Goal: Task Accomplishment & Management: Use online tool/utility

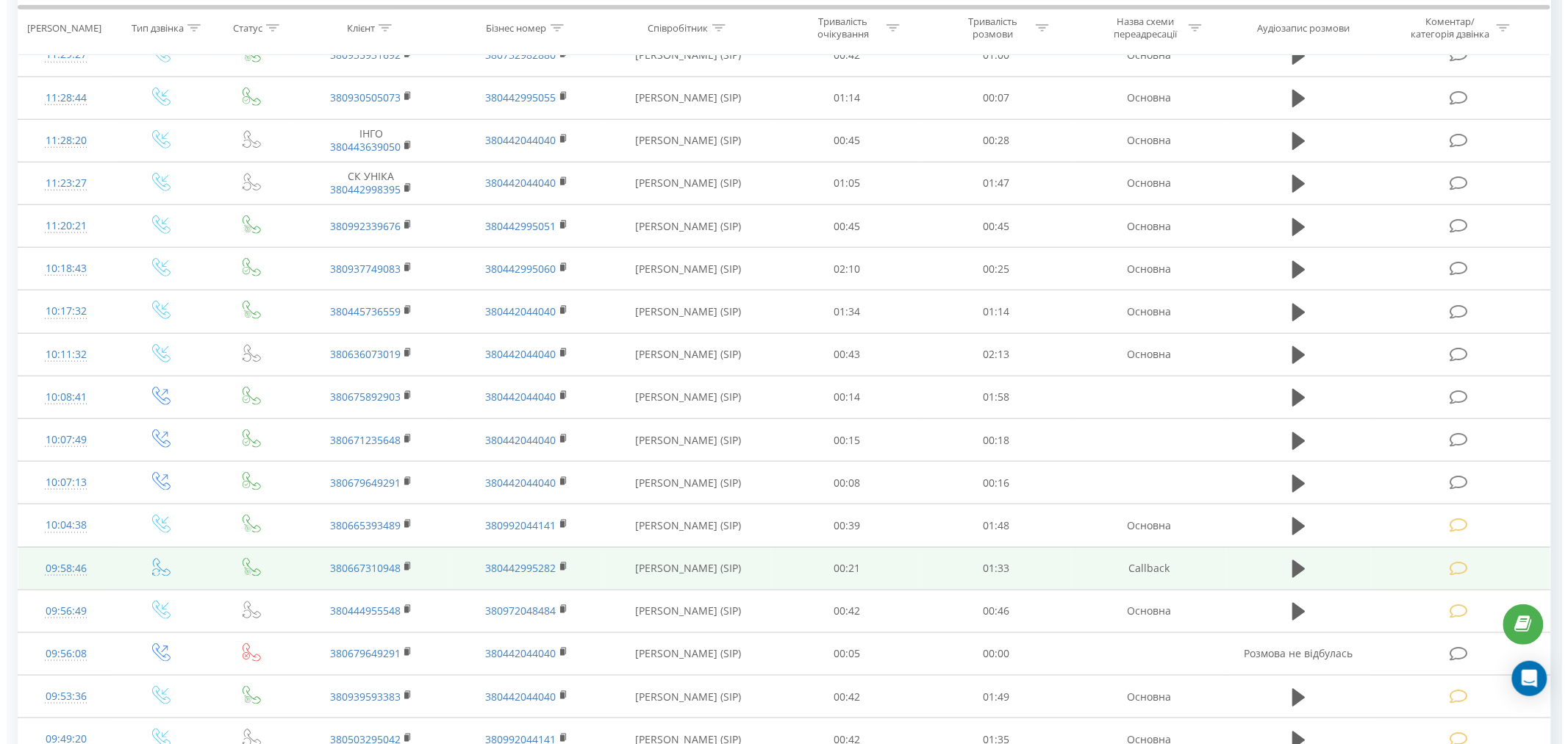
scroll to position [408, 0]
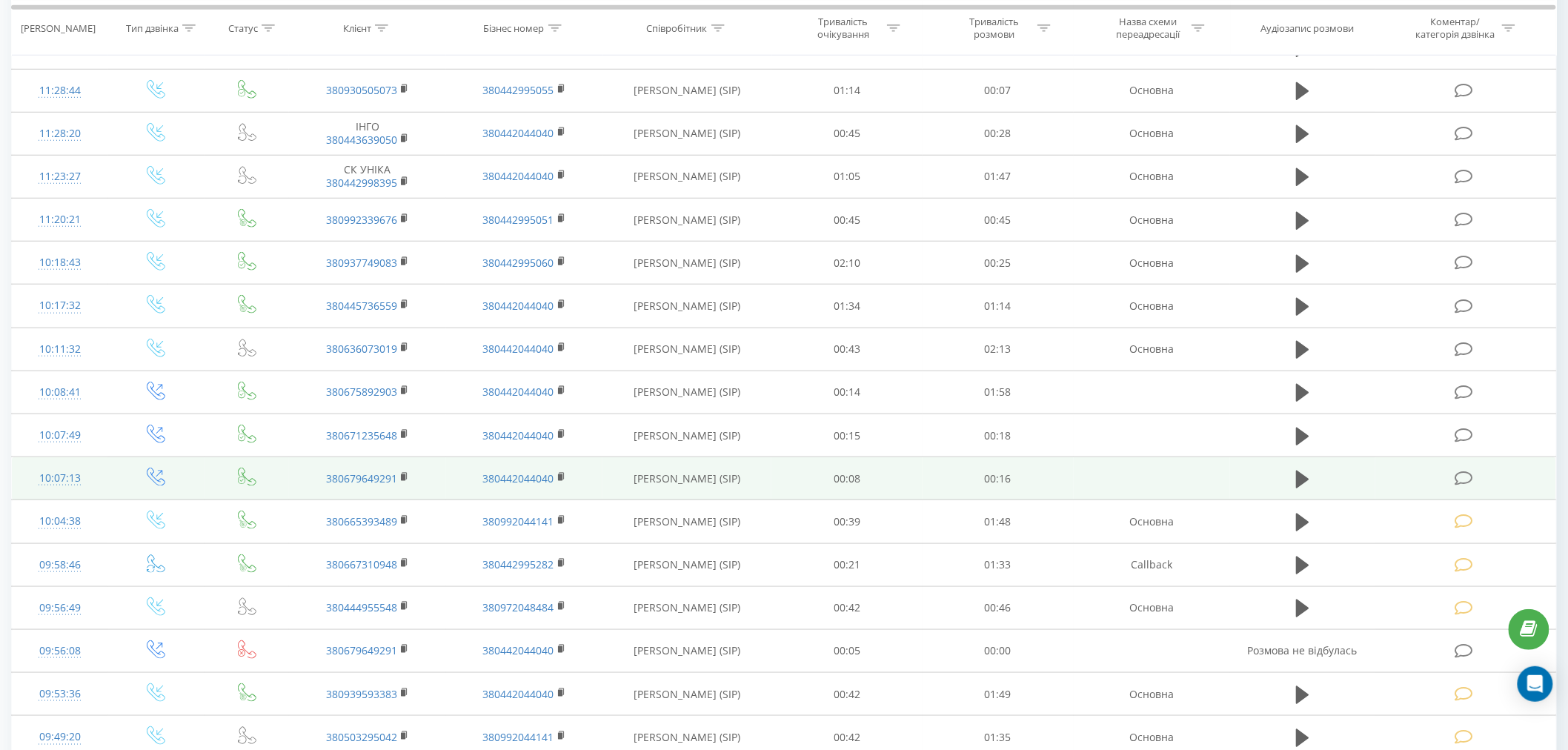
click at [1467, 482] on icon at bounding box center [1464, 478] width 19 height 16
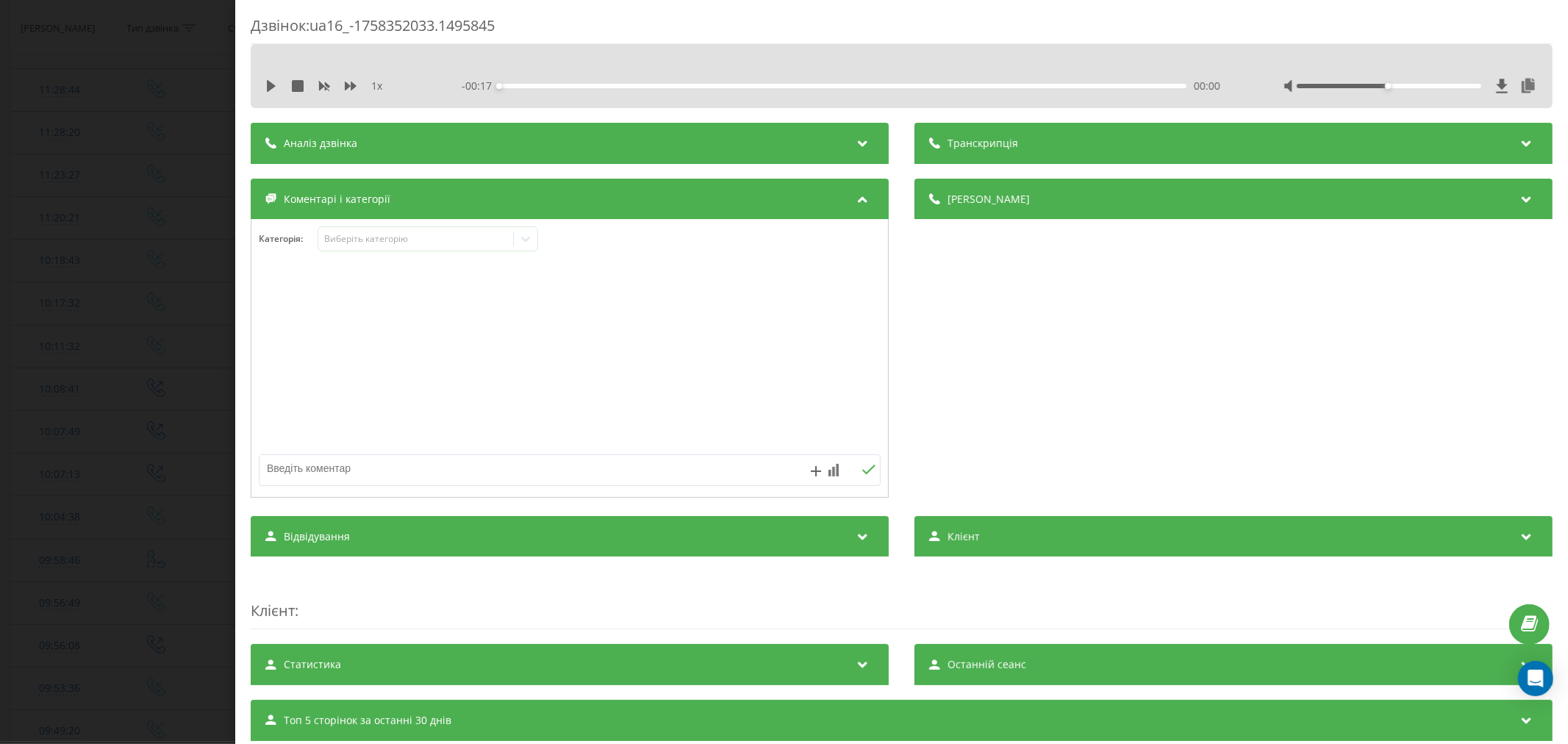
click at [262, 96] on div "1 x - 00:17 00:00 00:00" at bounding box center [901, 86] width 1280 height 22
click at [271, 91] on button at bounding box center [271, 86] width 12 height 12
drag, startPoint x: 1372, startPoint y: 86, endPoint x: 1491, endPoint y: 103, distance: 120.2
click at [1491, 103] on div "1 x - 00:12 00:04 00:04" at bounding box center [901, 76] width 1302 height 64
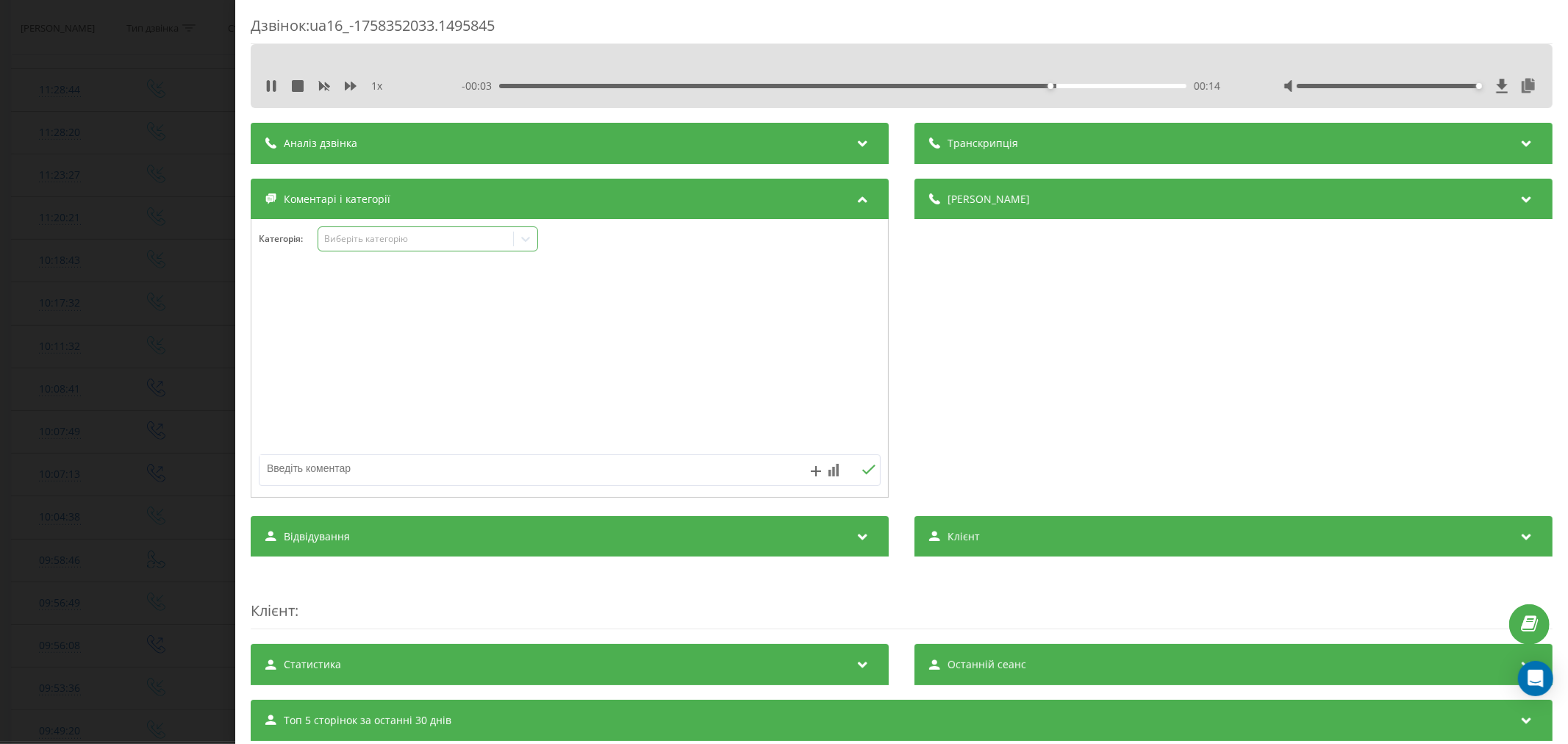
click at [444, 249] on div "Виберіть категорію" at bounding box center [428, 238] width 221 height 25
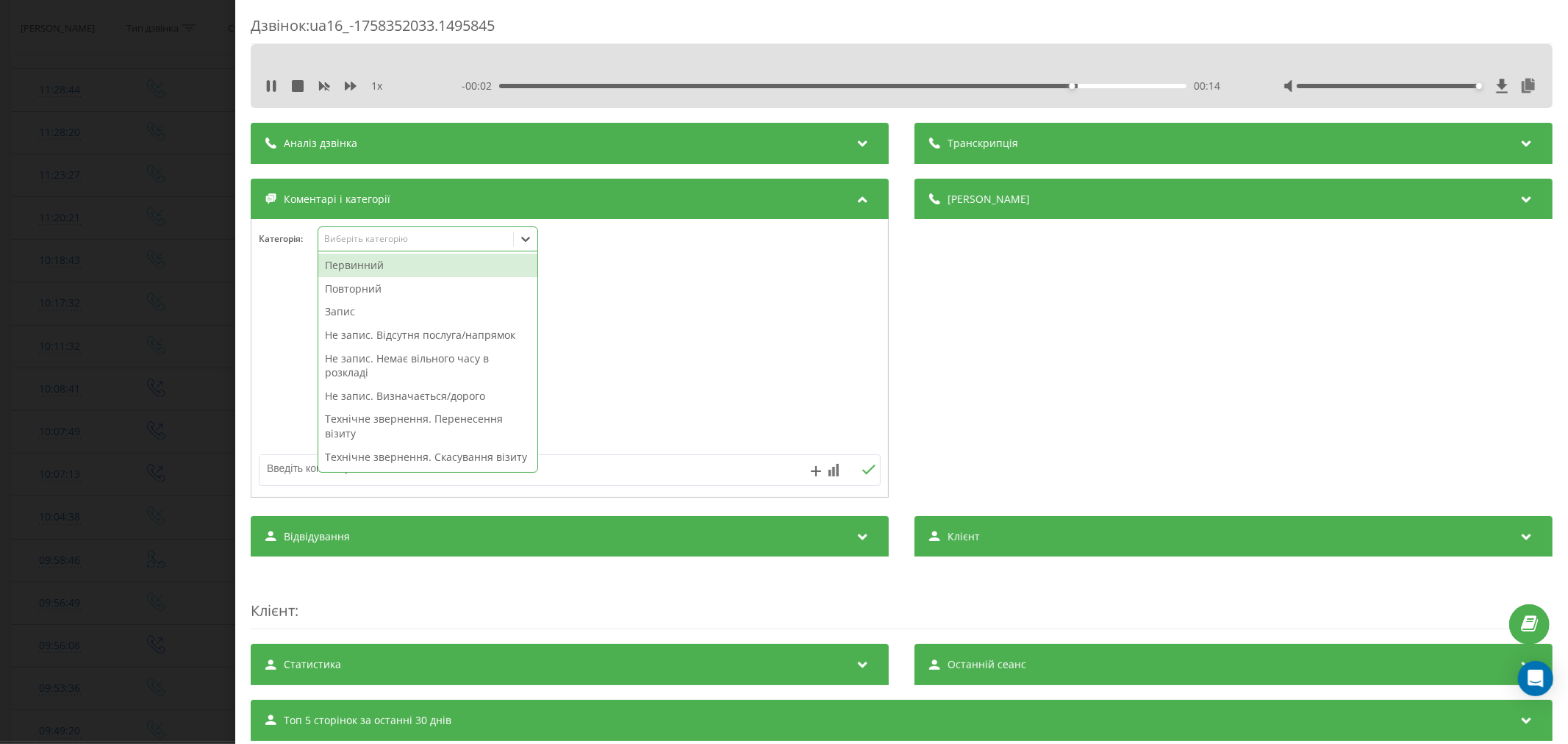
click at [400, 284] on div "Повторний" at bounding box center [428, 289] width 219 height 23
click at [386, 249] on div "Повторний" at bounding box center [404, 239] width 171 height 22
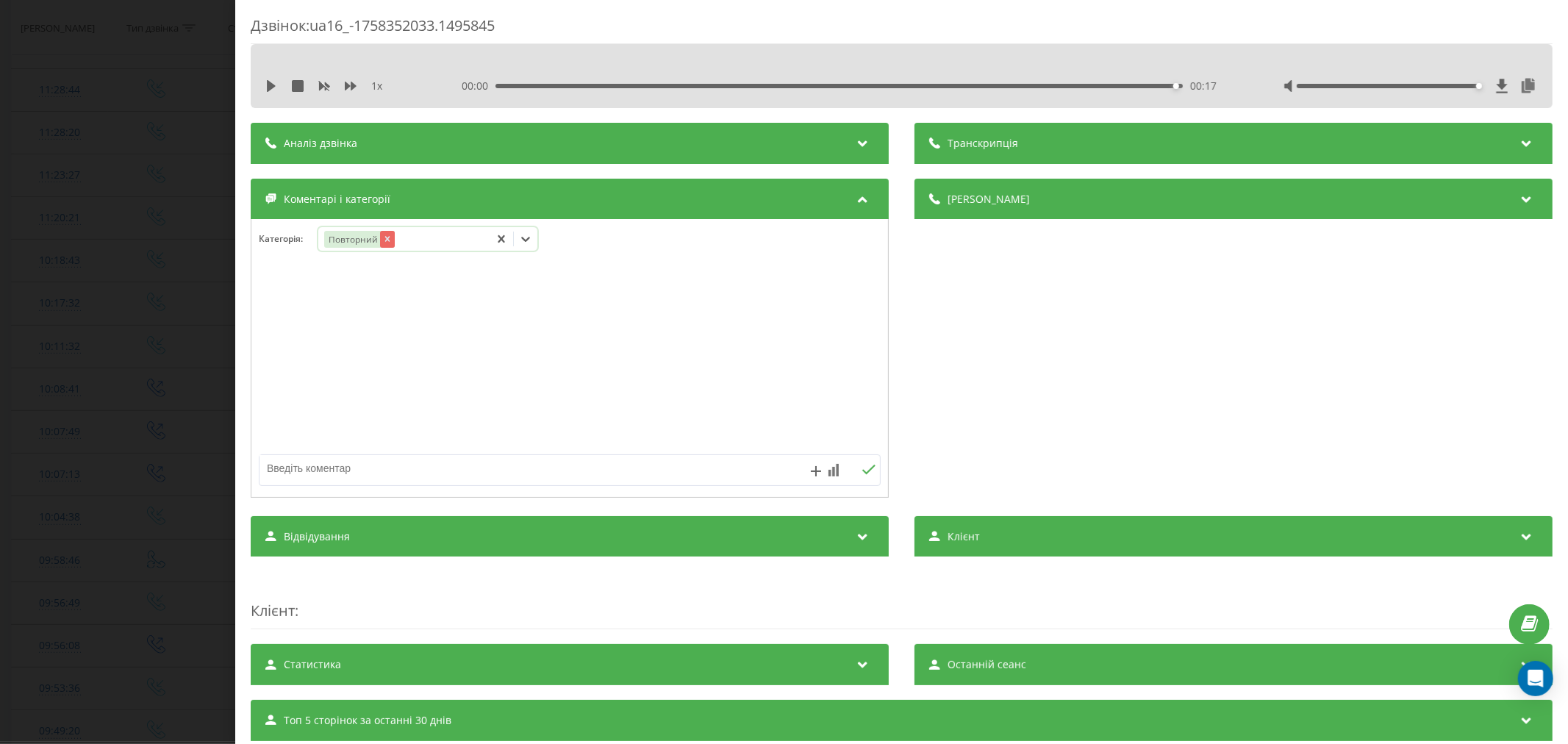
click at [386, 247] on div "Remove Повторний" at bounding box center [387, 239] width 15 height 17
click at [524, 238] on icon at bounding box center [525, 238] width 15 height 15
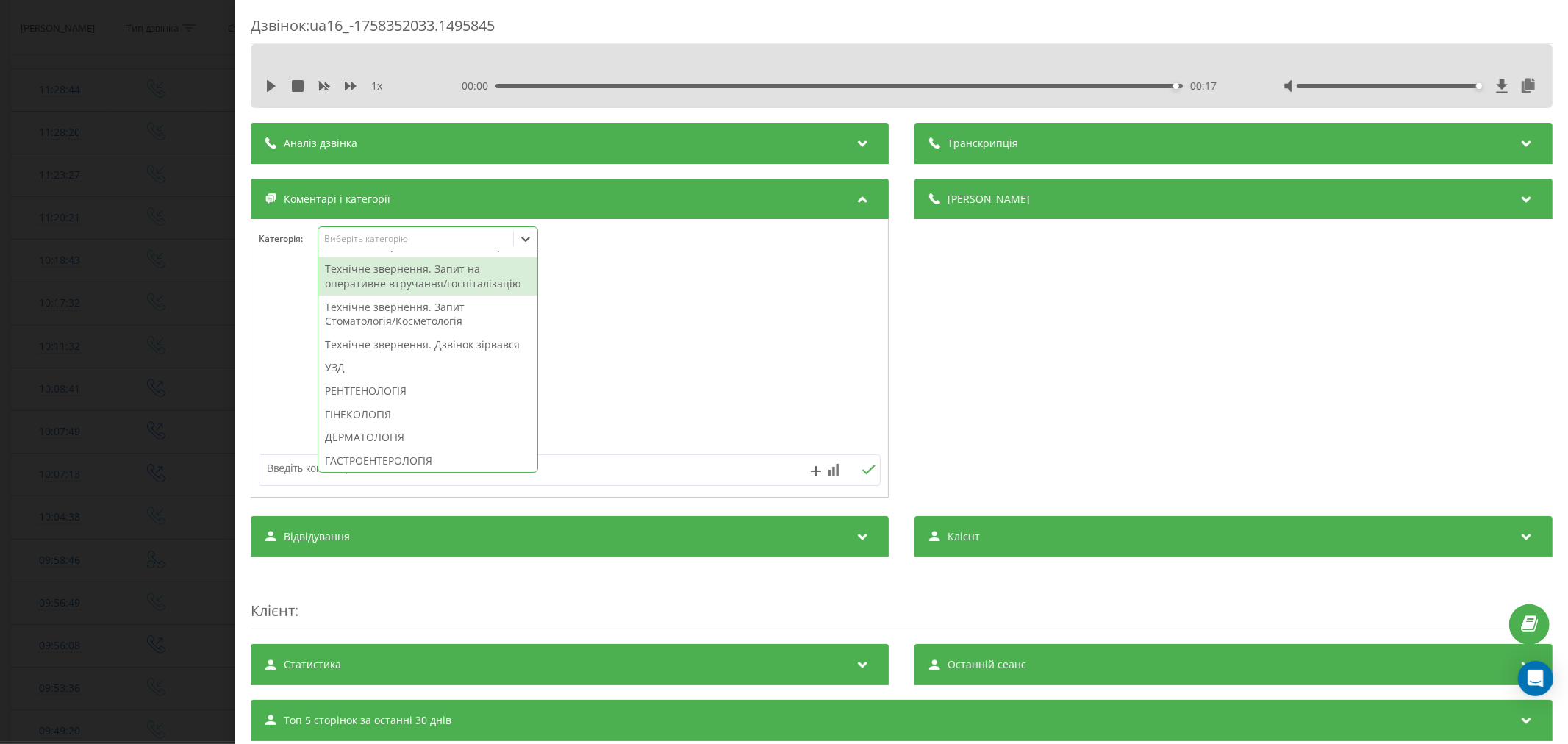
scroll to position [408, 0]
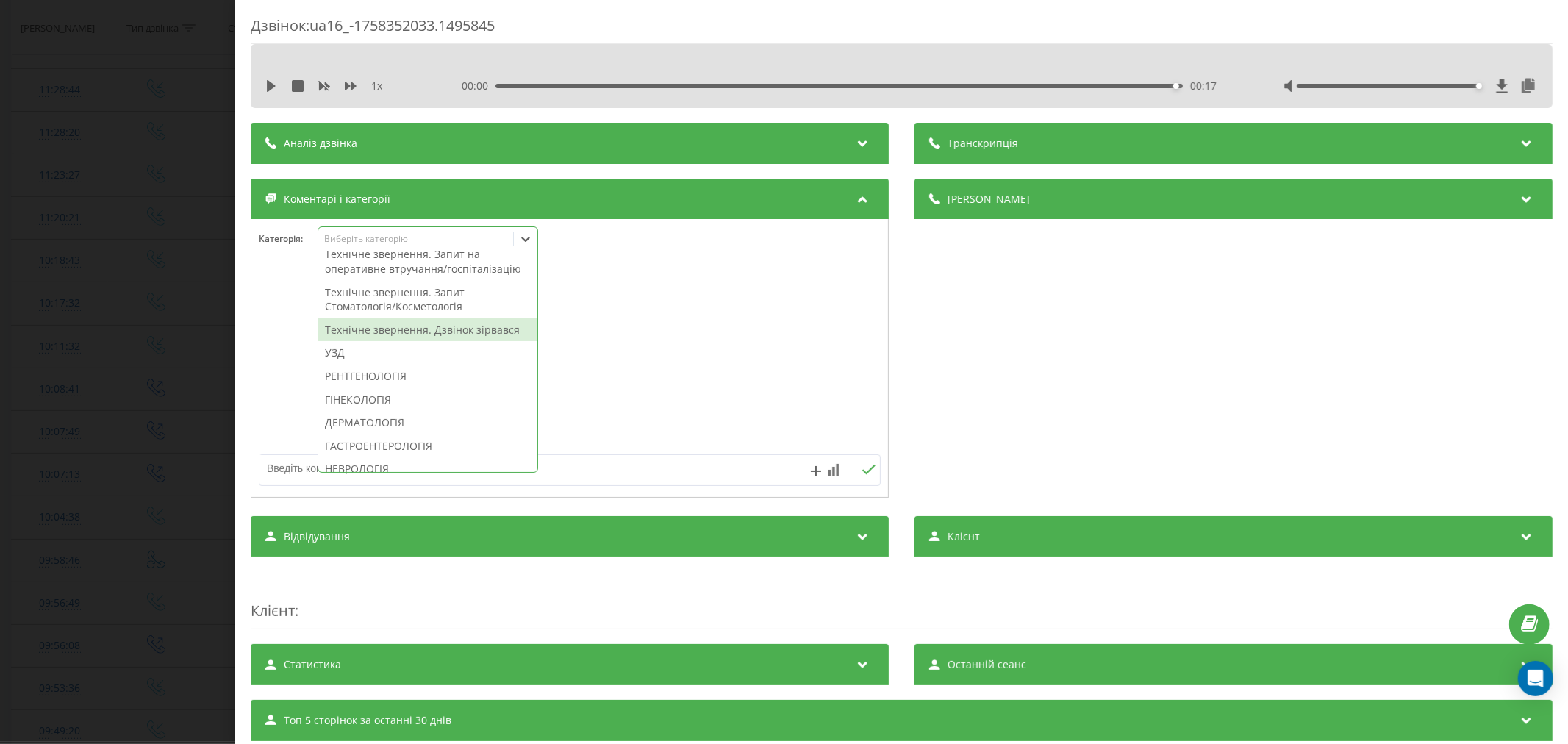
click at [443, 342] on div "Технічне звернення. Дзвінок зірвався" at bounding box center [428, 330] width 219 height 23
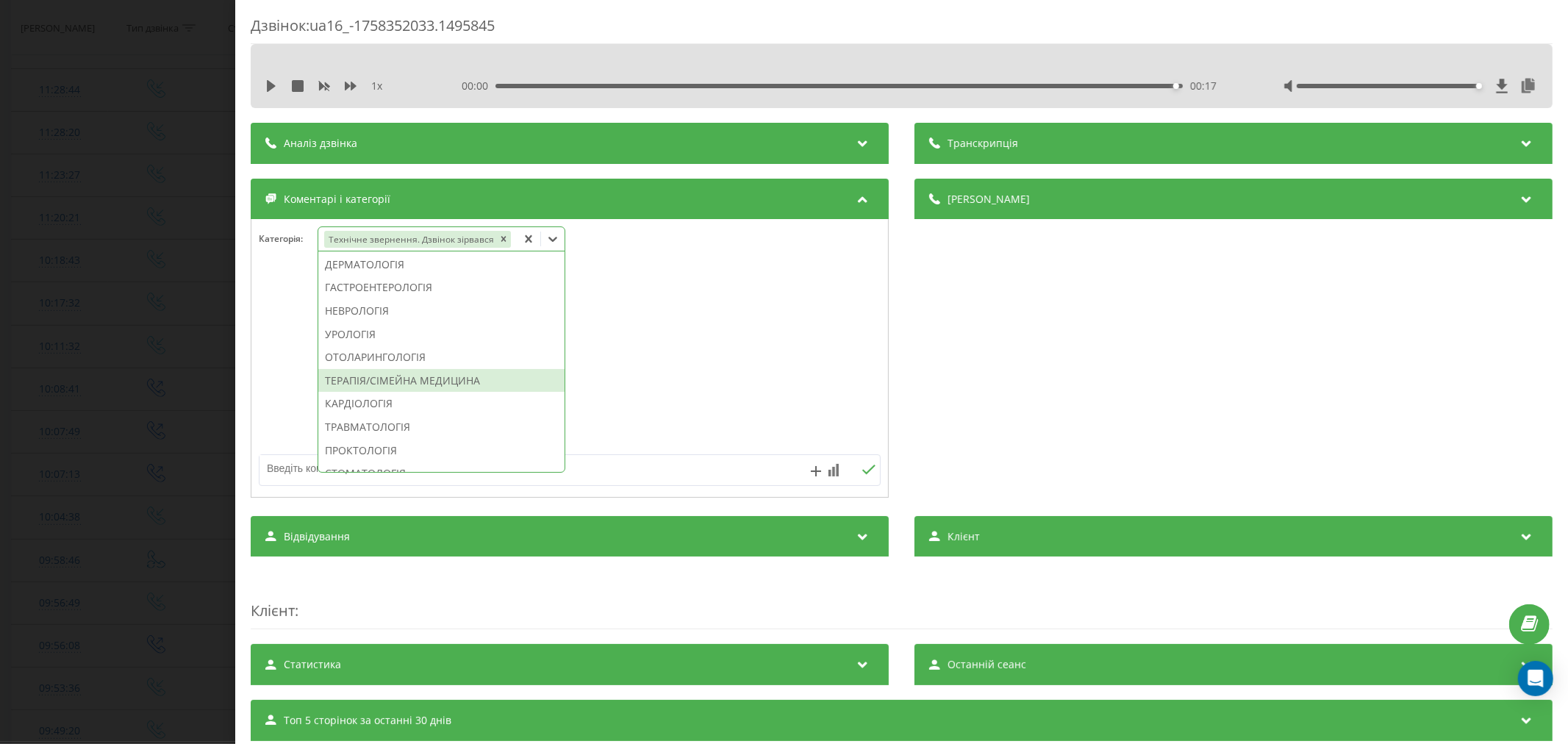
scroll to position [663, 0]
click at [628, 360] on div at bounding box center [569, 359] width 637 height 177
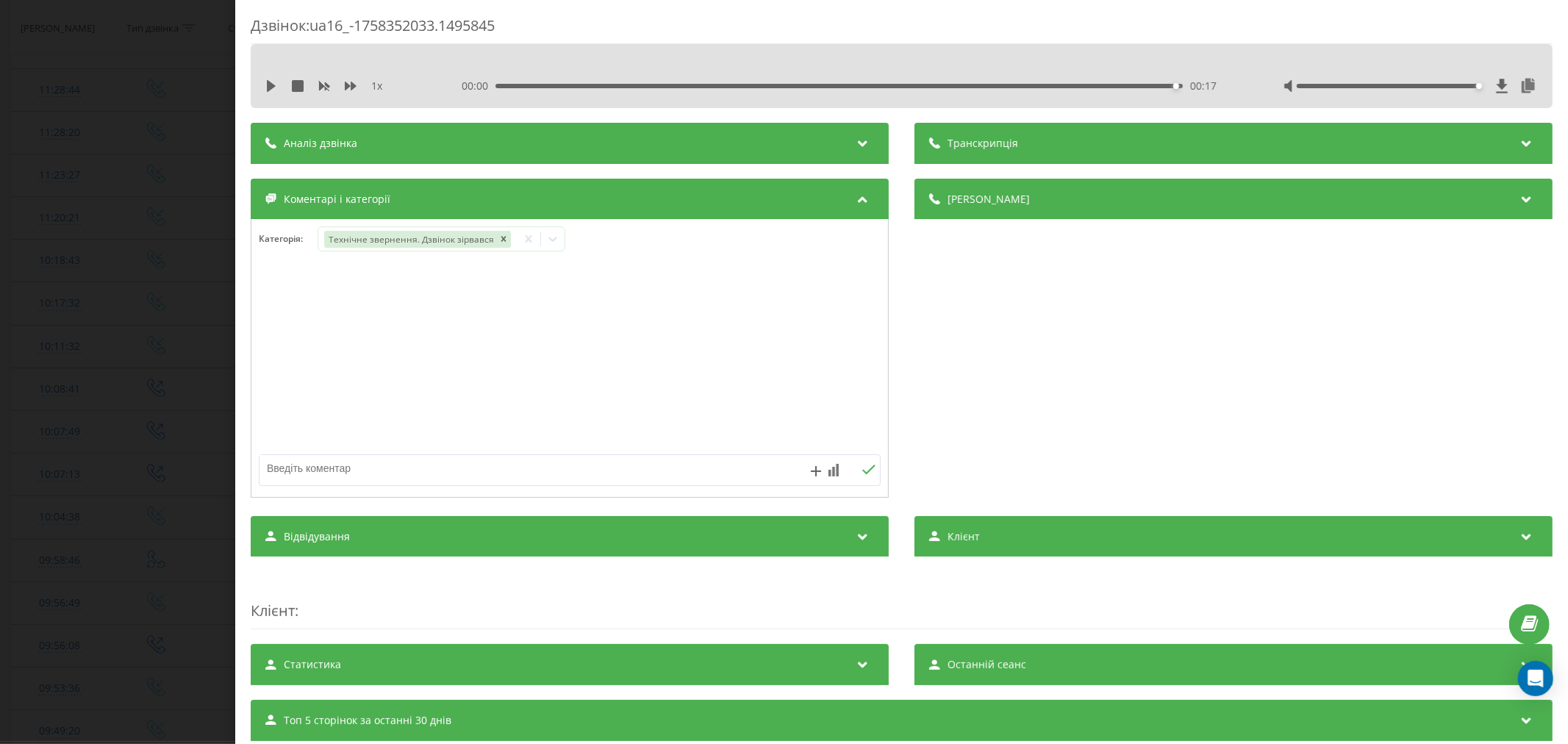
click at [427, 461] on textarea at bounding box center [507, 468] width 496 height 26
drag, startPoint x: 322, startPoint y: 466, endPoint x: 0, endPoint y: 401, distance: 328.5
click at [0, 408] on div "Дзвінок : ua16_-1758352033.1495845 1 x 00:00 00:17 00:17 Транскрипція Для AI-ан…" at bounding box center [784, 372] width 1568 height 744
type textarea "лід. уже телеф"
click at [862, 472] on icon at bounding box center [869, 469] width 14 height 10
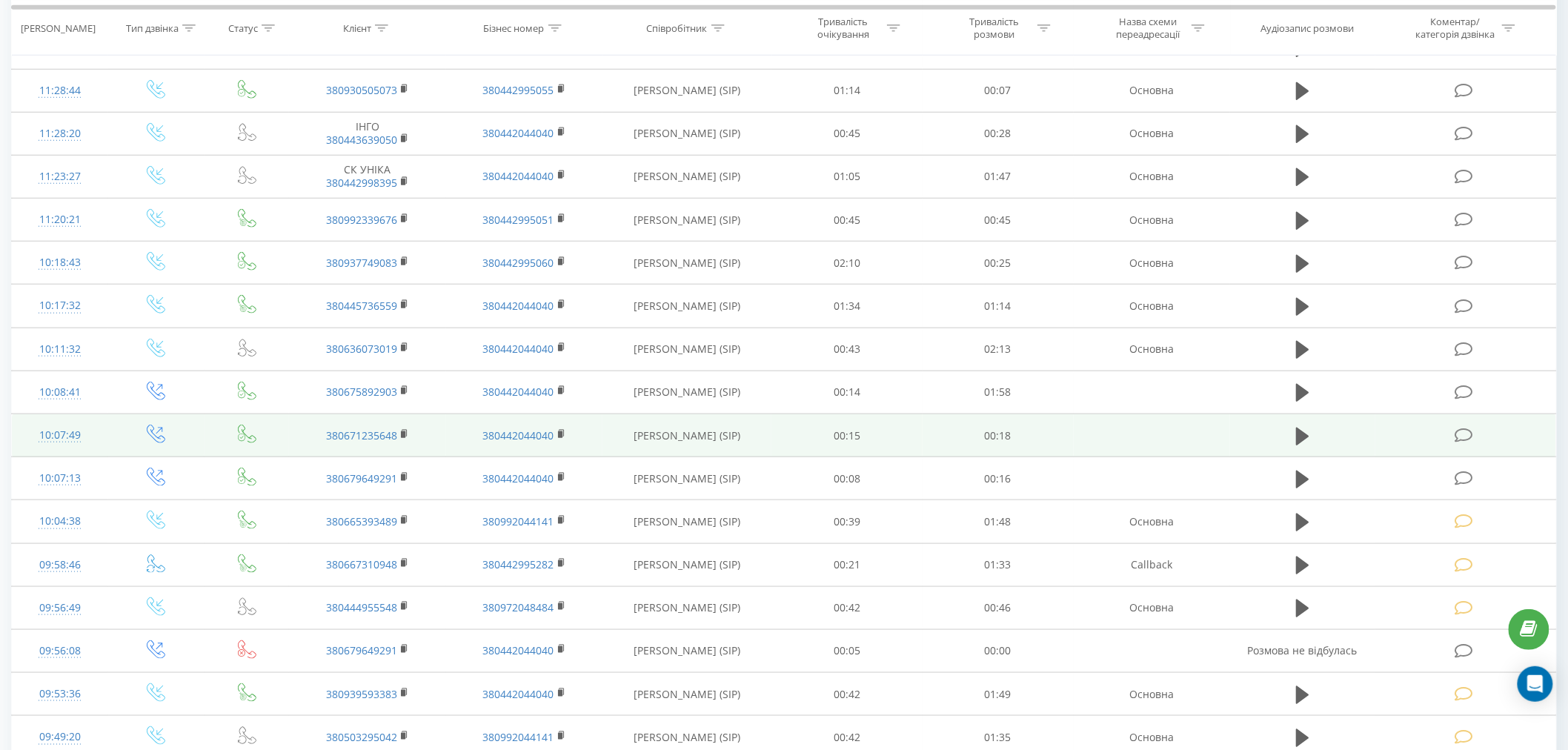
click at [1465, 443] on icon at bounding box center [1464, 436] width 19 height 16
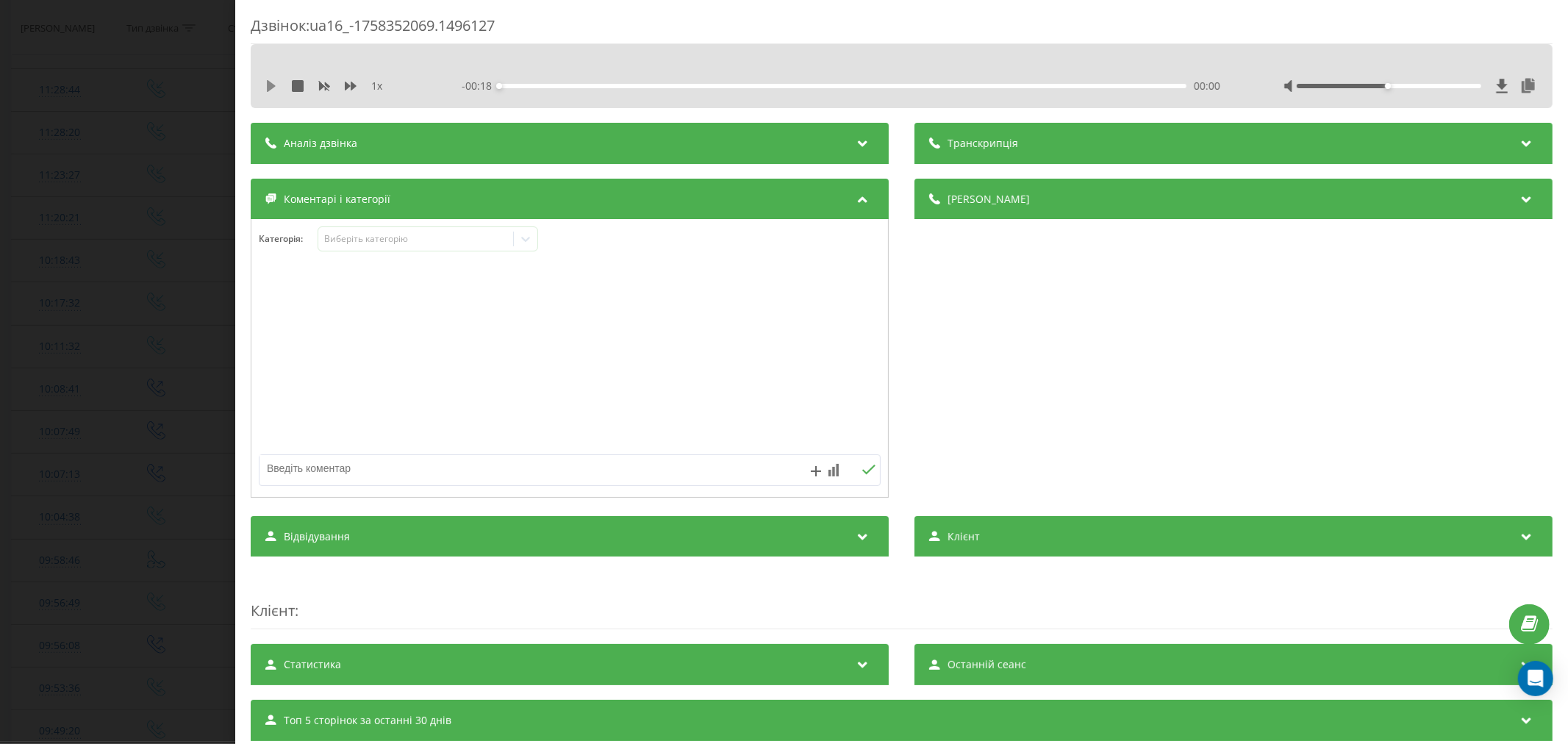
click at [265, 90] on icon at bounding box center [271, 86] width 12 height 12
click at [536, 85] on div "00:00" at bounding box center [843, 86] width 688 height 5
click at [613, 86] on div "00:01" at bounding box center [843, 86] width 688 height 5
click at [430, 233] on div "Виберіть категорію" at bounding box center [415, 238] width 184 height 12
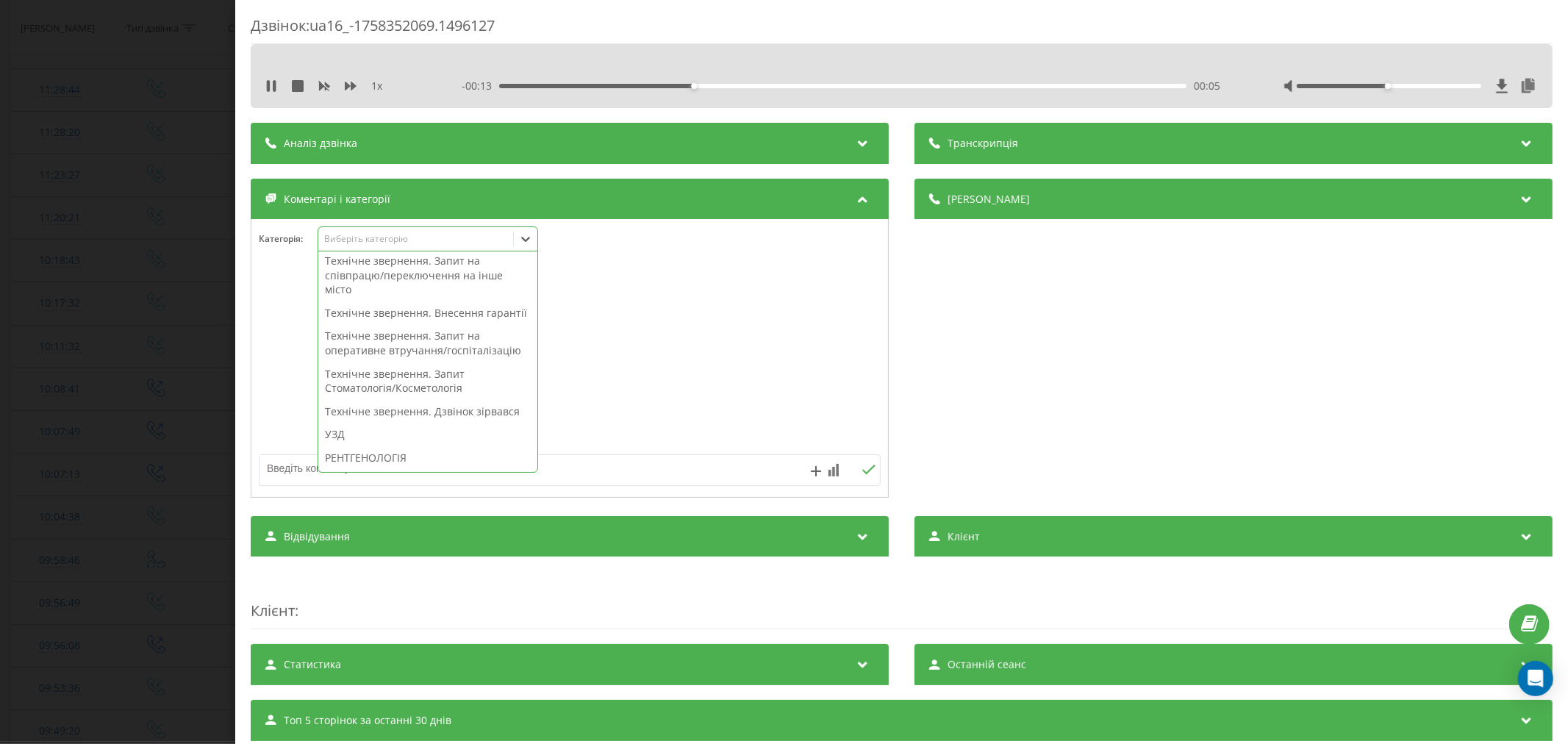
scroll to position [490, 0]
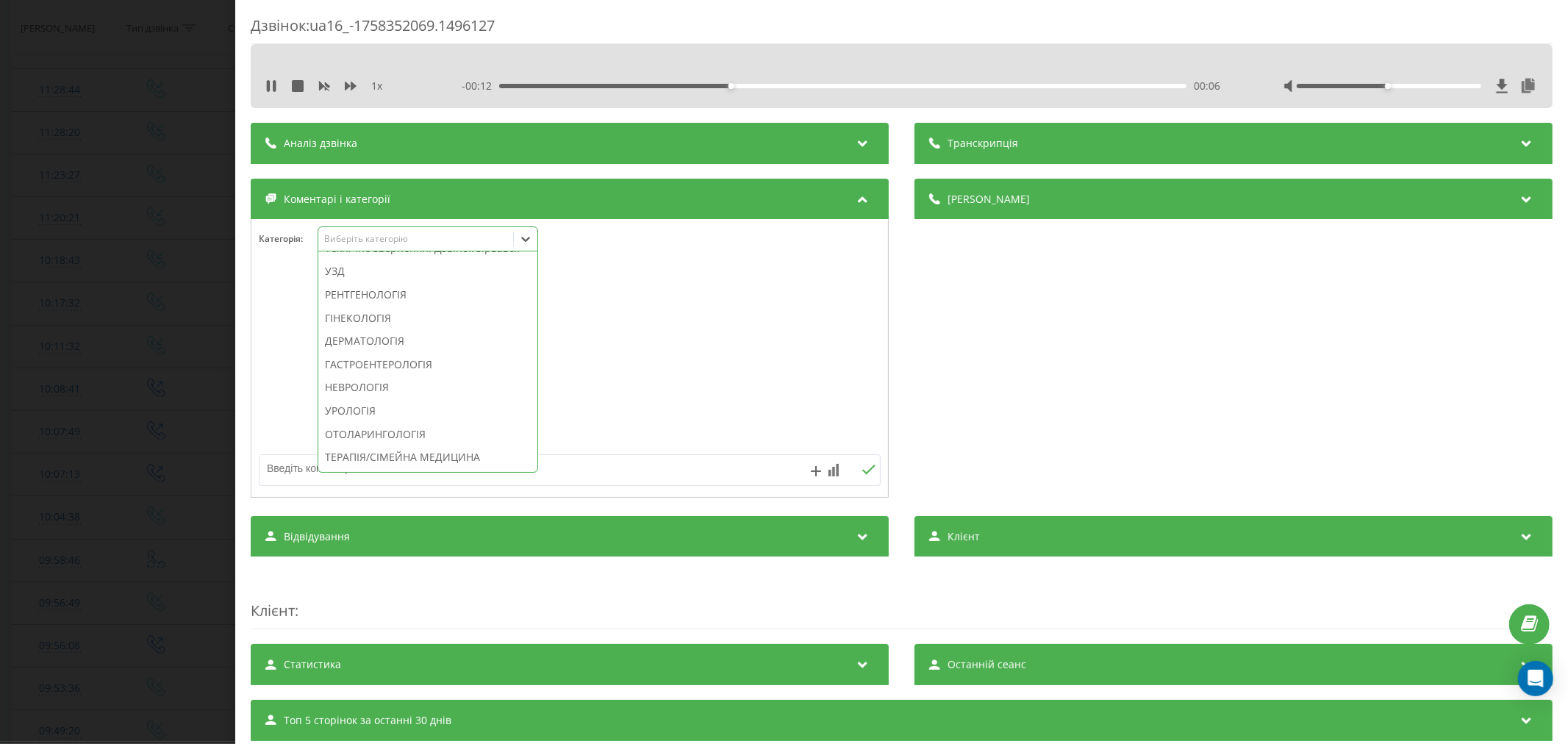
click at [427, 260] on div "Технічне звернення. Дзвінок зірвався" at bounding box center [428, 249] width 219 height 23
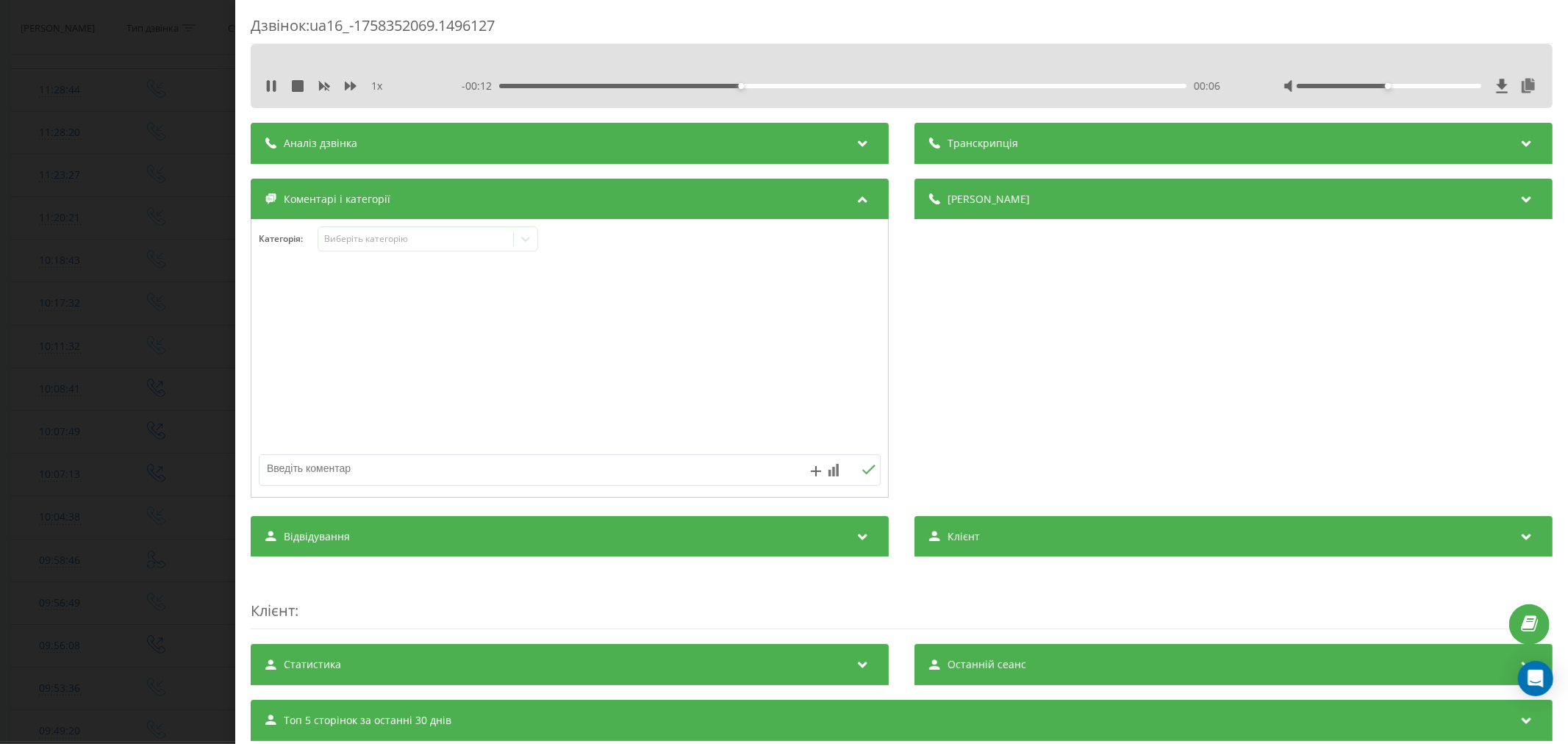
click at [765, 370] on div at bounding box center [569, 359] width 637 height 177
click at [581, 472] on textarea at bounding box center [507, 468] width 496 height 26
type textarea "лід. уже телеф"
click at [862, 472] on icon at bounding box center [869, 469] width 14 height 10
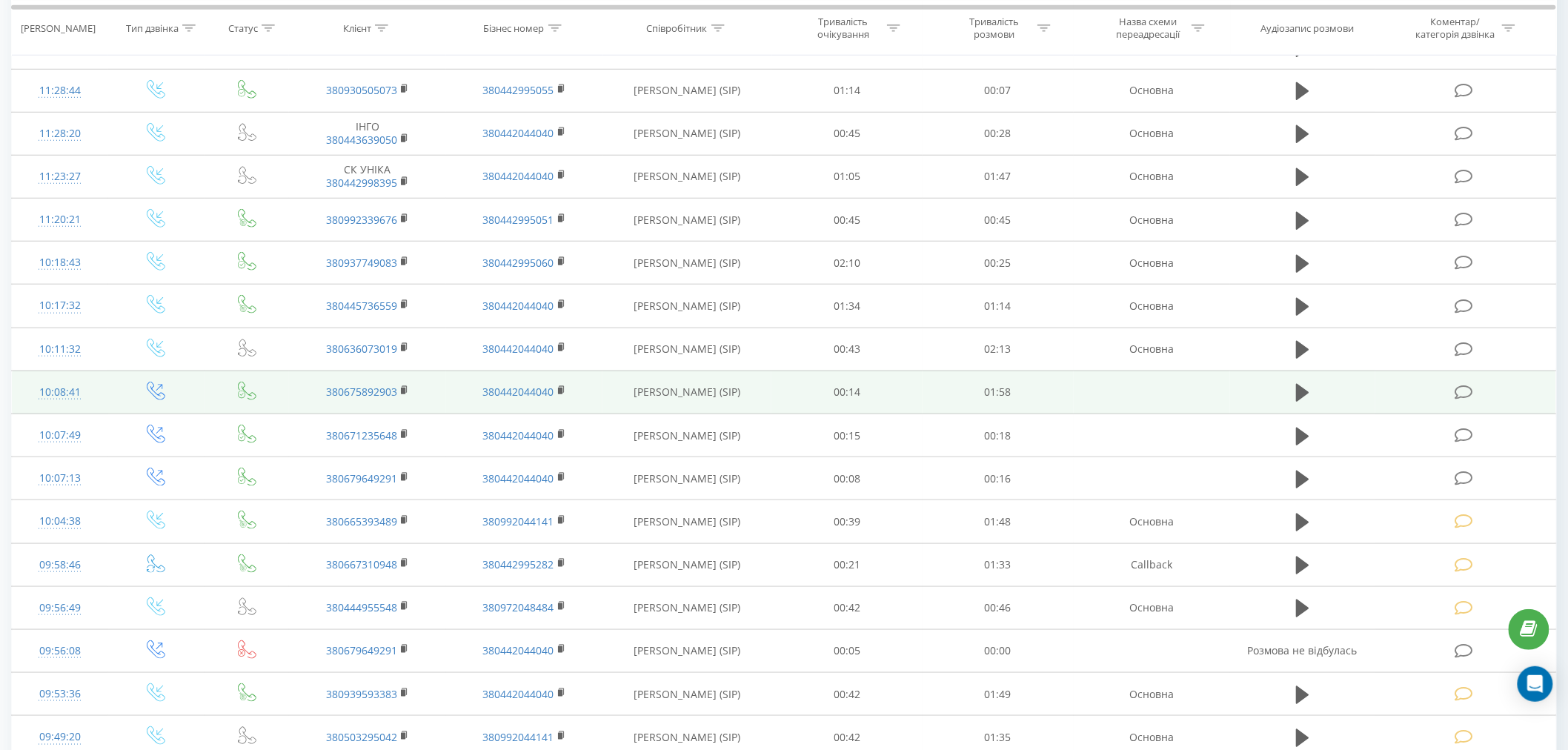
click at [1458, 391] on icon at bounding box center [1464, 392] width 19 height 16
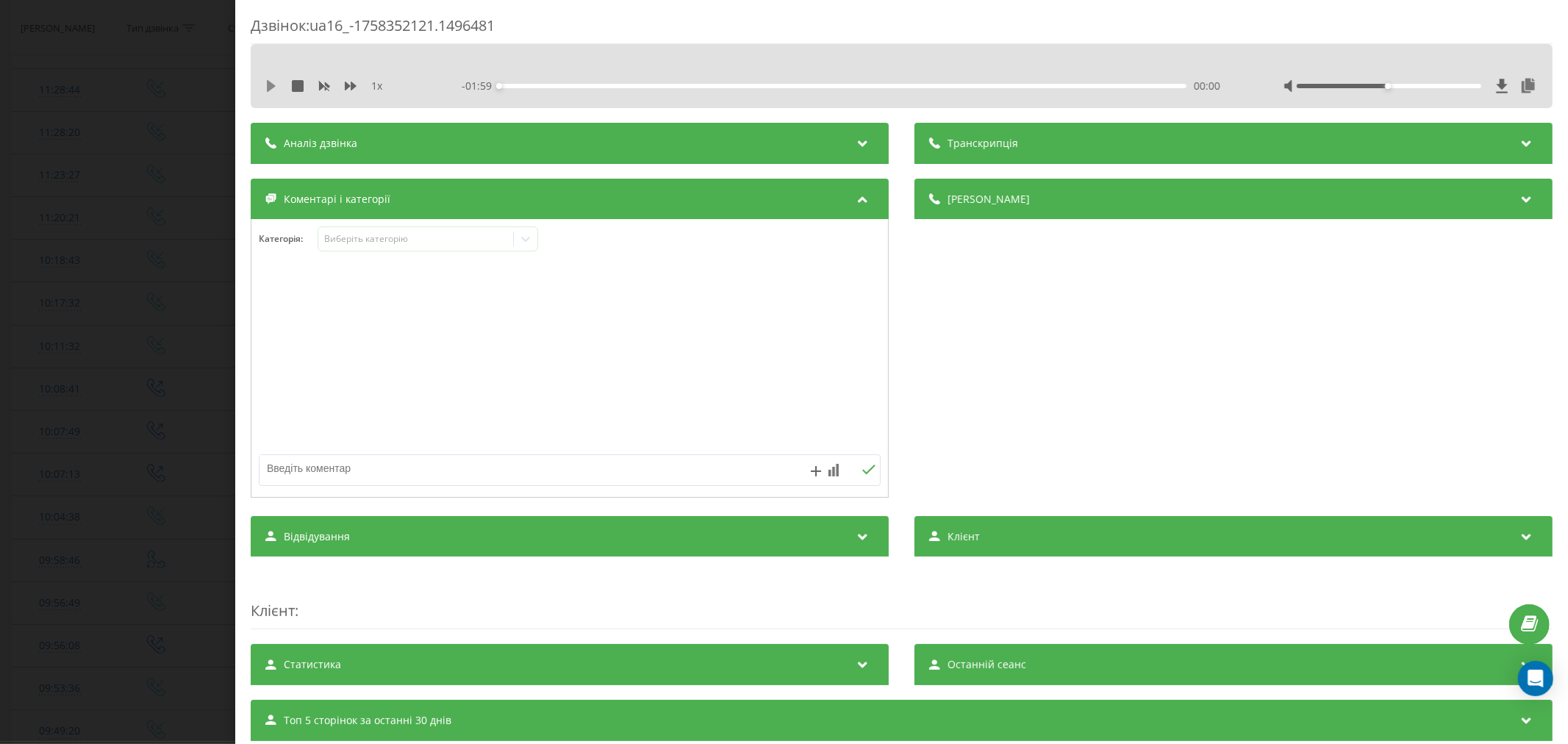
click at [275, 86] on icon at bounding box center [271, 86] width 12 height 12
click at [554, 84] on div "00:00" at bounding box center [843, 86] width 688 height 5
drag, startPoint x: 590, startPoint y: 85, endPoint x: 673, endPoint y: 94, distance: 83.5
click at [593, 86] on div "00:16" at bounding box center [843, 86] width 688 height 5
click at [623, 84] on div "00:22" at bounding box center [843, 86] width 688 height 5
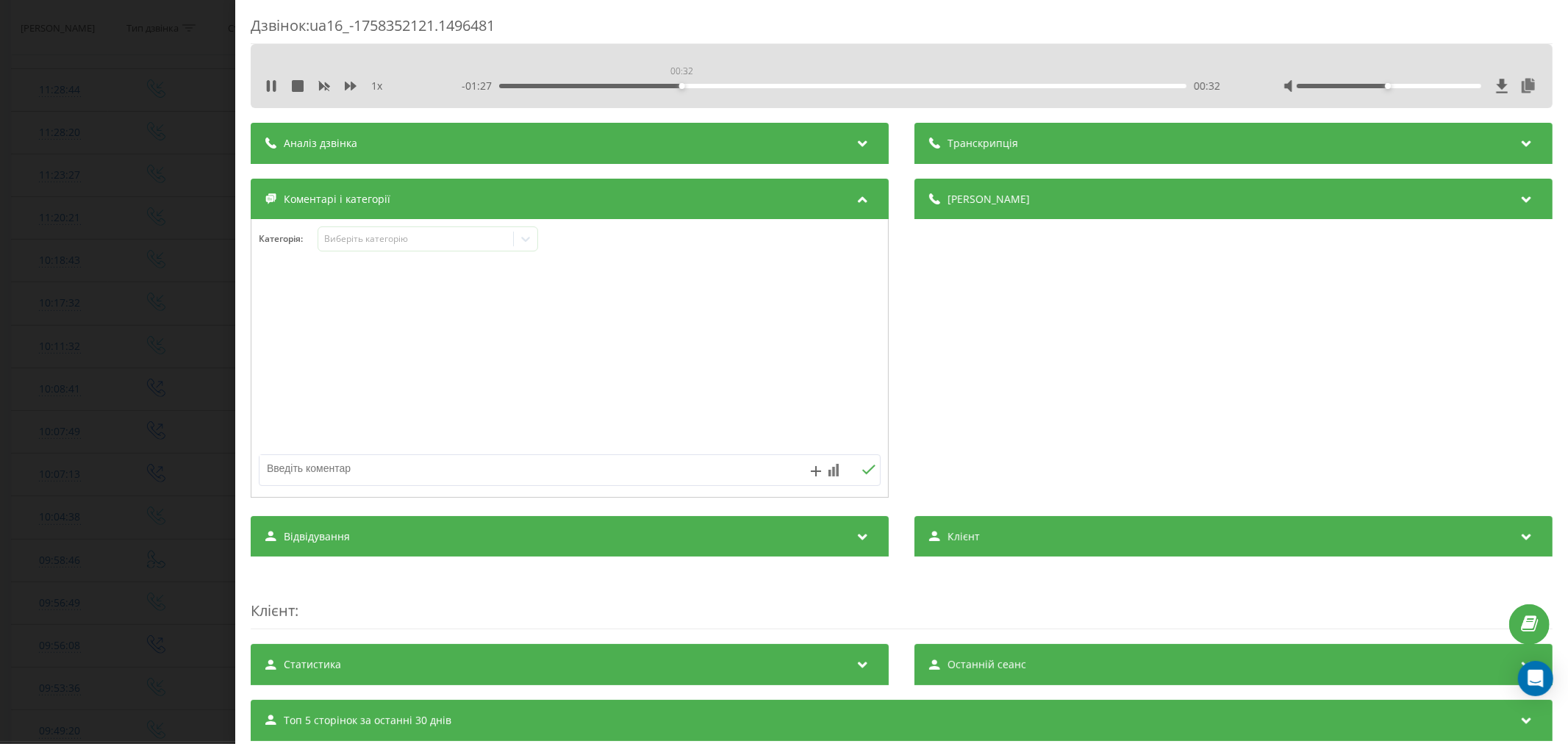
drag, startPoint x: 679, startPoint y: 84, endPoint x: 711, endPoint y: 85, distance: 32.0
click at [681, 84] on div "00:32" at bounding box center [843, 86] width 688 height 5
click at [475, 235] on div "Виберіть категорію" at bounding box center [415, 238] width 184 height 12
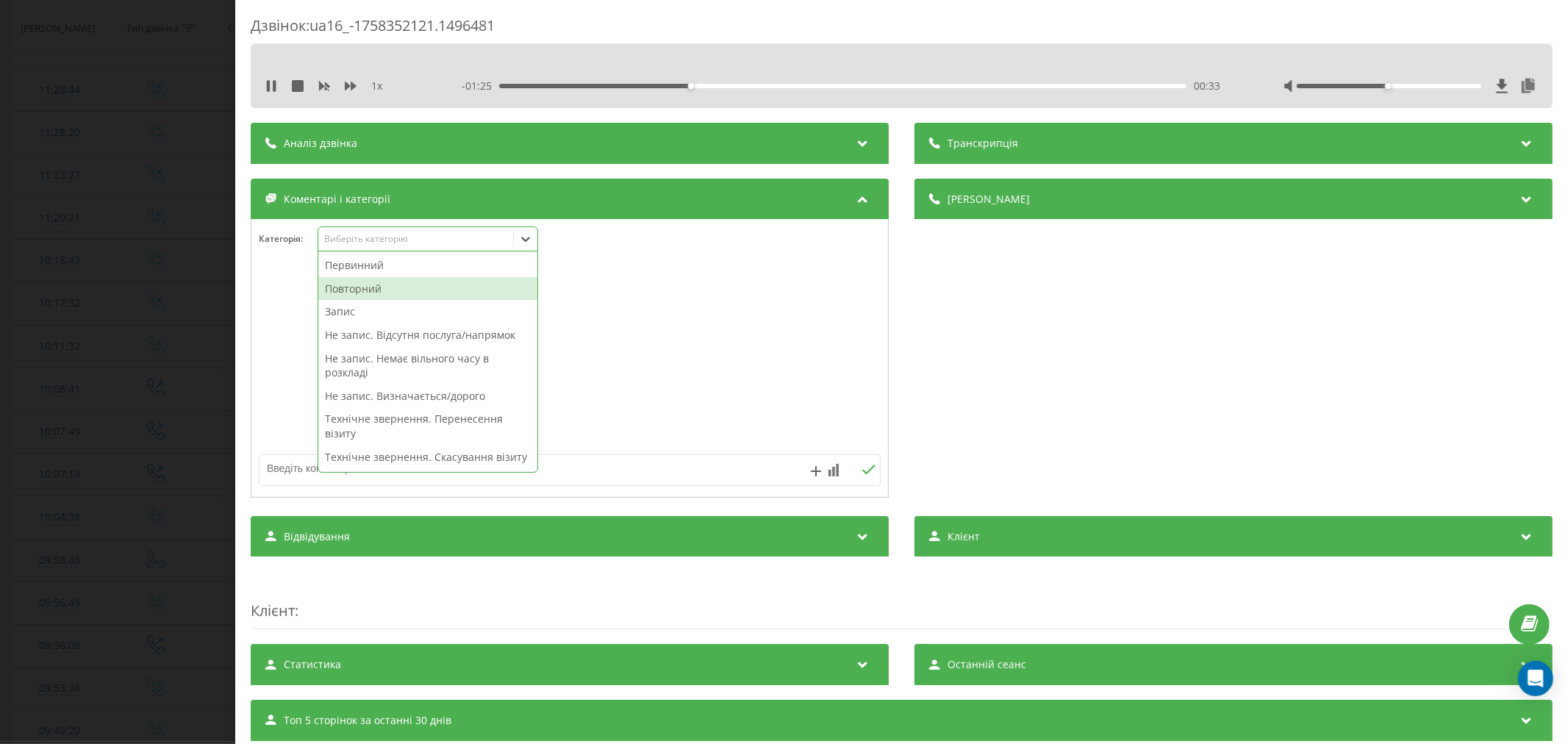
click at [359, 285] on div "Повторний" at bounding box center [428, 289] width 219 height 23
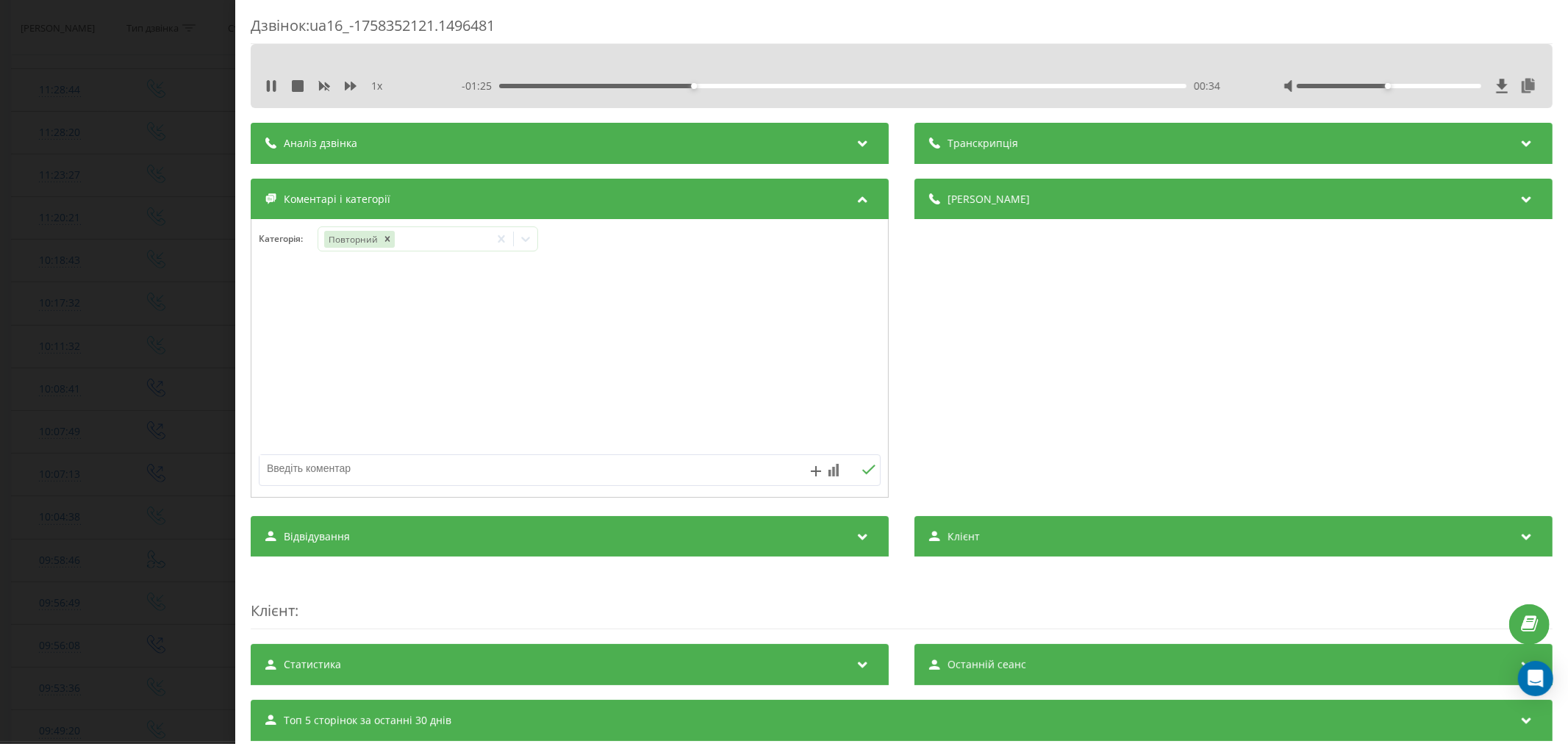
click at [658, 304] on div at bounding box center [569, 359] width 637 height 177
click at [525, 245] on icon at bounding box center [525, 238] width 15 height 15
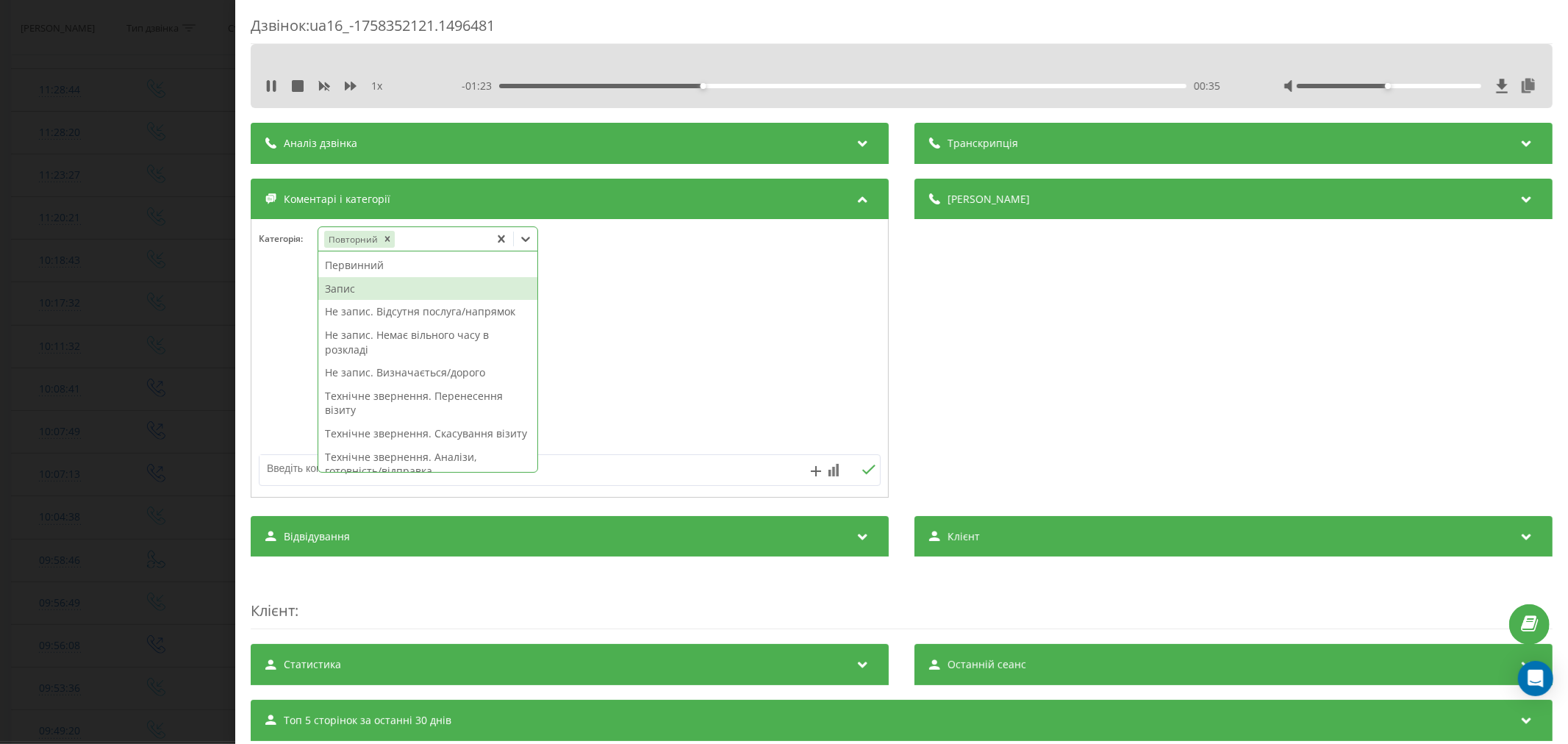
click at [334, 284] on div "Запис" at bounding box center [428, 289] width 219 height 23
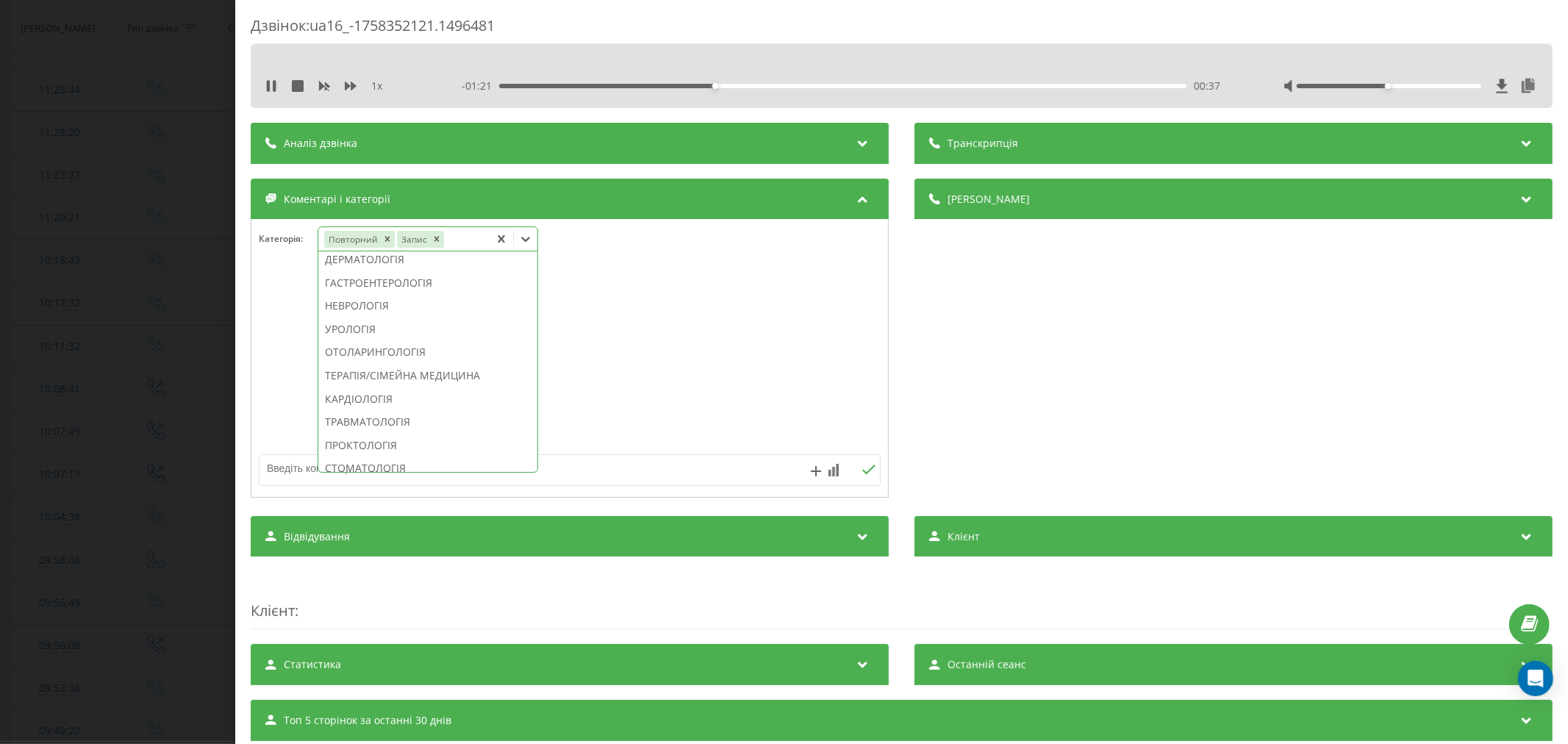
scroll to position [490, 0]
click at [394, 283] on div "ГІНЕКОЛОГІЯ" at bounding box center [428, 271] width 219 height 23
click at [689, 323] on div at bounding box center [569, 359] width 637 height 177
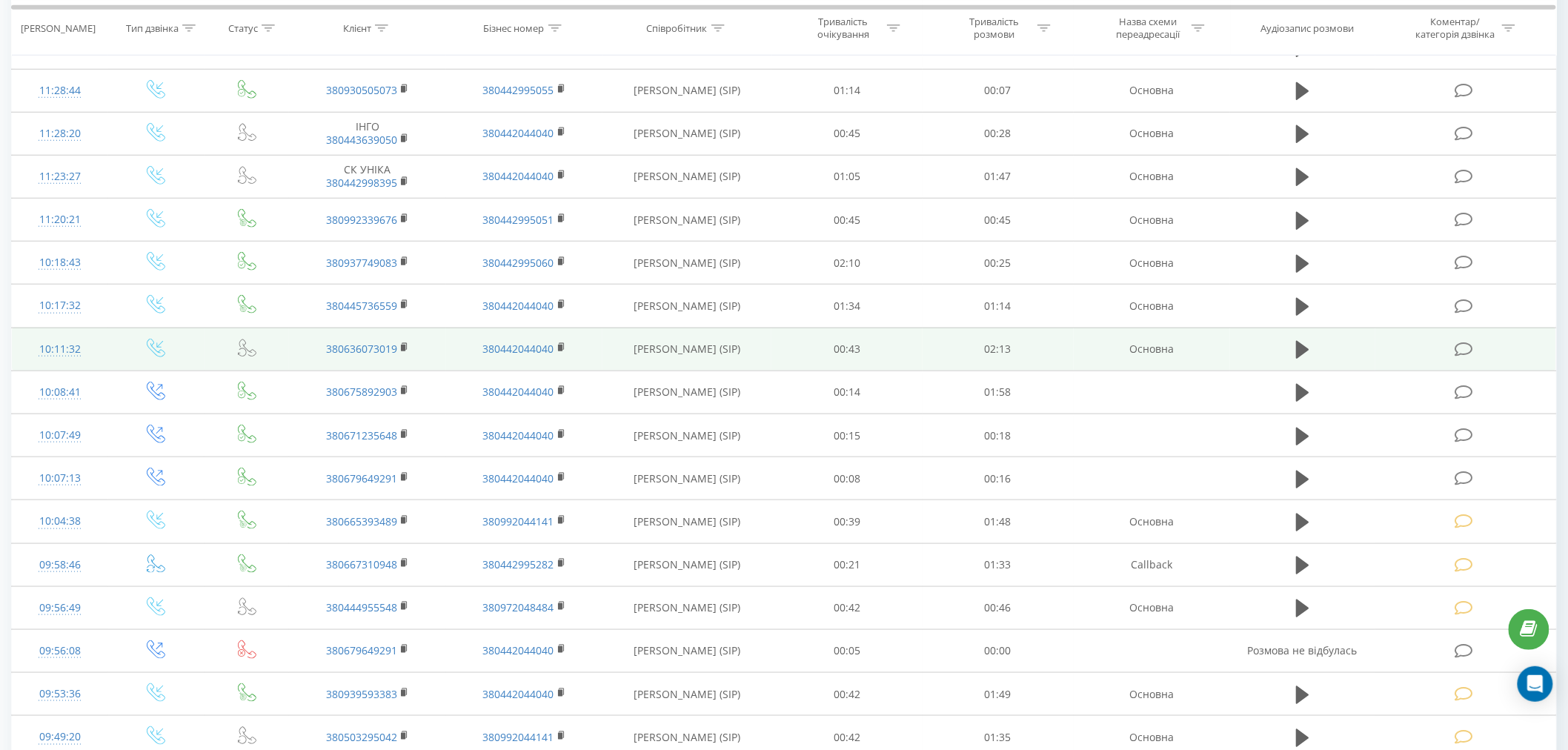
click at [1457, 352] on icon at bounding box center [1464, 349] width 19 height 16
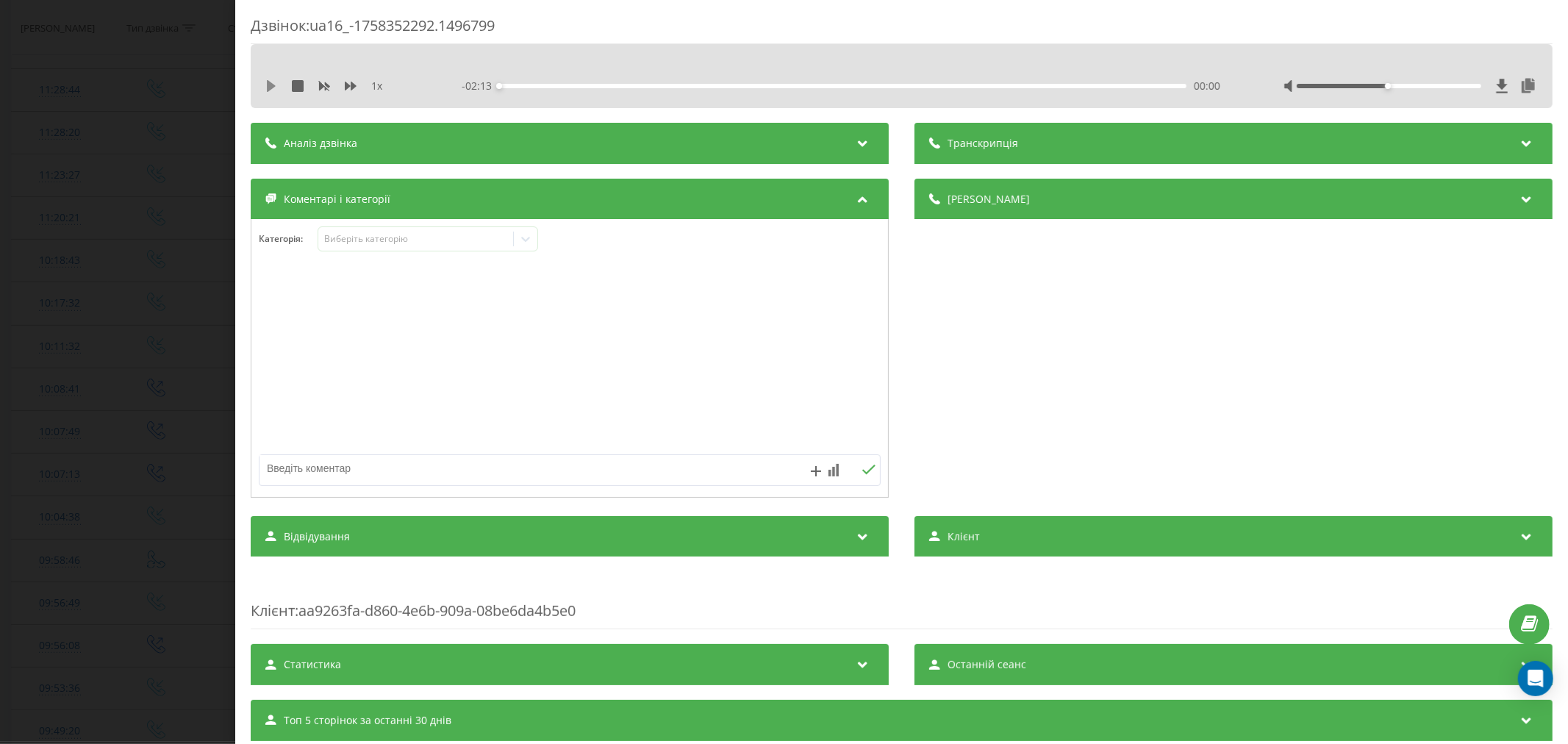
click at [273, 85] on icon at bounding box center [271, 86] width 8 height 12
click at [552, 86] on div "00:00" at bounding box center [843, 86] width 688 height 5
click at [512, 84] on div "00:03" at bounding box center [843, 86] width 688 height 5
click at [420, 235] on div "Виберіть категорію" at bounding box center [415, 238] width 184 height 12
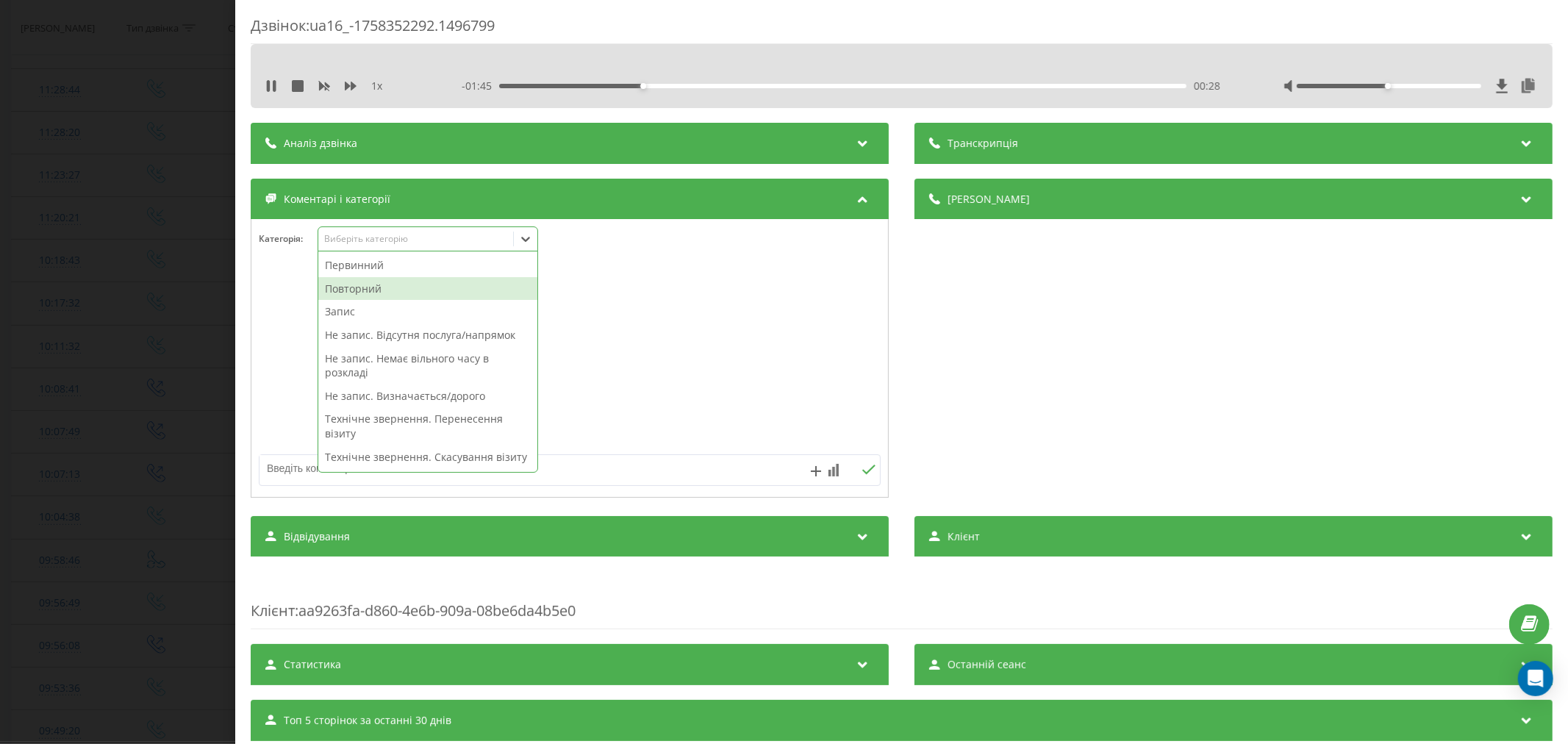
click at [408, 282] on div "Повторний" at bounding box center [428, 289] width 219 height 23
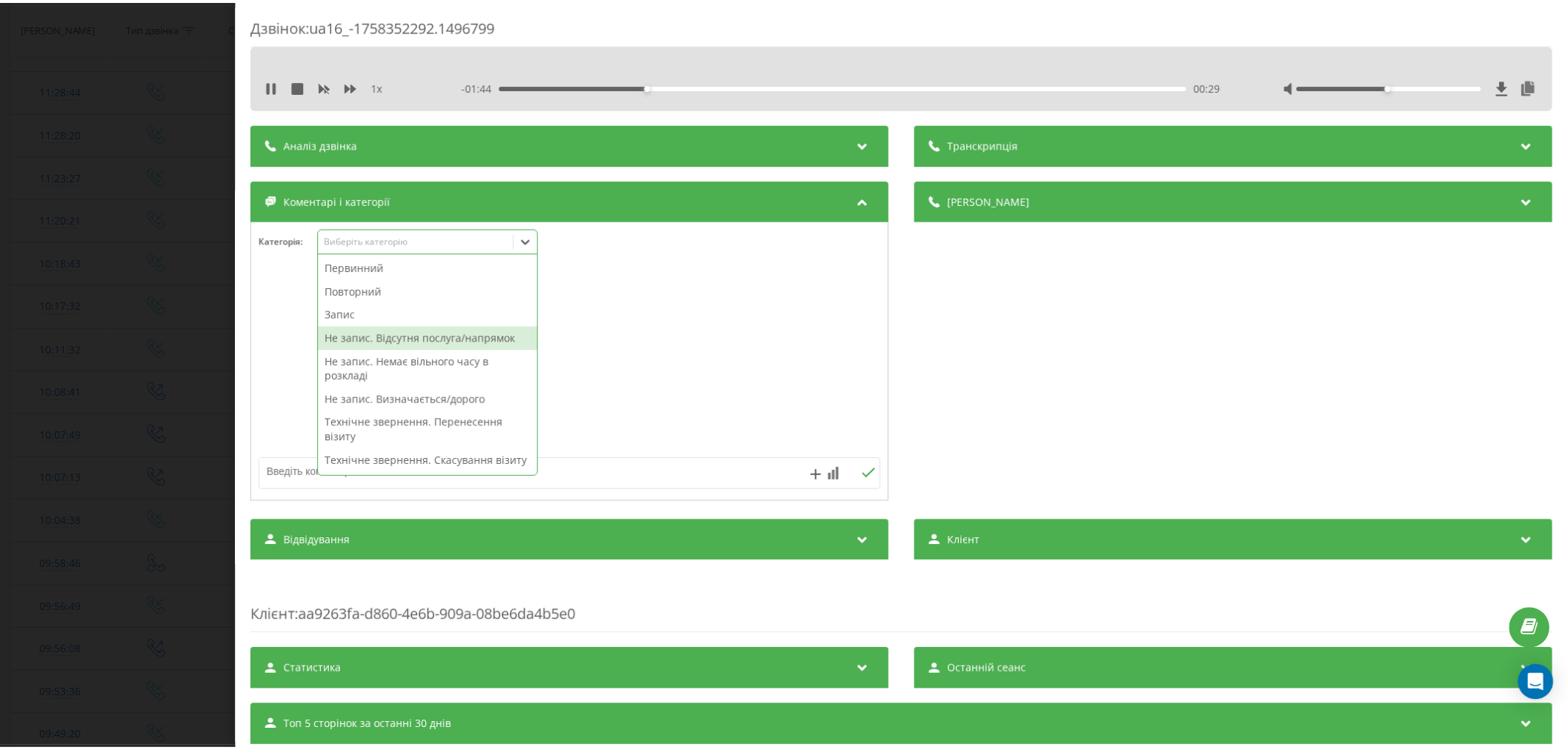
scroll to position [82, 0]
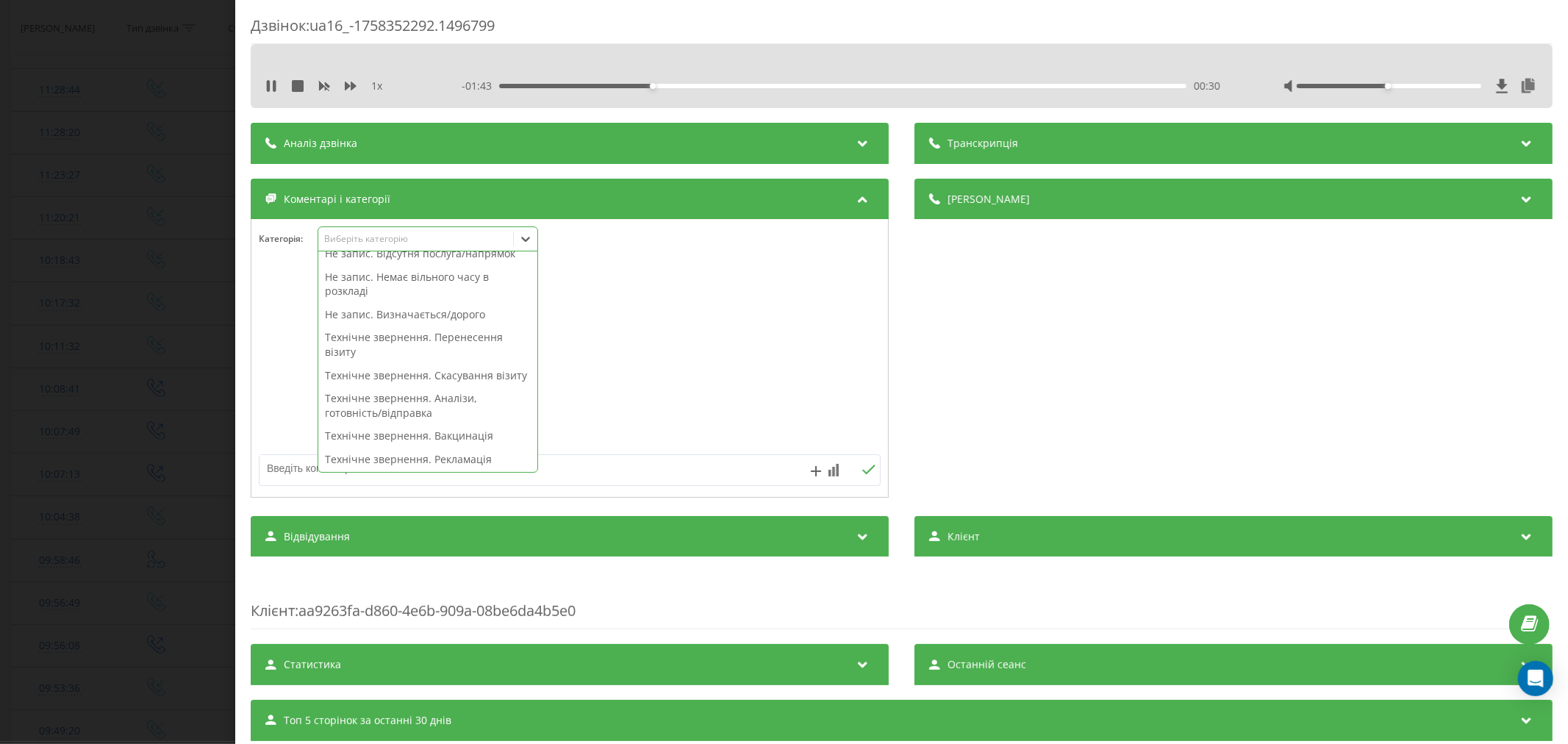
click at [425, 376] on div "Технічне звернення. Скасування візиту" at bounding box center [428, 376] width 219 height 23
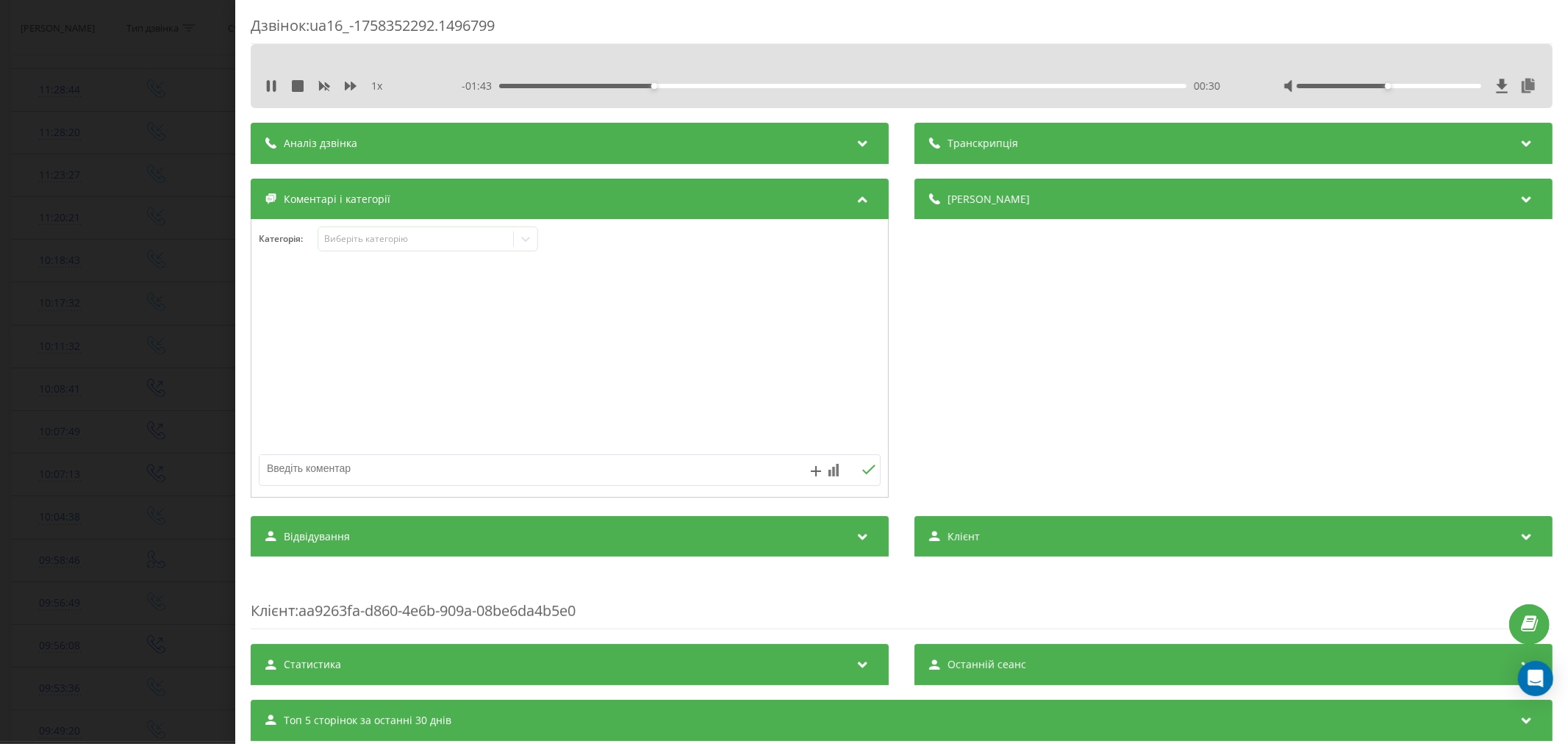
click at [656, 436] on div at bounding box center [569, 359] width 637 height 177
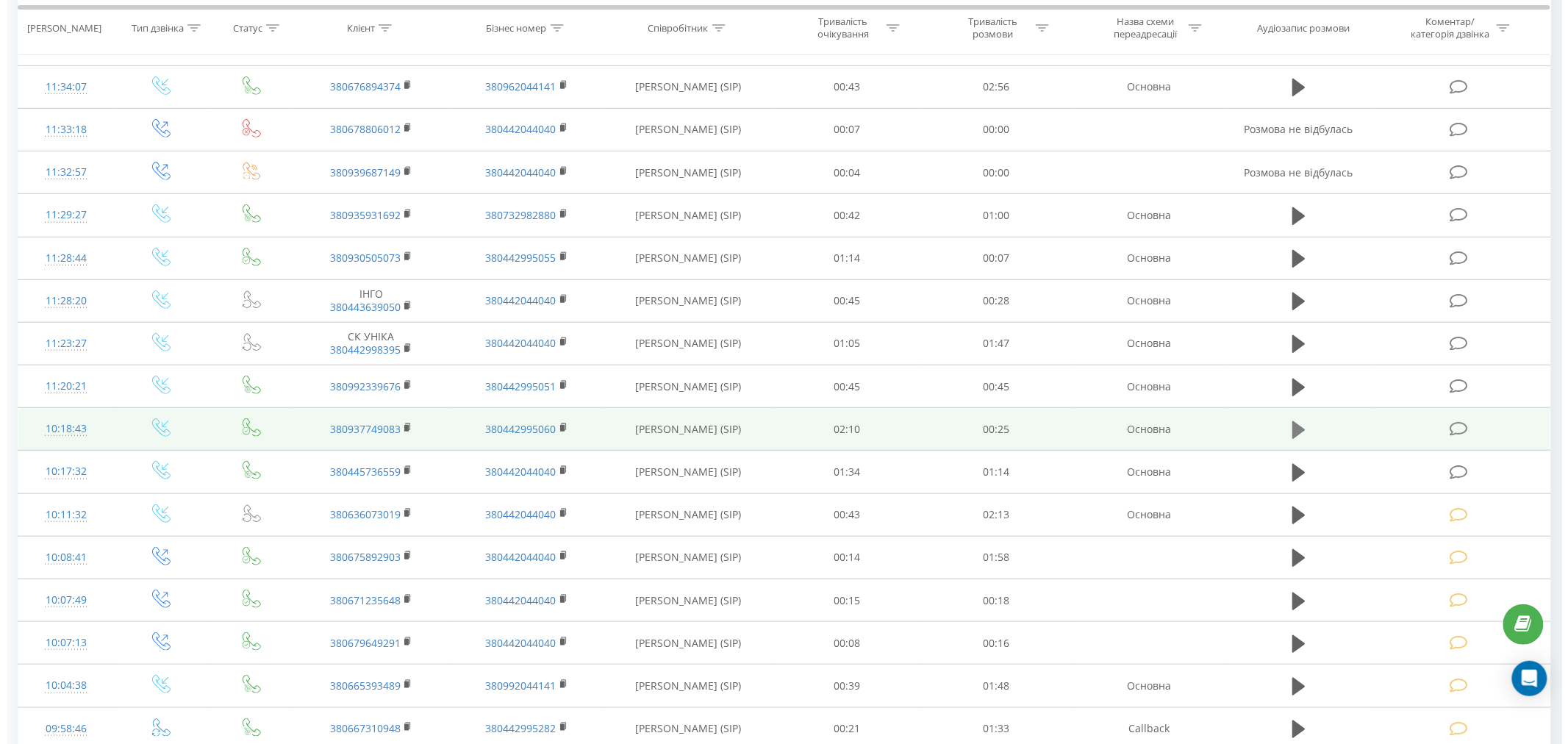
scroll to position [245, 0]
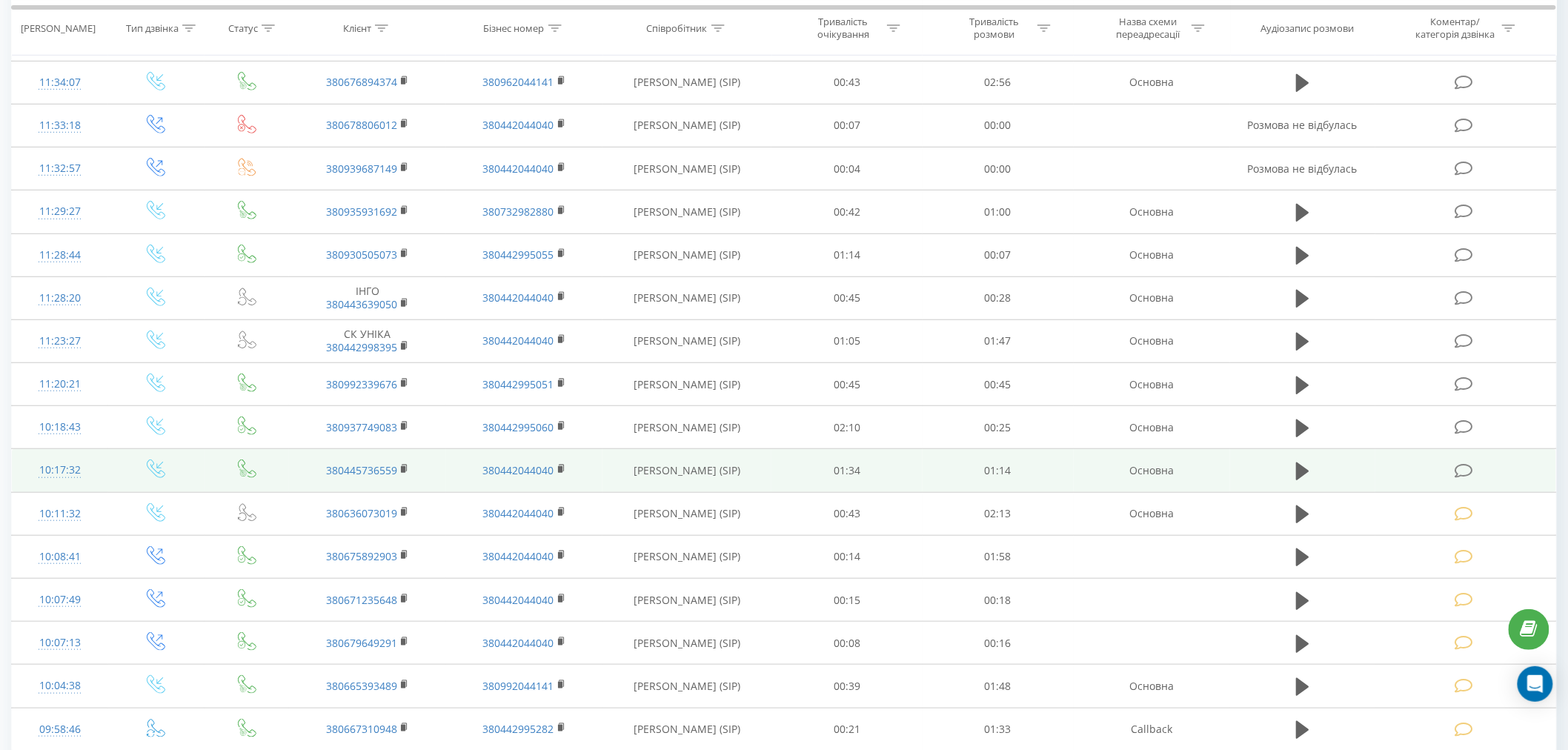
click at [1460, 468] on icon at bounding box center [1464, 471] width 19 height 16
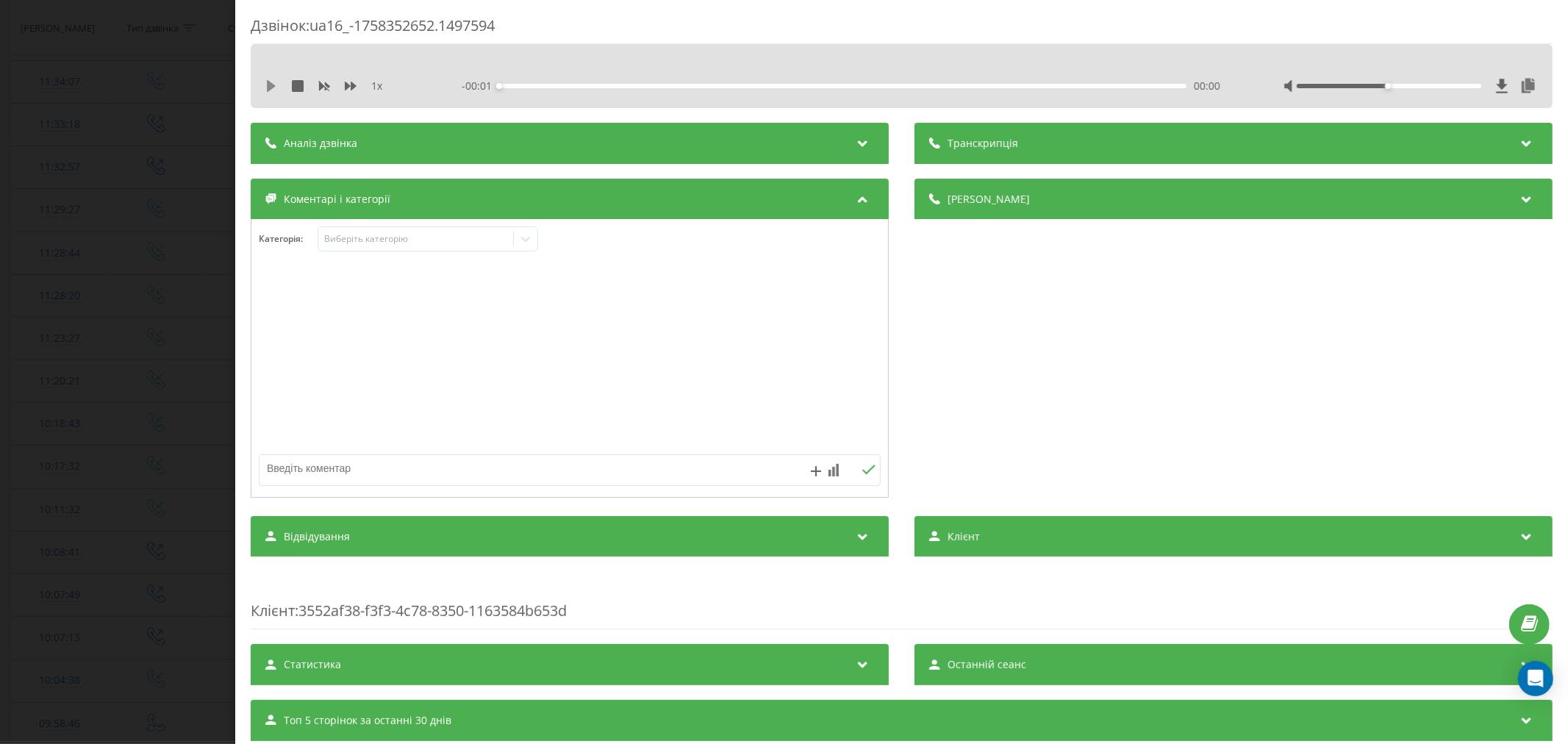
click at [266, 88] on icon at bounding box center [271, 86] width 12 height 12
click at [512, 86] on div "00:00" at bounding box center [843, 86] width 688 height 5
click at [547, 85] on div "00:01" at bounding box center [843, 86] width 688 height 5
click at [586, 83] on div "- 01:08 00:06 00:06" at bounding box center [843, 86] width 764 height 15
click at [579, 86] on div "00:07" at bounding box center [843, 86] width 688 height 5
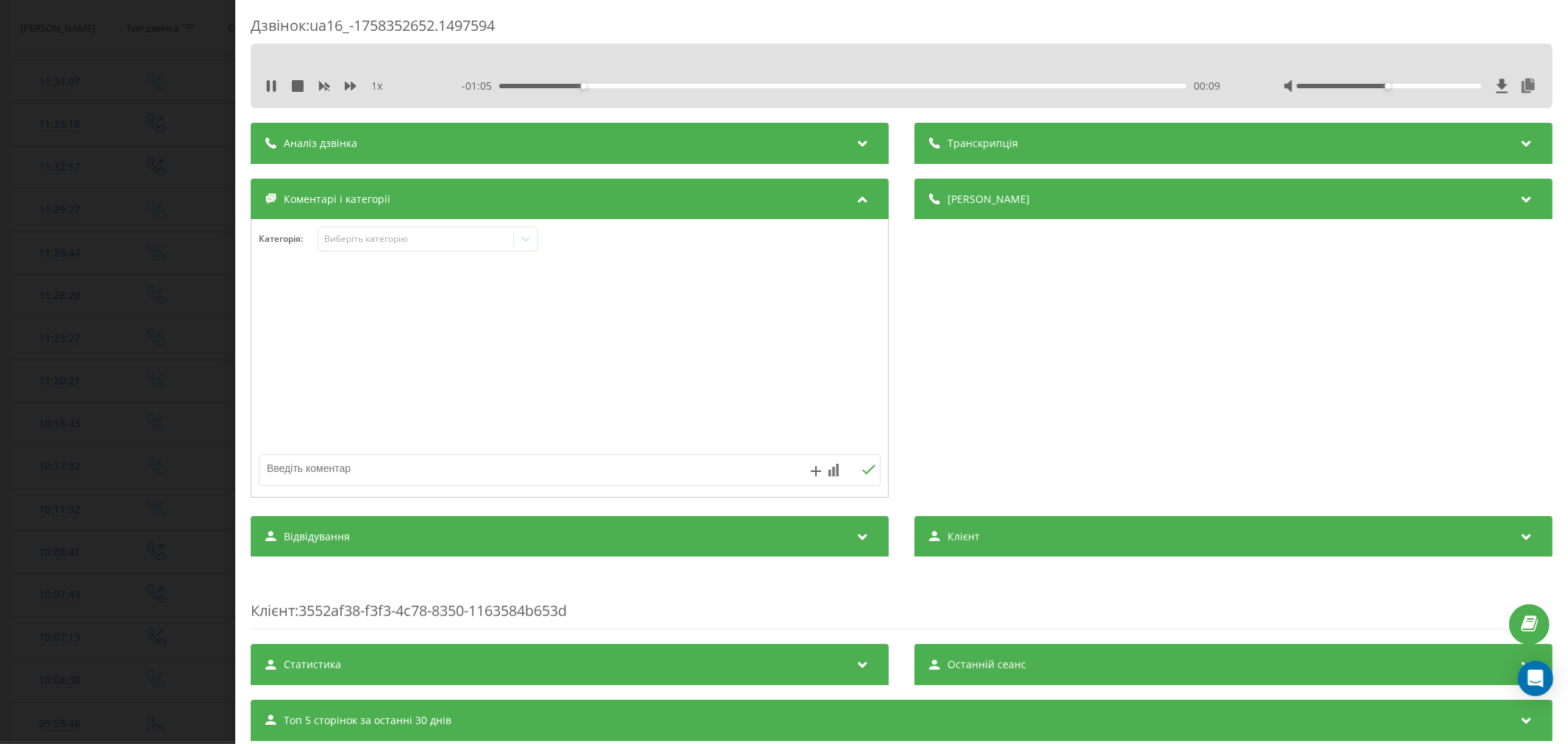
click at [629, 86] on div "00:09" at bounding box center [843, 86] width 688 height 5
click at [384, 239] on div "Виберіть категорію" at bounding box center [415, 238] width 184 height 12
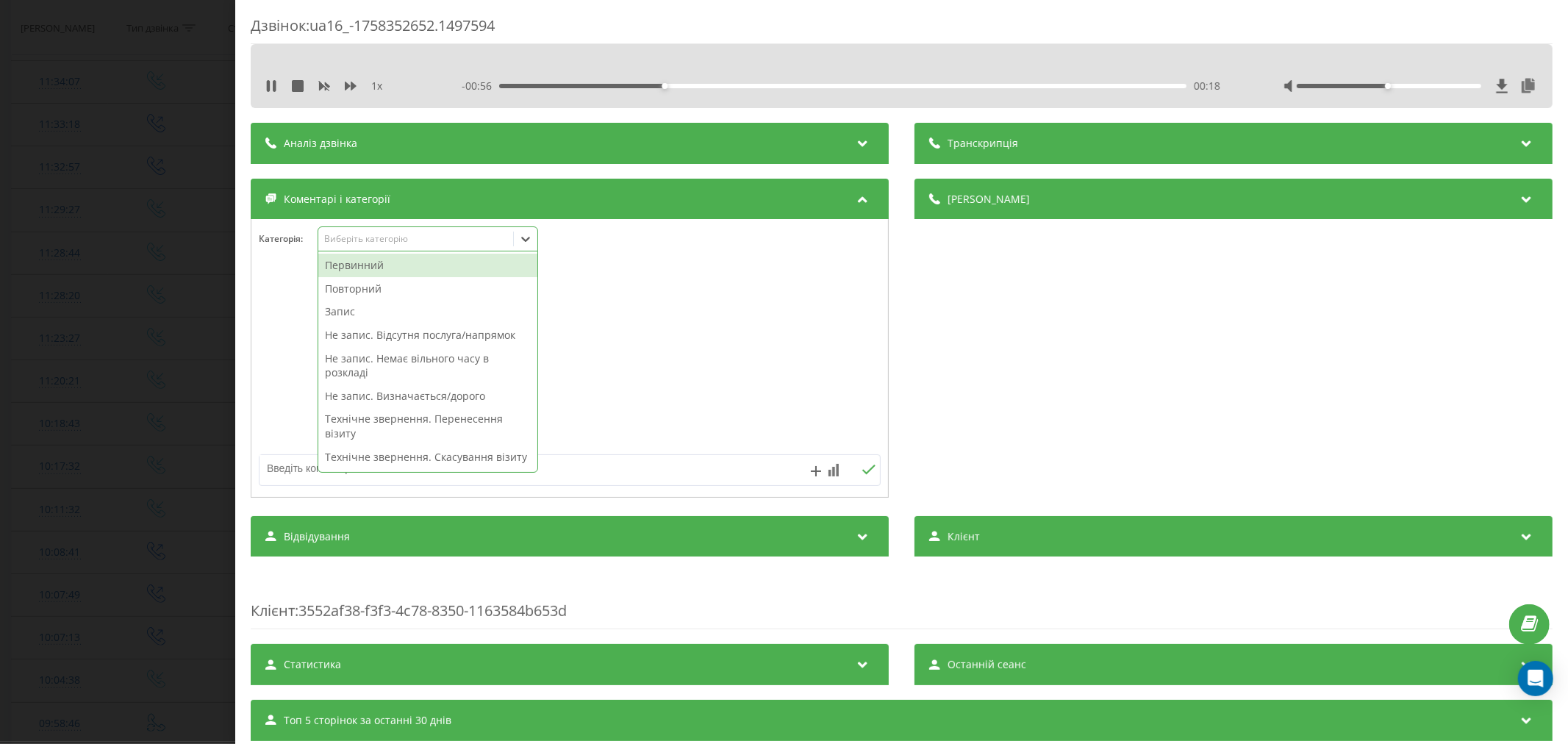
click at [371, 263] on div "Первинний" at bounding box center [428, 265] width 219 height 23
click at [698, 272] on div at bounding box center [569, 359] width 637 height 177
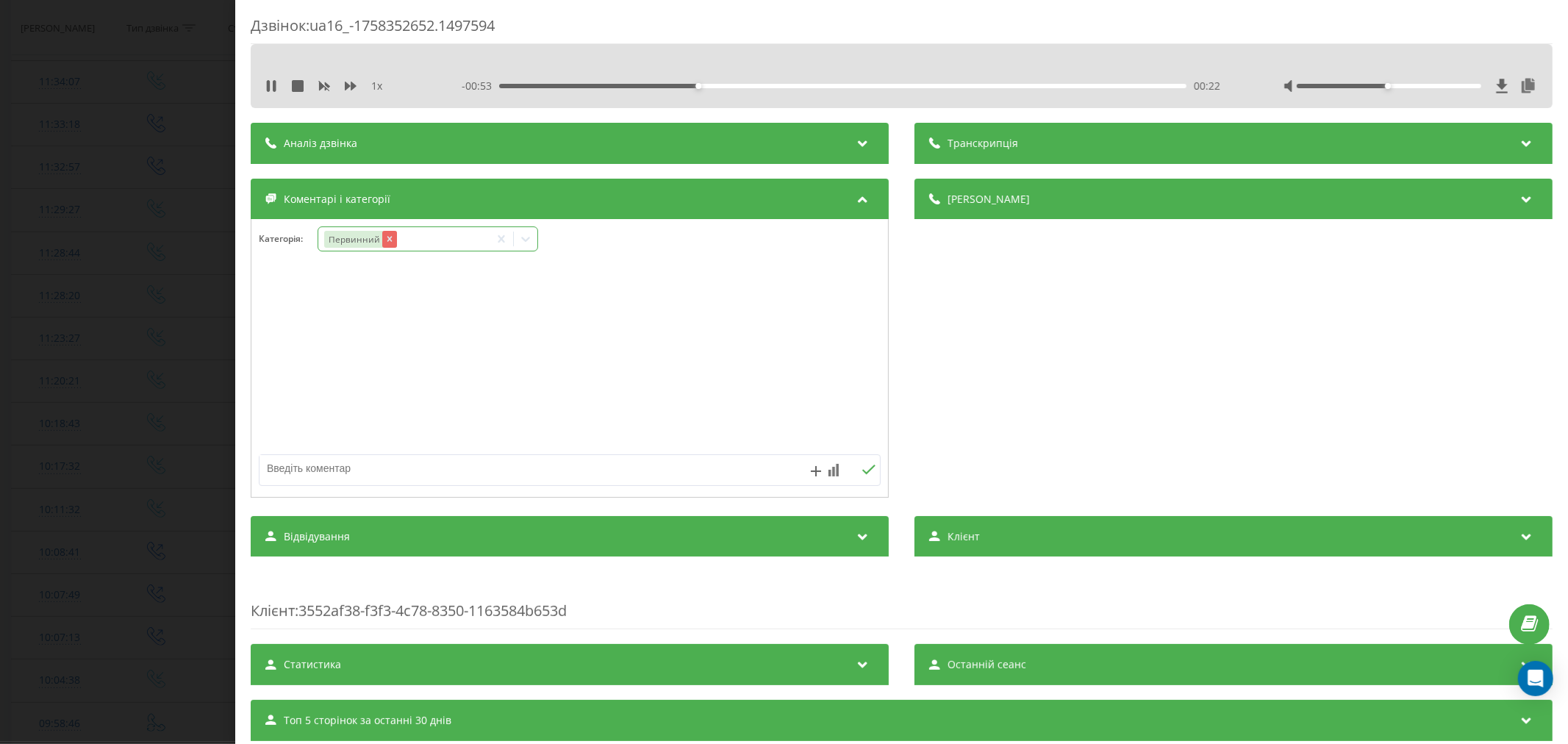
click at [387, 240] on icon "Remove Первинний" at bounding box center [389, 239] width 5 height 5
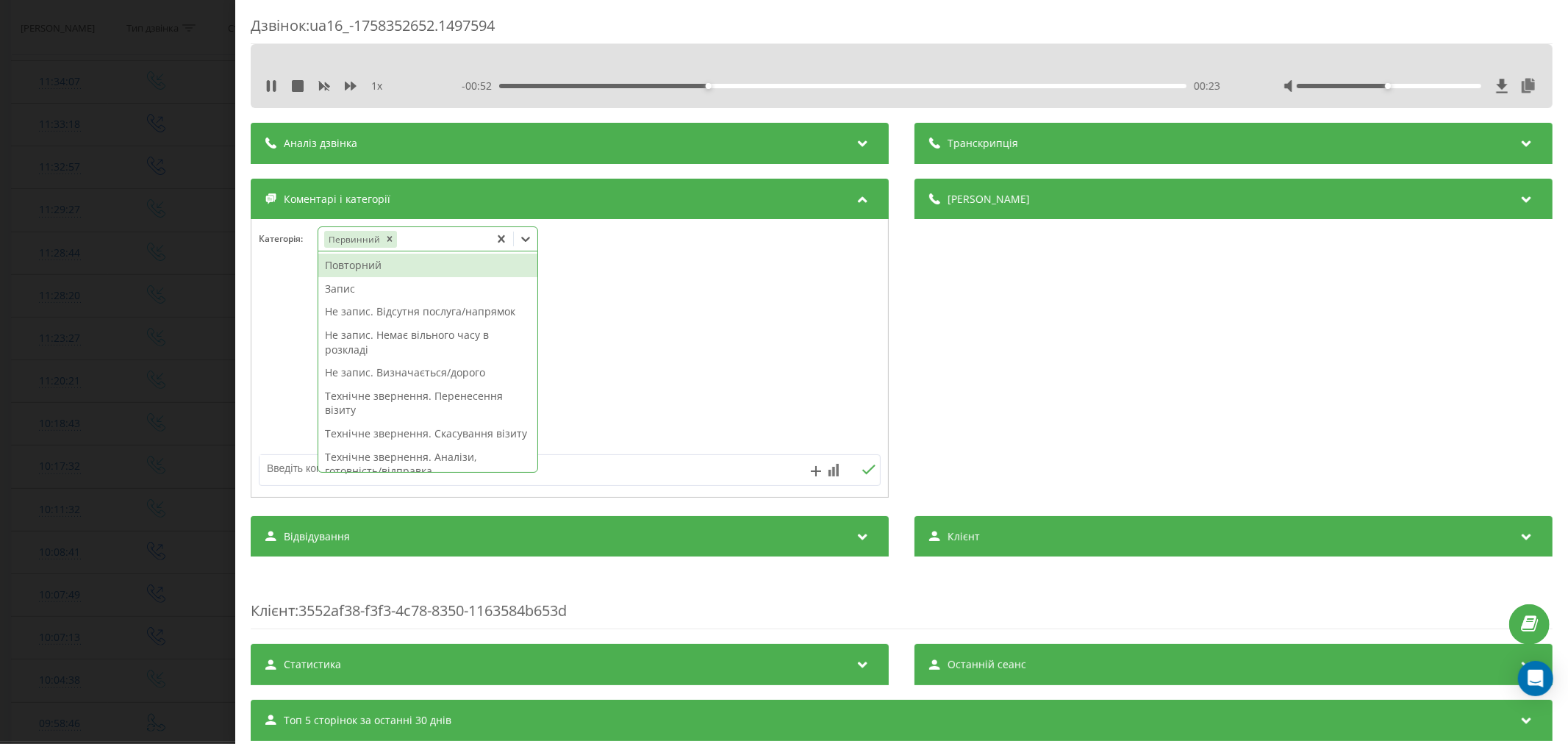
click at [528, 237] on icon at bounding box center [525, 238] width 15 height 15
click at [401, 289] on div "Повторний Запис Не запис. Відсутня послуга/напрямок Не запис. Немає вільного ча…" at bounding box center [428, 362] width 219 height 221
click at [357, 286] on div "Повторний" at bounding box center [428, 289] width 219 height 23
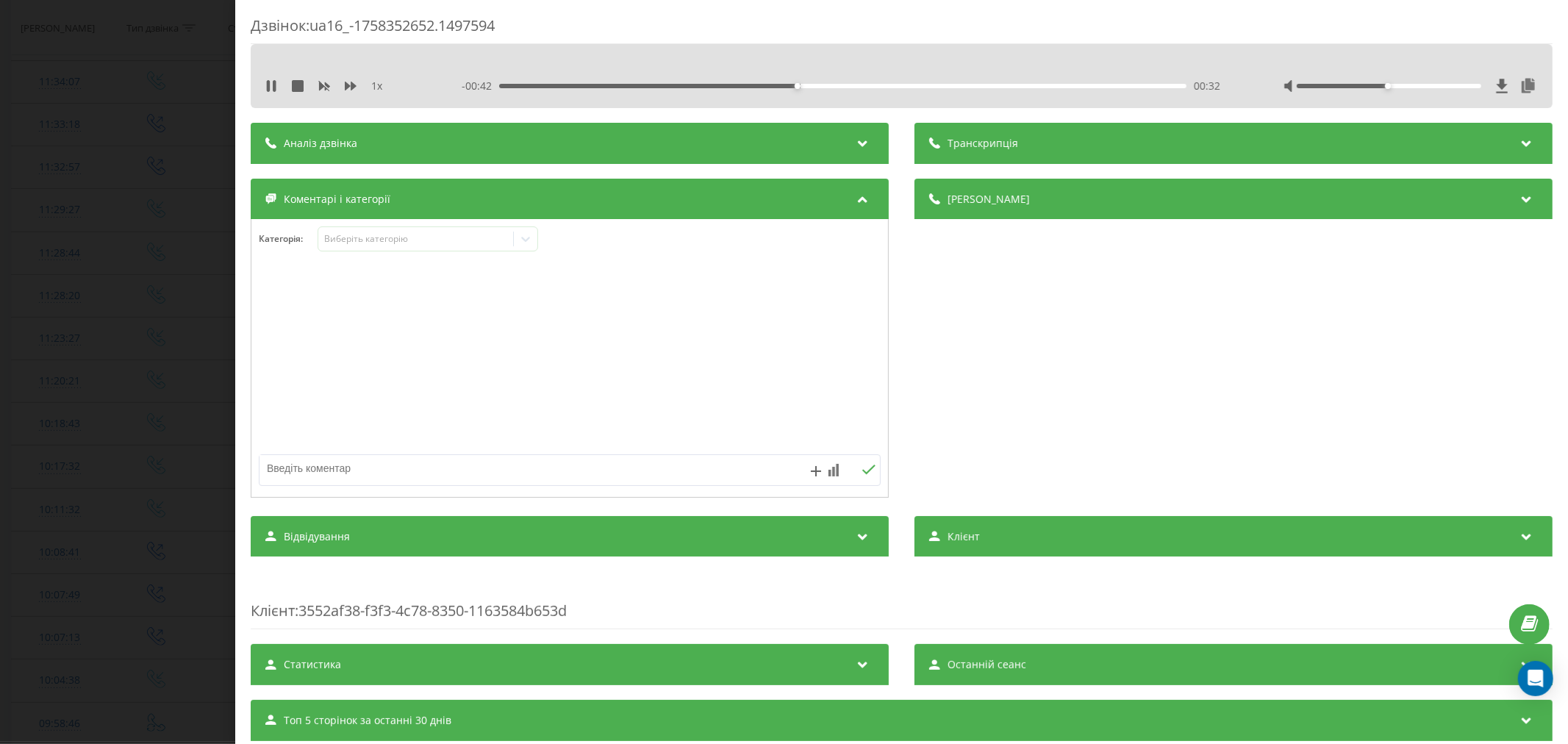
click at [681, 293] on div at bounding box center [569, 359] width 637 height 177
click at [490, 241] on div at bounding box center [502, 238] width 23 height 23
click at [522, 244] on icon at bounding box center [525, 238] width 15 height 15
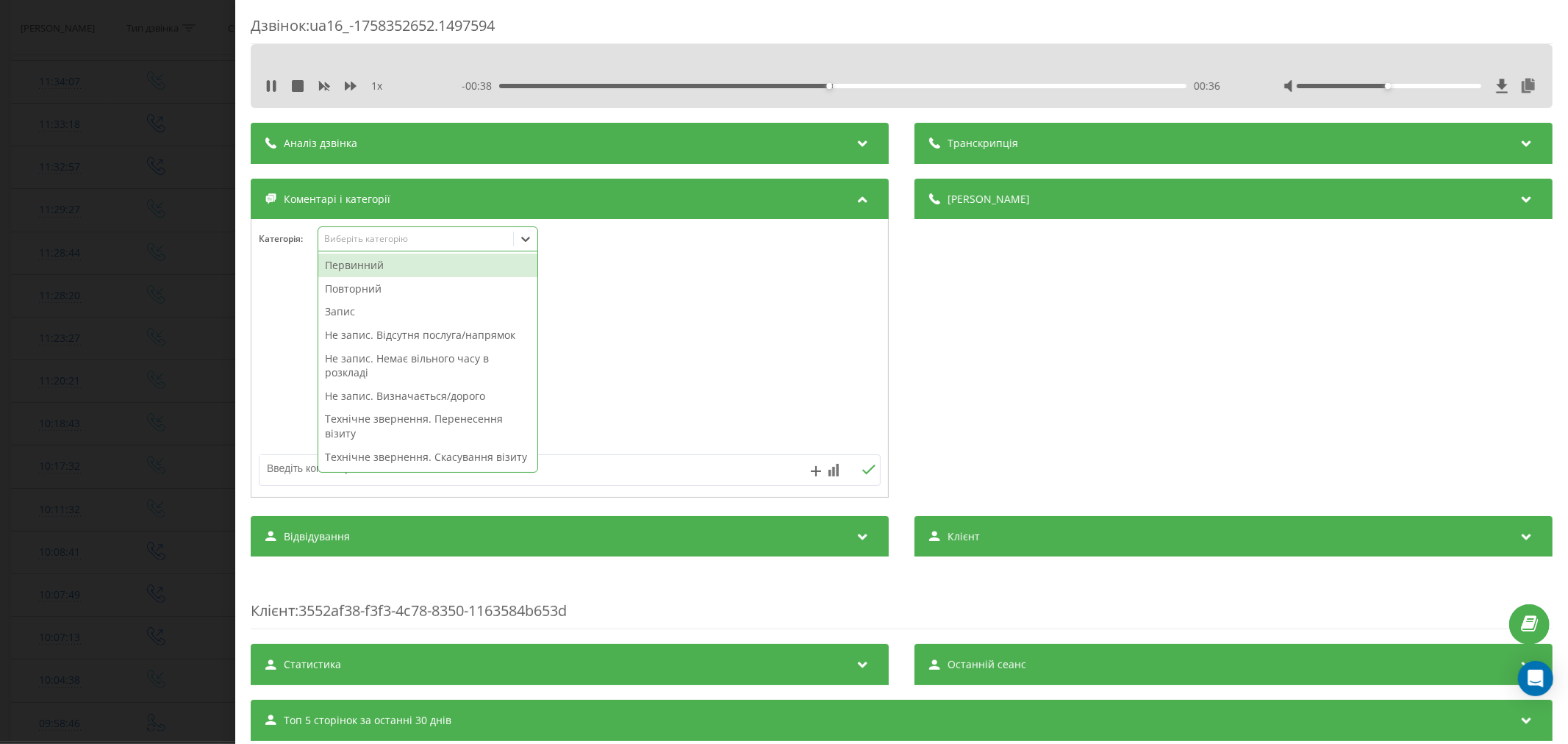
click at [391, 286] on div "Повторний" at bounding box center [428, 289] width 219 height 23
drag, startPoint x: 387, startPoint y: 300, endPoint x: 386, endPoint y: 307, distance: 7.1
click at [386, 307] on div "Первинний Повторний Запис Не запис. Відсутня послуга/напрямок Не запис. Немає в…" at bounding box center [428, 362] width 219 height 221
click at [623, 326] on div at bounding box center [569, 359] width 637 height 177
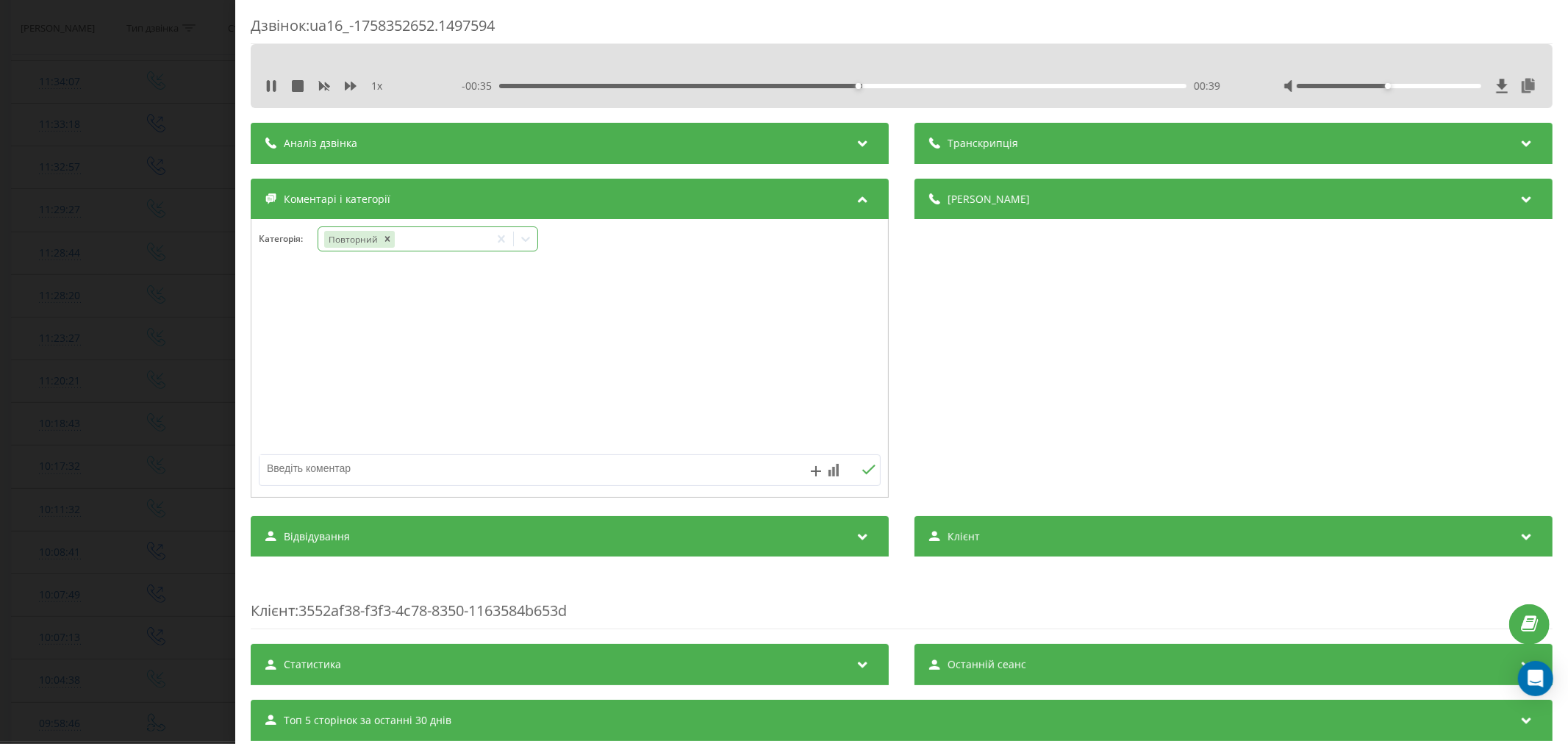
click at [522, 246] on icon at bounding box center [525, 238] width 15 height 15
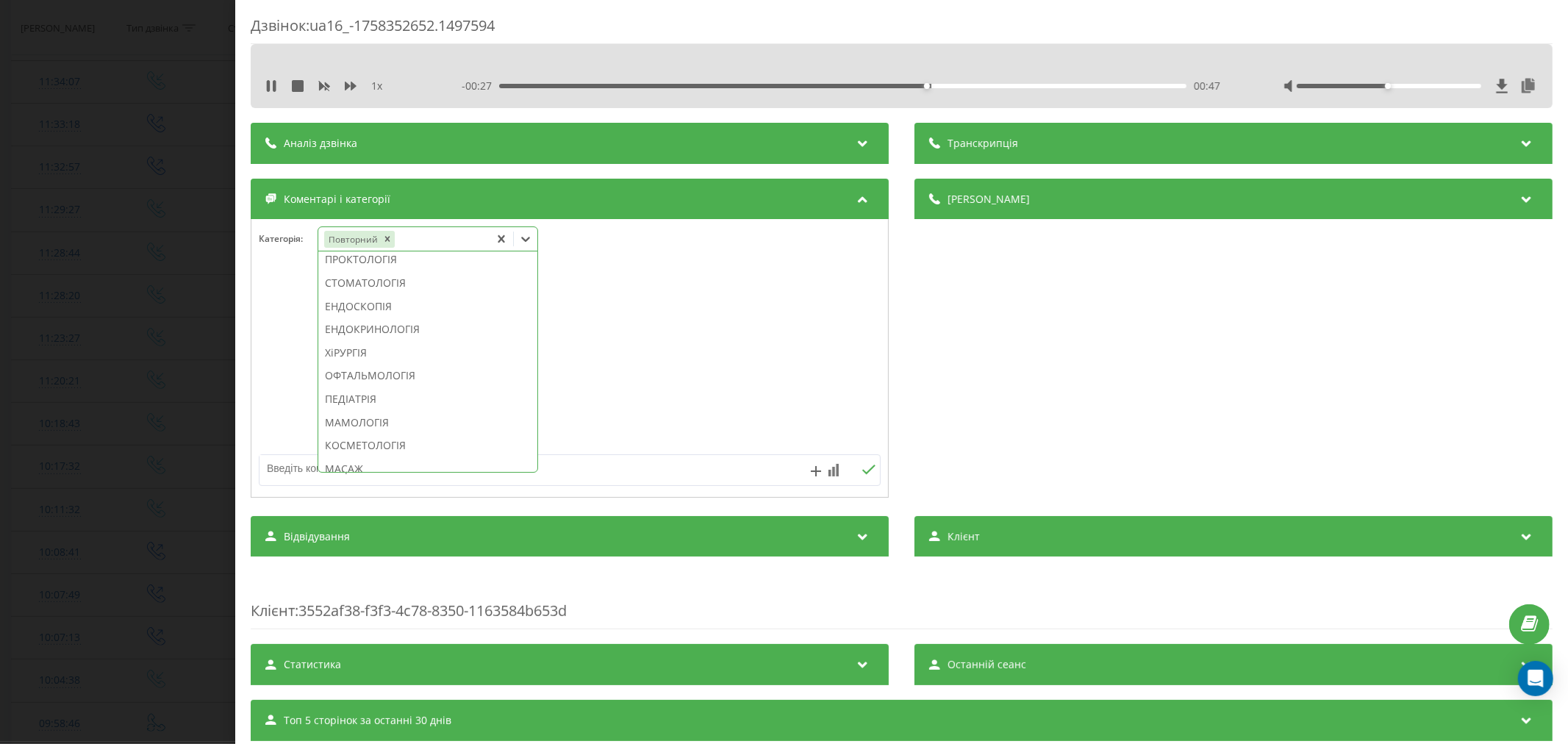
scroll to position [715, 0]
click at [412, 268] on div "ТРАВМАТОЛОГІЯ" at bounding box center [428, 255] width 219 height 23
click at [777, 312] on div at bounding box center [569, 359] width 637 height 177
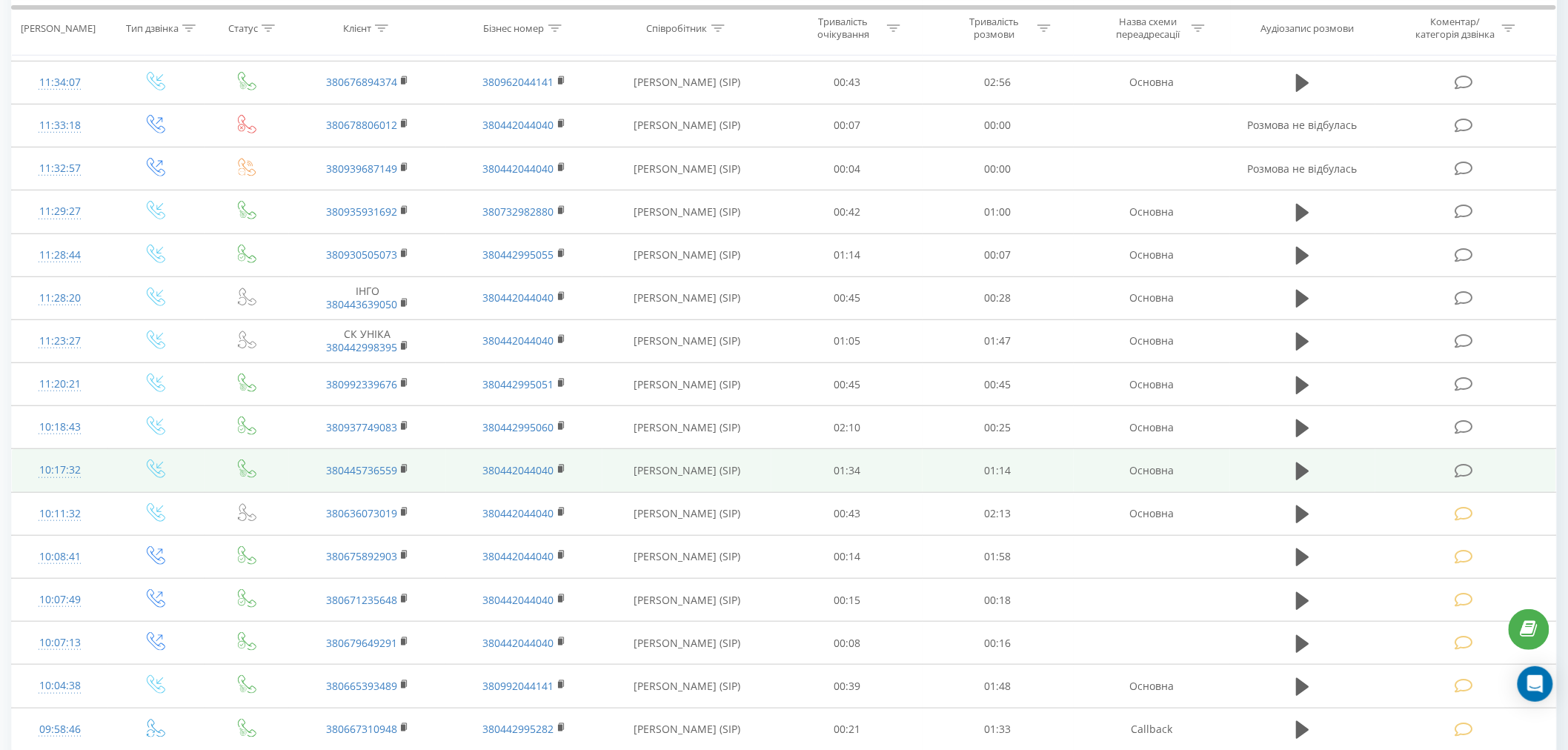
drag, startPoint x: 1461, startPoint y: 462, endPoint x: 1448, endPoint y: 473, distance: 17.0
click at [1460, 465] on icon at bounding box center [1464, 471] width 19 height 16
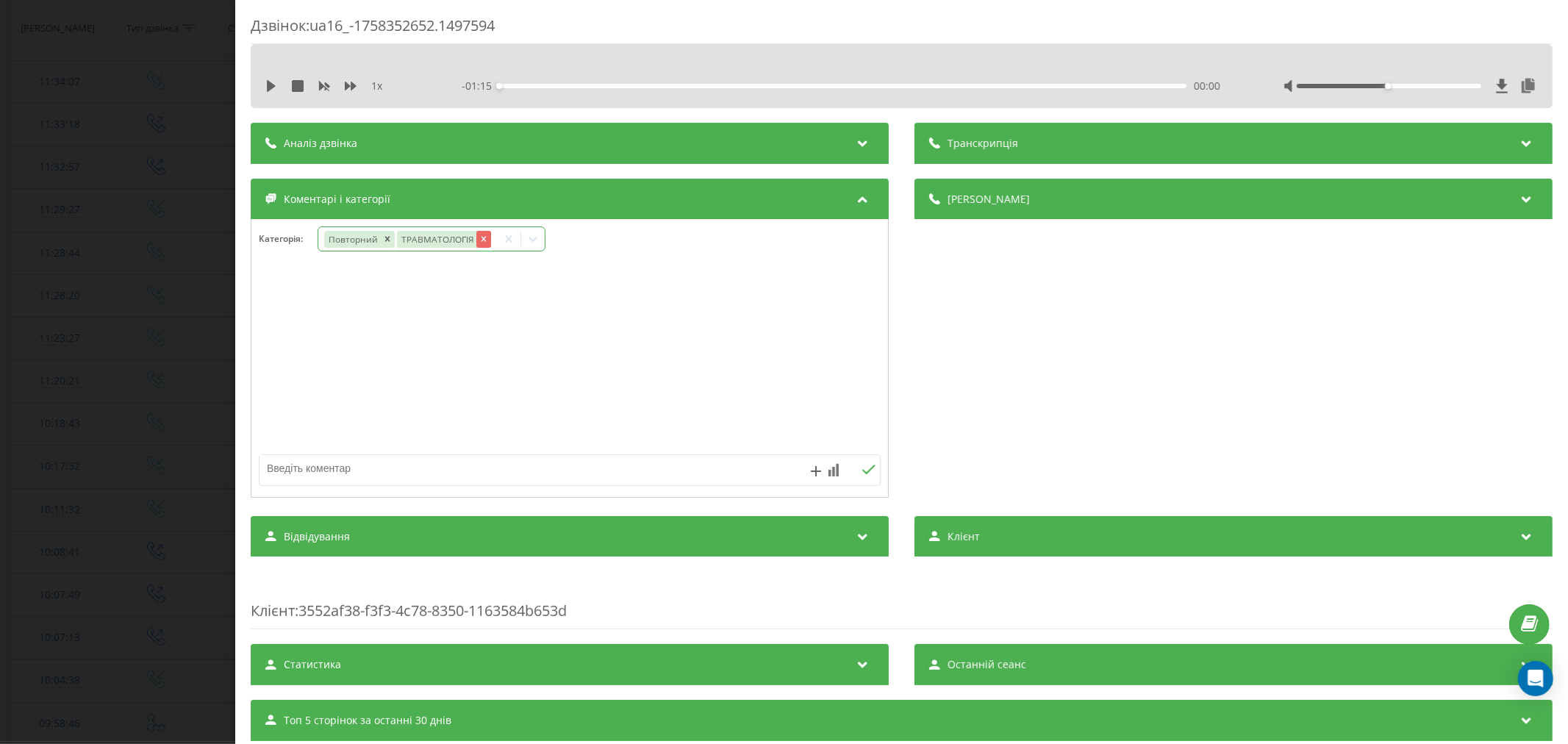
click at [478, 242] on icon "Remove ТРАВМАТОЛОГІЯ" at bounding box center [482, 238] width 10 height 10
click at [536, 238] on icon at bounding box center [532, 238] width 15 height 15
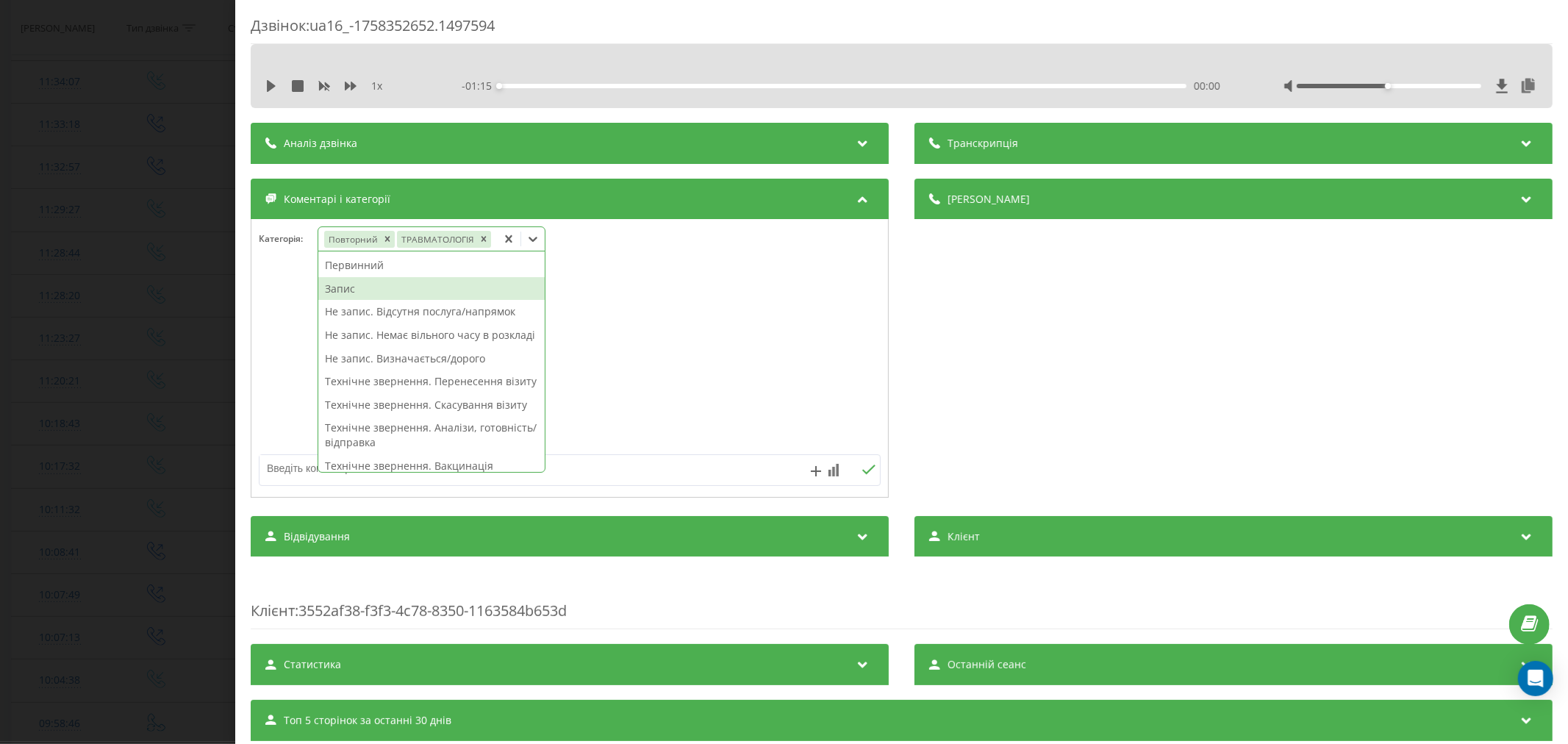
click at [393, 289] on div "Запис" at bounding box center [431, 289] width 226 height 23
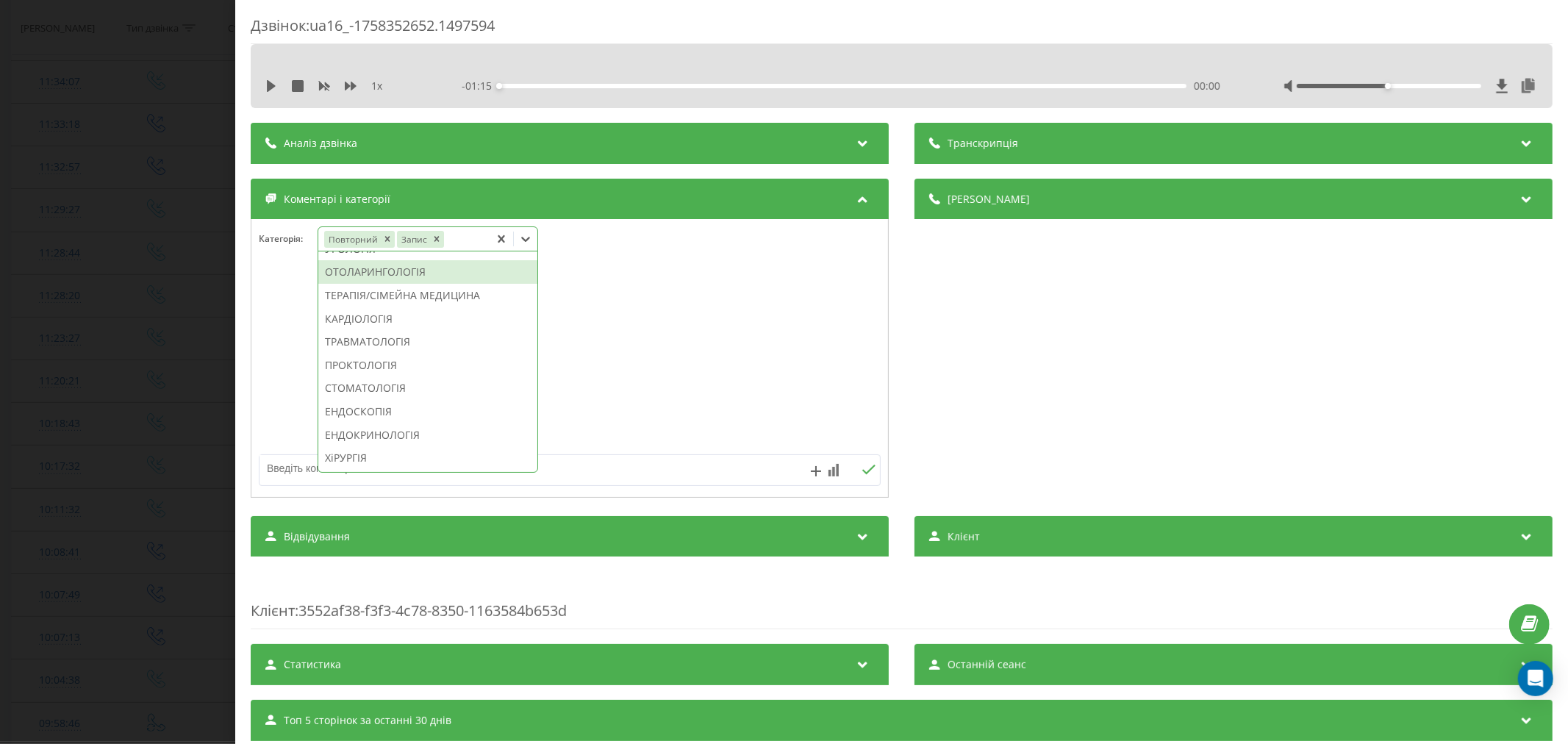
scroll to position [630, 0]
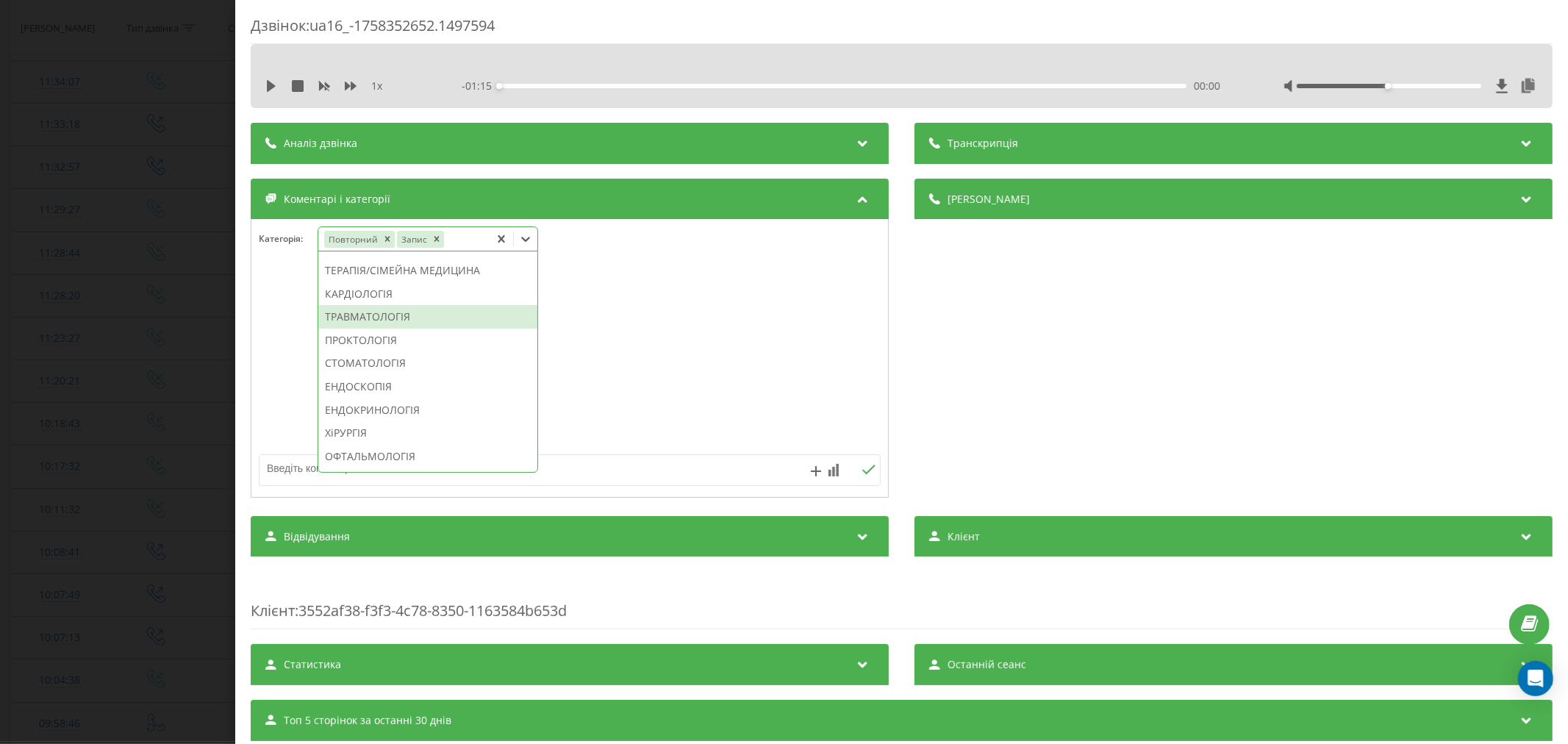
click at [397, 329] on div "ТРАВМАТОЛОГІЯ" at bounding box center [428, 316] width 219 height 23
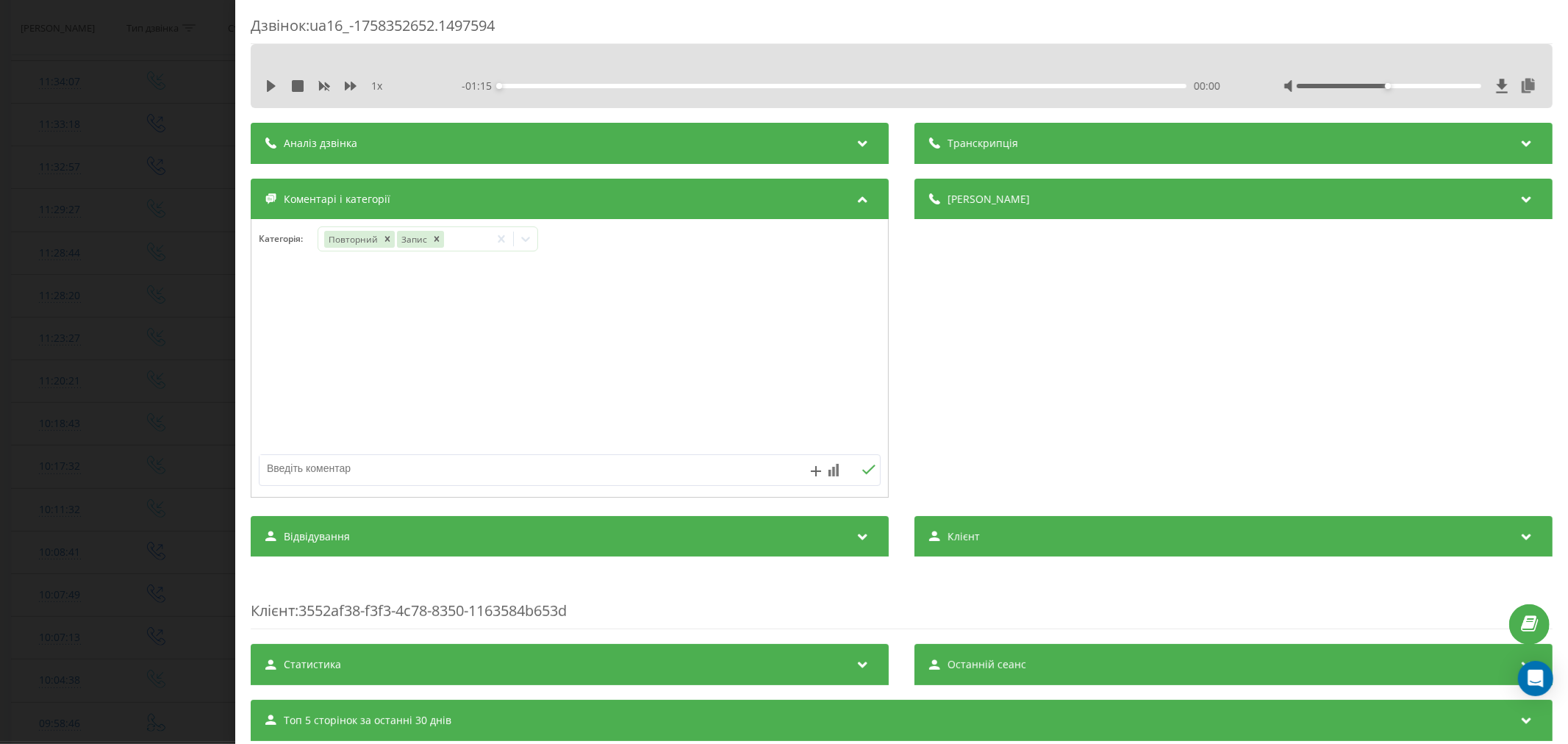
click at [705, 364] on div at bounding box center [569, 359] width 637 height 177
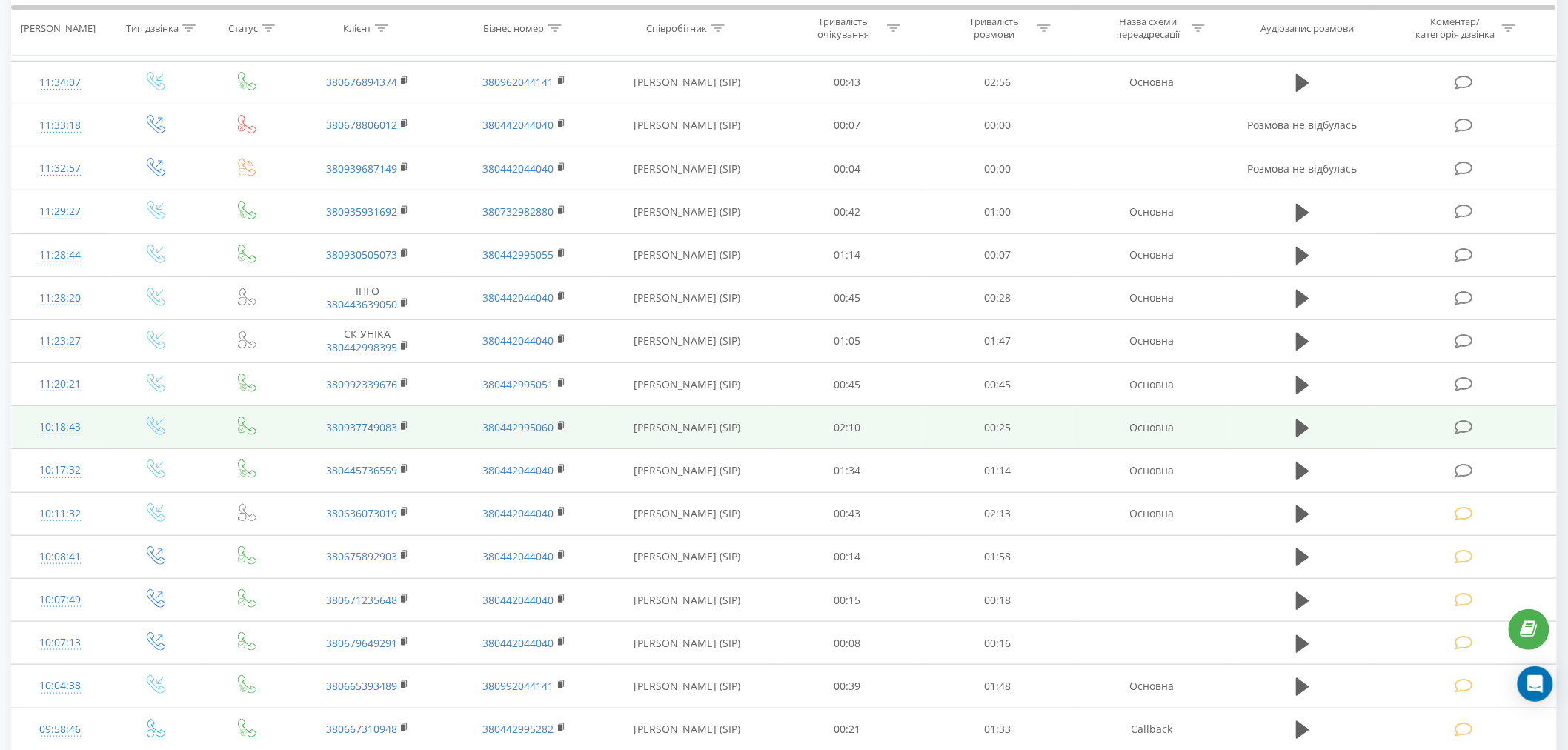
click at [1455, 419] on icon at bounding box center [1464, 427] width 19 height 16
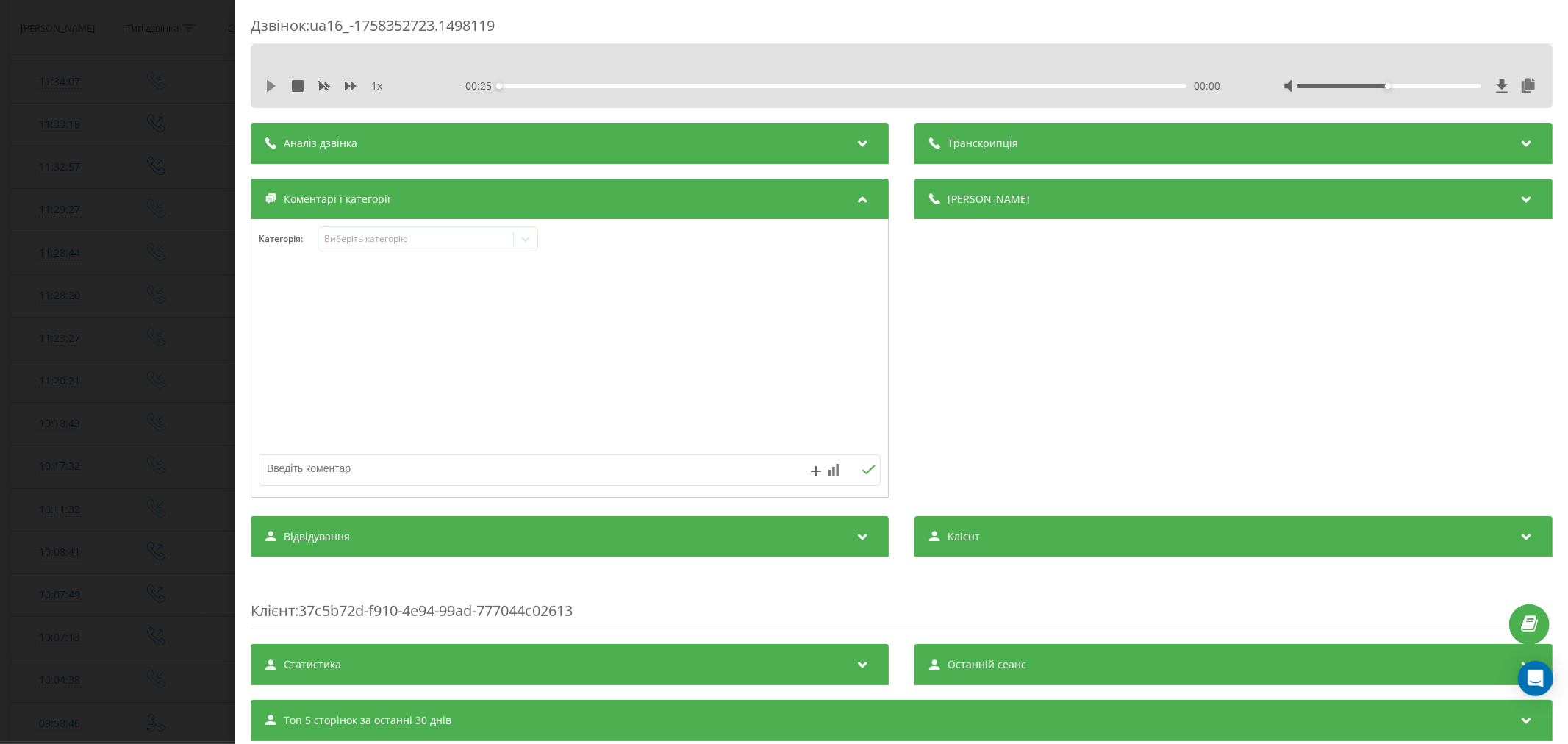
click at [266, 86] on icon at bounding box center [271, 86] width 12 height 12
click at [519, 84] on div "00:00" at bounding box center [843, 86] width 688 height 5
click at [563, 86] on div "00:01" at bounding box center [843, 86] width 688 height 5
click at [599, 86] on div "00:03" at bounding box center [843, 86] width 688 height 5
click at [653, 86] on div "00:04" at bounding box center [843, 86] width 688 height 5
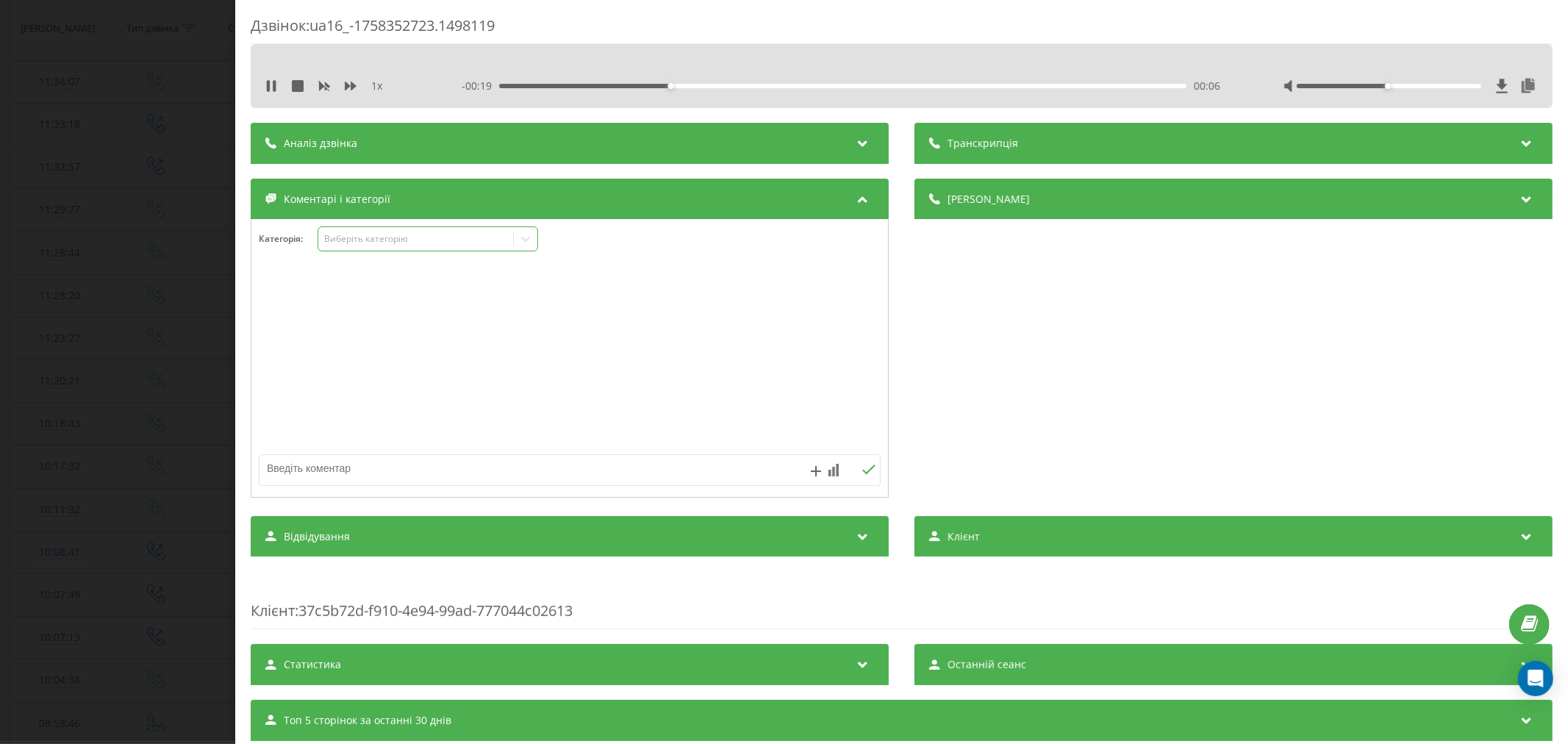
click at [411, 241] on div "Виберіть категорію" at bounding box center [415, 238] width 184 height 12
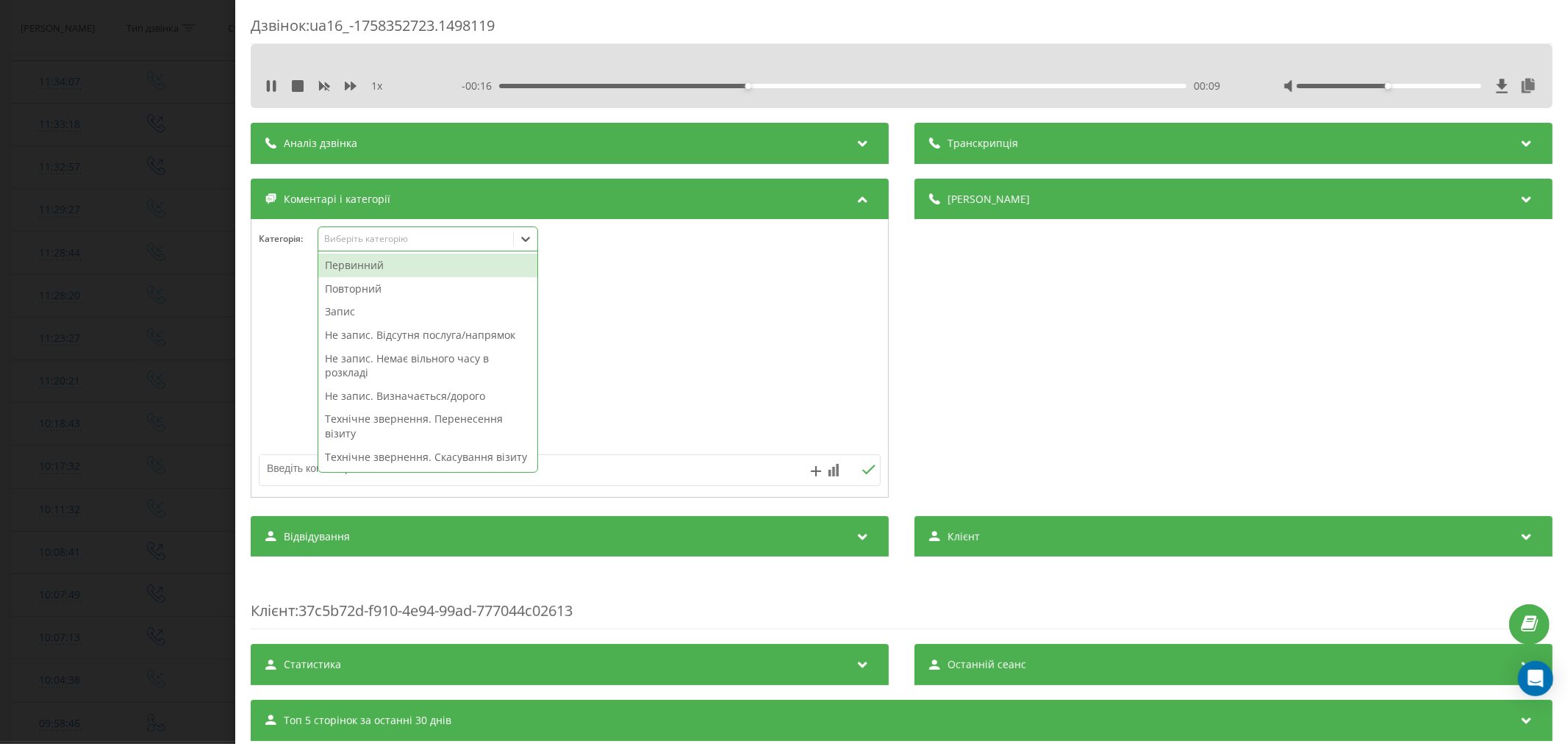
click at [353, 270] on div "Первинний" at bounding box center [428, 265] width 219 height 23
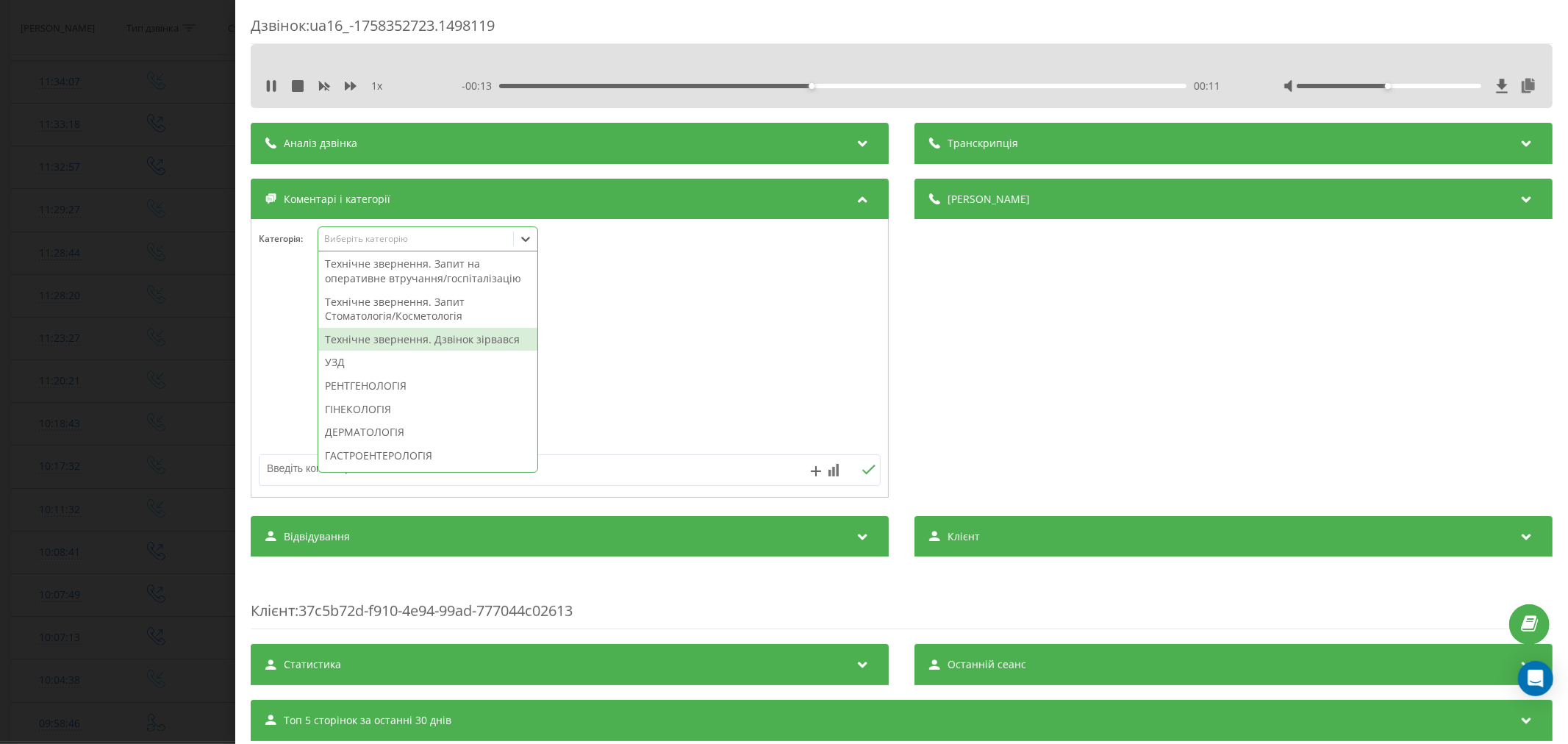
scroll to position [384, 0]
click at [375, 342] on div "Технічне звернення. Дзвінок зірвався" at bounding box center [428, 330] width 219 height 23
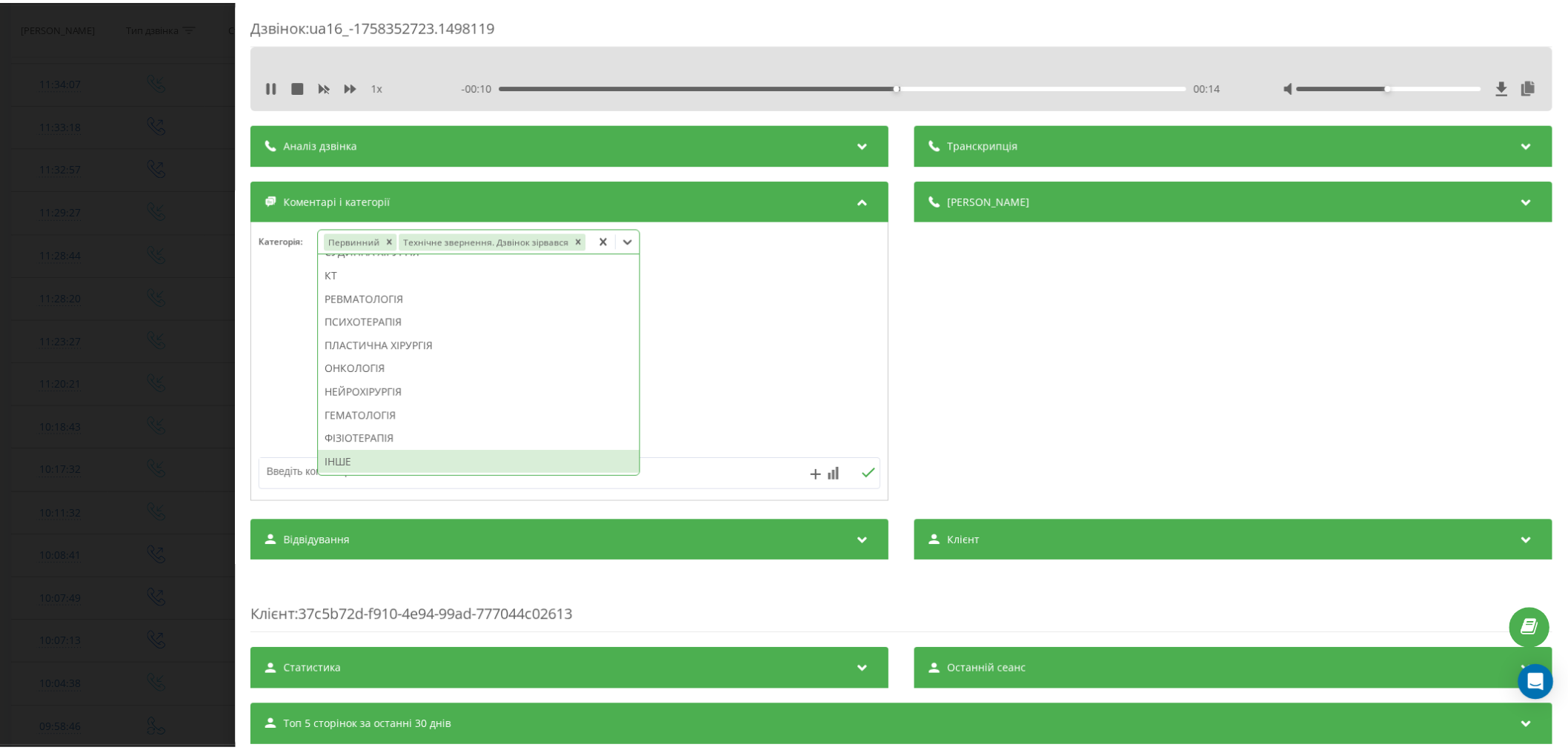
scroll to position [910, 0]
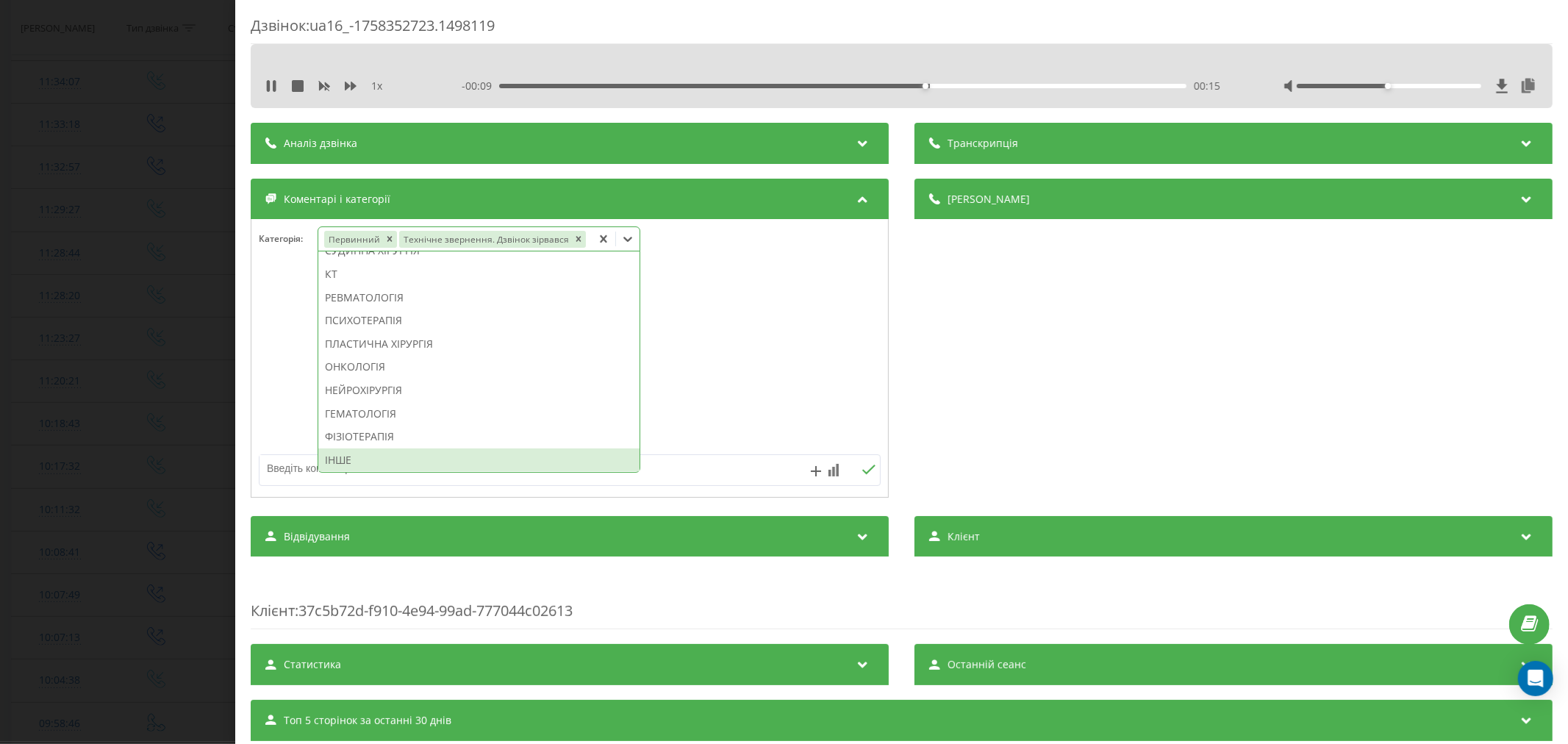
click at [360, 458] on div "ІНШЕ" at bounding box center [479, 460] width 321 height 23
click at [745, 401] on div at bounding box center [569, 359] width 637 height 177
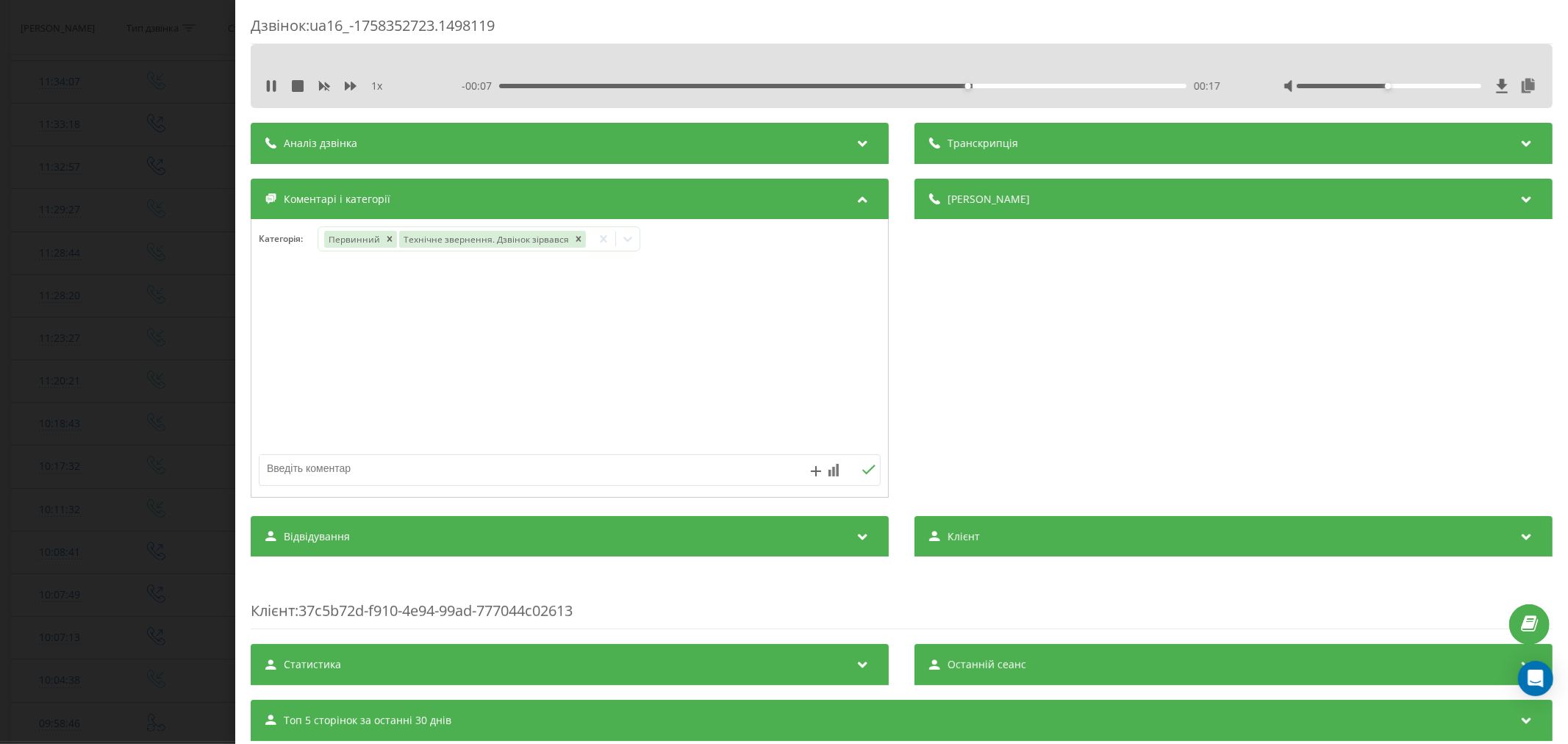
click at [589, 472] on textarea at bounding box center [507, 468] width 496 height 26
type textarea "інфекціоніст. на сьоголні"
click at [862, 476] on button at bounding box center [869, 470] width 23 height 12
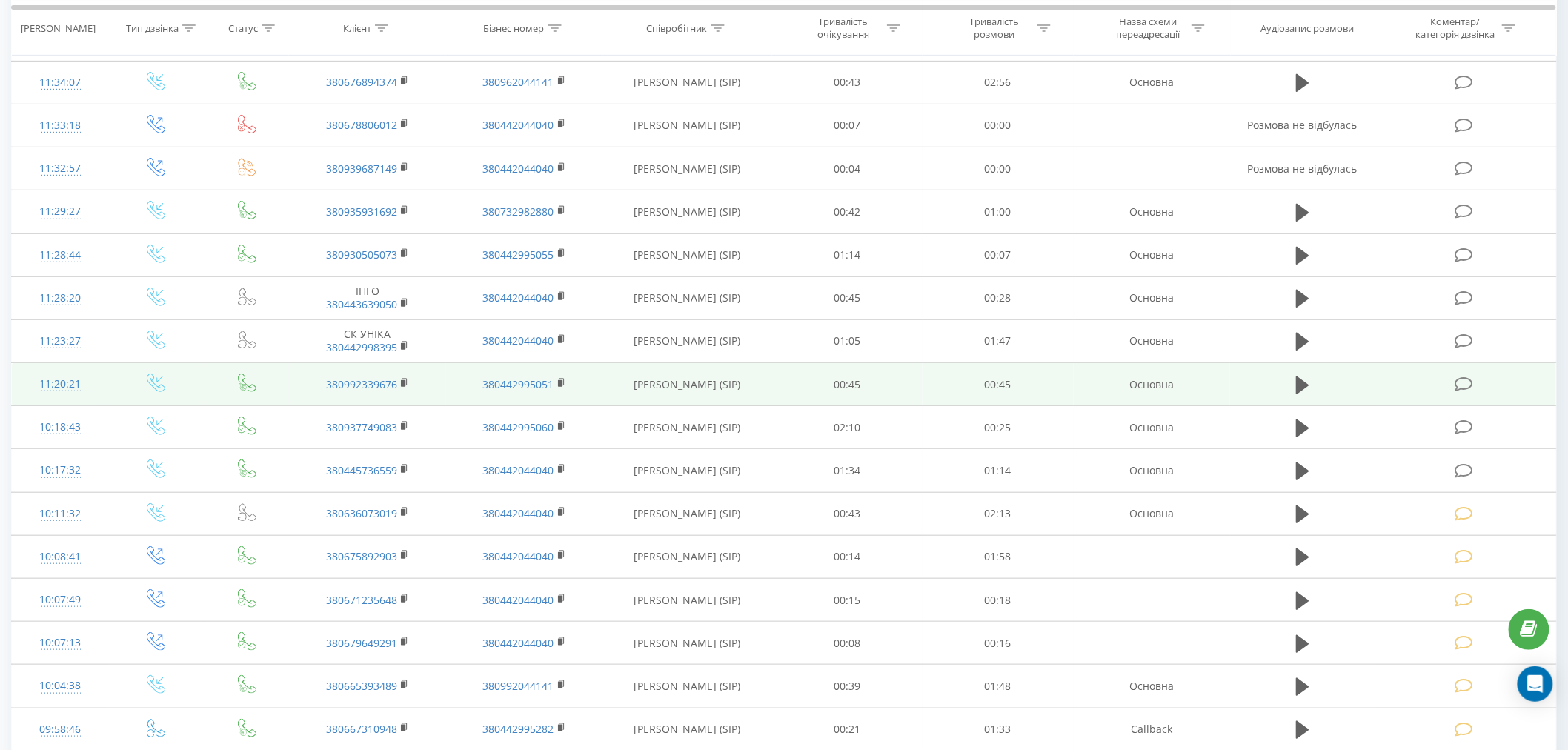
click at [1465, 384] on icon at bounding box center [1464, 384] width 19 height 16
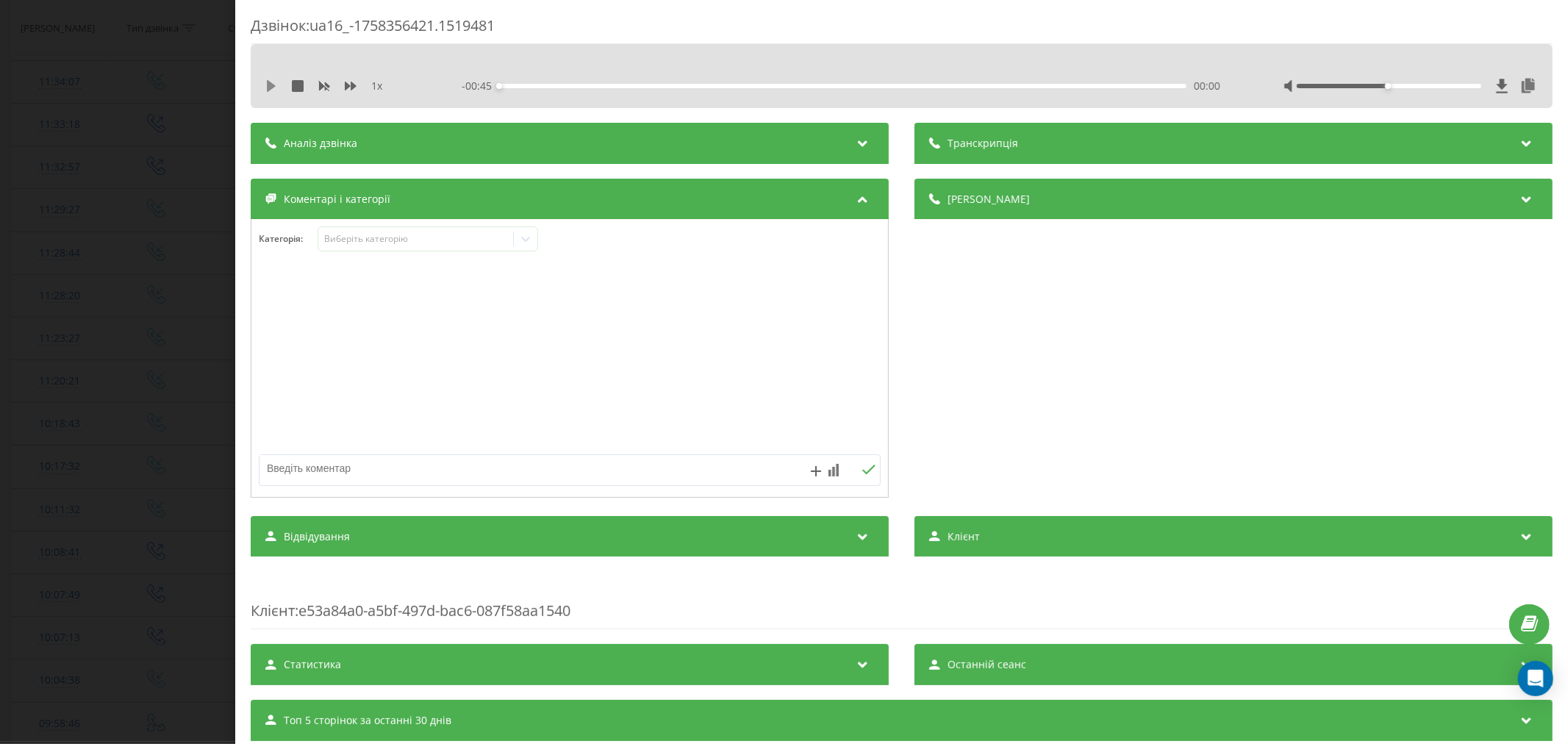
click at [267, 85] on icon at bounding box center [271, 86] width 8 height 12
click at [526, 83] on div "- 00:44 00:01 00:01" at bounding box center [843, 86] width 764 height 15
click at [593, 84] on div "00:01" at bounding box center [843, 86] width 688 height 5
click at [651, 84] on div "00:07" at bounding box center [843, 86] width 688 height 5
click at [709, 83] on div "- 00:33 00:11 00:11" at bounding box center [843, 86] width 764 height 15
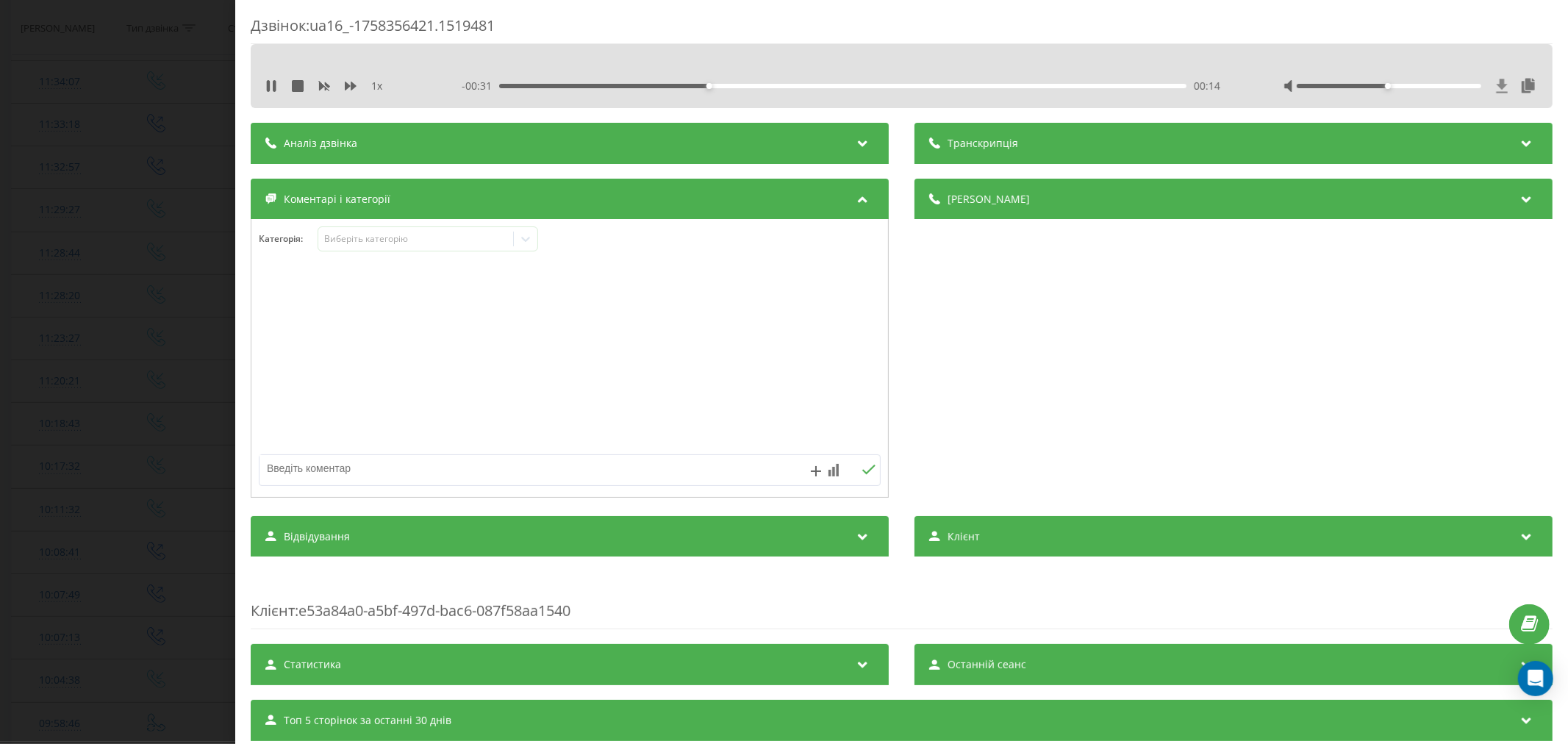
drag, startPoint x: 1382, startPoint y: 88, endPoint x: 1496, endPoint y: 81, distance: 114.2
click at [1496, 81] on div at bounding box center [1411, 86] width 255 height 15
drag, startPoint x: 1379, startPoint y: 83, endPoint x: 1391, endPoint y: 86, distance: 12.4
click at [1391, 86] on div at bounding box center [1411, 86] width 255 height 15
drag, startPoint x: 1380, startPoint y: 85, endPoint x: 1488, endPoint y: 85, distance: 108.0
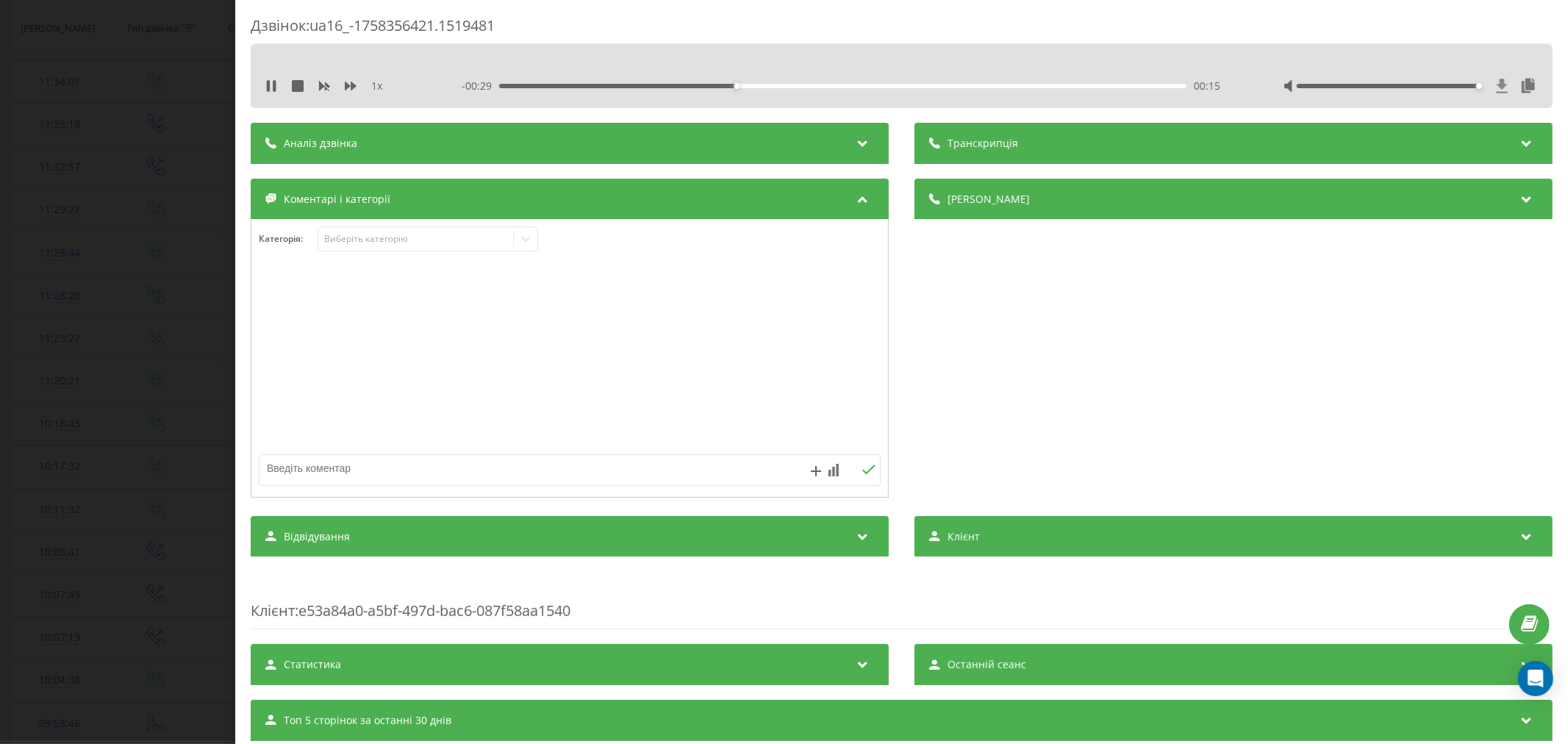
click at [1488, 85] on div at bounding box center [1411, 86] width 255 height 15
click at [862, 84] on div "00:24" at bounding box center [843, 86] width 688 height 5
click at [355, 245] on div "Виберіть категорію" at bounding box center [415, 238] width 184 height 12
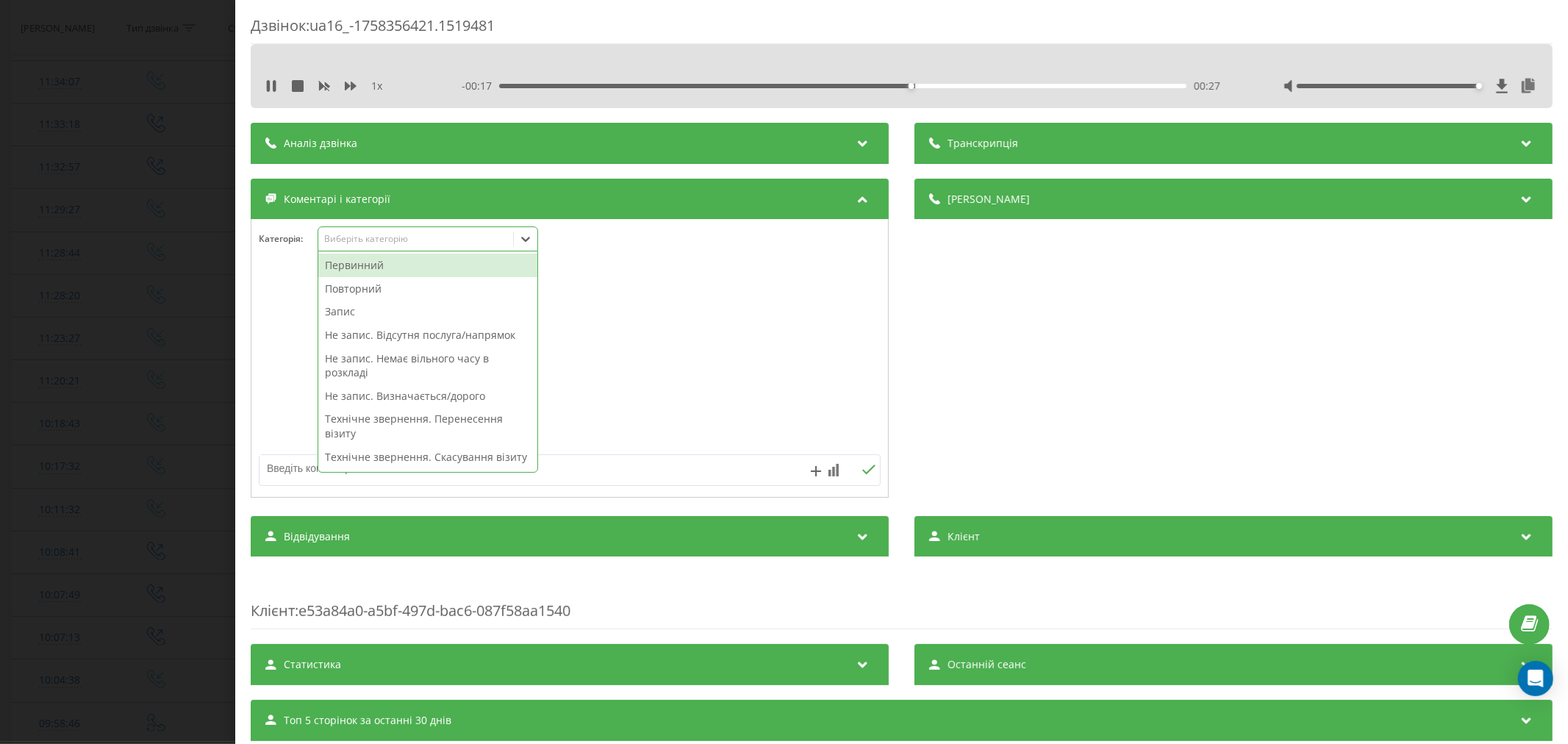
click at [347, 263] on div "Первинний" at bounding box center [428, 265] width 219 height 23
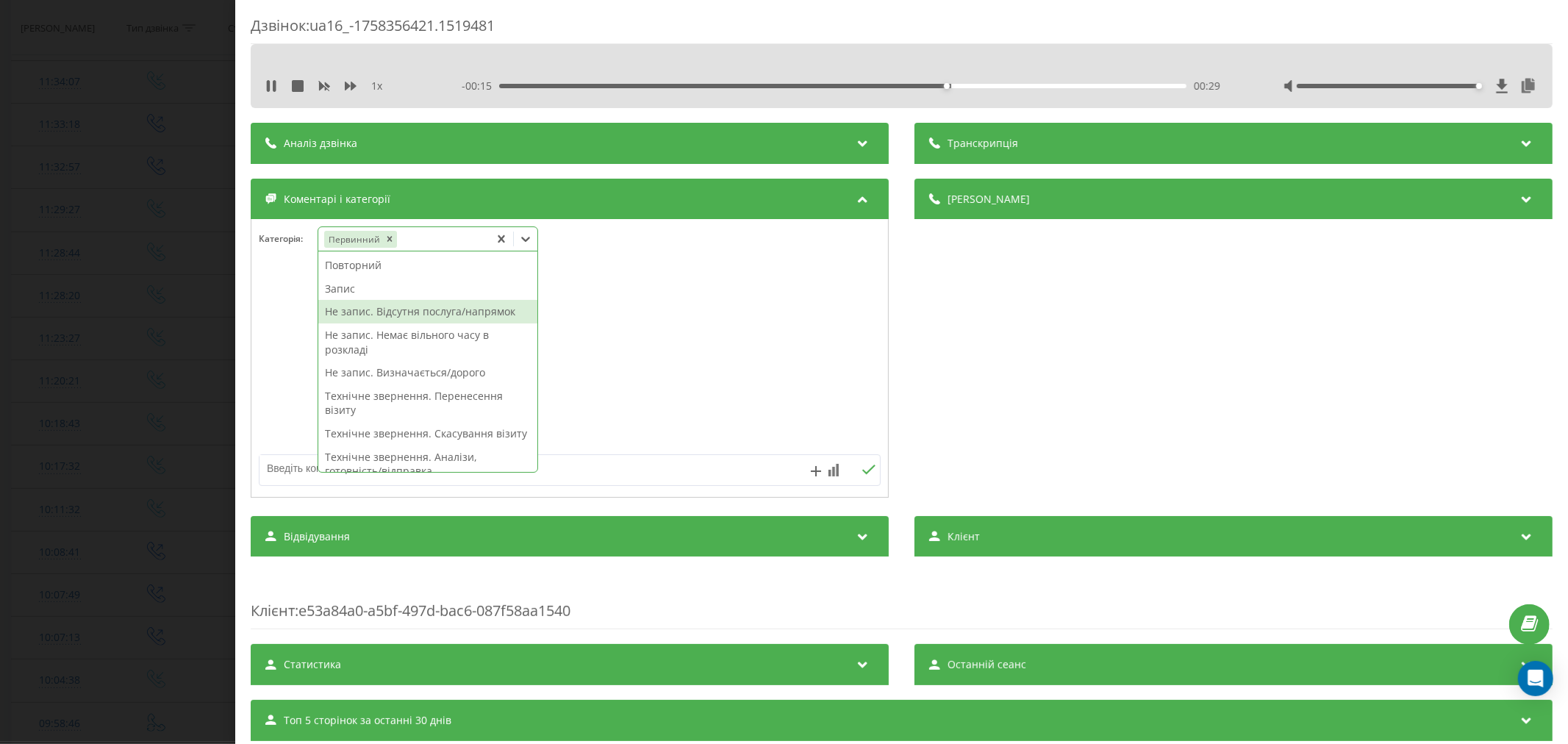
click at [384, 318] on div "Не запис. Відсутня послуга/напрямок" at bounding box center [428, 312] width 219 height 23
click at [735, 318] on div at bounding box center [569, 359] width 637 height 177
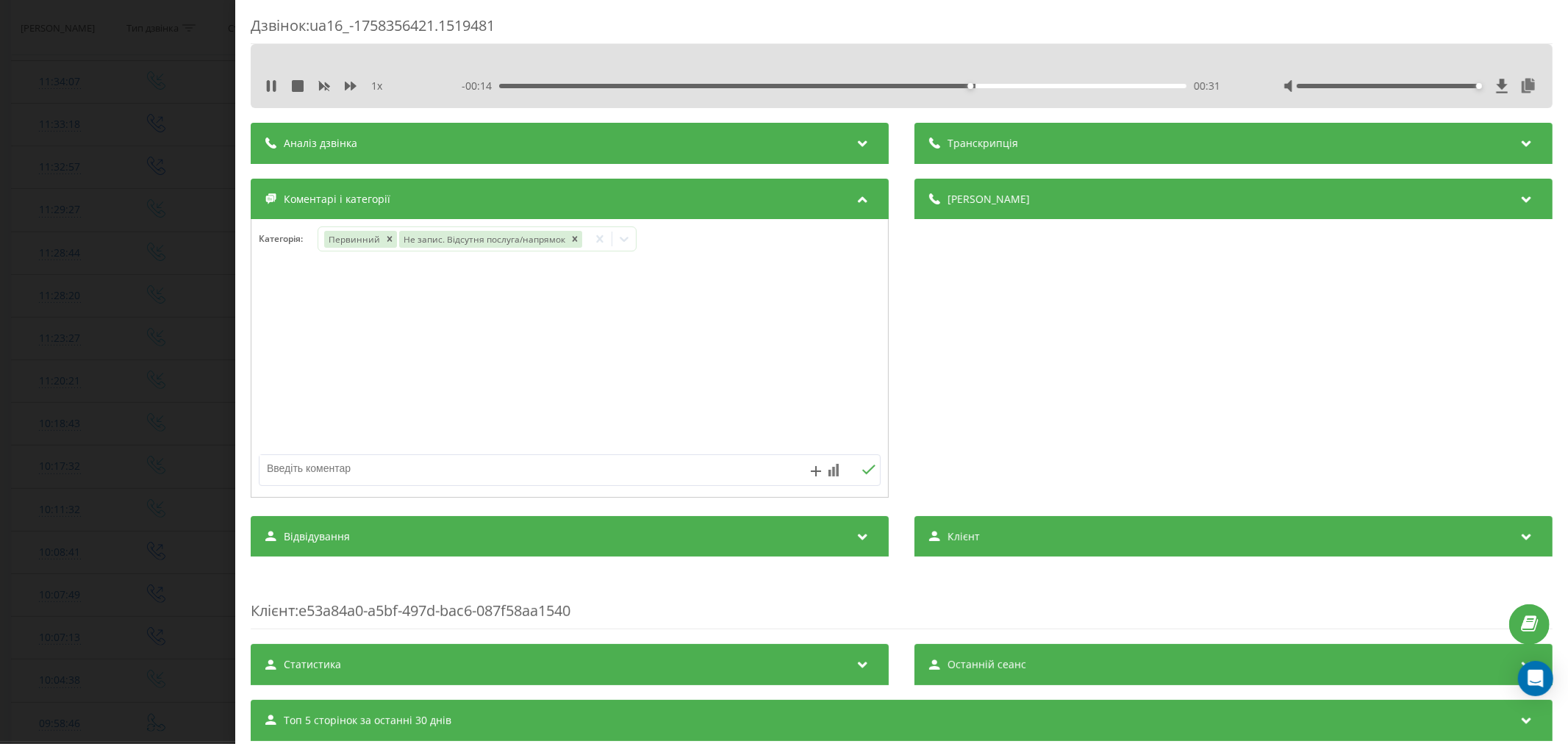
drag, startPoint x: 397, startPoint y: 461, endPoint x: 411, endPoint y: 456, distance: 14.9
click at [407, 458] on textarea at bounding box center [507, 468] width 496 height 26
type textarea "дитячий травматолог"
click at [863, 472] on icon at bounding box center [869, 469] width 13 height 9
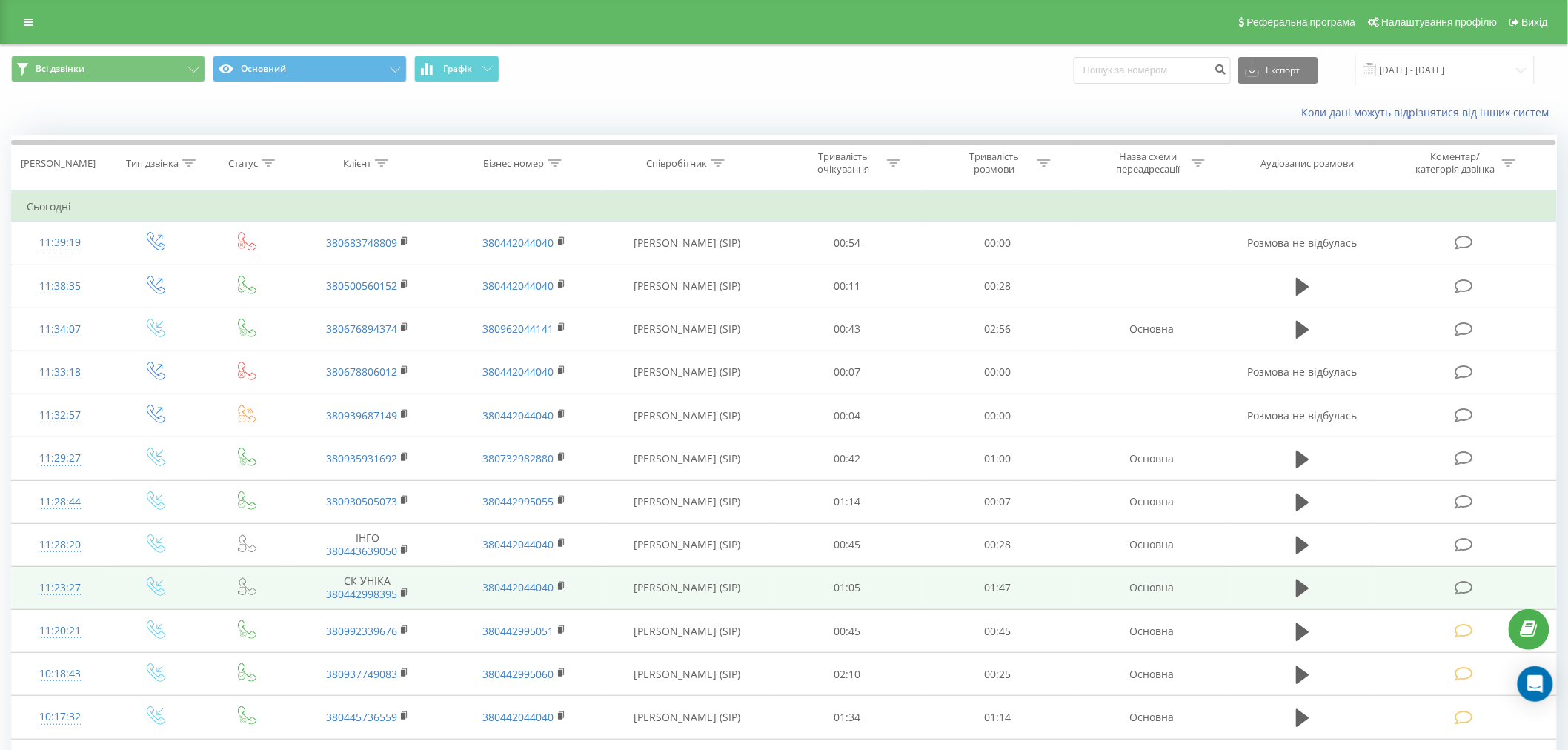
click at [1469, 588] on icon at bounding box center [1464, 588] width 19 height 16
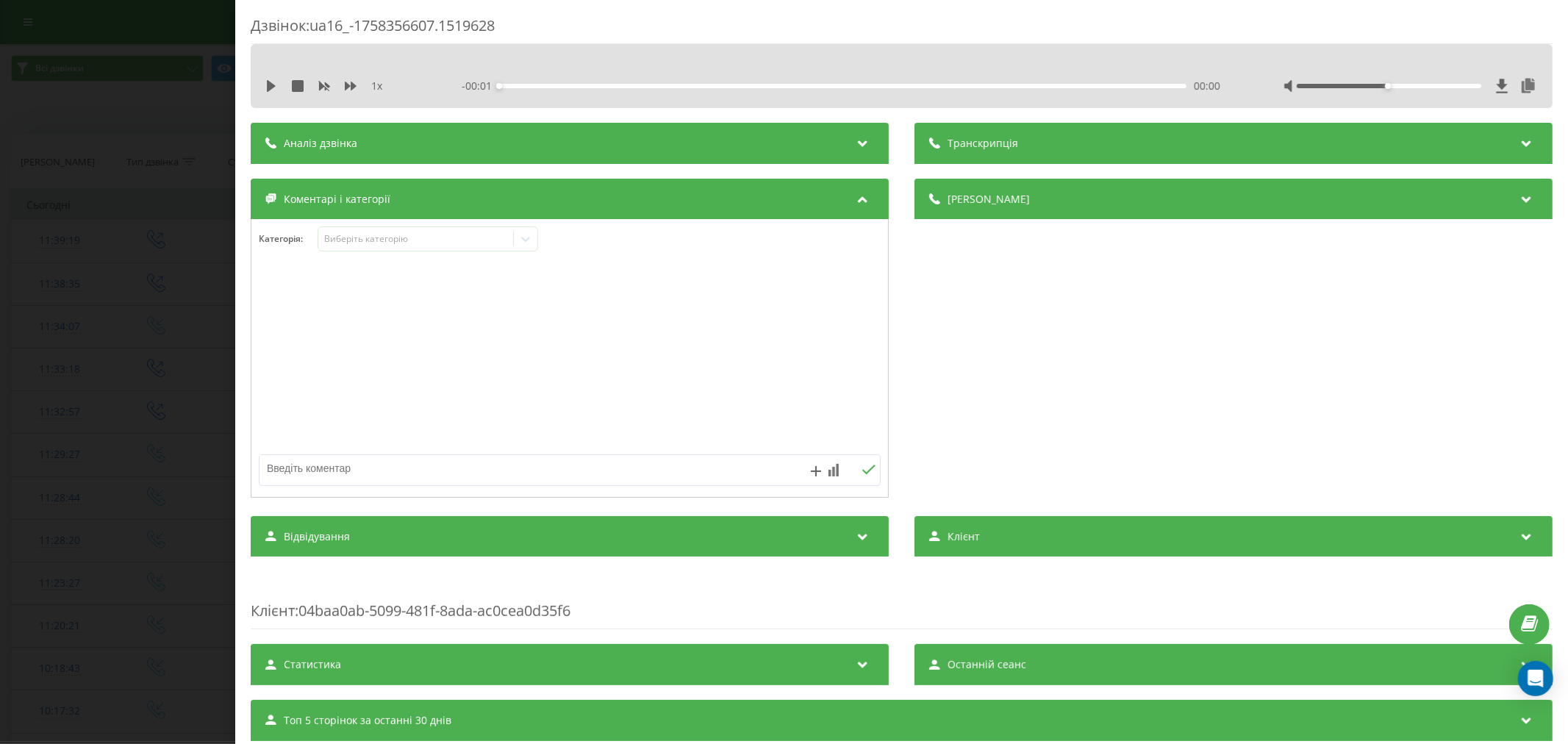
click at [269, 93] on div "1 x" at bounding box center [342, 86] width 153 height 15
click at [265, 83] on icon at bounding box center [271, 86] width 12 height 12
click at [519, 84] on div "00:03" at bounding box center [843, 86] width 688 height 5
click at [557, 84] on div "00:09" at bounding box center [843, 86] width 688 height 5
click at [394, 241] on div "Виберіть категорію" at bounding box center [415, 238] width 184 height 12
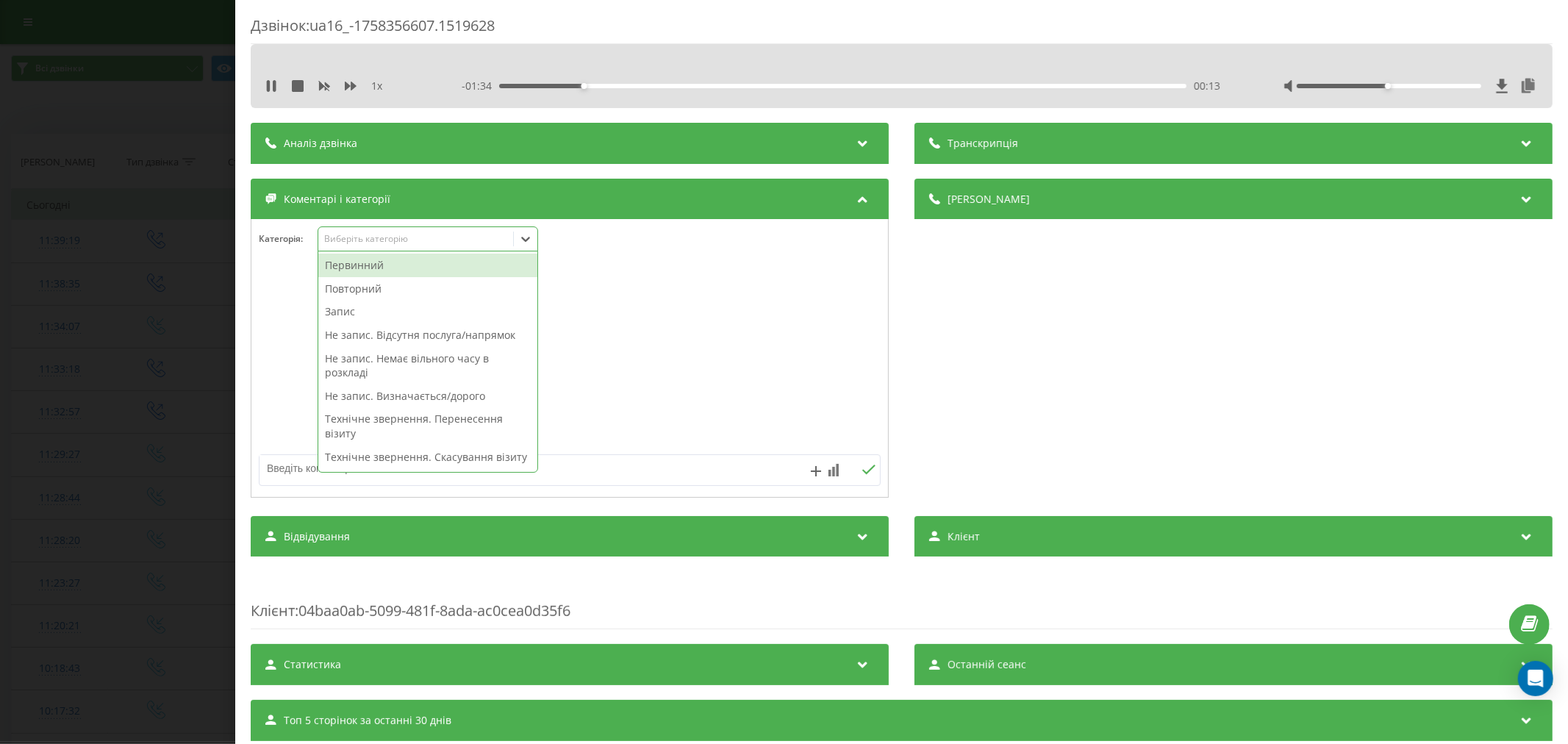
click at [357, 288] on div "Повторний" at bounding box center [428, 289] width 219 height 23
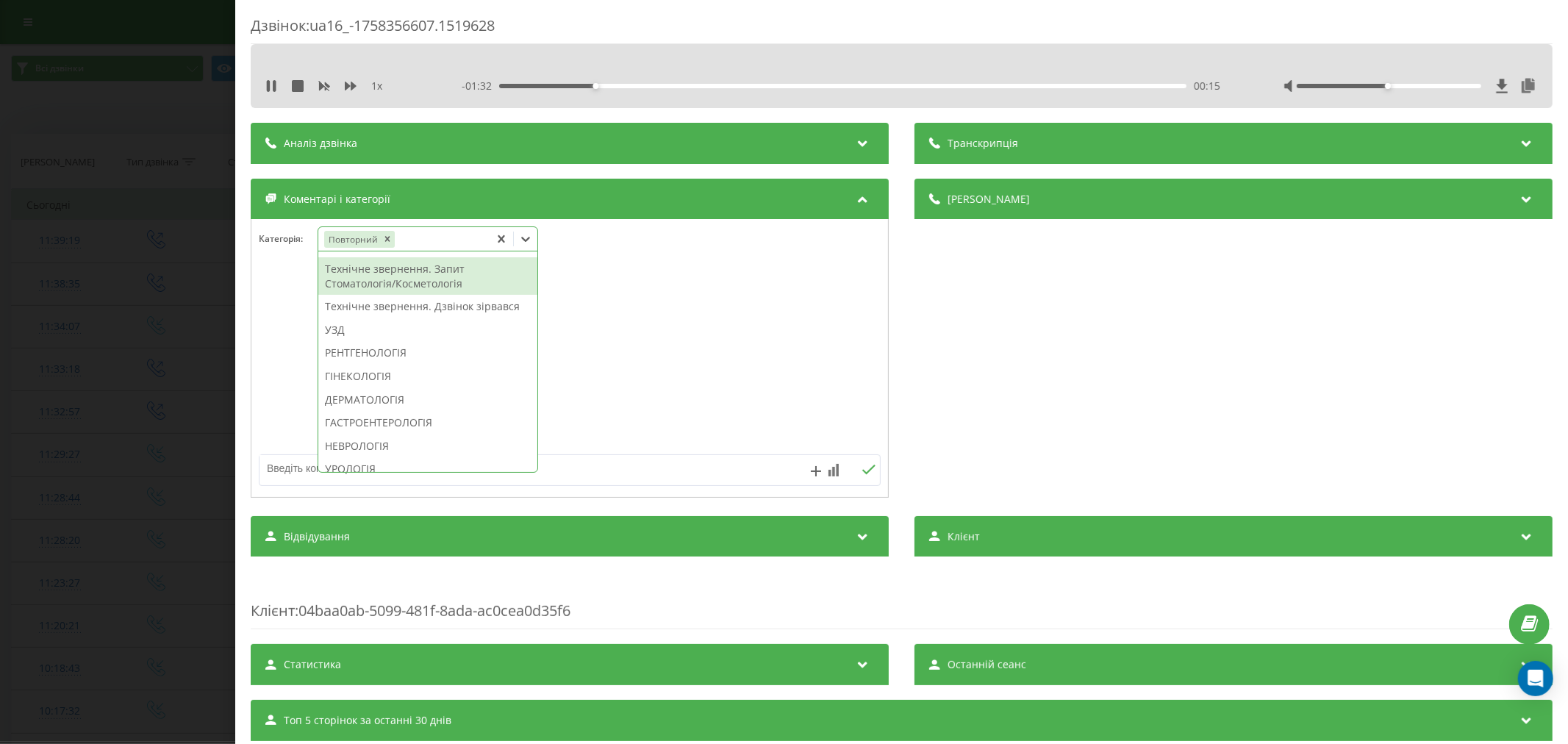
scroll to position [384, 0]
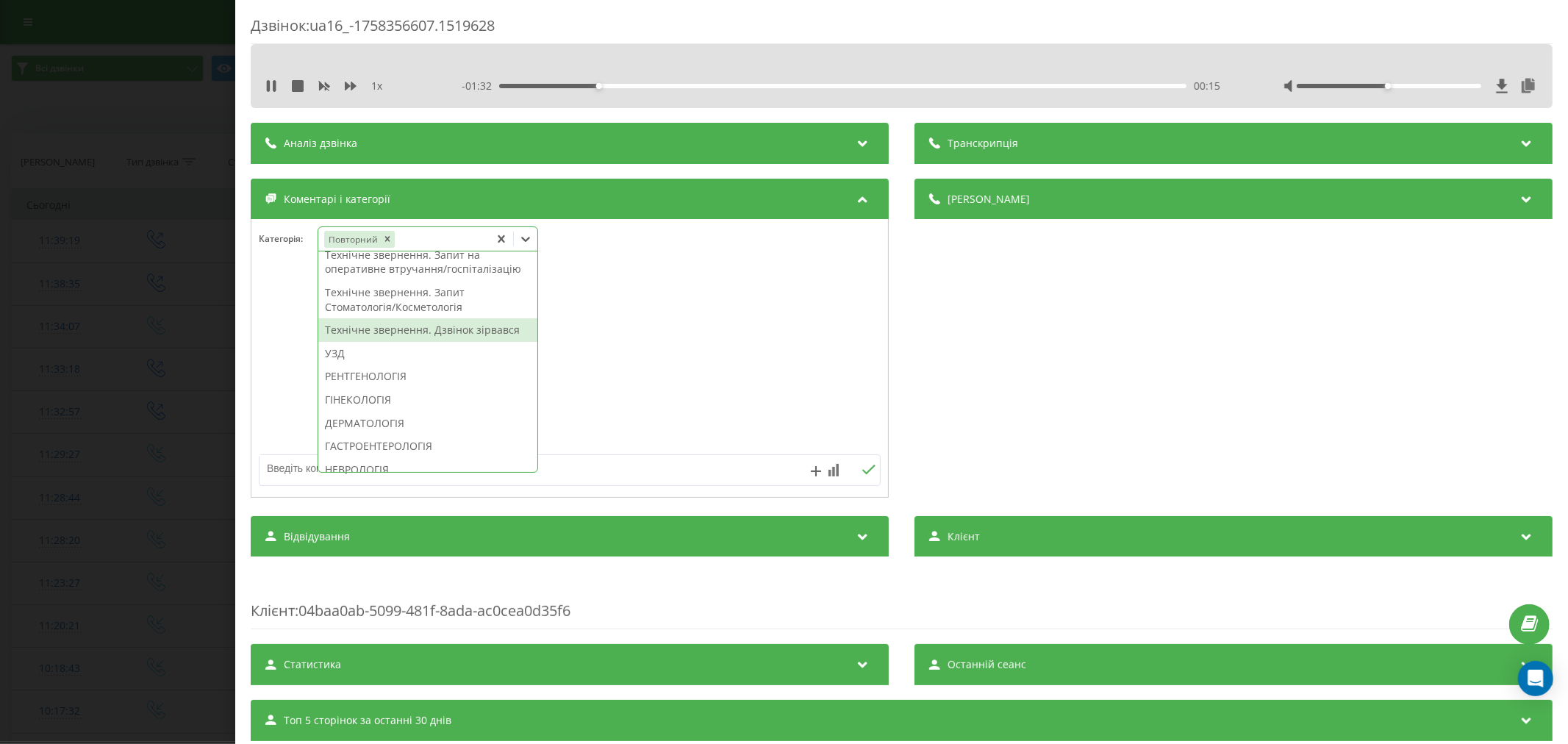
click at [377, 342] on div "Технічне звернення. Дзвінок зірвався" at bounding box center [428, 330] width 219 height 23
click at [633, 318] on div at bounding box center [569, 359] width 637 height 177
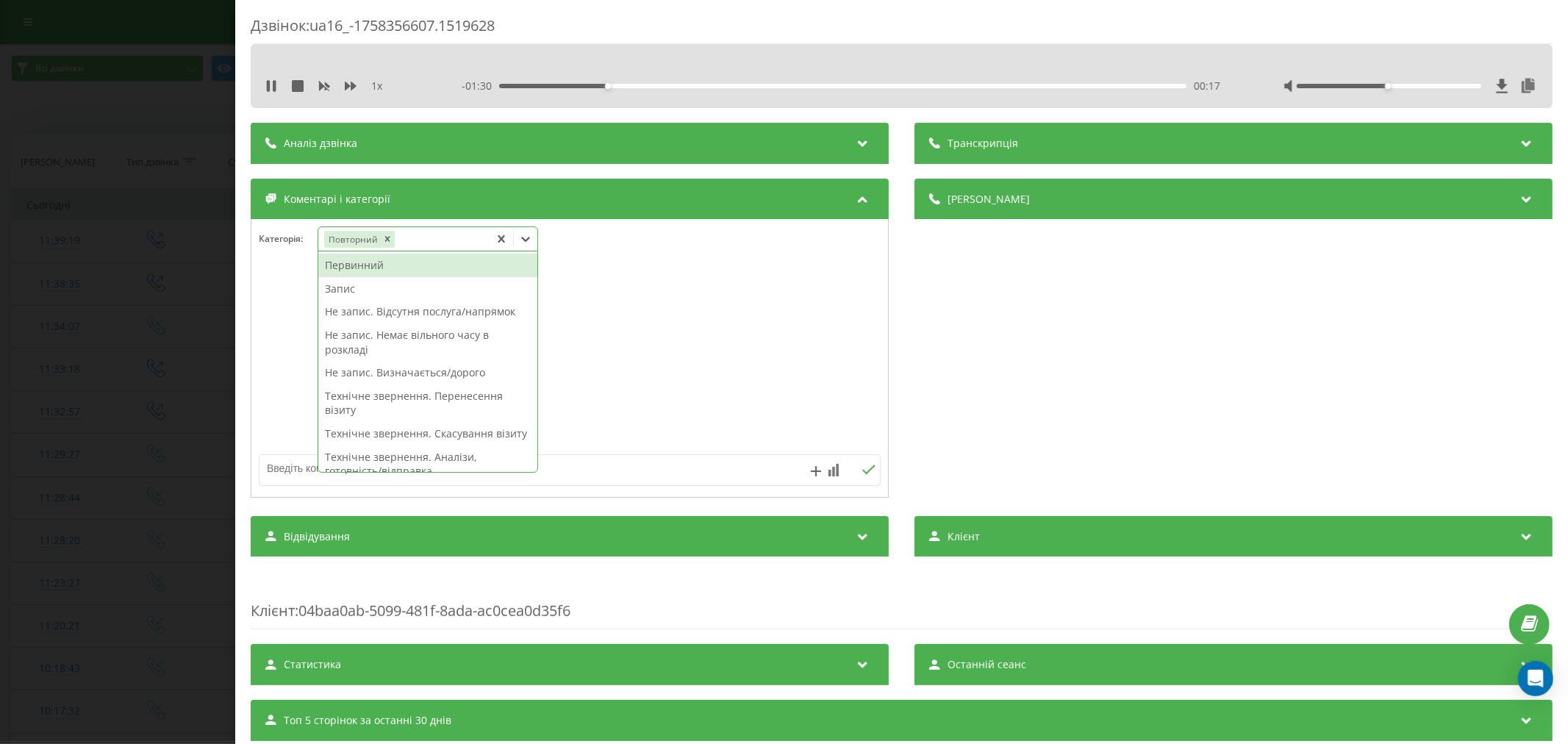
drag, startPoint x: 532, startPoint y: 235, endPoint x: 524, endPoint y: 241, distance: 10.0
click at [532, 236] on icon at bounding box center [525, 238] width 15 height 15
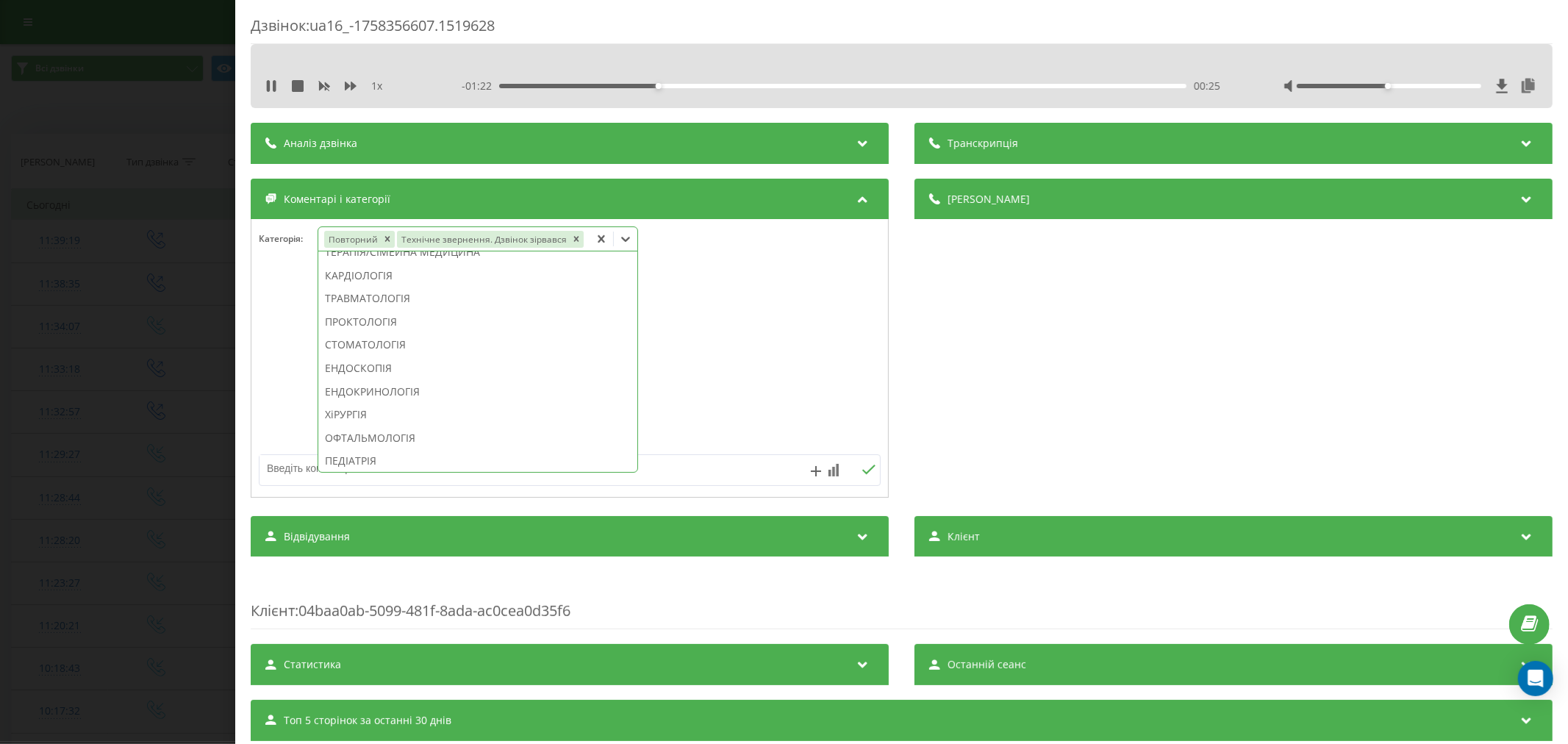
scroll to position [495, 0]
click at [407, 311] on div "ОТОЛАРИНГОЛОГІЯ" at bounding box center [478, 310] width 319 height 23
click at [724, 313] on div at bounding box center [569, 359] width 637 height 177
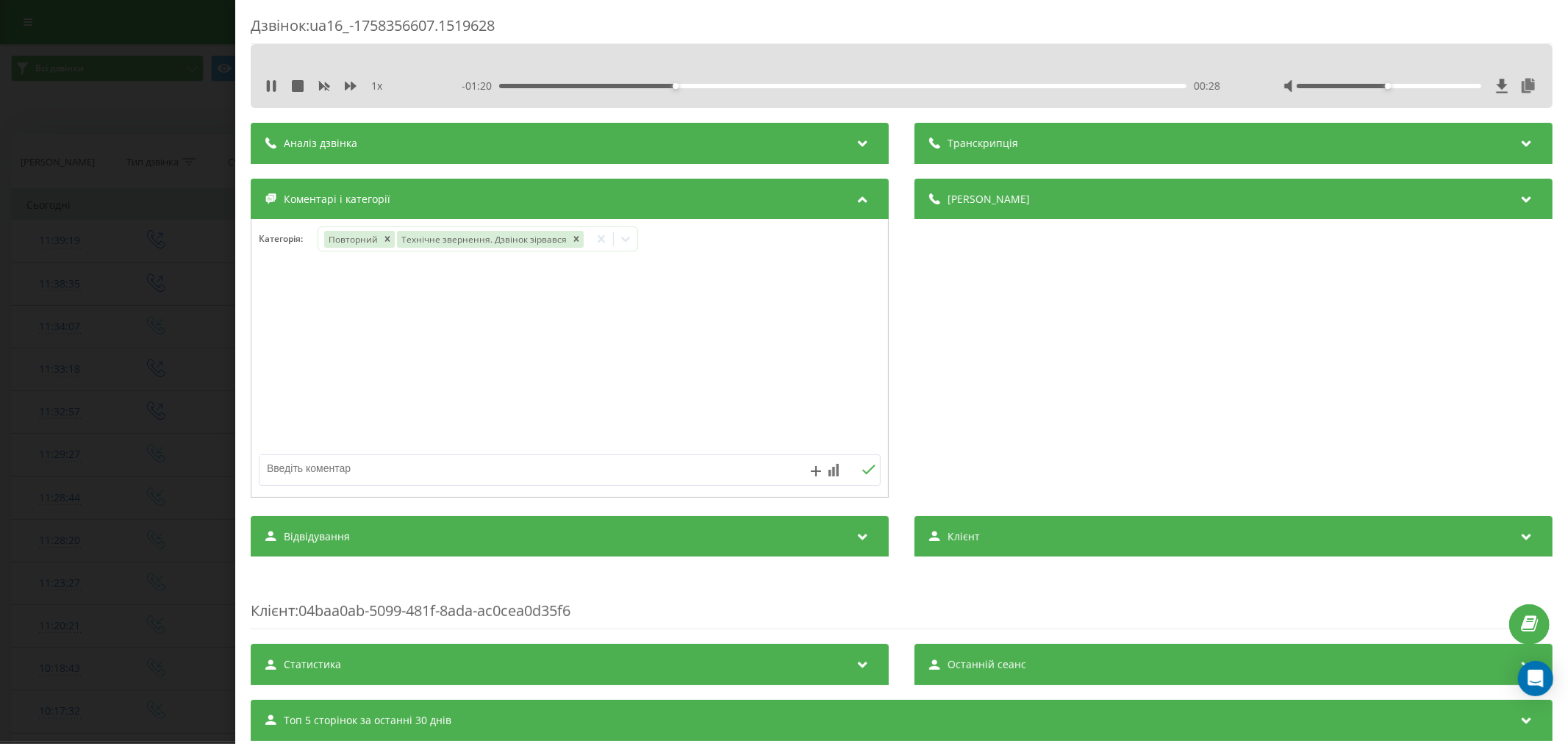
click at [408, 475] on textarea at bounding box center [507, 468] width 496 height 26
type textarea "страхова. будуть пропонувати"
click at [866, 472] on icon at bounding box center [869, 469] width 14 height 10
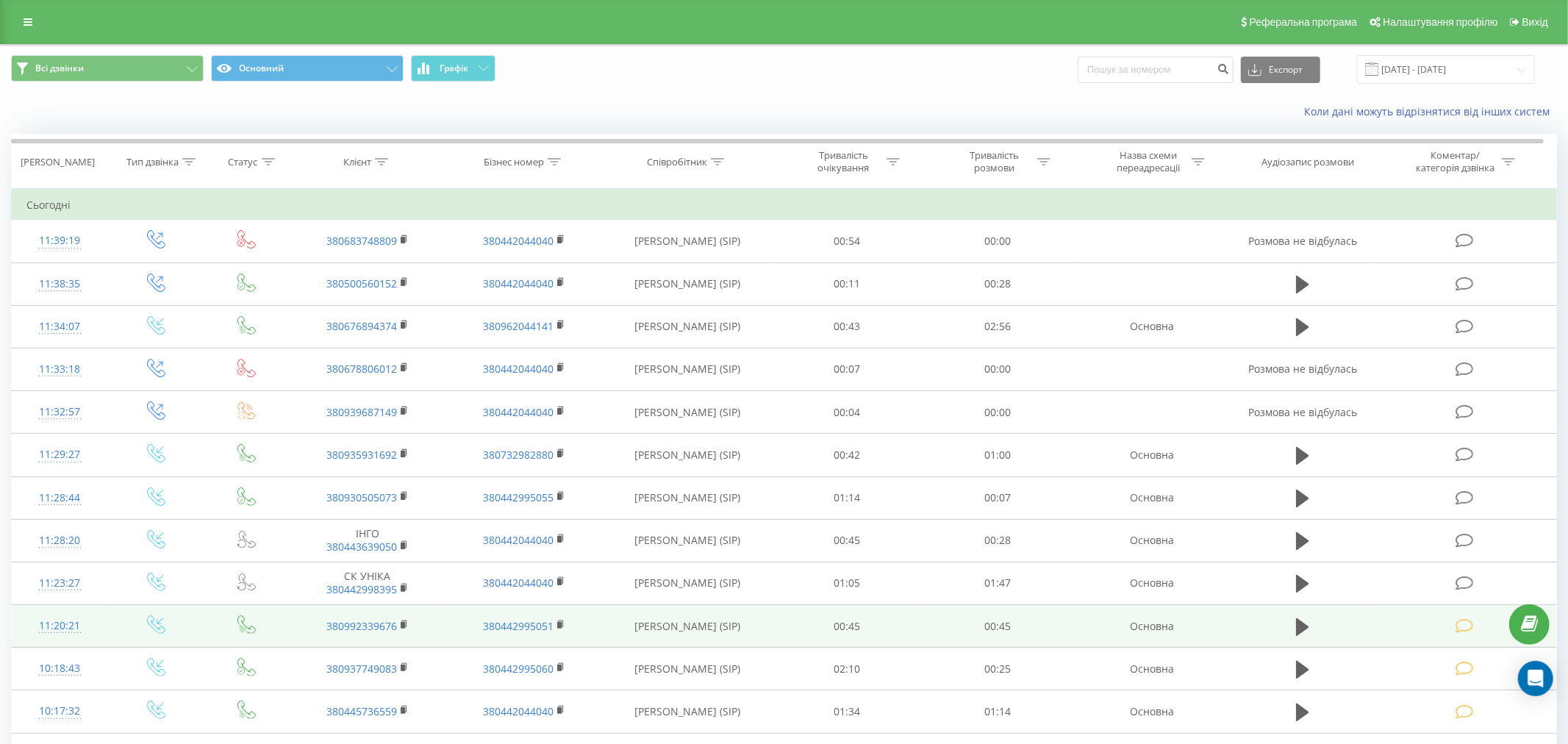
scroll to position [245, 0]
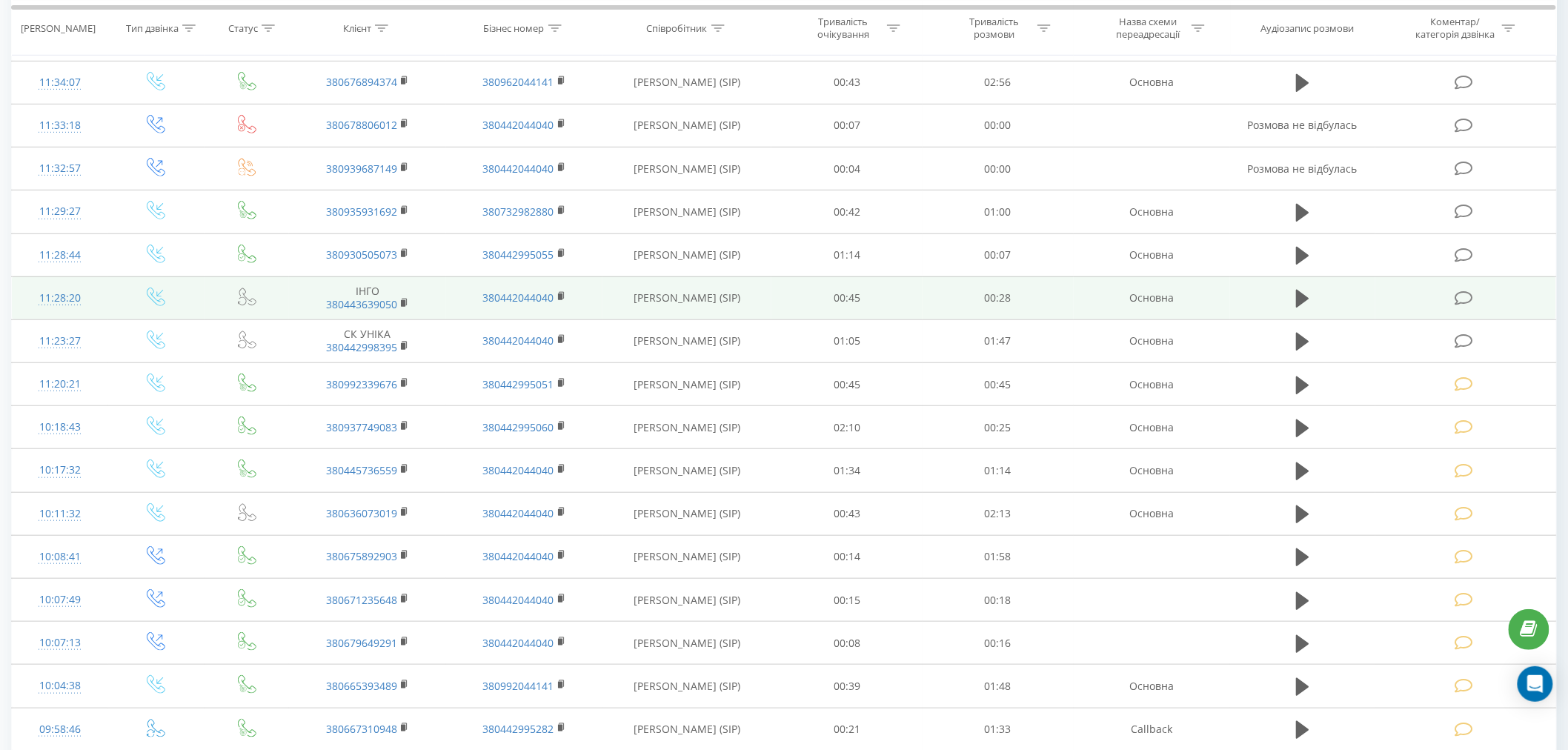
click at [1475, 299] on span at bounding box center [1465, 297] width 21 height 14
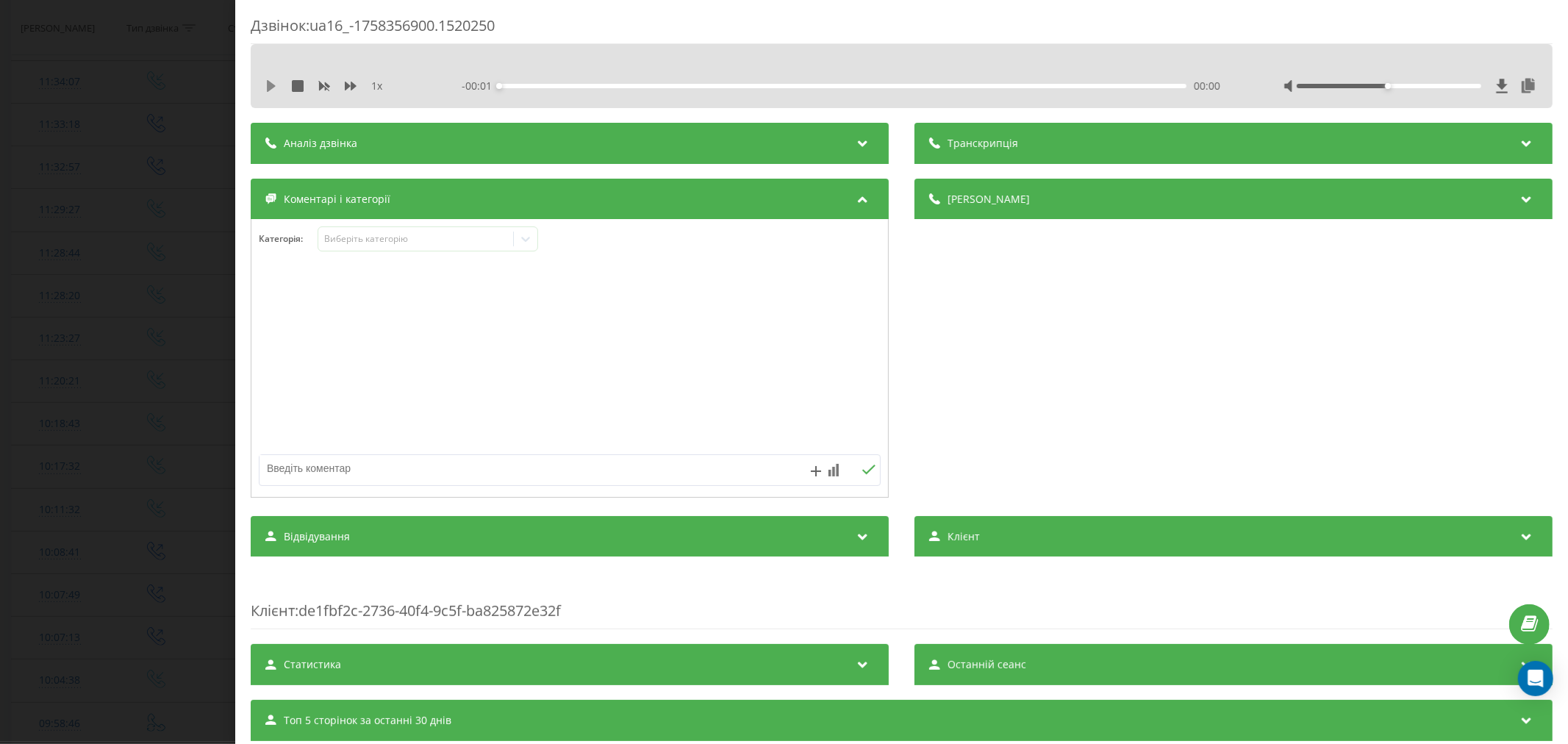
click at [270, 83] on icon at bounding box center [271, 86] width 8 height 12
click at [520, 84] on div "00:00" at bounding box center [843, 86] width 688 height 5
click at [552, 90] on div "- 00:27 00:01 00:01" at bounding box center [843, 86] width 764 height 15
click at [577, 77] on div "1 x - 00:25 00:02 00:02" at bounding box center [901, 86] width 1280 height 22
click at [583, 86] on div "00:03" at bounding box center [843, 86] width 688 height 5
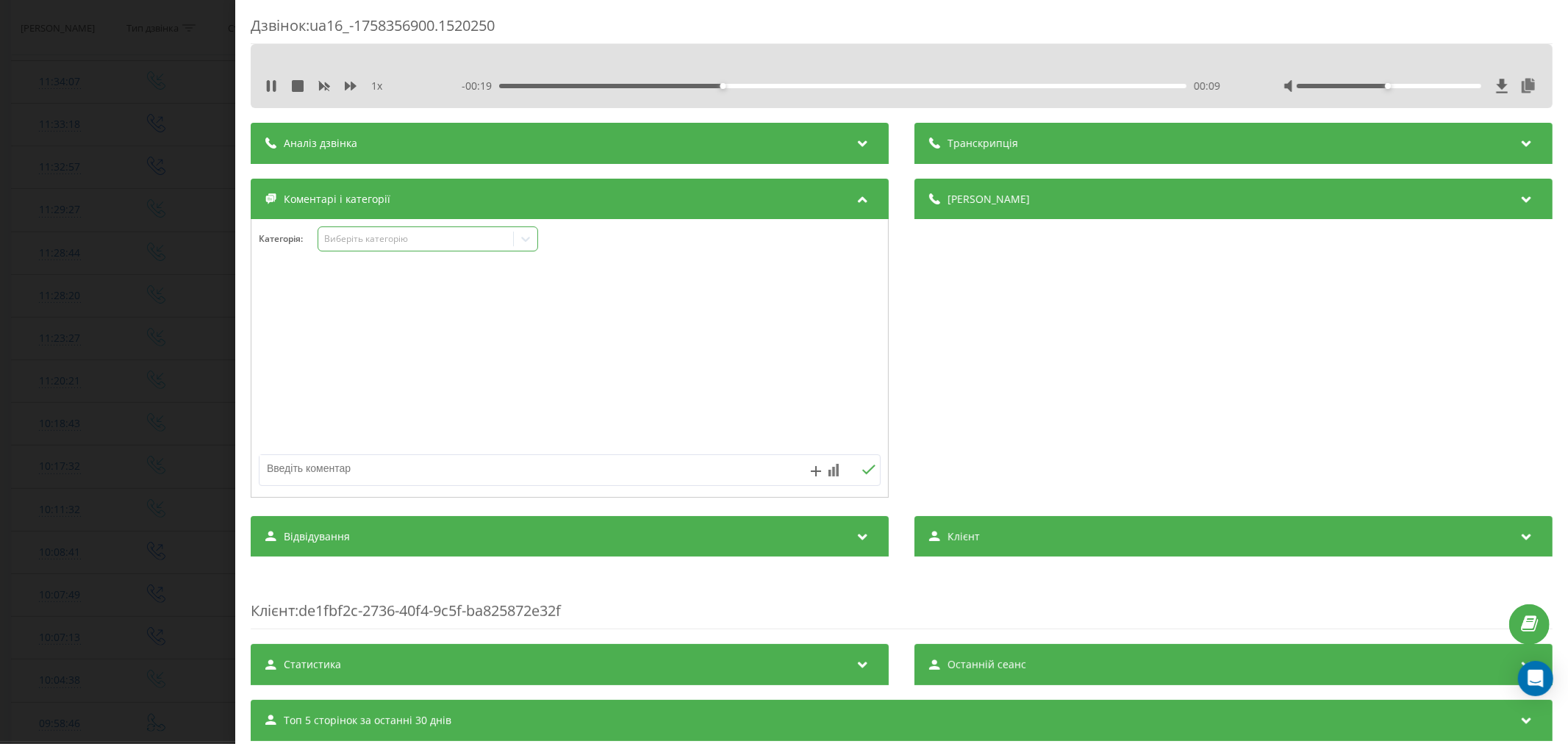
click at [447, 236] on div "Виберіть категорію" at bounding box center [415, 238] width 184 height 12
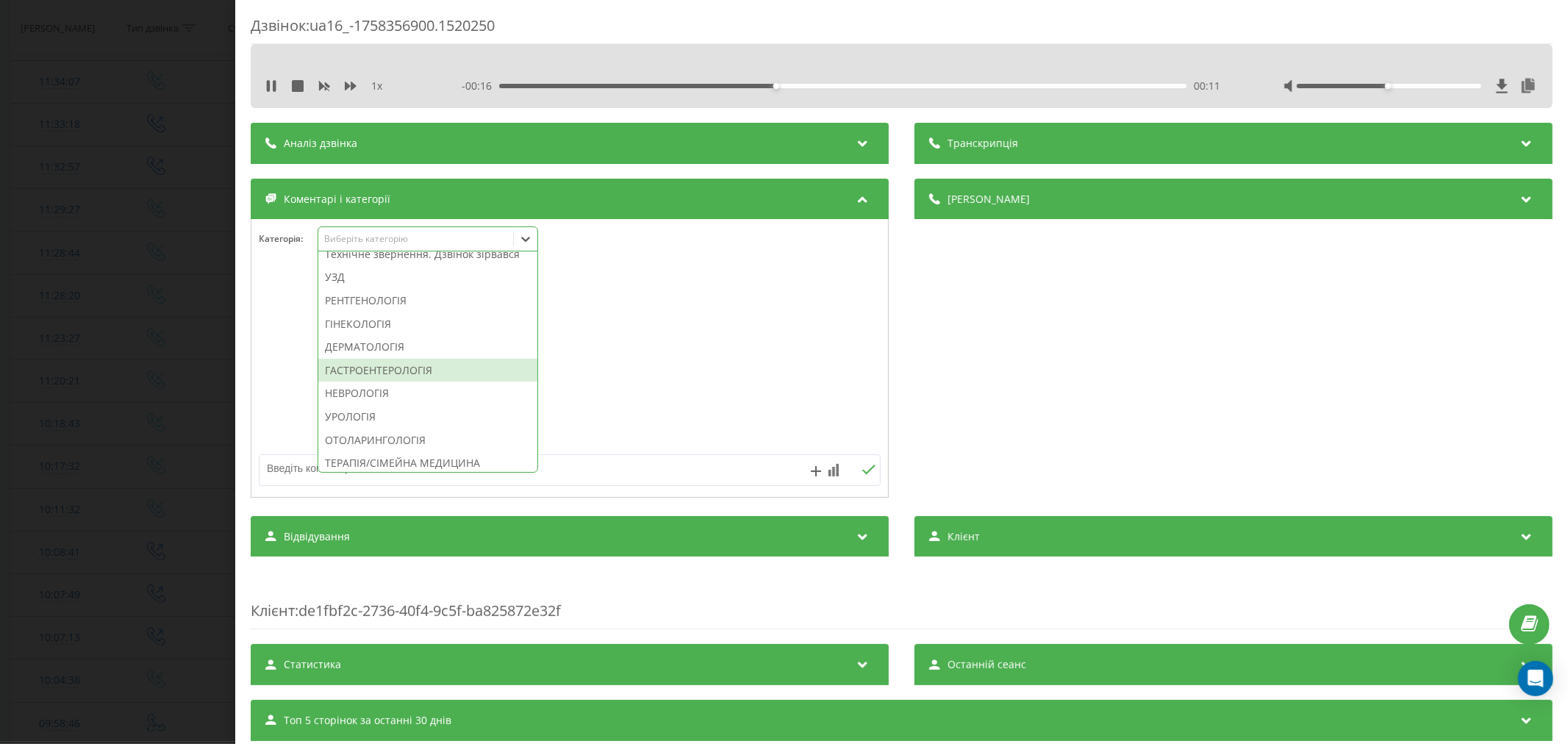
scroll to position [490, 0]
click at [463, 260] on div "Технічне звернення. Дзвінок зірвався" at bounding box center [428, 249] width 219 height 23
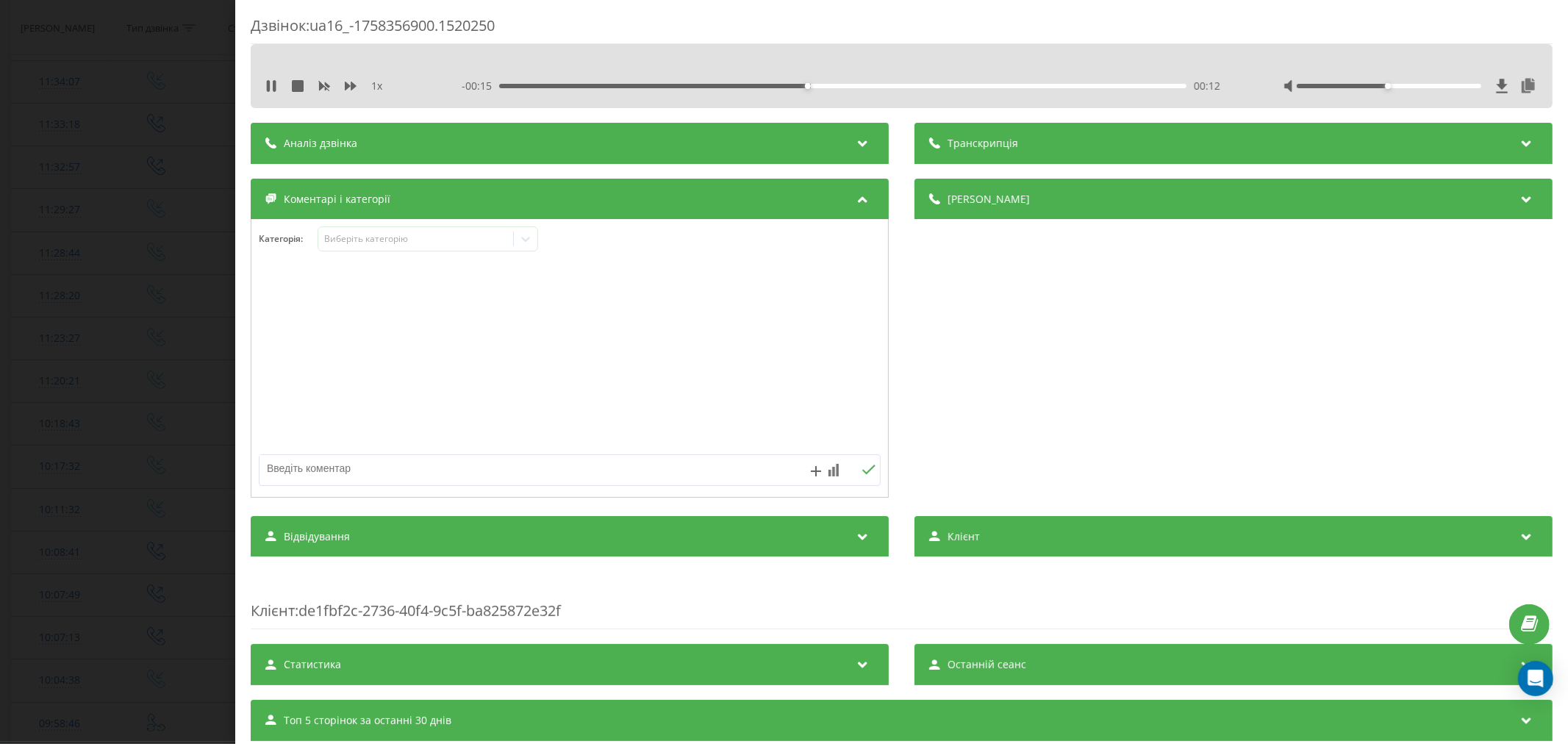
click at [682, 303] on div at bounding box center [569, 359] width 637 height 177
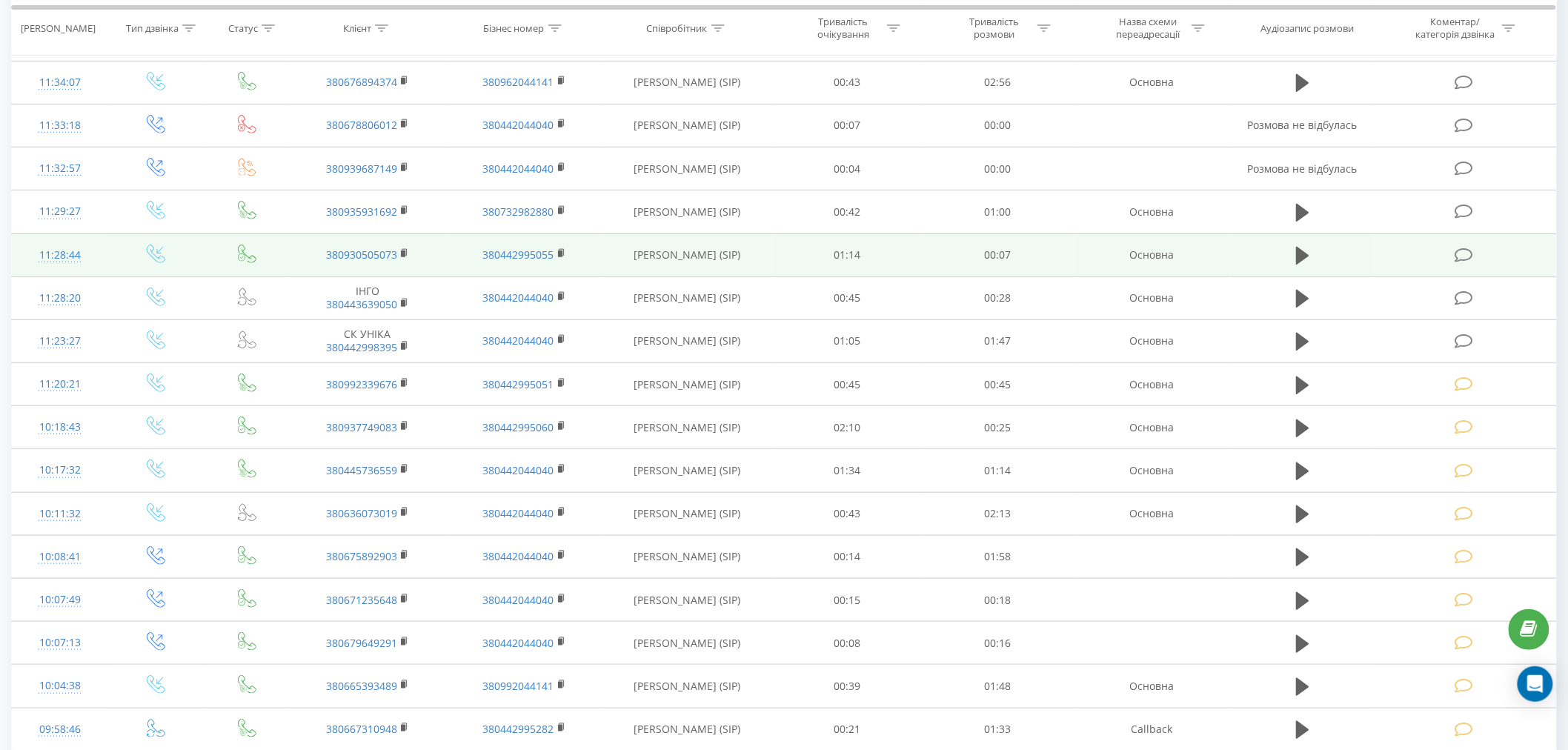
click at [1465, 261] on icon at bounding box center [1464, 255] width 19 height 16
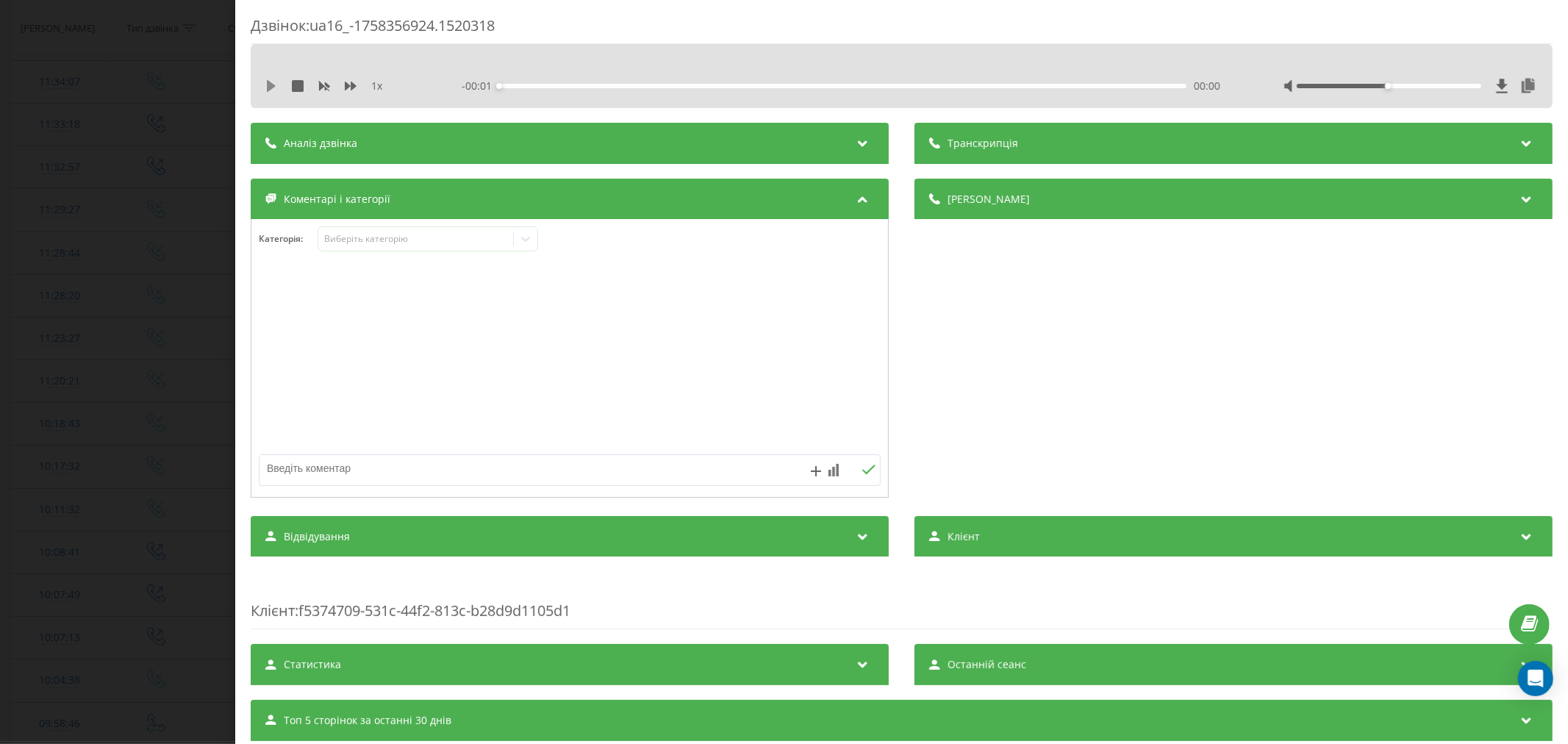
click at [265, 83] on icon at bounding box center [271, 86] width 12 height 12
click at [582, 86] on div "00:00" at bounding box center [843, 86] width 688 height 5
click at [657, 90] on div "- 00:06 00:01 00:01" at bounding box center [843, 86] width 764 height 15
click at [661, 89] on div "- 00:06 00:02 00:02" at bounding box center [843, 86] width 764 height 15
click at [449, 238] on div "Виберіть категорію" at bounding box center [415, 238] width 184 height 12
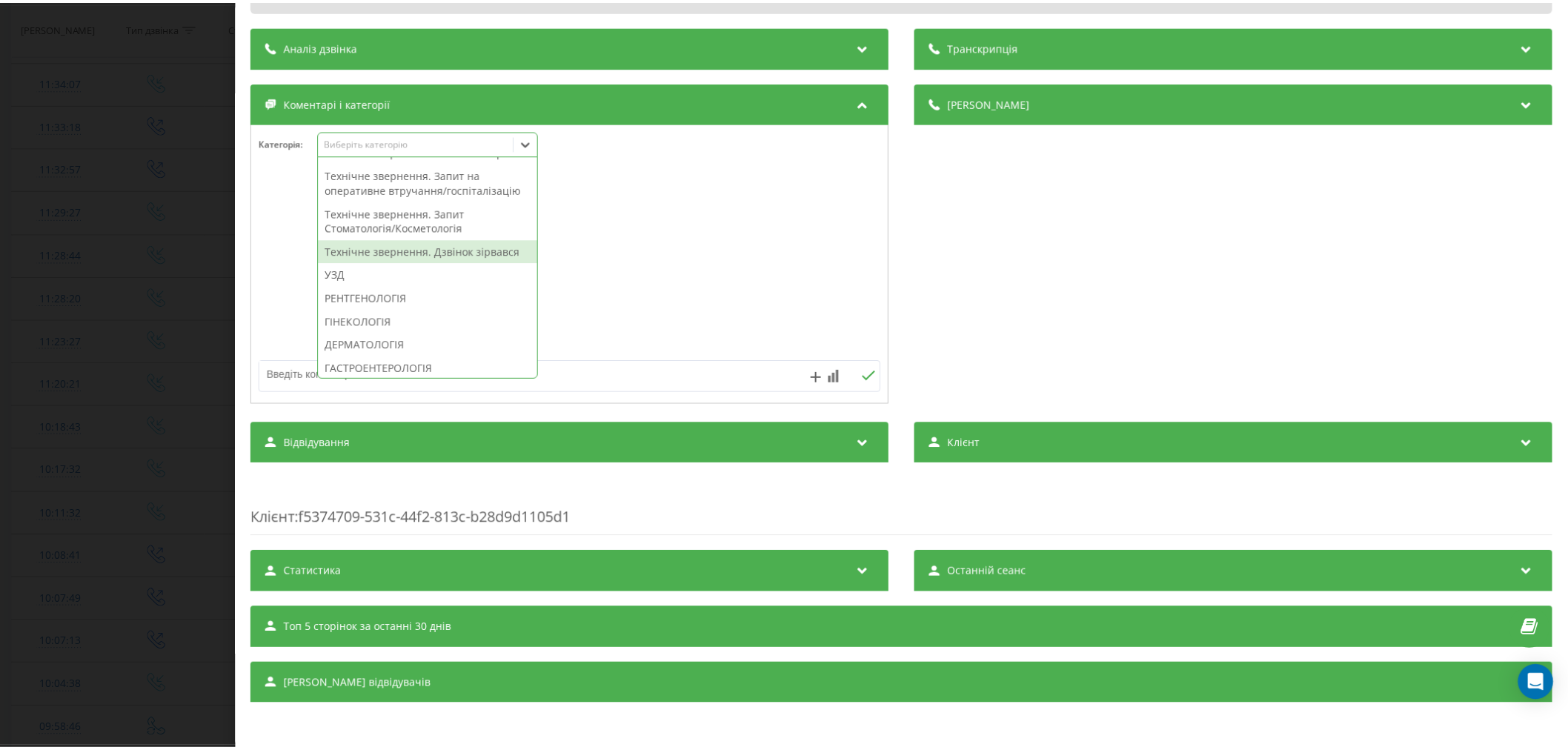
scroll to position [494, 0]
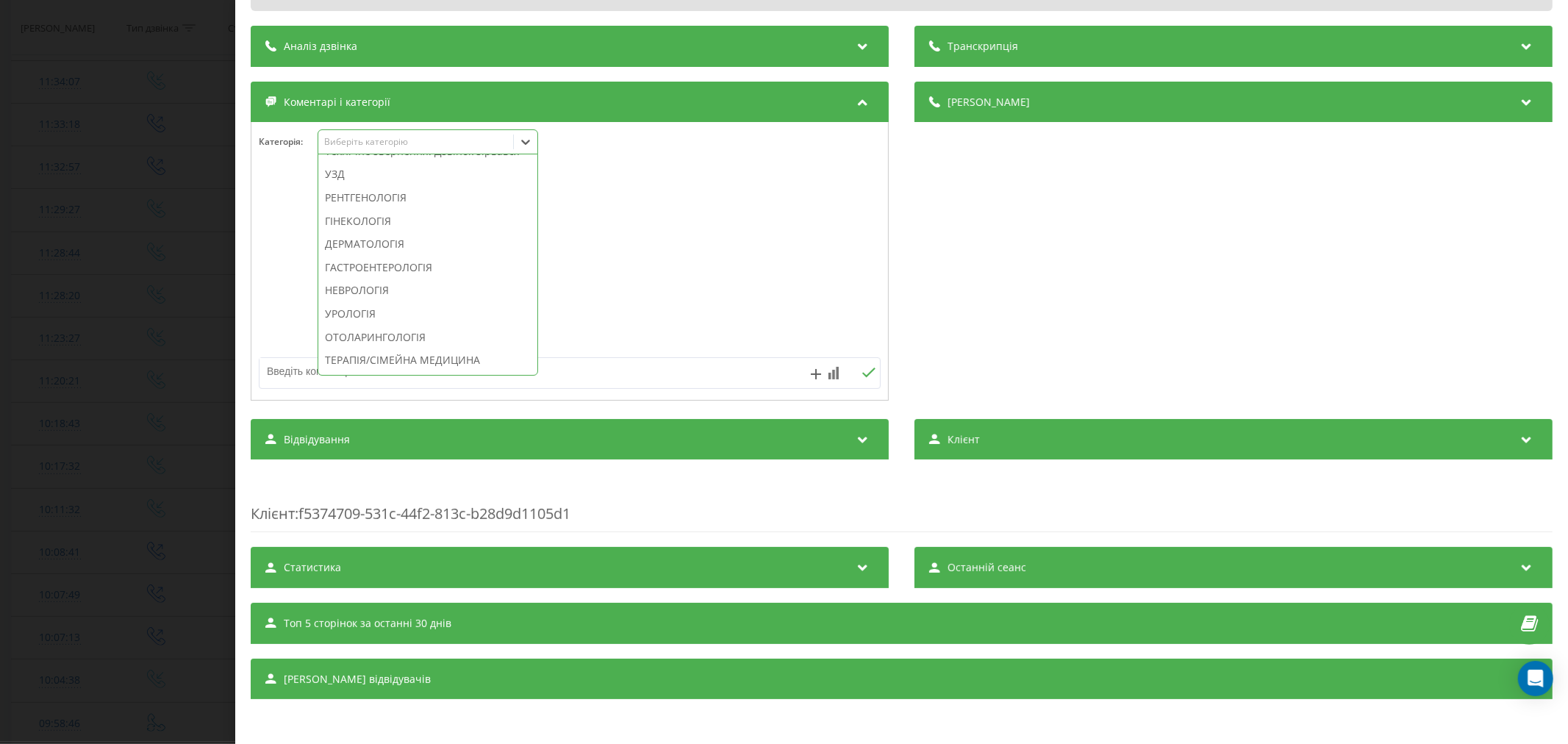
click at [466, 164] on div "Технічне звернення. Дзвінок зірвався" at bounding box center [428, 151] width 219 height 23
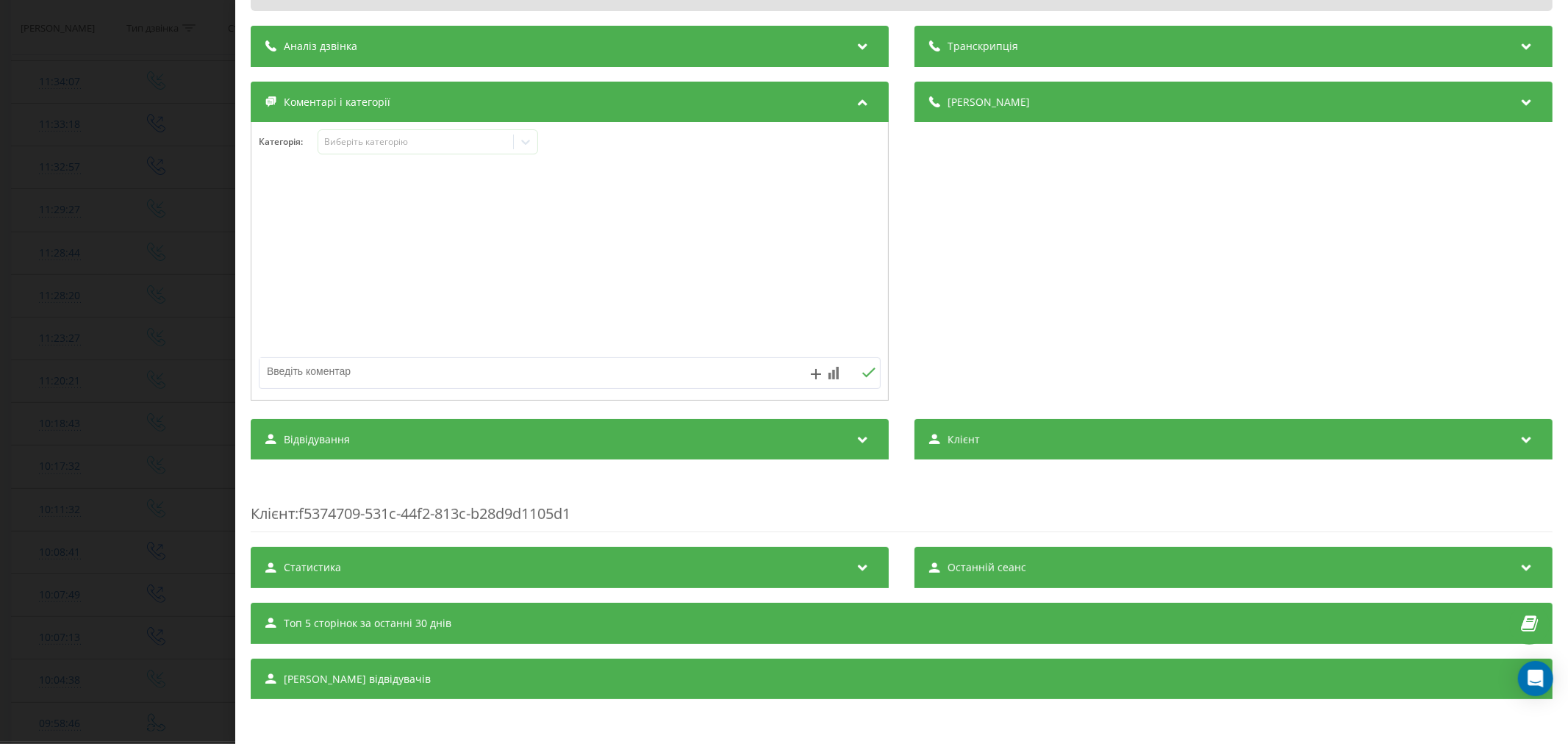
click at [769, 203] on div at bounding box center [569, 262] width 637 height 177
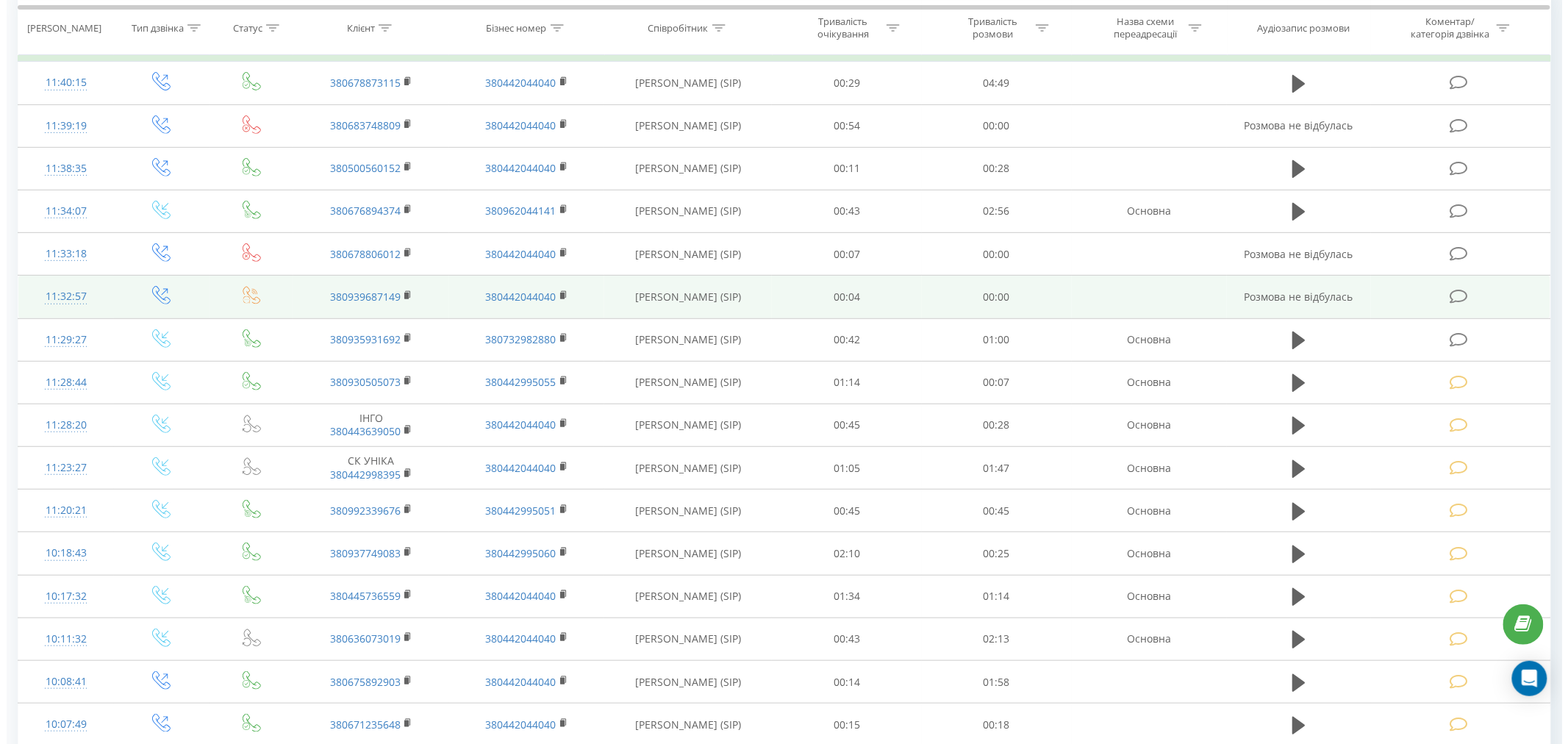
scroll to position [164, 0]
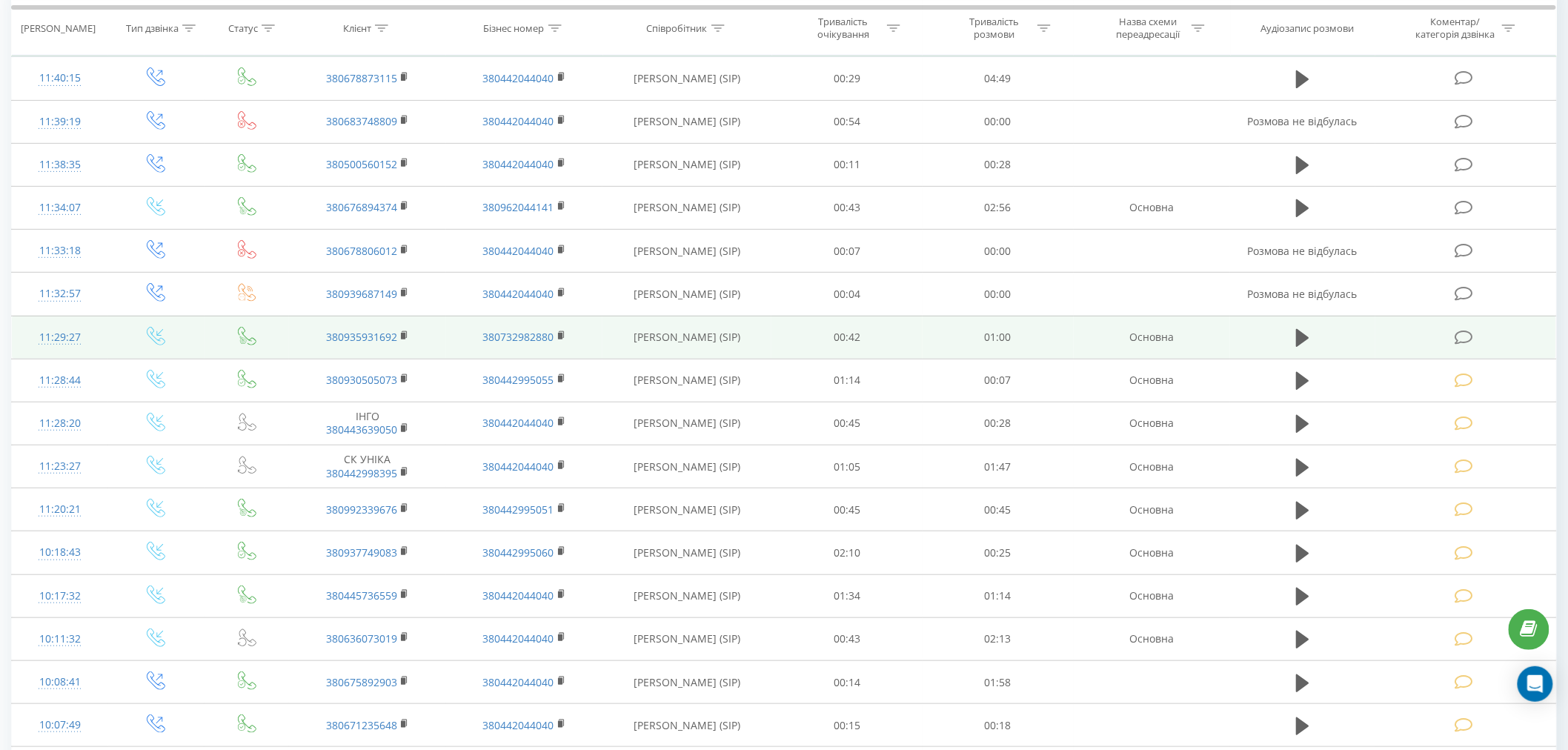
click at [1467, 335] on icon at bounding box center [1464, 338] width 19 height 16
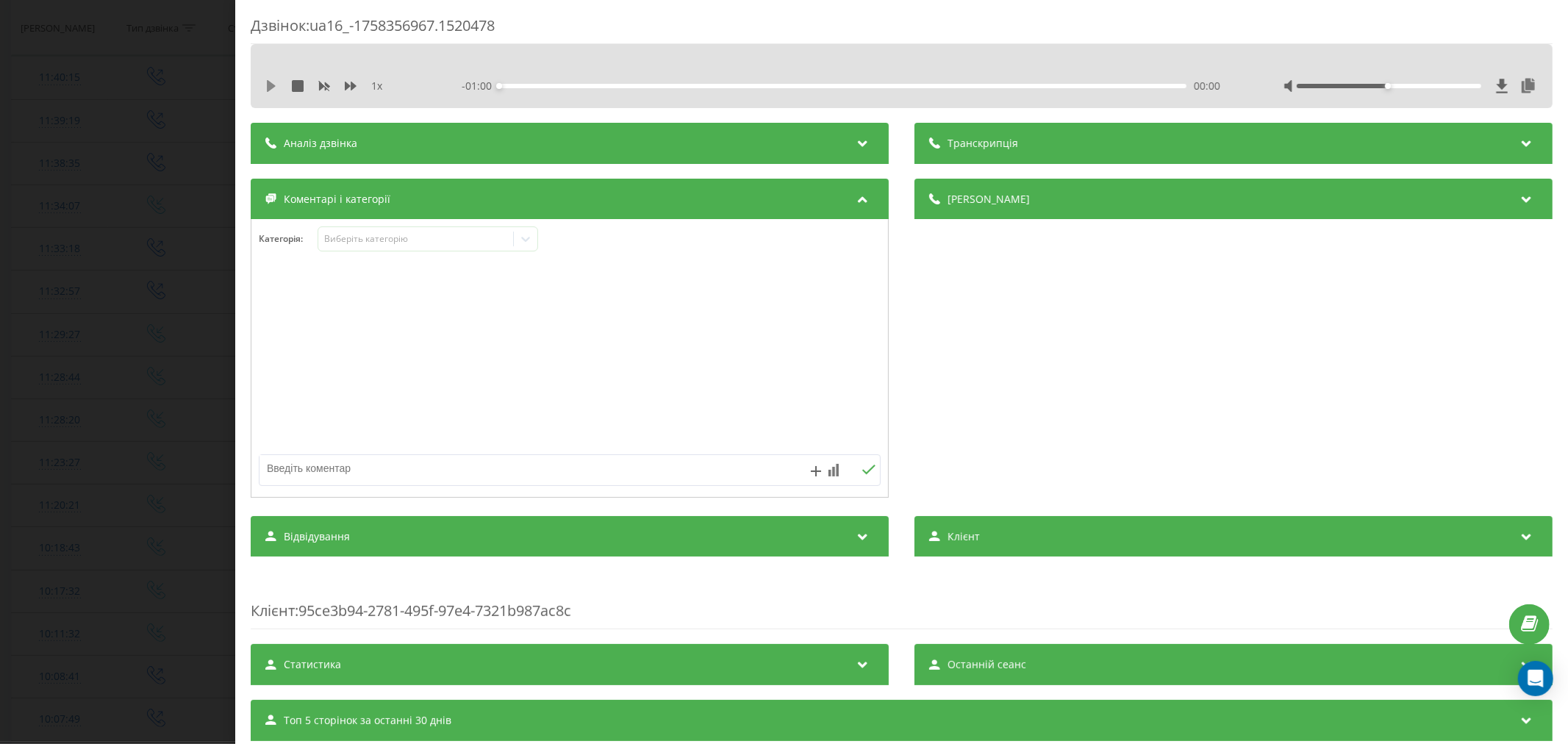
click at [272, 83] on icon at bounding box center [271, 86] width 12 height 12
click at [532, 86] on div "00:00" at bounding box center [843, 86] width 688 height 5
click at [569, 86] on div "00:06" at bounding box center [843, 86] width 688 height 5
click at [609, 86] on div "00:10" at bounding box center [843, 86] width 688 height 5
click at [651, 84] on div "00:11" at bounding box center [843, 86] width 688 height 5
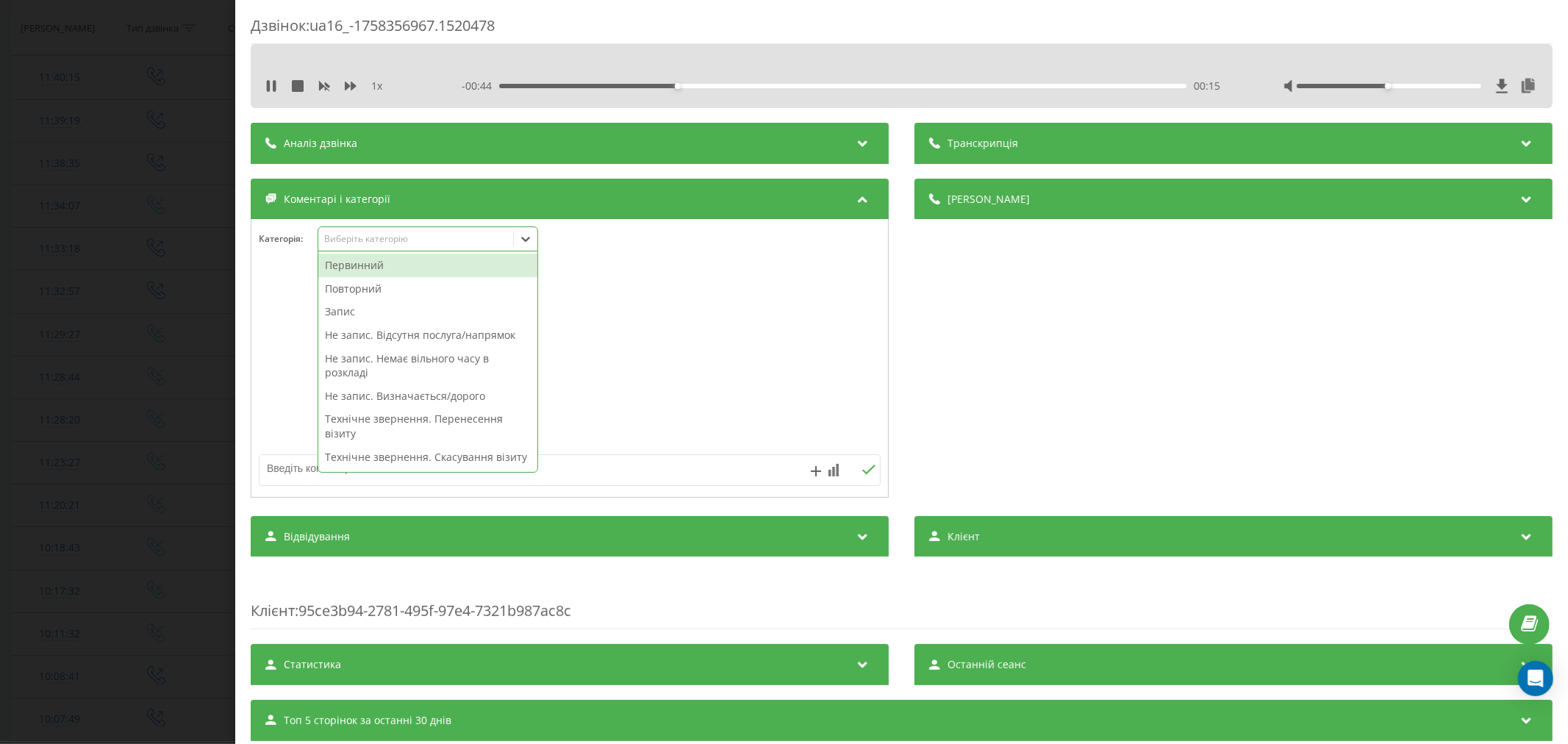
drag, startPoint x: 391, startPoint y: 237, endPoint x: 386, endPoint y: 262, distance: 25.5
click at [390, 237] on div "Виберіть категорію" at bounding box center [415, 238] width 184 height 12
click at [377, 287] on div "Повторний" at bounding box center [428, 289] width 219 height 23
click at [364, 323] on div "Не запис. Відсутня послуга/напрямок" at bounding box center [428, 335] width 219 height 23
click at [367, 297] on div "Запис" at bounding box center [428, 289] width 219 height 23
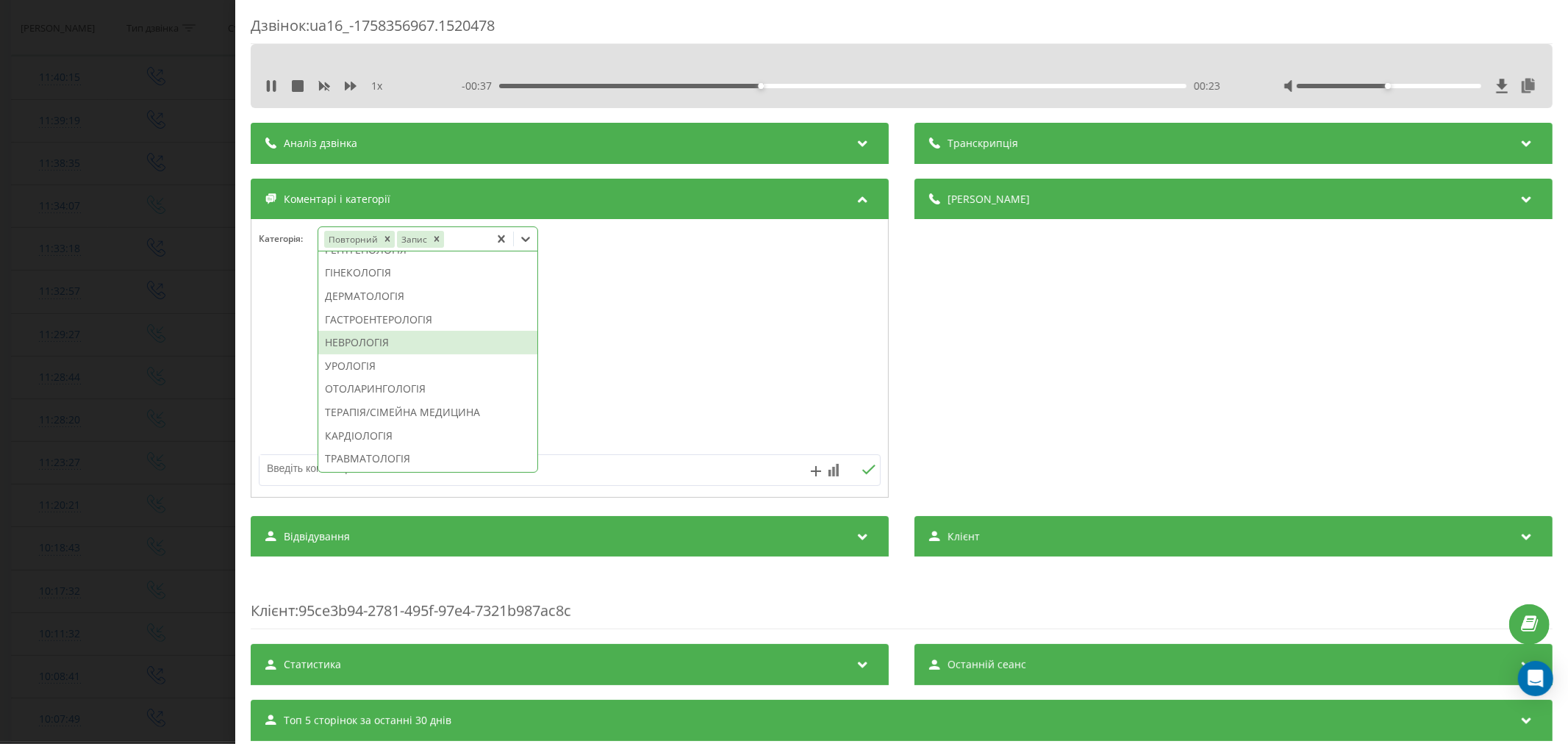
scroll to position [486, 0]
click at [362, 310] on div "ДЕРМАТОЛОГІЯ" at bounding box center [428, 299] width 219 height 23
click at [694, 344] on div at bounding box center [569, 359] width 637 height 177
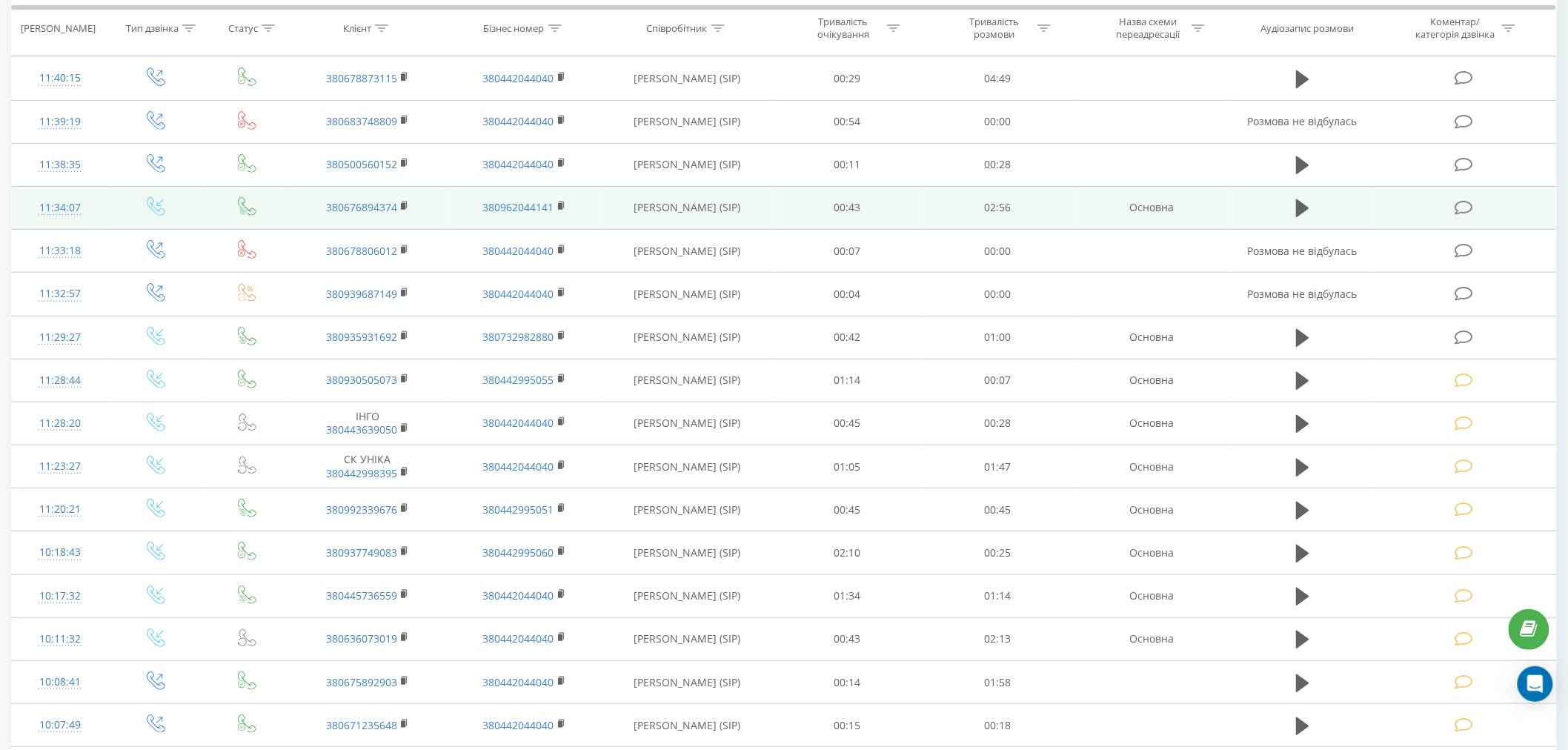
click at [1462, 209] on icon at bounding box center [1464, 208] width 19 height 16
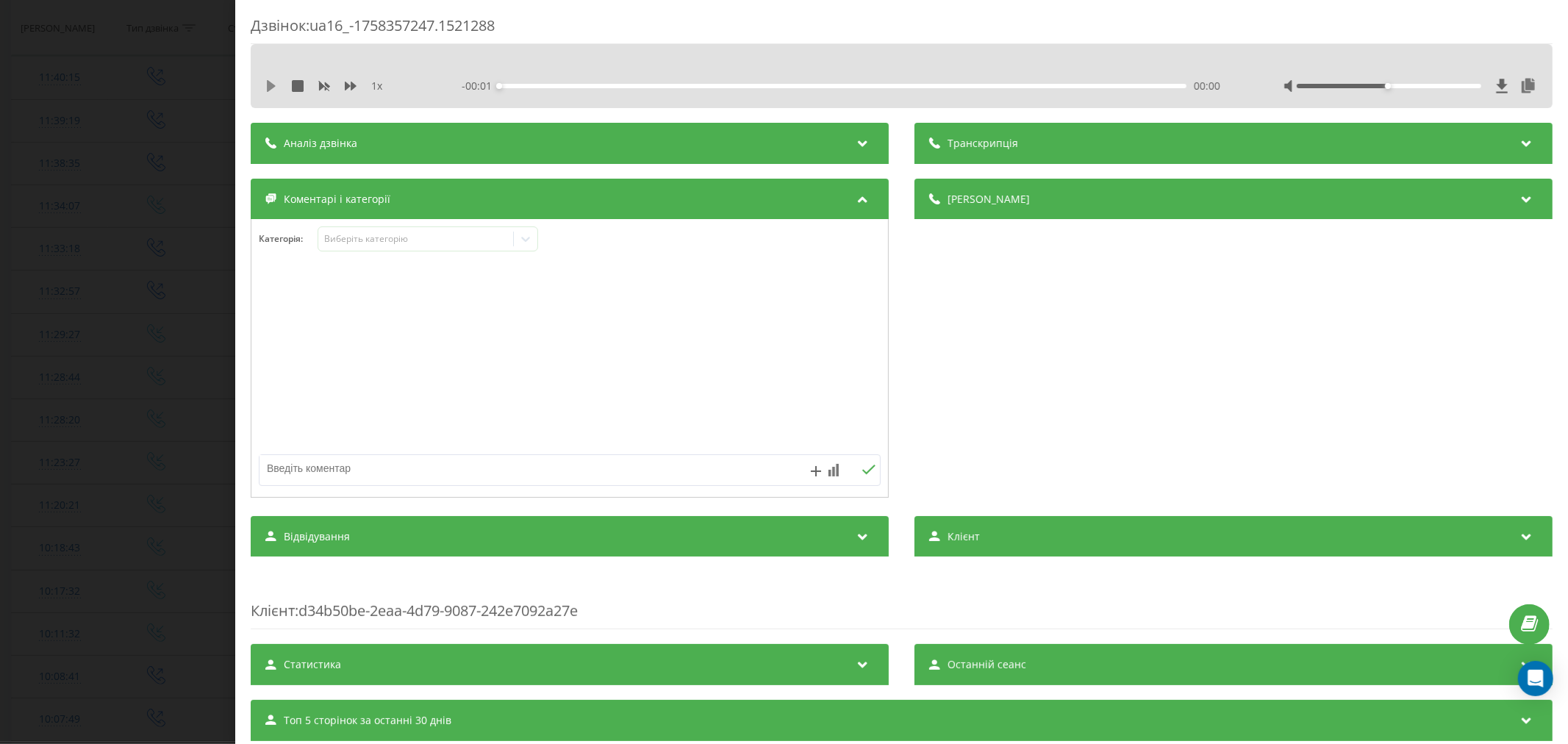
click at [268, 83] on icon at bounding box center [271, 86] width 8 height 12
click at [512, 86] on div "00:04" at bounding box center [843, 86] width 688 height 5
click at [542, 86] on div "00:11" at bounding box center [843, 86] width 688 height 5
click at [596, 86] on div "00:25" at bounding box center [843, 86] width 688 height 5
click at [468, 238] on div "Виберіть категорію" at bounding box center [415, 238] width 184 height 12
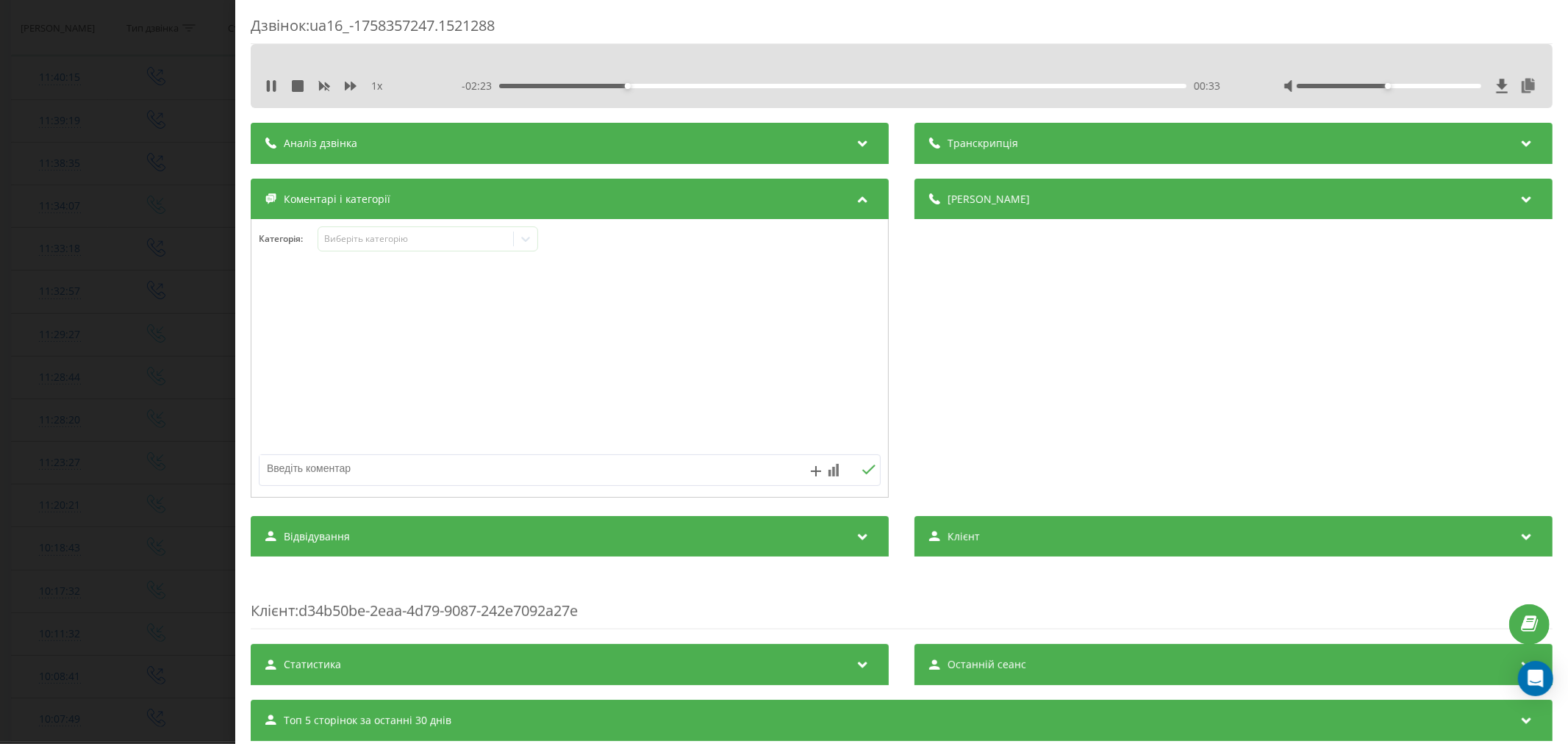
click at [267, 98] on div "1 x - 02:23 00:33 00:33" at bounding box center [901, 76] width 1302 height 64
click at [363, 232] on div "Виберіть категорію" at bounding box center [416, 239] width 194 height 14
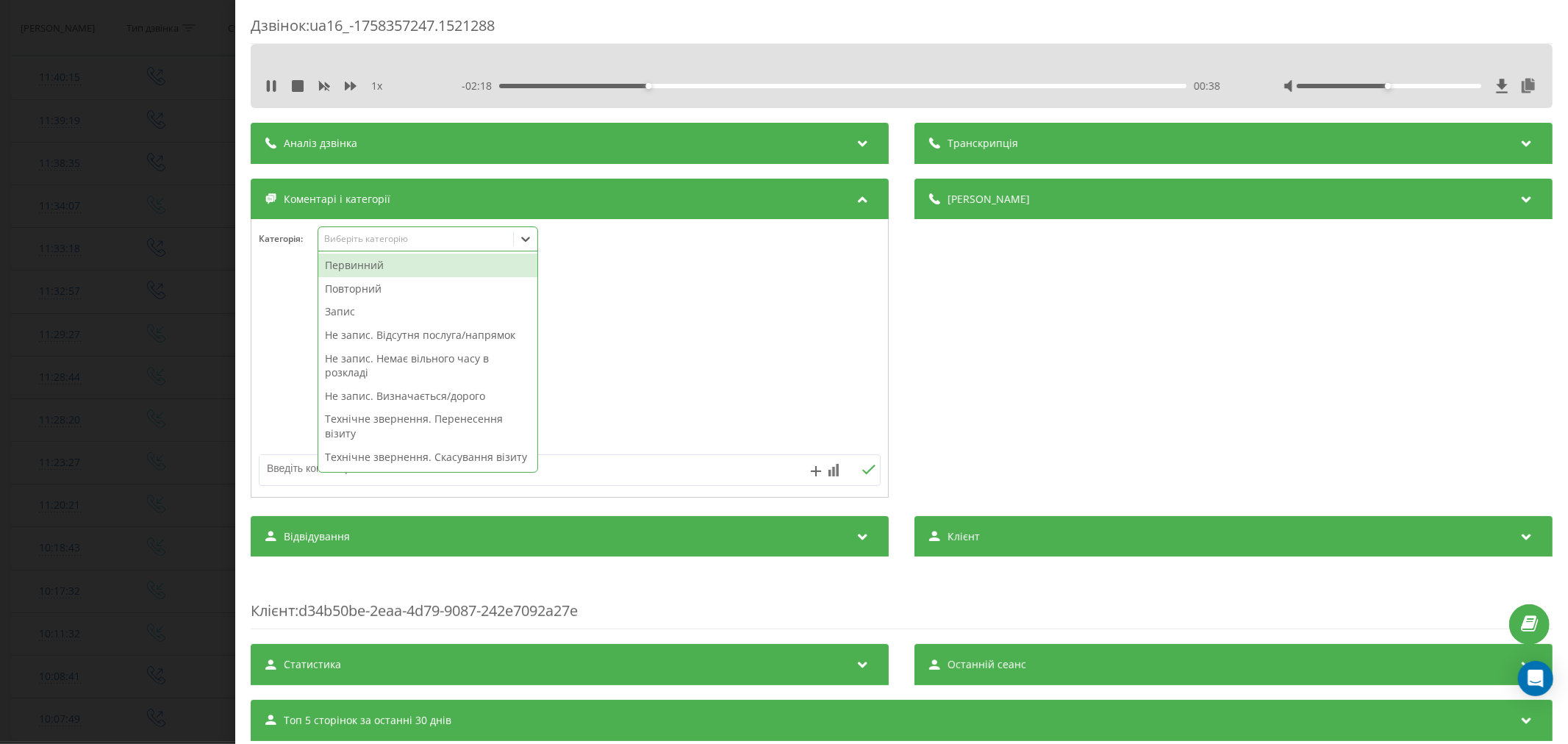
click at [354, 290] on div "Повторний" at bounding box center [428, 289] width 219 height 23
click at [525, 290] on div "Повторний" at bounding box center [428, 289] width 219 height 23
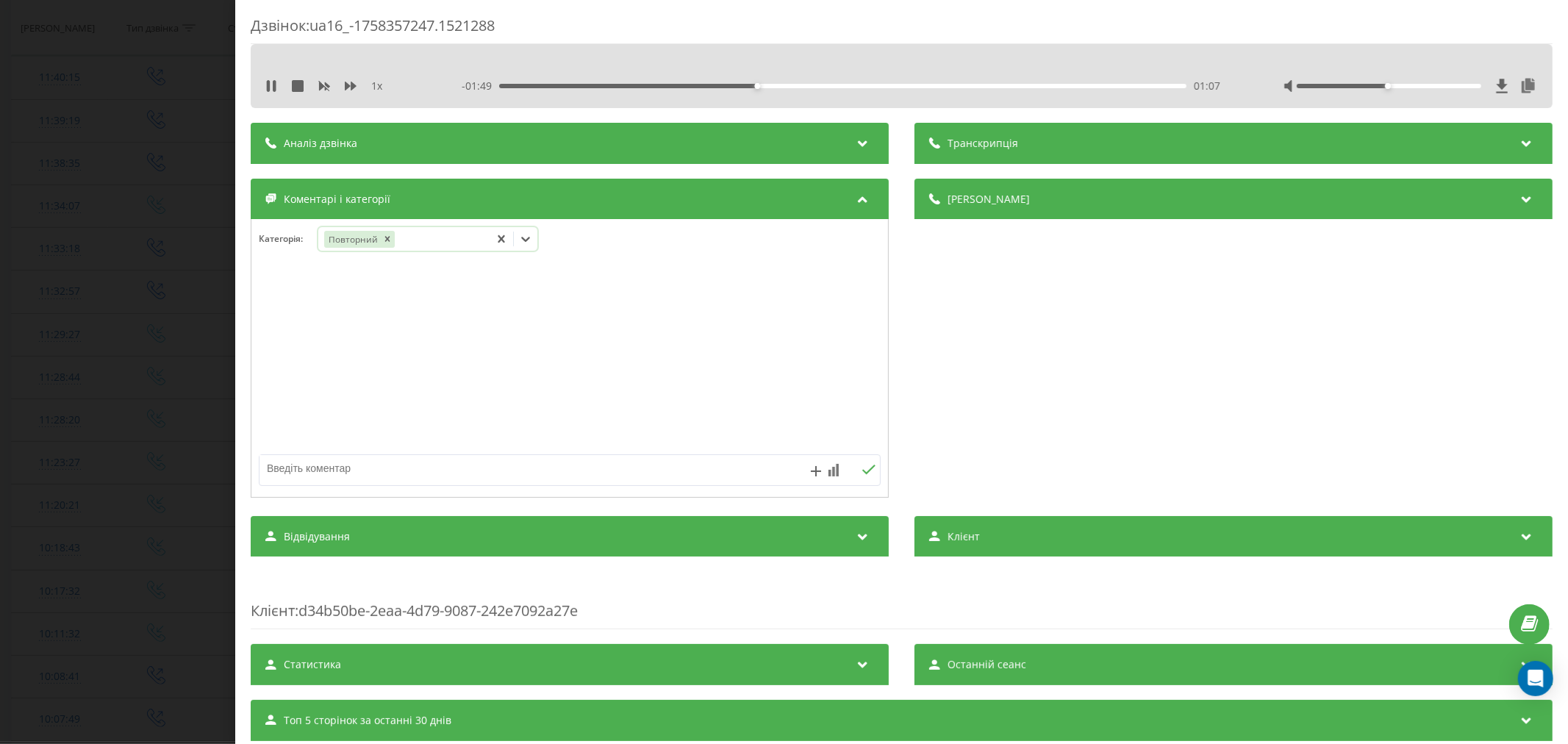
click at [406, 245] on div "Повторний" at bounding box center [404, 239] width 171 height 22
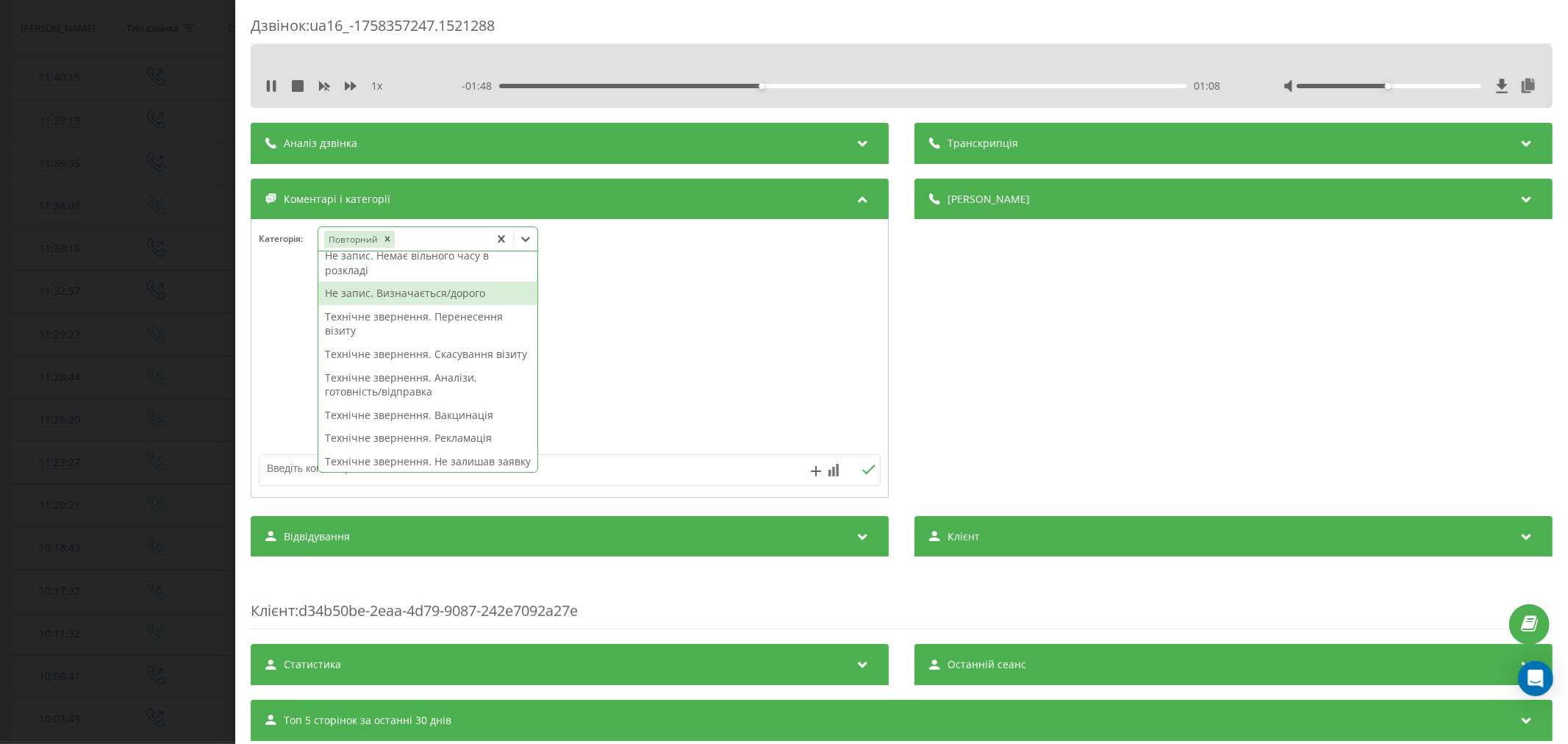
scroll to position [82, 0]
click at [445, 358] on div "Технічне звернення. Скасування візиту" at bounding box center [428, 352] width 219 height 23
click at [747, 458] on textarea at bounding box center [507, 468] width 496 height 26
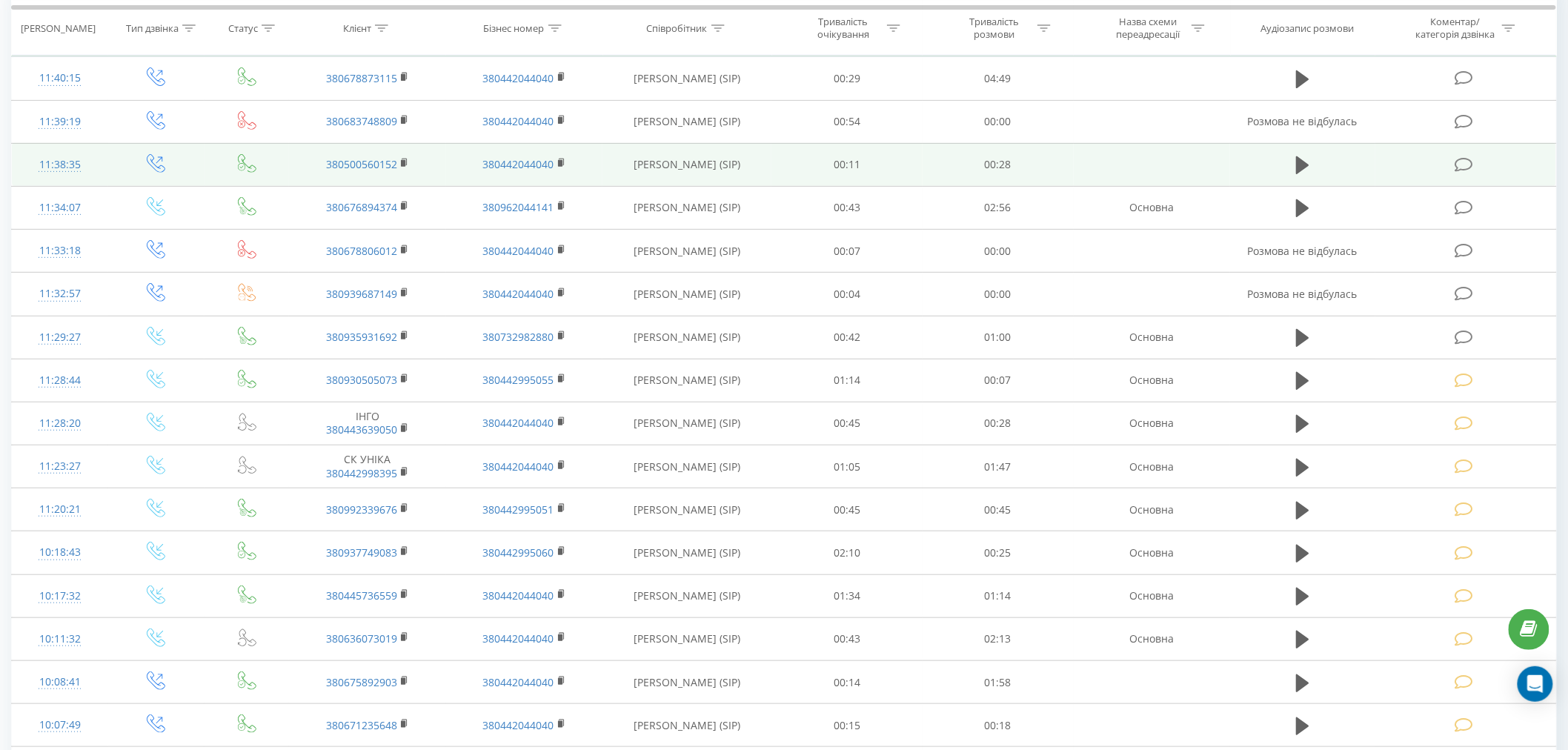
click at [1463, 173] on td at bounding box center [1465, 164] width 180 height 43
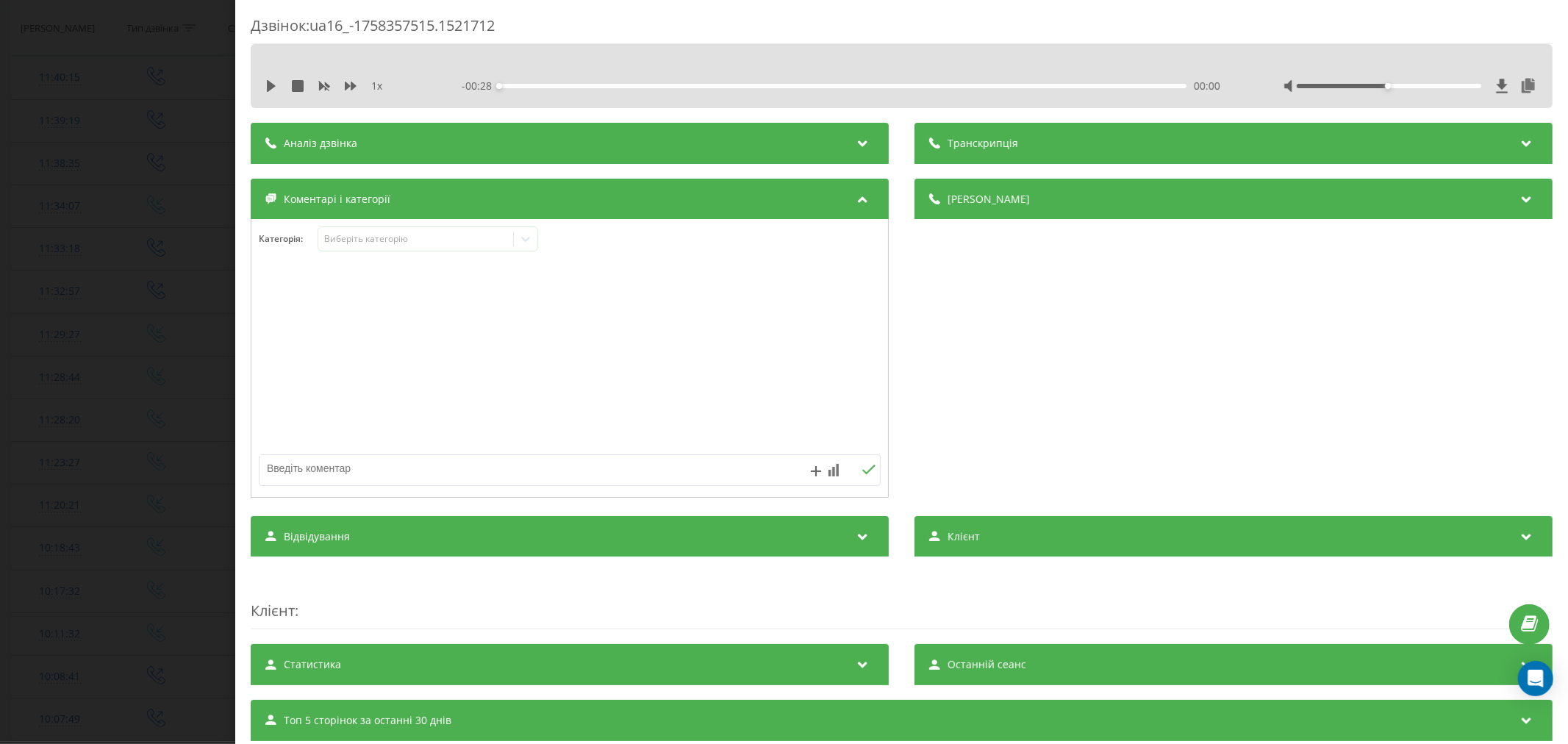
click at [951, 49] on div "1 x - 00:28 00:00 00:00" at bounding box center [901, 76] width 1302 height 64
click at [559, 309] on div at bounding box center [569, 359] width 637 height 177
click at [269, 86] on icon at bounding box center [271, 86] width 8 height 12
click at [542, 84] on div "00:01" at bounding box center [843, 86] width 688 height 5
click at [644, 88] on div "- 00:23 00:04 00:04" at bounding box center [843, 86] width 764 height 15
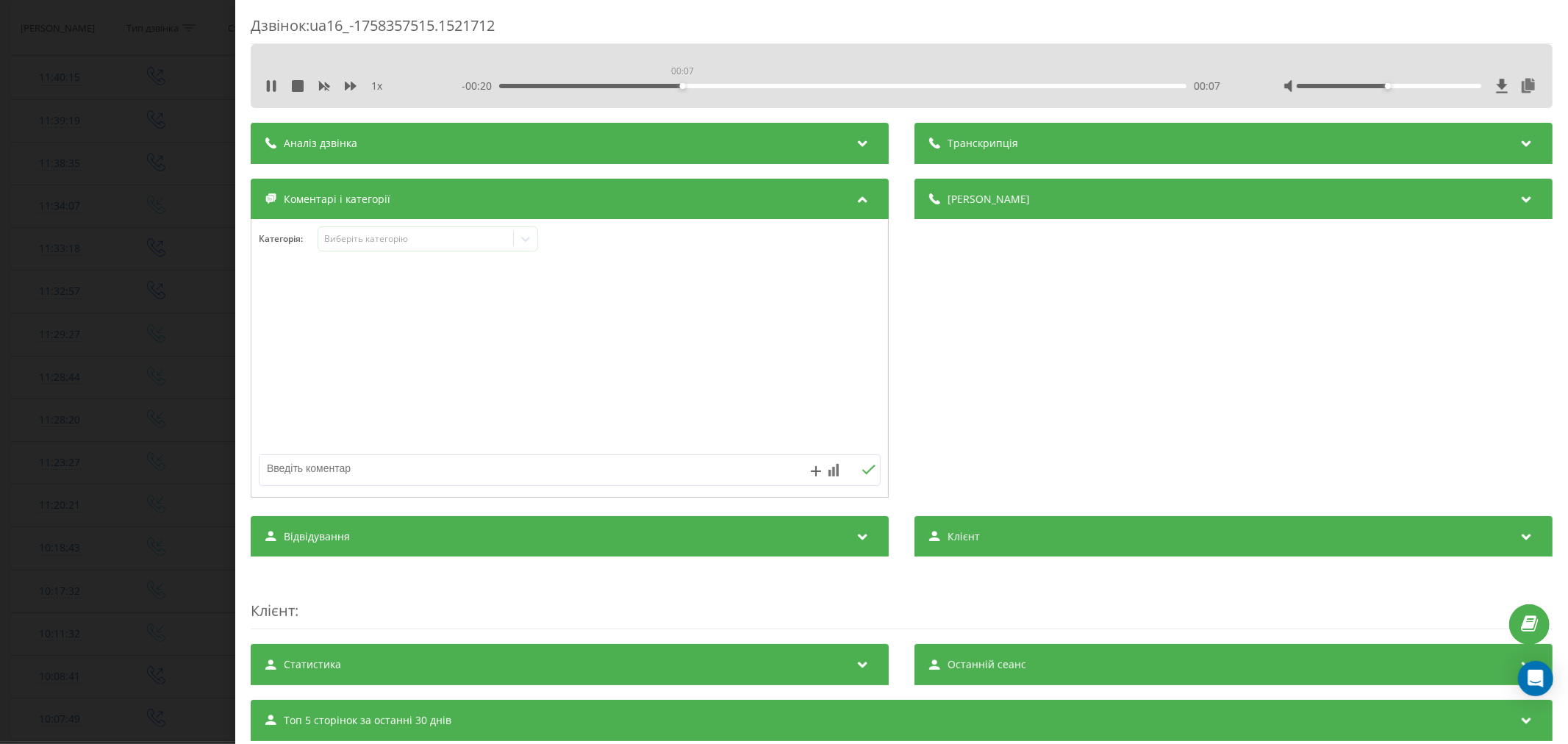
click at [680, 85] on div "00:07" at bounding box center [843, 86] width 688 height 5
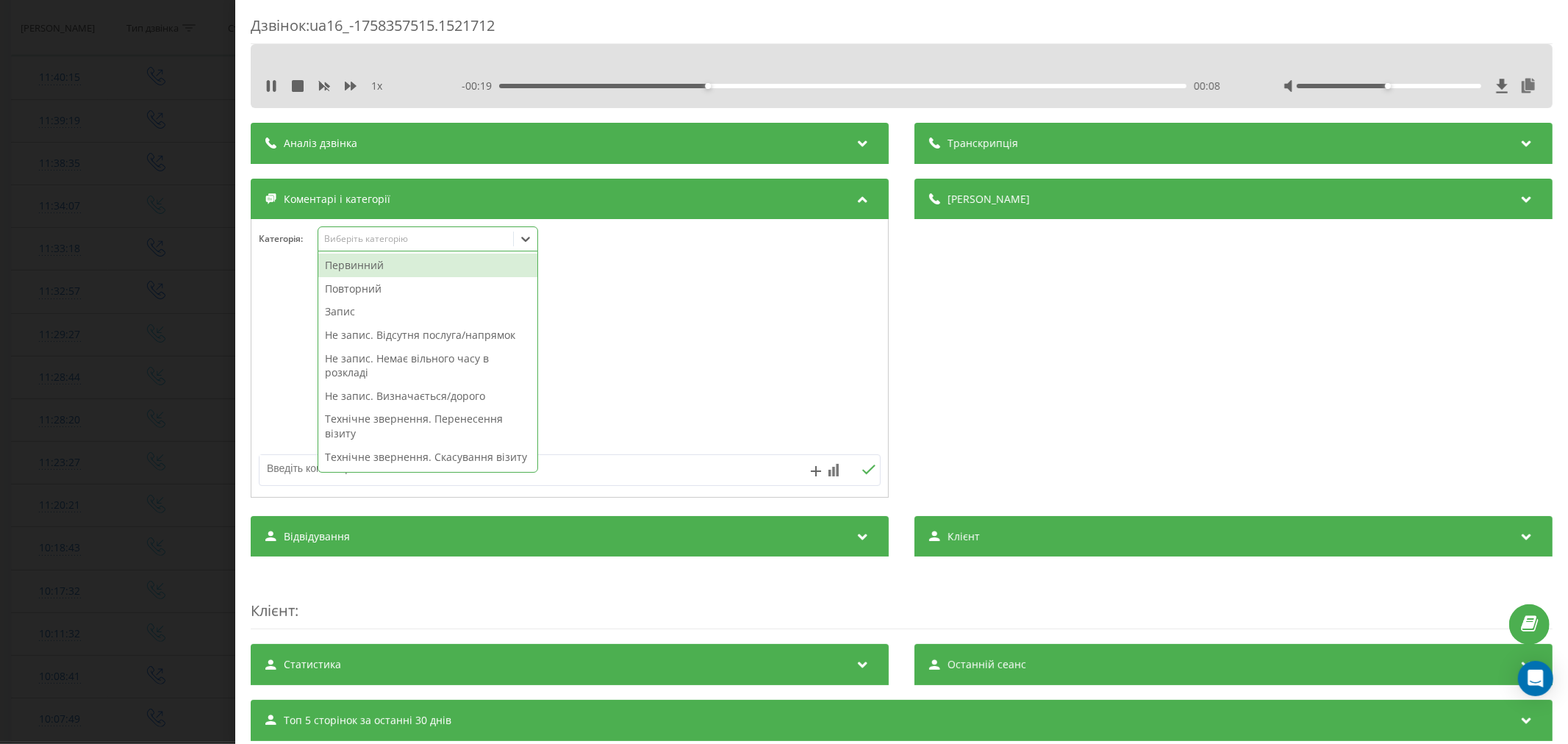
click at [421, 231] on div "Виберіть категорію" at bounding box center [428, 238] width 221 height 25
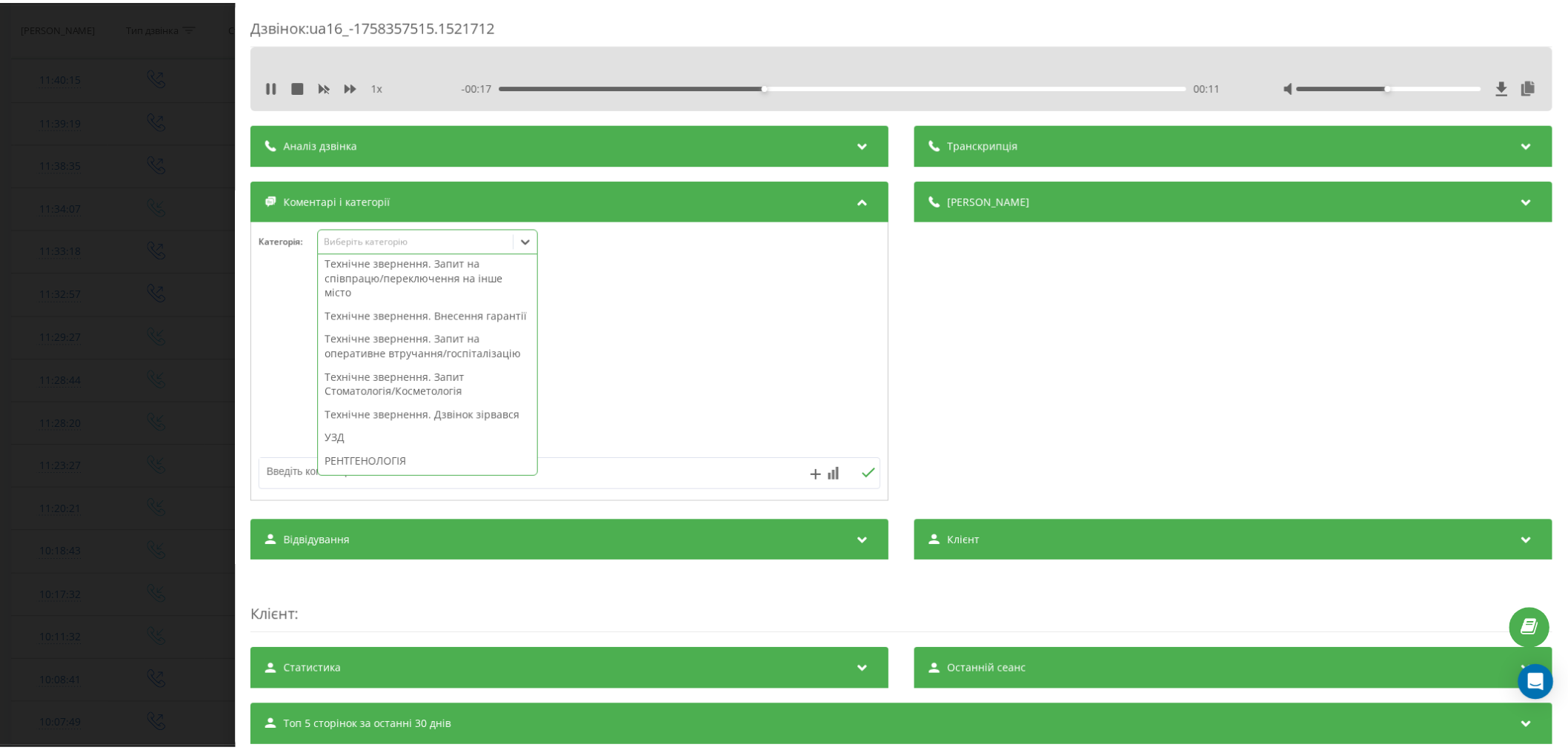
scroll to position [247, 0]
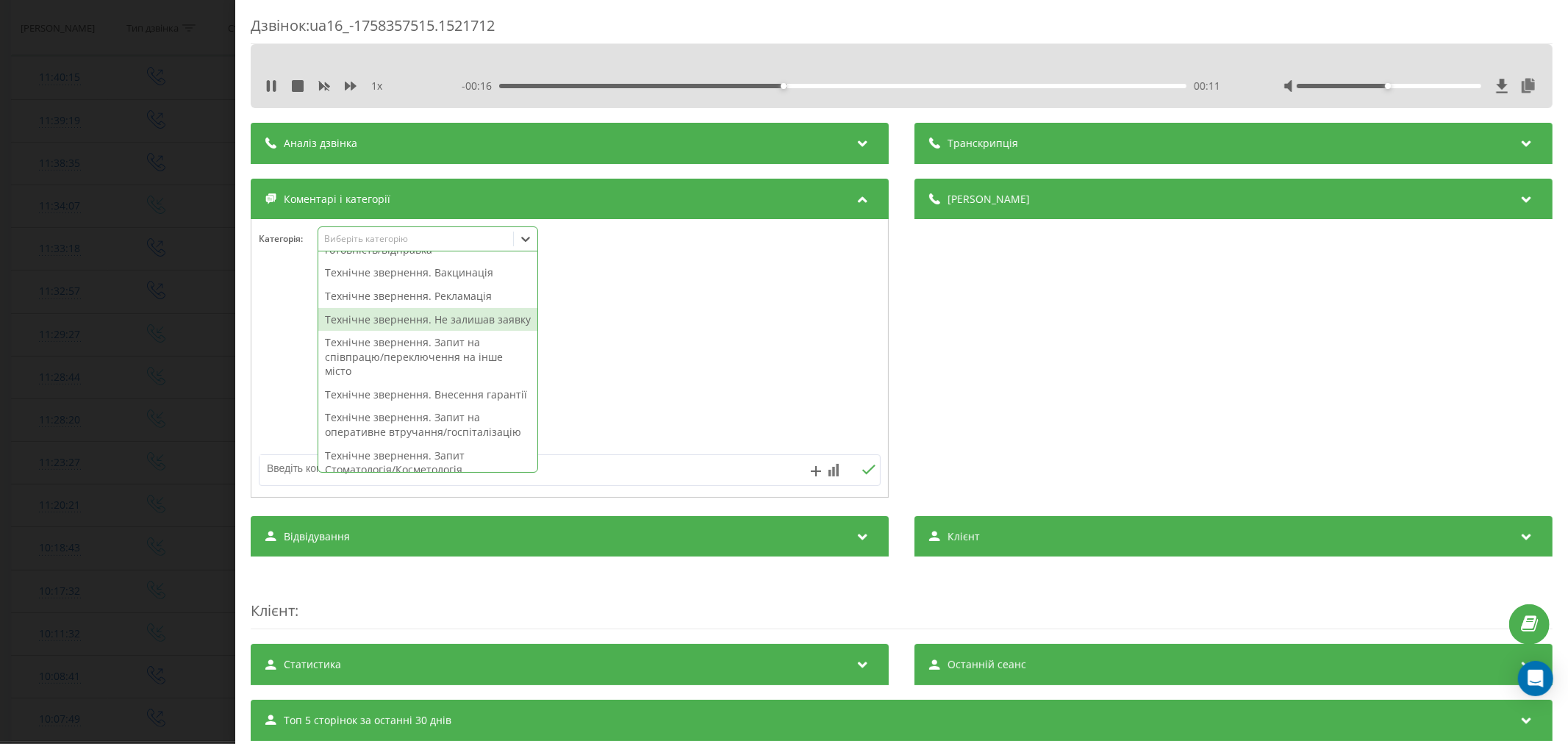
click at [488, 332] on div "Технічне звернення. Не залишав заявку" at bounding box center [428, 320] width 219 height 23
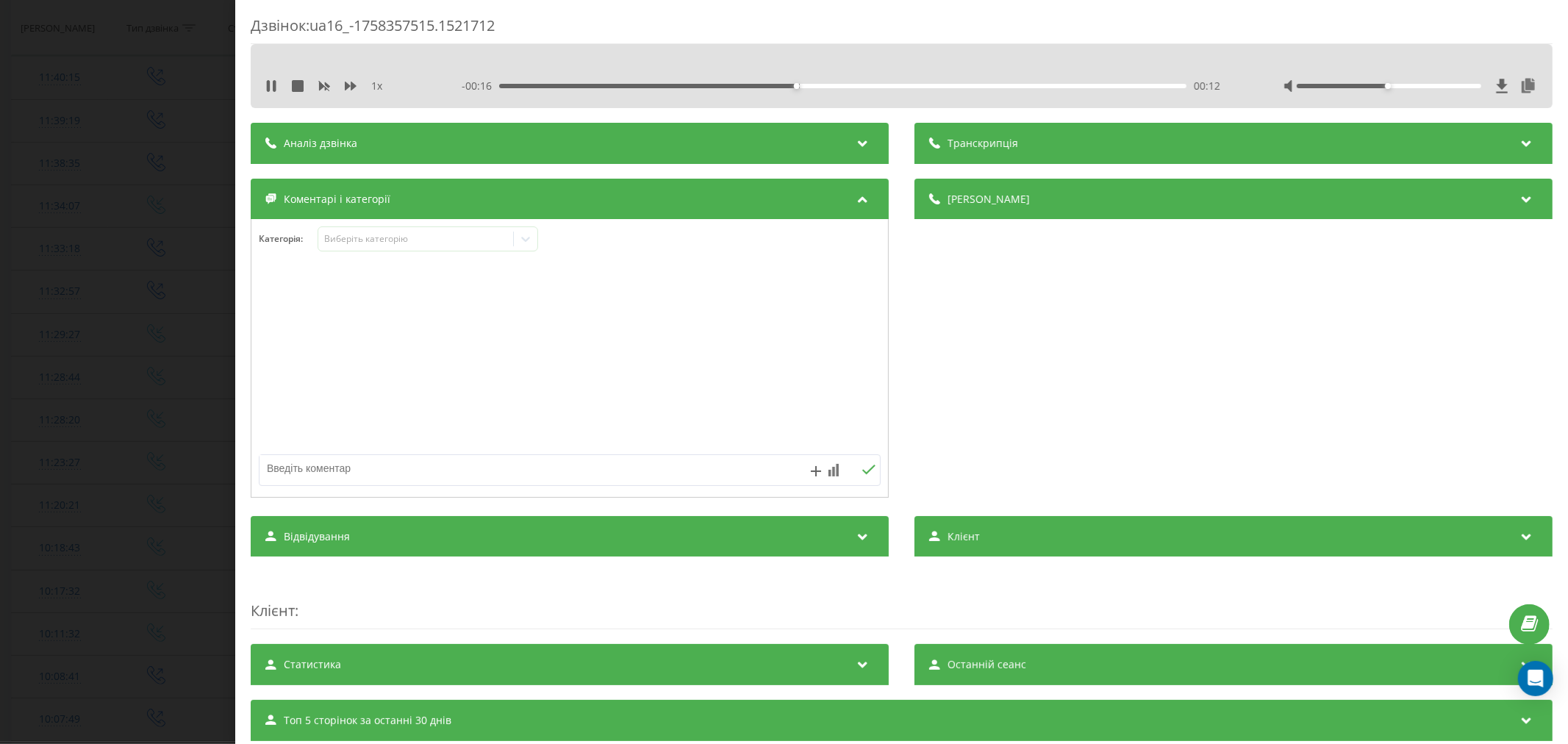
click at [651, 377] on div at bounding box center [569, 359] width 637 height 177
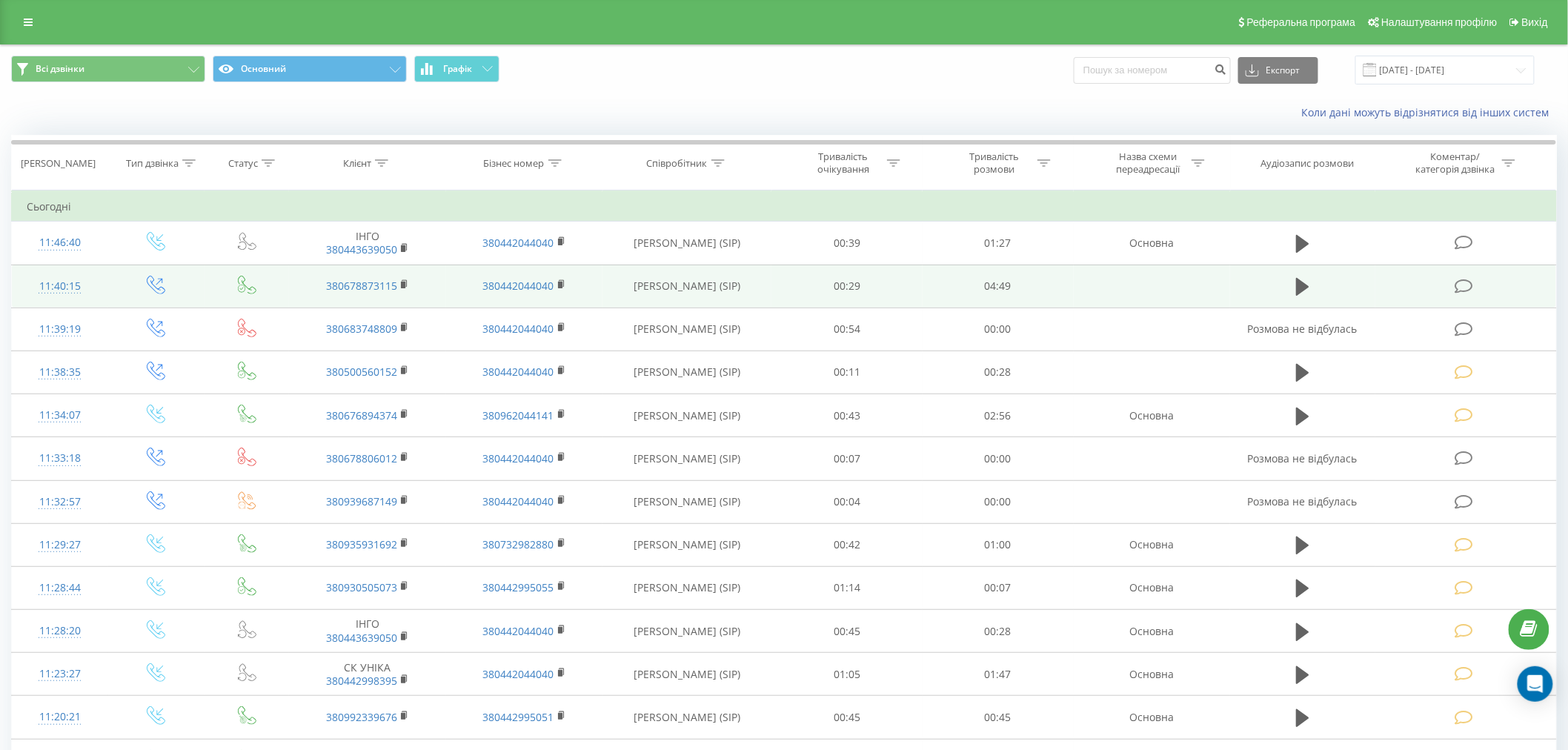
click at [1472, 283] on icon at bounding box center [1464, 286] width 19 height 16
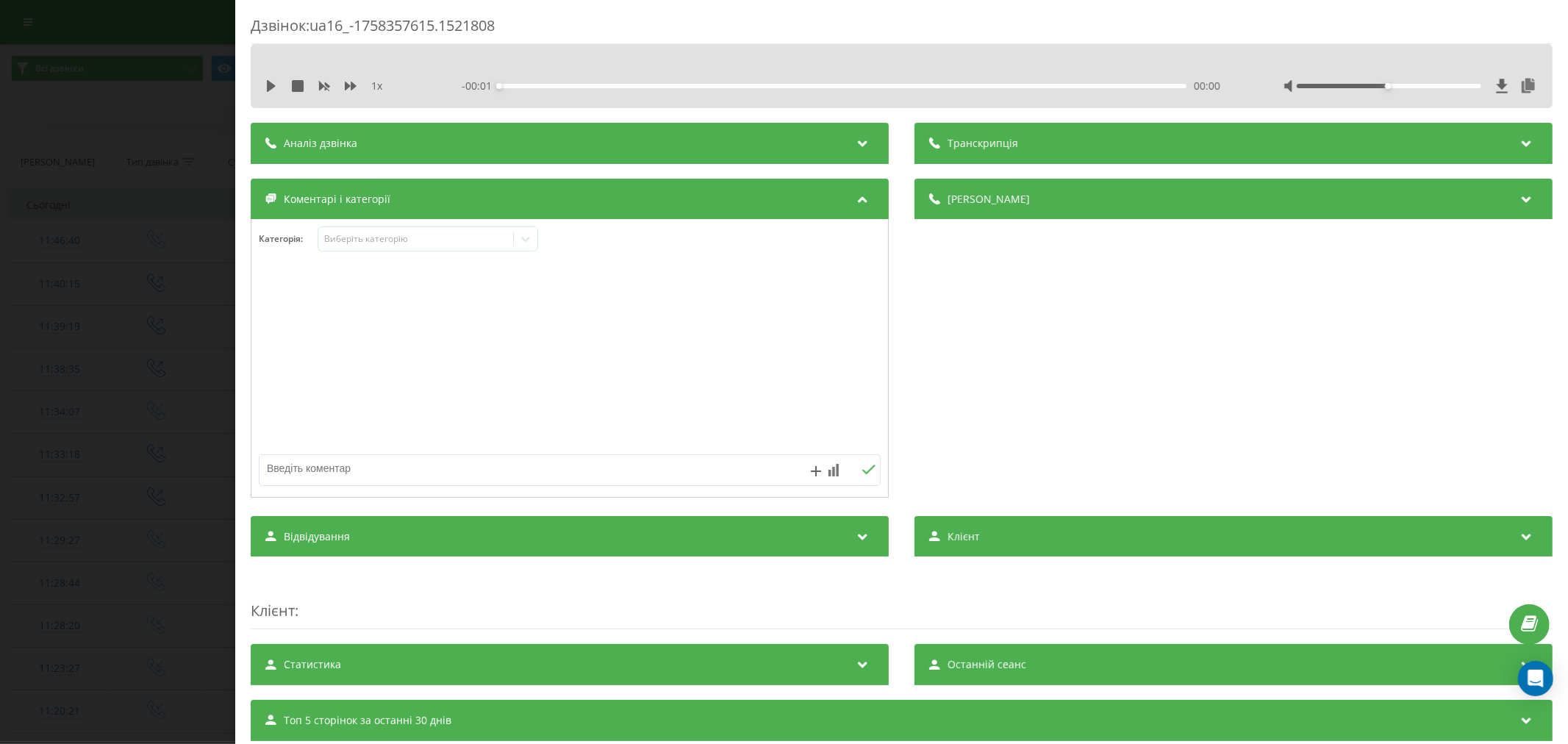
click at [267, 77] on div "1 x - 00:01 00:00 00:00" at bounding box center [901, 86] width 1280 height 22
click at [275, 84] on icon at bounding box center [271, 86] width 12 height 12
click at [536, 86] on div "00:16" at bounding box center [843, 86] width 688 height 5
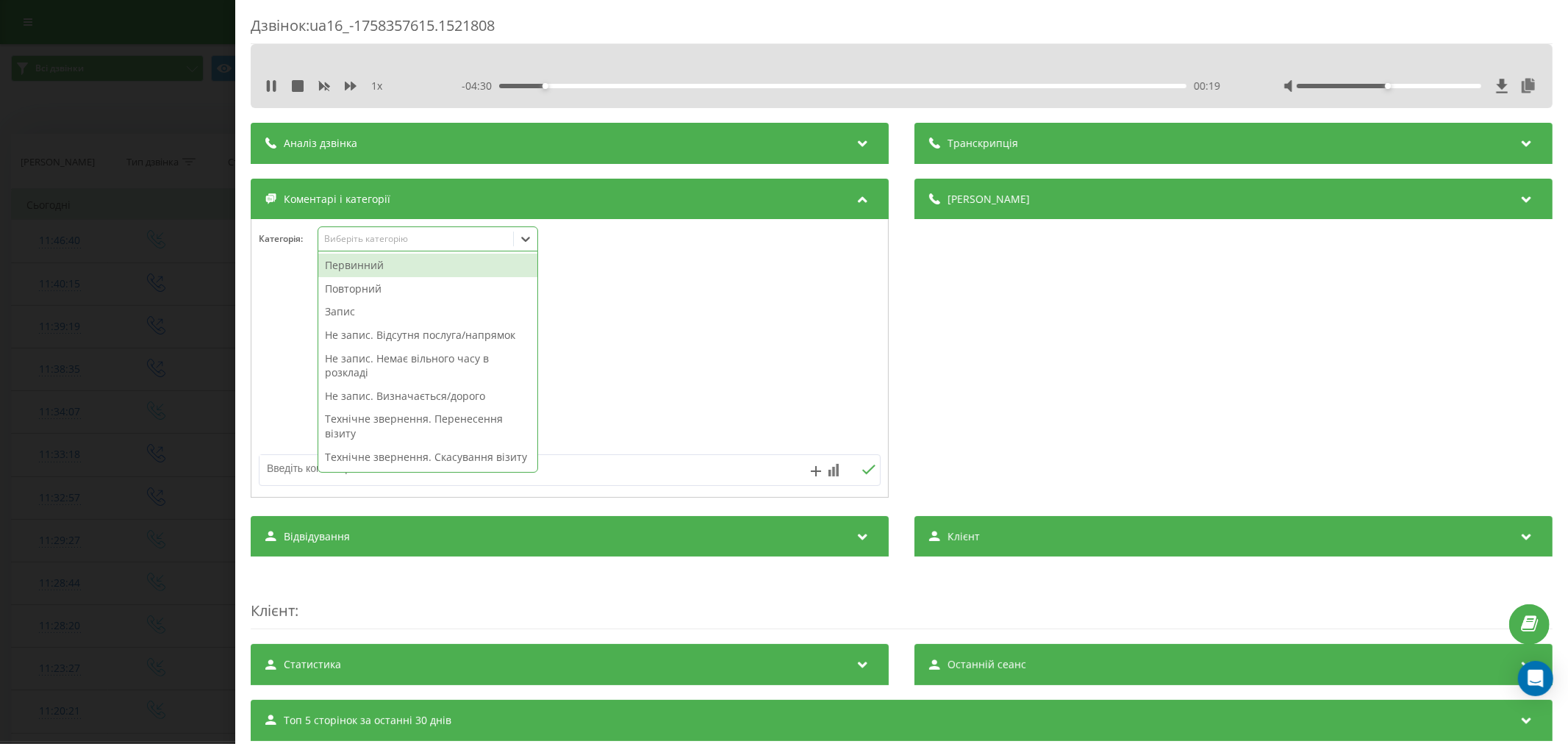
click at [424, 238] on div "Виберіть категорію" at bounding box center [415, 238] width 184 height 12
click at [404, 266] on div "Первинний" at bounding box center [428, 265] width 219 height 23
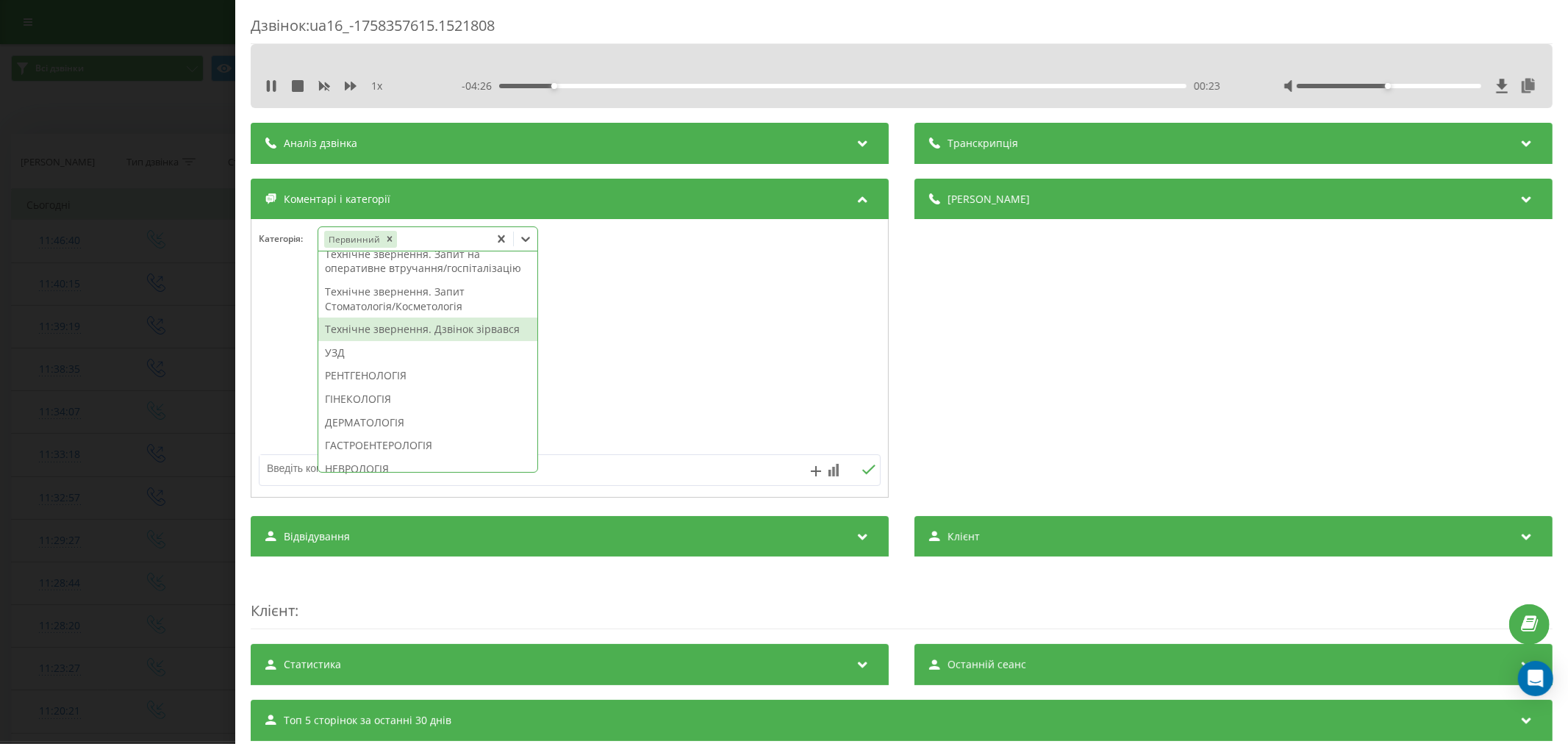
click at [417, 341] on div "Технічне звернення. Дзвінок зірвався" at bounding box center [428, 330] width 219 height 23
click at [586, 396] on div at bounding box center [569, 359] width 637 height 177
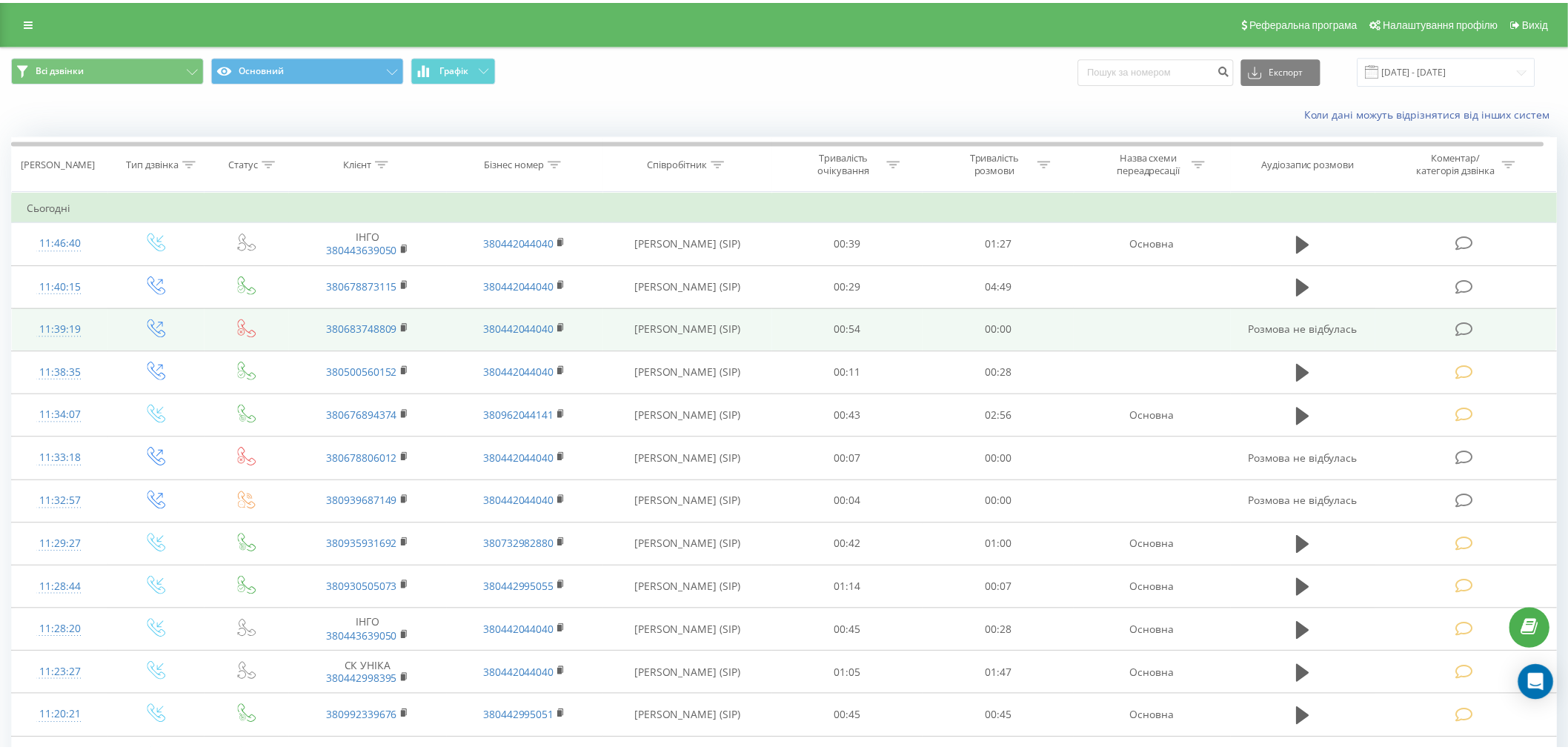
scroll to position [165, 0]
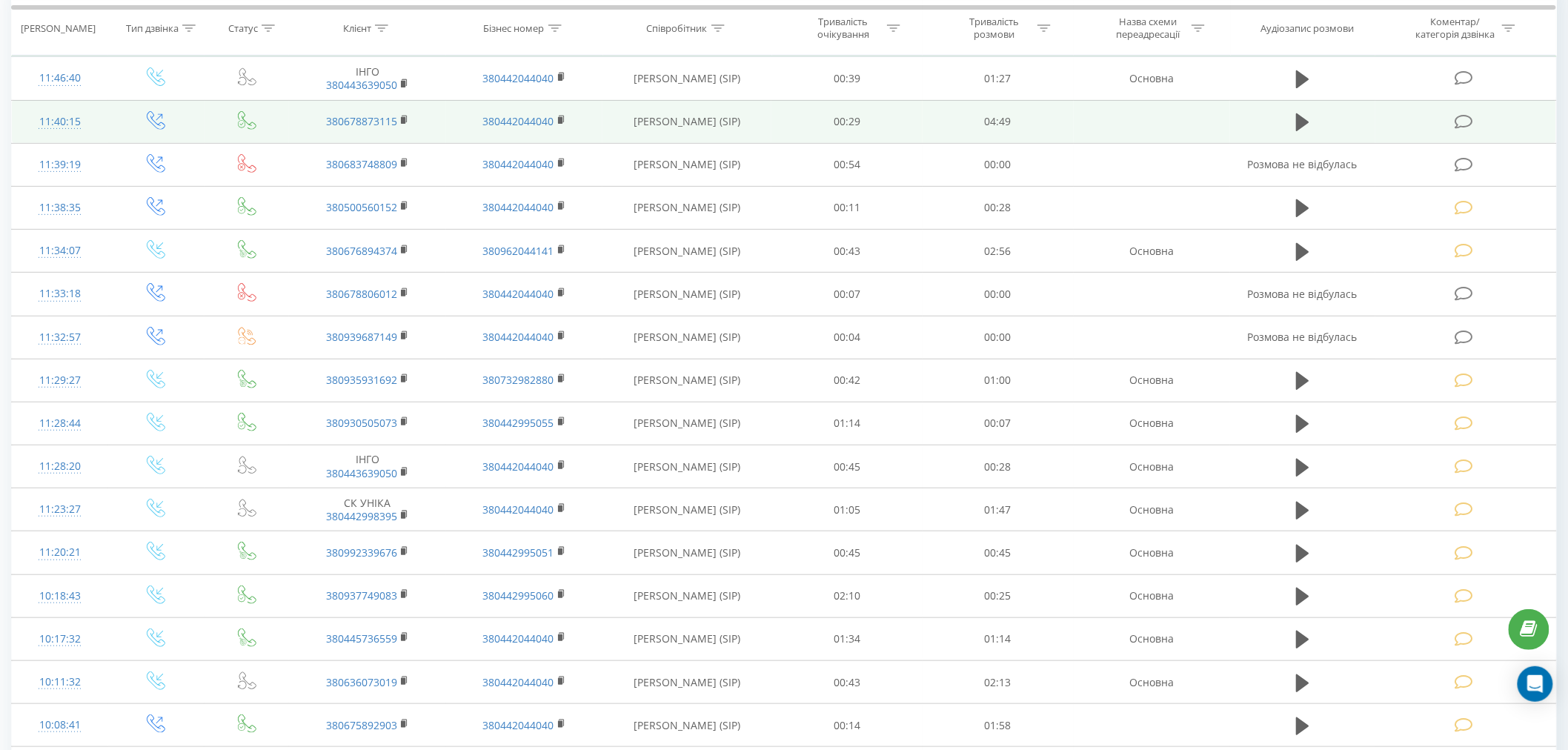
click at [1465, 122] on icon at bounding box center [1464, 122] width 19 height 16
click at [1465, 117] on icon at bounding box center [1464, 122] width 19 height 16
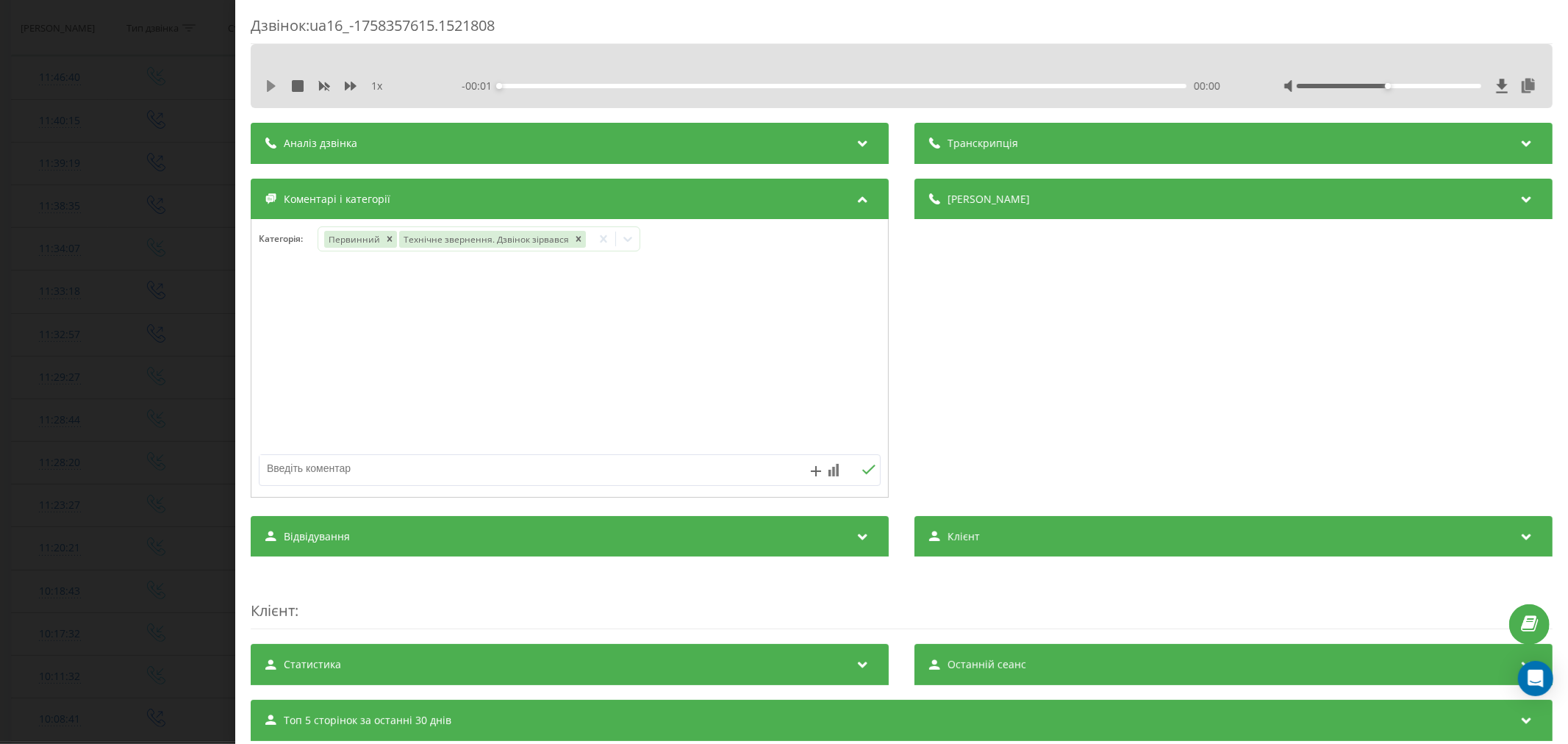
click at [276, 86] on icon at bounding box center [271, 86] width 12 height 12
click at [521, 85] on div "00:00" at bounding box center [843, 86] width 688 height 5
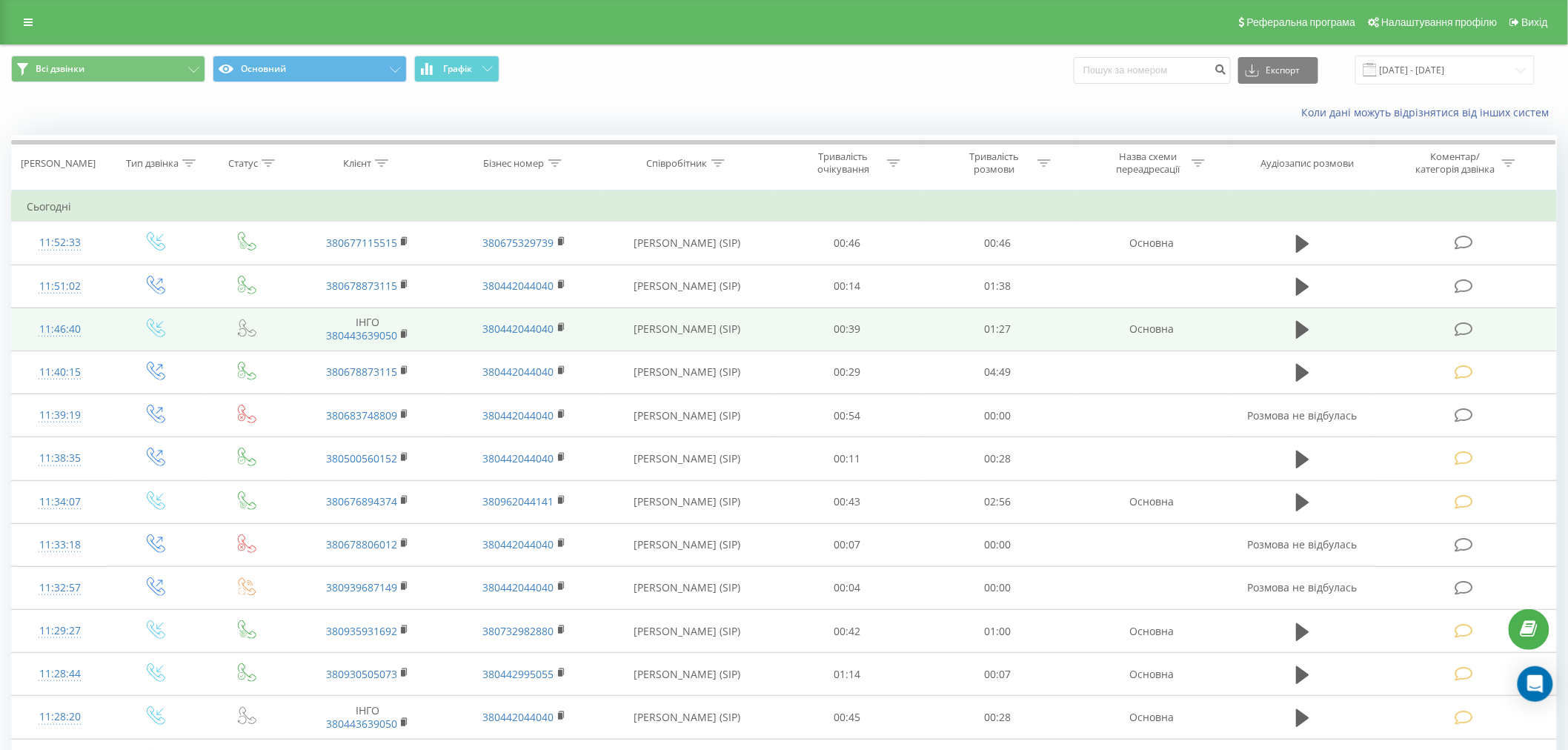
click at [1470, 332] on icon at bounding box center [1464, 329] width 19 height 16
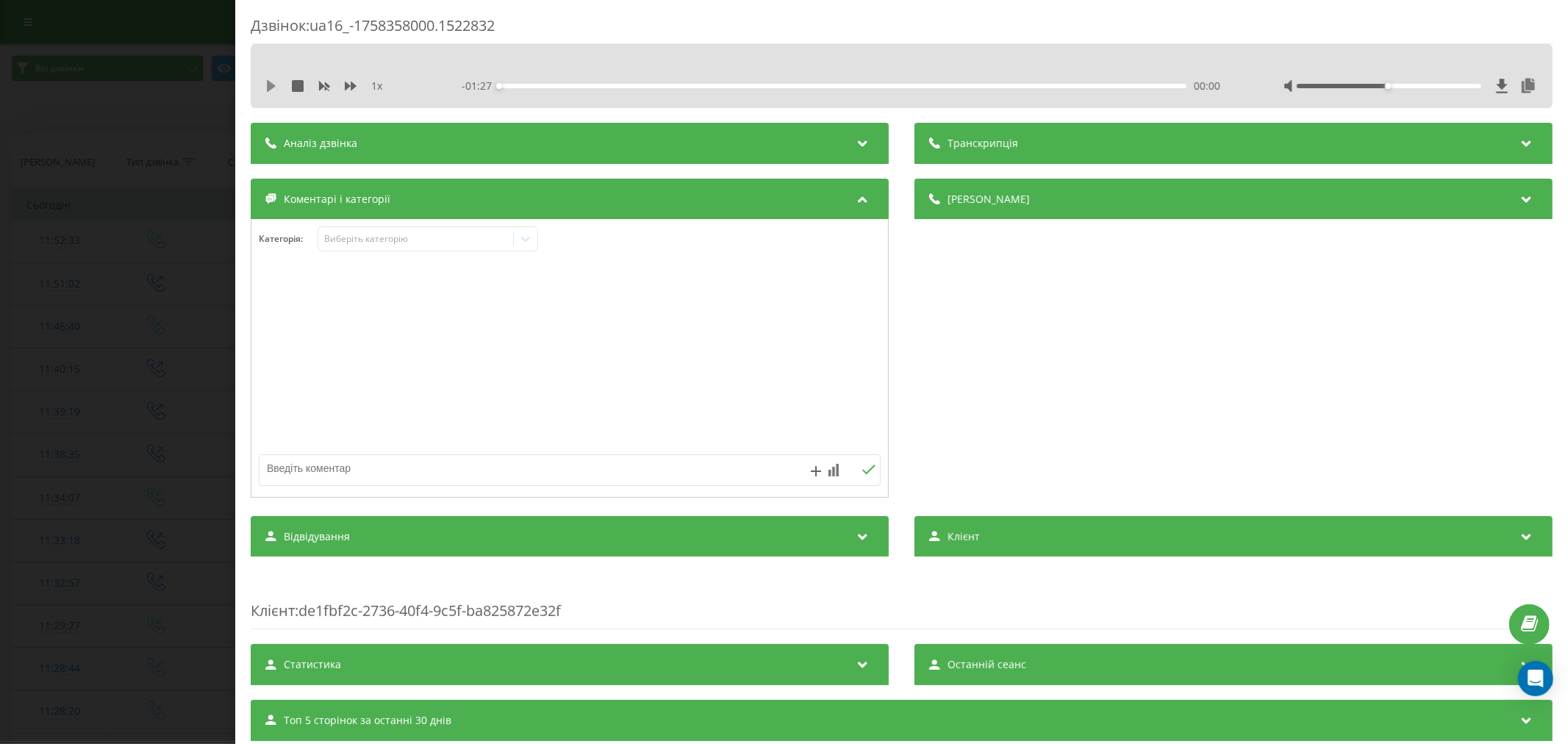
click at [269, 86] on icon at bounding box center [271, 86] width 8 height 12
click at [557, 90] on div "- 01:27 00:00 00:00" at bounding box center [843, 86] width 764 height 15
click at [567, 86] on div "00:05" at bounding box center [843, 86] width 688 height 5
click at [642, 86] on div "00:18" at bounding box center [843, 86] width 688 height 5
drag, startPoint x: 1376, startPoint y: 83, endPoint x: 1427, endPoint y: 83, distance: 51.0
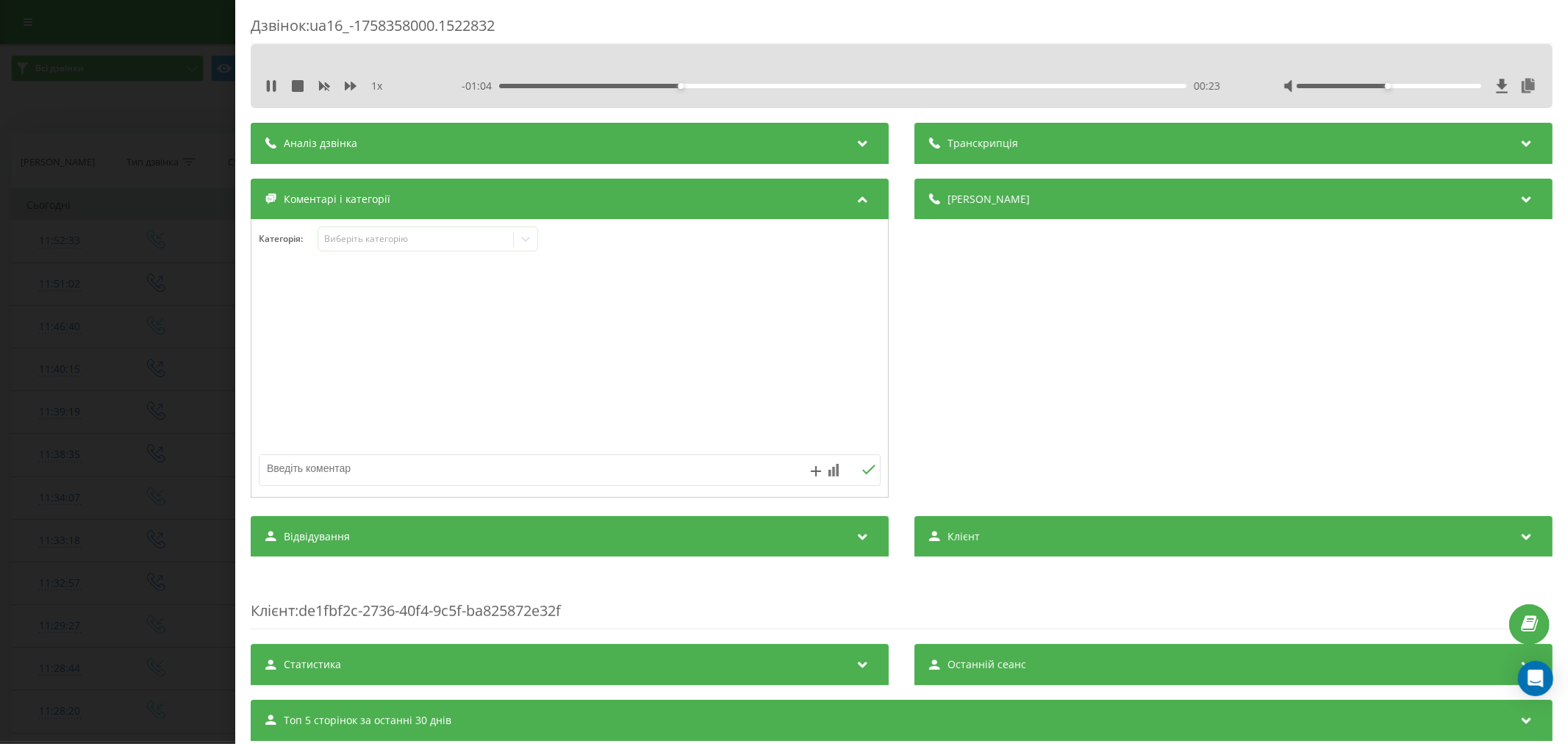
click at [1427, 83] on div at bounding box center [1411, 86] width 255 height 15
click at [516, 84] on div "00:02" at bounding box center [843, 86] width 688 height 5
click at [373, 241] on div "Виберіть категорію" at bounding box center [415, 238] width 184 height 12
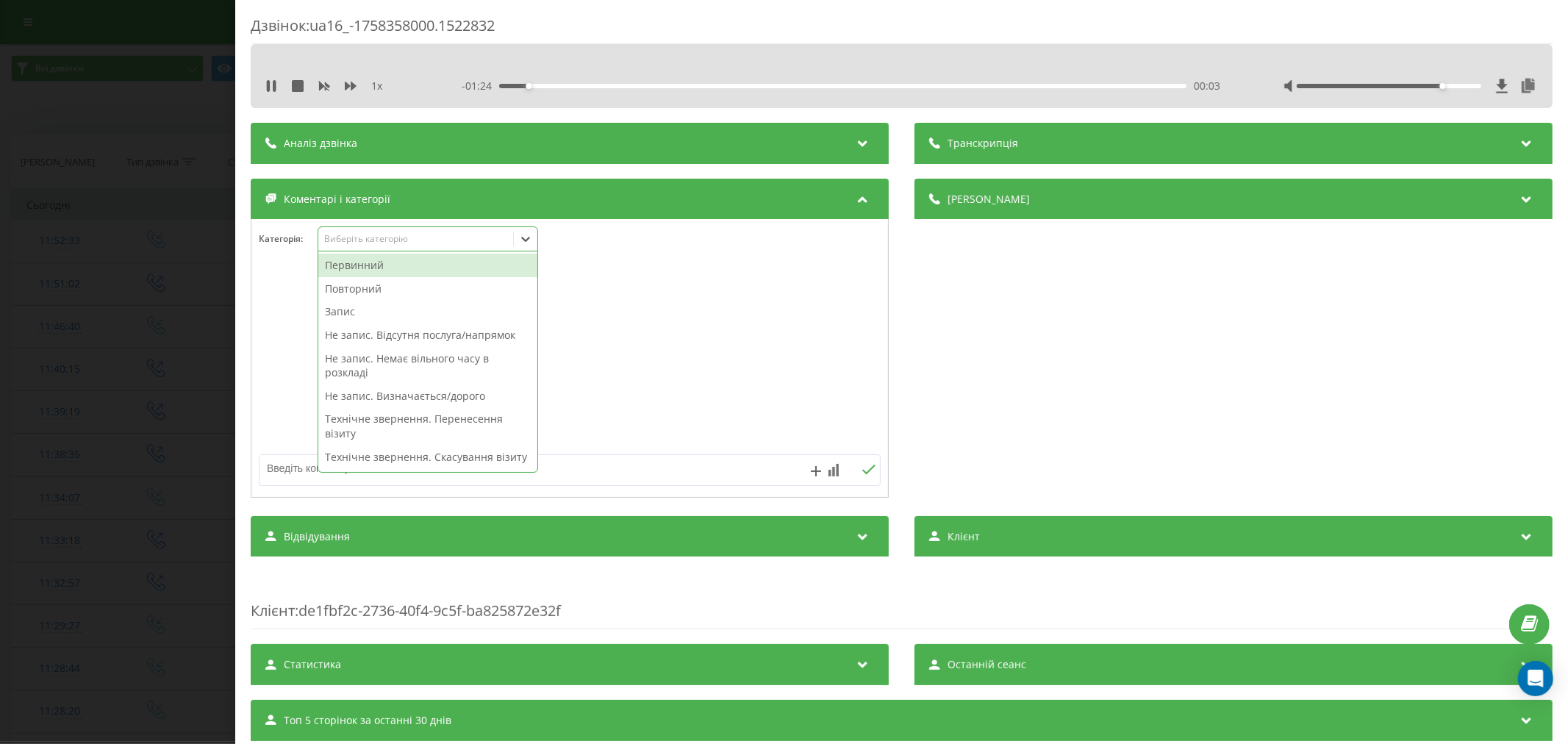
click at [373, 294] on div "Повторний" at bounding box center [428, 289] width 219 height 23
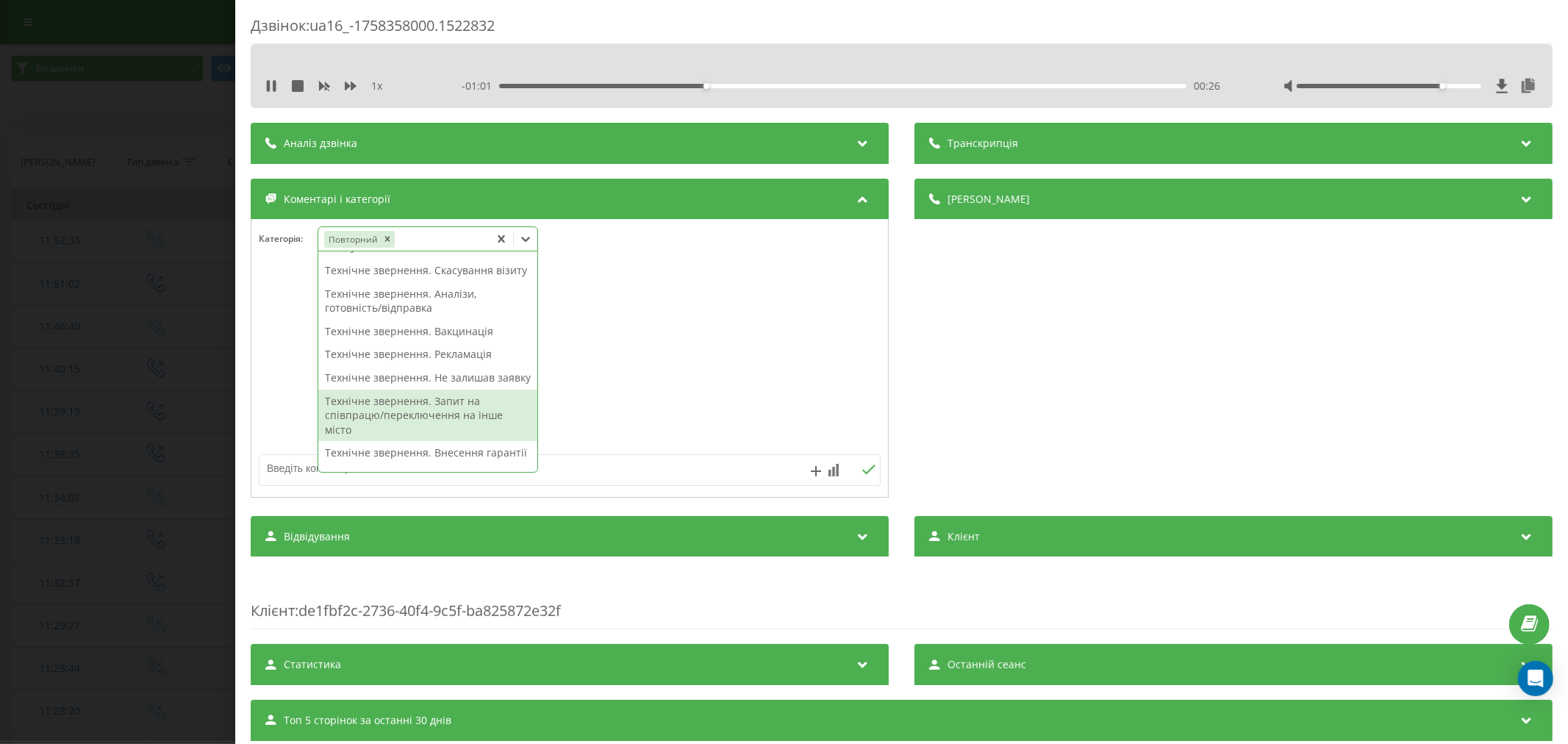
scroll to position [245, 0]
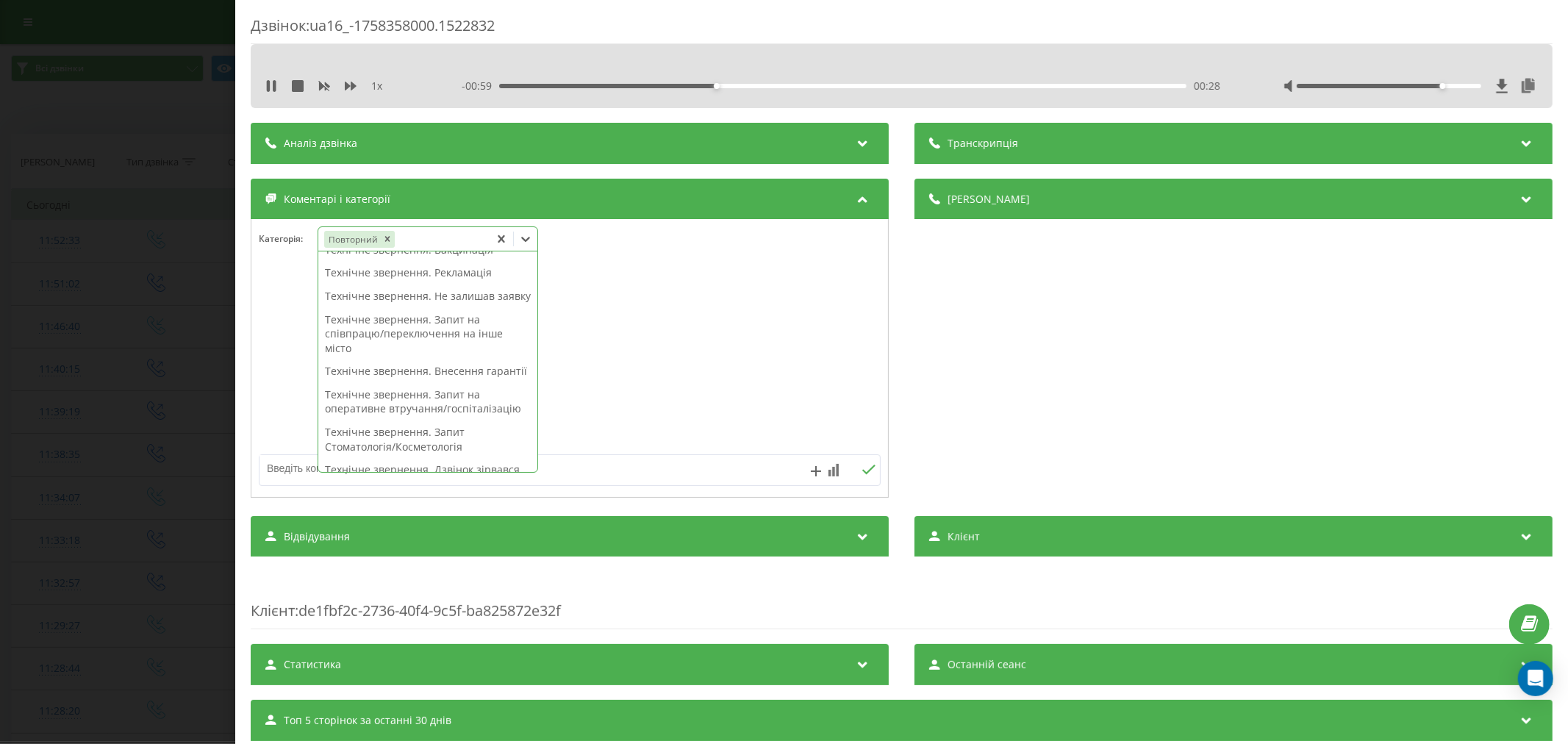
click at [494, 383] on div "Технічне звернення. Внесення гарантії" at bounding box center [428, 371] width 219 height 23
click at [600, 380] on div at bounding box center [569, 359] width 637 height 177
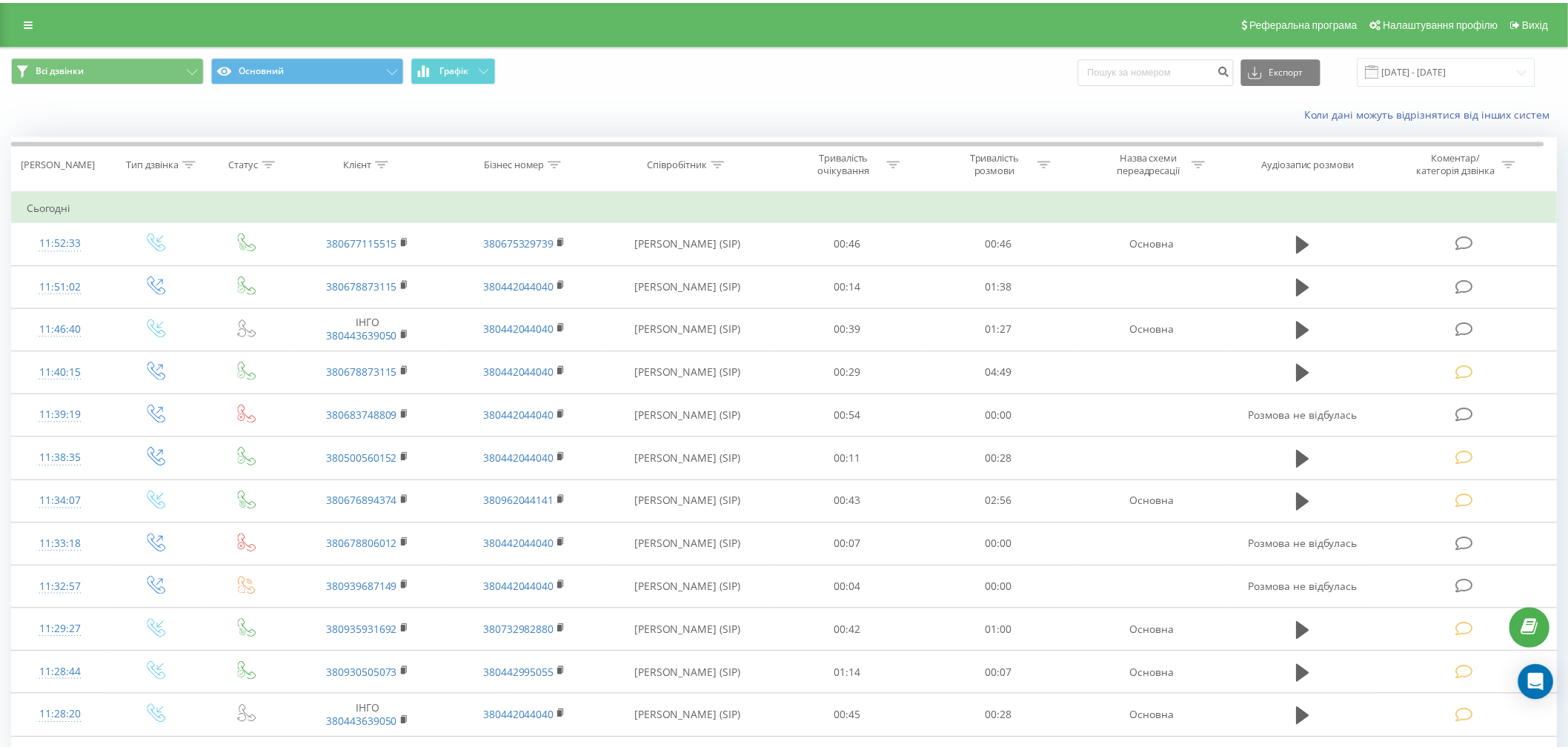
scroll to position [165, 0]
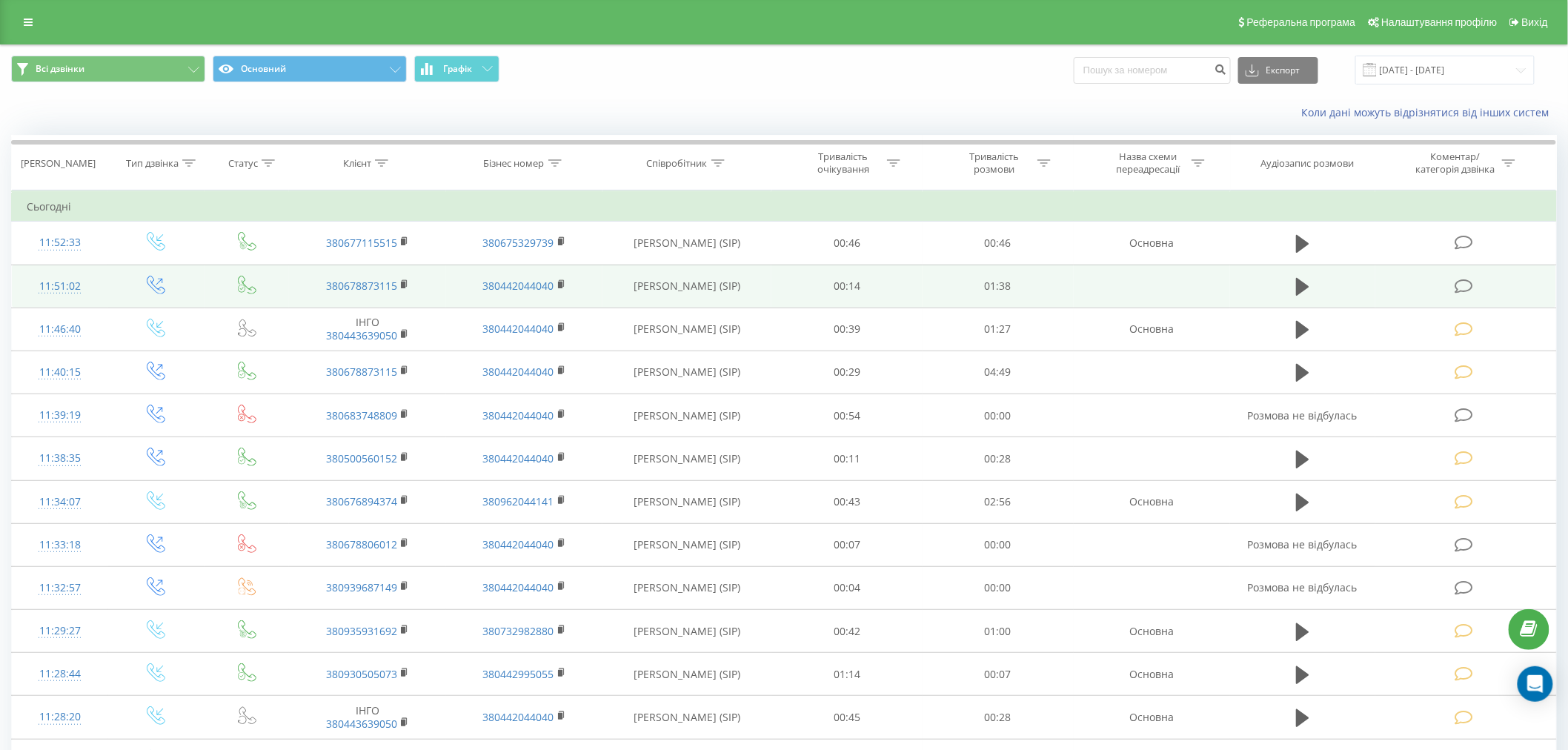
click at [1468, 290] on icon at bounding box center [1464, 286] width 19 height 16
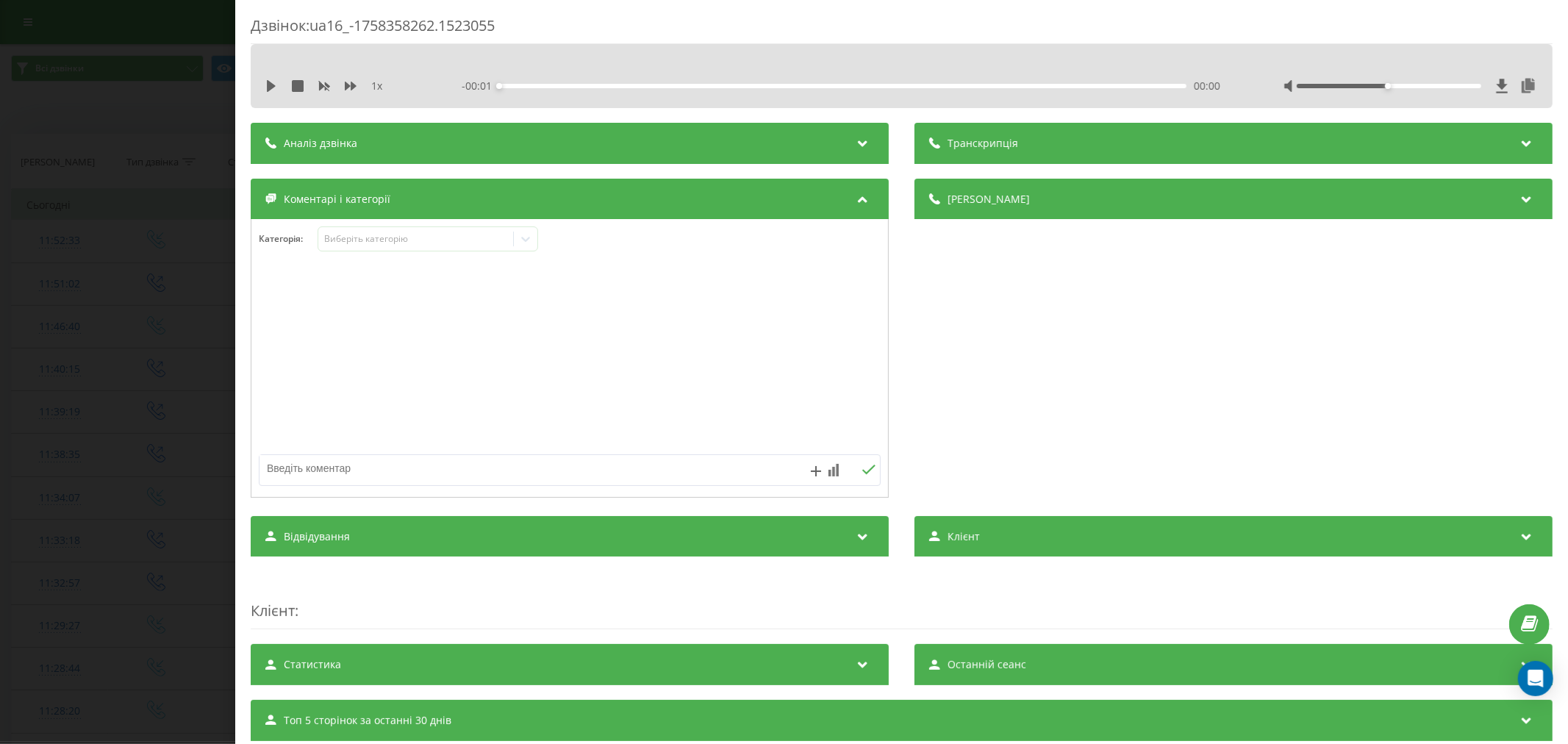
click at [268, 77] on div "1 x - 00:01 00:00 00:00" at bounding box center [901, 86] width 1280 height 22
click at [276, 84] on icon at bounding box center [271, 86] width 12 height 12
click at [542, 84] on div "00:00" at bounding box center [843, 86] width 688 height 5
click at [402, 241] on div "Виберіть категорію" at bounding box center [415, 238] width 184 height 12
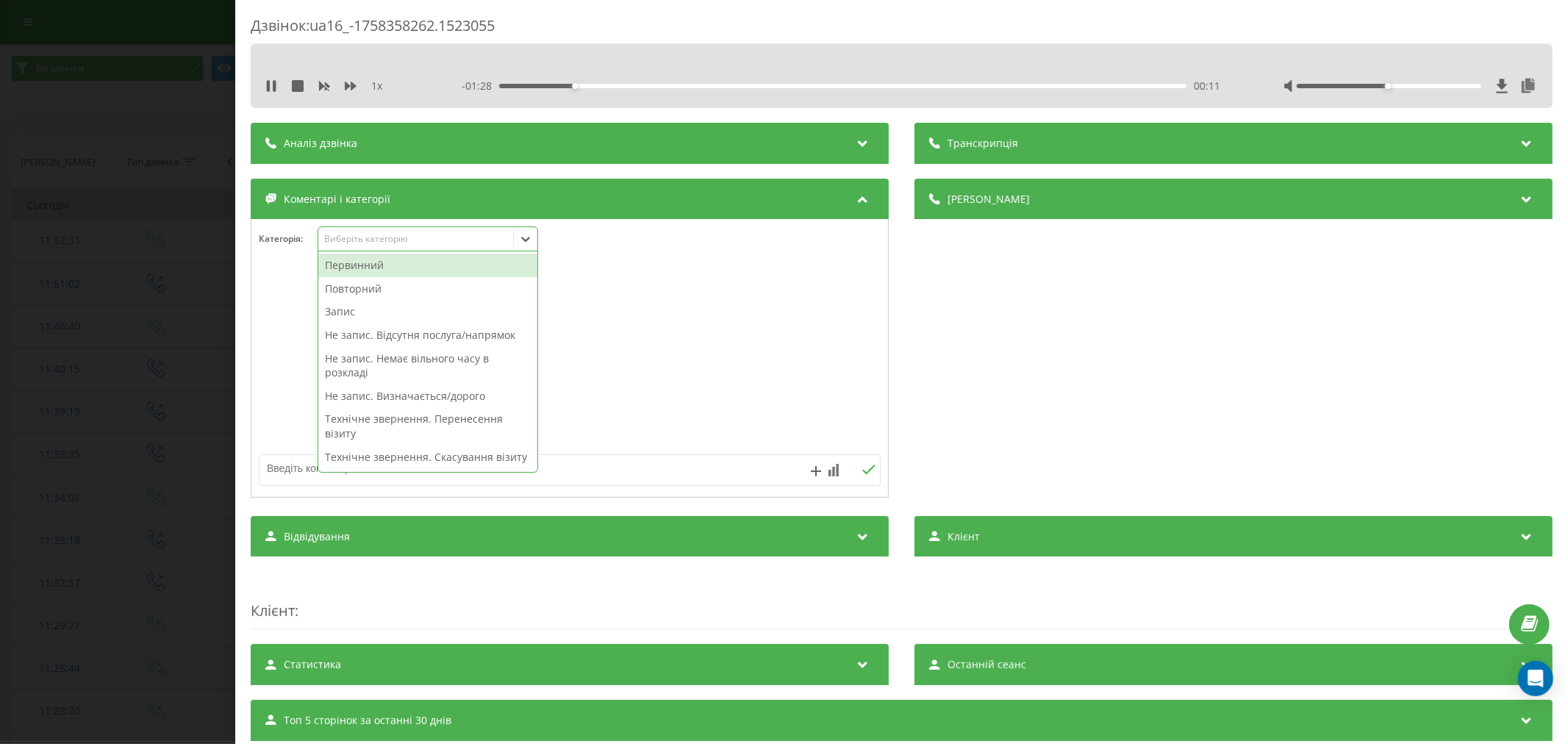
click at [395, 262] on div "Первинний" at bounding box center [428, 265] width 219 height 23
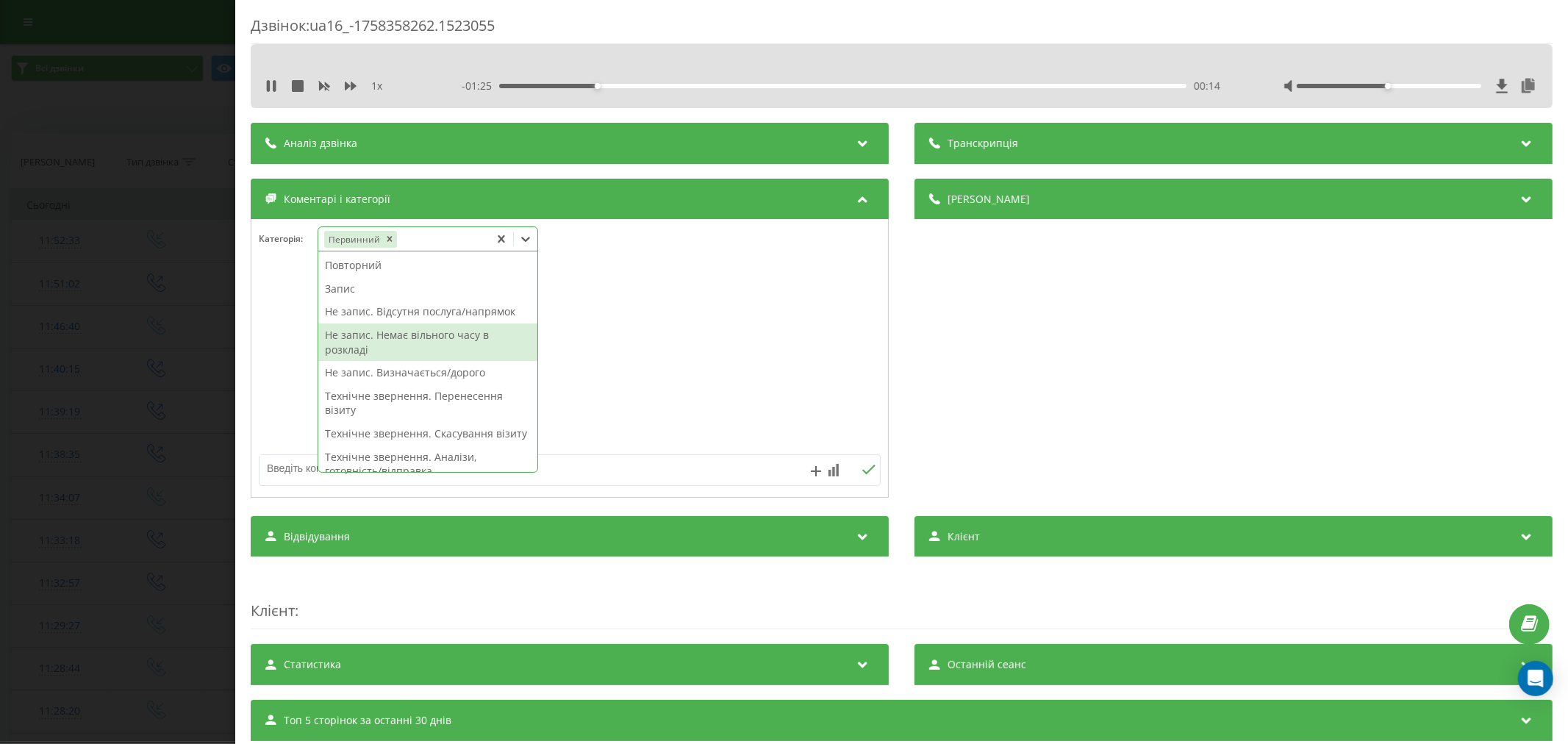
click at [443, 336] on div "Не запис. Немає вільного часу в розкладі" at bounding box center [428, 342] width 219 height 38
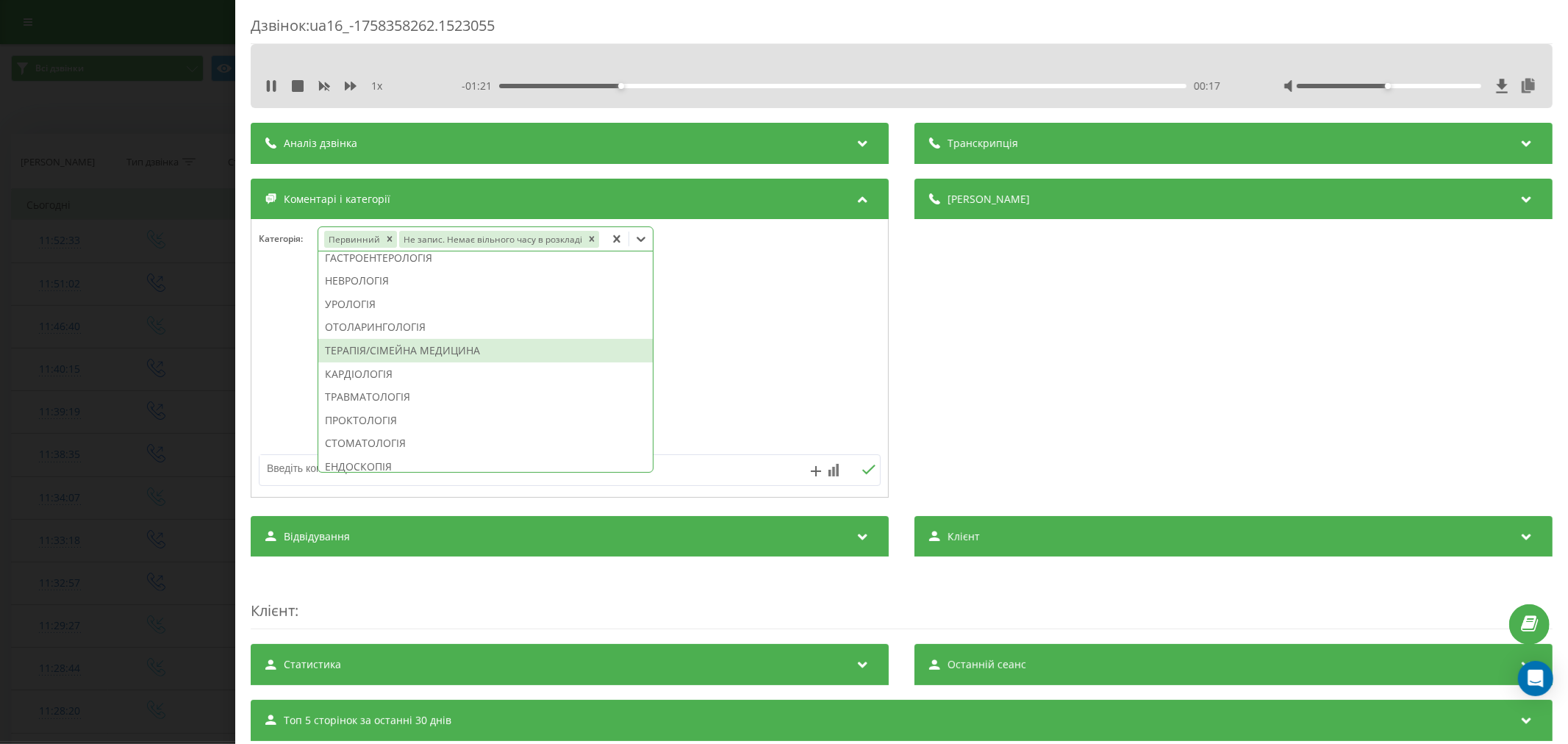
scroll to position [490, 0]
click at [390, 413] on div "ПРОКТОЛОГІЯ" at bounding box center [485, 408] width 334 height 23
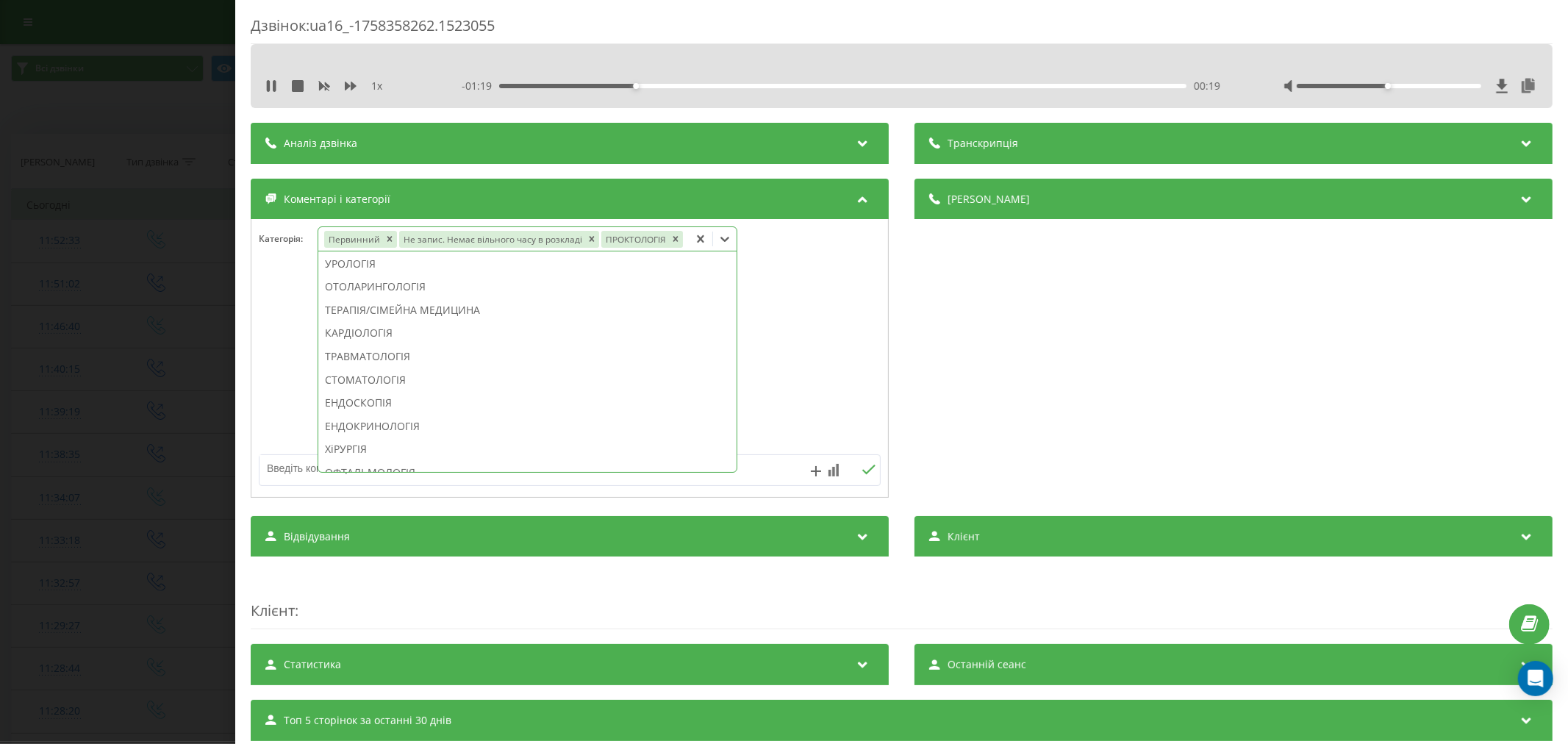
scroll to position [461, 0]
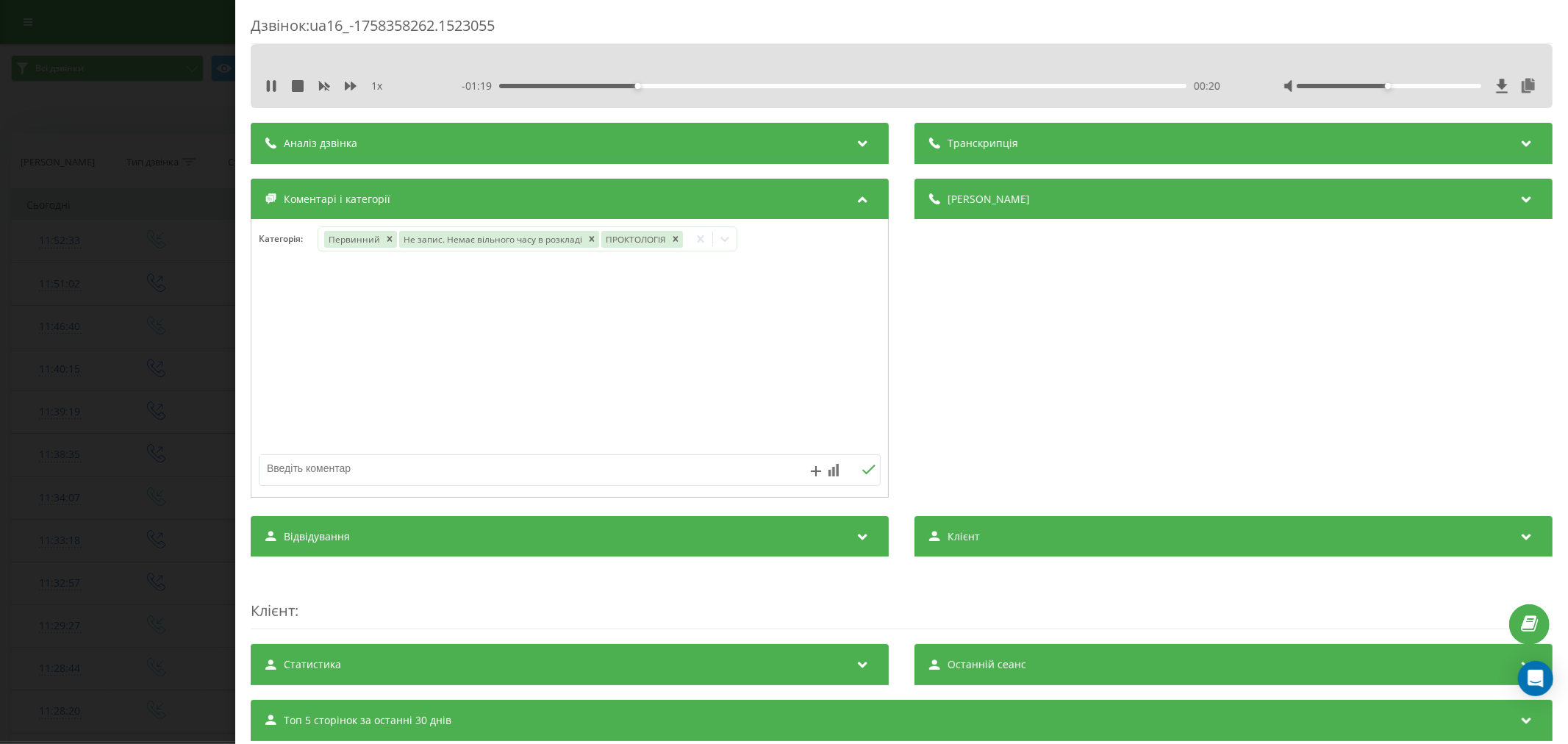
click at [820, 398] on div at bounding box center [569, 359] width 637 height 177
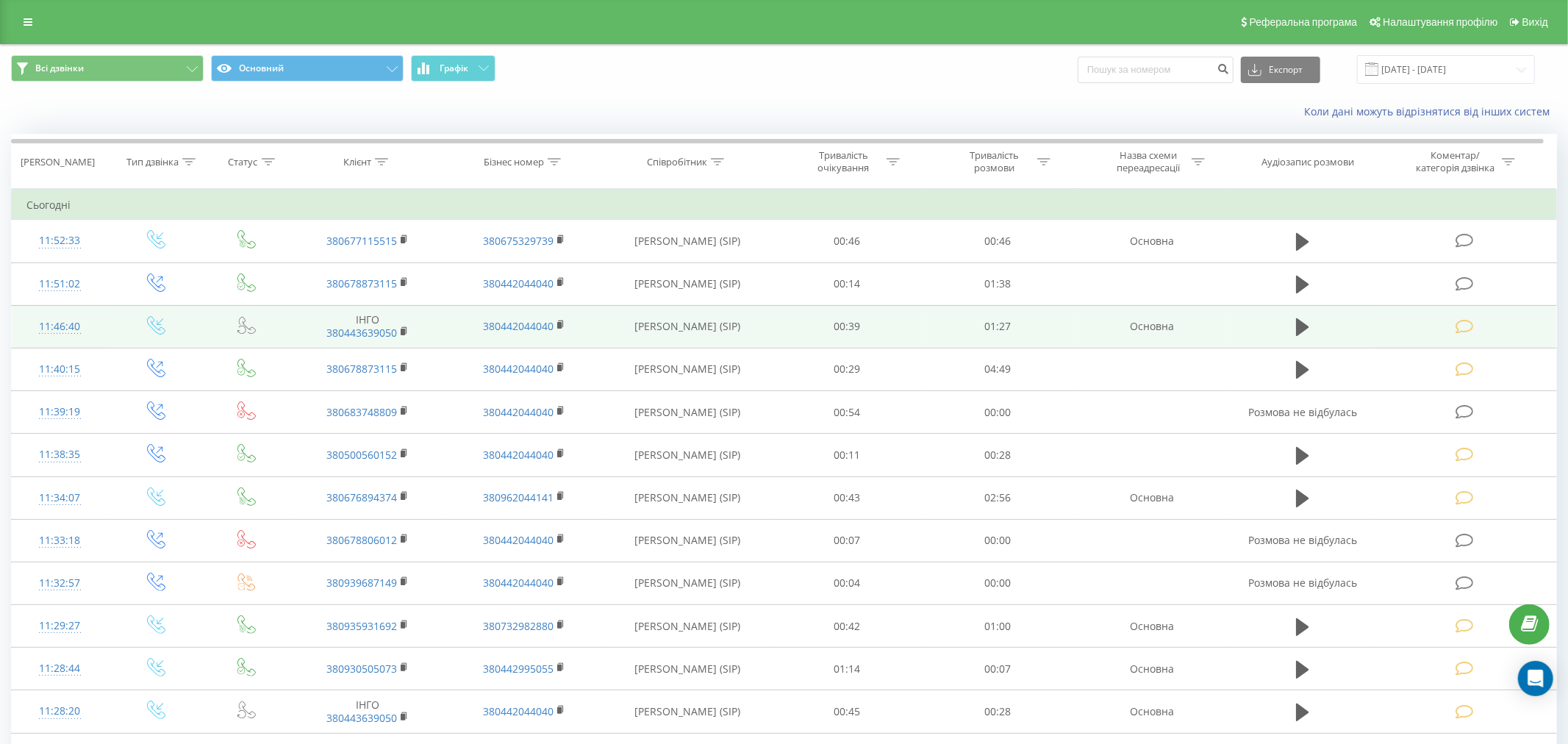
scroll to position [164, 0]
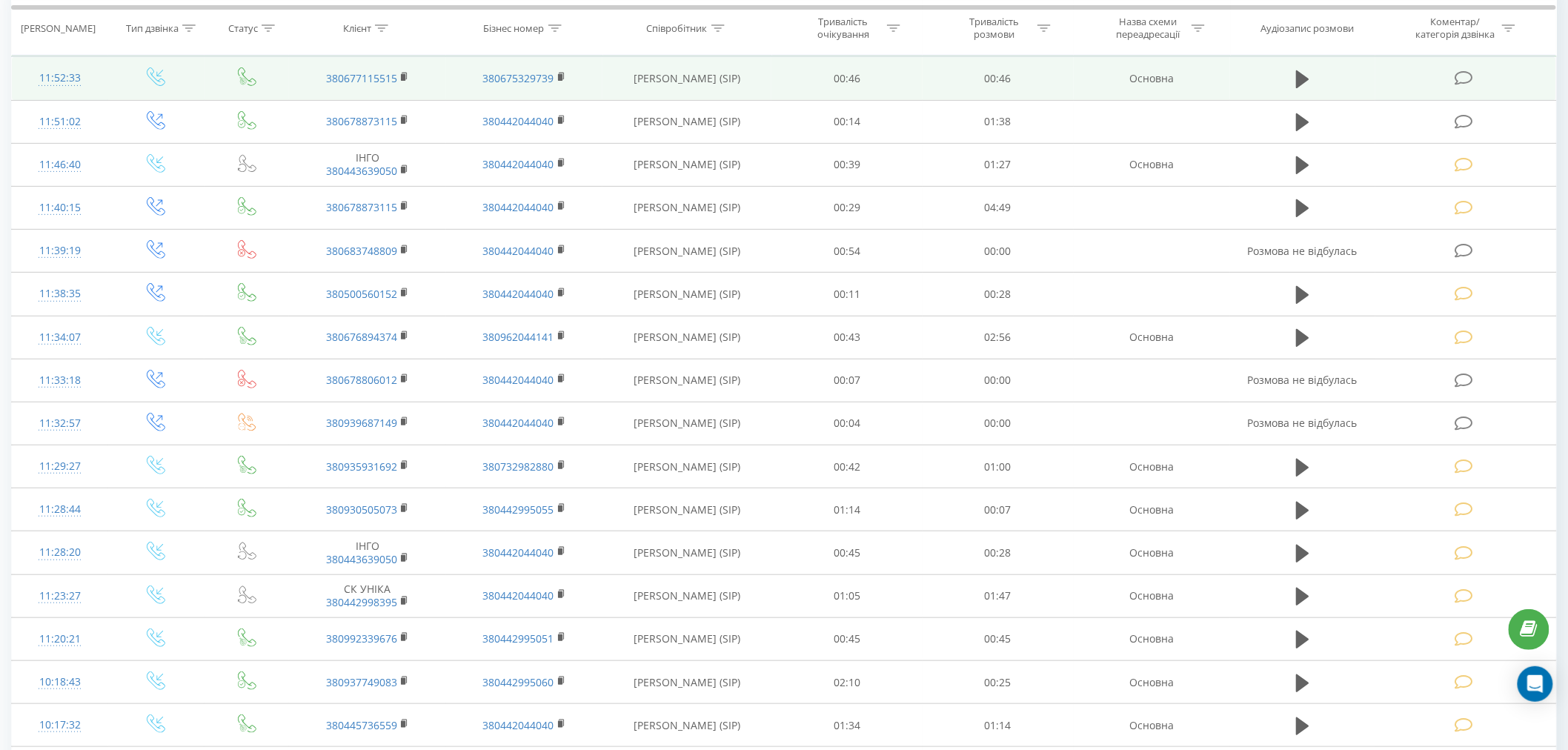
click at [1465, 80] on icon at bounding box center [1464, 79] width 19 height 16
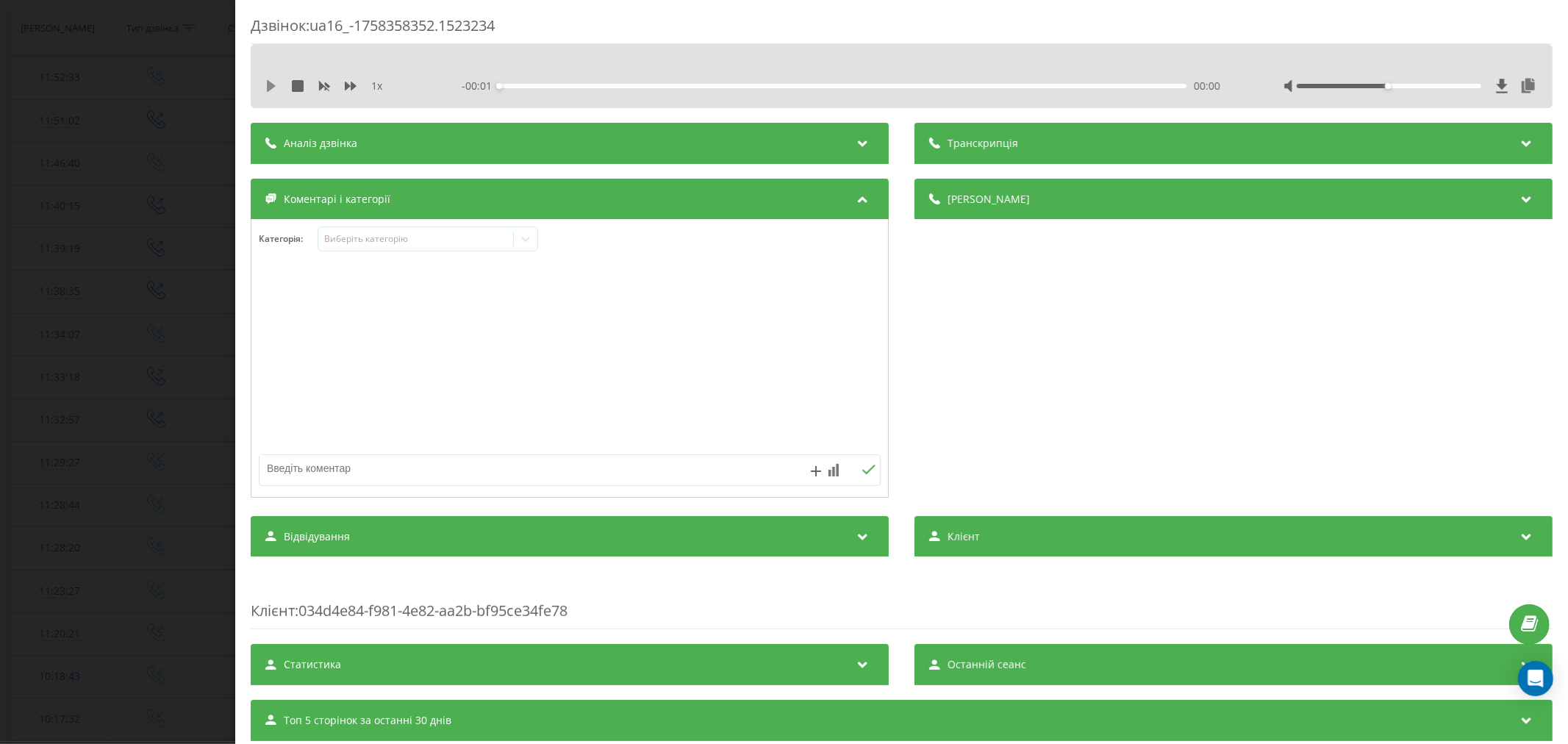
click at [272, 82] on icon at bounding box center [271, 86] width 12 height 12
click at [528, 84] on div "00:00" at bounding box center [843, 86] width 688 height 5
click at [550, 83] on div "- 00:45 00:01 00:01" at bounding box center [843, 86] width 764 height 15
click at [566, 86] on div "00:02" at bounding box center [843, 86] width 688 height 5
click at [403, 245] on div "Виберіть категорію" at bounding box center [415, 238] width 184 height 12
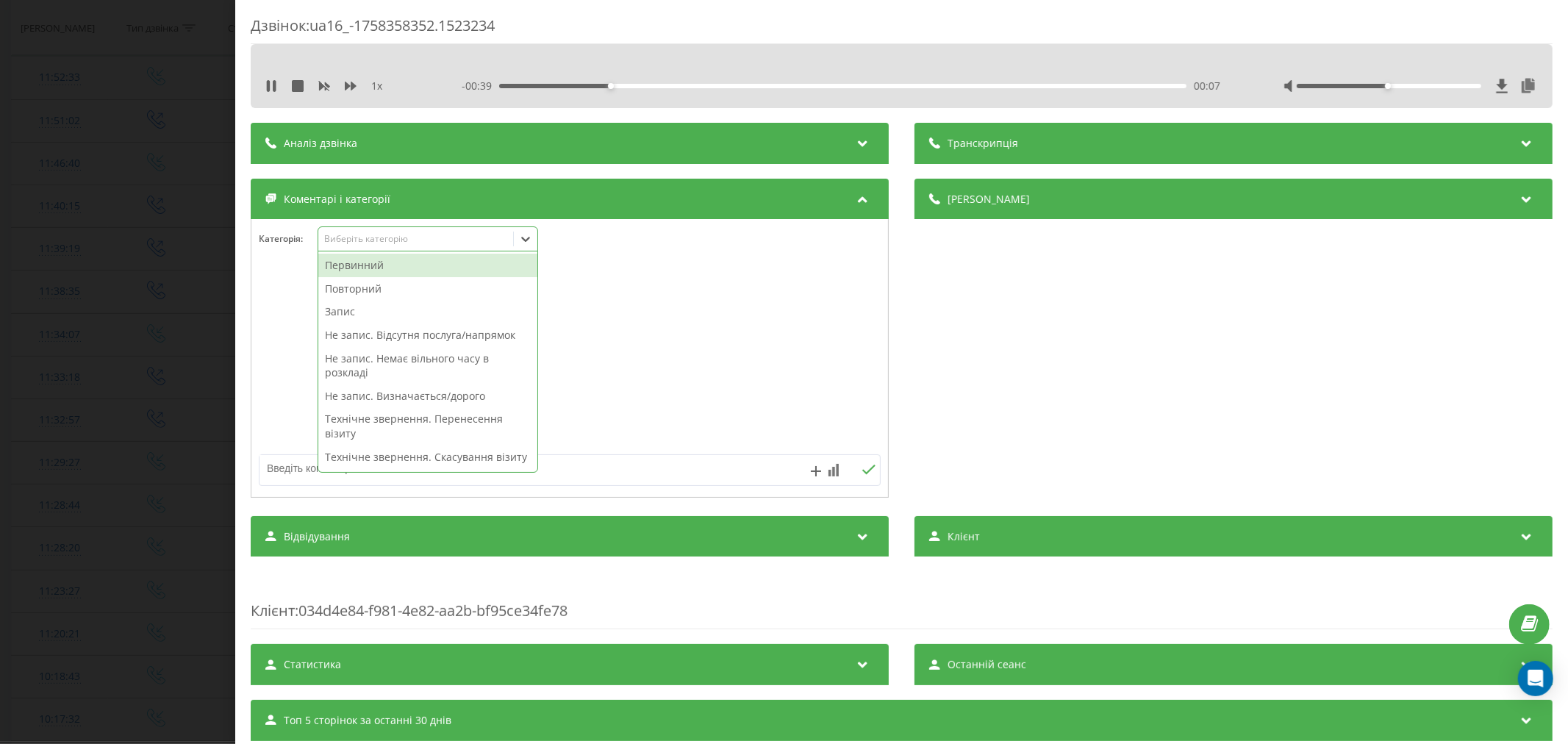
click at [391, 289] on div "Повторний" at bounding box center [428, 289] width 219 height 23
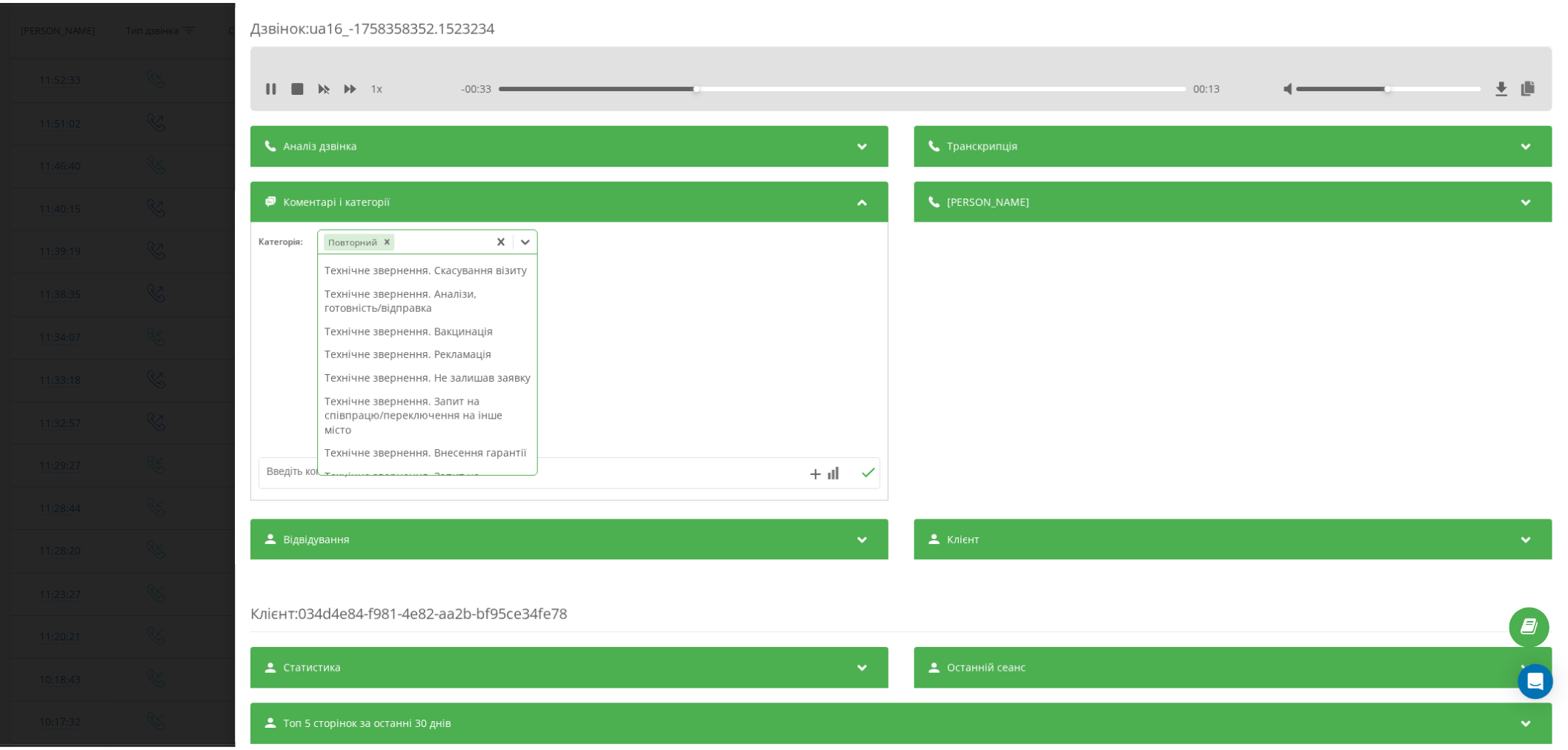
scroll to position [142, 0]
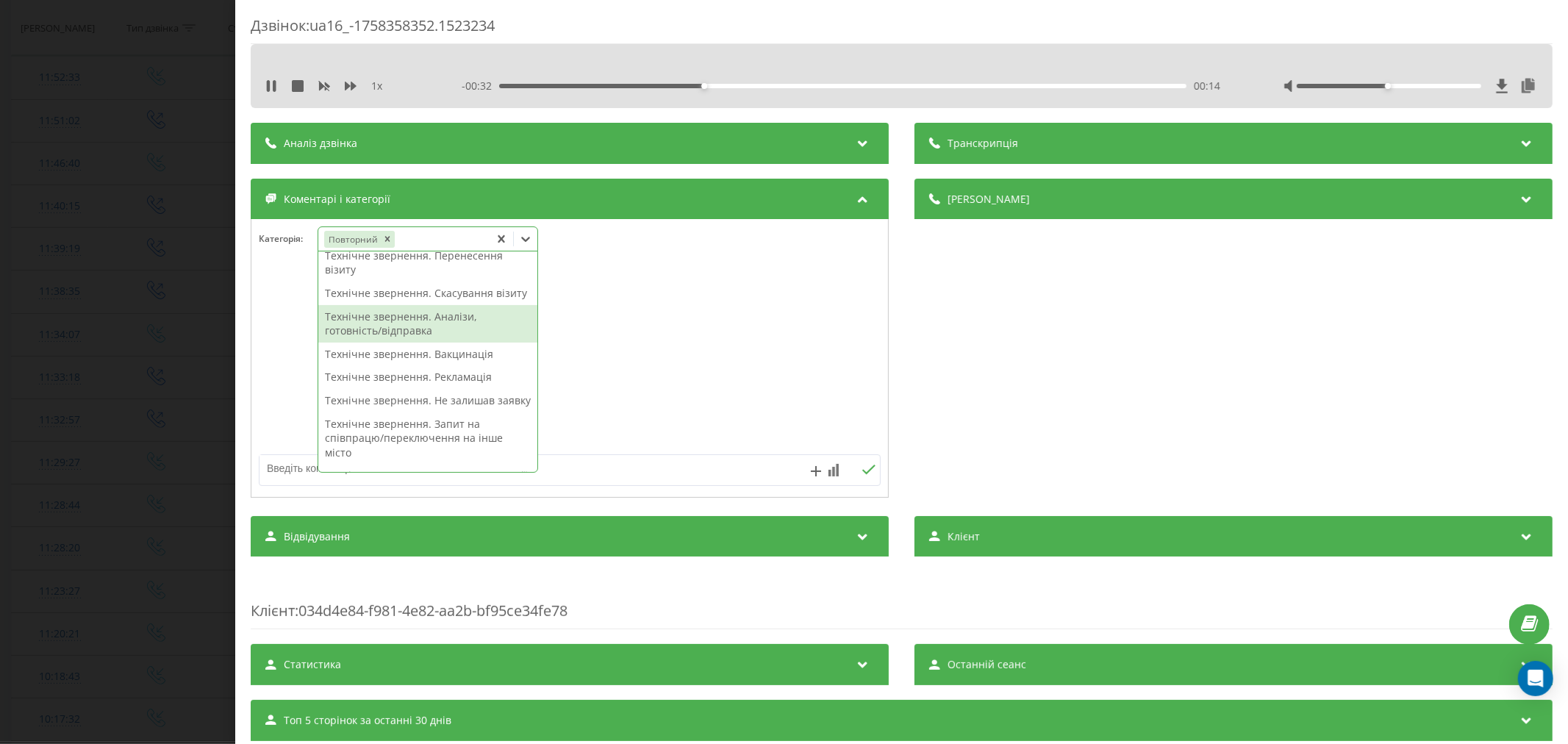
click at [403, 333] on div "Технічне звернення. Аналізи, готовність/відправка" at bounding box center [428, 323] width 219 height 38
click at [782, 365] on div at bounding box center [569, 359] width 637 height 177
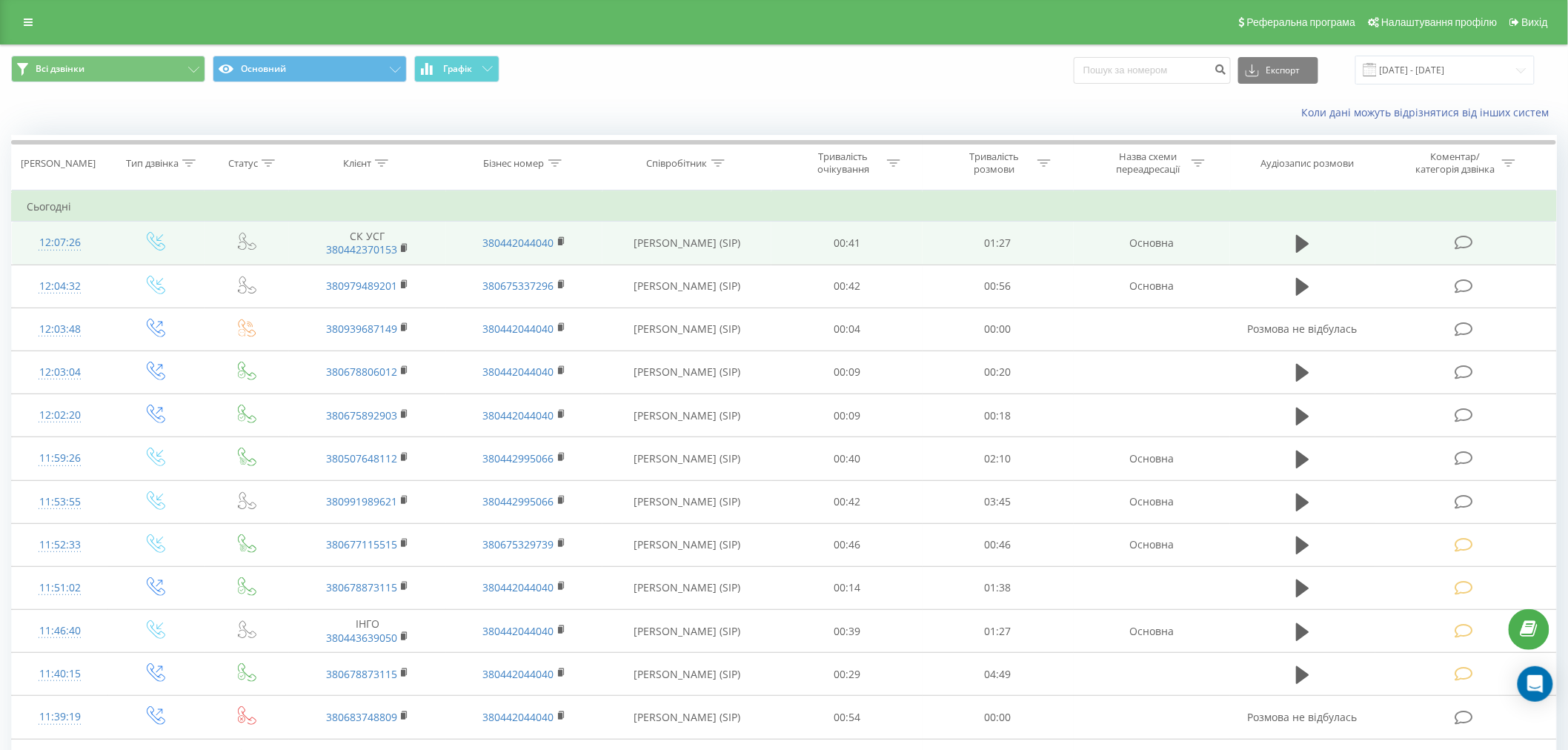
click at [1468, 241] on icon at bounding box center [1464, 243] width 19 height 16
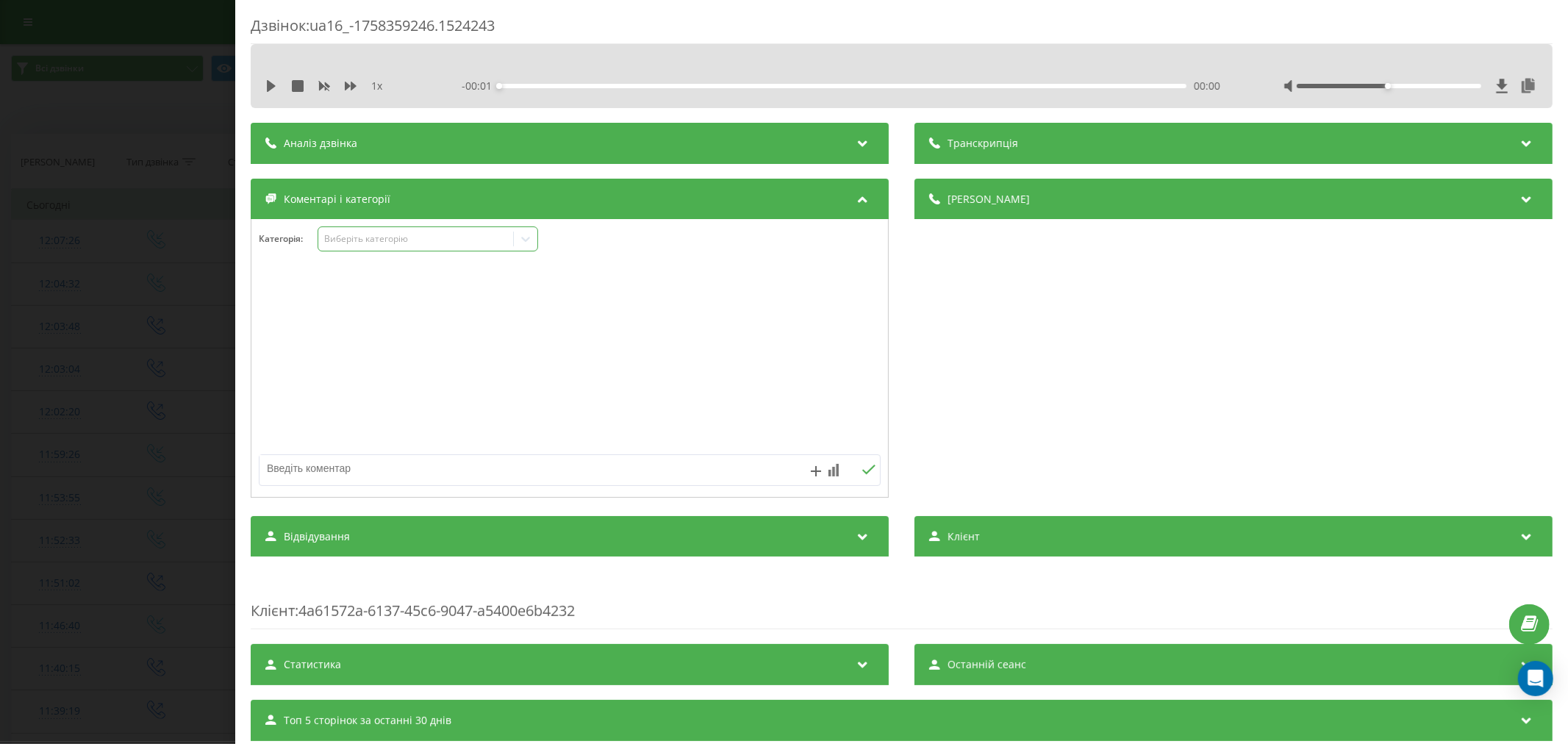
click at [378, 232] on div "Виберіть категорію" at bounding box center [416, 239] width 194 height 14
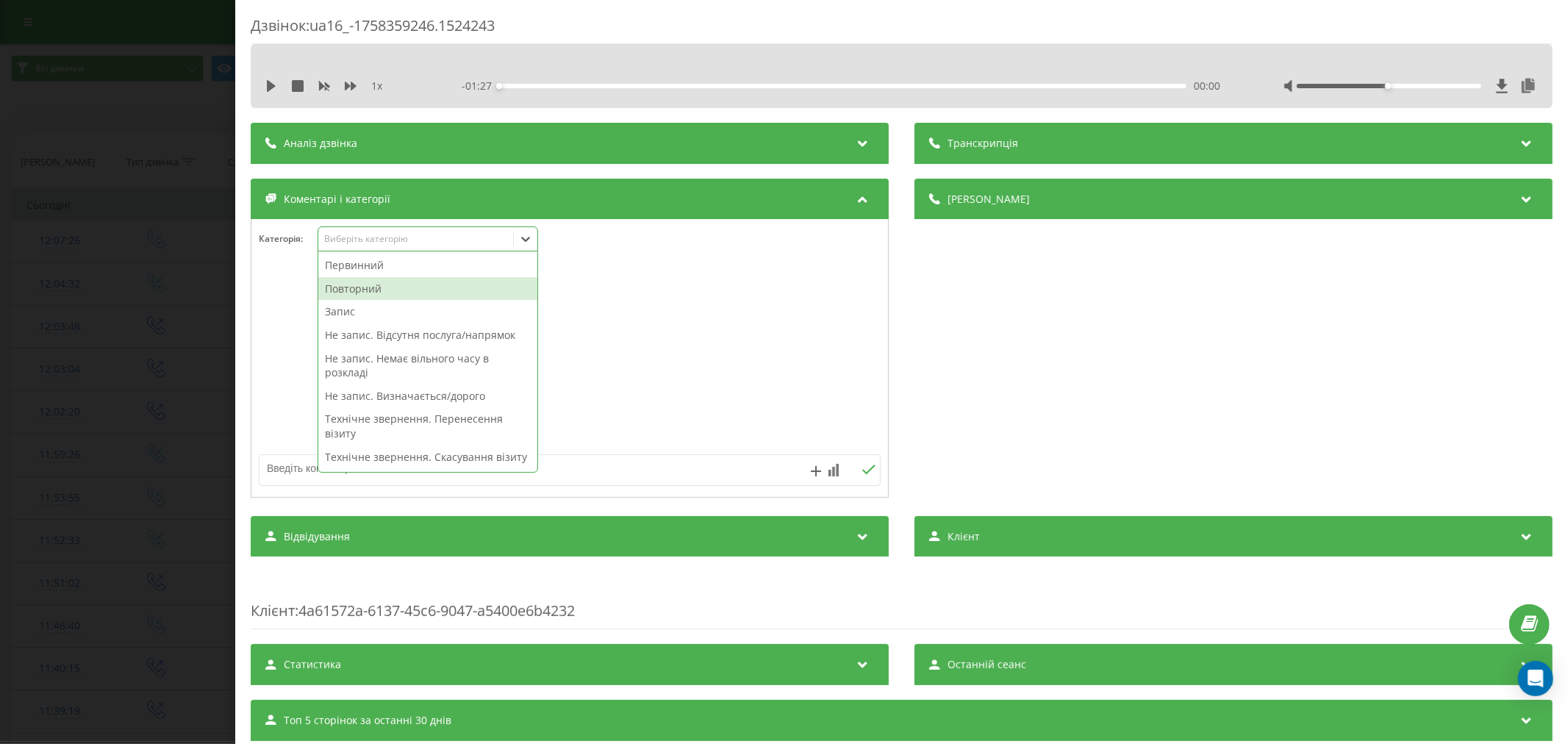
click at [368, 288] on div "Повторний" at bounding box center [428, 289] width 219 height 23
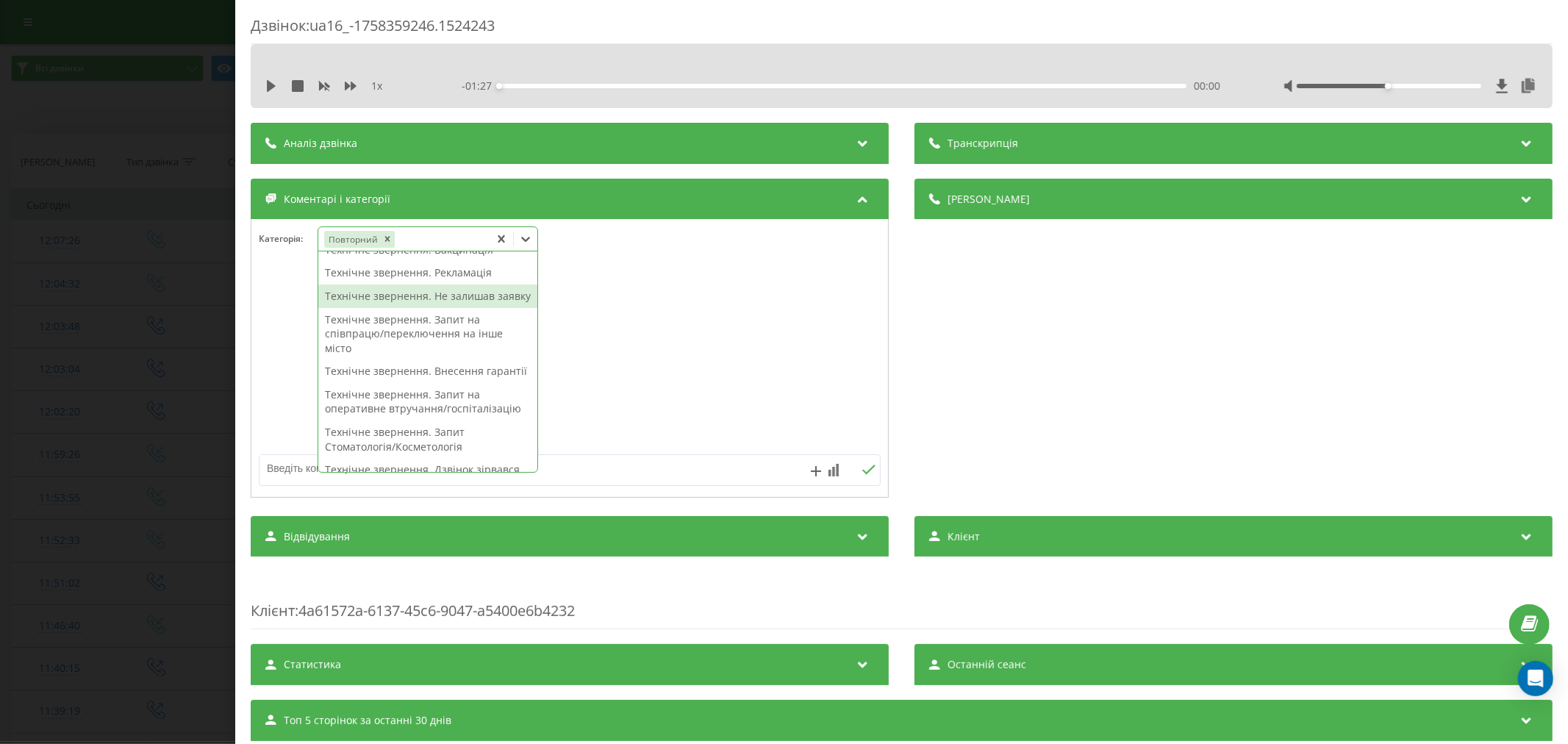
scroll to position [222, 0]
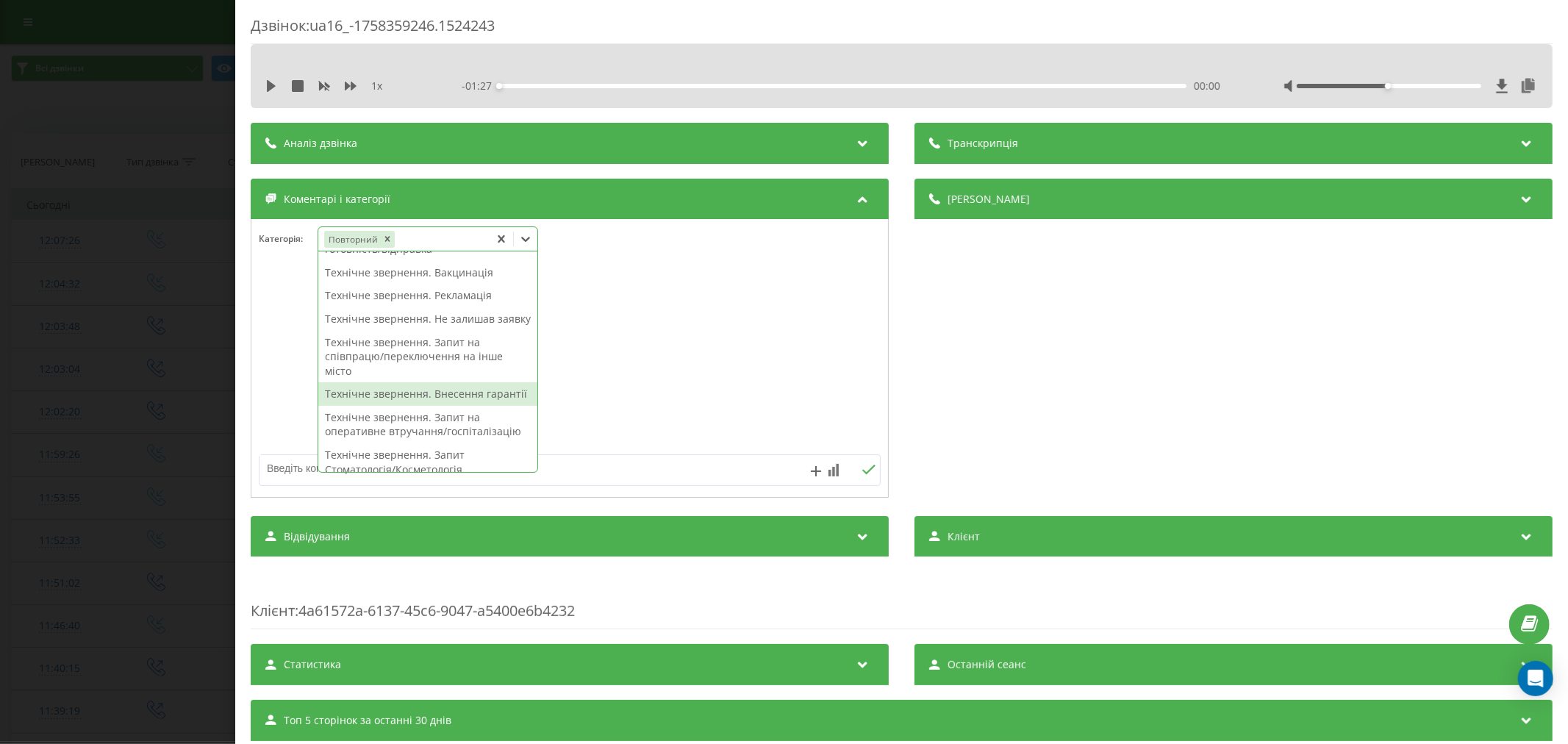
drag, startPoint x: 471, startPoint y: 419, endPoint x: 504, endPoint y: 425, distance: 33.5
click at [471, 406] on div "Технічне звернення. Внесення гарантії" at bounding box center [428, 394] width 219 height 23
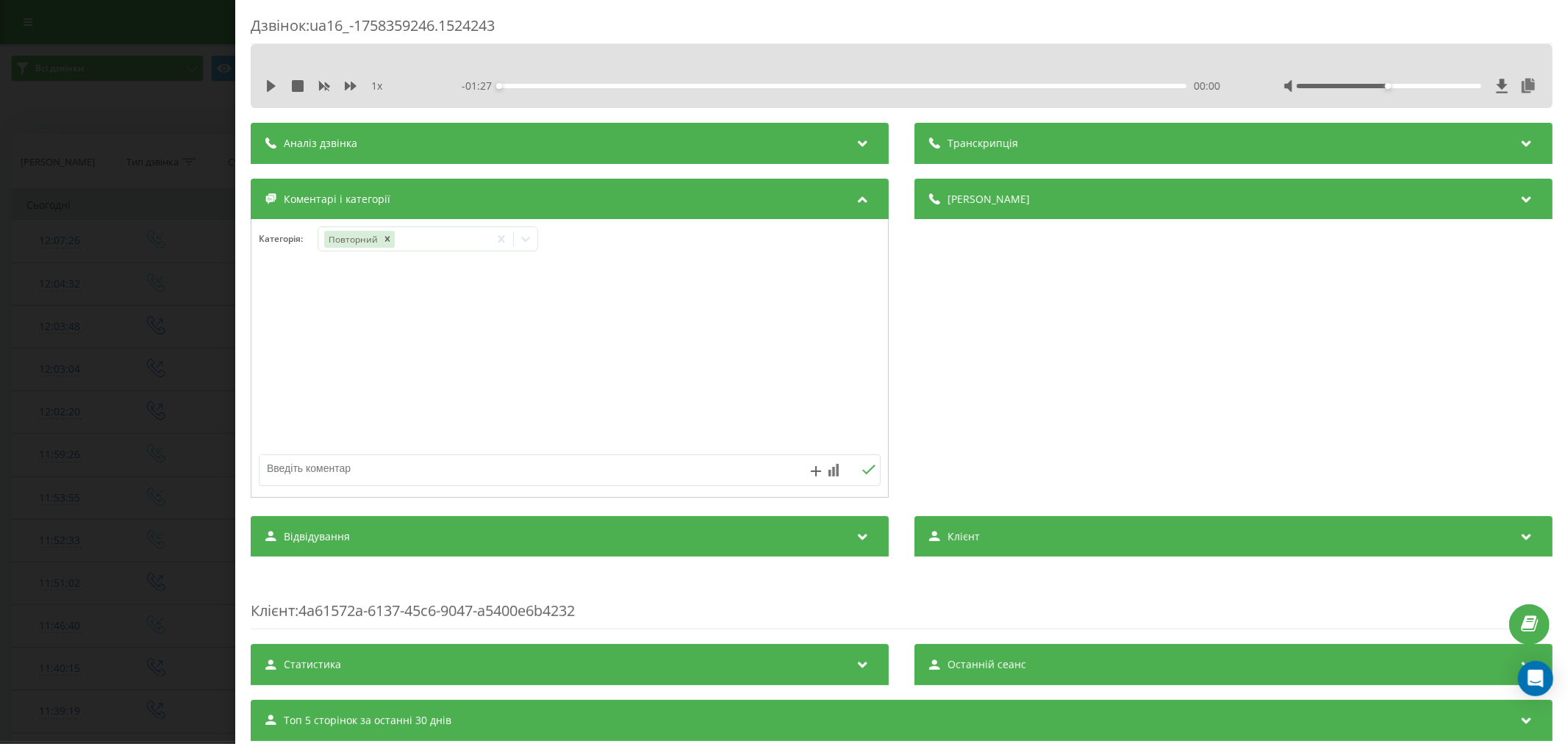
click at [652, 333] on div at bounding box center [569, 359] width 637 height 177
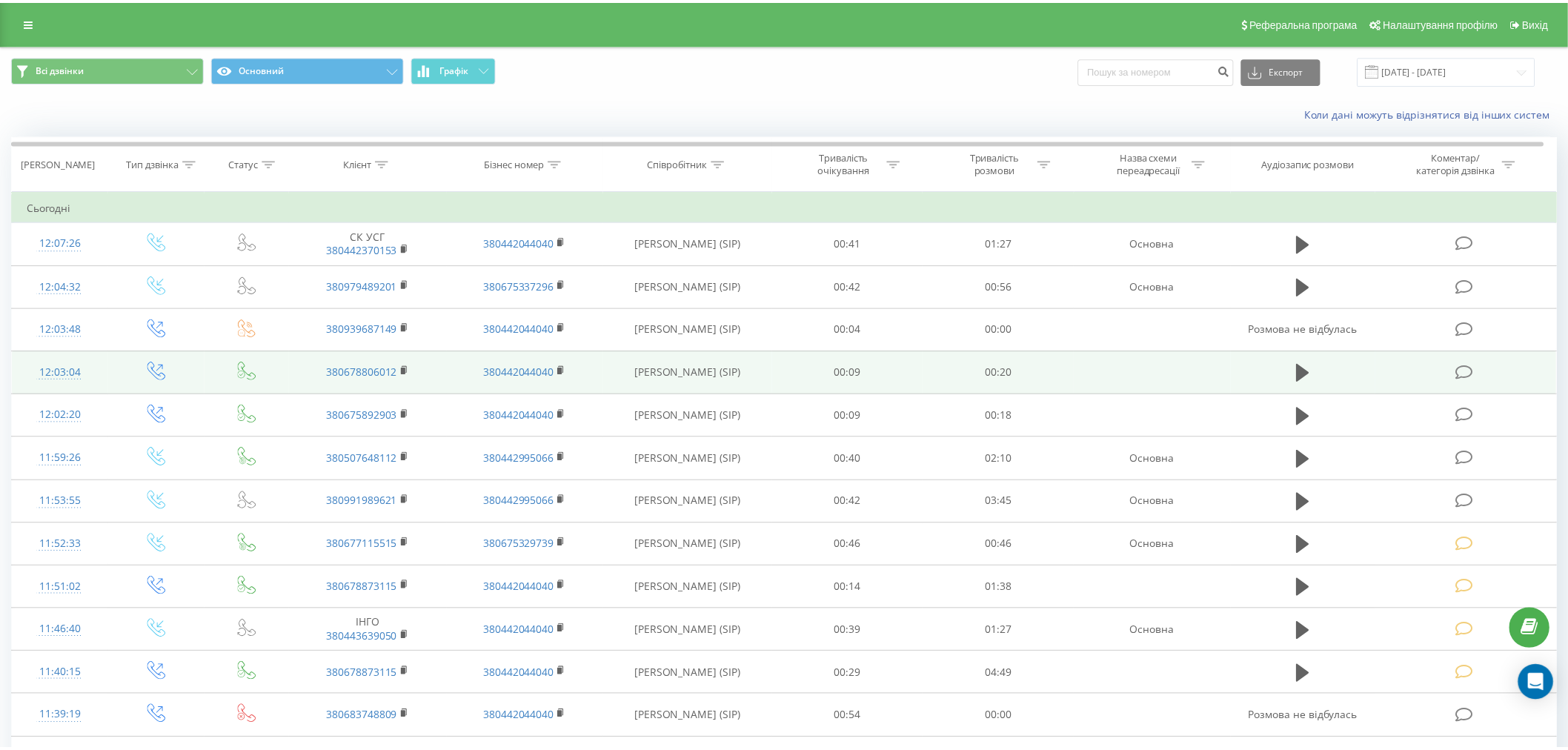
scroll to position [165, 0]
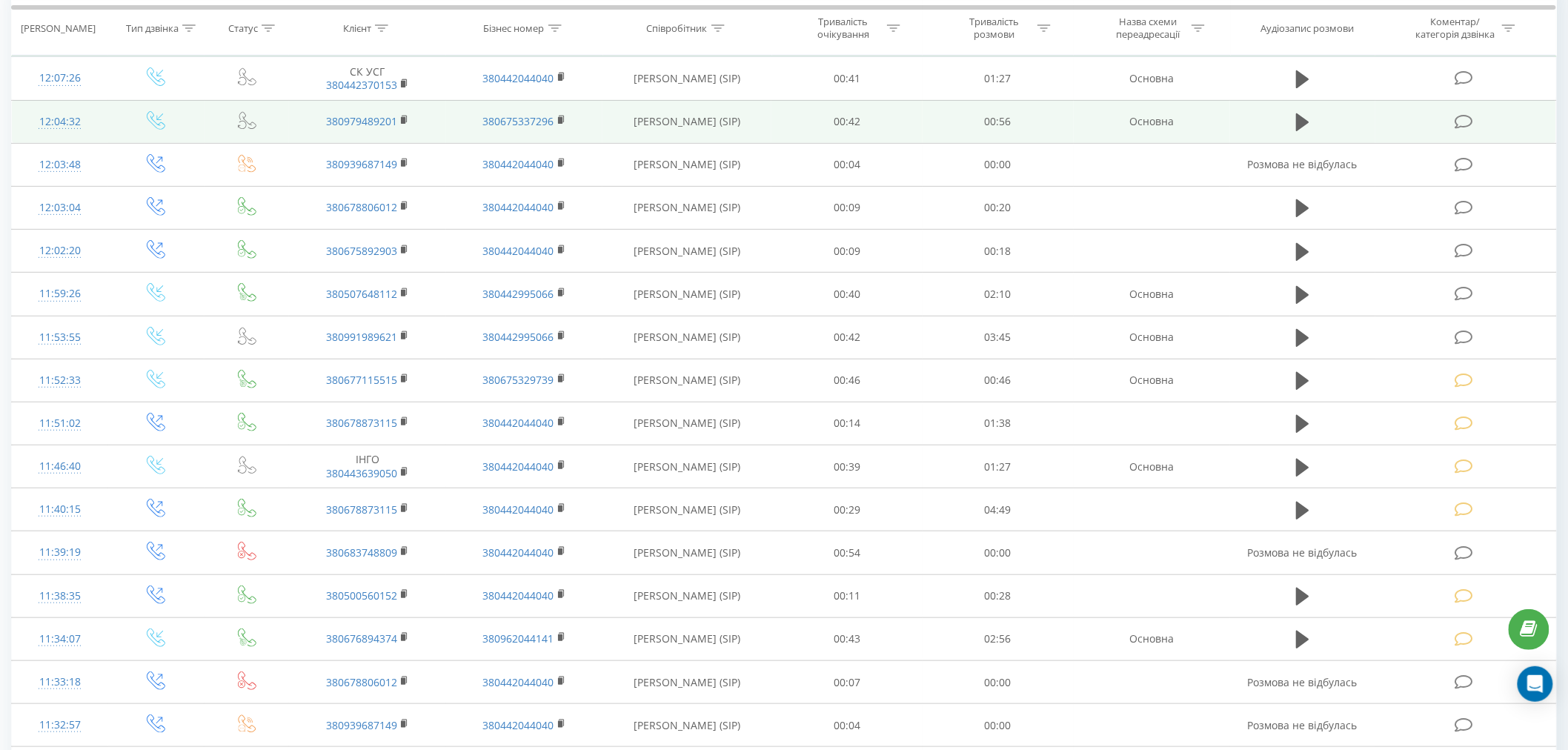
click at [1467, 124] on icon at bounding box center [1464, 122] width 19 height 16
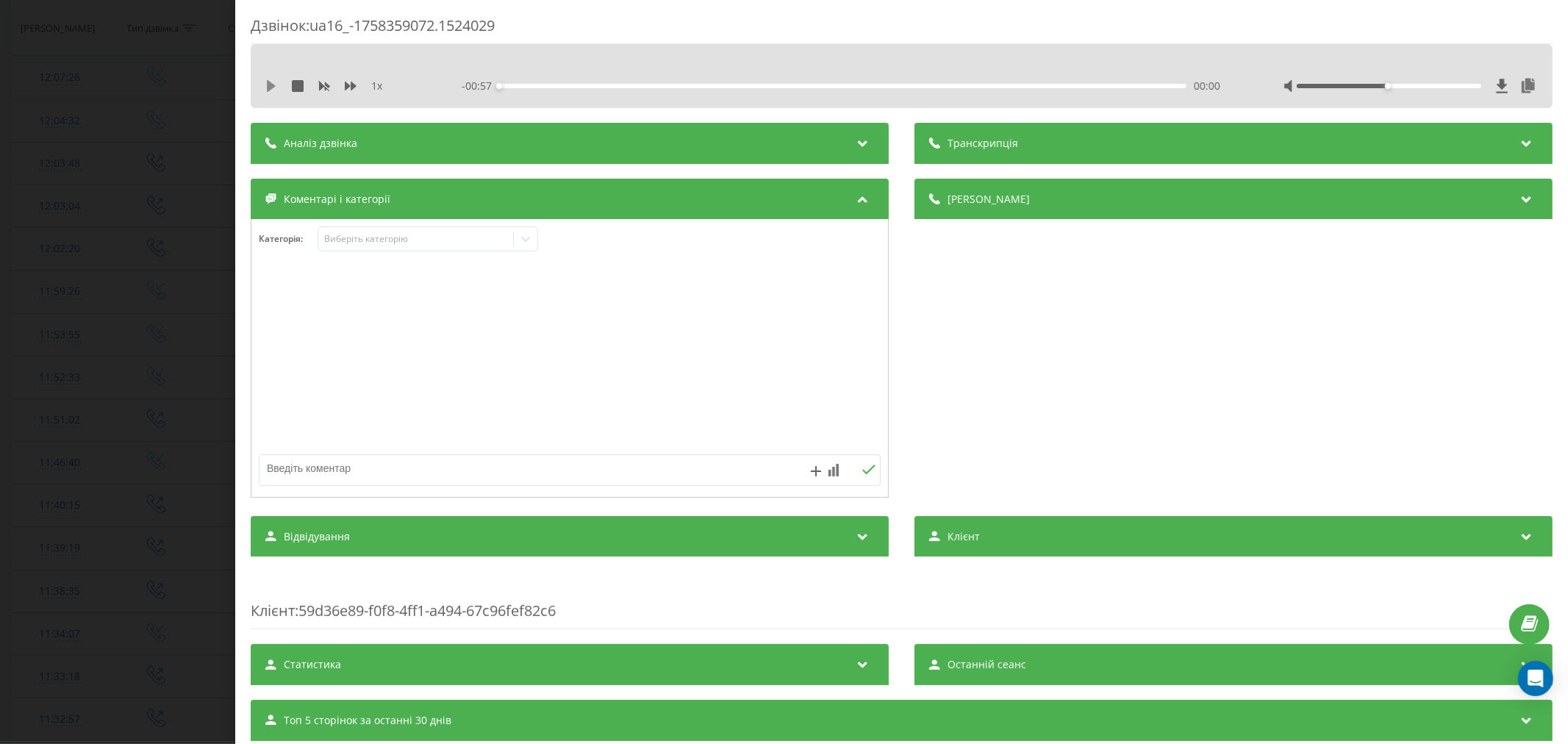
click at [269, 86] on icon at bounding box center [271, 86] width 8 height 12
click at [509, 84] on div "00:01" at bounding box center [843, 86] width 688 height 5
drag, startPoint x: 1376, startPoint y: 86, endPoint x: 1464, endPoint y: 68, distance: 89.8
click at [1464, 68] on div "1 x - 00:53 00:03 00:03" at bounding box center [901, 76] width 1302 height 64
click at [275, 90] on icon at bounding box center [274, 86] width 3 height 12
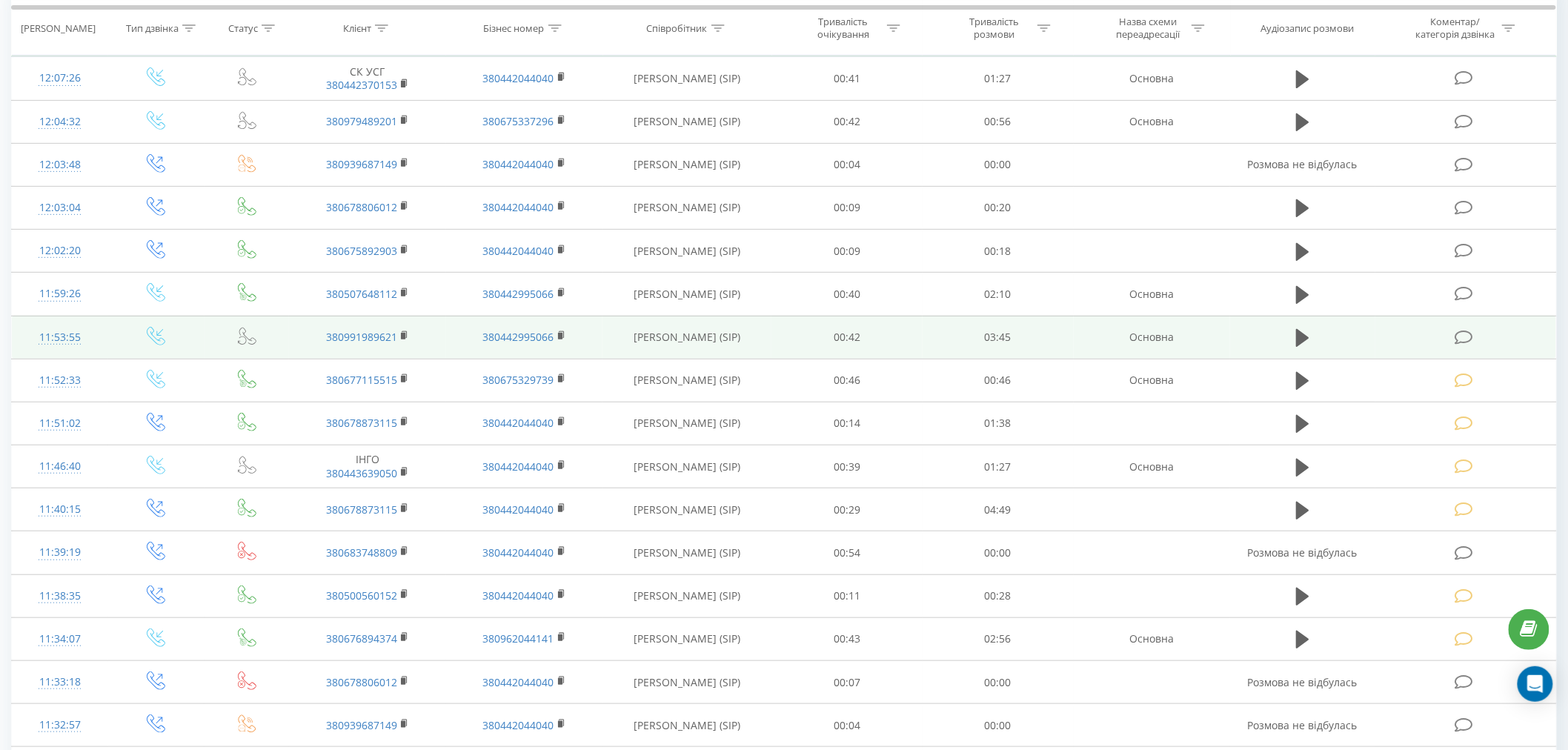
click at [1463, 334] on icon at bounding box center [1464, 338] width 19 height 16
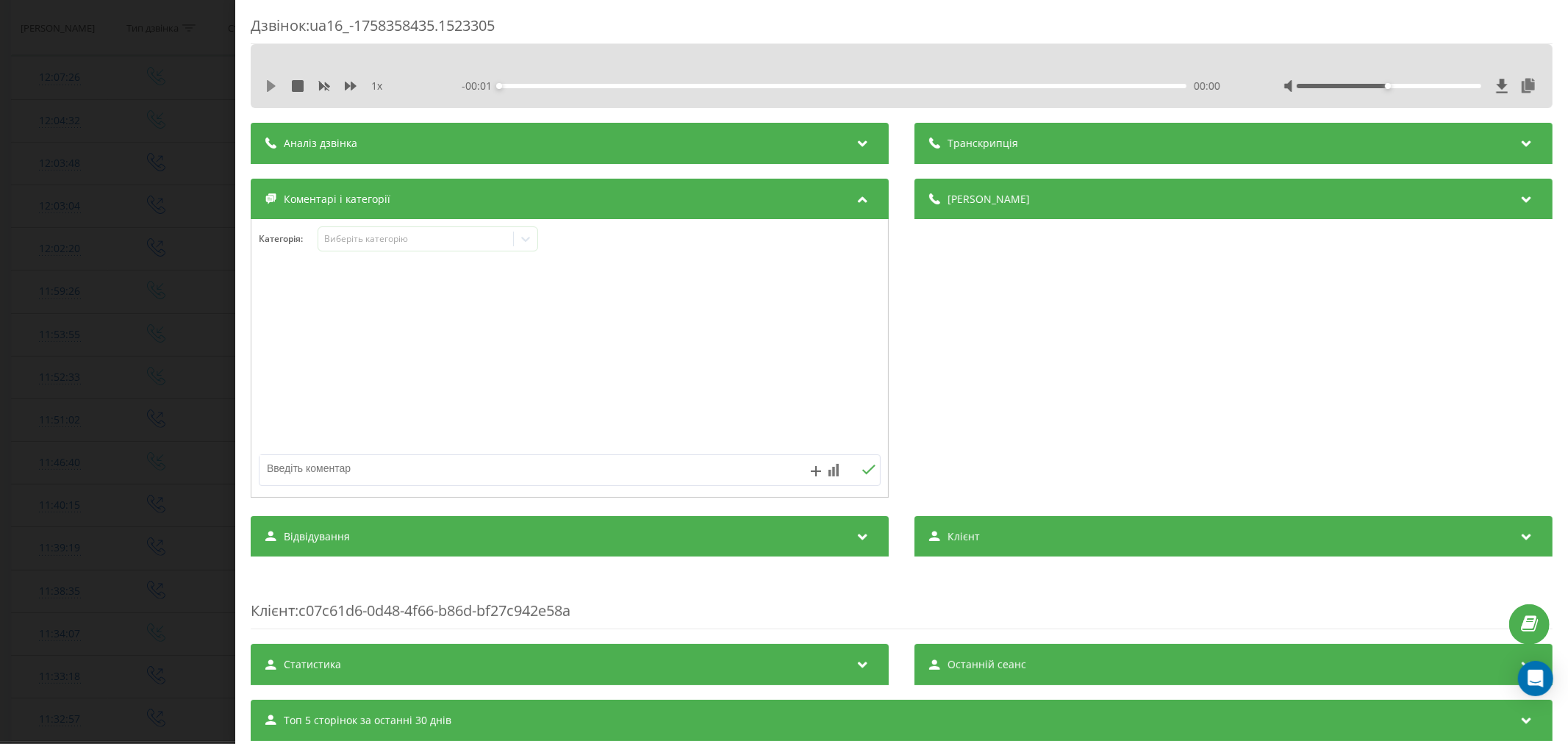
click at [266, 86] on icon at bounding box center [271, 86] width 12 height 12
click at [529, 84] on div "00:10" at bounding box center [843, 86] width 688 height 5
drag, startPoint x: 1378, startPoint y: 83, endPoint x: 1465, endPoint y: 83, distance: 87.0
click at [1465, 83] on div at bounding box center [1411, 86] width 255 height 15
click at [559, 89] on div "- 03:30 00:15 00:15" at bounding box center [843, 86] width 764 height 15
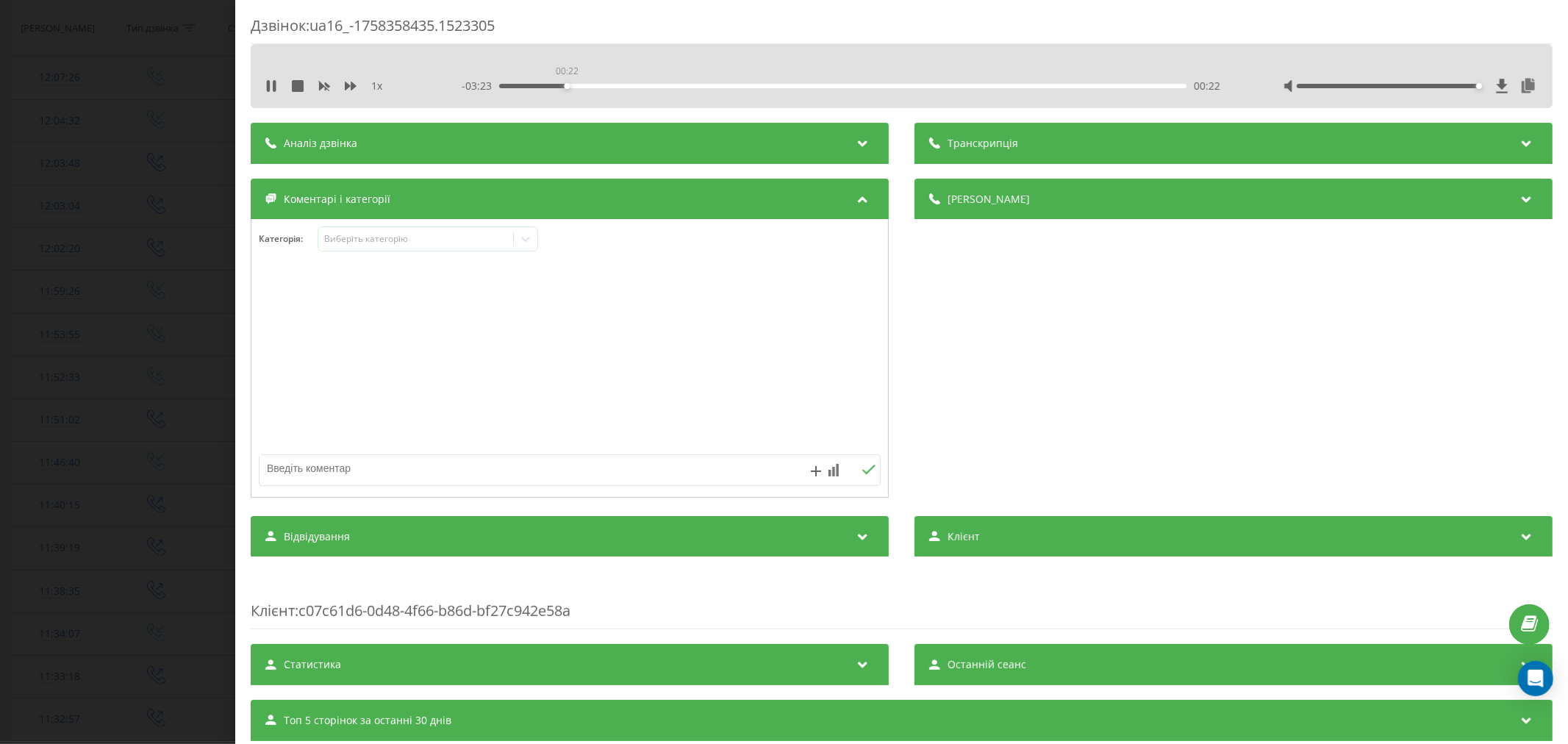
click at [565, 86] on div "00:22" at bounding box center [843, 86] width 688 height 5
click at [513, 83] on div "- 03:19 00:26 00:26" at bounding box center [843, 86] width 764 height 15
click at [515, 86] on div "00:05" at bounding box center [843, 86] width 688 height 5
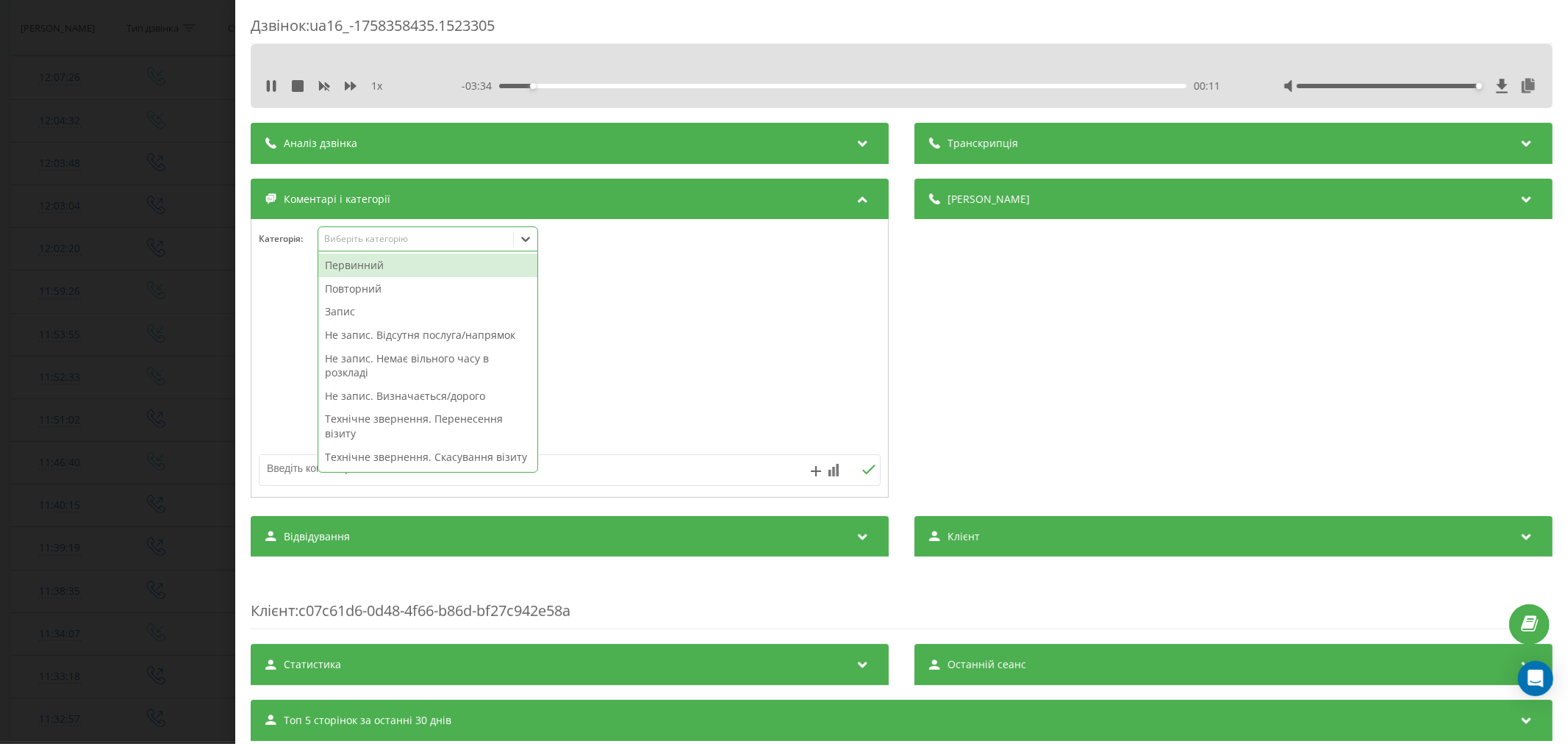
click at [358, 241] on div "Виберіть категорію" at bounding box center [415, 238] width 184 height 12
click at [353, 286] on div "Повторний" at bounding box center [428, 289] width 219 height 23
drag, startPoint x: 467, startPoint y: 399, endPoint x: 606, endPoint y: 420, distance: 140.6
click at [468, 401] on div "Технічне звернення. Перенесення візиту" at bounding box center [428, 403] width 219 height 38
click at [753, 420] on div at bounding box center [569, 359] width 637 height 177
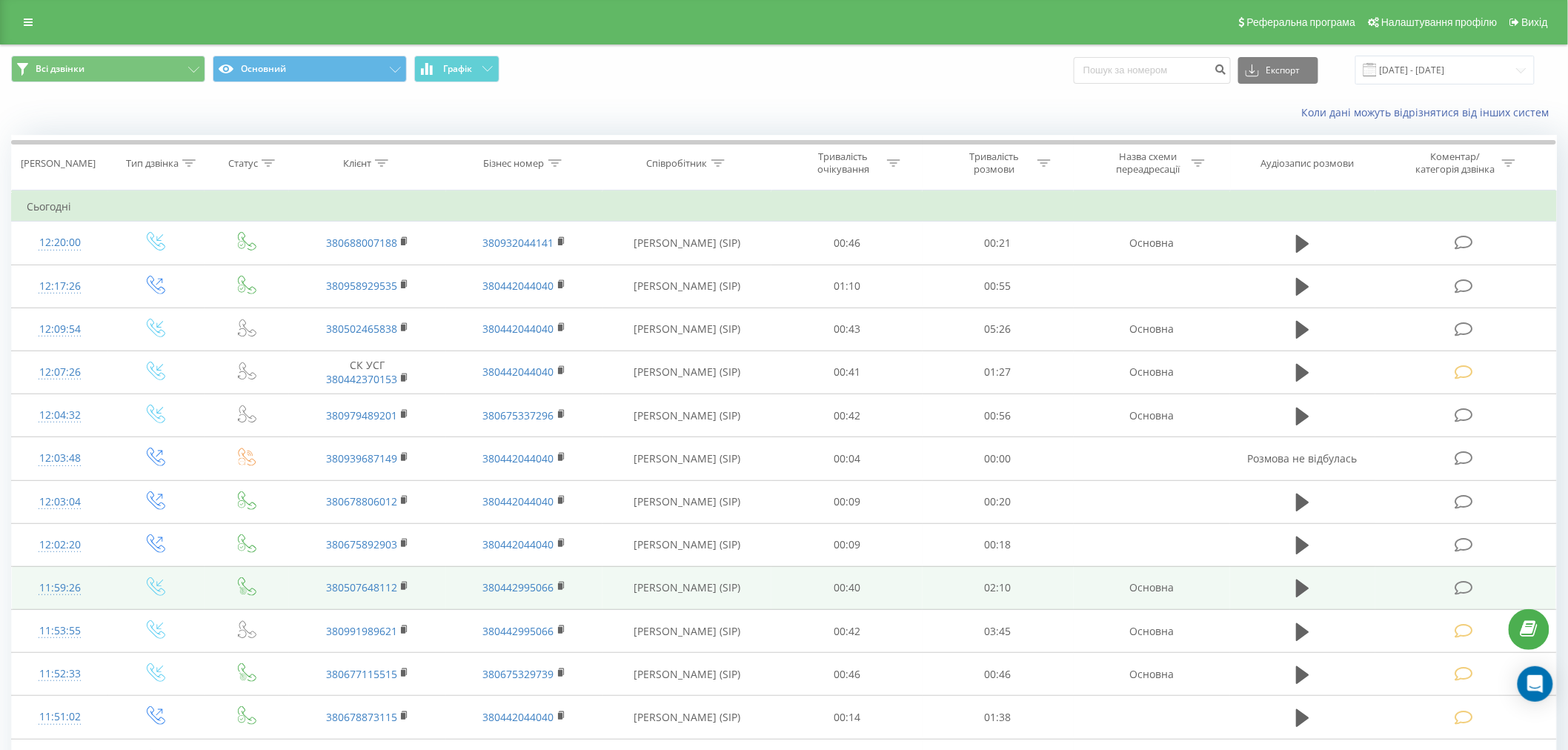
click at [1460, 584] on icon at bounding box center [1464, 588] width 19 height 16
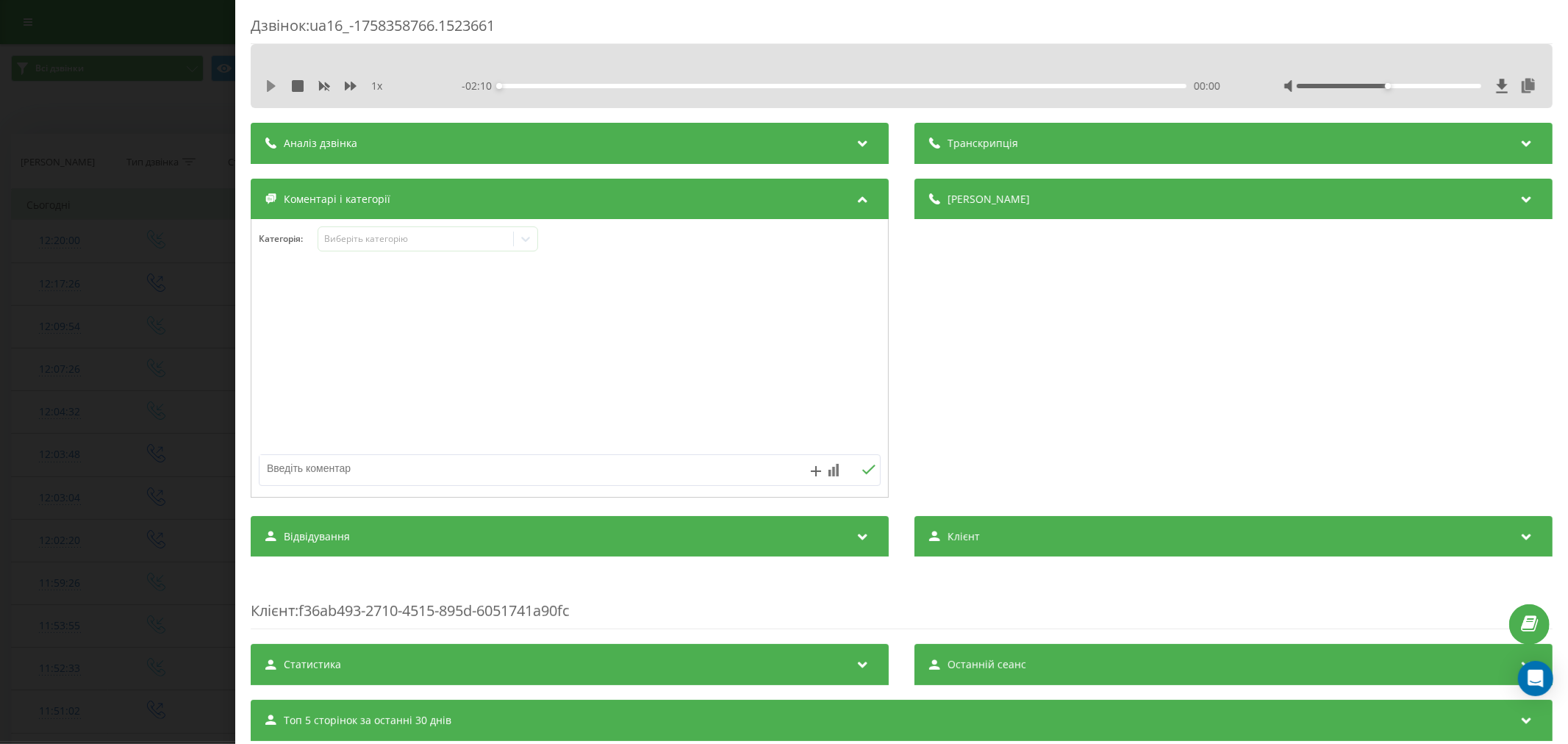
click at [269, 90] on icon at bounding box center [271, 86] width 12 height 12
click at [522, 86] on div "00:00" at bounding box center [843, 86] width 688 height 5
click at [559, 85] on div "00:12" at bounding box center [843, 86] width 688 height 5
drag, startPoint x: 1376, startPoint y: 85, endPoint x: 1481, endPoint y: 89, distance: 105.1
click at [1481, 89] on div at bounding box center [1411, 86] width 255 height 15
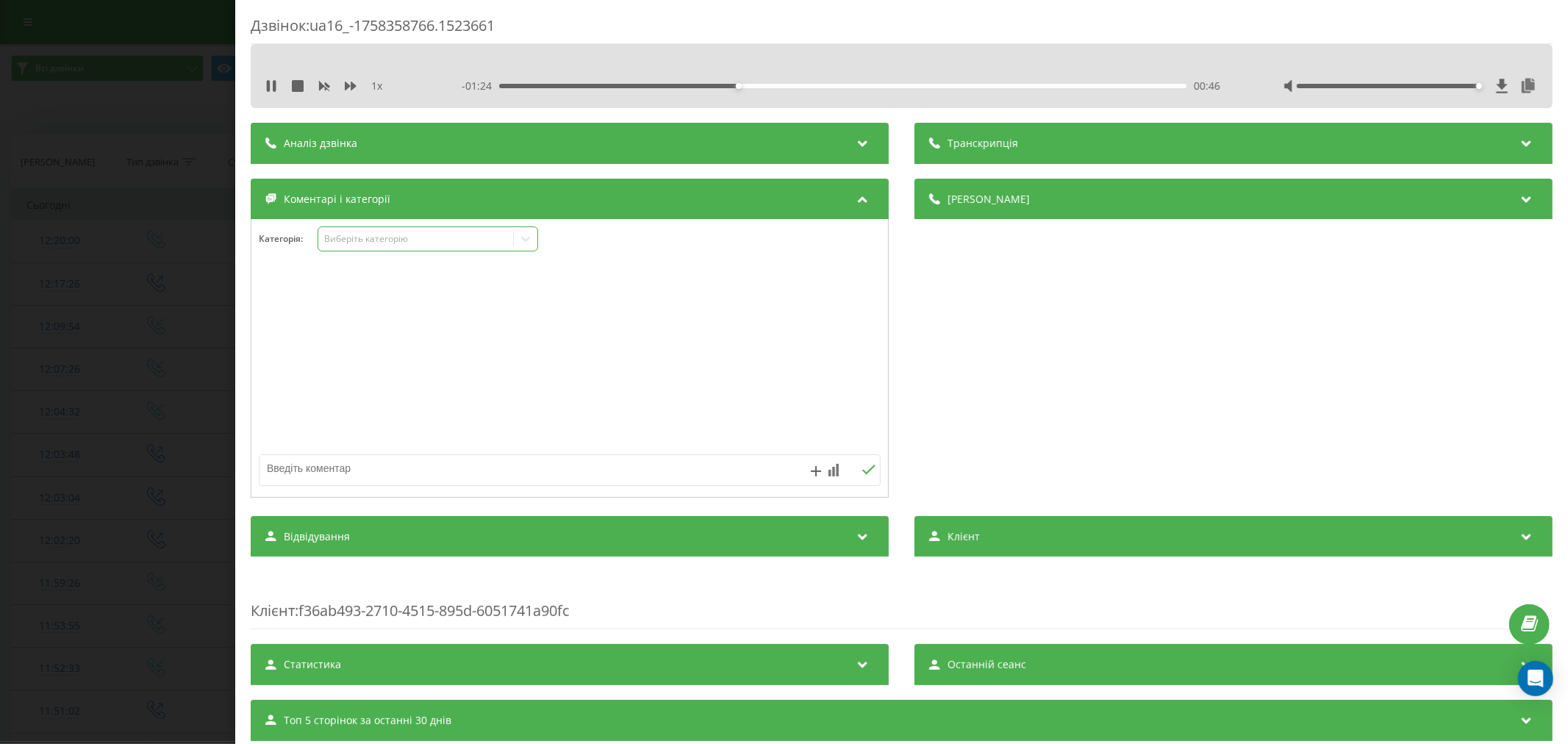
click at [412, 226] on div "Виберіть категорію" at bounding box center [428, 238] width 221 height 25
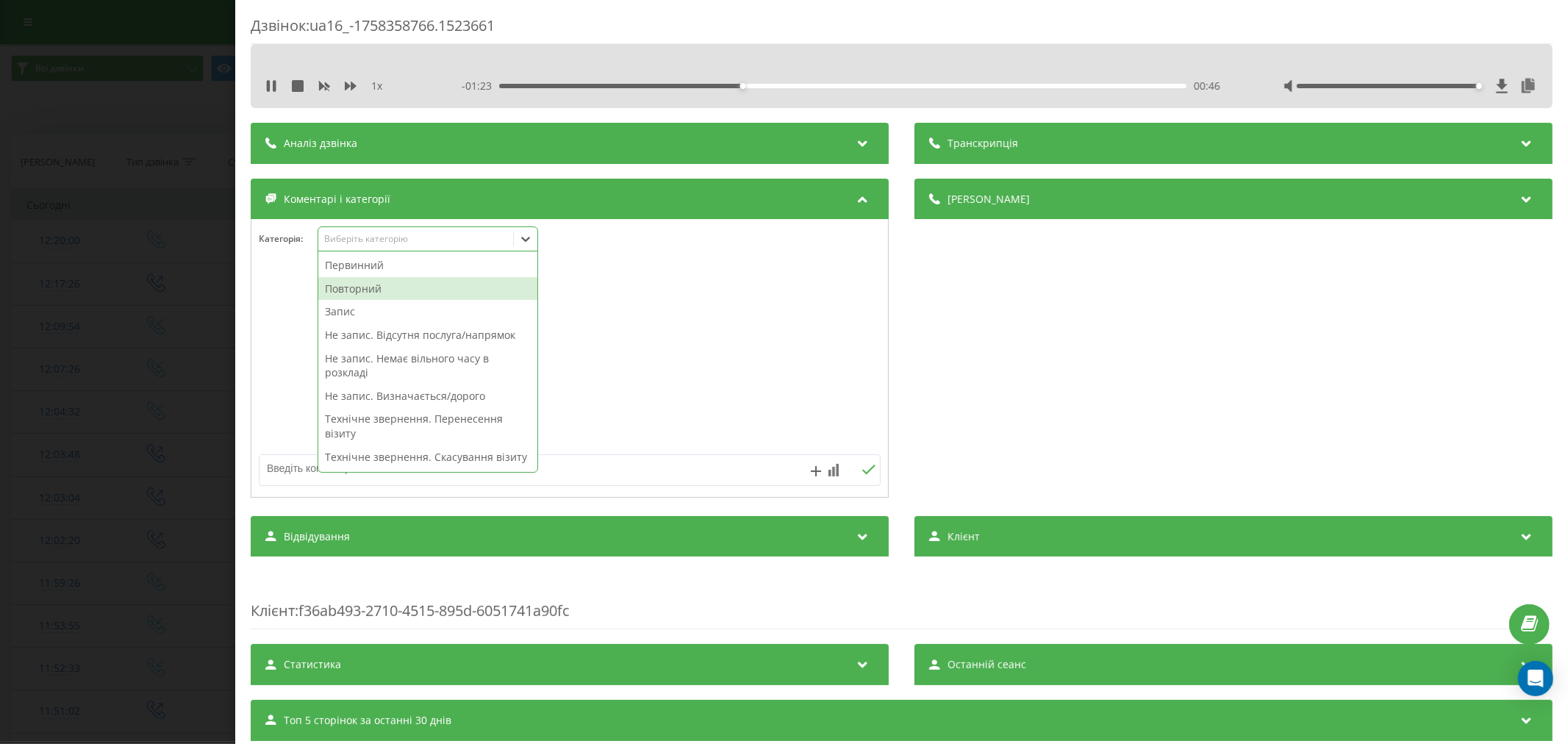
click at [388, 288] on div "Повторний" at bounding box center [428, 289] width 219 height 23
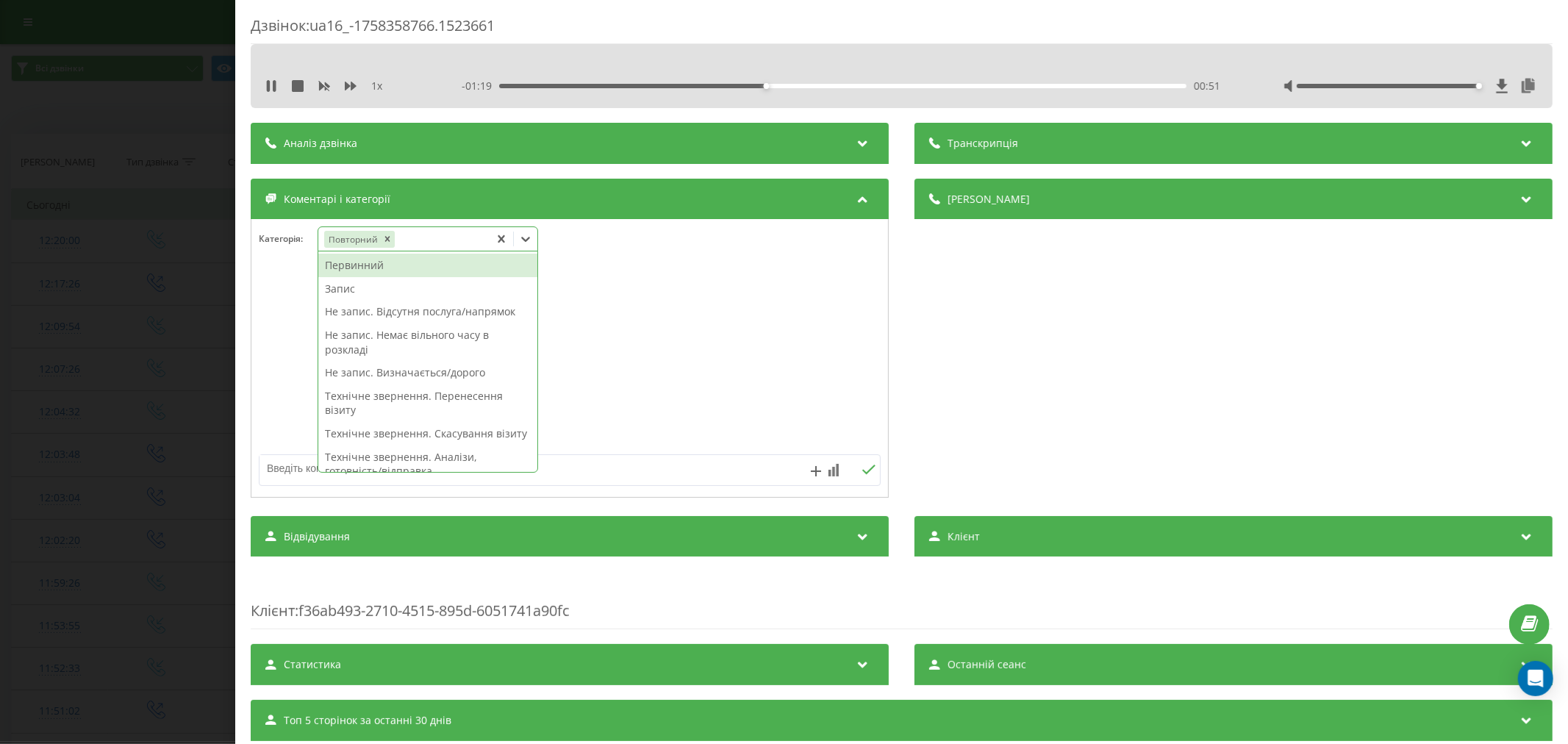
click at [393, 290] on div "Запис" at bounding box center [428, 289] width 219 height 23
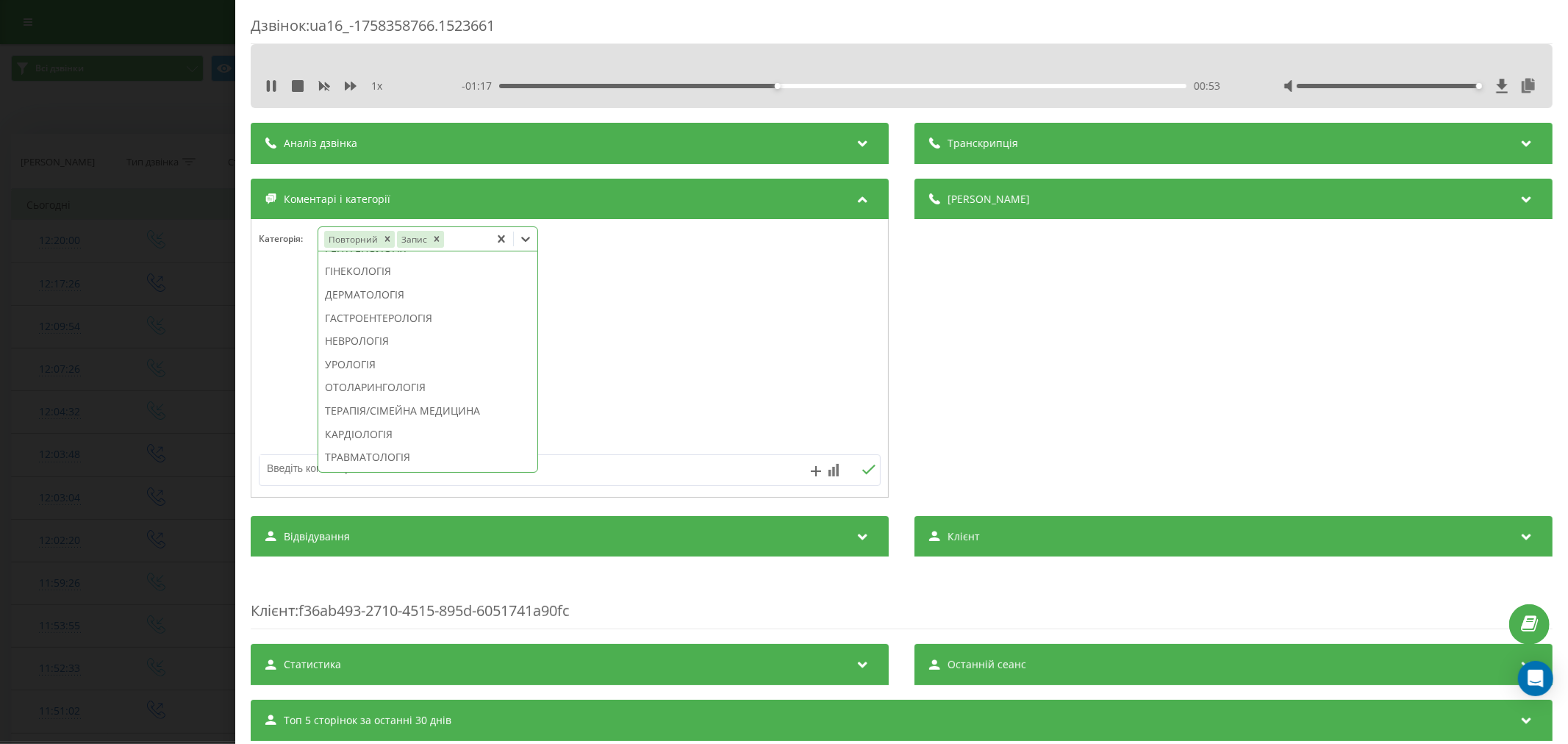
scroll to position [467, 0]
click at [399, 353] on div "ГАСТРОЕНТЕРОЛОГІЯ" at bounding box center [428, 341] width 219 height 23
click at [684, 395] on div at bounding box center [569, 359] width 637 height 177
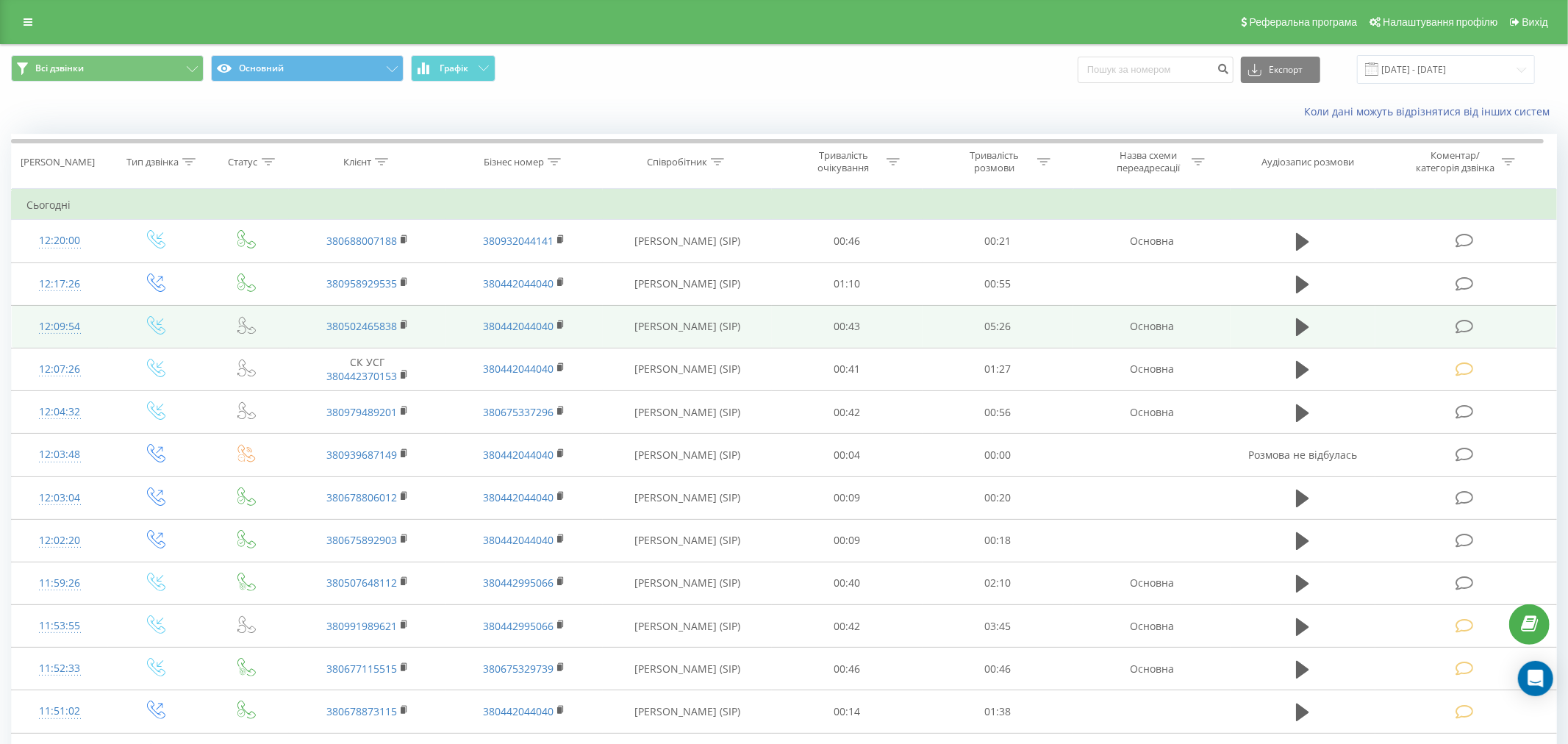
scroll to position [164, 0]
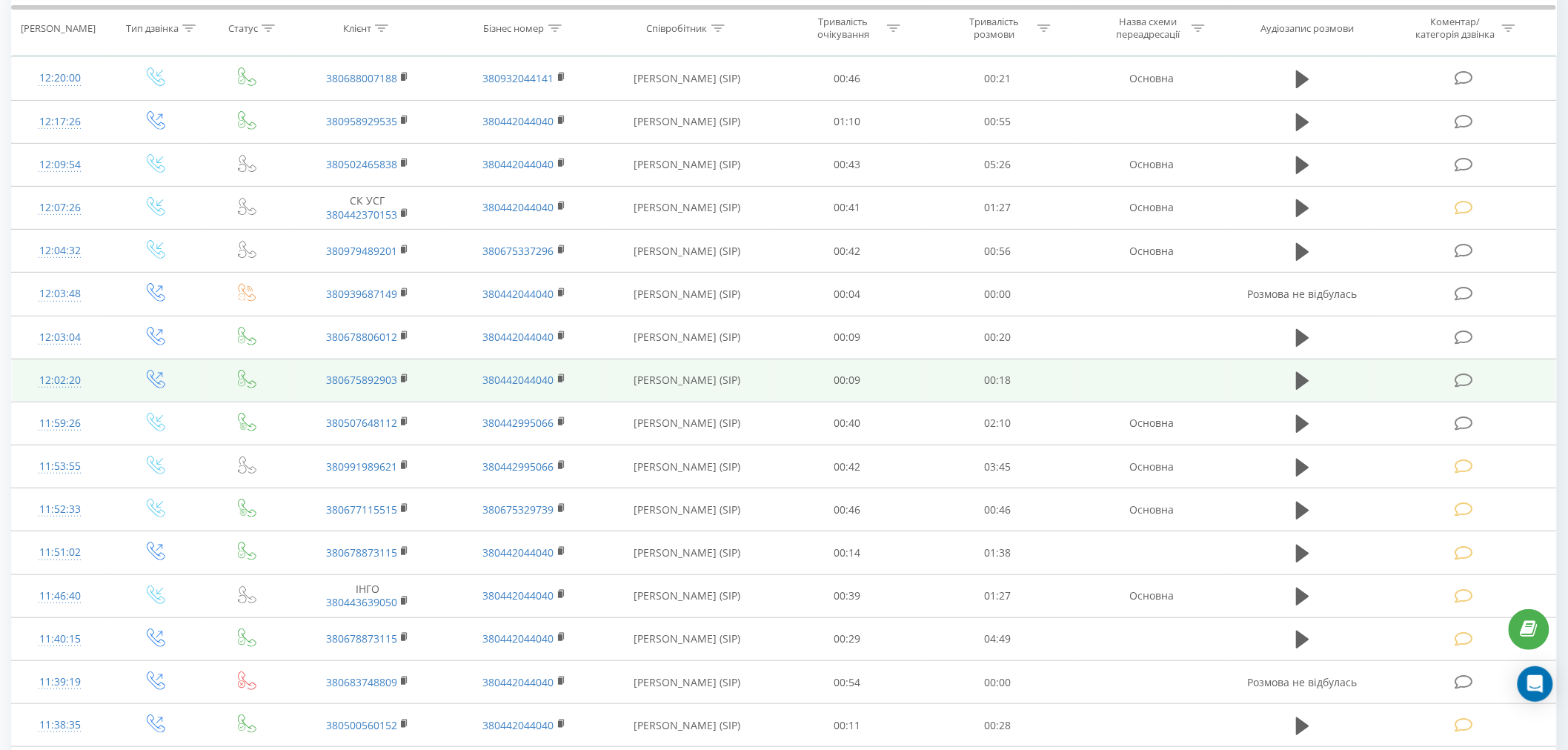
click at [1472, 375] on icon at bounding box center [1464, 380] width 19 height 16
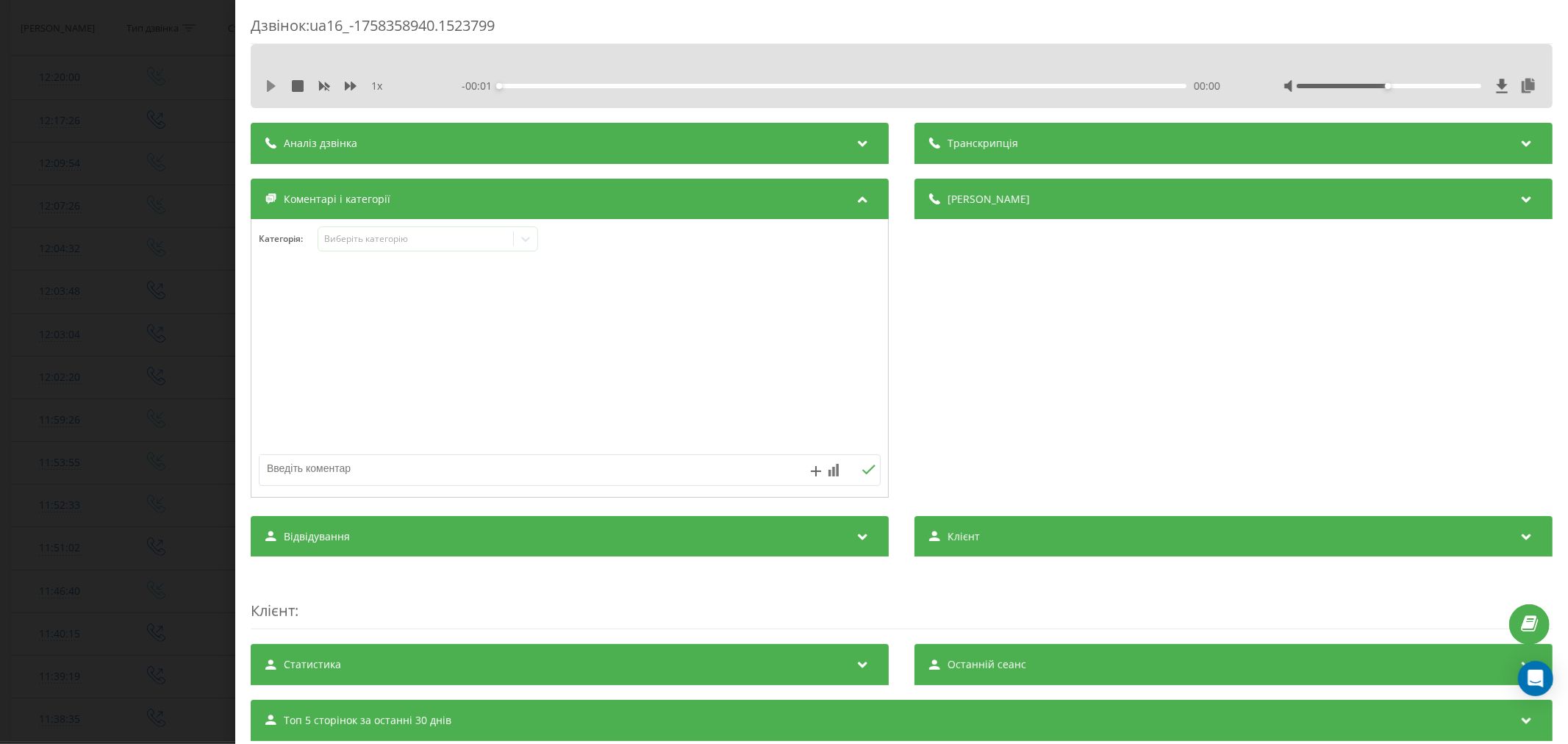
click at [274, 85] on icon at bounding box center [271, 86] width 12 height 12
click at [532, 88] on div "- 00:18 00:00 00:00" at bounding box center [843, 86] width 764 height 15
drag, startPoint x: 562, startPoint y: 86, endPoint x: 657, endPoint y: 98, distance: 95.8
click at [563, 86] on div "00:01" at bounding box center [843, 86] width 688 height 5
click at [667, 86] on div "00:04" at bounding box center [843, 86] width 688 height 5
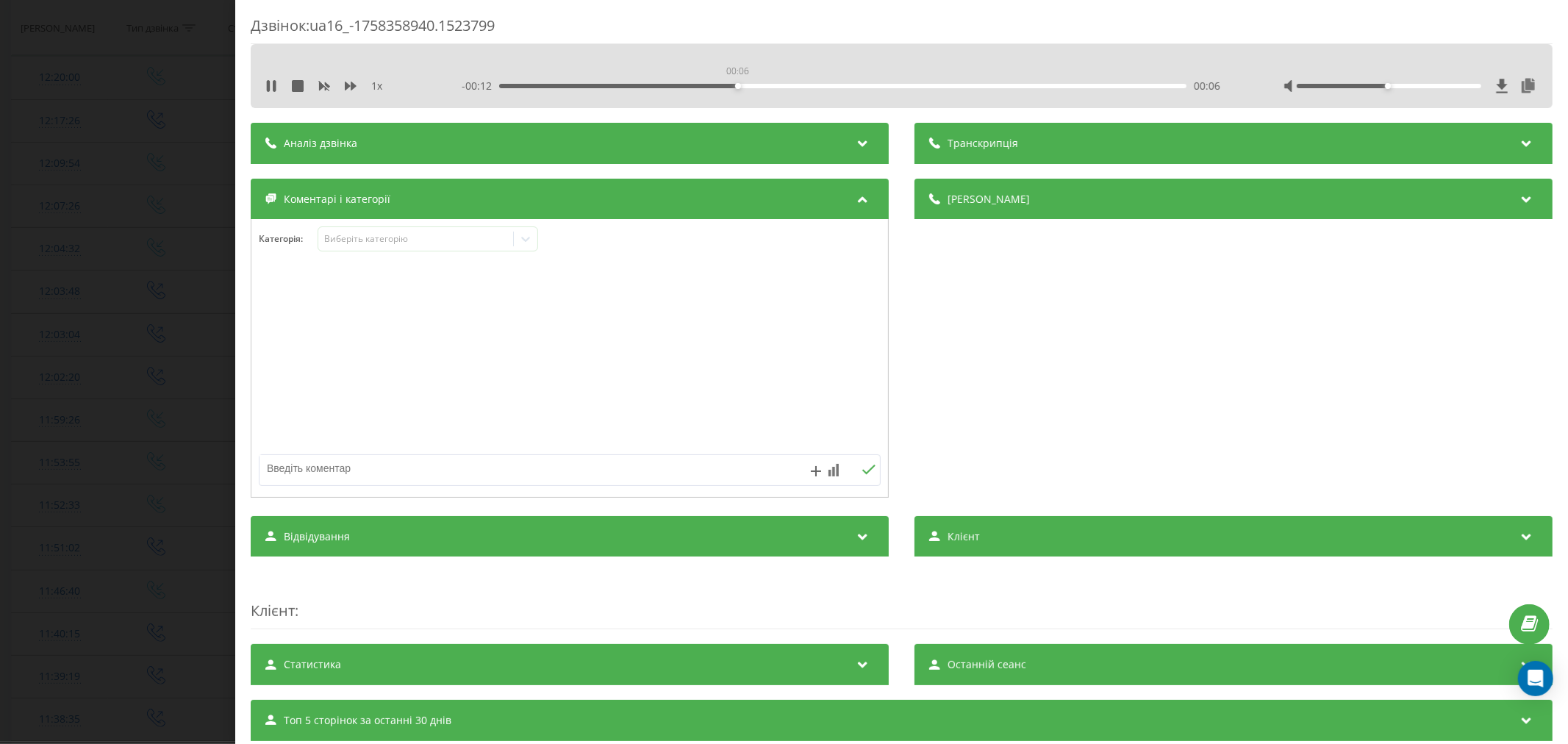
click at [735, 84] on div "00:06" at bounding box center [843, 86] width 688 height 5
click at [810, 85] on div "00:07" at bounding box center [843, 86] width 688 height 5
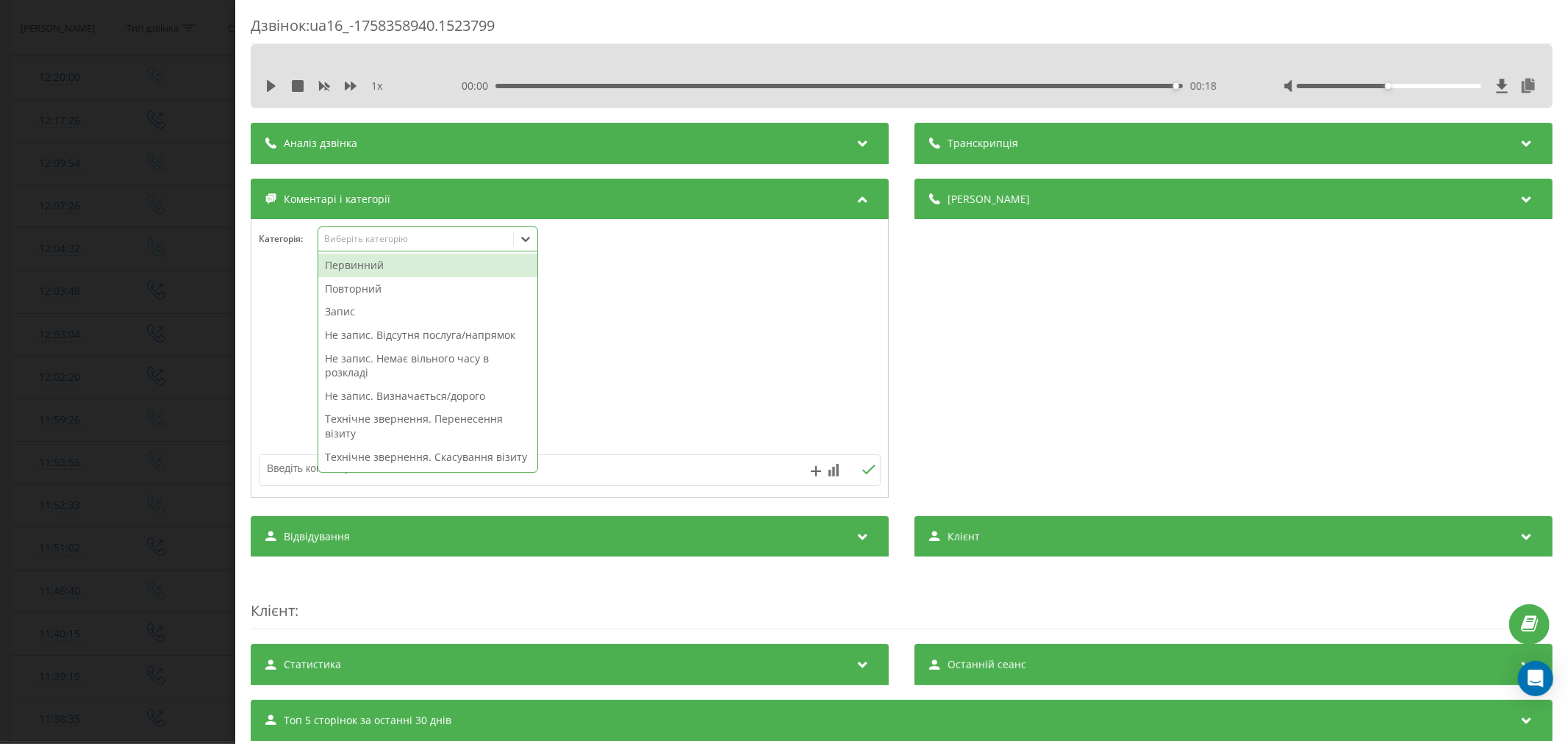
click at [401, 240] on div "Виберіть категорію" at bounding box center [415, 238] width 184 height 12
click at [397, 260] on div "Технічне звернення. Дзвінок зірвався" at bounding box center [428, 249] width 219 height 23
click at [703, 354] on div at bounding box center [569, 359] width 637 height 177
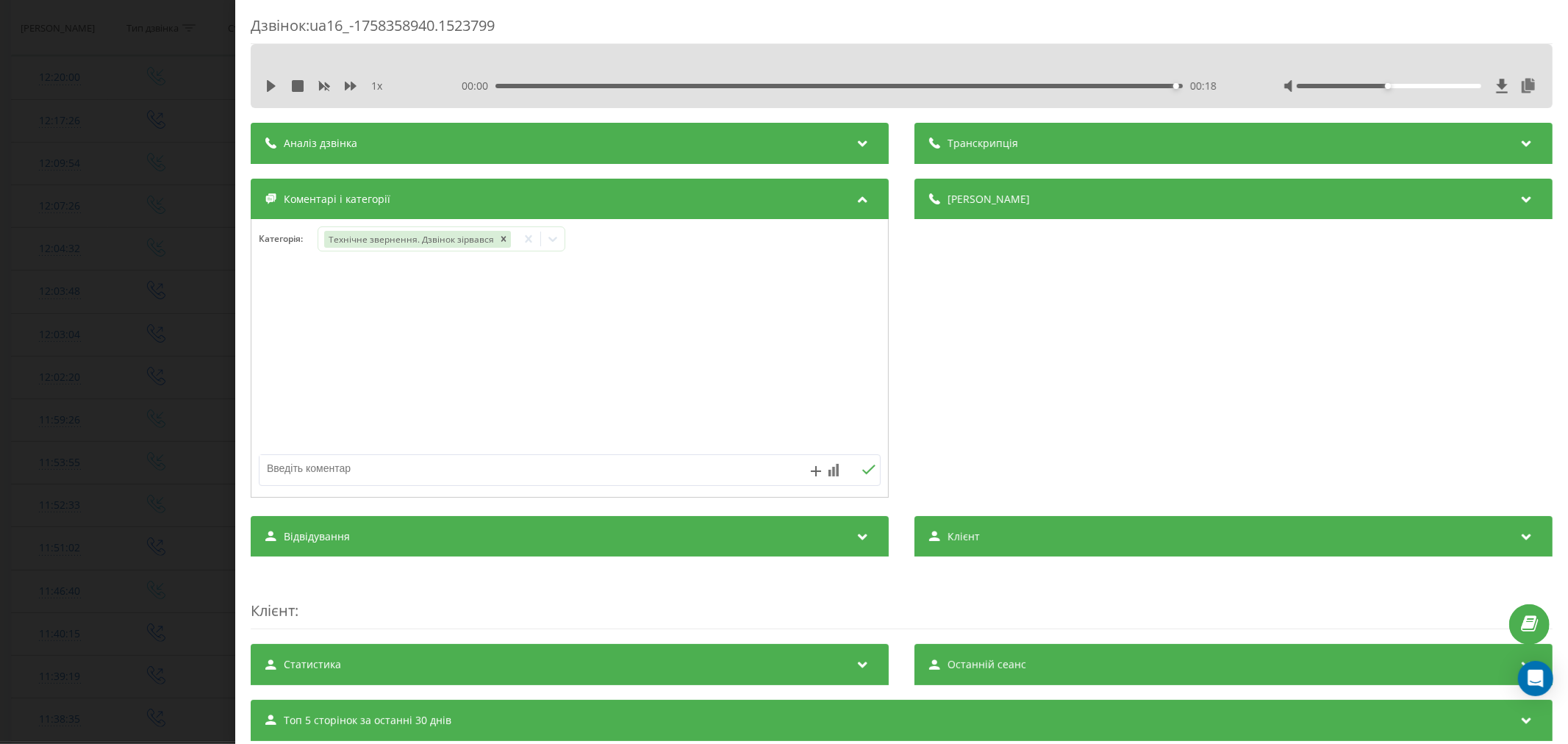
click at [388, 485] on div at bounding box center [507, 470] width 496 height 30
click at [490, 473] on textarea at bounding box center [507, 468] width 496 height 26
type textarea "лід. уже записан"
click at [862, 469] on icon at bounding box center [869, 469] width 14 height 10
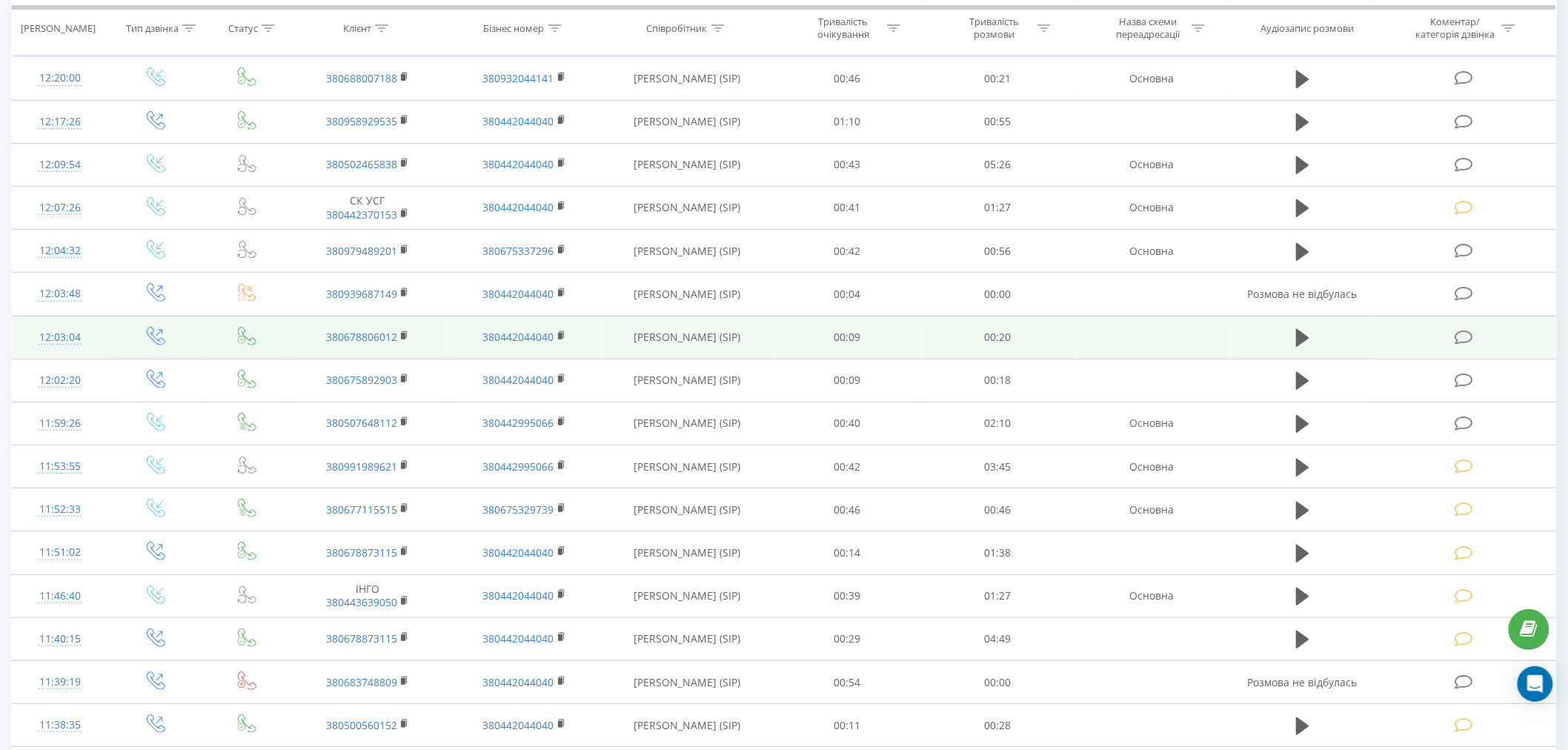
click at [1463, 349] on td at bounding box center [1465, 337] width 180 height 43
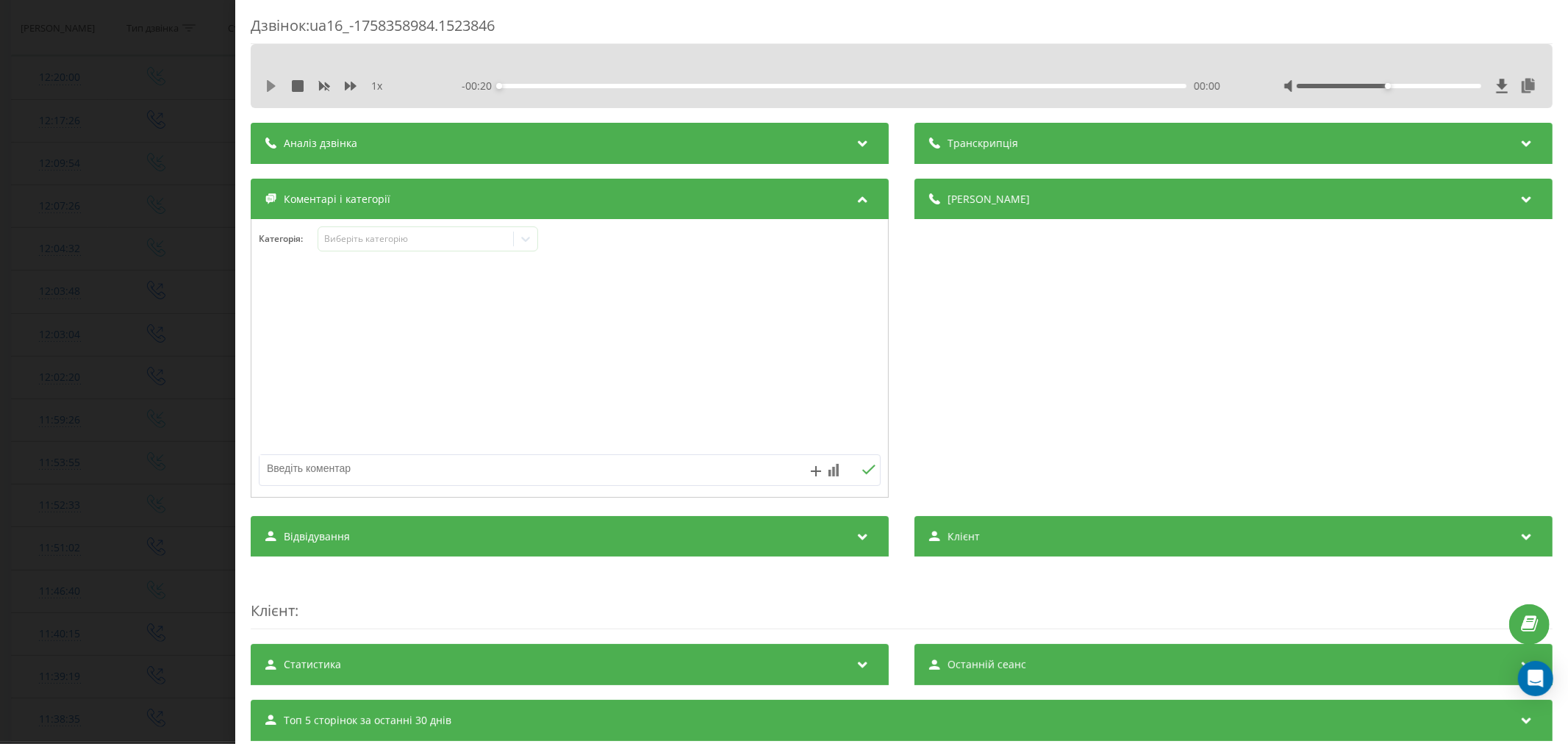
click at [273, 85] on icon at bounding box center [271, 86] width 8 height 12
click at [519, 85] on div "00:00" at bounding box center [843, 86] width 688 height 5
click at [596, 85] on div "00:03" at bounding box center [843, 86] width 688 height 5
click at [812, 86] on div "00:05" at bounding box center [843, 86] width 688 height 5
click at [442, 240] on div "Виберіть категорію" at bounding box center [415, 238] width 184 height 12
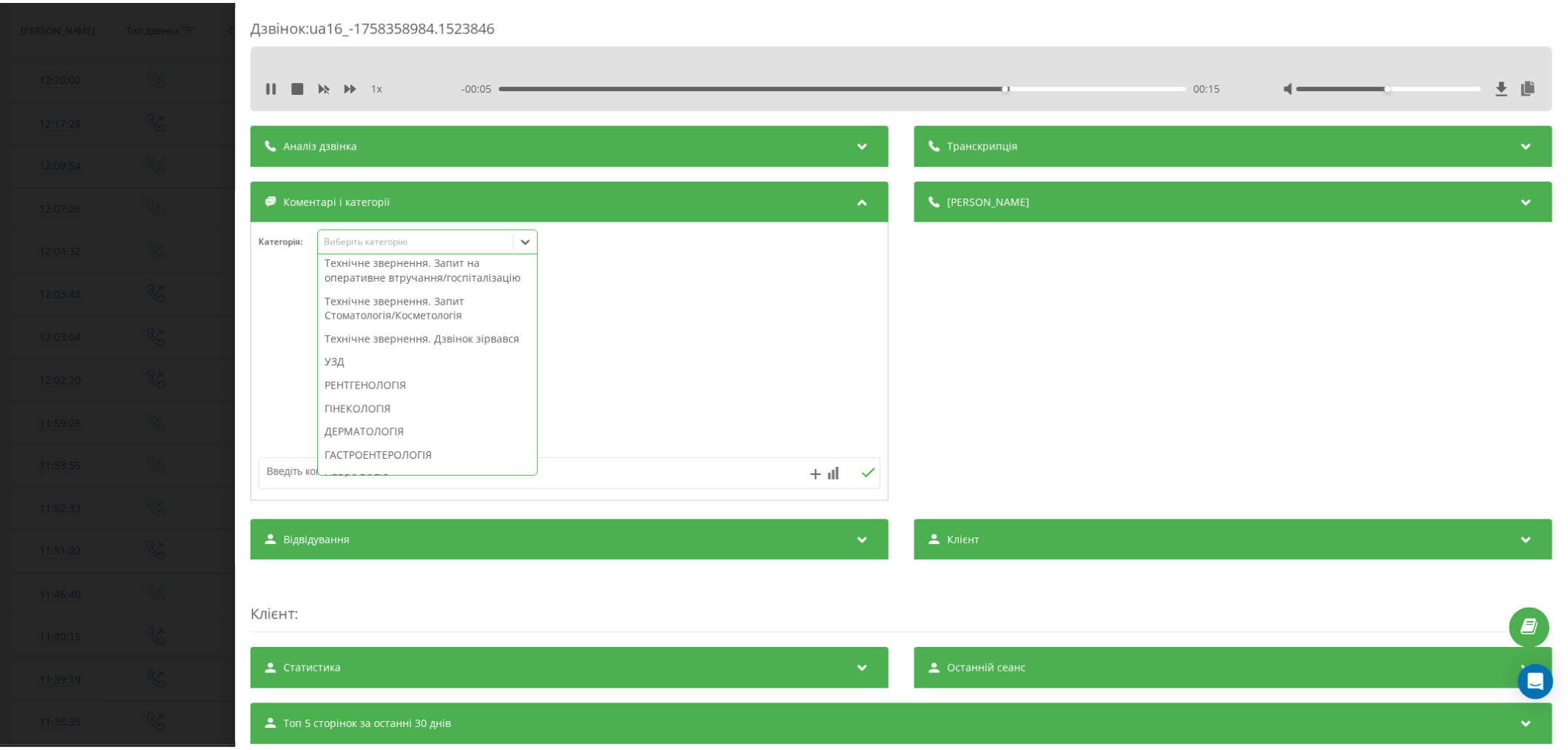
scroll to position [412, 0]
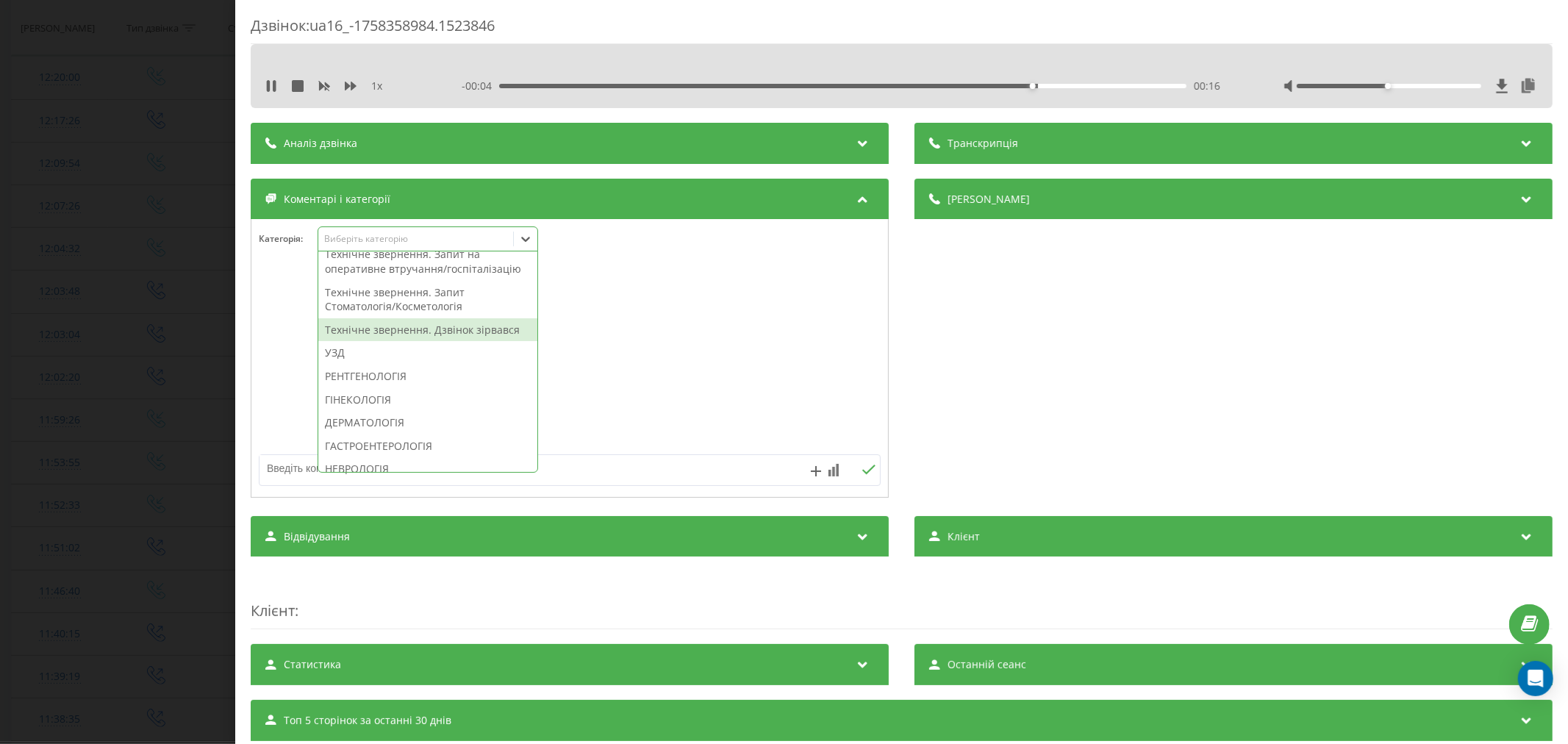
click at [416, 342] on div "Технічне звернення. Дзвінок зірвався" at bounding box center [428, 330] width 219 height 23
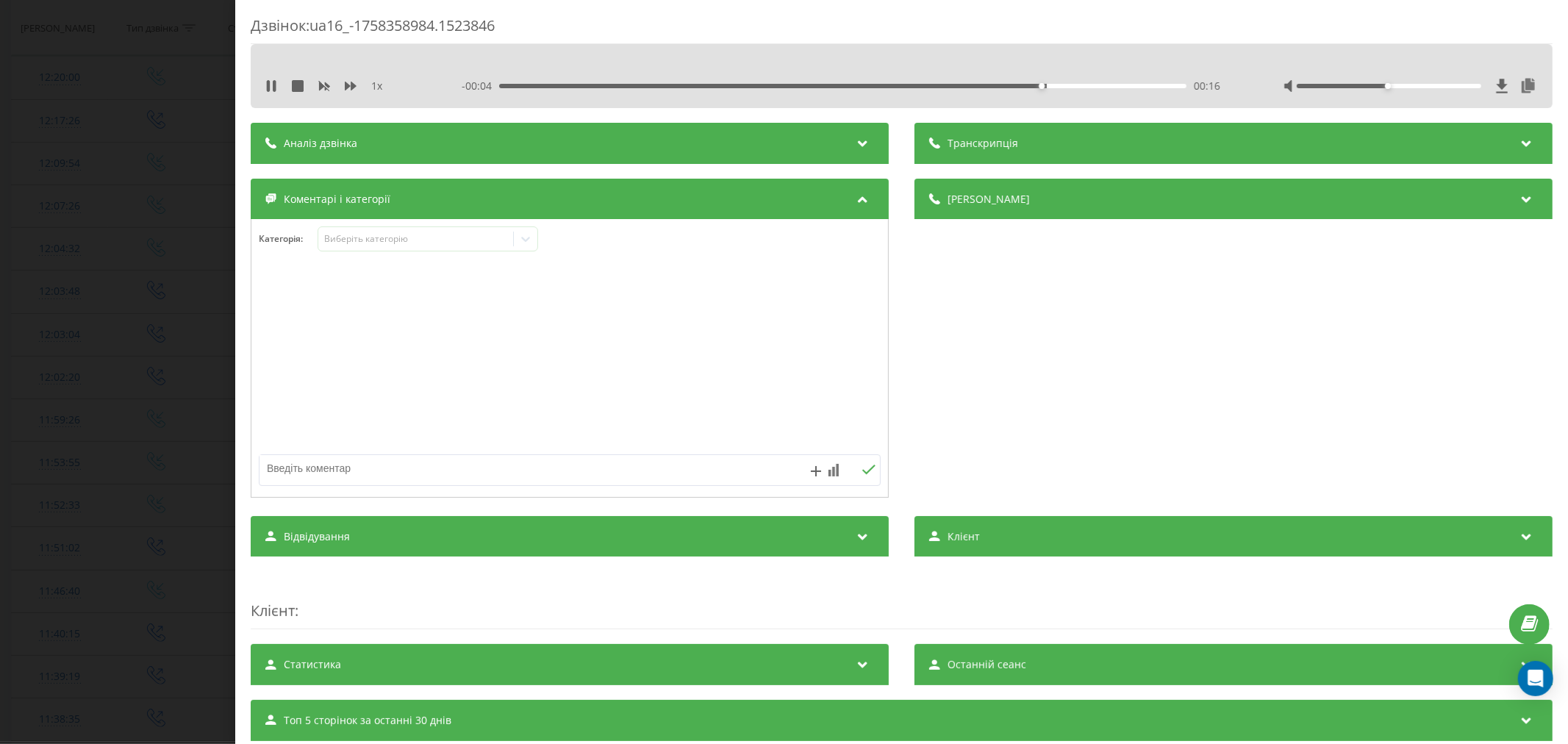
click at [726, 380] on div at bounding box center [569, 359] width 637 height 177
drag, startPoint x: 439, startPoint y: 473, endPoint x: 489, endPoint y: 409, distance: 81.2
click at [441, 475] on textarea at bounding box center [507, 468] width 496 height 26
type textarea "лід. уже телеф"
click at [862, 469] on icon at bounding box center [869, 469] width 14 height 10
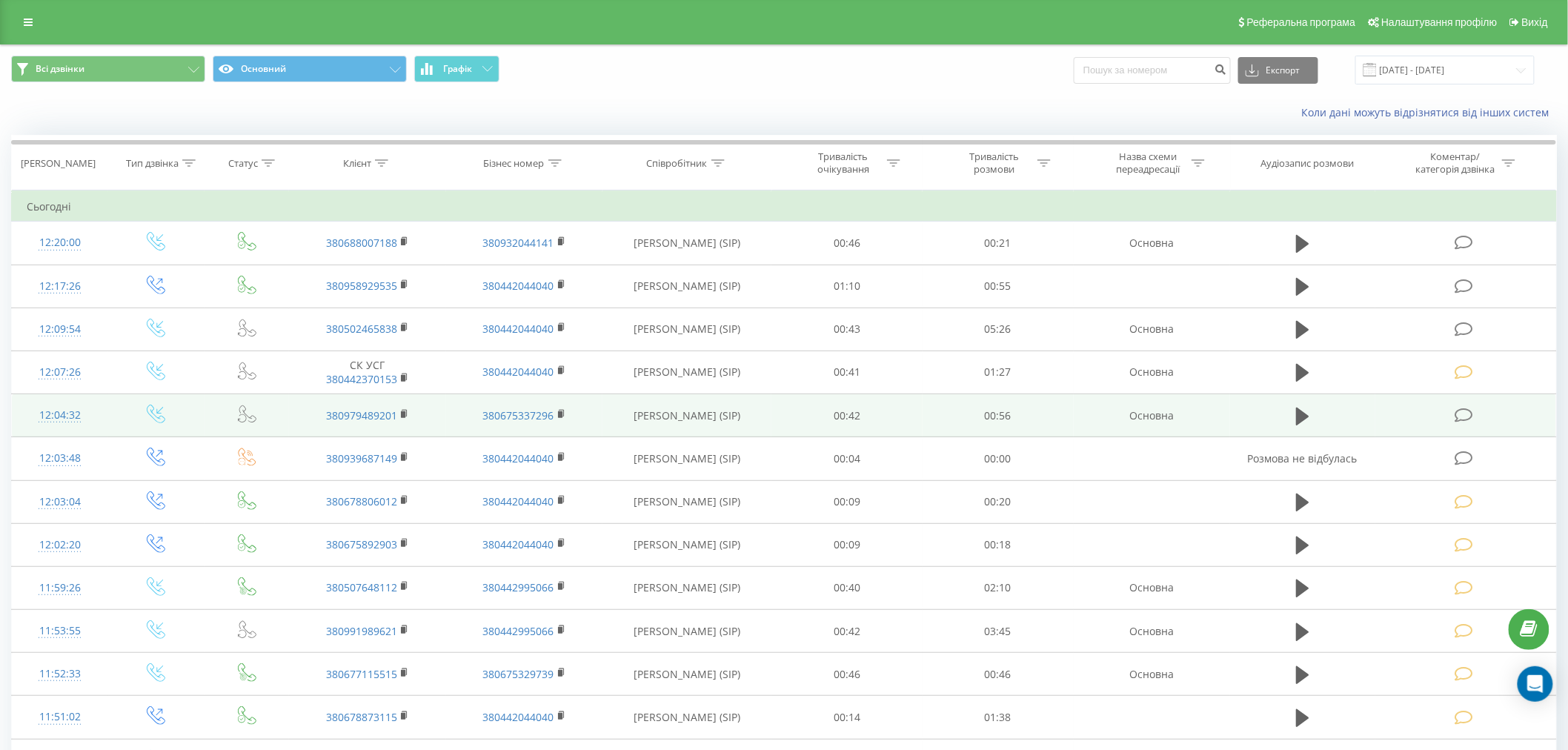
click at [1454, 416] on td at bounding box center [1465, 415] width 180 height 43
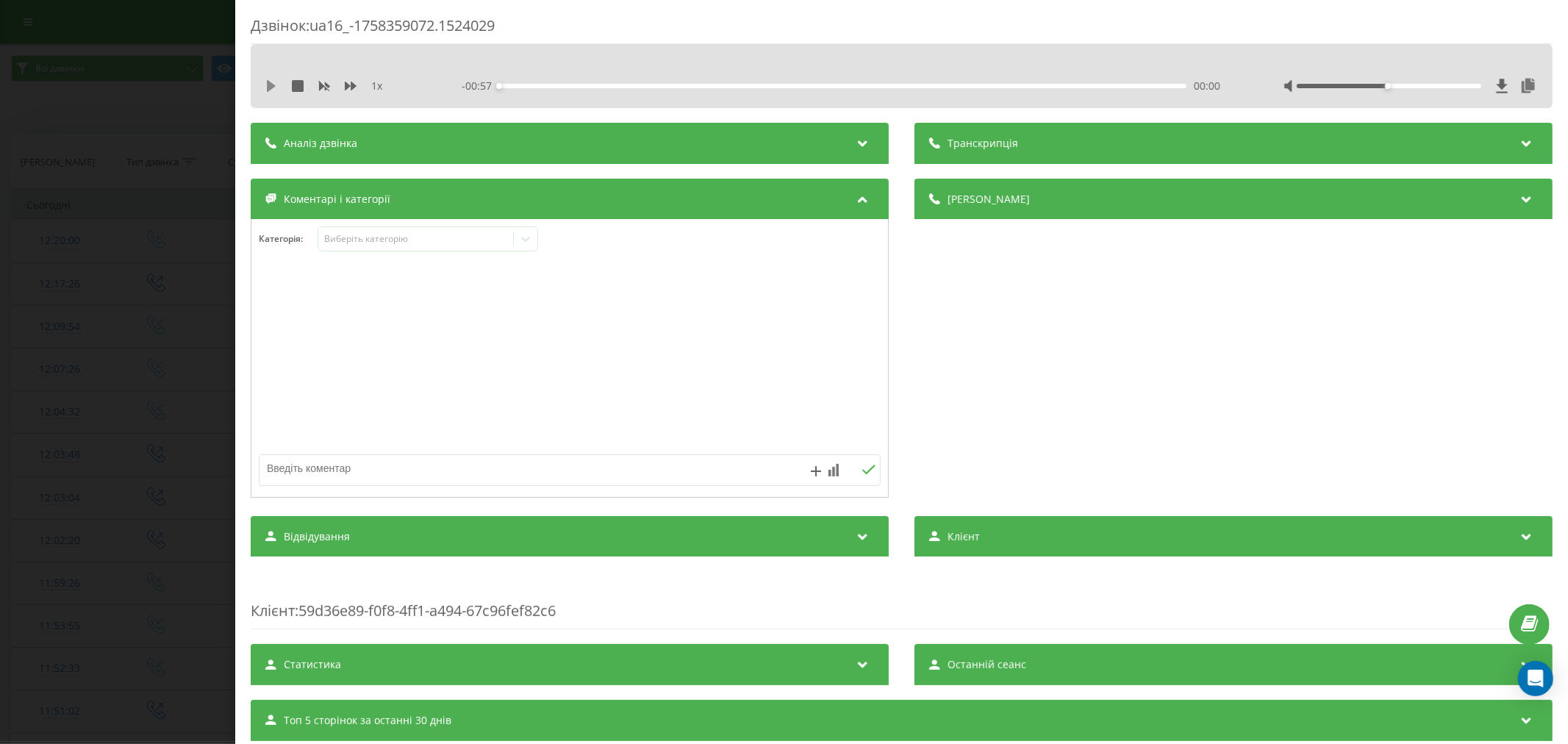
click at [274, 88] on icon at bounding box center [271, 86] width 12 height 12
click at [532, 84] on div "00:02" at bounding box center [843, 86] width 688 height 5
click at [586, 85] on div "00:04" at bounding box center [843, 86] width 688 height 5
click at [626, 86] on div "00:10" at bounding box center [843, 86] width 688 height 5
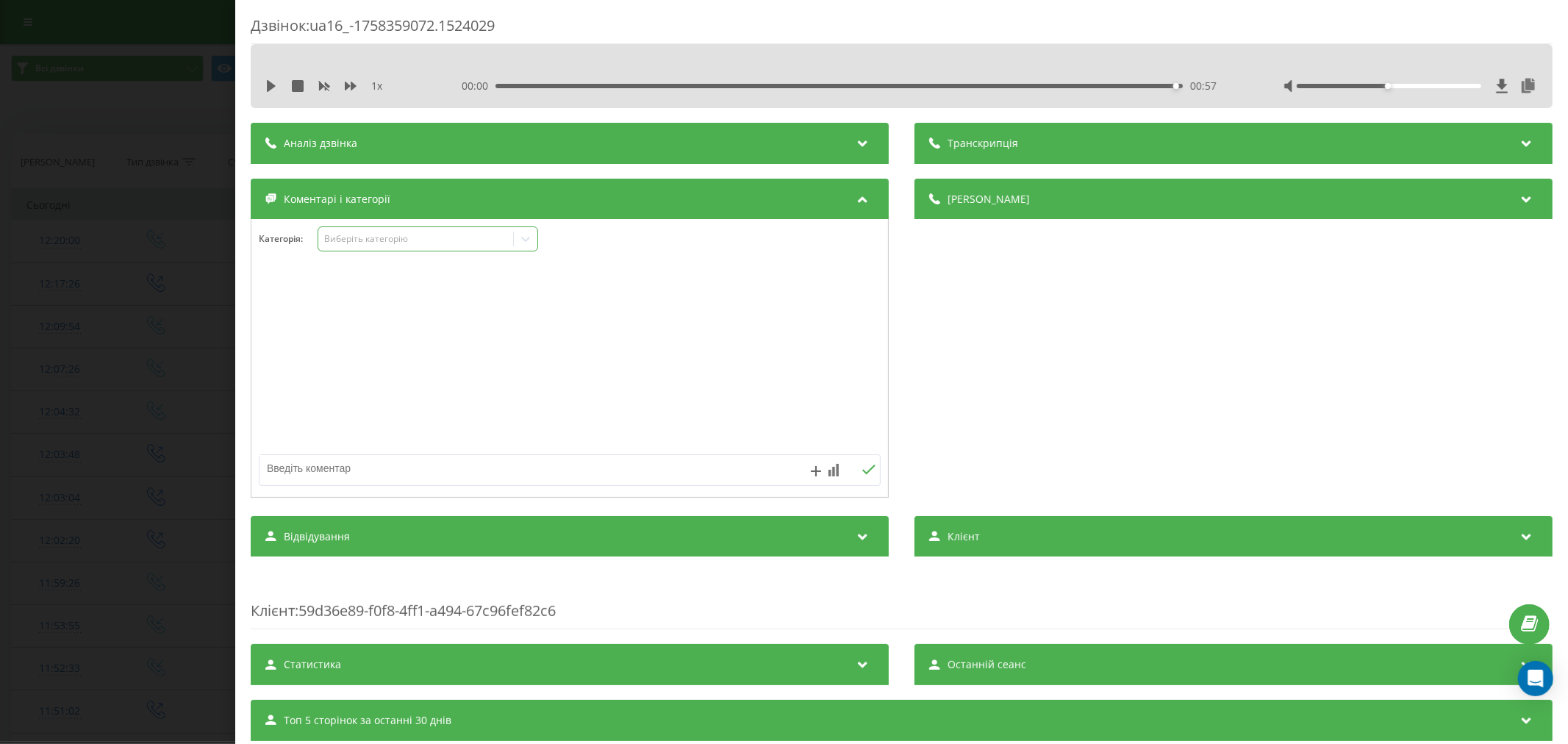
click at [383, 246] on div "Виберіть категорію" at bounding box center [416, 239] width 194 height 14
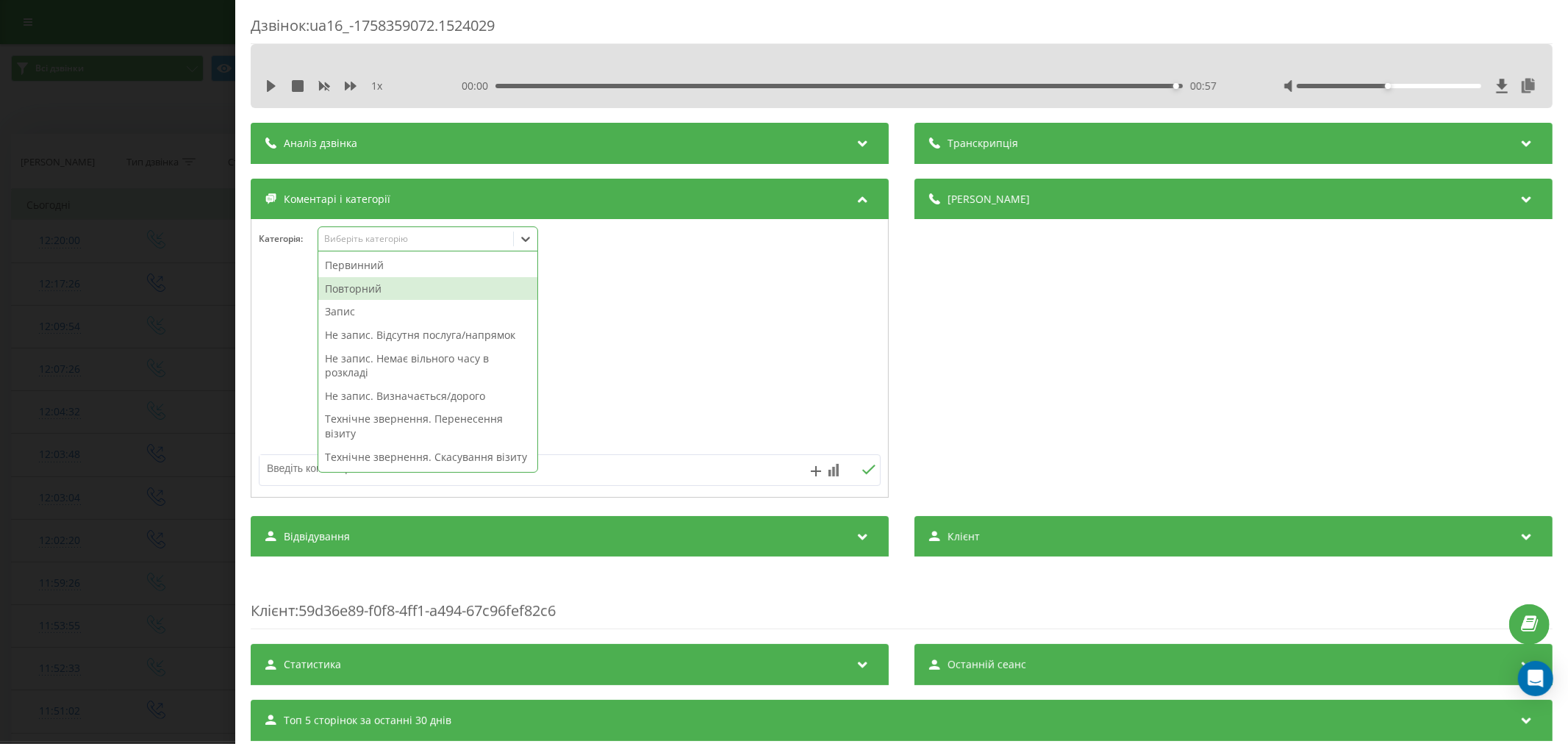
click at [377, 289] on div "Повторний" at bounding box center [428, 289] width 219 height 23
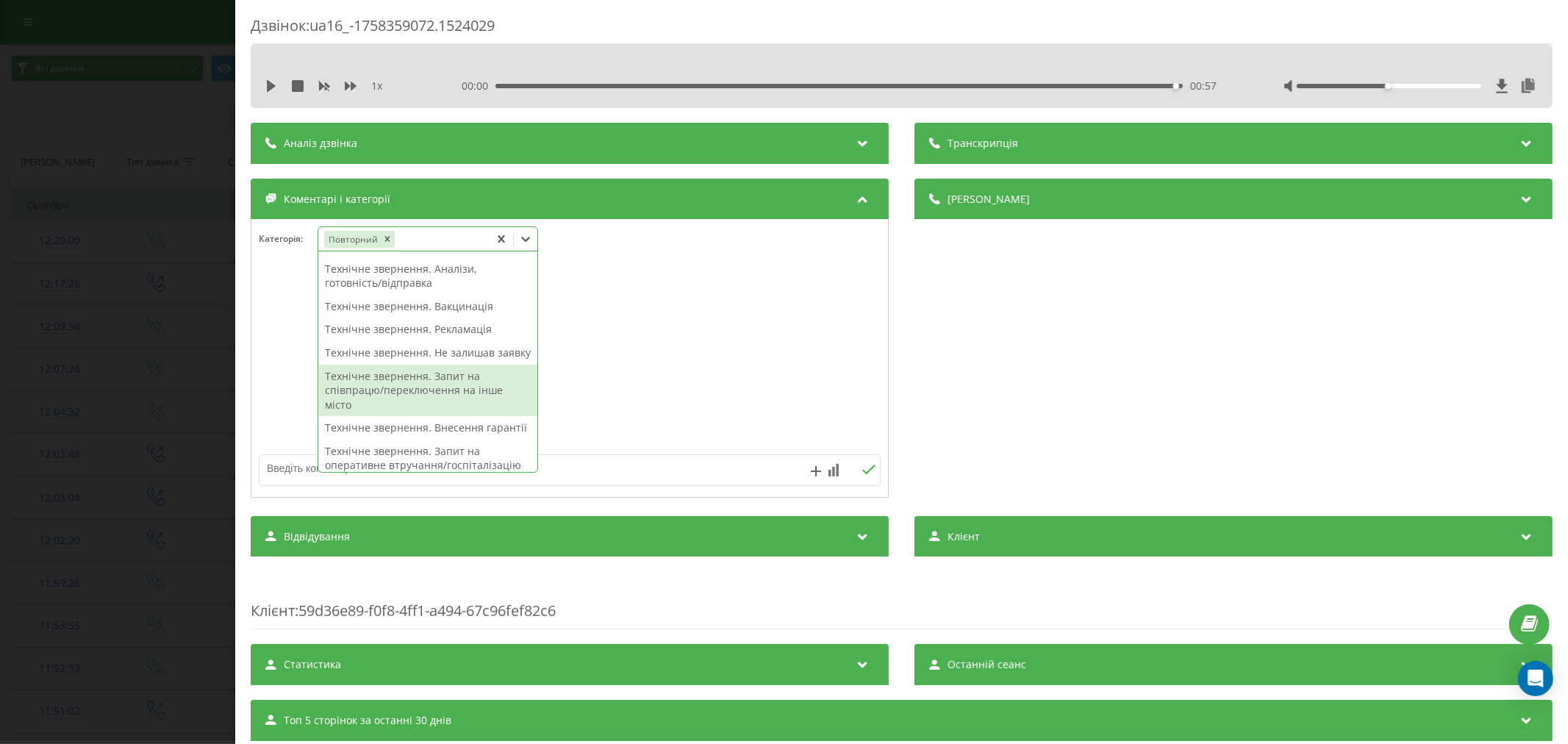
scroll to position [164, 0]
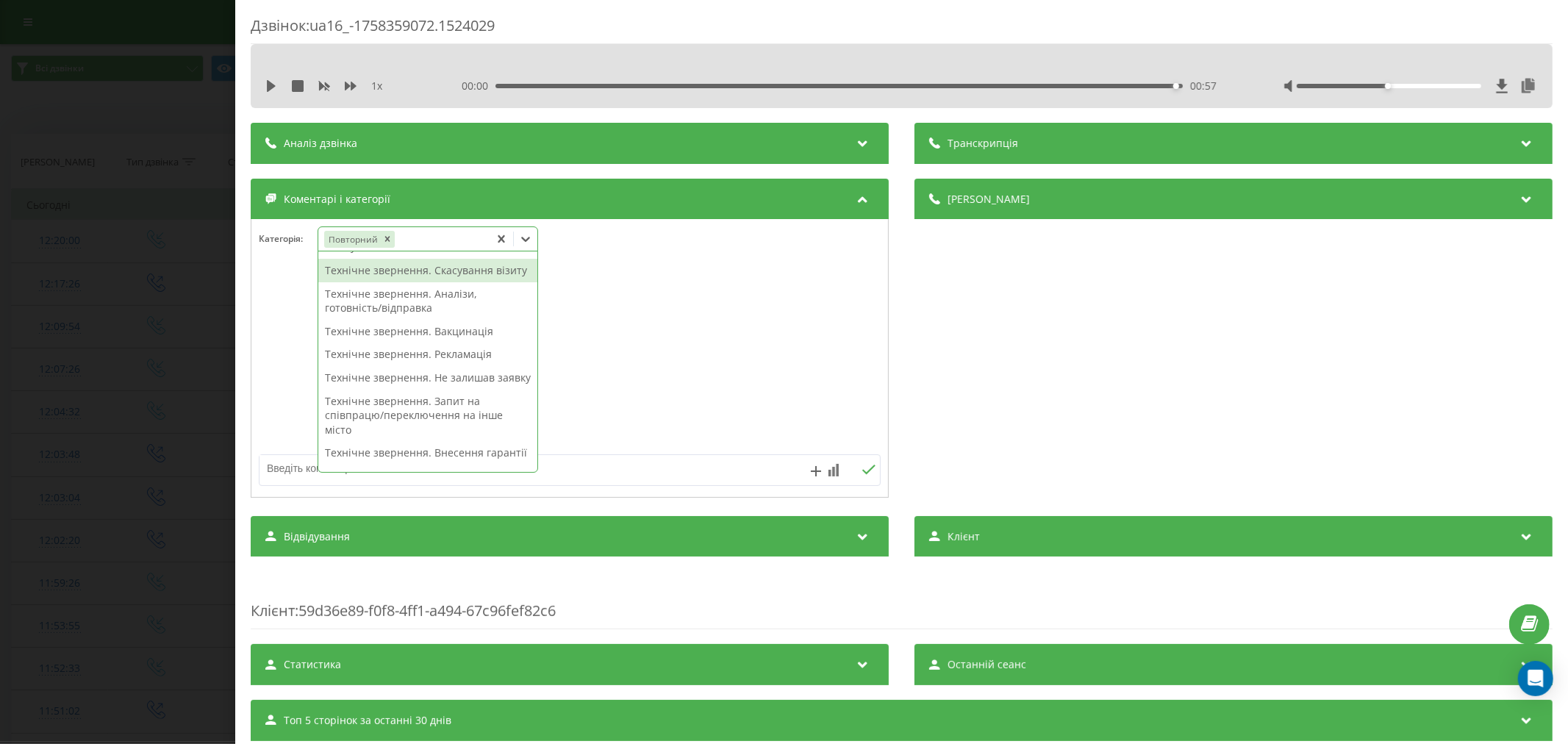
click at [438, 282] on div "Технічне звернення. Скасування візиту" at bounding box center [428, 270] width 219 height 23
click at [765, 358] on div at bounding box center [569, 359] width 637 height 177
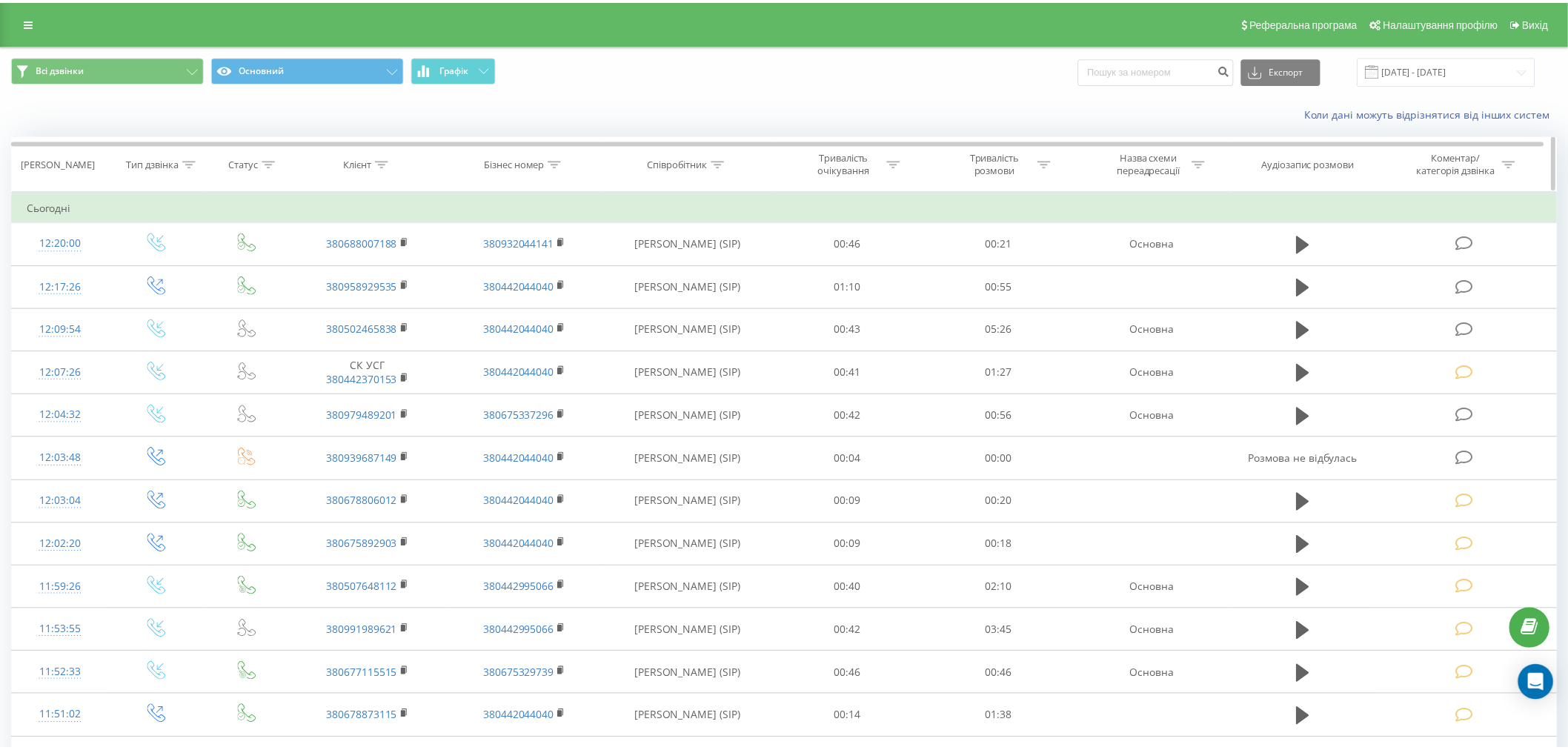
scroll to position [165, 0]
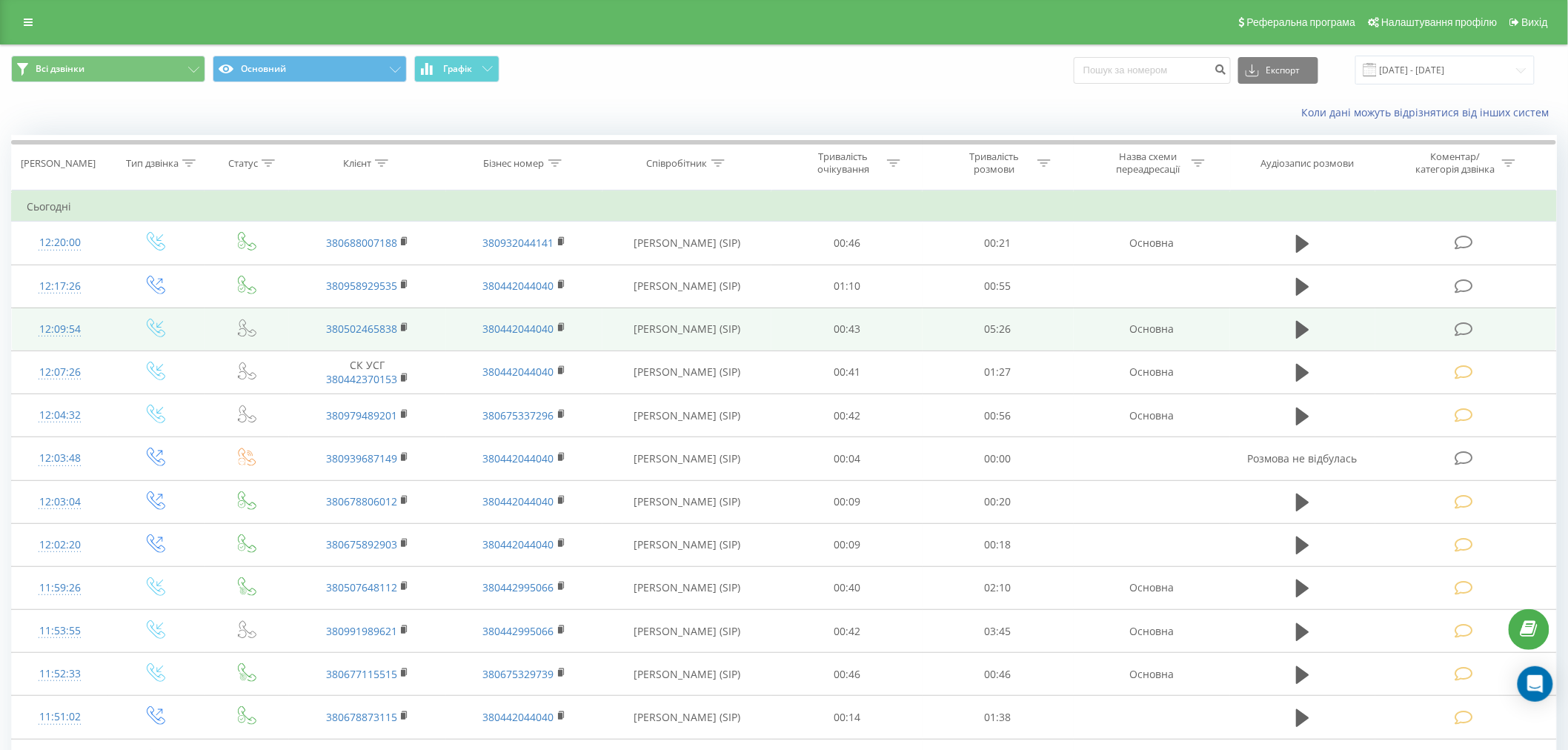
click at [1461, 331] on icon at bounding box center [1464, 329] width 19 height 16
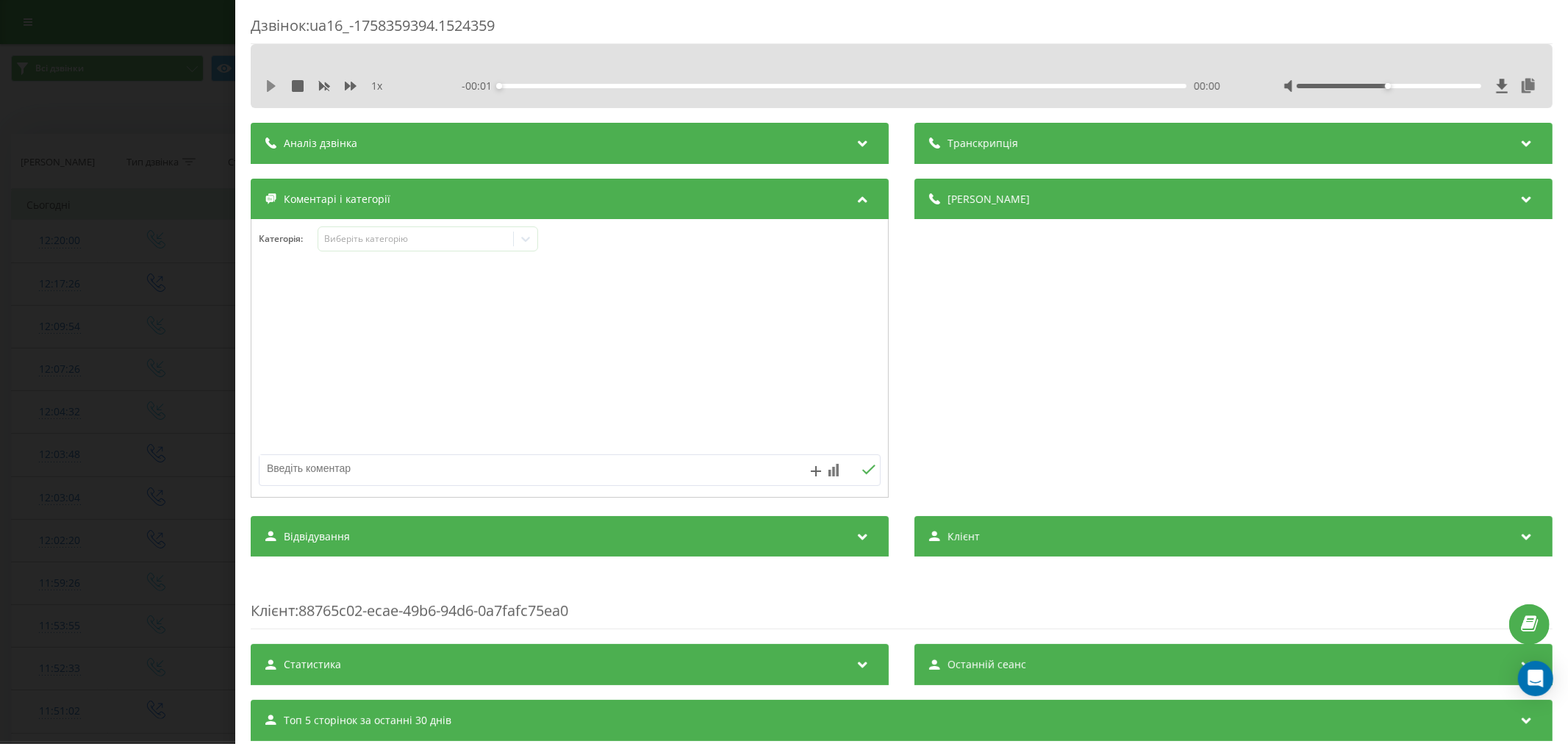
click at [267, 88] on icon at bounding box center [271, 86] width 8 height 12
click at [533, 85] on div "00:17" at bounding box center [843, 86] width 688 height 5
click at [564, 86] on div "00:32" at bounding box center [843, 86] width 688 height 5
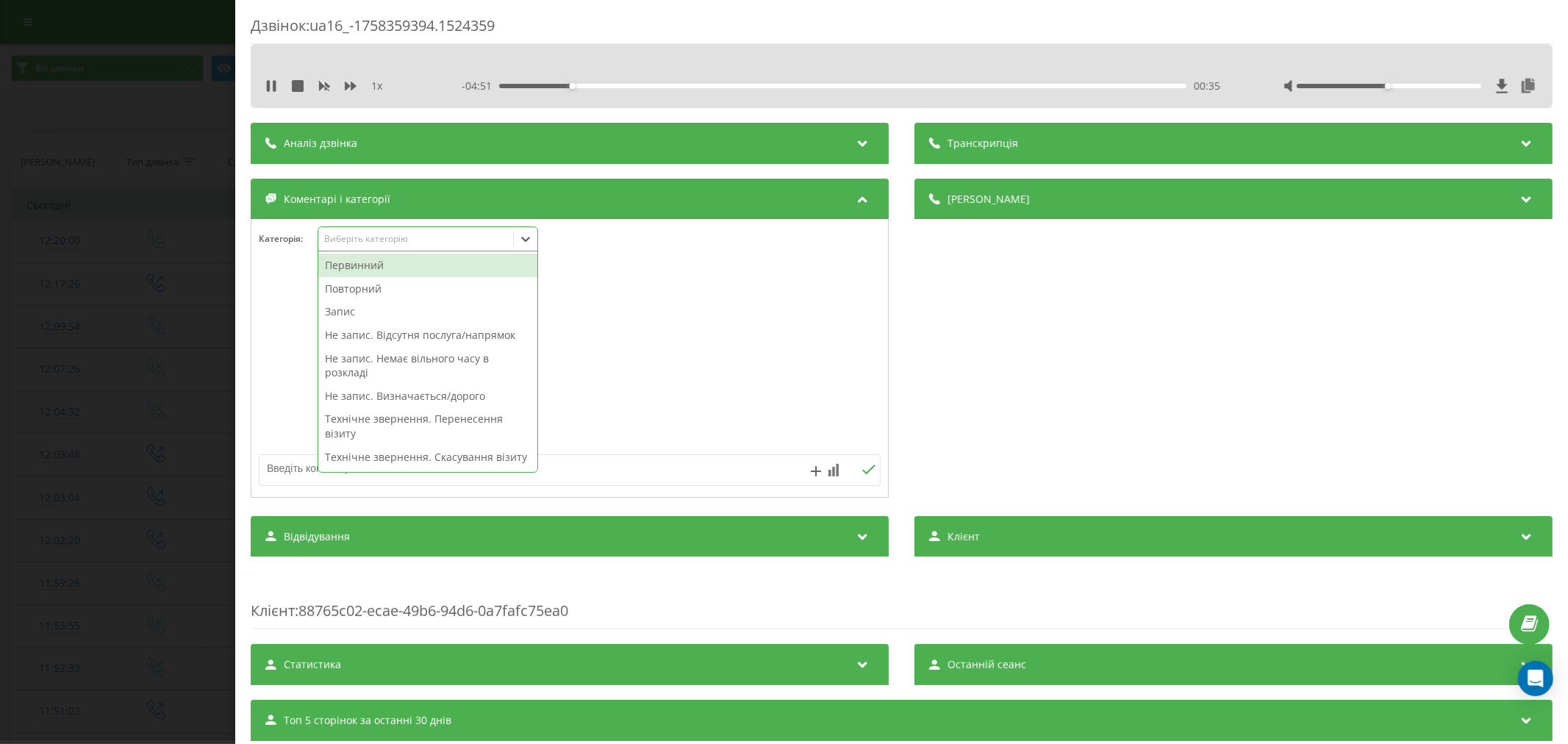
click at [380, 246] on div "Виберіть категорію" at bounding box center [416, 239] width 194 height 14
click at [361, 269] on div "Первинний" at bounding box center [428, 265] width 219 height 23
click at [351, 297] on div "Запис" at bounding box center [428, 289] width 219 height 23
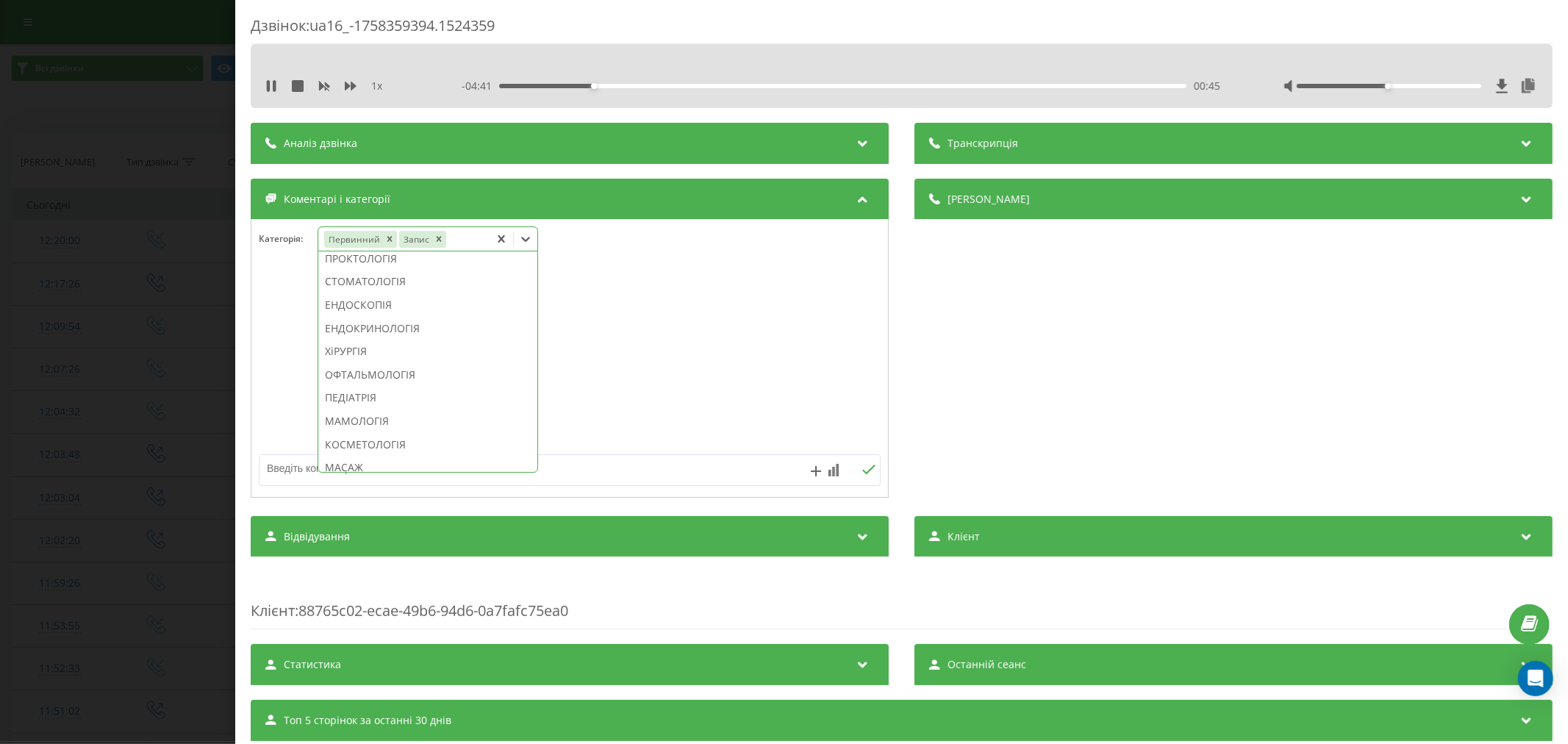
scroll to position [630, 0]
click at [407, 282] on div "ТЕРАПІЯ/СІМЕЙНА МЕДИЦИНА" at bounding box center [428, 270] width 219 height 23
click at [734, 333] on div at bounding box center [569, 359] width 637 height 177
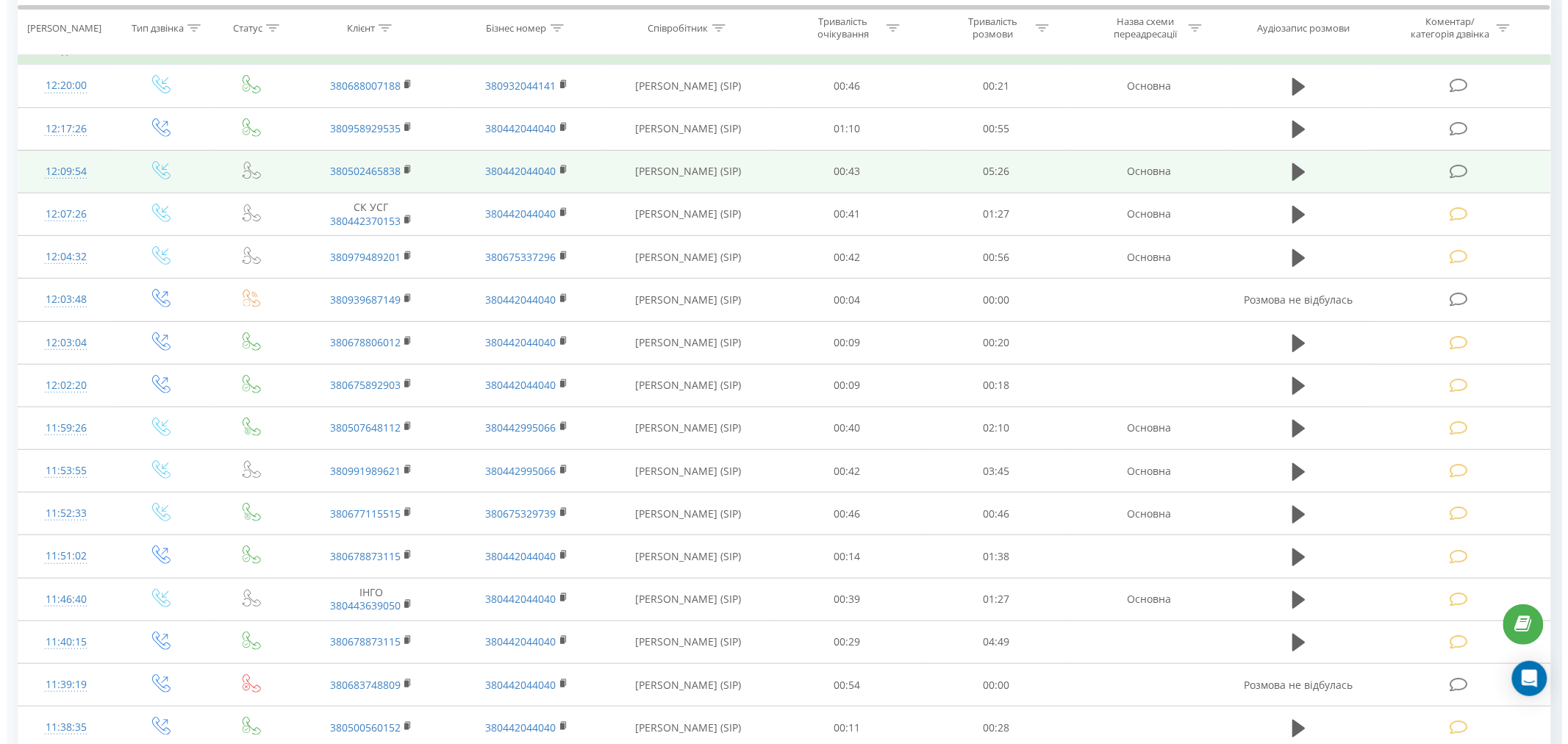
scroll to position [82, 0]
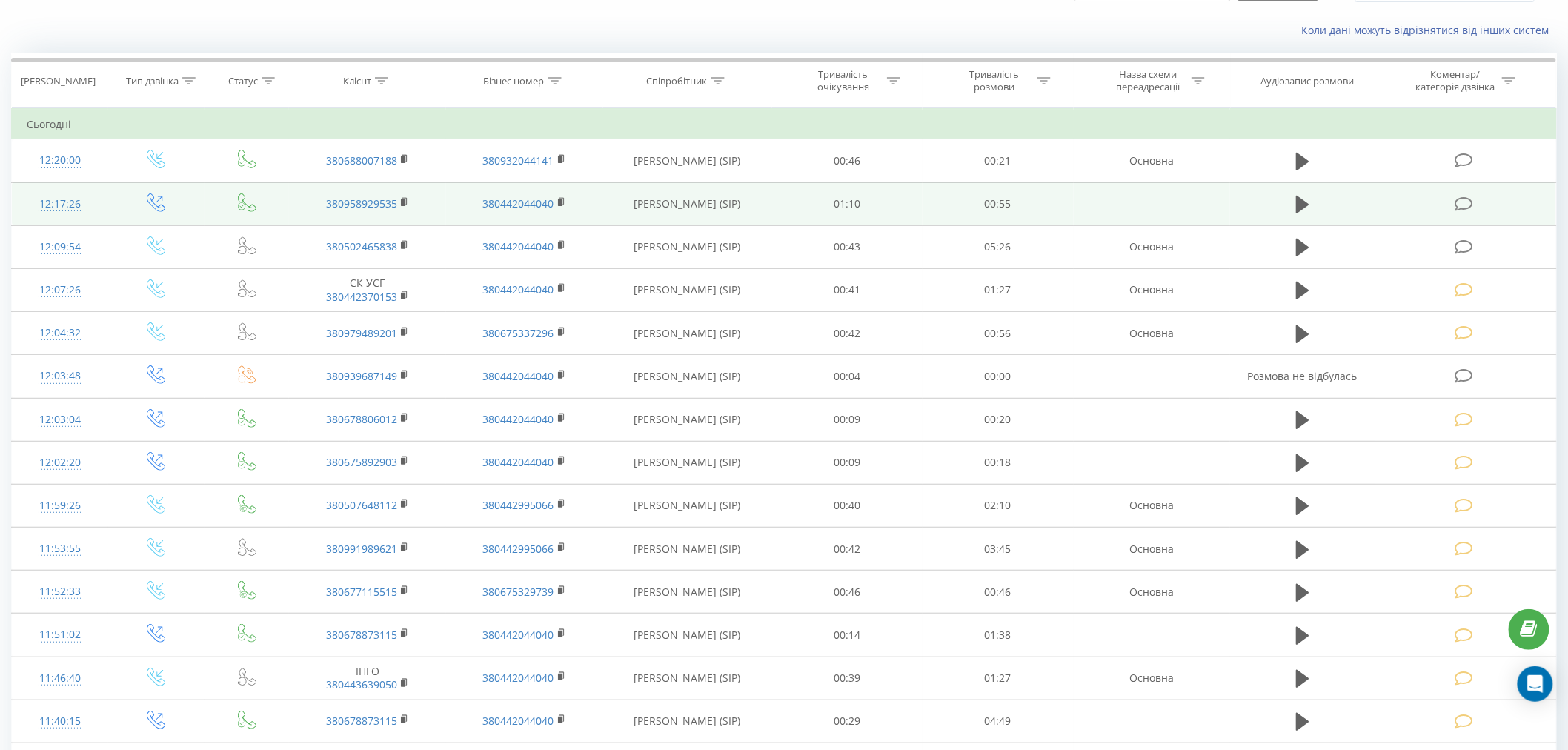
click at [1457, 205] on icon at bounding box center [1464, 204] width 19 height 16
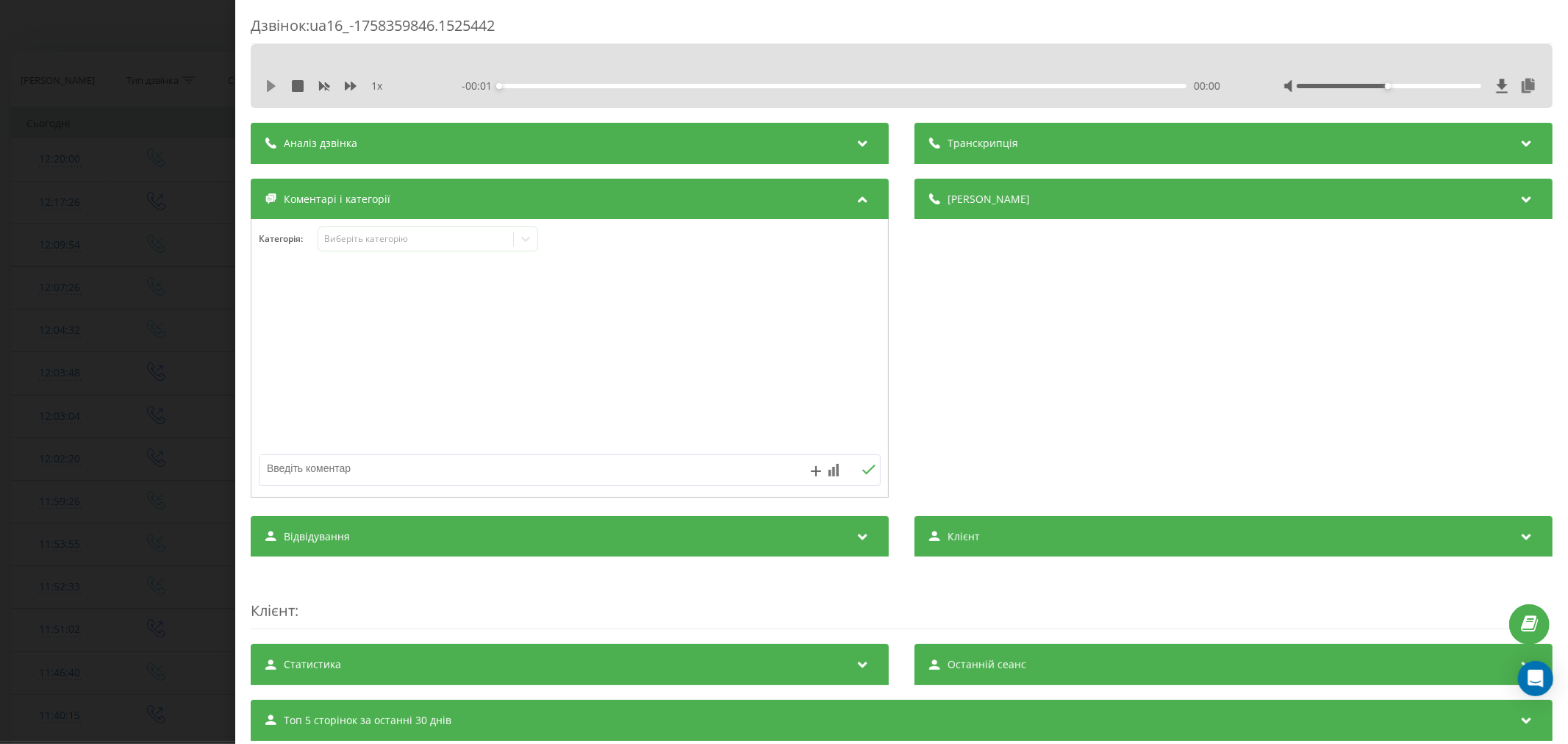
click at [272, 81] on icon at bounding box center [271, 86] width 12 height 12
drag, startPoint x: 536, startPoint y: 83, endPoint x: 569, endPoint y: 83, distance: 33.0
click at [536, 84] on div "00:03" at bounding box center [843, 86] width 688 height 5
click at [617, 84] on div "00:09" at bounding box center [843, 86] width 688 height 5
click at [708, 86] on div "00:17" at bounding box center [843, 86] width 688 height 5
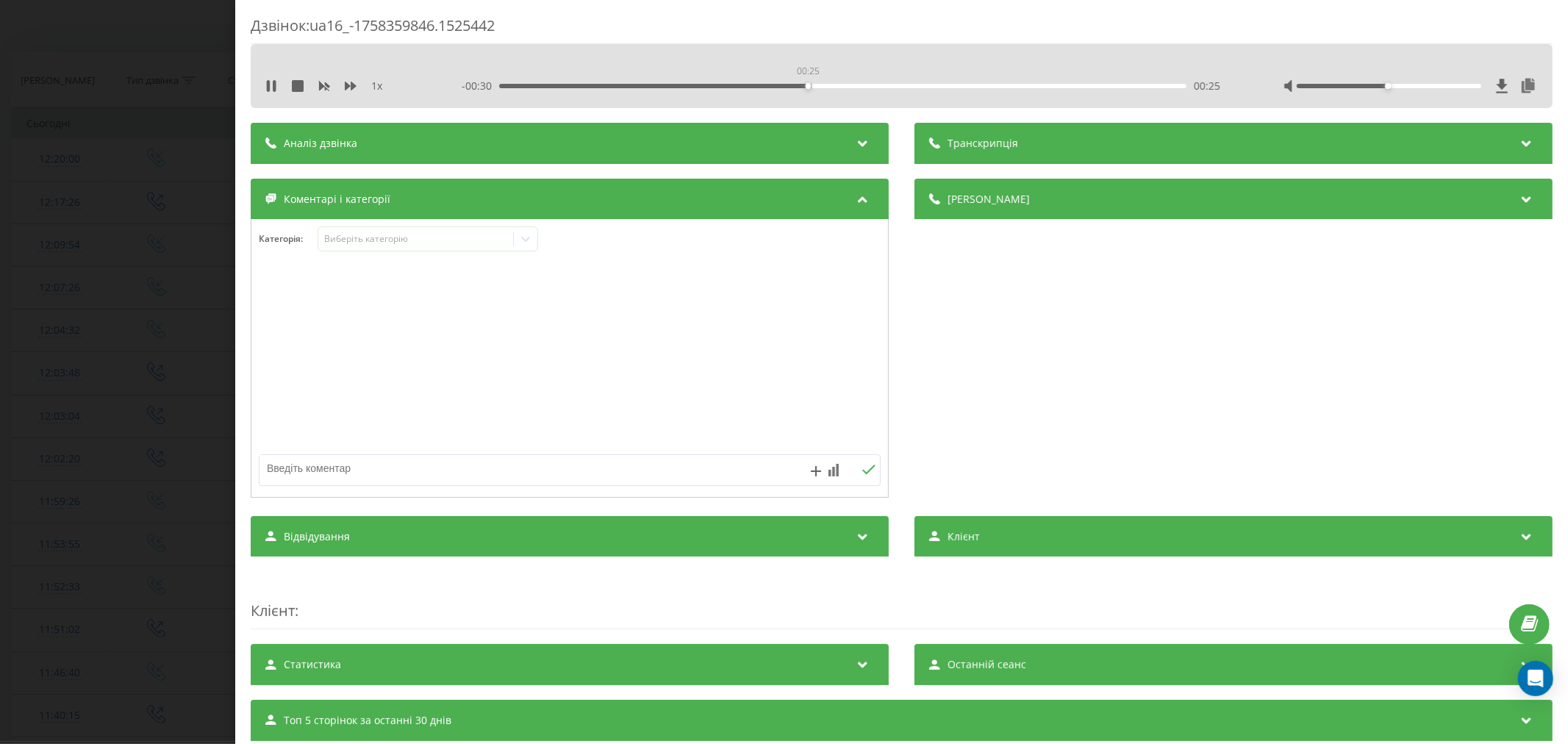
click at [806, 86] on div "00:25" at bounding box center [843, 86] width 688 height 5
click at [869, 86] on div "00:30" at bounding box center [843, 86] width 688 height 5
click at [367, 230] on div "Виберіть категорію" at bounding box center [428, 238] width 221 height 25
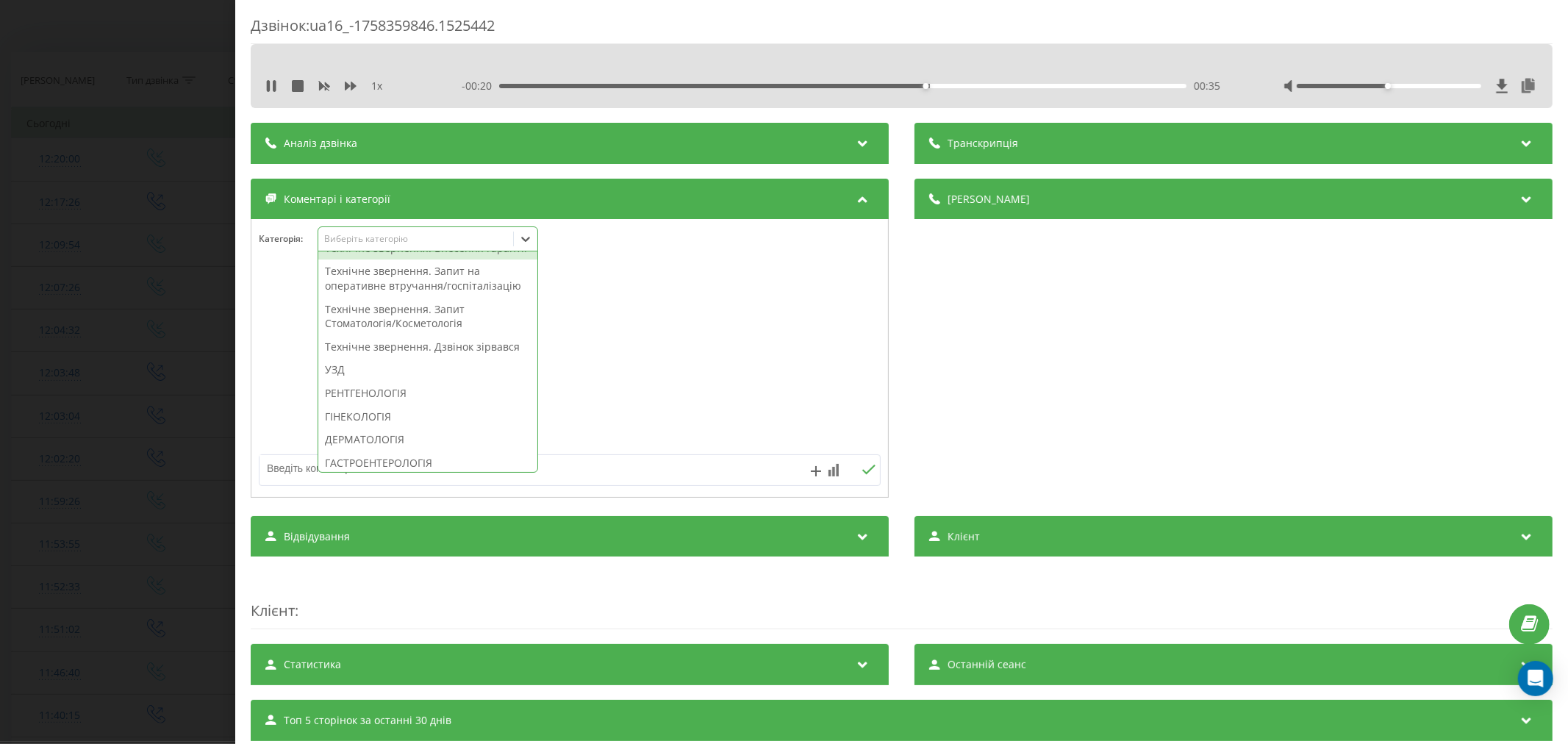
scroll to position [408, 0]
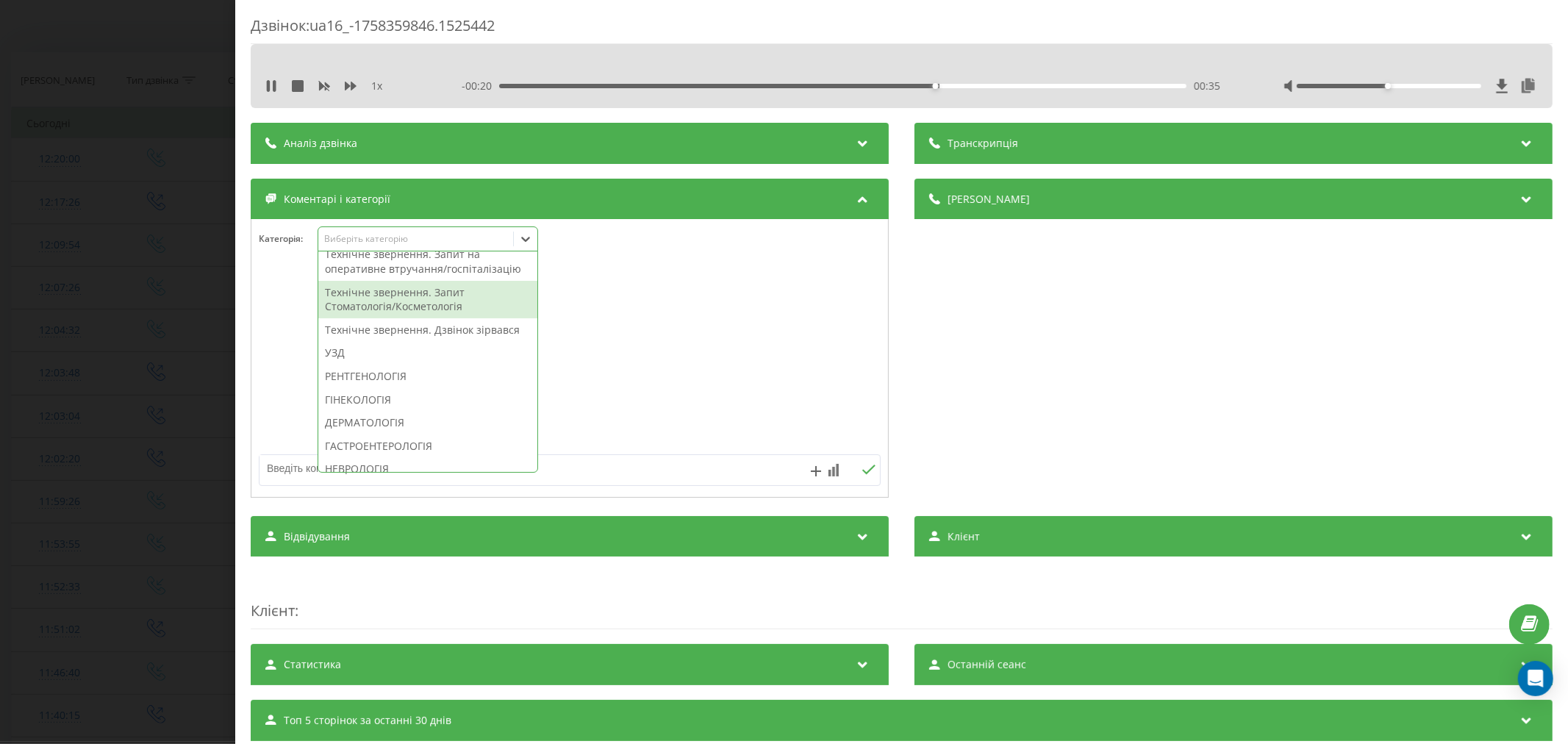
drag, startPoint x: 355, startPoint y: 284, endPoint x: 403, endPoint y: 368, distance: 96.7
click at [403, 368] on div "Первинний Повторний Запис Не запис. Відсутня послуга/напрямок Не запис. Немає в…" at bounding box center [428, 362] width 219 height 221
click at [403, 342] on div "Технічне звернення. Дзвінок зірвався" at bounding box center [428, 330] width 219 height 23
click at [687, 367] on div at bounding box center [569, 359] width 637 height 177
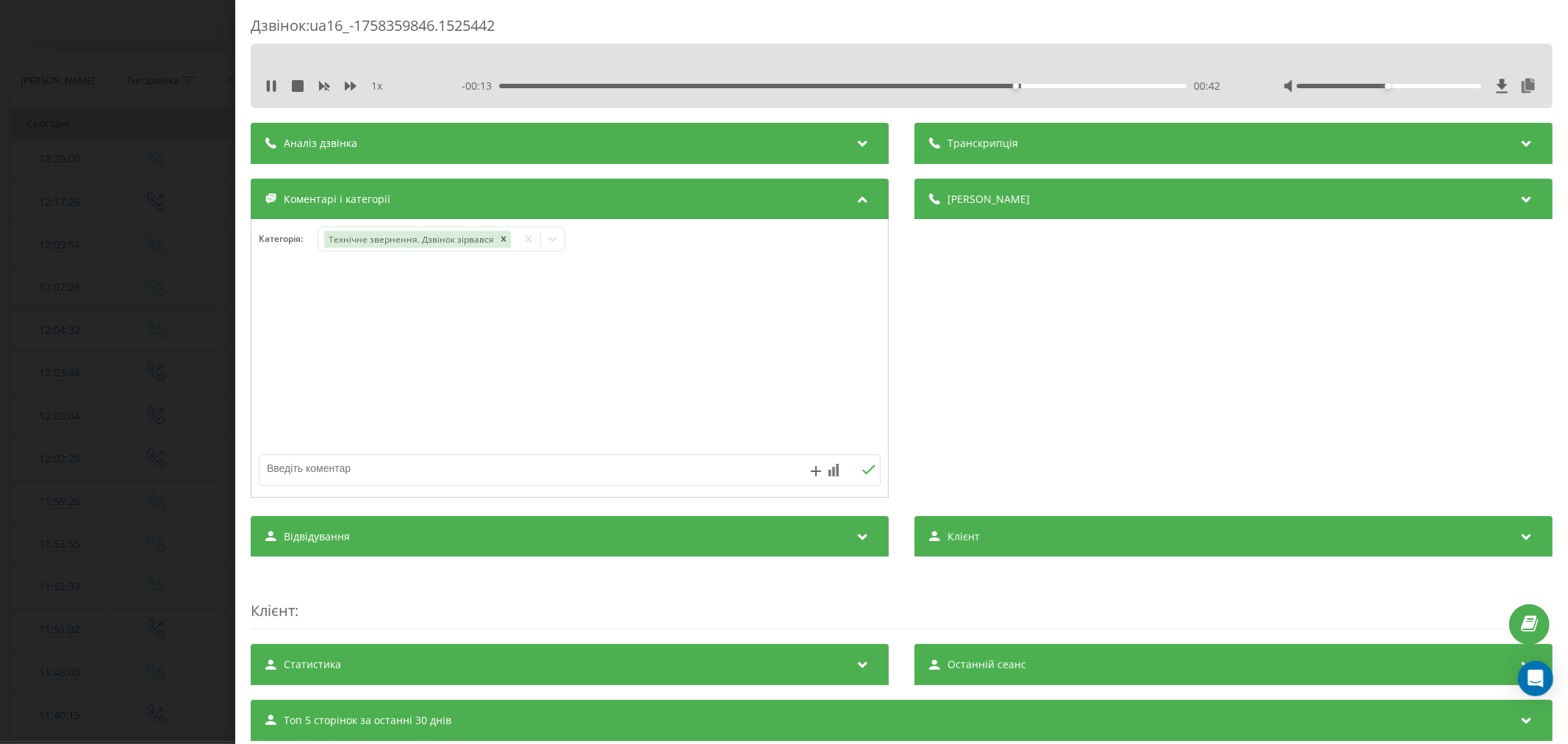
drag, startPoint x: 359, startPoint y: 465, endPoint x: 372, endPoint y: 465, distance: 13.0
click at [366, 466] on textarea at bounding box center [507, 468] width 496 height 26
type textarea "утонення по запису"
click at [863, 473] on icon at bounding box center [869, 469] width 13 height 9
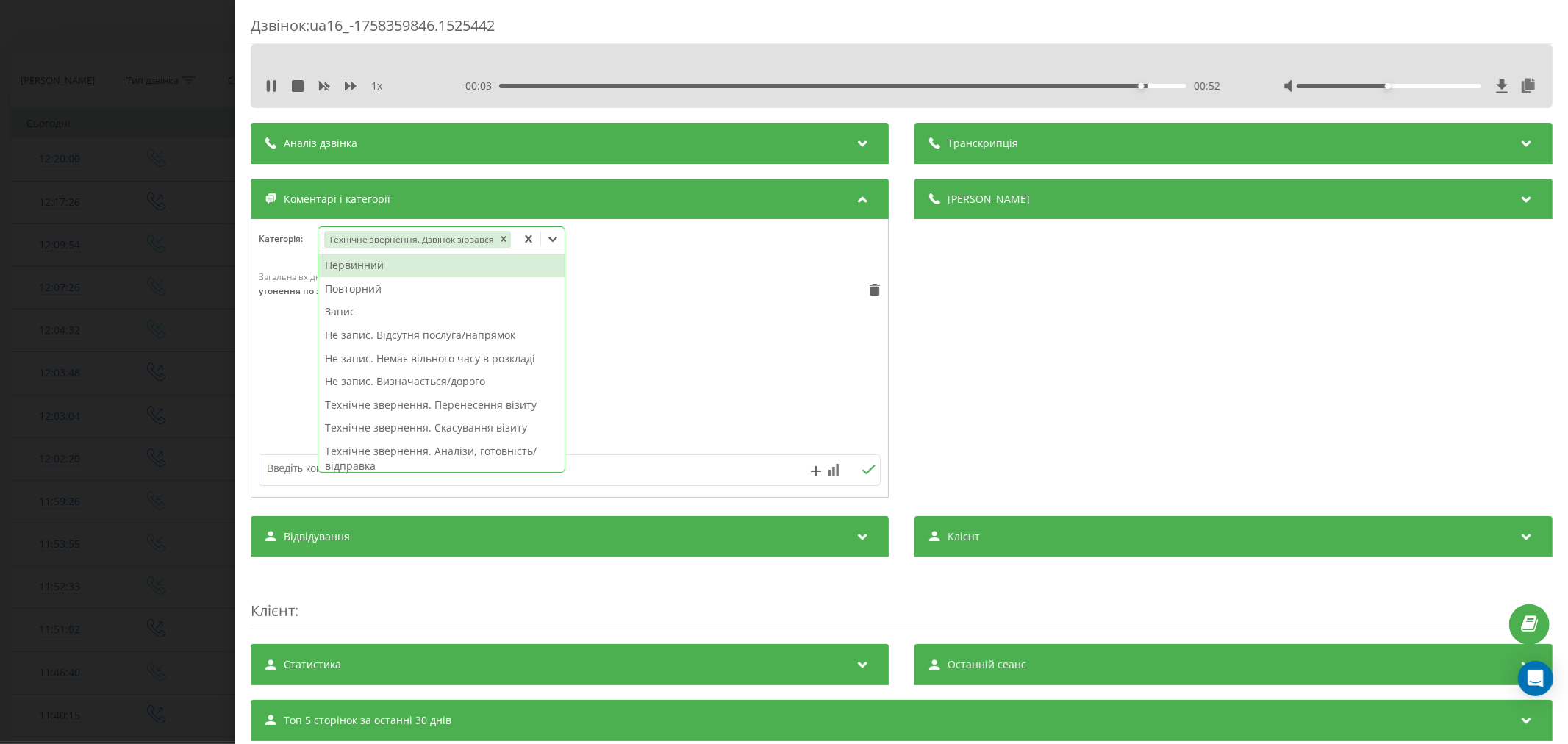
click at [554, 241] on icon at bounding box center [553, 238] width 15 height 15
click at [365, 288] on div "Повторний" at bounding box center [441, 289] width 246 height 23
click at [498, 238] on icon "Remove Технічне звернення. Дзвінок зірвався" at bounding box center [502, 238] width 10 height 10
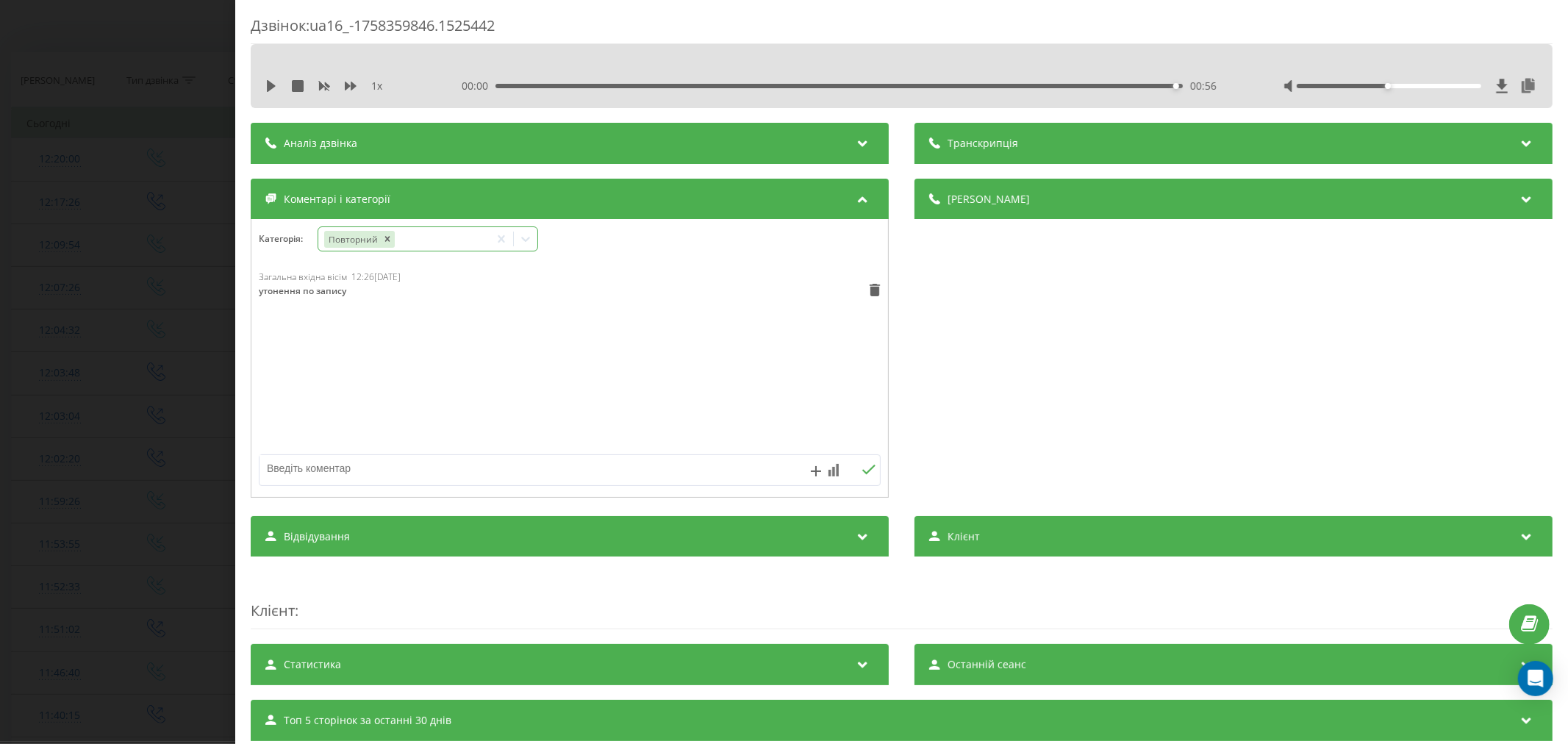
click at [536, 238] on div at bounding box center [525, 238] width 23 height 23
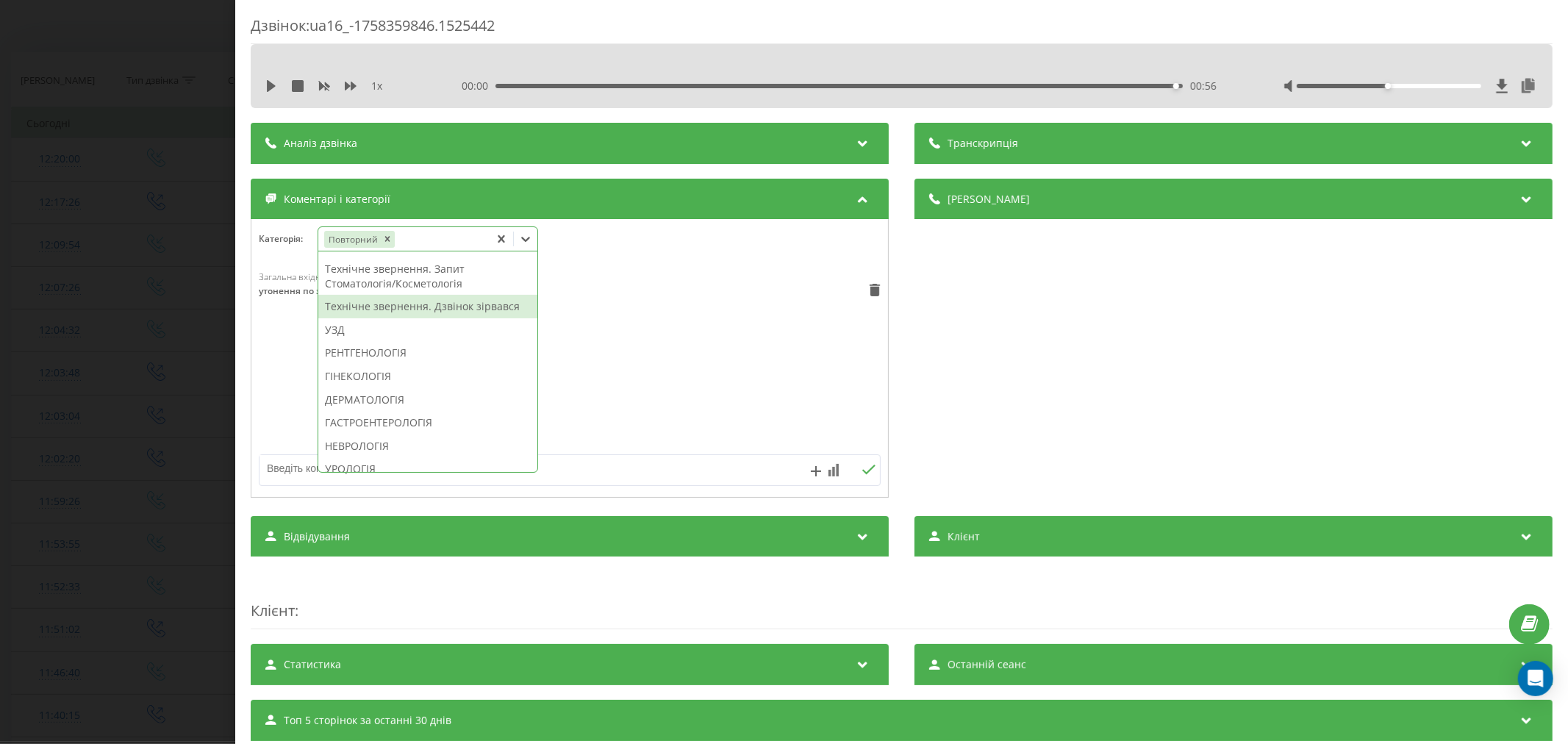
click at [455, 319] on div "Технічне звернення. Дзвінок зірвався" at bounding box center [428, 306] width 219 height 23
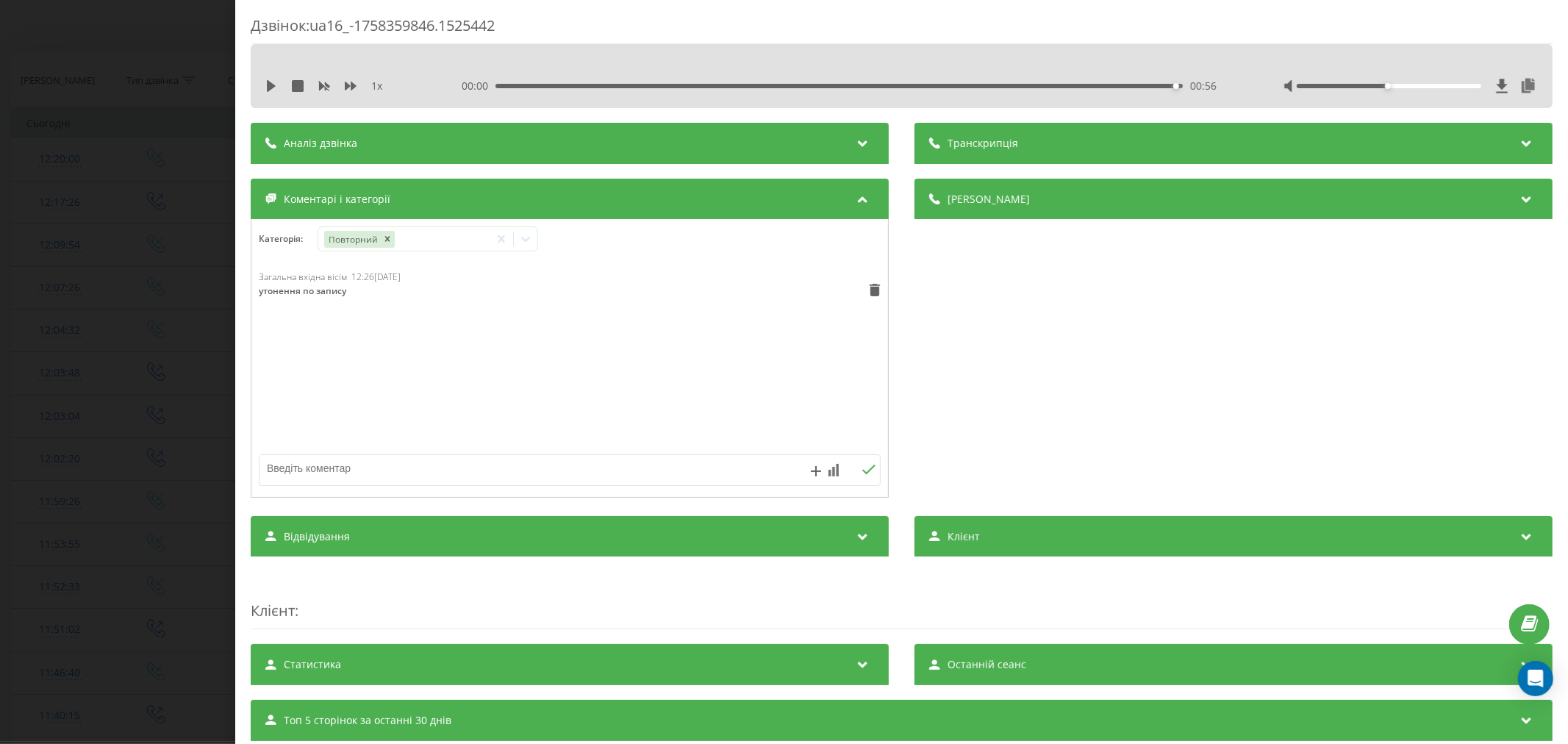
click at [728, 329] on div "Загальна вхідна вісім 12:26, 20 Вересня 2025 утонення по запису" at bounding box center [569, 359] width 637 height 177
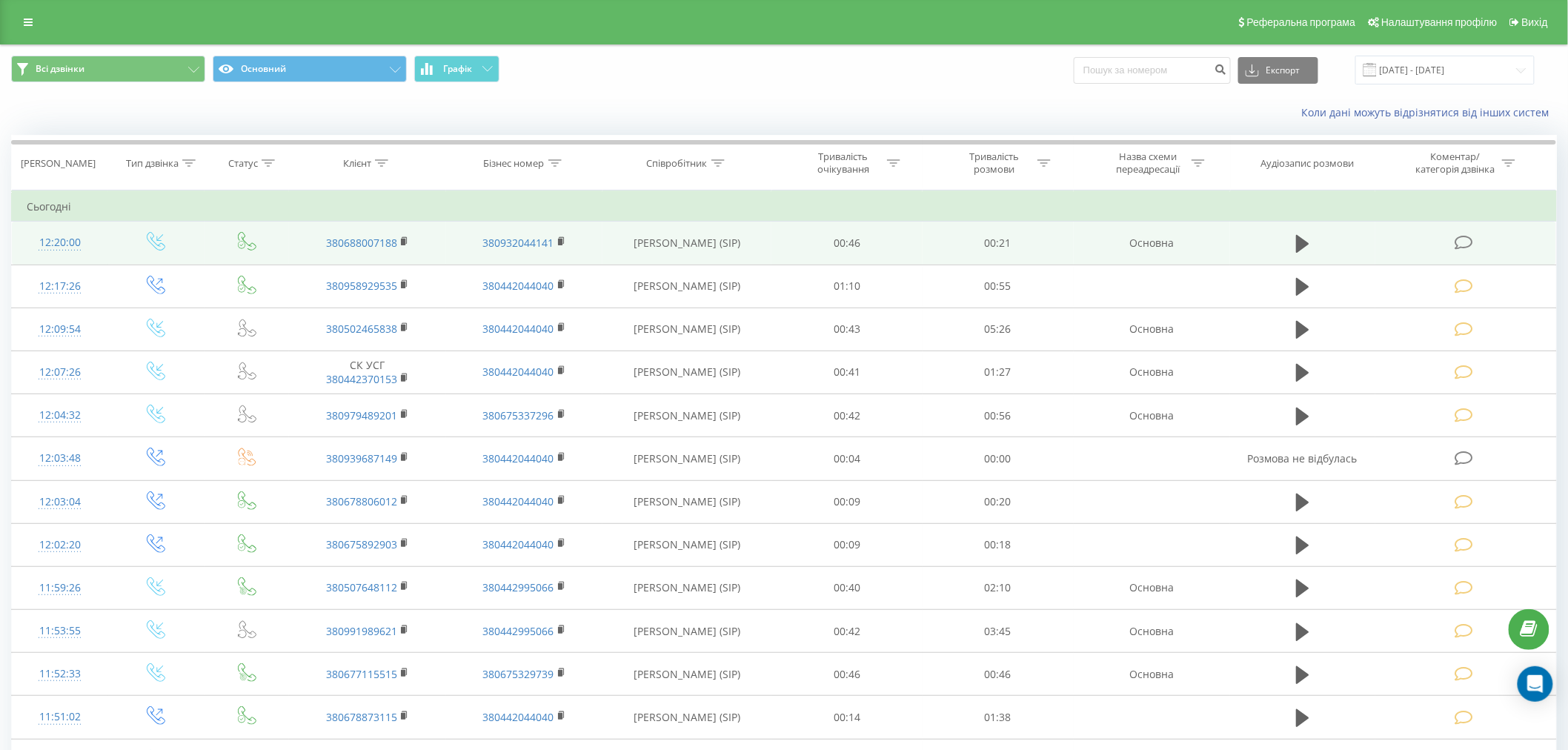
click at [1454, 237] on td at bounding box center [1465, 243] width 180 height 43
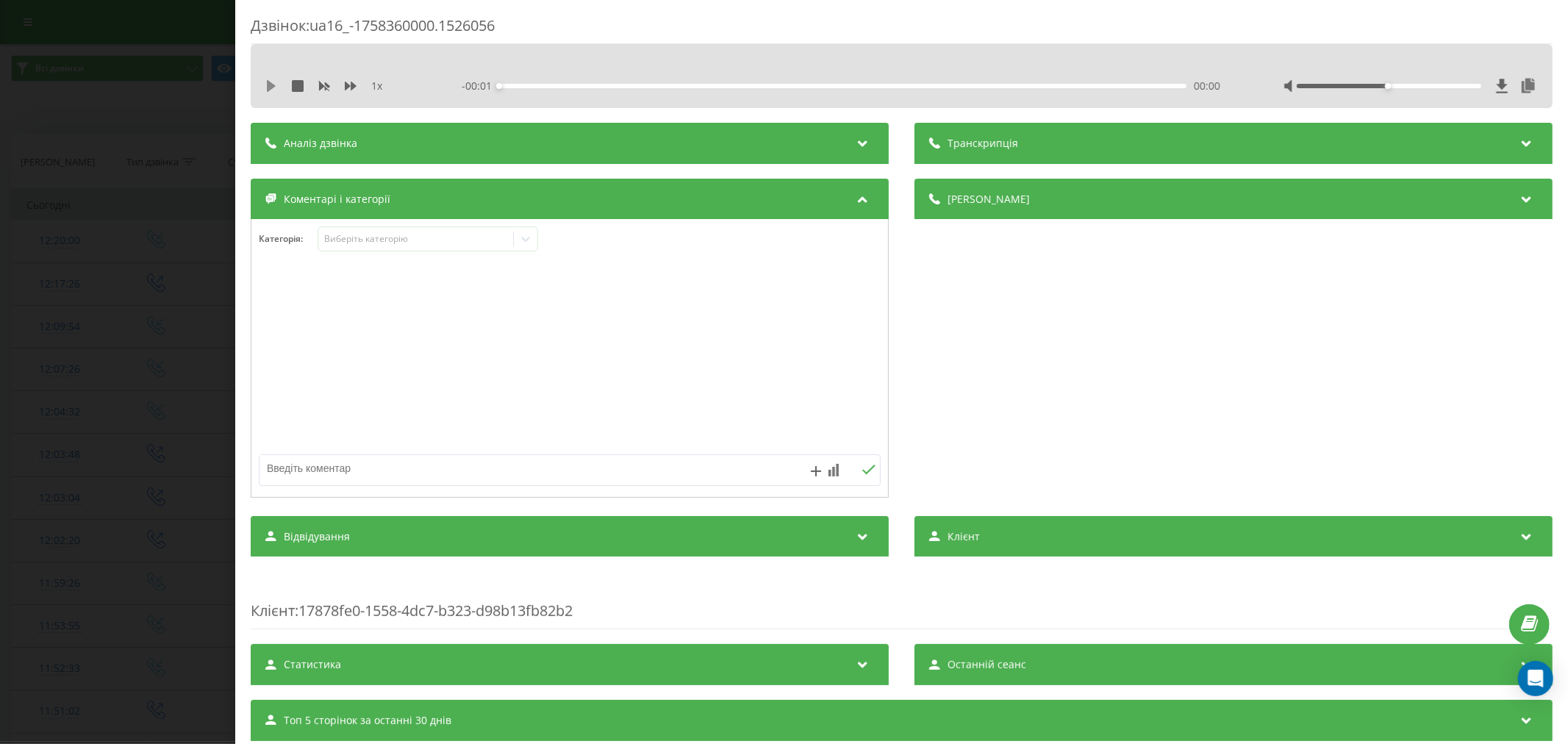
drag, startPoint x: 263, startPoint y: 74, endPoint x: 265, endPoint y: 83, distance: 9.2
click at [263, 76] on div "1 x - 00:01 00:00 00:00" at bounding box center [901, 76] width 1302 height 64
click at [267, 89] on icon at bounding box center [271, 86] width 8 height 12
click at [563, 86] on div "00:02" at bounding box center [843, 86] width 688 height 5
click at [702, 86] on div "00:06" at bounding box center [843, 86] width 688 height 5
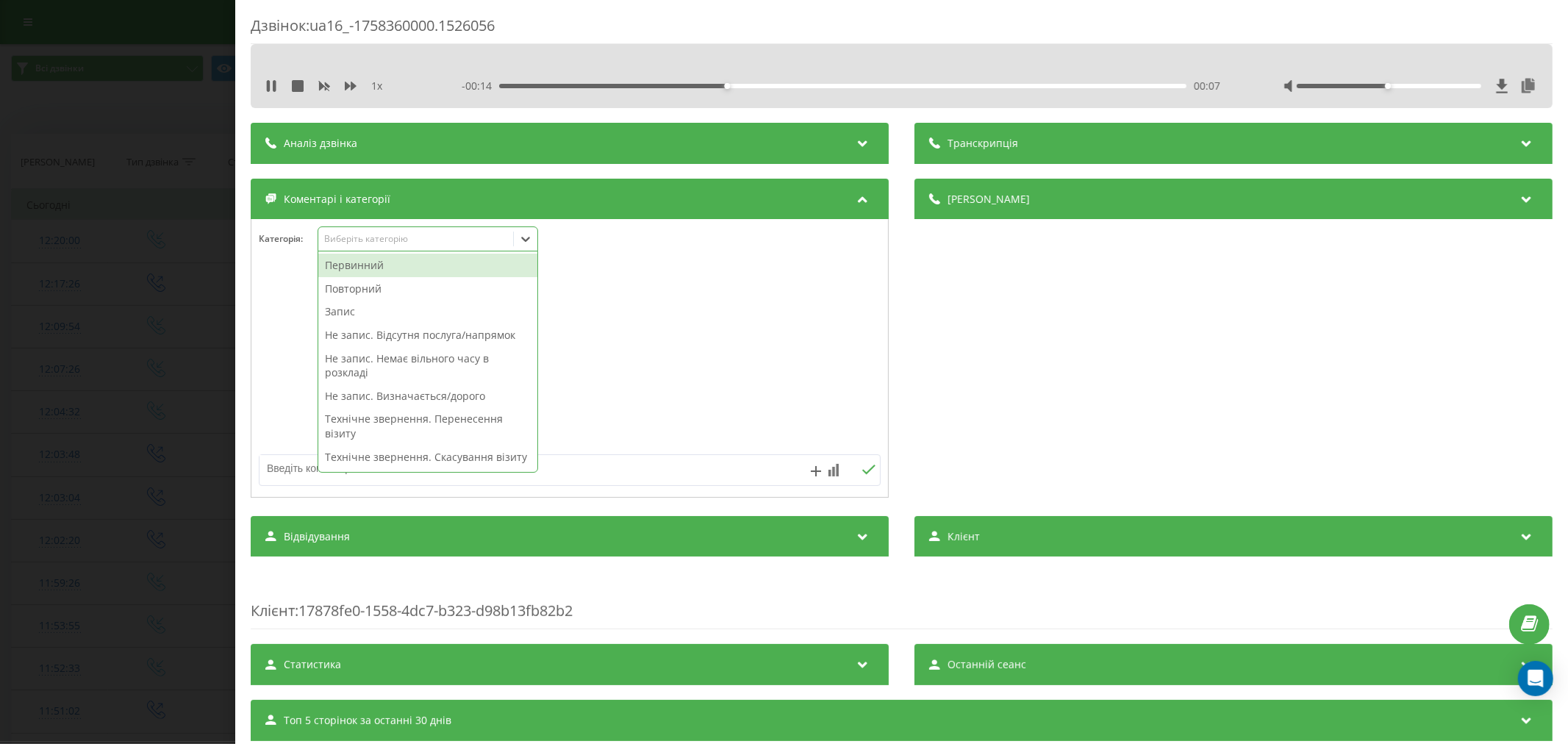
click at [383, 239] on div "Виберіть категорію" at bounding box center [415, 238] width 184 height 12
click at [359, 292] on div "Повторний" at bounding box center [428, 289] width 219 height 23
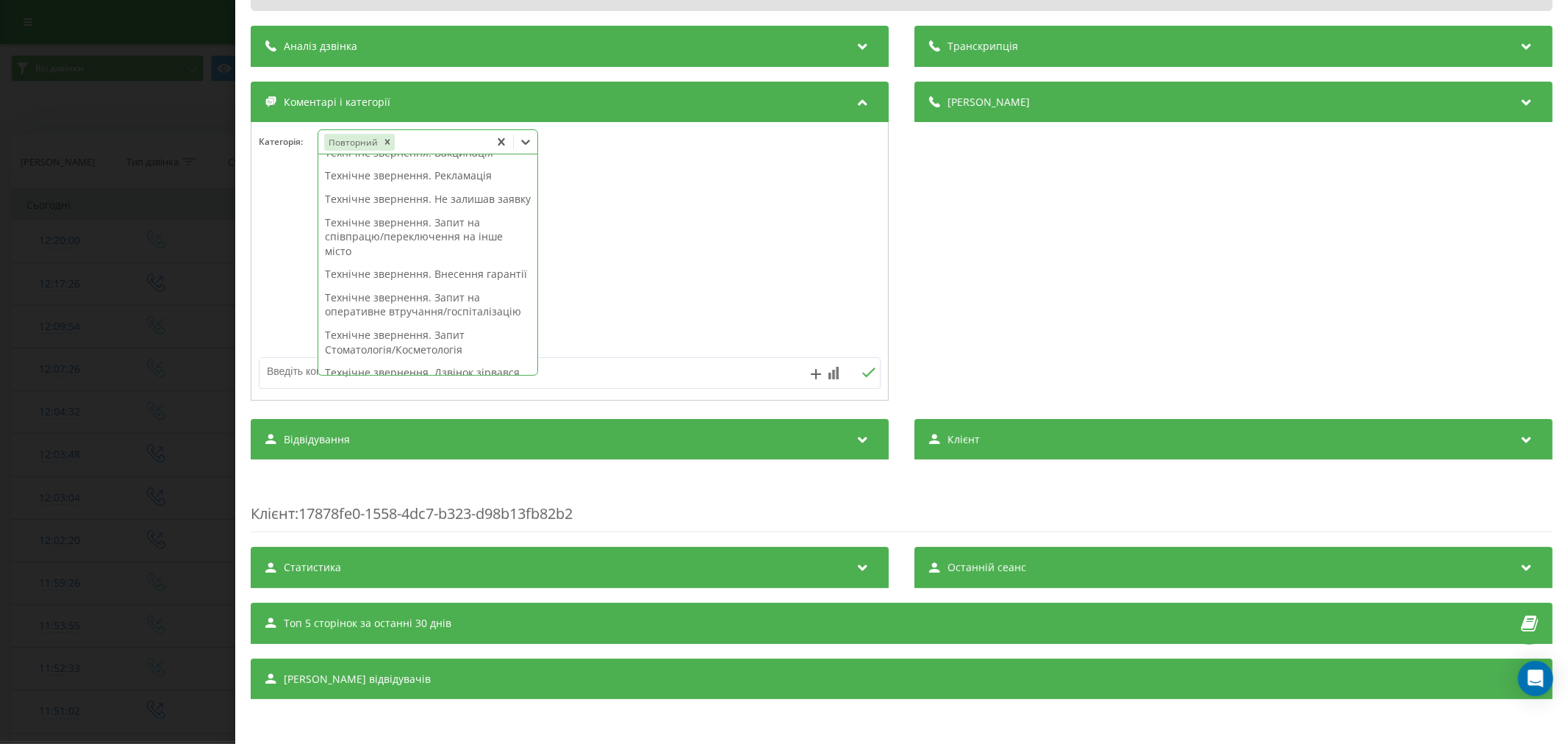
scroll to position [326, 0]
click at [438, 303] on div "Технічне звернення. Дзвінок зірвався" at bounding box center [428, 291] width 219 height 23
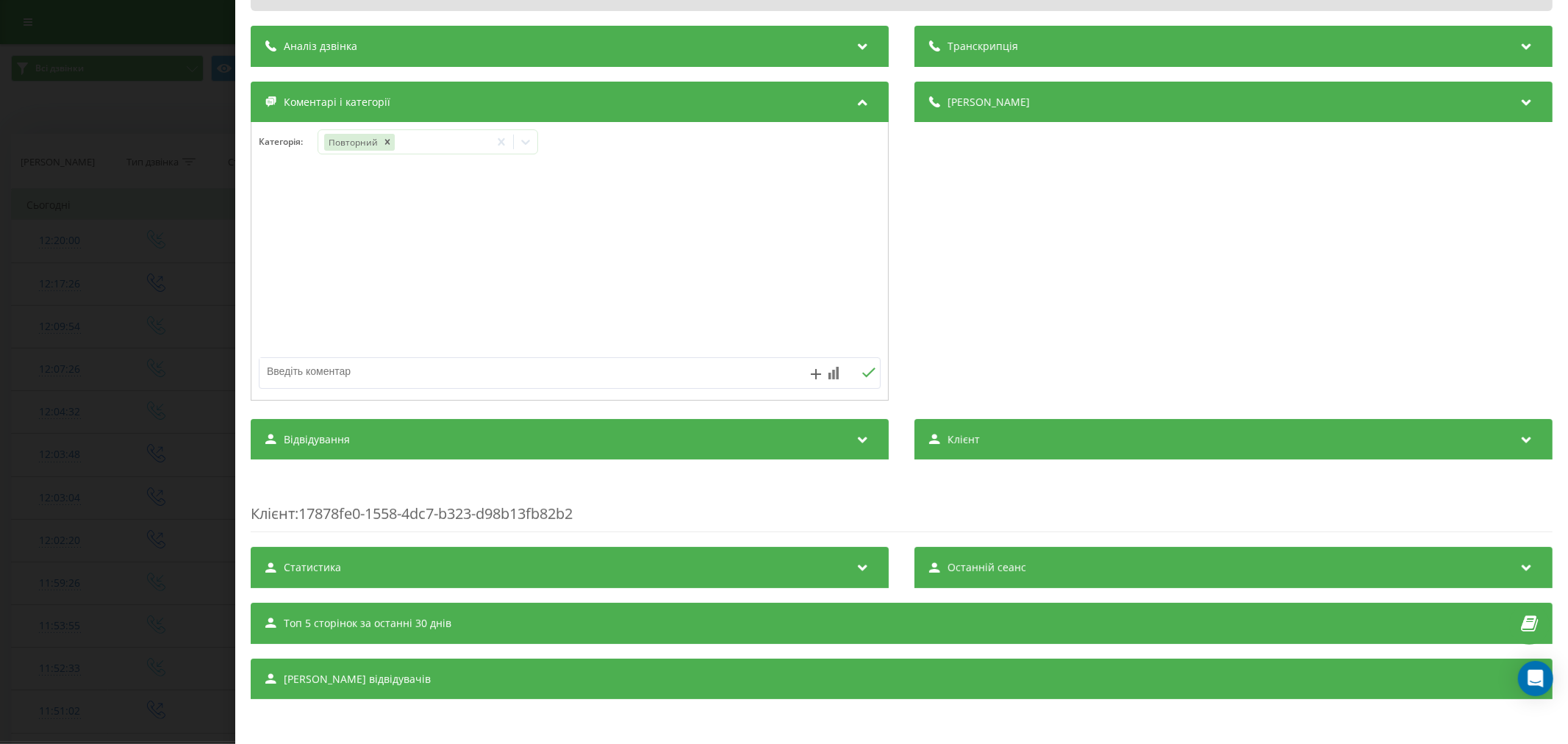
click at [663, 318] on div at bounding box center [569, 262] width 637 height 177
drag, startPoint x: 456, startPoint y: 373, endPoint x: 644, endPoint y: 239, distance: 230.9
click at [459, 371] on textarea at bounding box center [507, 371] width 496 height 26
type textarea "попередити про спізнення"
click at [864, 367] on icon at bounding box center [869, 372] width 14 height 10
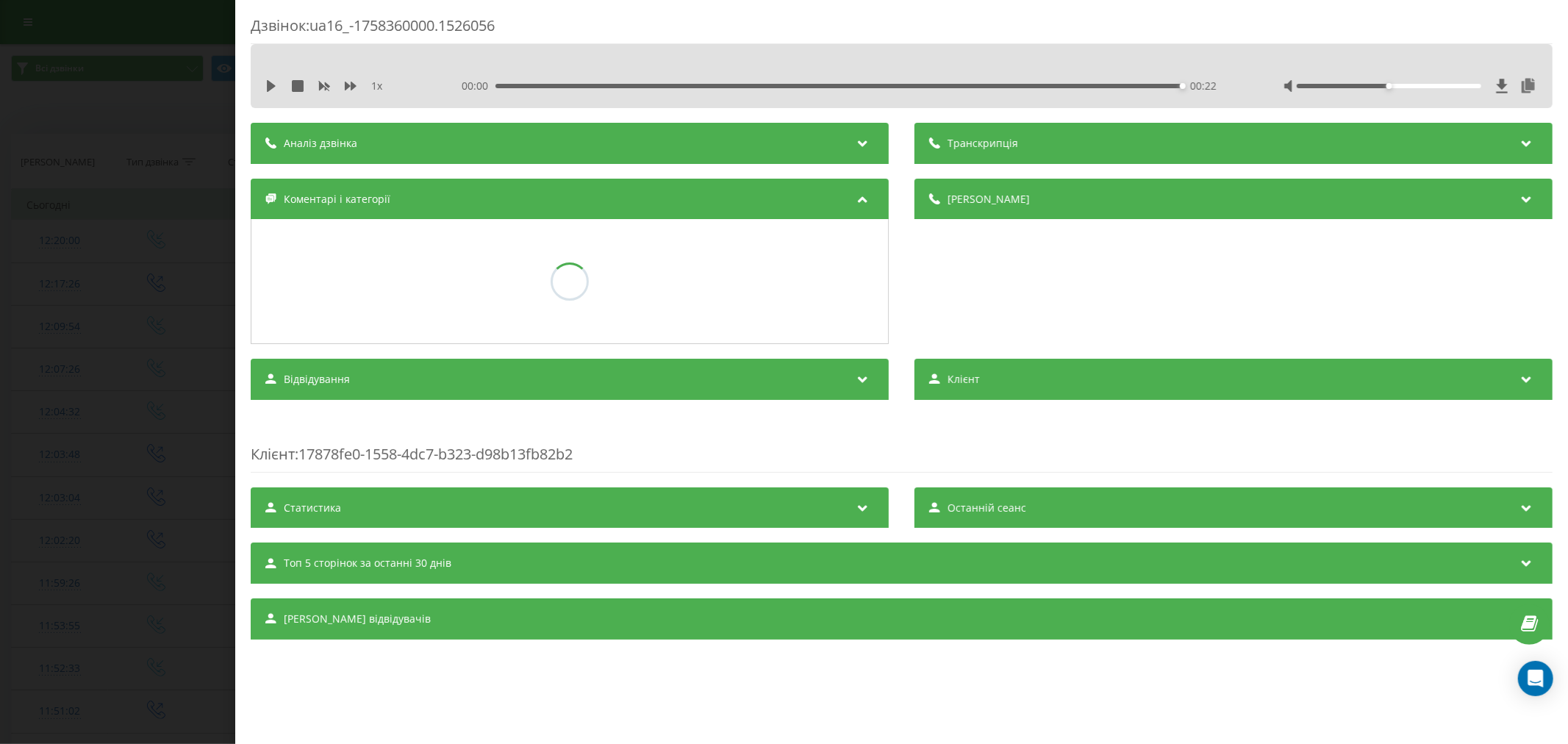
scroll to position [0, 0]
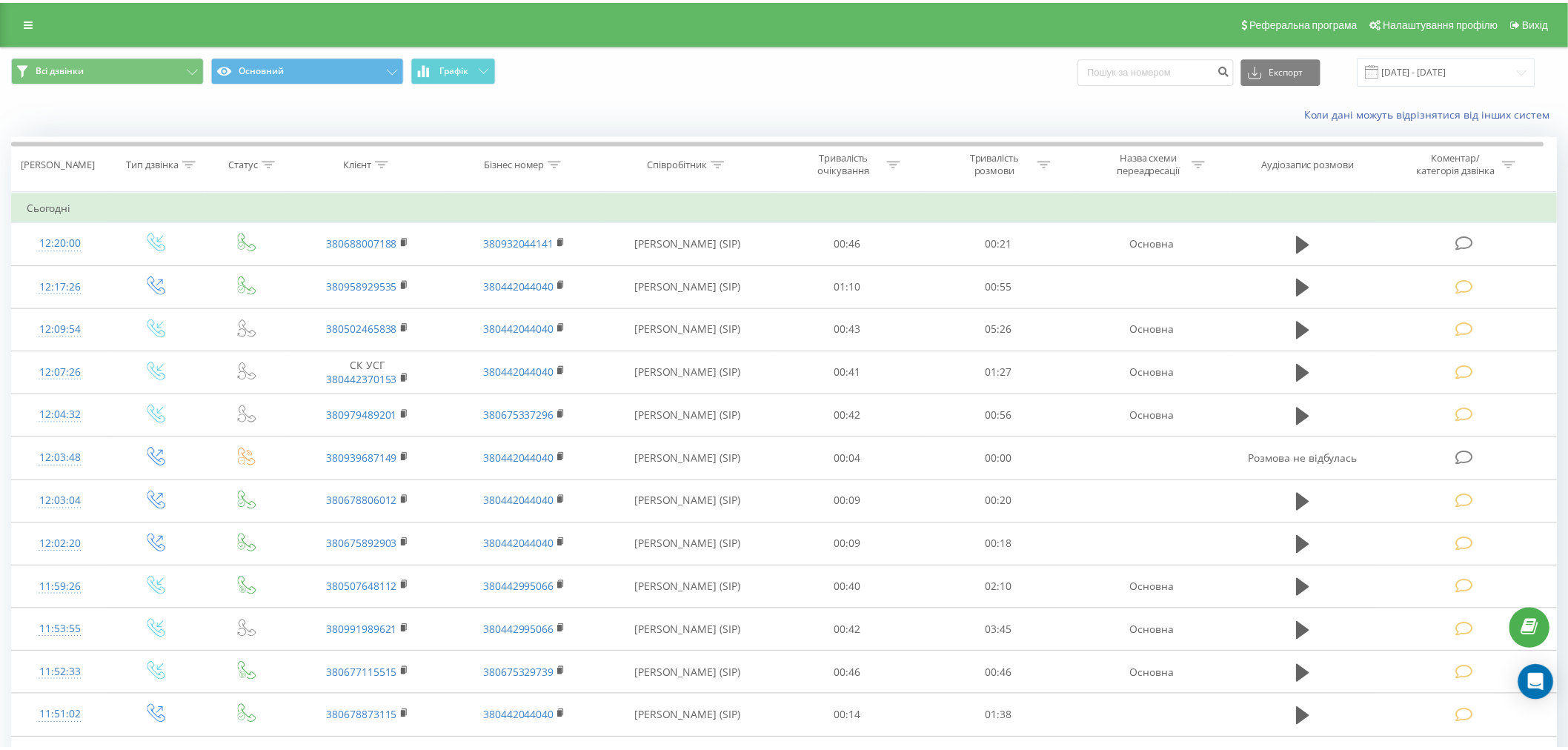
scroll to position [82, 0]
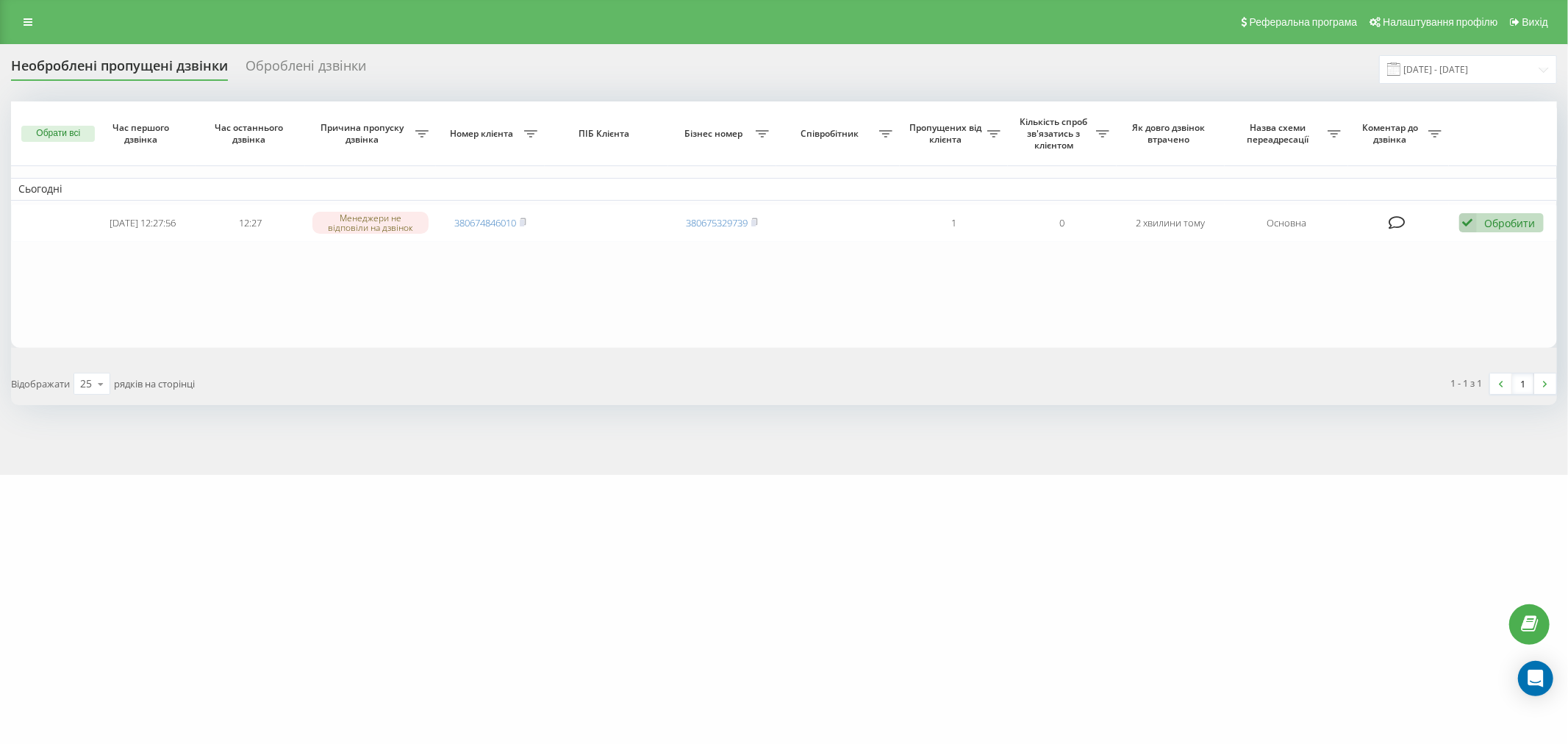
click at [260, 675] on div "[DOMAIN_NAME] Проекти [DOMAIN_NAME] Центр звернень Журнал дзвінків Журнал повід…" at bounding box center [784, 372] width 1568 height 744
drag, startPoint x: 535, startPoint y: 299, endPoint x: 262, endPoint y: 133, distance: 319.5
click at [526, 299] on table "Сьогодні [DATE] 12:27:56 12:27 Менеджери не відповіли на дзвінок 380674846010 3…" at bounding box center [784, 224] width 1546 height 246
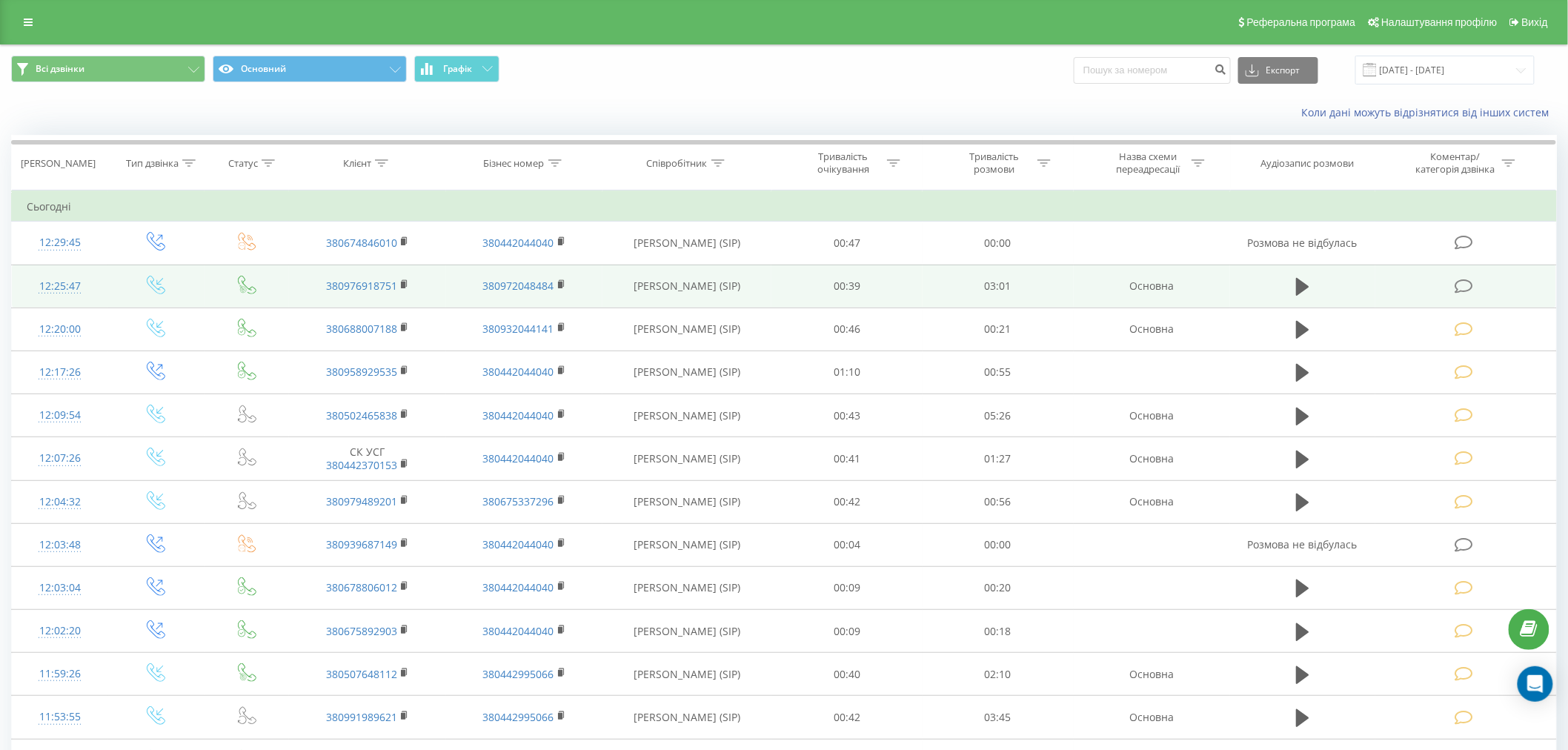
click at [1463, 282] on icon at bounding box center [1464, 286] width 19 height 16
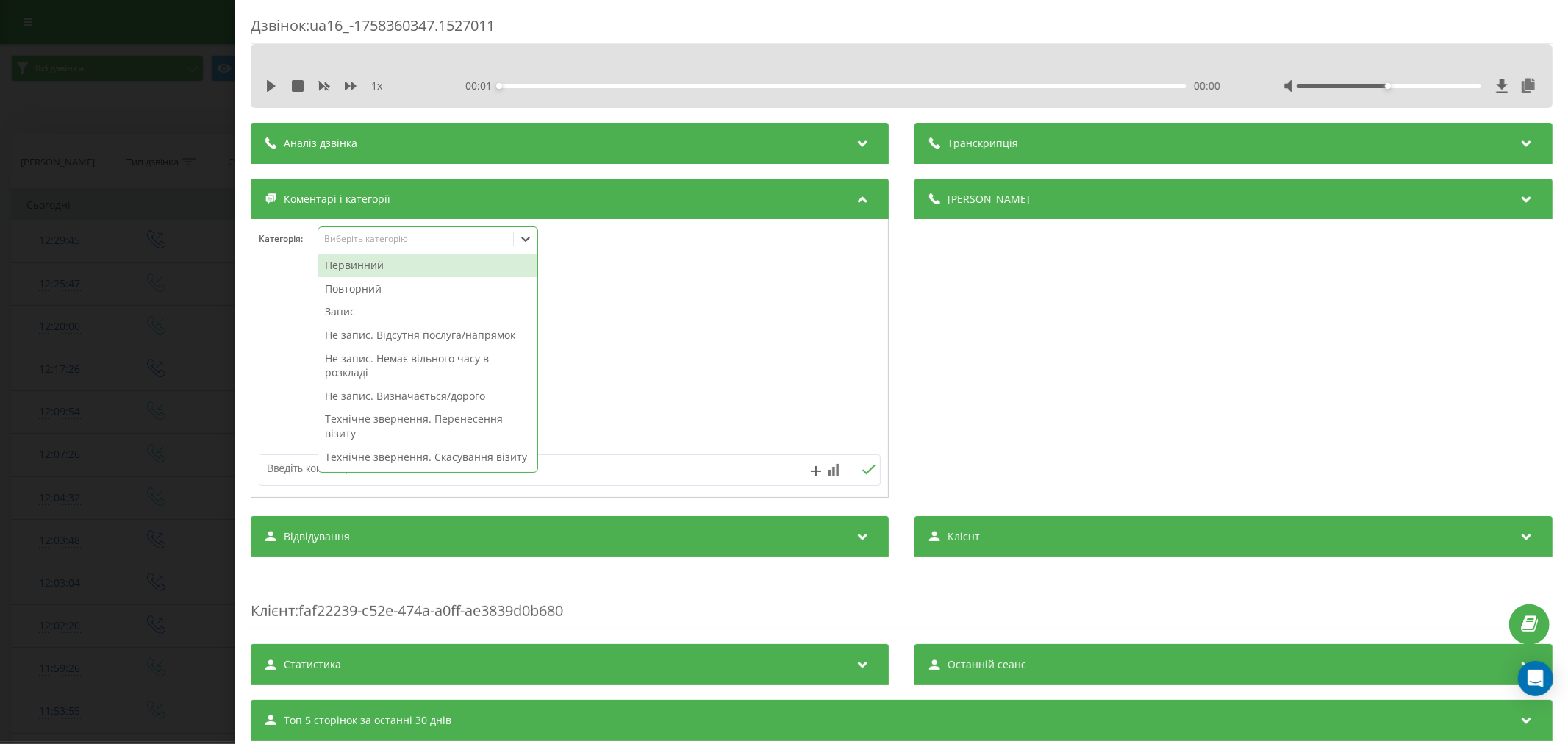
click at [367, 247] on div "Виберіть категорію" at bounding box center [428, 238] width 221 height 25
click at [367, 259] on div "Первинний" at bounding box center [428, 265] width 219 height 23
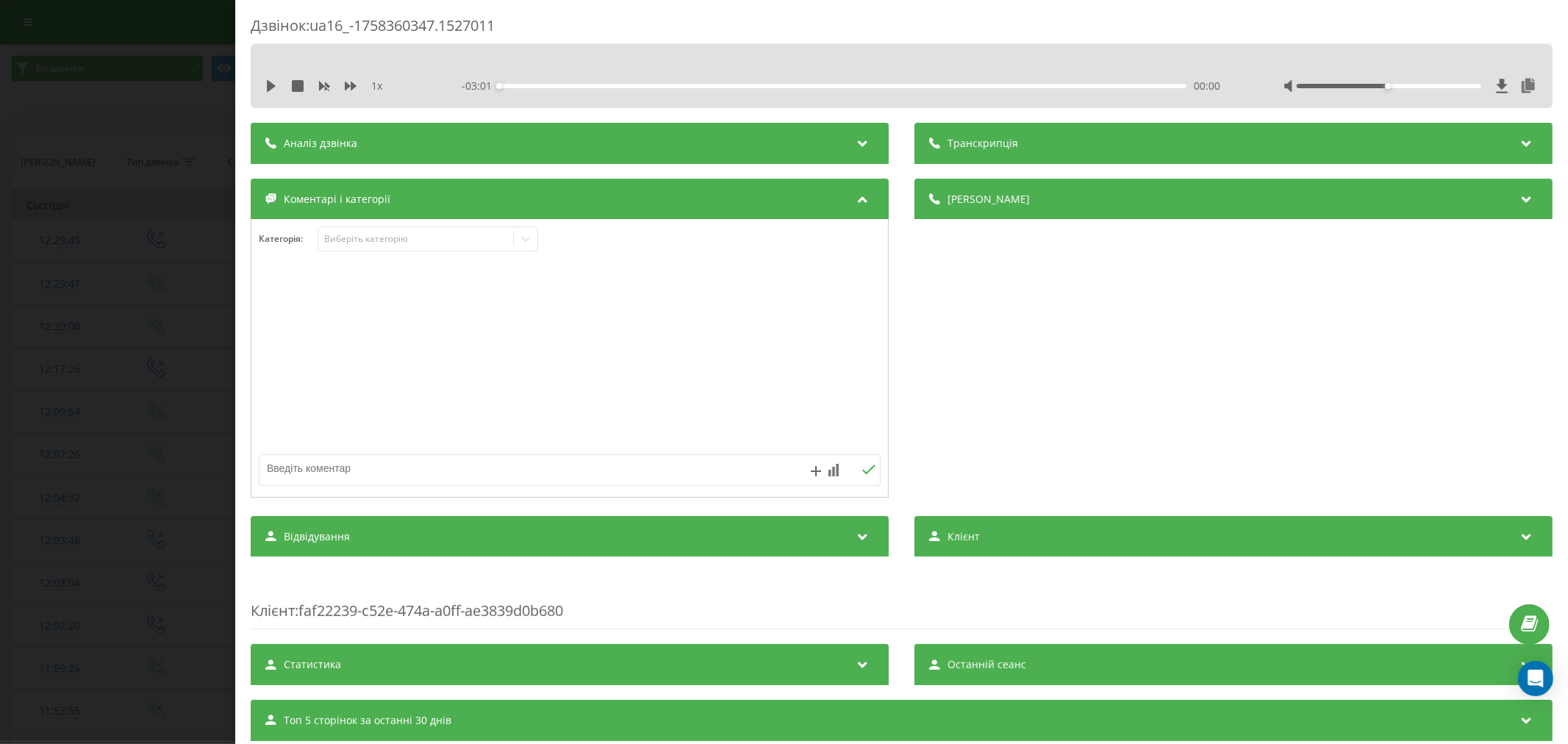
click at [686, 302] on div at bounding box center [569, 359] width 637 height 177
click at [534, 248] on div at bounding box center [525, 238] width 23 height 23
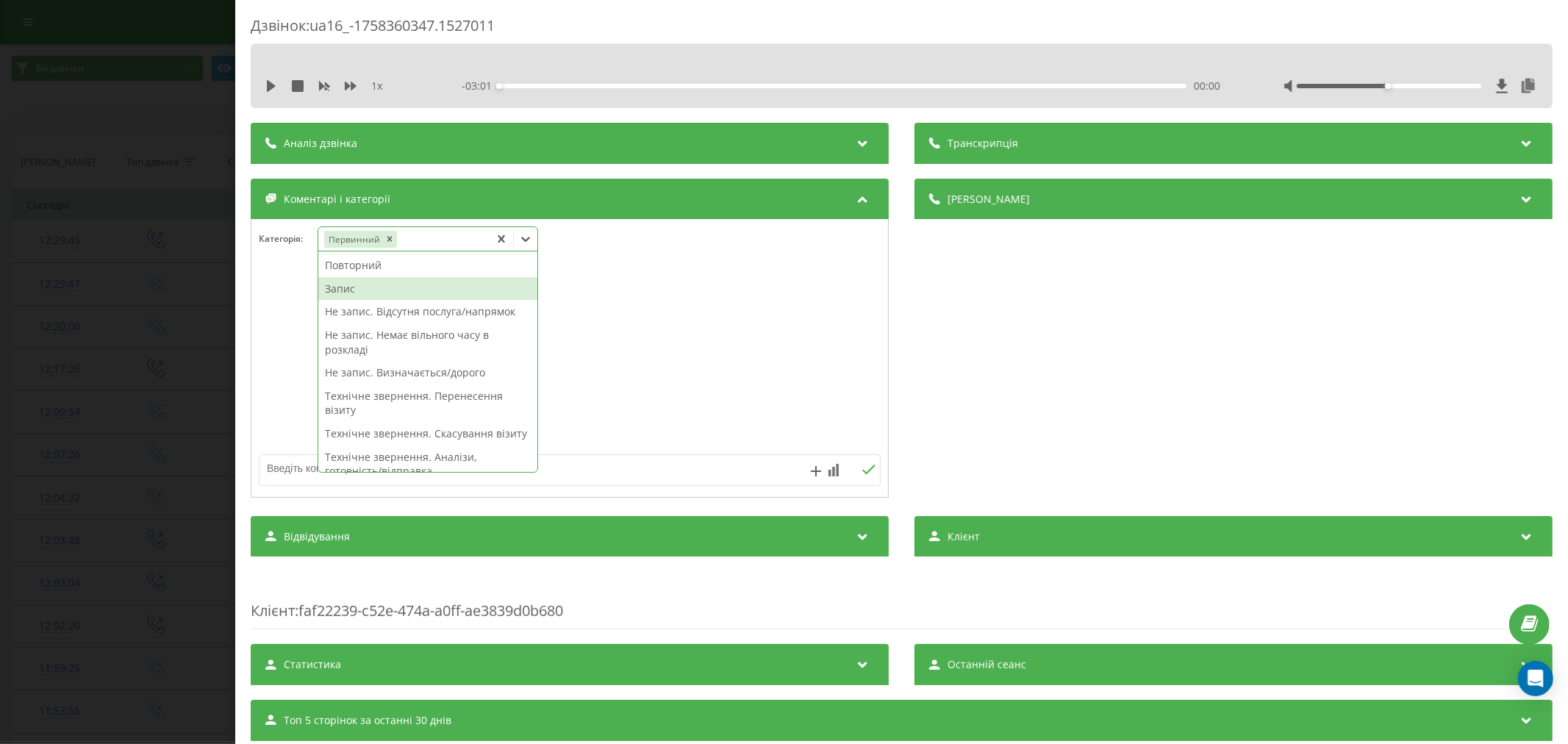
drag, startPoint x: 378, startPoint y: 311, endPoint x: 378, endPoint y: 293, distance: 18.0
click at [378, 293] on div "Повторний Запис Не запис. Відсутня послуга/напрямок Не запис. Немає вільного ча…" at bounding box center [428, 362] width 219 height 221
click at [378, 293] on div "Запис" at bounding box center [428, 289] width 219 height 23
click at [609, 299] on div at bounding box center [569, 359] width 637 height 177
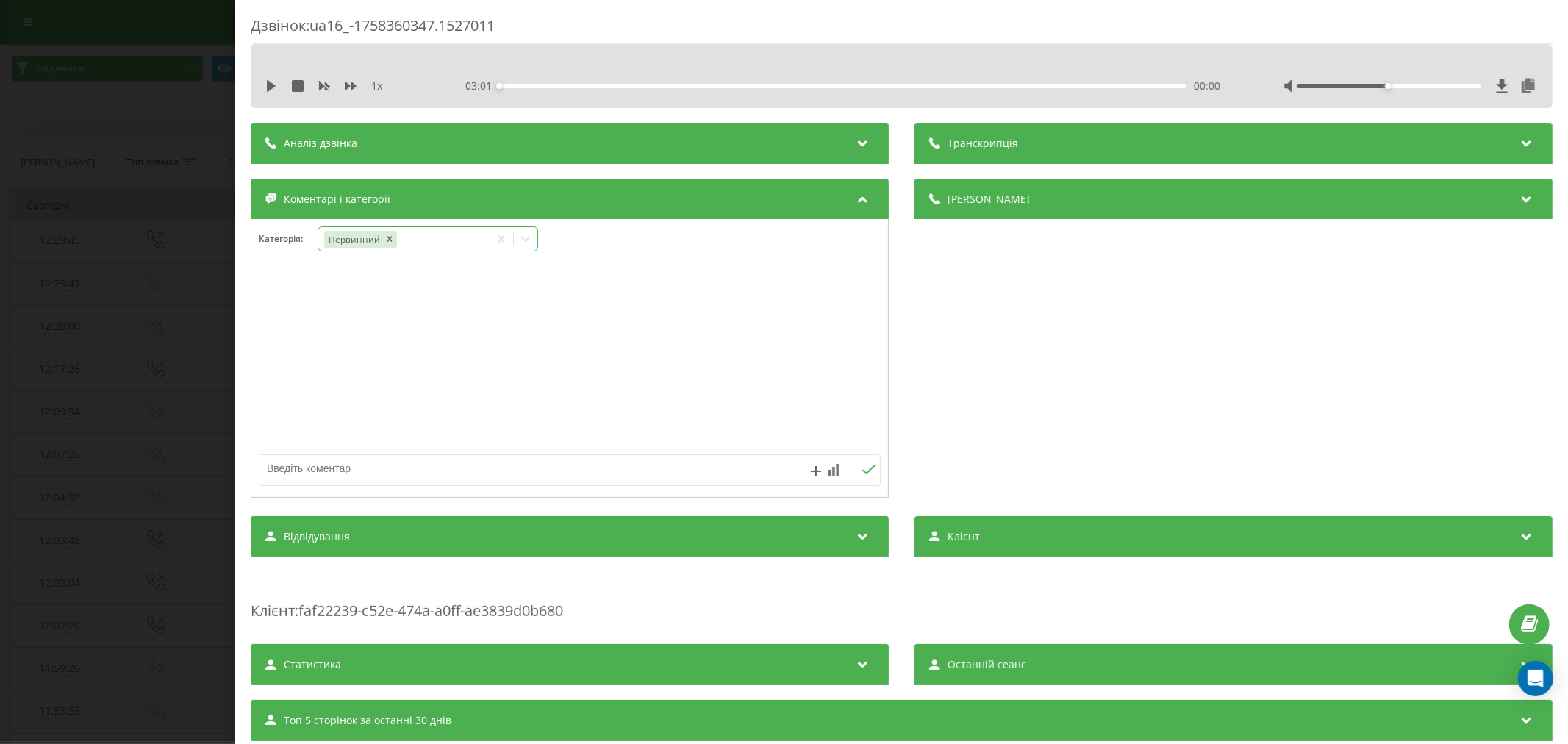
click at [528, 245] on icon at bounding box center [525, 238] width 15 height 15
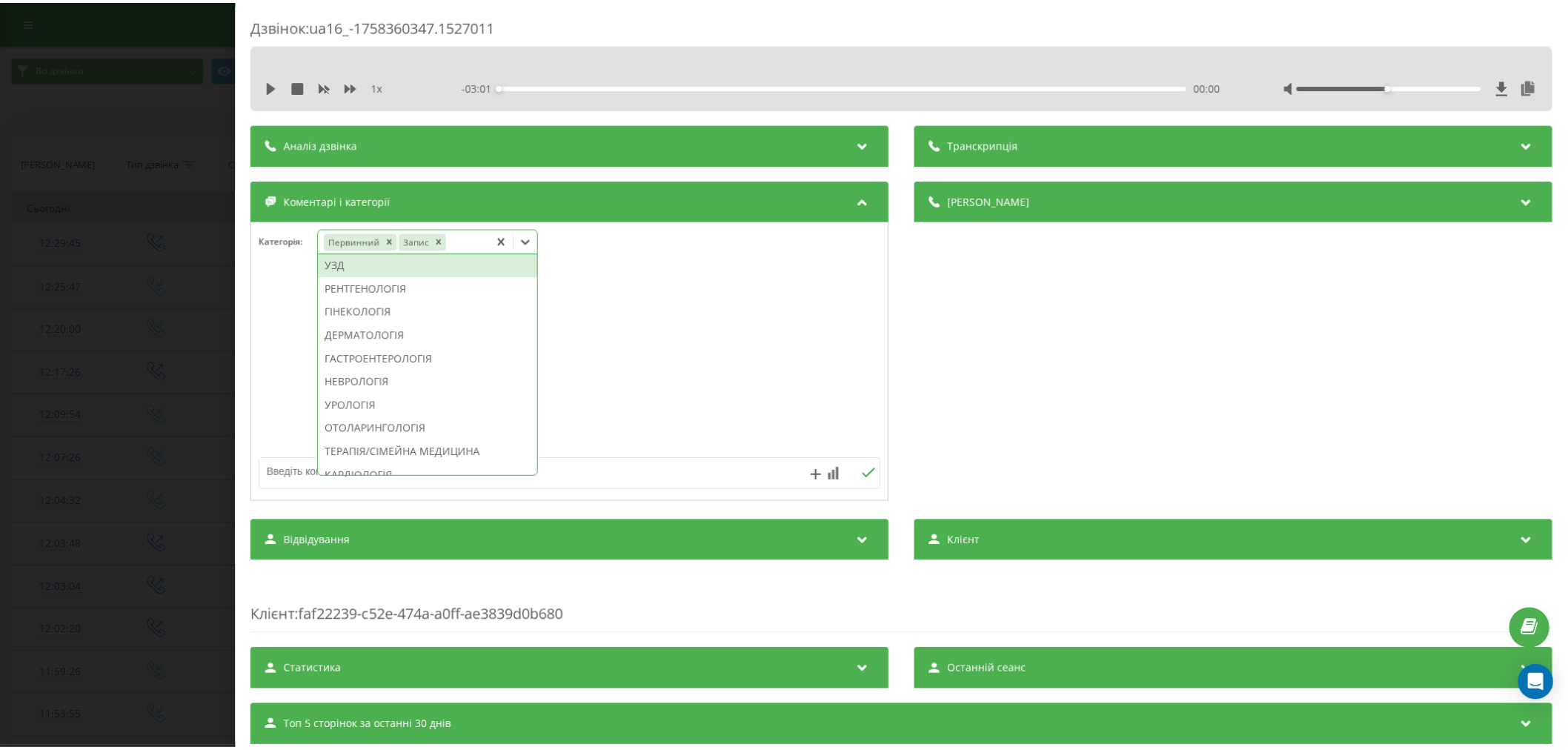
scroll to position [471, 0]
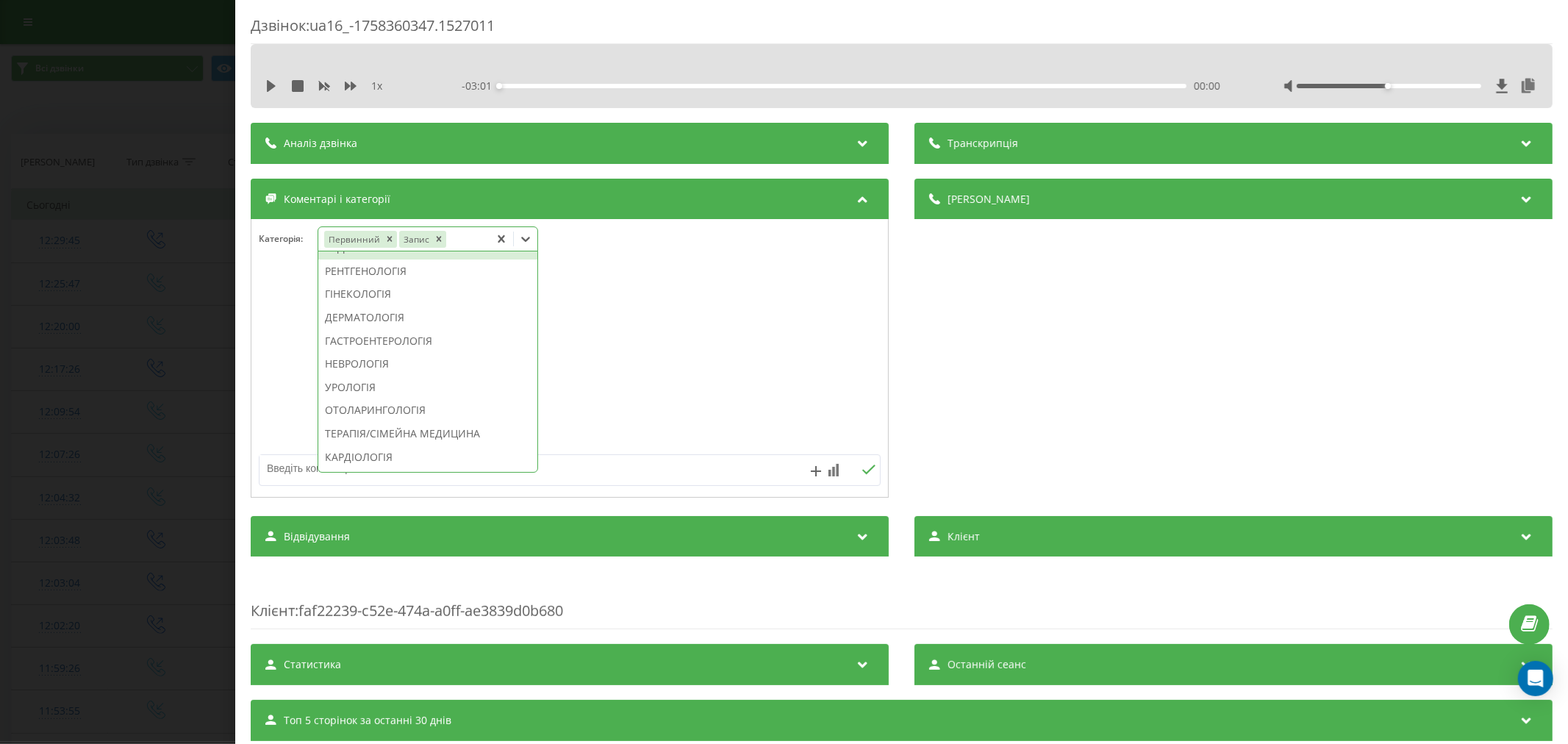
click at [377, 259] on div "УЗД" at bounding box center [428, 248] width 219 height 23
click at [751, 309] on div at bounding box center [569, 359] width 637 height 177
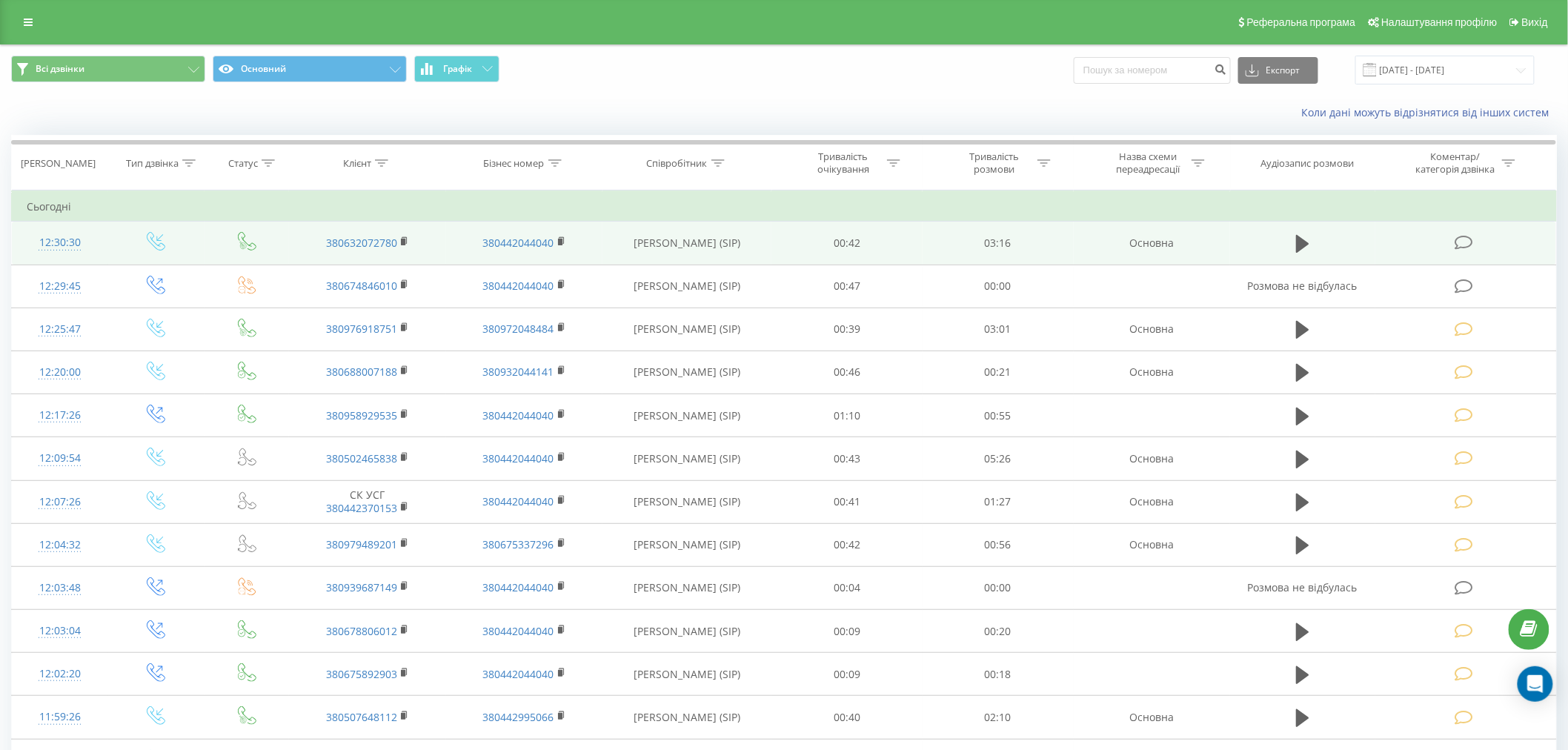
click at [1461, 240] on icon at bounding box center [1464, 243] width 19 height 16
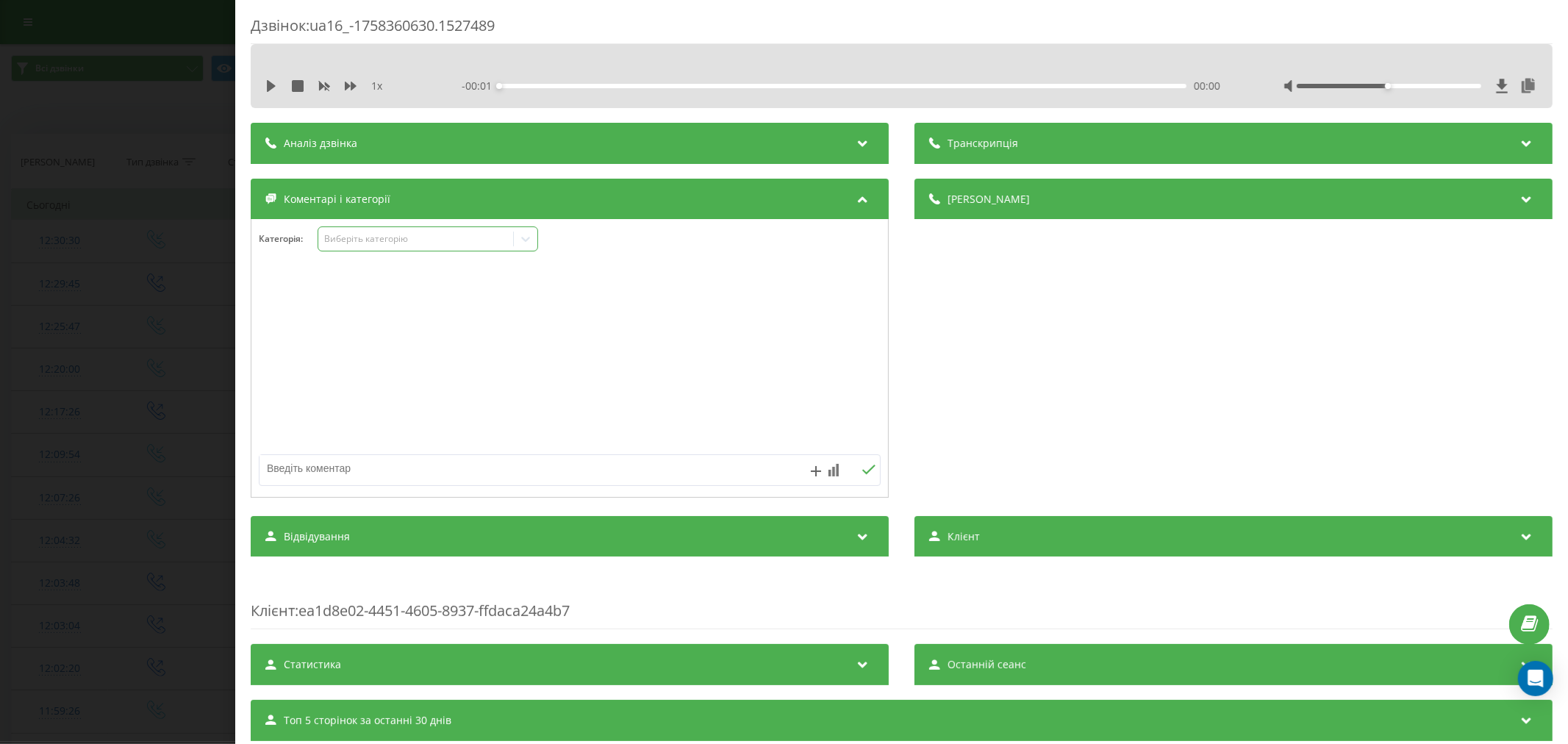
click at [386, 235] on div "Виберіть категорію" at bounding box center [415, 238] width 184 height 12
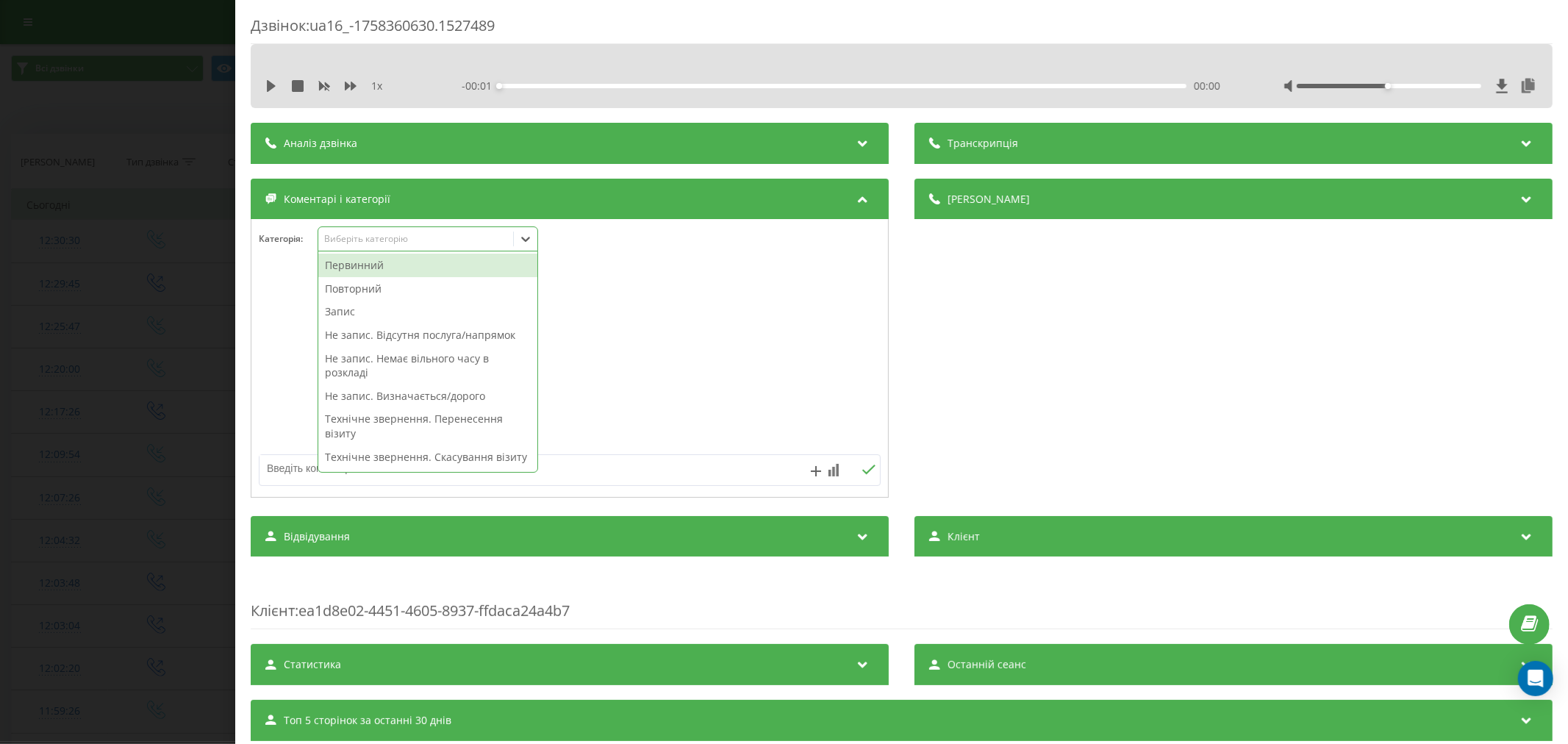
click at [368, 269] on div "Первинний" at bounding box center [428, 265] width 219 height 23
click at [681, 306] on div at bounding box center [569, 359] width 637 height 177
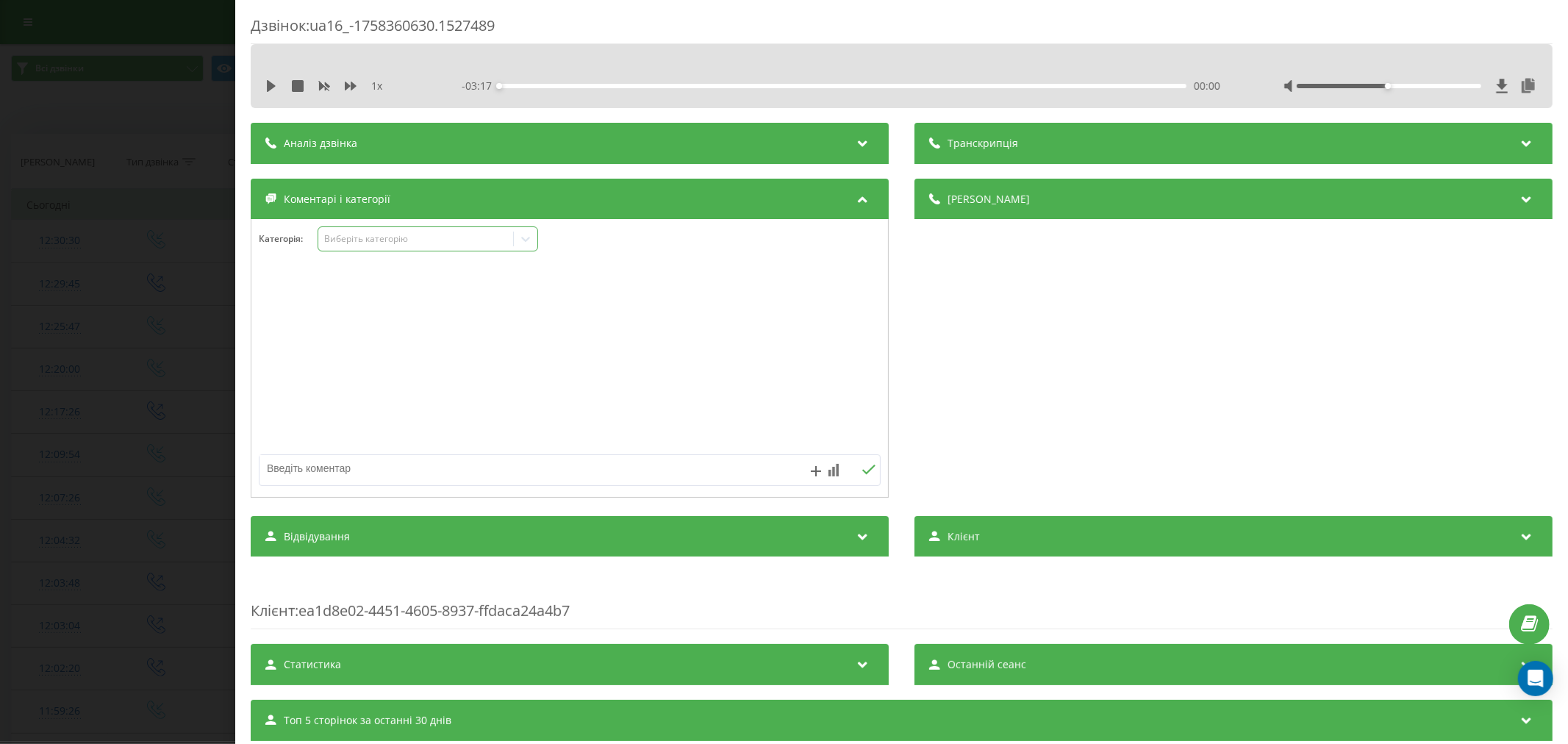
click at [522, 238] on icon at bounding box center [525, 239] width 8 height 5
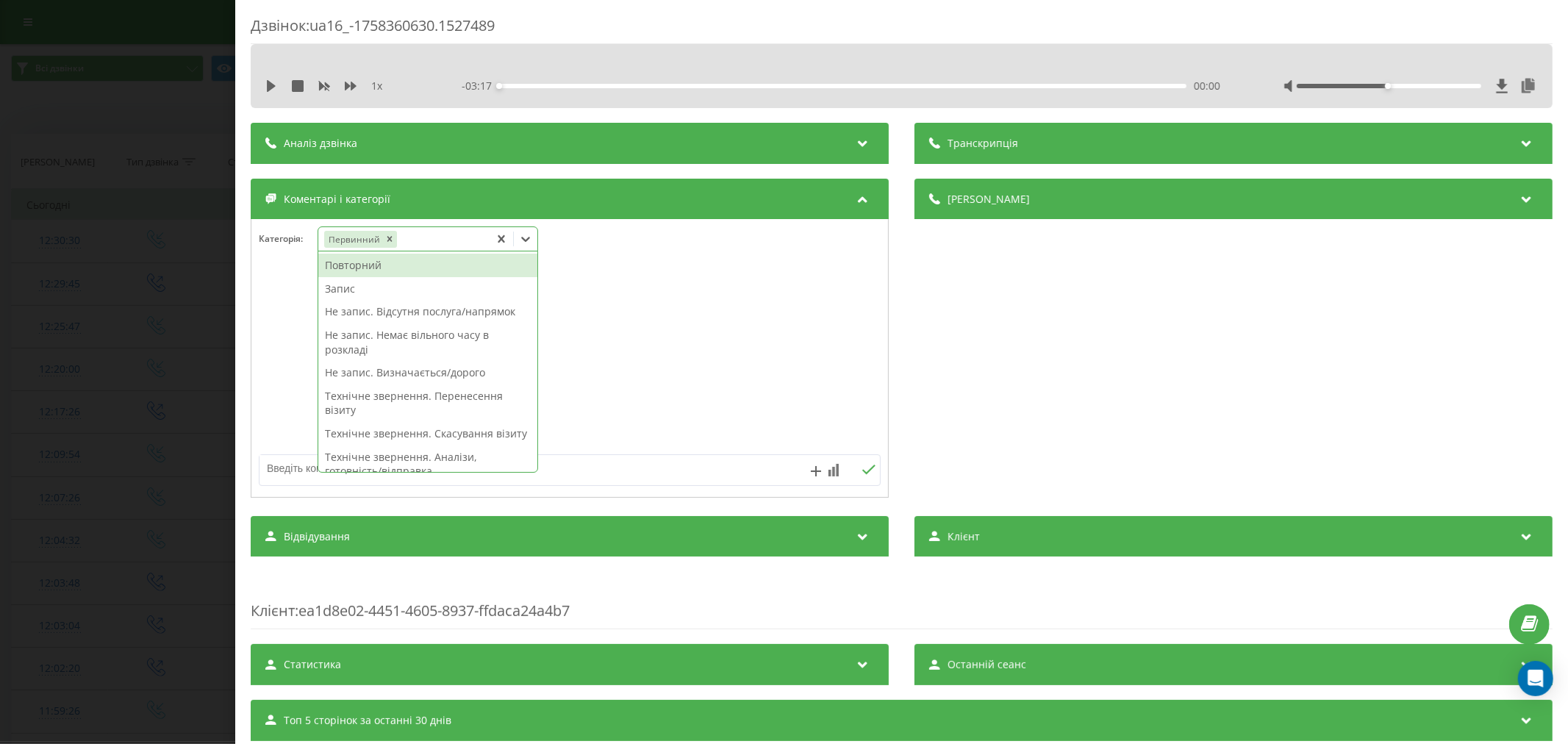
drag, startPoint x: 365, startPoint y: 294, endPoint x: 375, endPoint y: 271, distance: 25.1
click at [375, 271] on div "Повторний Запис Не запис. Відсутня послуга/напрямок Не запис. Немає вільного ча…" at bounding box center [428, 362] width 219 height 221
click at [377, 270] on div "Повторний" at bounding box center [428, 265] width 219 height 23
click at [644, 282] on div at bounding box center [569, 359] width 637 height 177
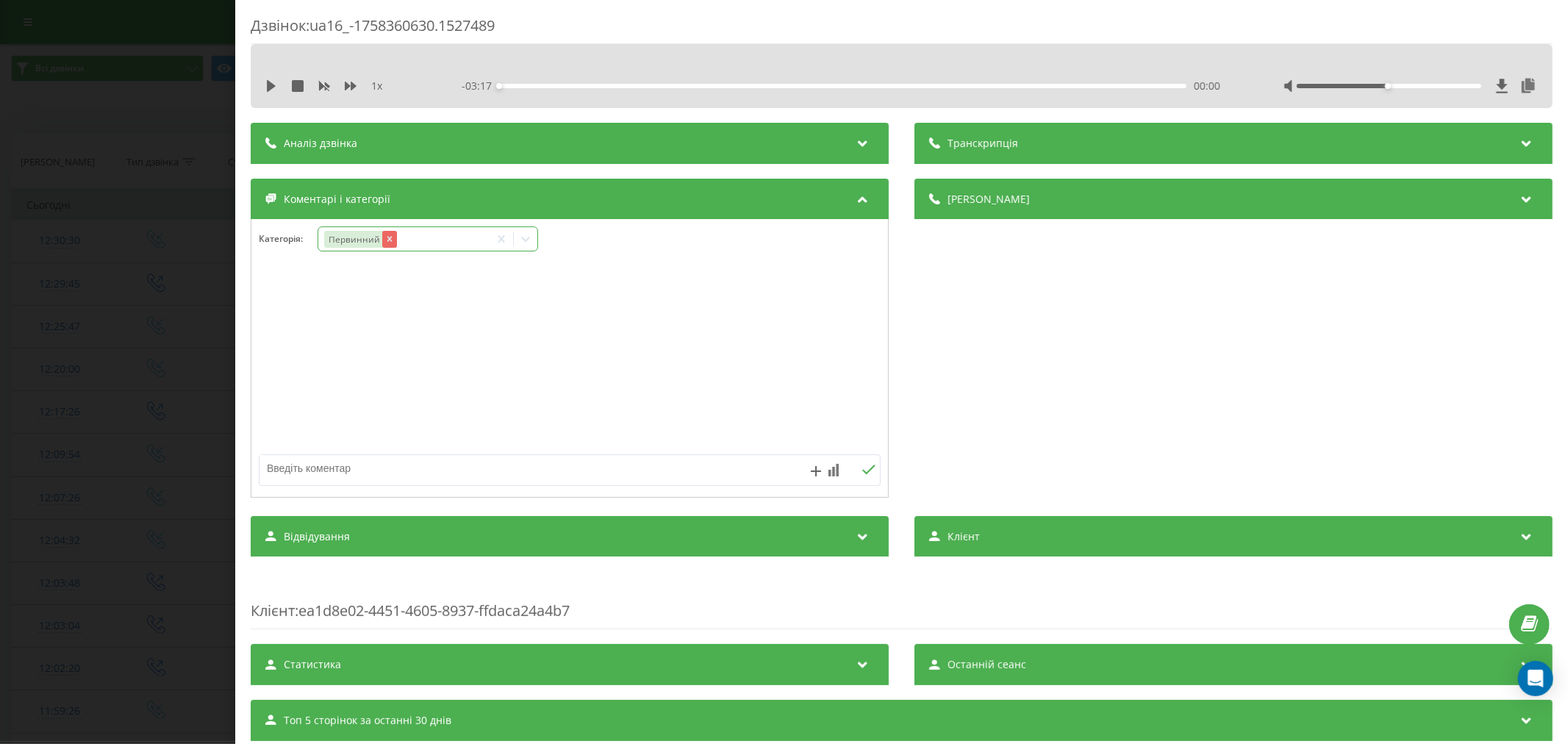
click at [393, 244] on icon "Remove Первинний" at bounding box center [388, 238] width 10 height 10
click at [675, 244] on div "Категорія : Первинний Повторний" at bounding box center [569, 248] width 637 height 44
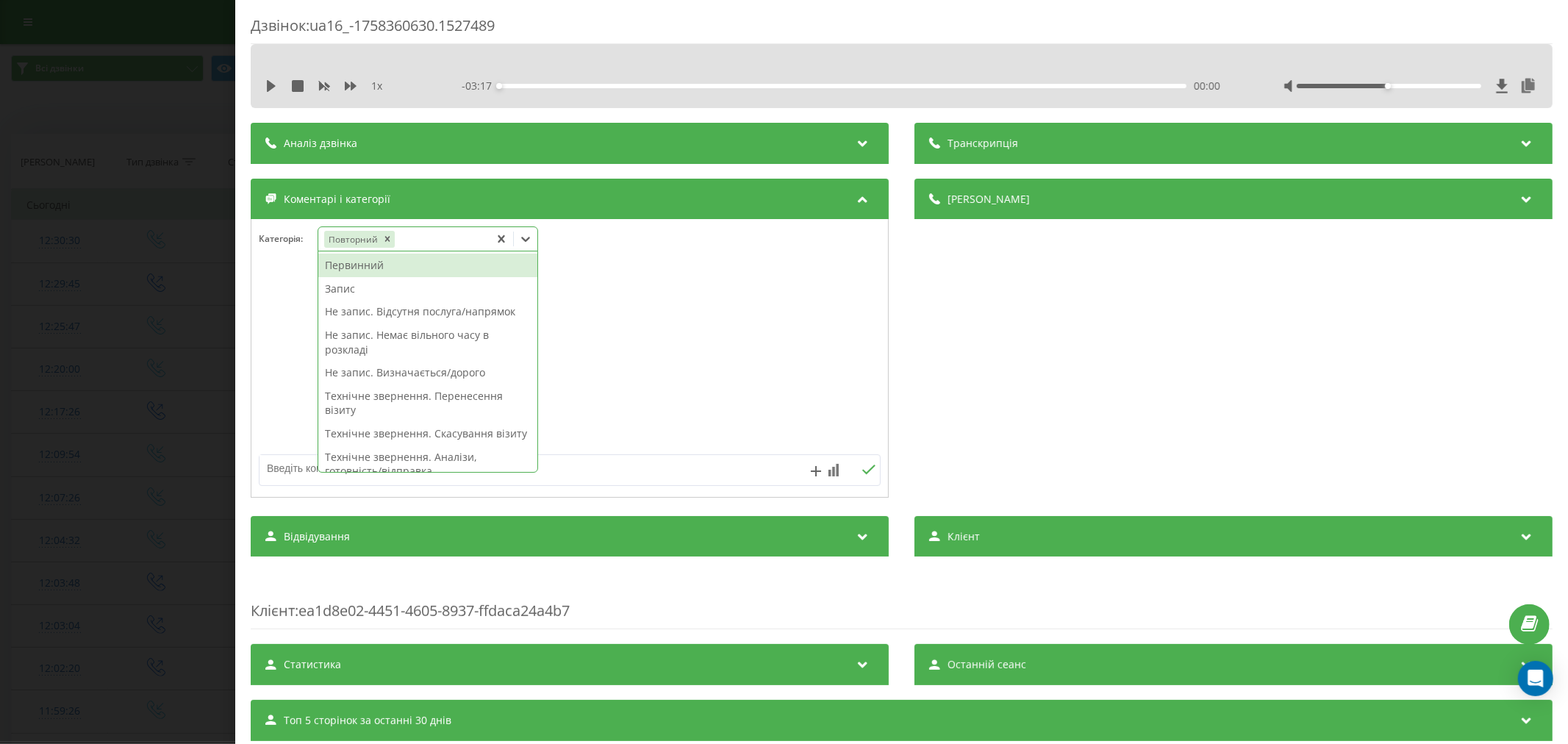
click at [530, 240] on icon at bounding box center [525, 238] width 15 height 15
click at [351, 286] on div "Запис" at bounding box center [428, 289] width 219 height 23
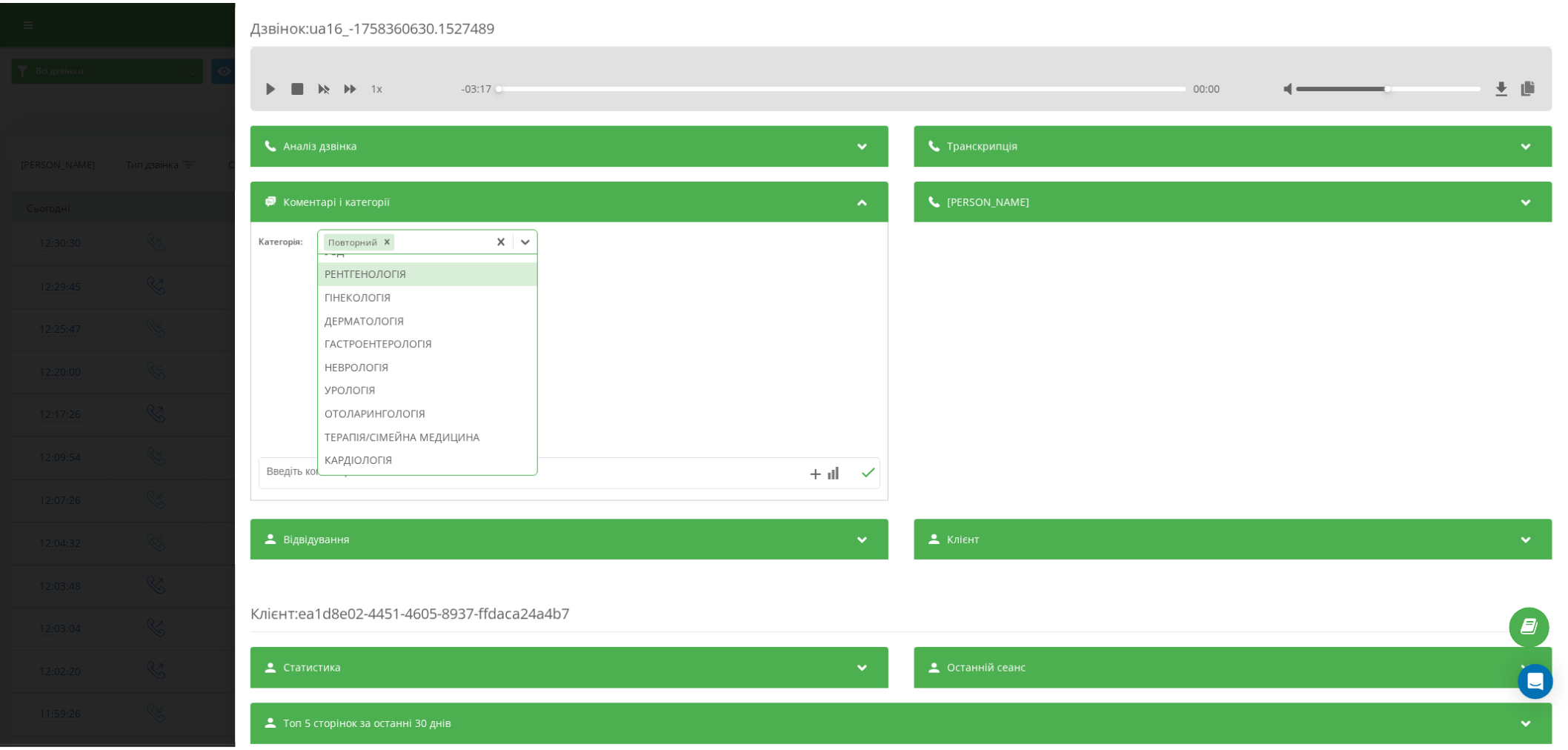
scroll to position [471, 0]
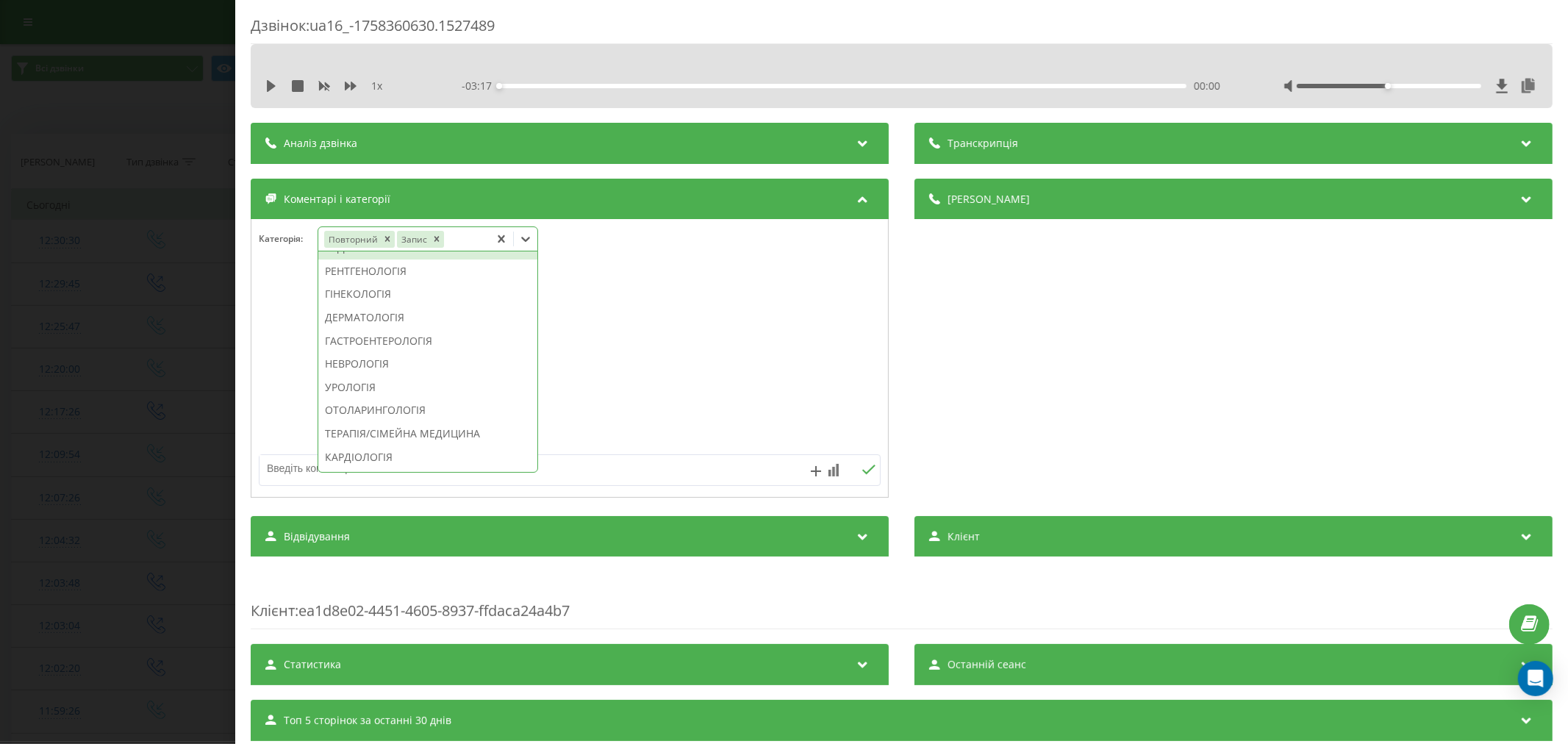
click at [350, 259] on div "УЗД" at bounding box center [428, 248] width 219 height 23
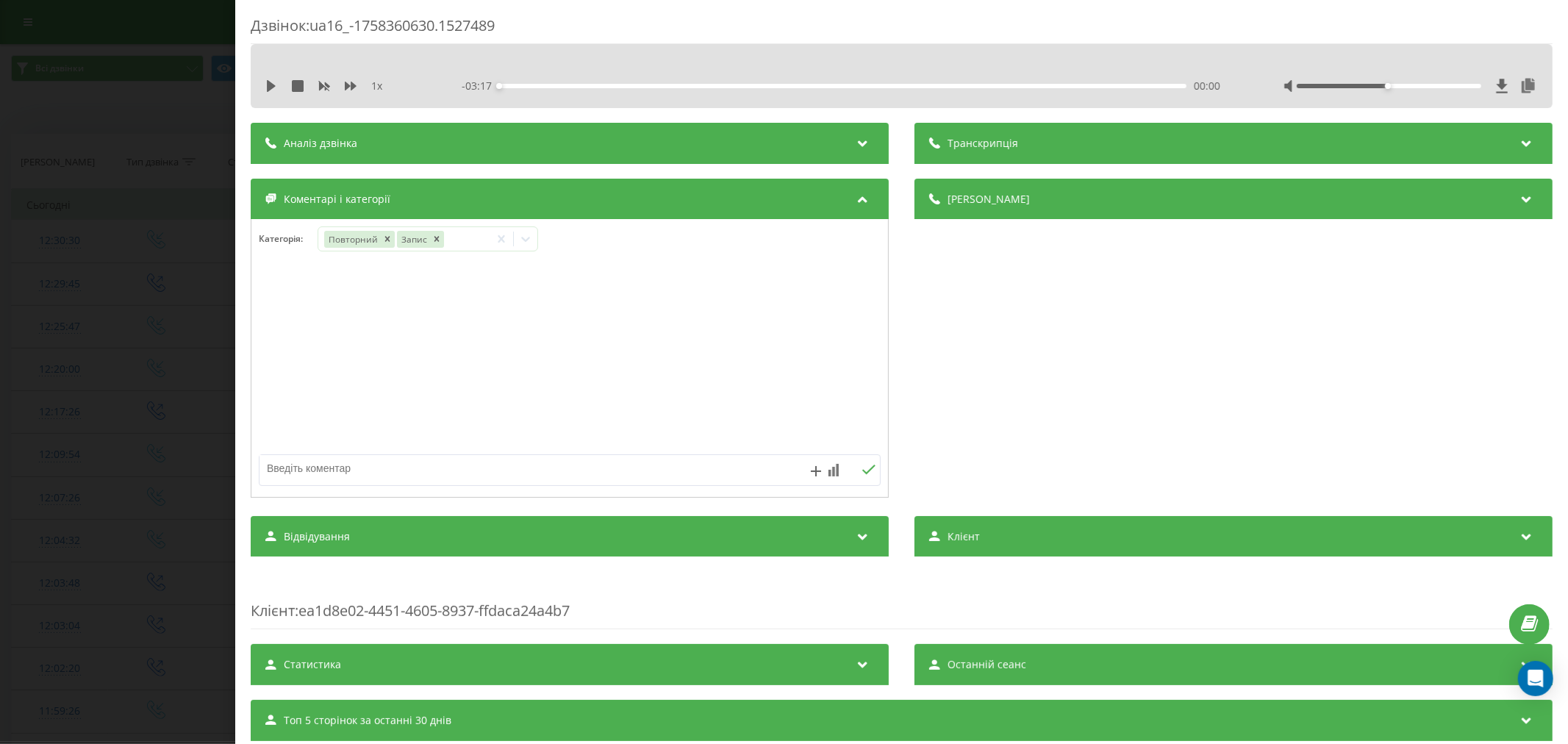
click at [736, 296] on div at bounding box center [569, 359] width 637 height 177
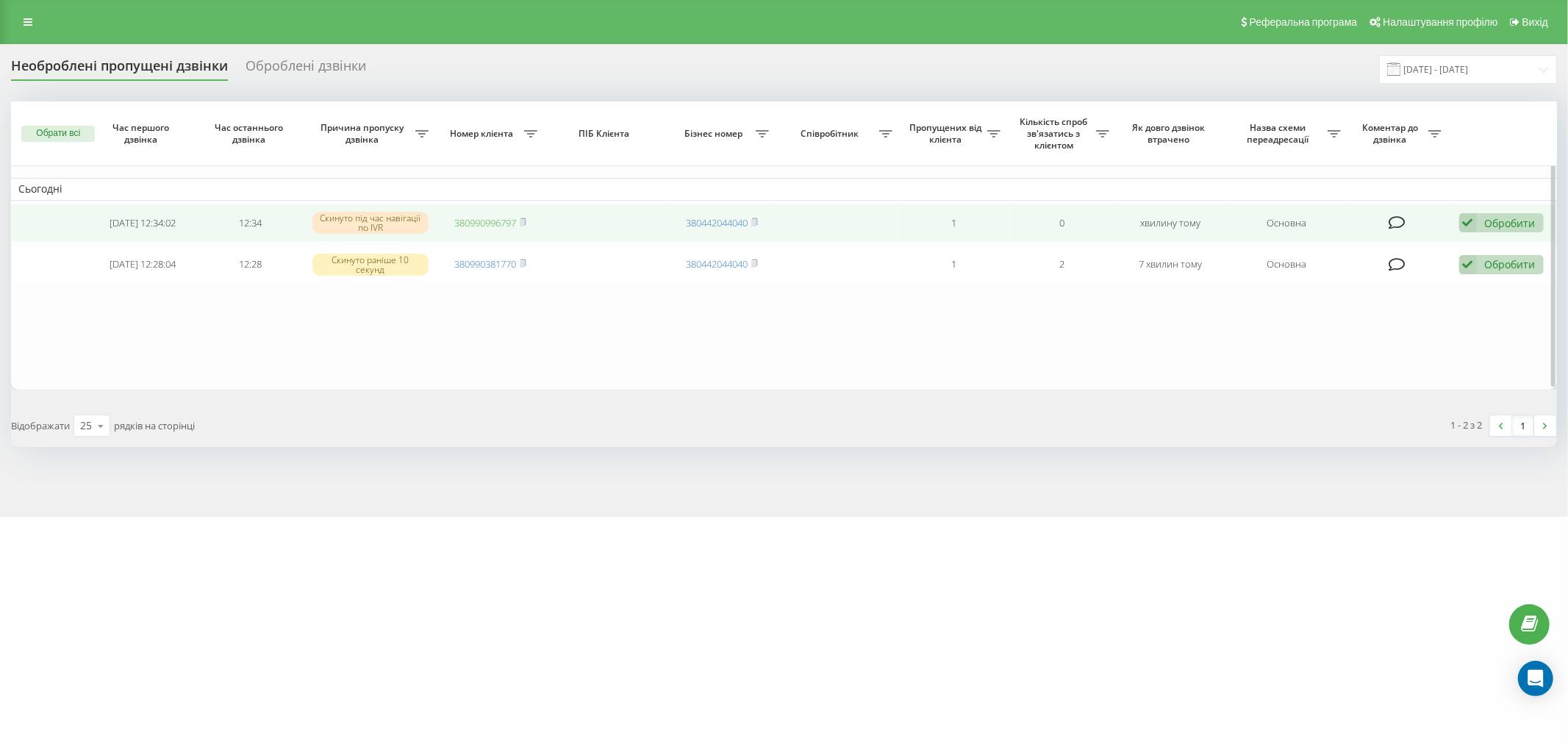
drag, startPoint x: 475, startPoint y: 230, endPoint x: 472, endPoint y: 222, distance: 8.5
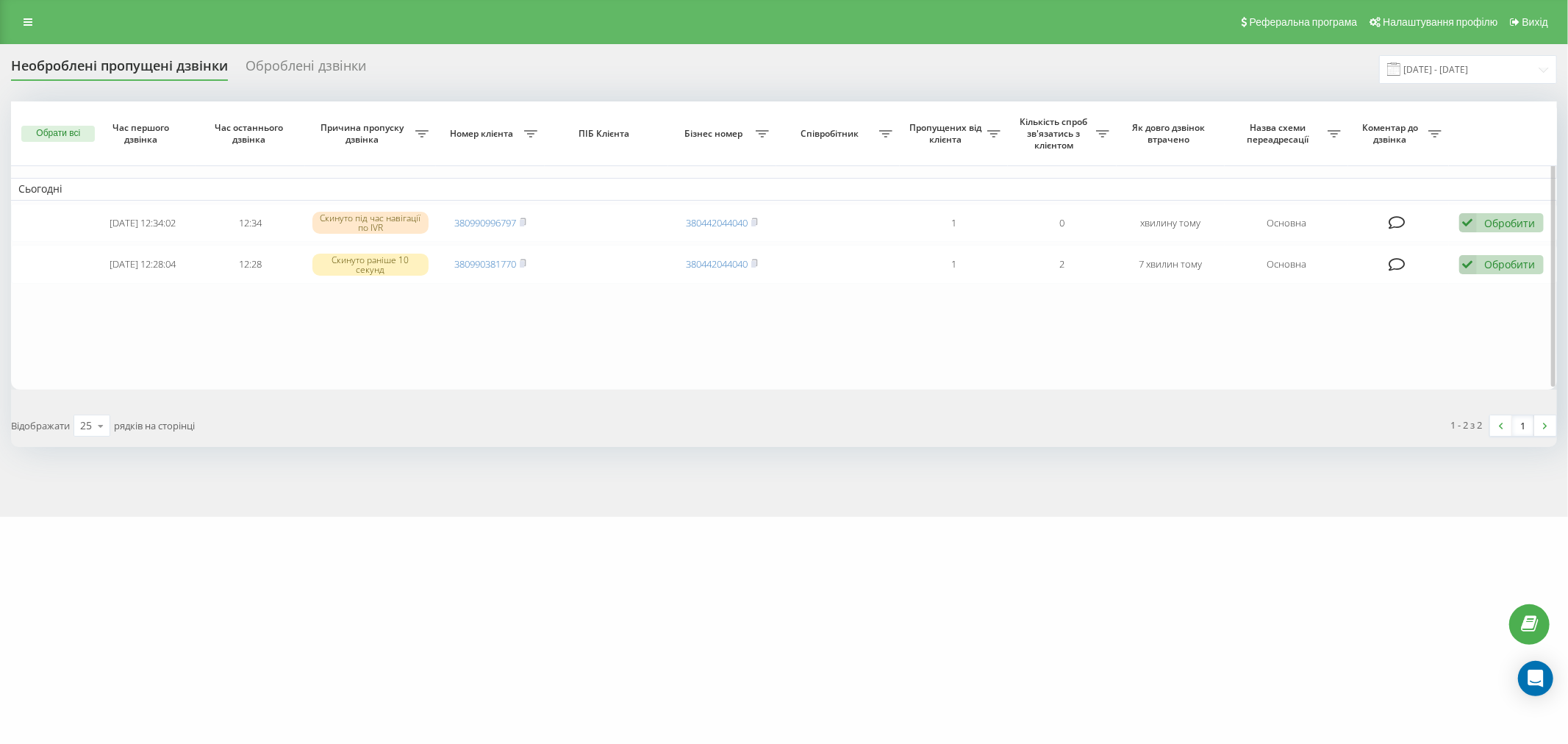
click at [485, 336] on table "Сьогодні 2025-09-20 12:34:02 12:34 Скинуто під час навігації по IVR 38099099679…" at bounding box center [784, 245] width 1546 height 288
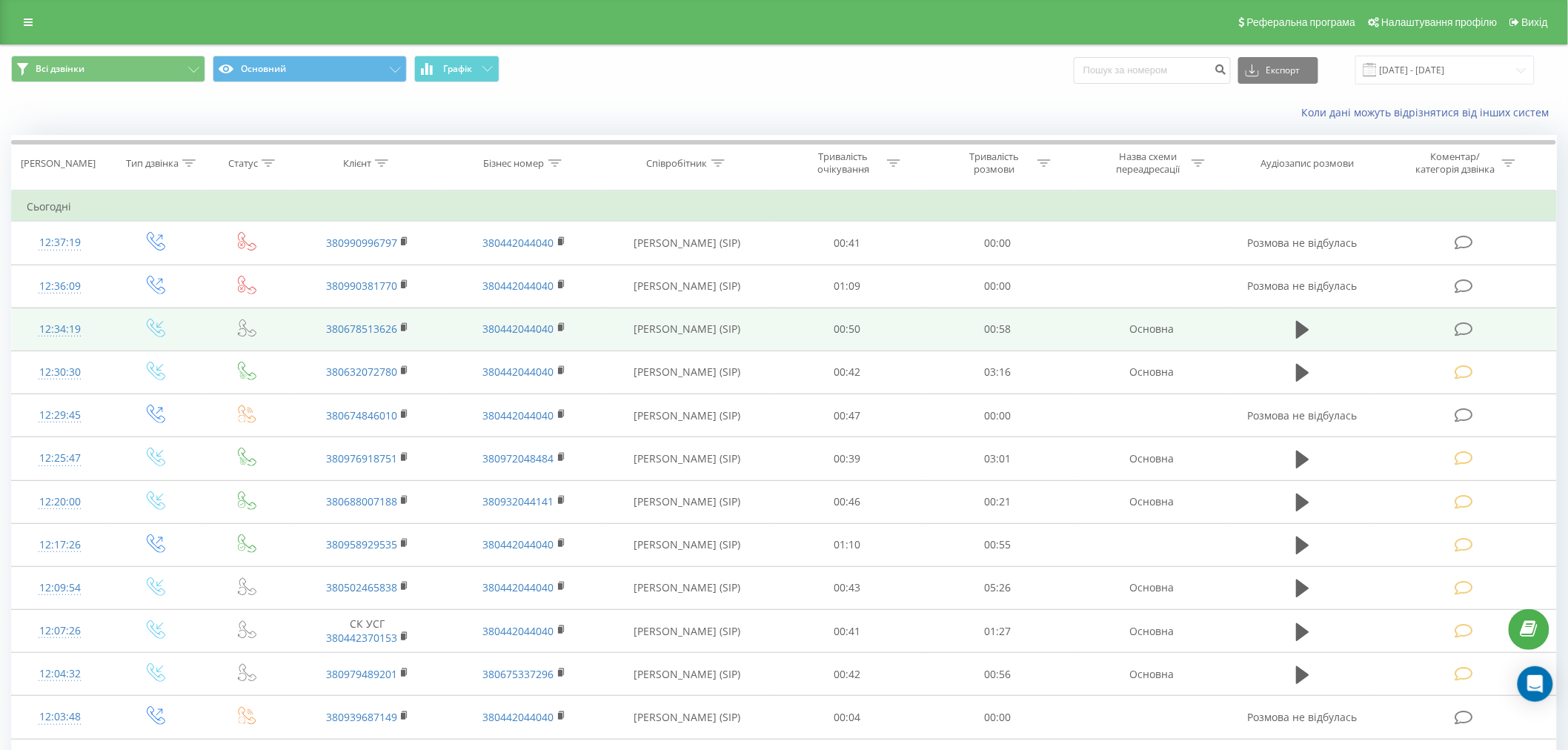
click at [1464, 328] on icon at bounding box center [1464, 329] width 19 height 16
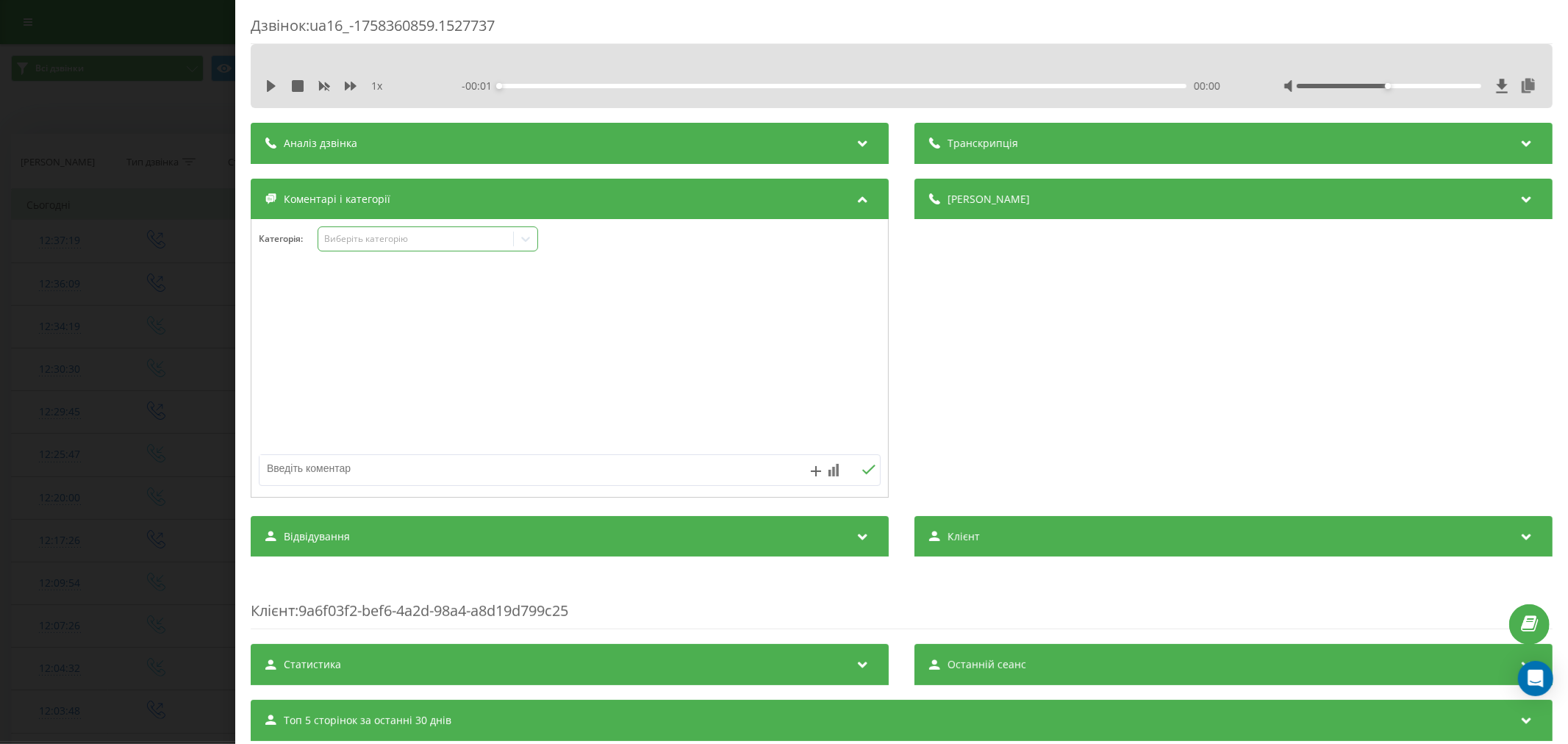
click at [358, 235] on div "Виберіть категорію" at bounding box center [415, 238] width 184 height 12
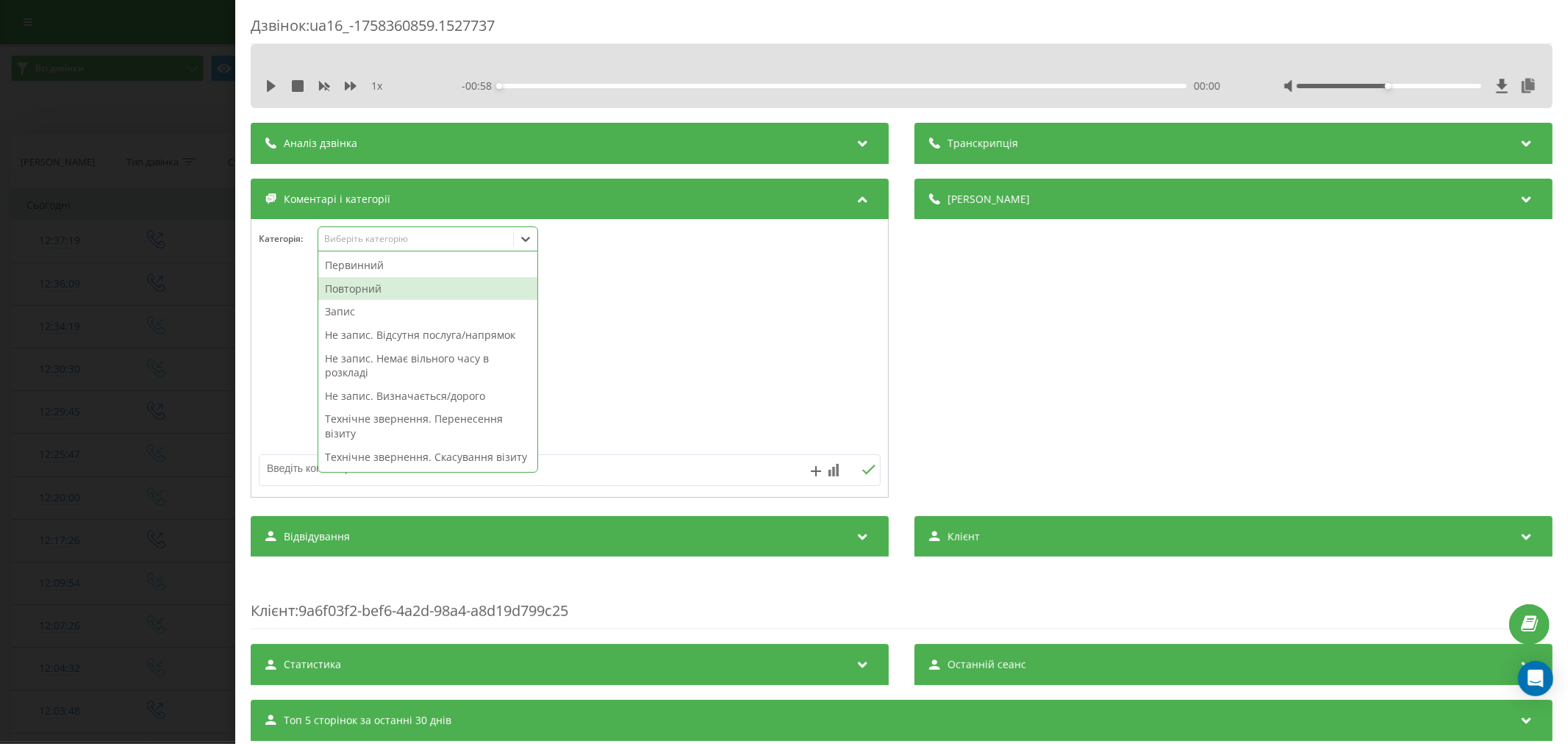
click at [367, 292] on div "Повторний" at bounding box center [428, 289] width 219 height 23
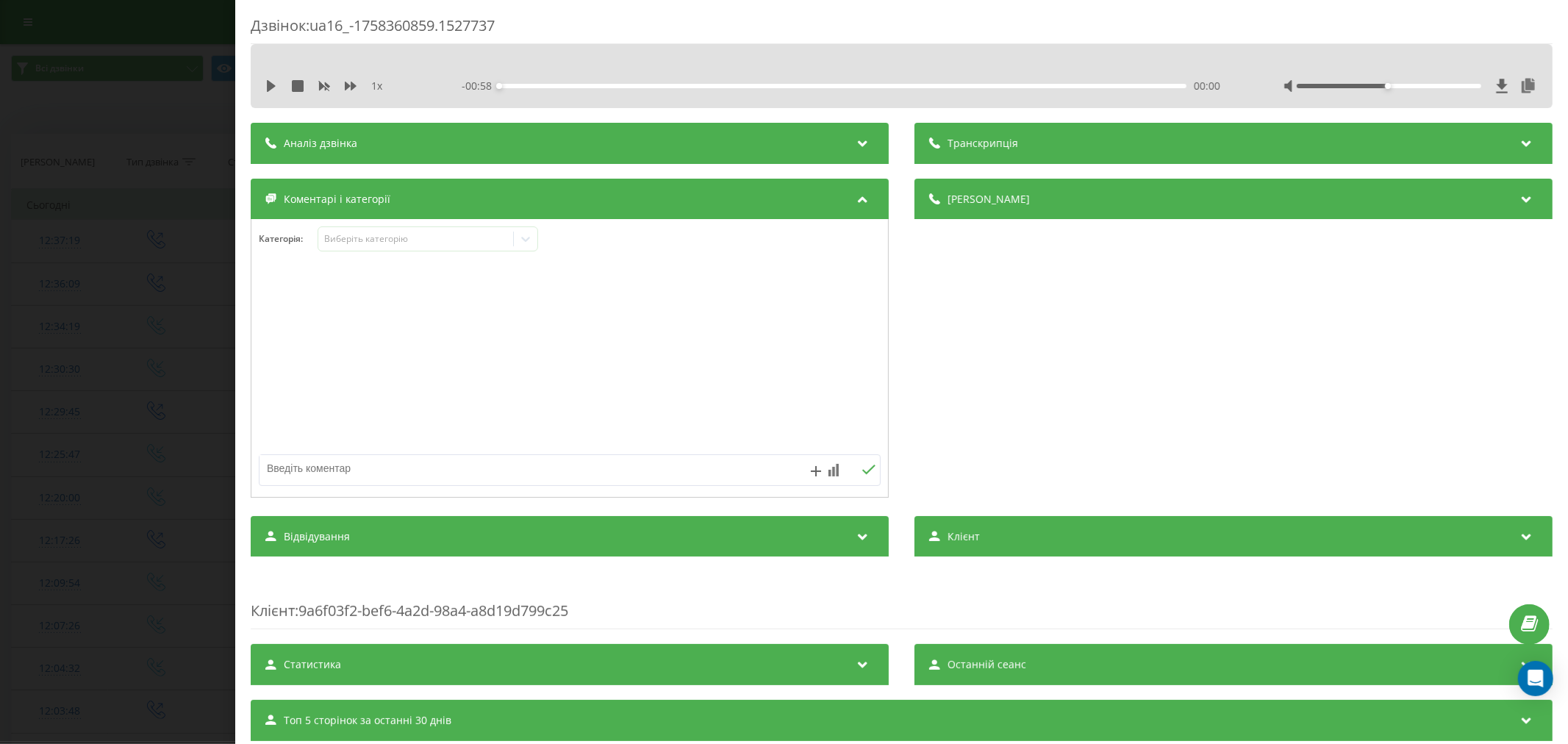
click at [769, 394] on div at bounding box center [569, 359] width 637 height 177
click at [531, 243] on icon at bounding box center [525, 238] width 15 height 15
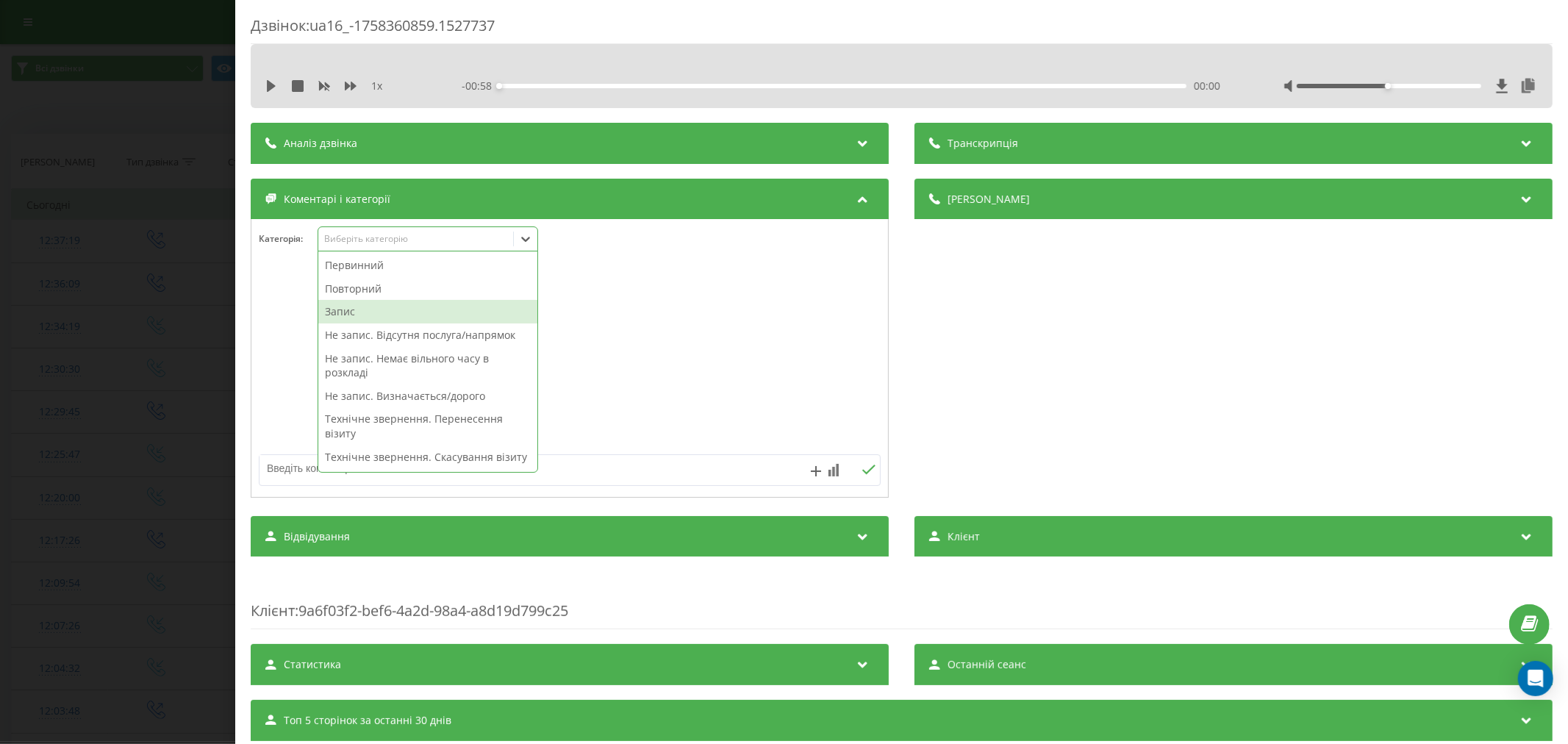
click at [394, 309] on div "Первинний Повторний Запис Не запис. Відсутня послуга/напрямок Не запис. Немає в…" at bounding box center [428, 362] width 219 height 221
click at [598, 334] on div at bounding box center [569, 359] width 637 height 177
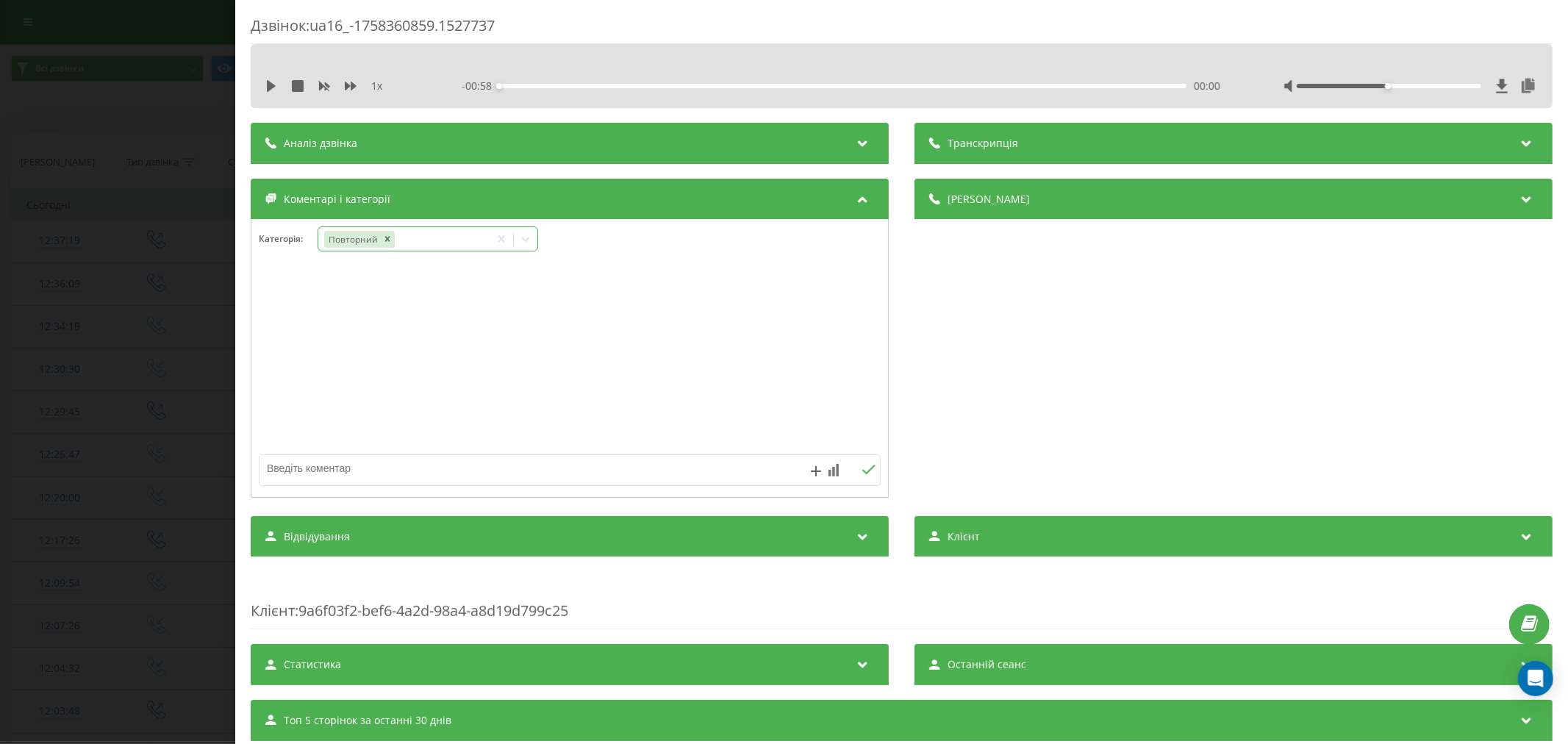
click at [527, 240] on icon at bounding box center [525, 238] width 15 height 15
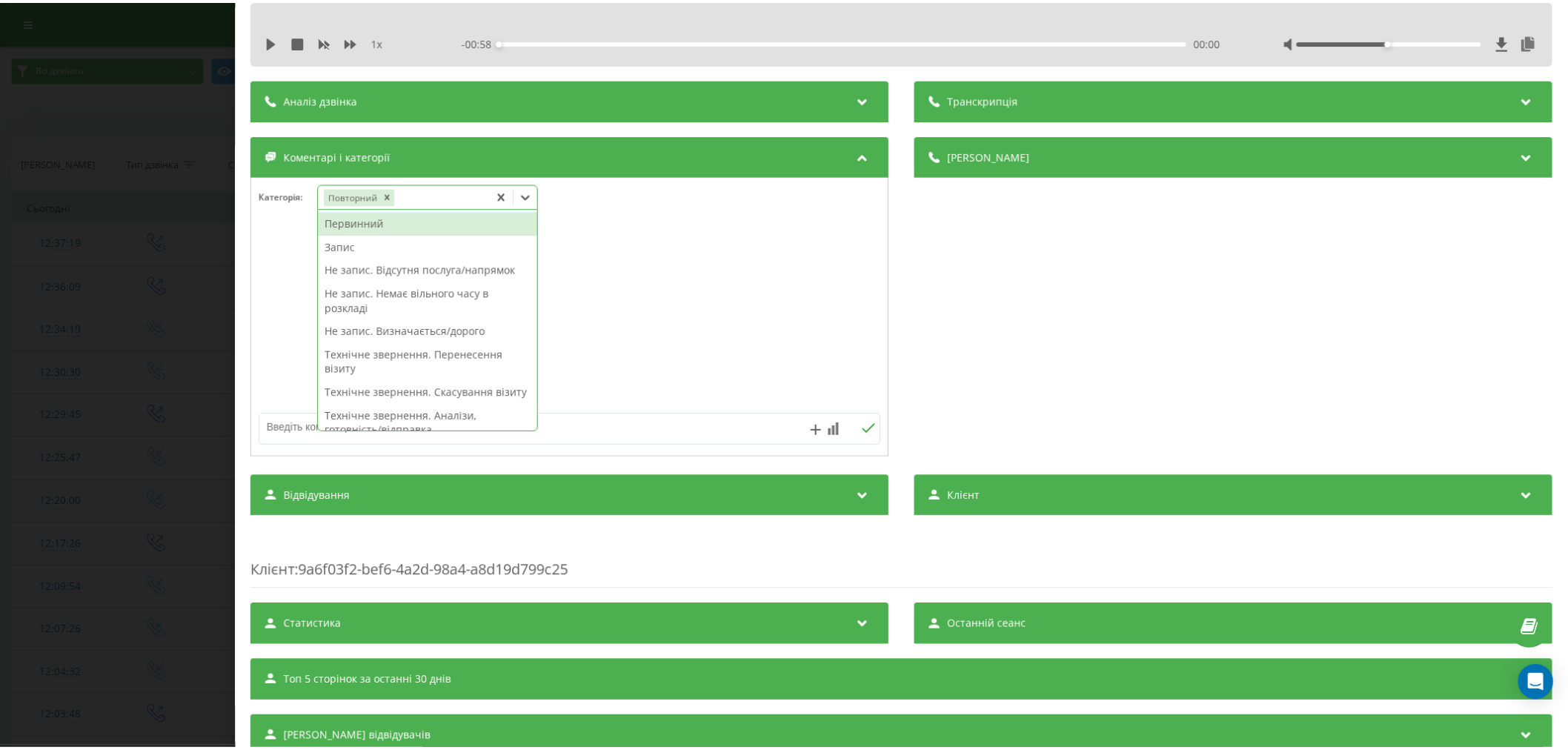
scroll to position [82, 0]
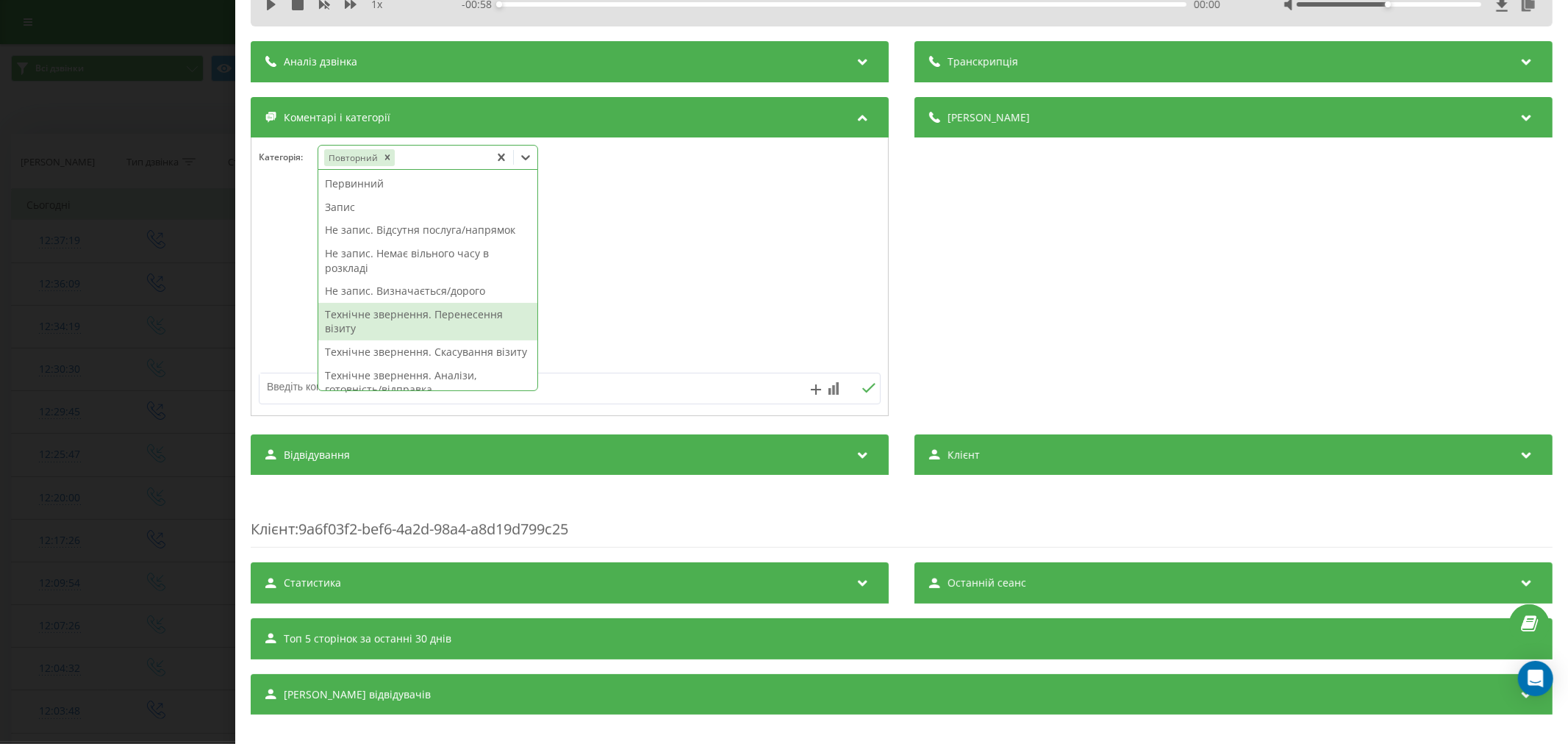
drag, startPoint x: 475, startPoint y: 313, endPoint x: 535, endPoint y: 321, distance: 60.5
click at [475, 313] on div "Технічне звернення. Перенесення візиту" at bounding box center [428, 322] width 219 height 38
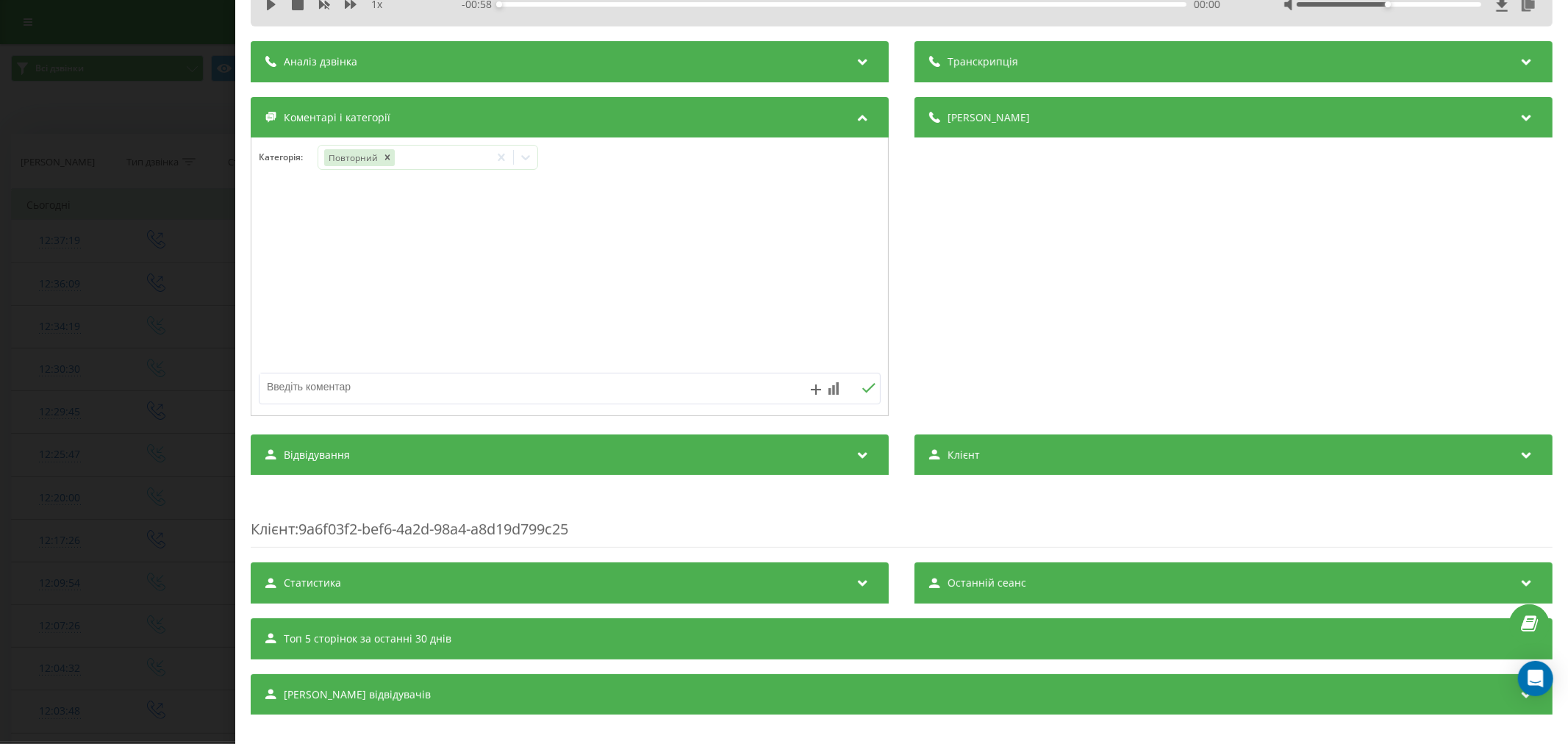
click at [650, 318] on div at bounding box center [569, 277] width 637 height 177
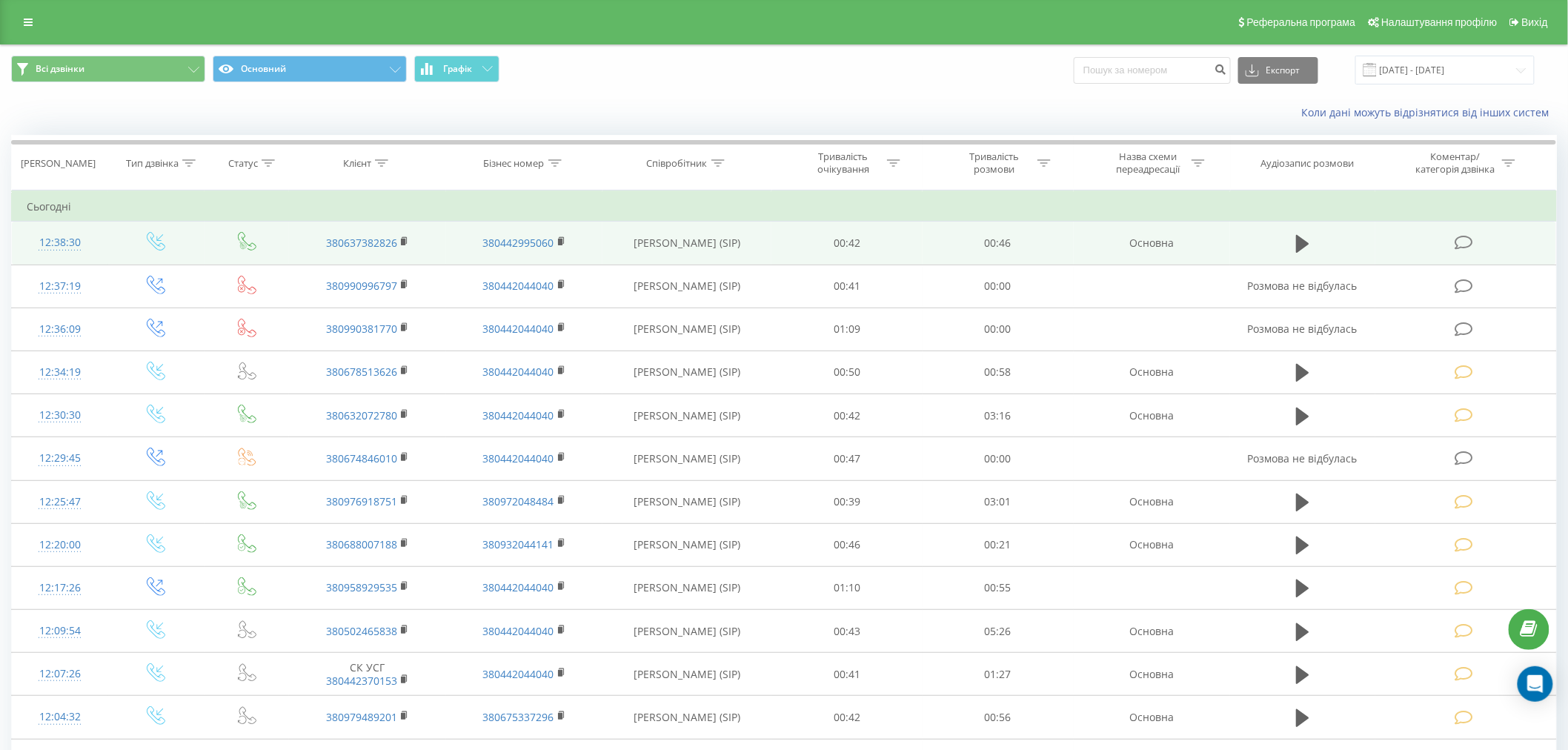
click at [1460, 238] on icon at bounding box center [1464, 243] width 19 height 16
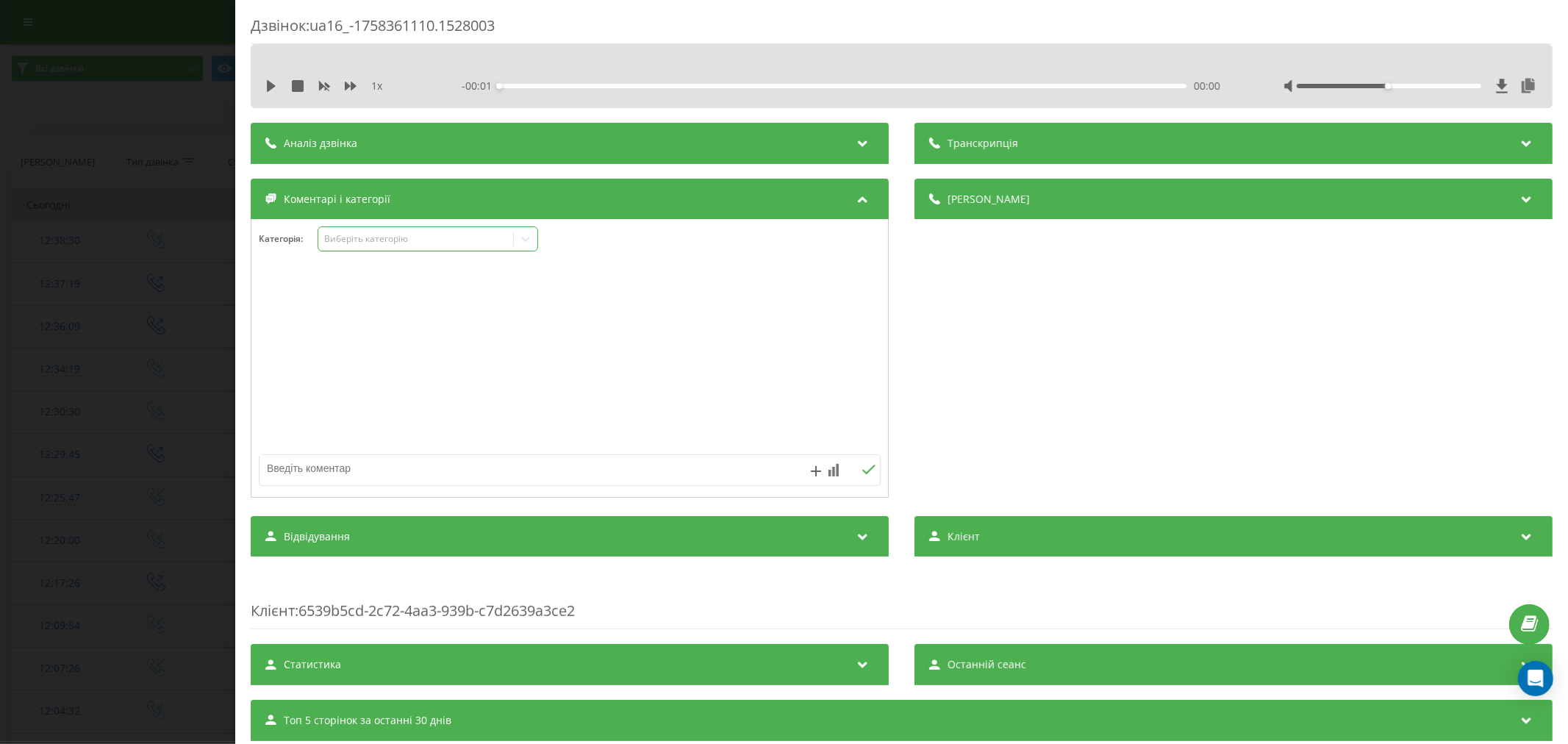
click at [387, 237] on div "Виберіть категорію" at bounding box center [415, 238] width 184 height 12
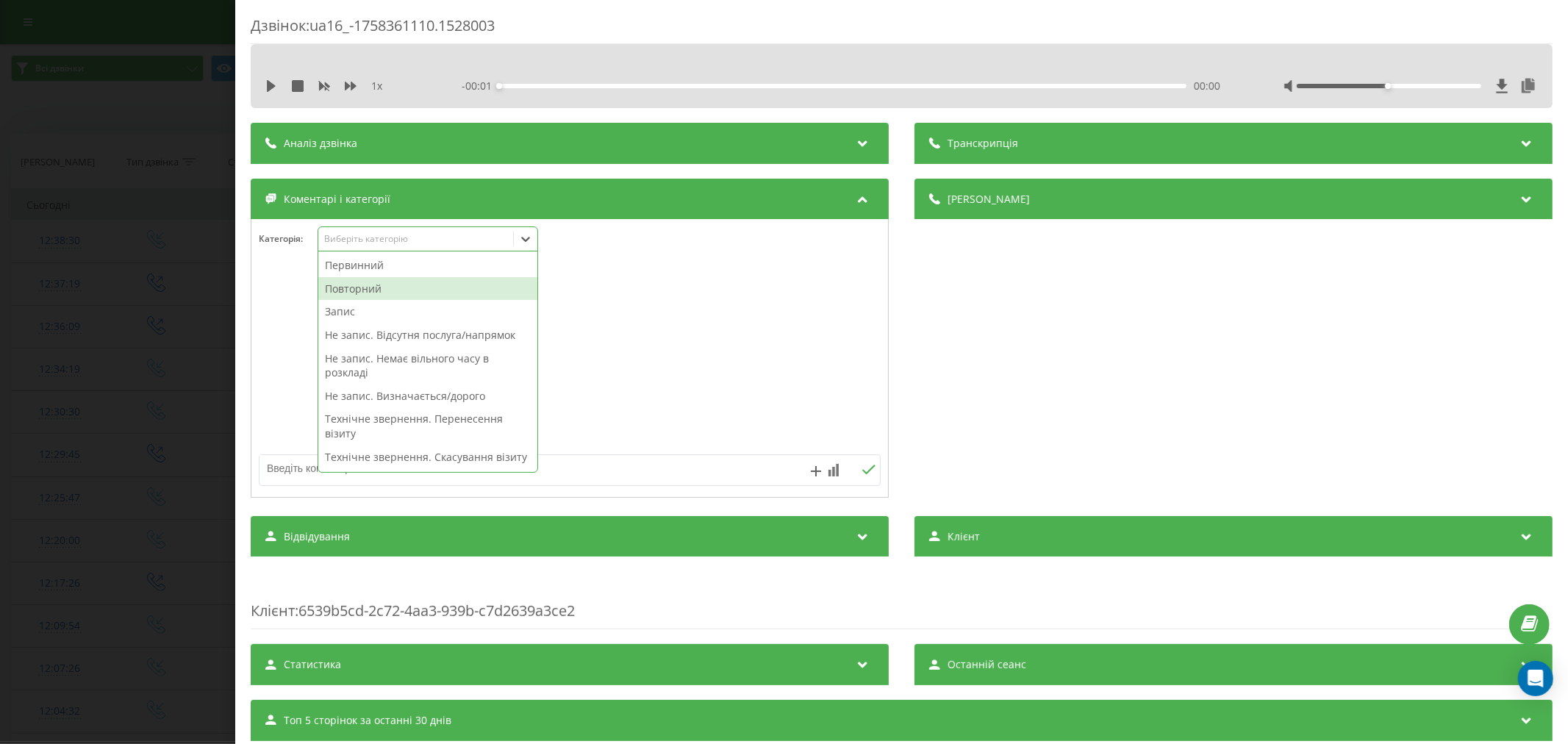
click at [370, 288] on div "Повторний" at bounding box center [428, 289] width 219 height 23
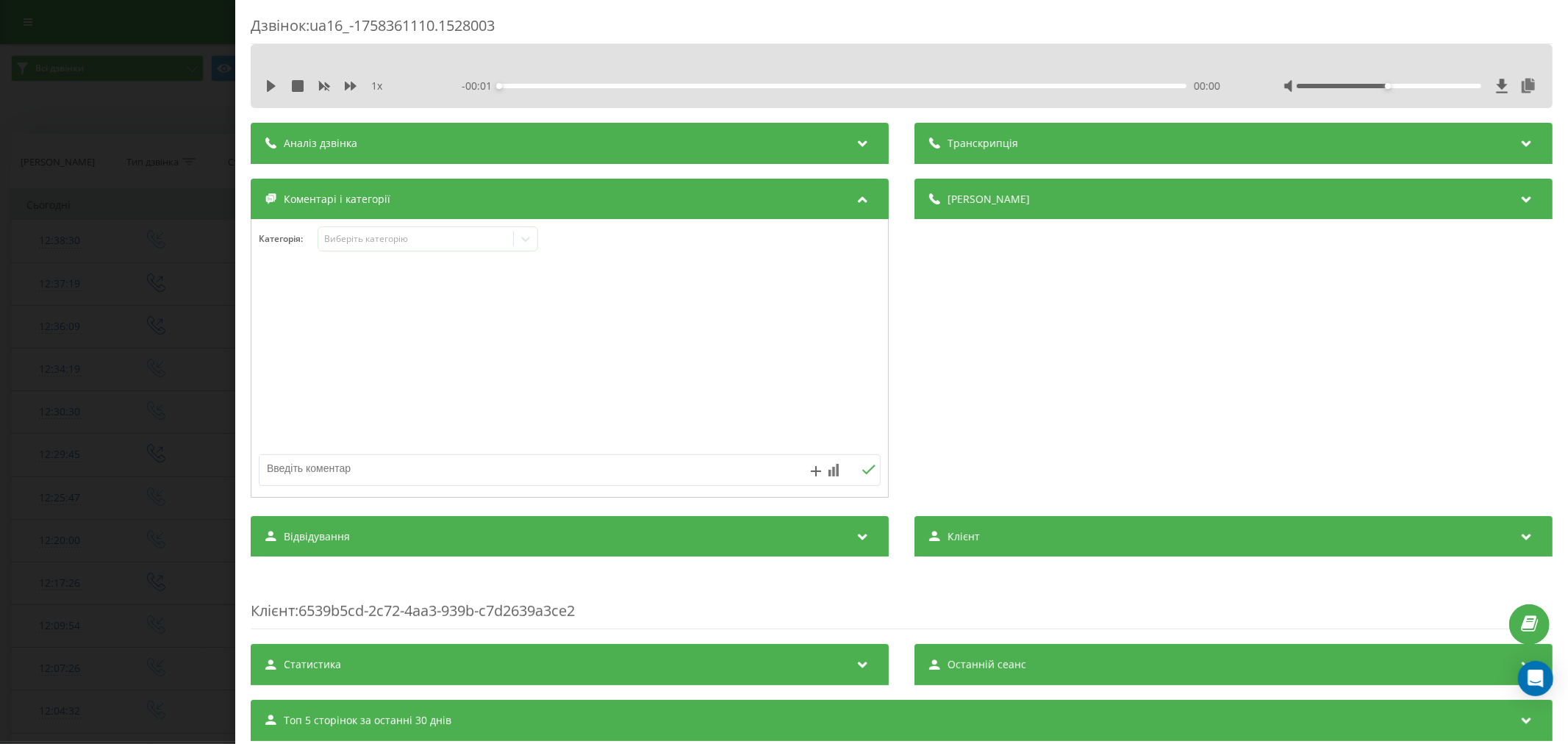
click at [773, 357] on div at bounding box center [569, 359] width 637 height 177
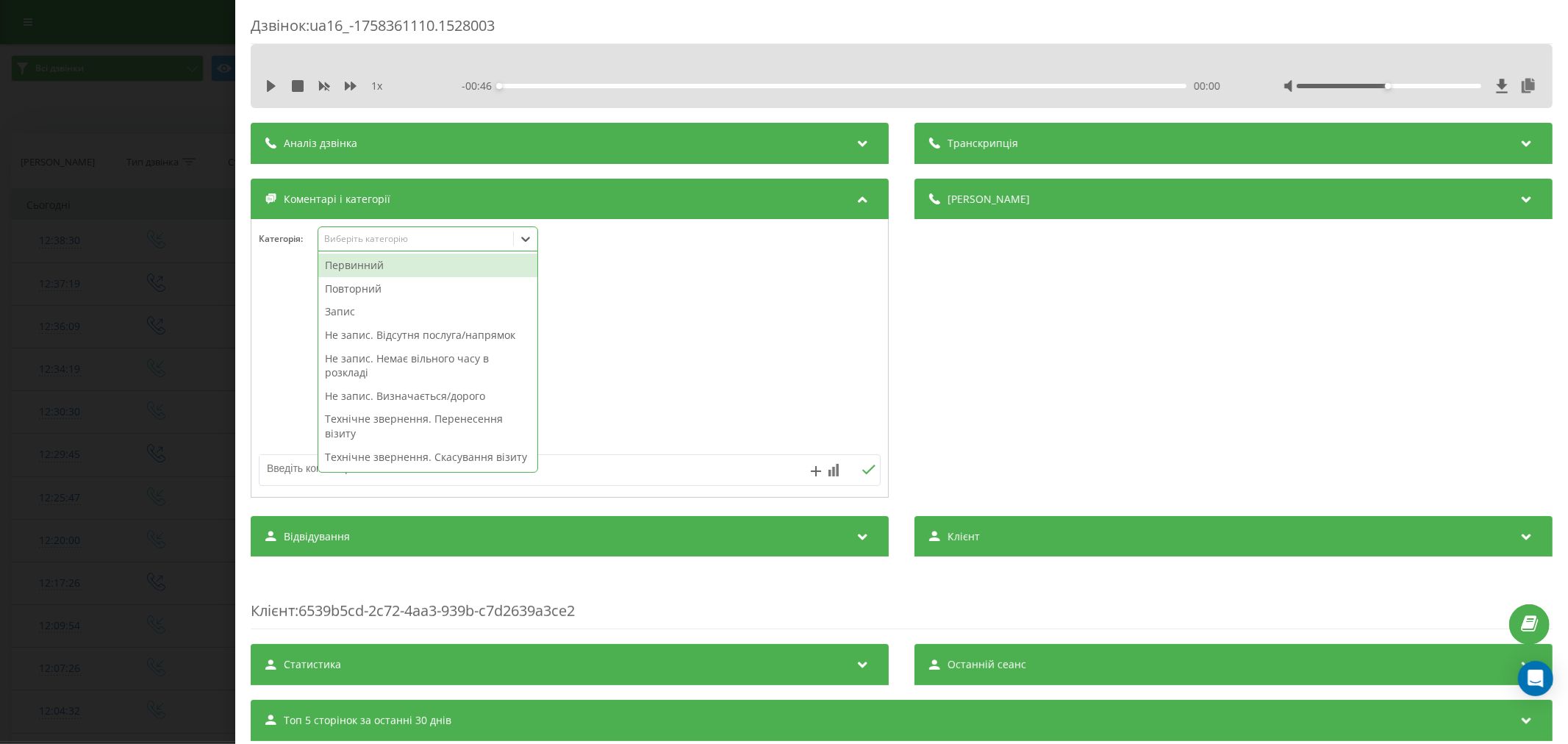
click at [512, 240] on div "Виберіть категорію" at bounding box center [416, 239] width 194 height 14
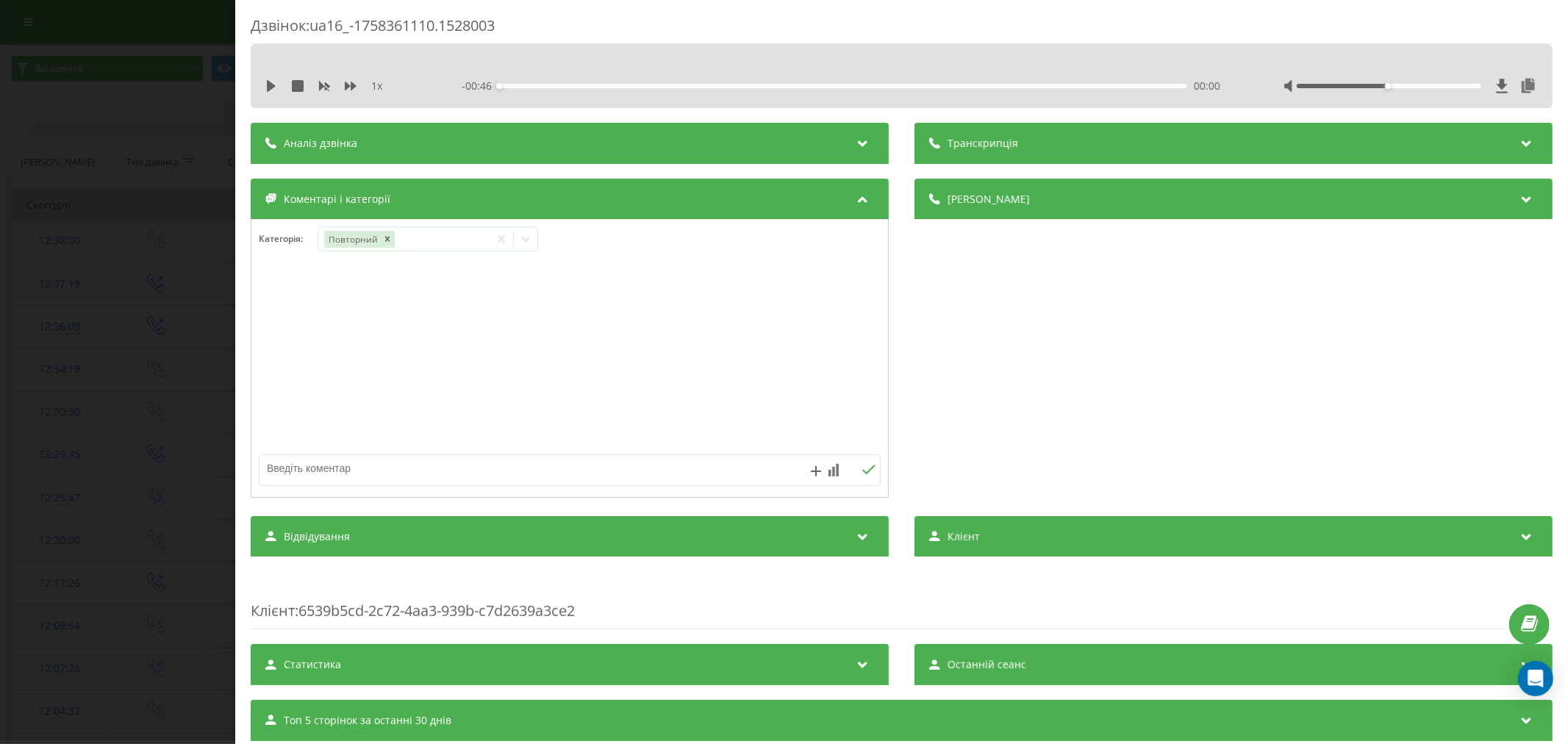
drag, startPoint x: 1375, startPoint y: 88, endPoint x: 1438, endPoint y: 91, distance: 63.1
click at [1438, 91] on div at bounding box center [1411, 86] width 255 height 15
drag, startPoint x: 1374, startPoint y: 86, endPoint x: 1483, endPoint y: 90, distance: 109.1
click at [1483, 90] on div at bounding box center [1411, 86] width 255 height 15
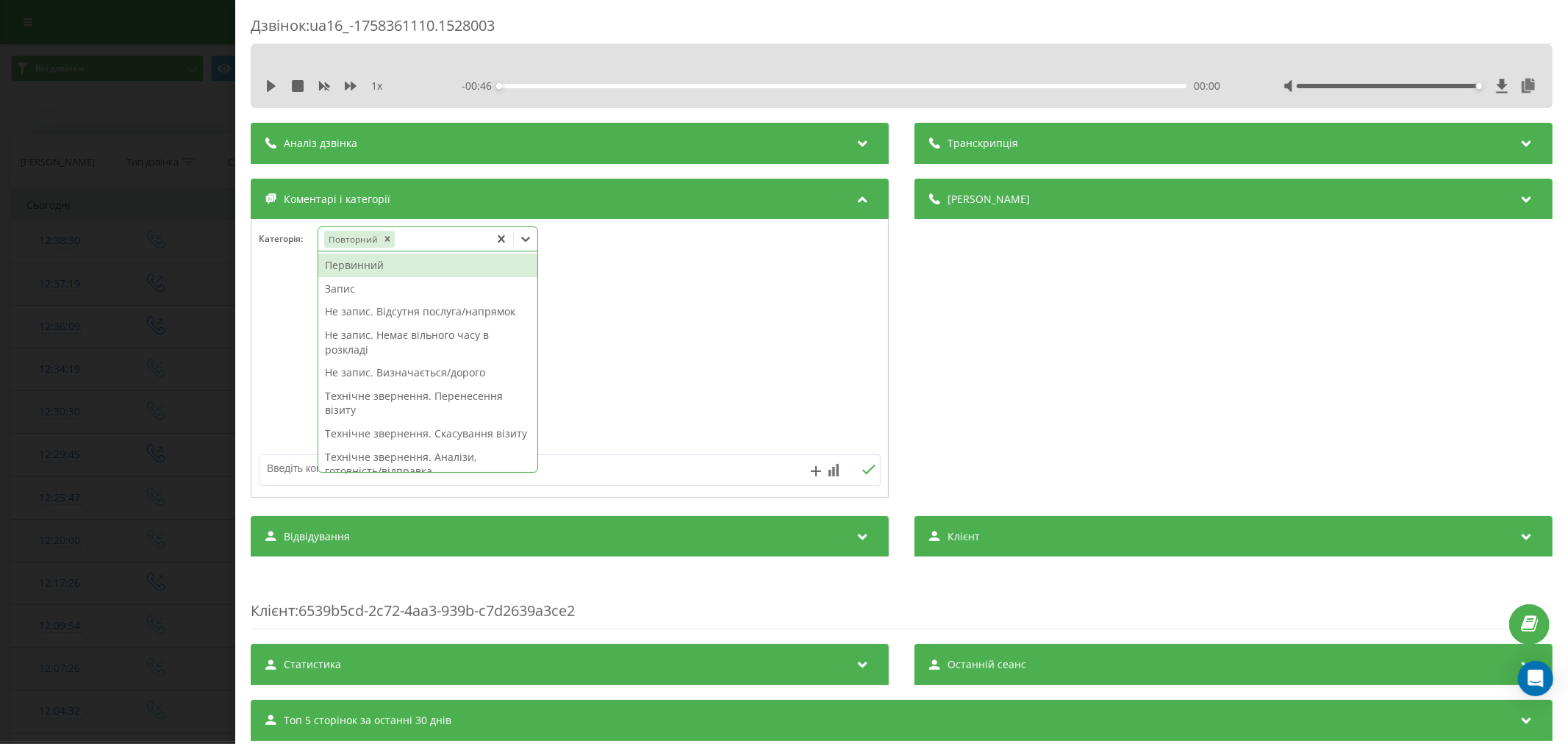
click at [528, 239] on icon at bounding box center [525, 238] width 15 height 15
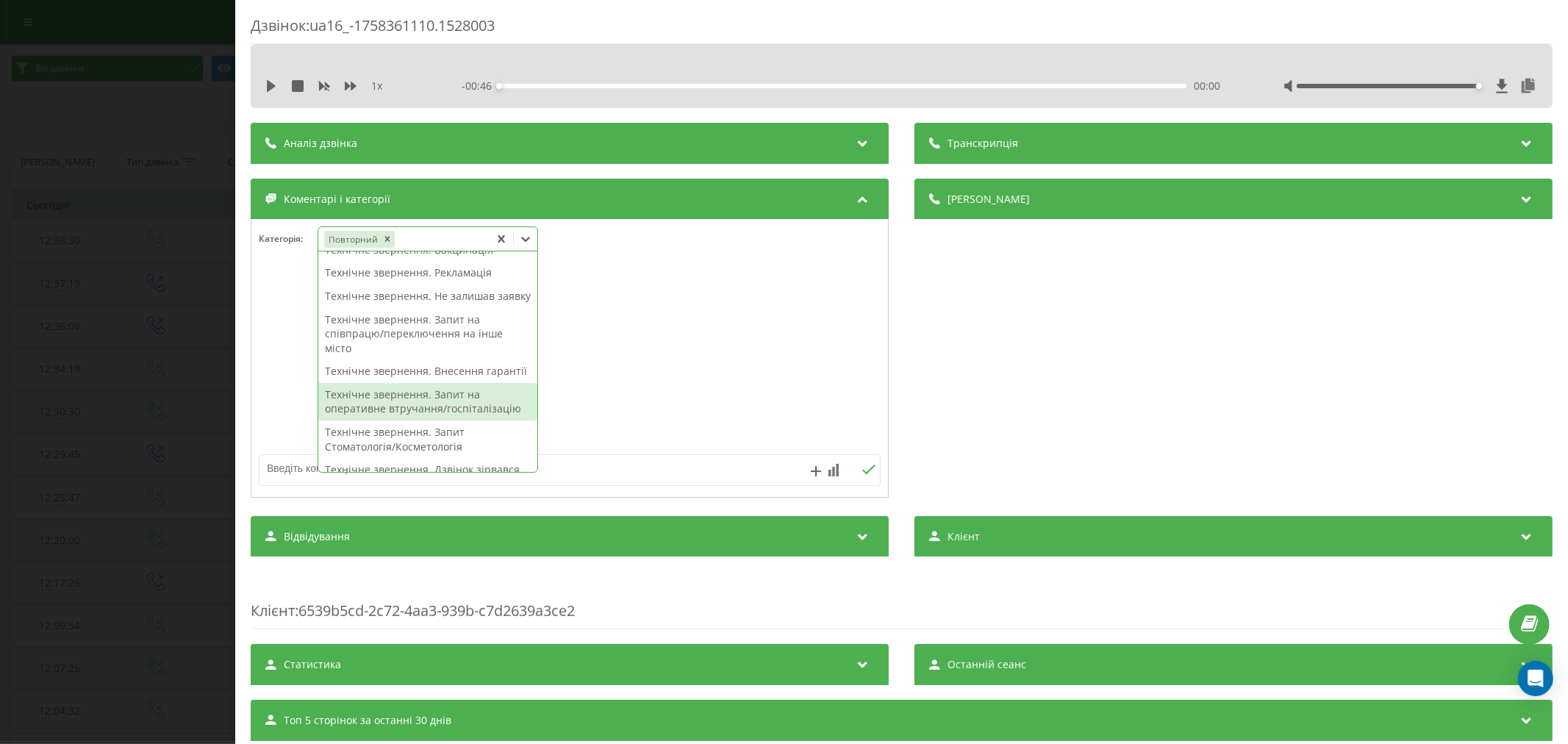
drag, startPoint x: 428, startPoint y: 442, endPoint x: 702, endPoint y: 356, distance: 287.2
click at [702, 356] on div "Категорія : 48 results available. Use Up and Down to choose options, press Ente…" at bounding box center [569, 358] width 638 height 279
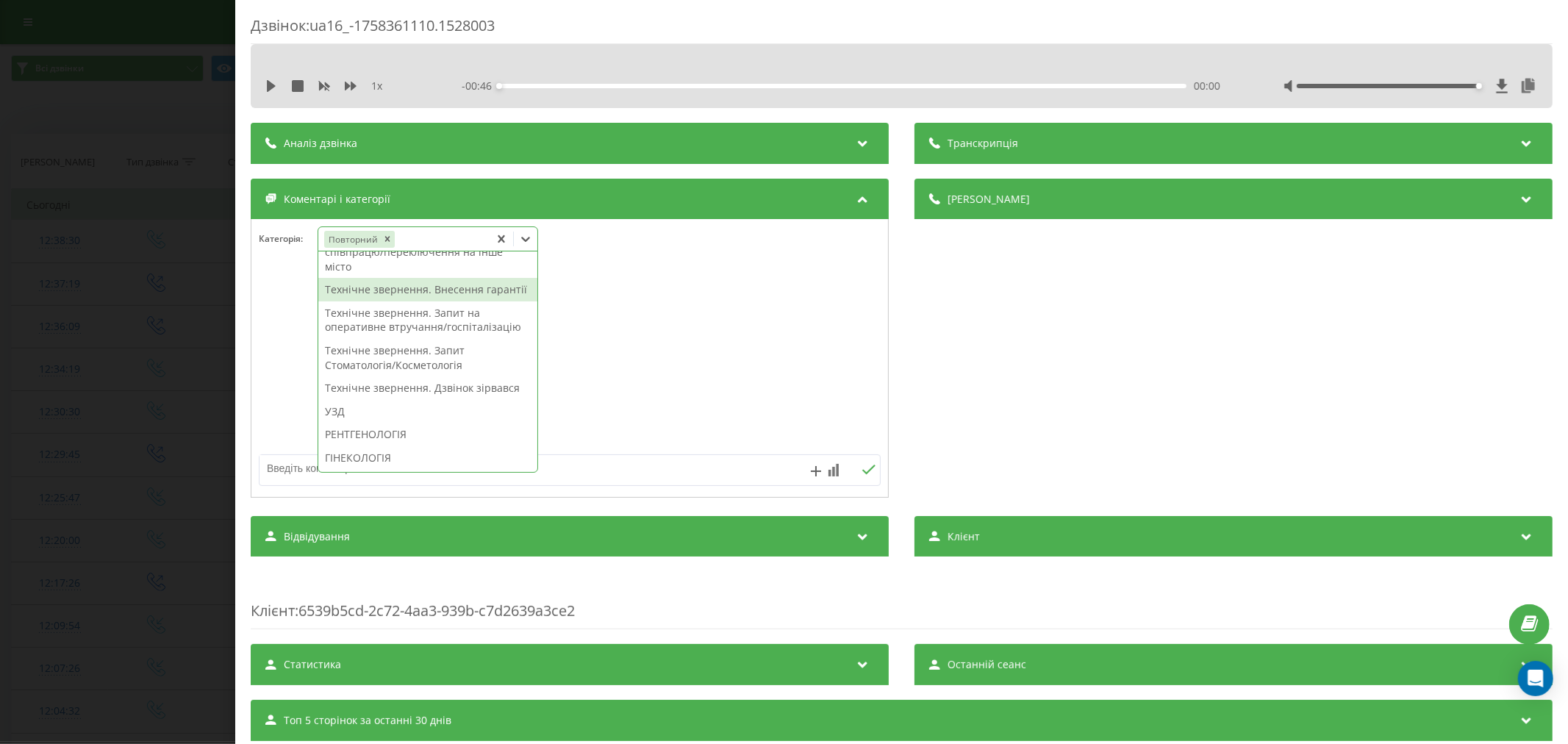
scroll to position [408, 0]
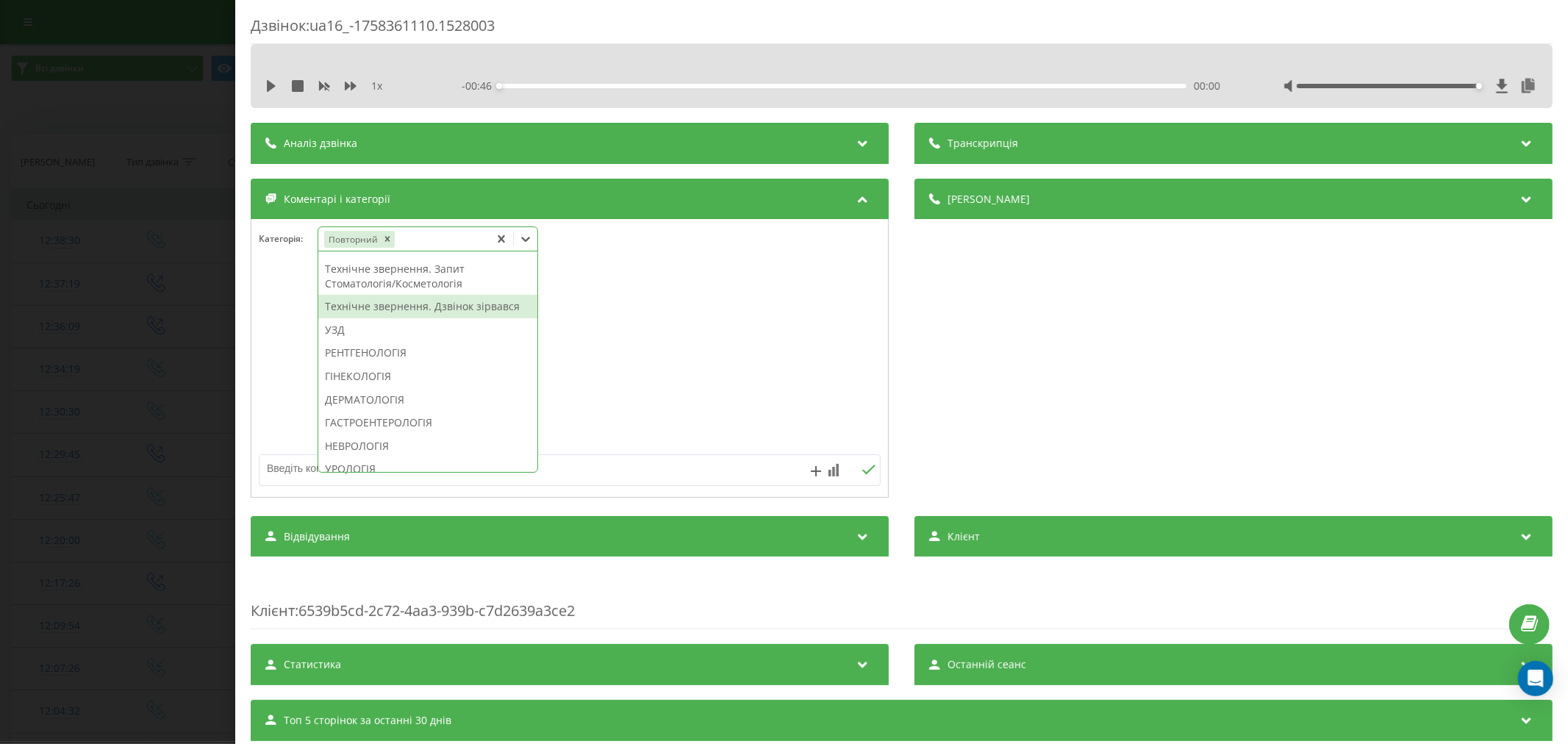
click at [460, 319] on div "Технічне звернення. Дзвінок зірвався" at bounding box center [428, 306] width 219 height 23
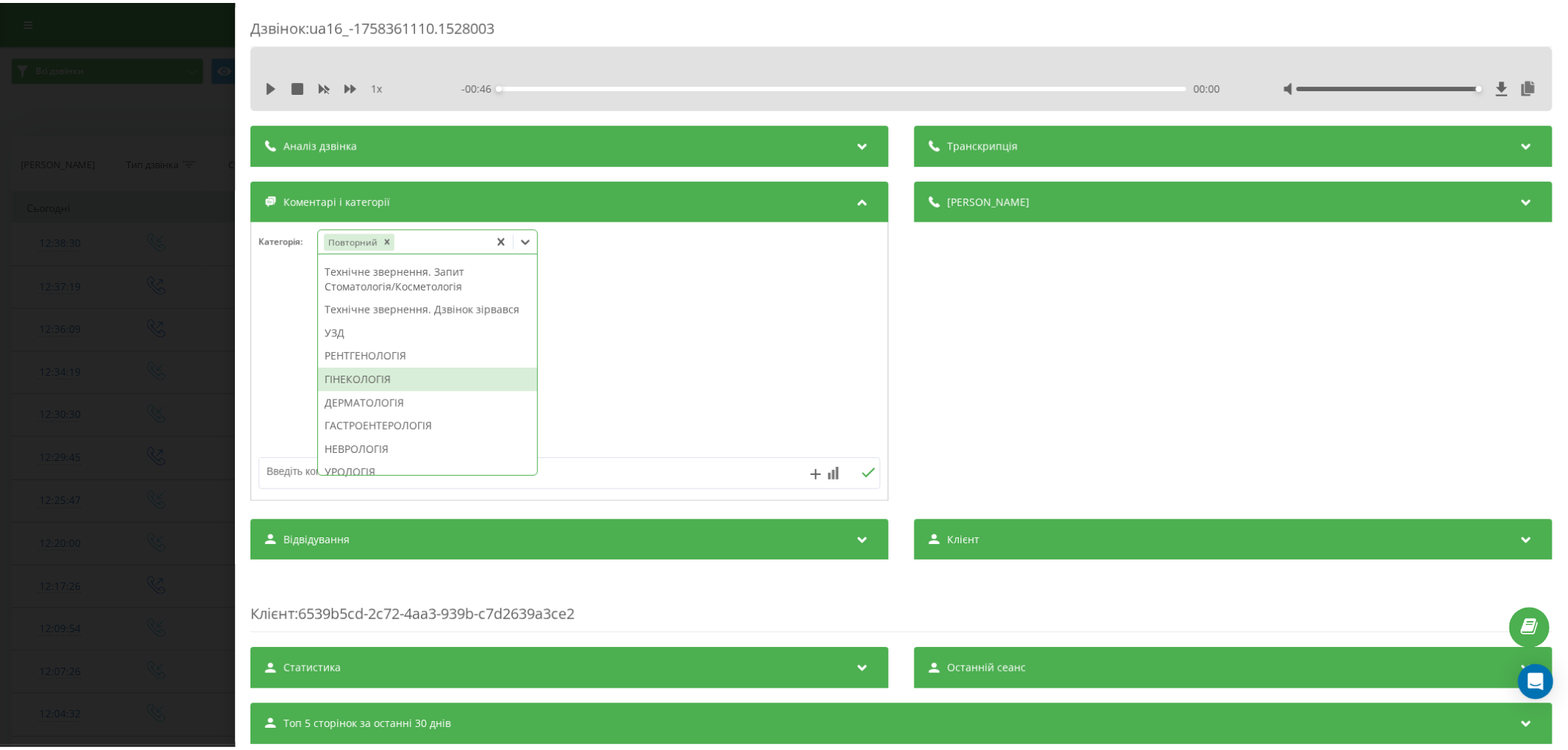
scroll to position [324, 0]
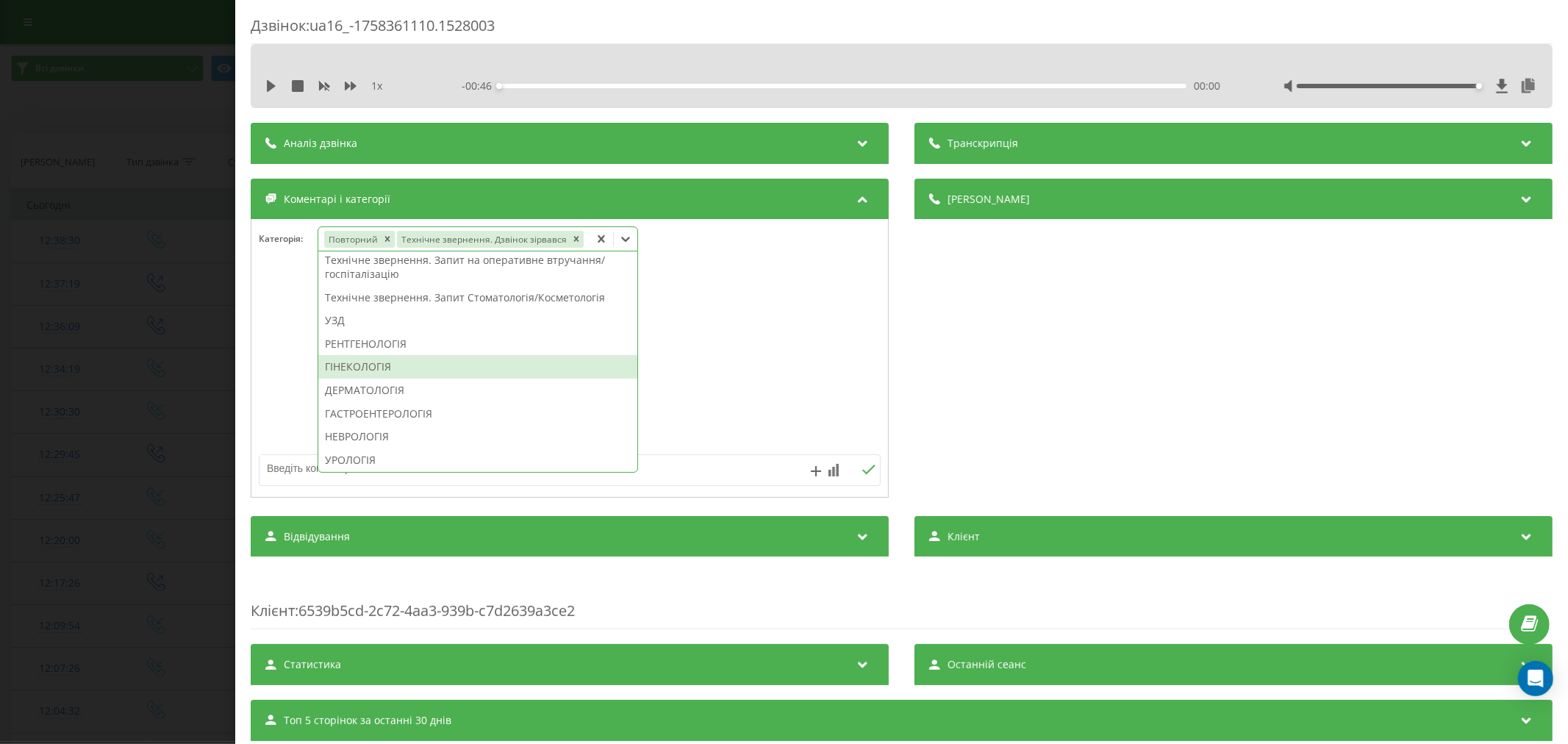
click at [378, 377] on div "ГІНЕКОЛОГІЯ" at bounding box center [478, 367] width 319 height 23
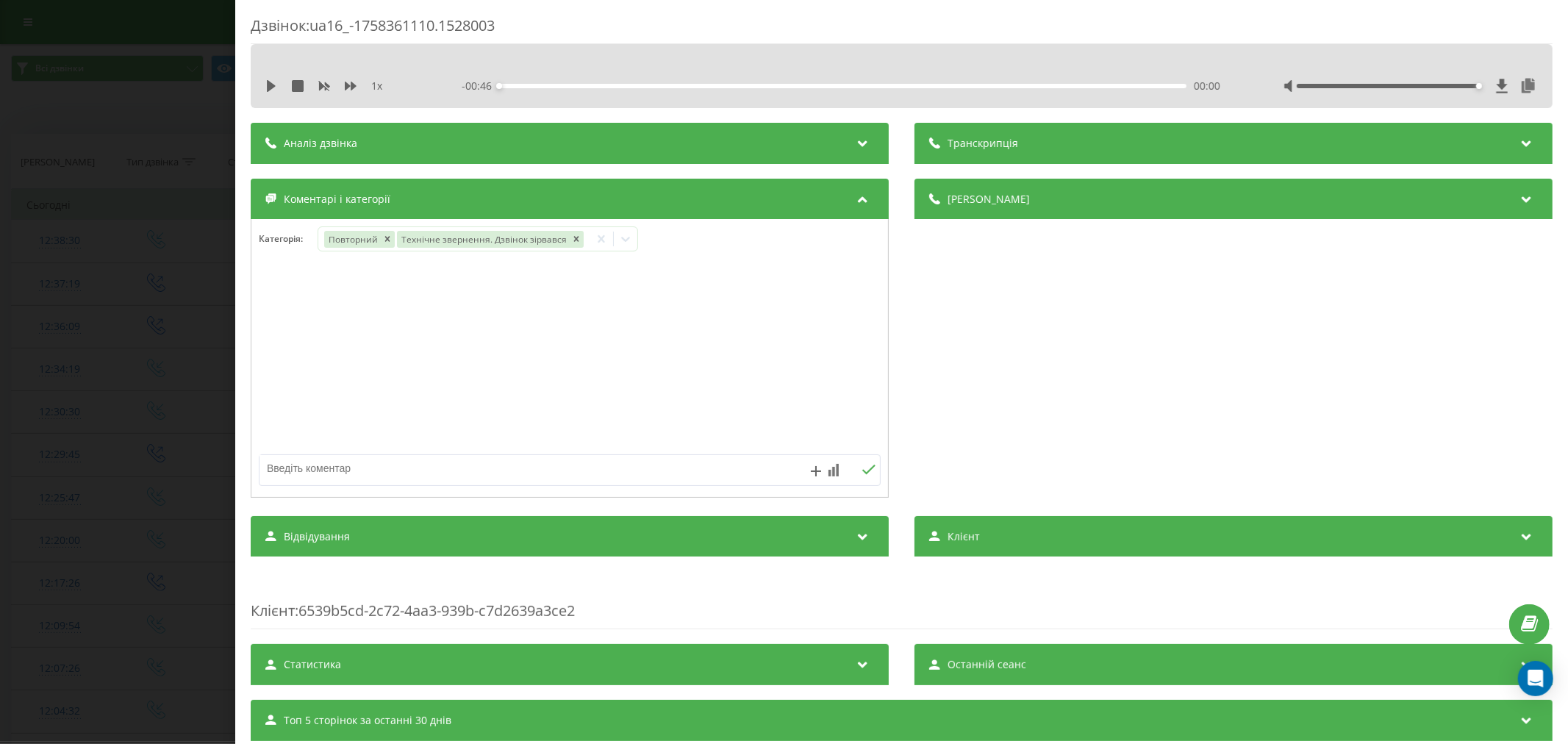
click at [798, 358] on div at bounding box center [569, 359] width 637 height 177
drag, startPoint x: 638, startPoint y: 478, endPoint x: 741, endPoint y: 391, distance: 134.8
click at [637, 479] on textarea at bounding box center [507, 468] width 496 height 26
type textarea "л"
type textarea "для дружини"
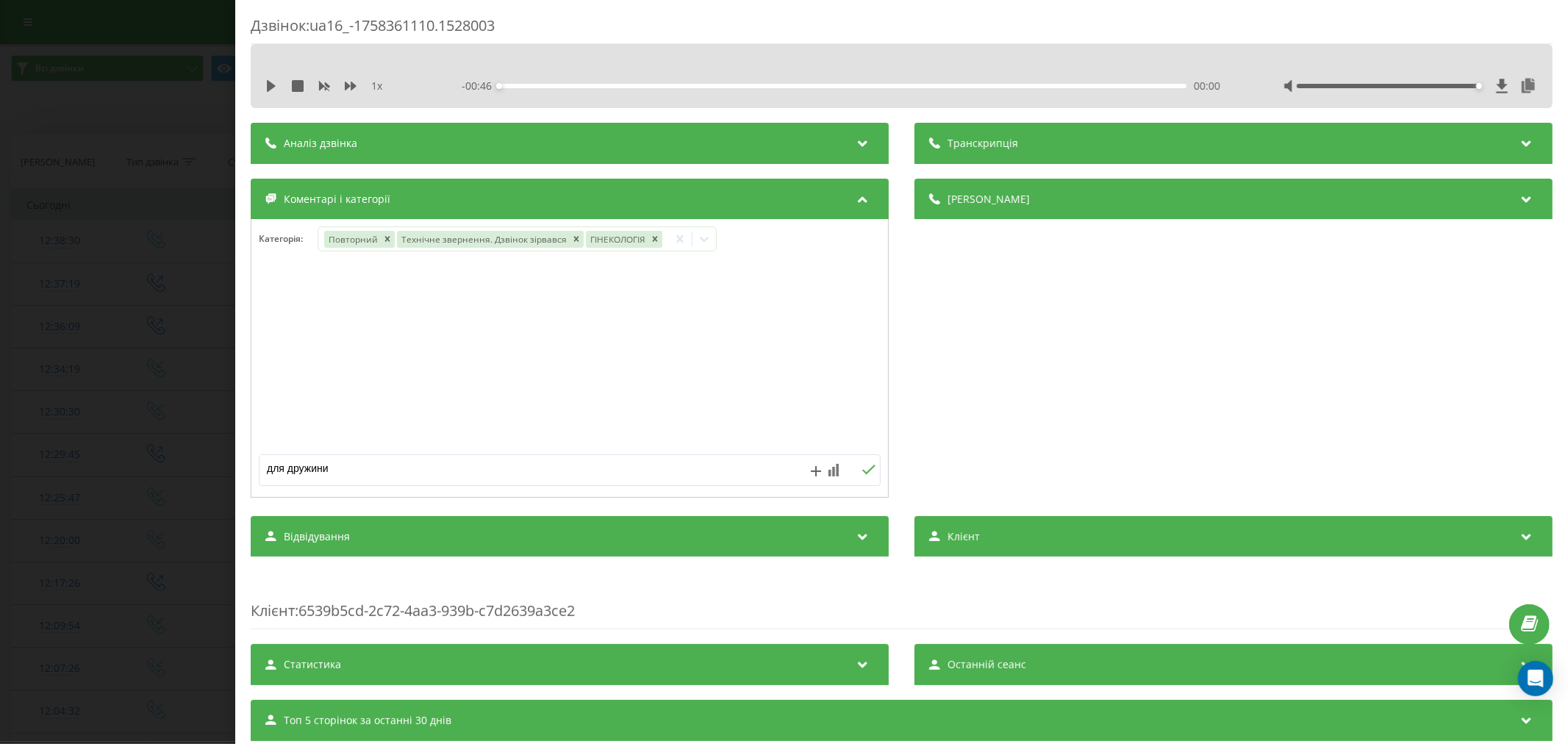
click at [862, 475] on icon at bounding box center [869, 469] width 14 height 10
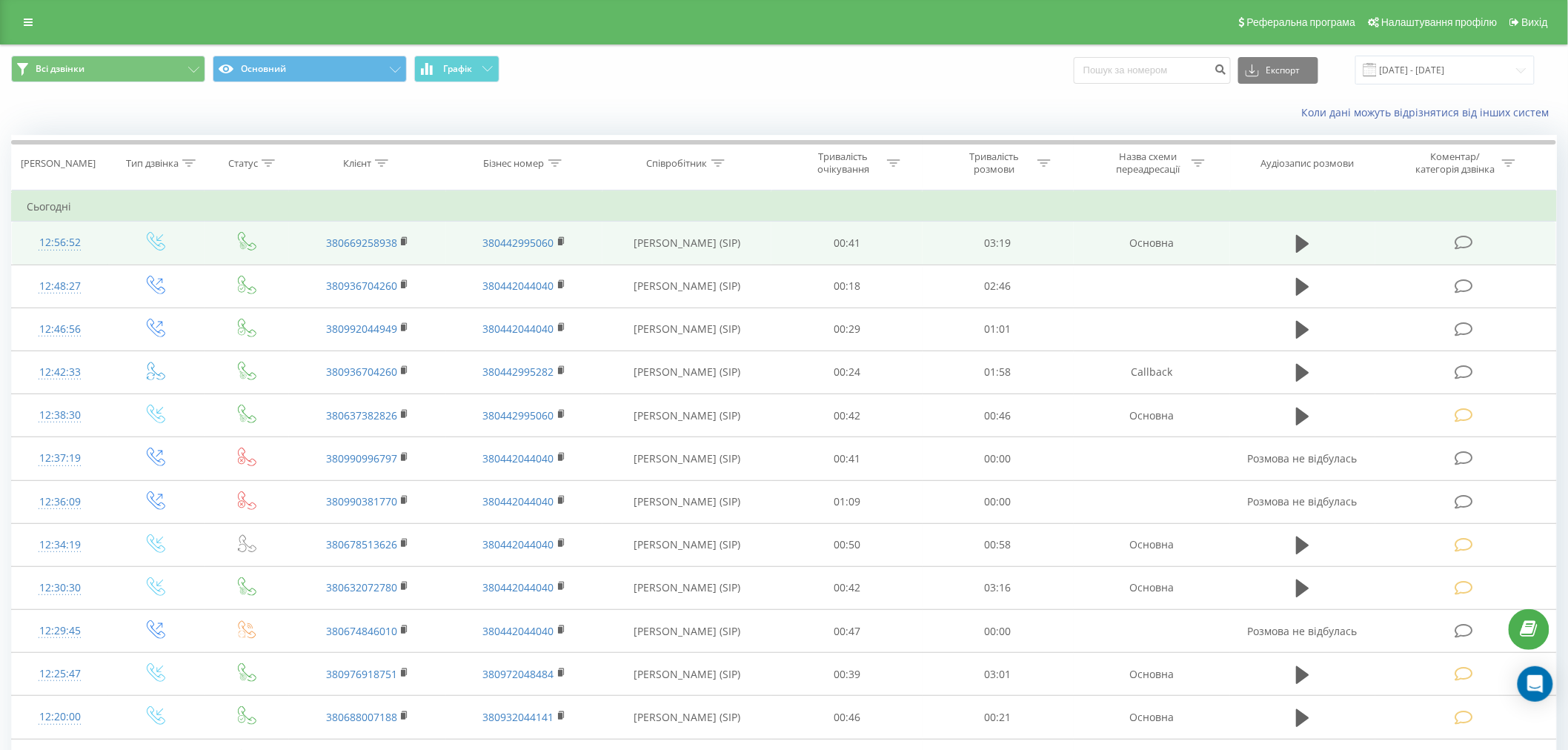
click at [1451, 247] on td at bounding box center [1465, 243] width 180 height 43
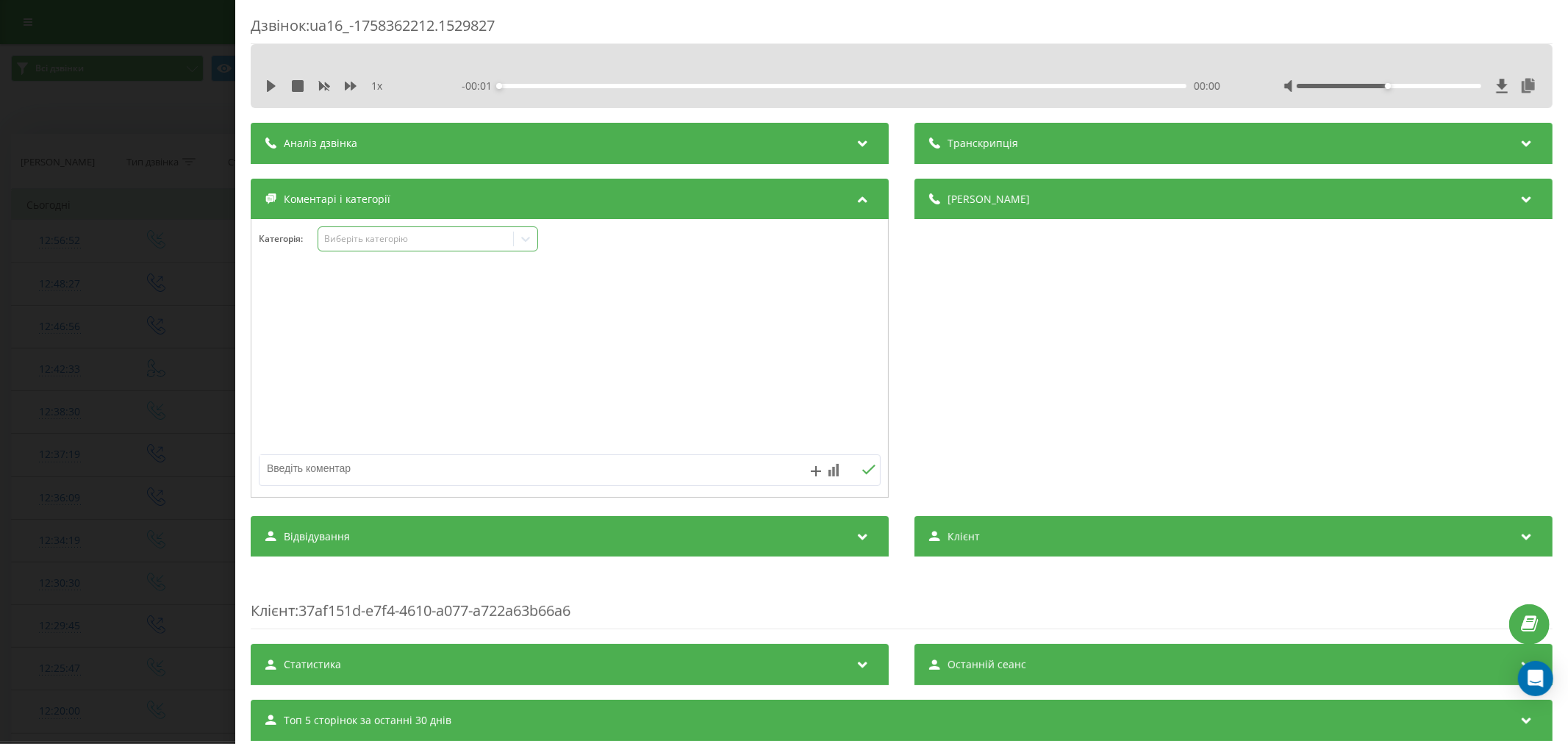
click at [388, 240] on div "Виберіть категорію" at bounding box center [415, 238] width 184 height 12
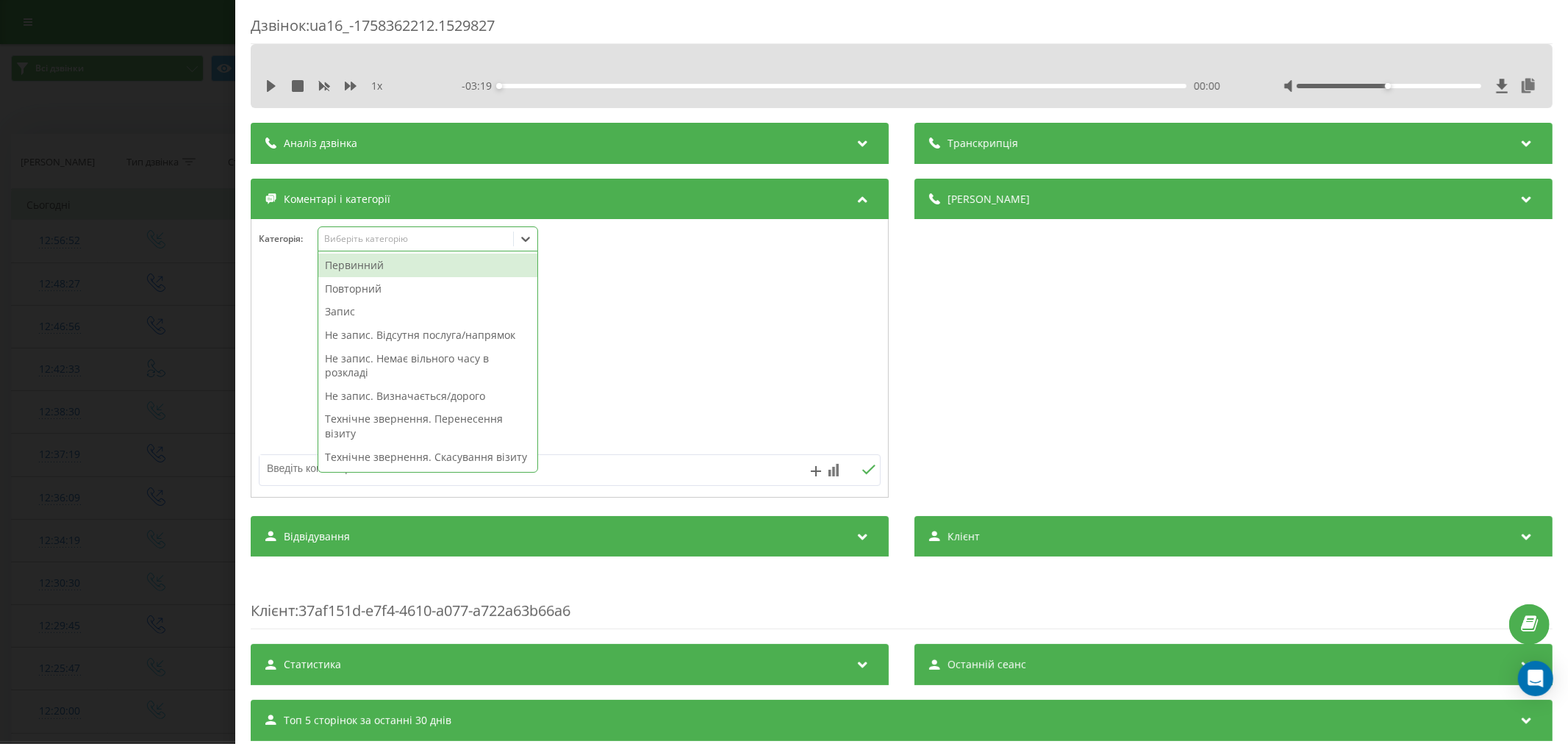
click at [357, 266] on div "Первинний" at bounding box center [428, 265] width 219 height 23
click at [384, 238] on icon "Remove Первинний" at bounding box center [388, 238] width 10 height 10
click at [393, 274] on div "Повторний" at bounding box center [428, 265] width 219 height 23
click at [353, 306] on div "Запис" at bounding box center [428, 312] width 219 height 23
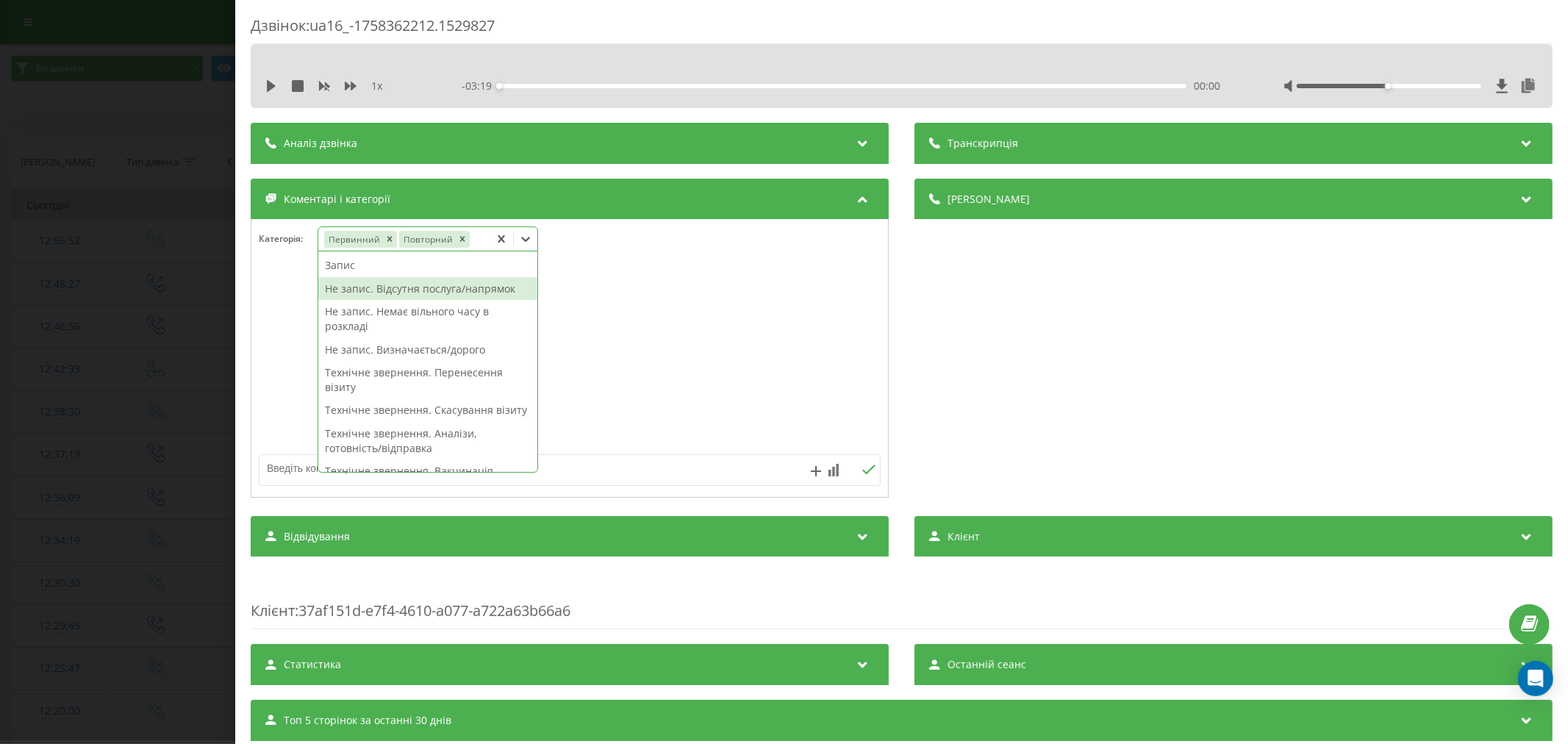
click at [688, 286] on div at bounding box center [569, 359] width 637 height 177
click at [528, 241] on icon at bounding box center [525, 239] width 8 height 5
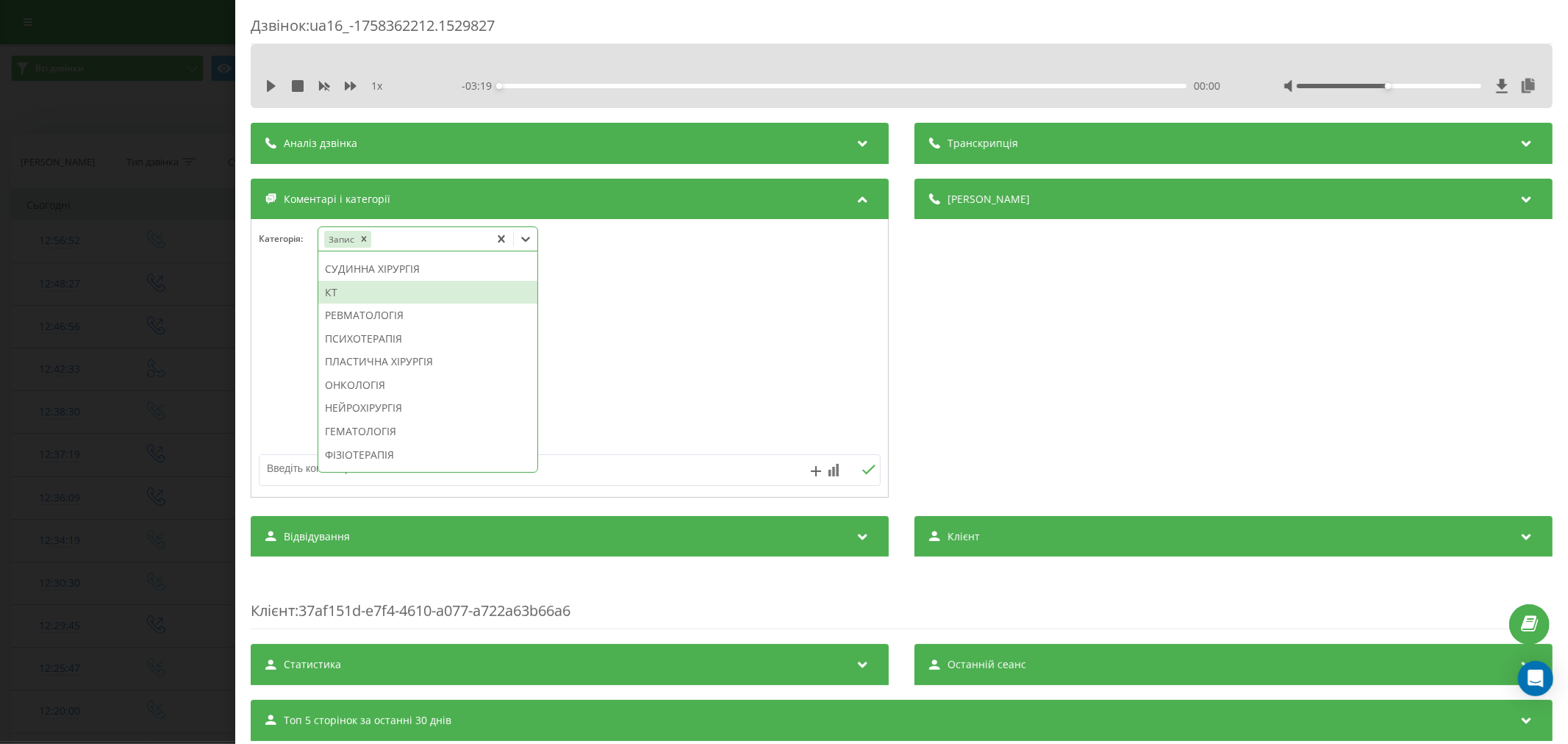
scroll to position [1041, 0]
click at [400, 396] on div "НЕЙРОХІРУРГІЯ" at bounding box center [428, 388] width 219 height 23
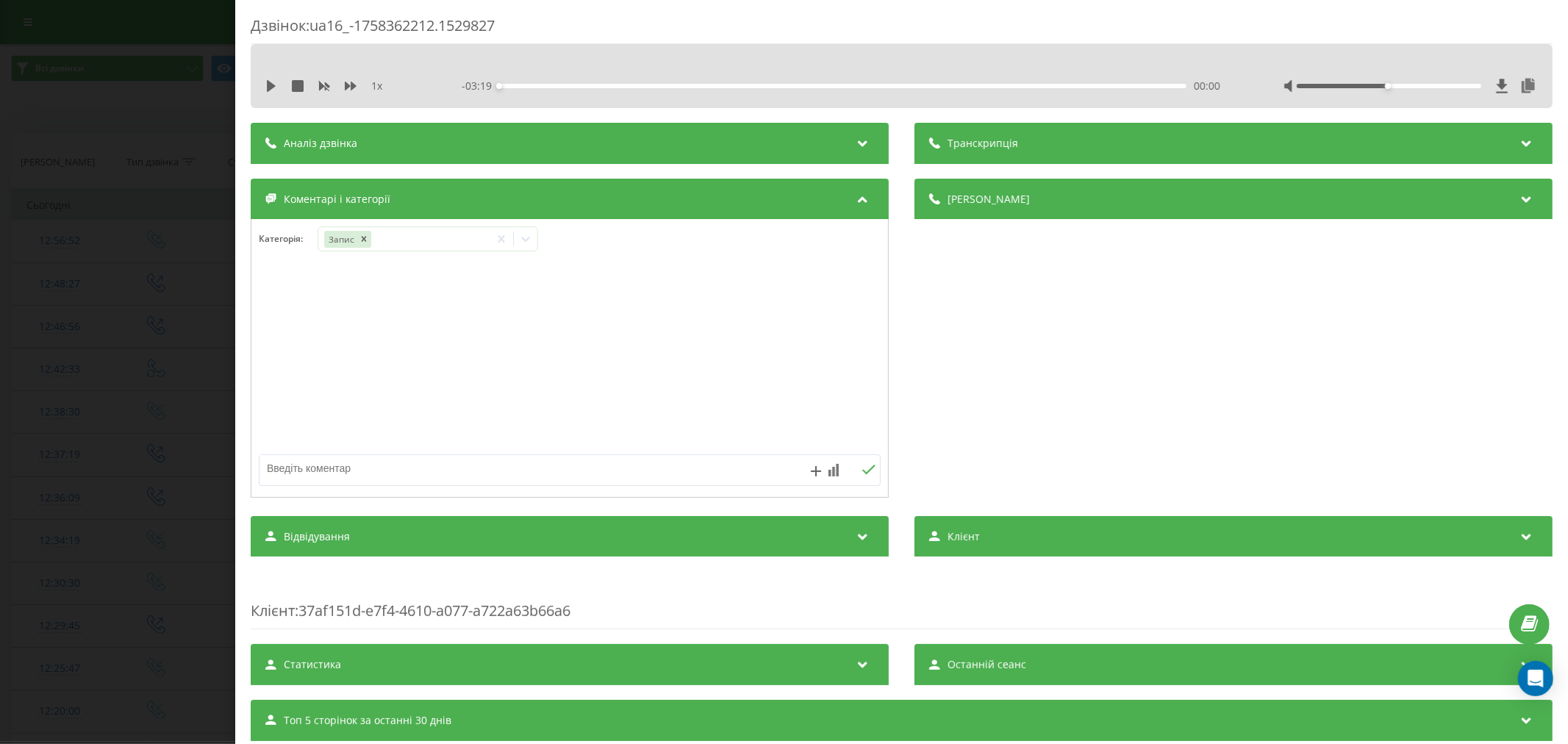
click at [760, 313] on div at bounding box center [569, 359] width 637 height 177
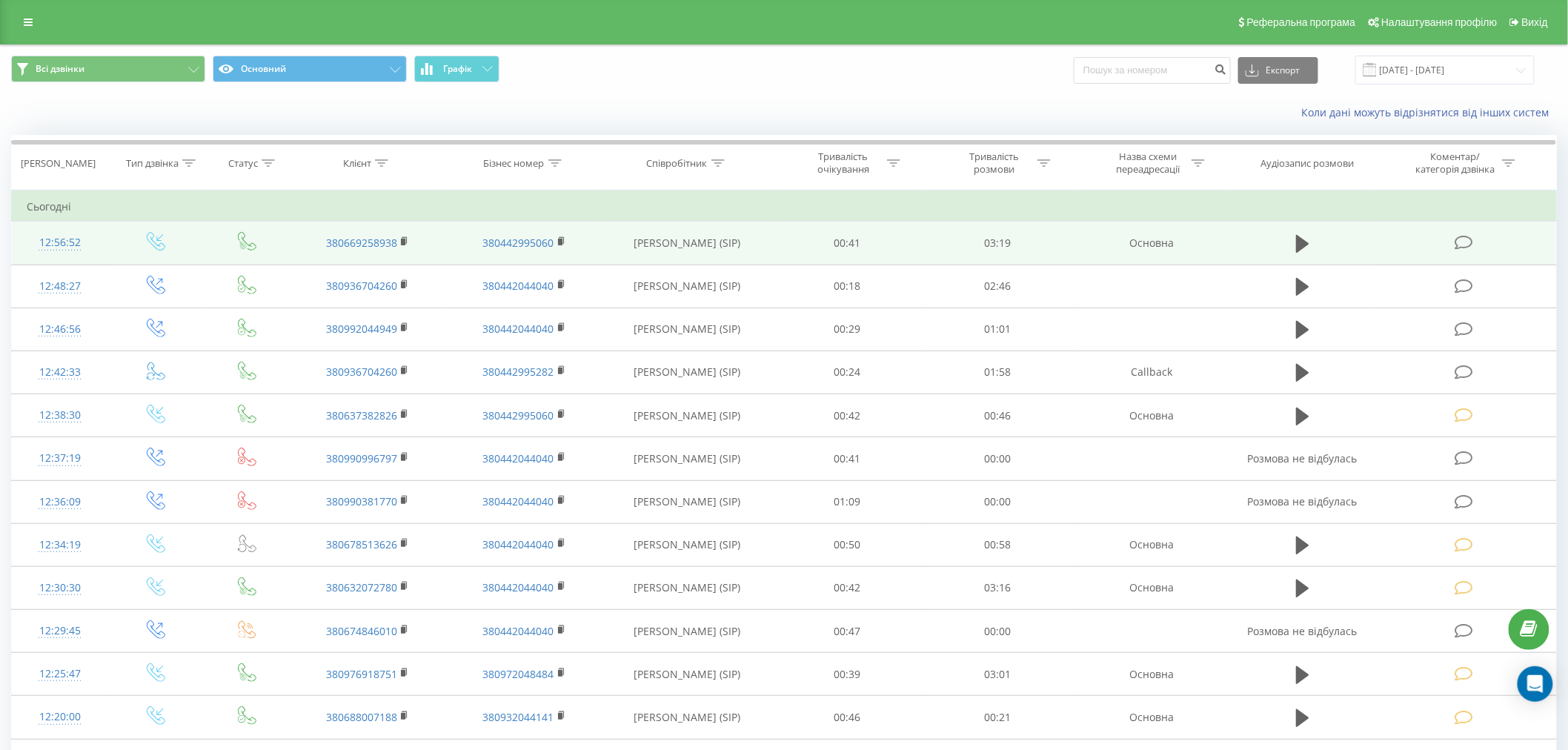
click at [1462, 244] on icon at bounding box center [1464, 243] width 19 height 16
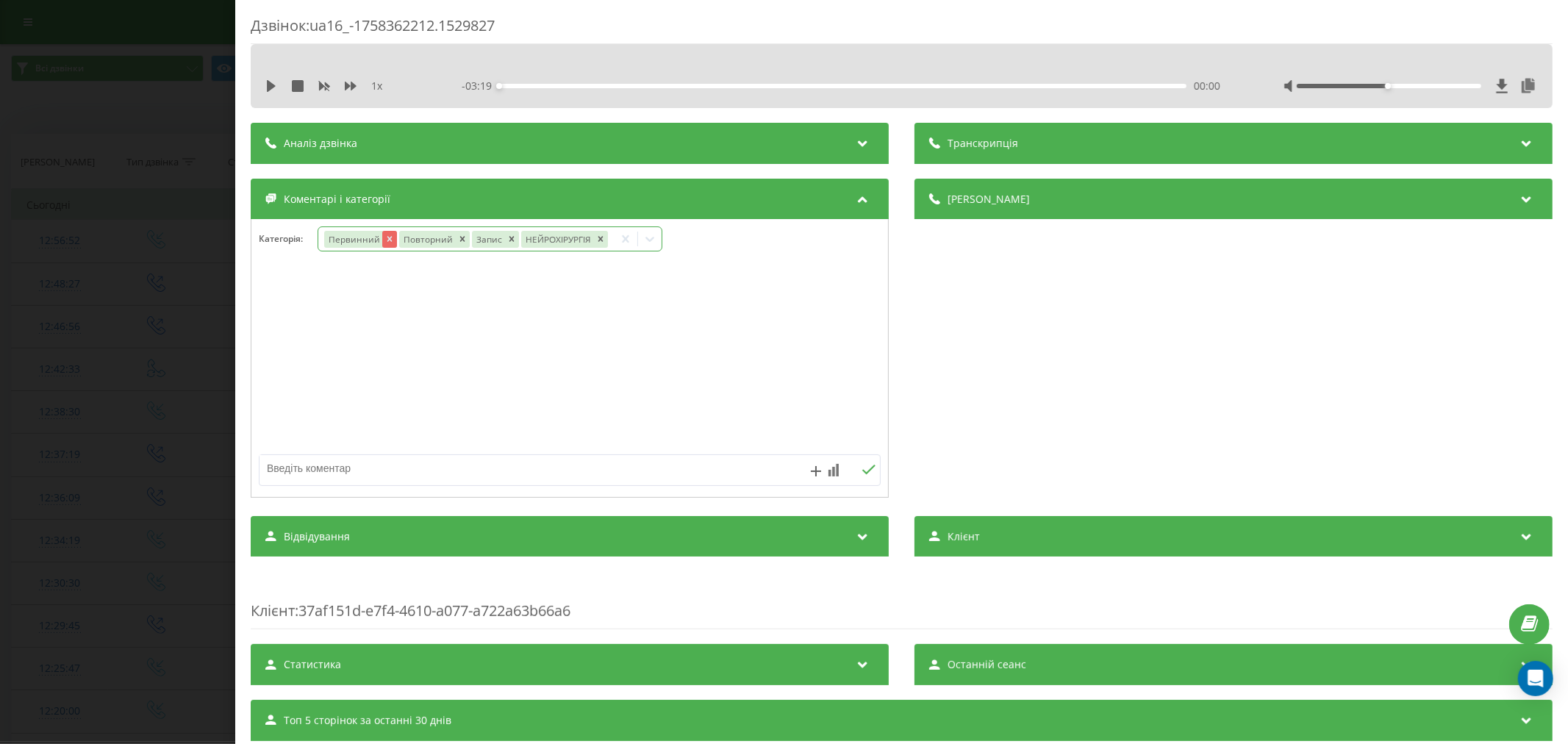
click at [388, 235] on icon "Remove Первинний" at bounding box center [388, 238] width 10 height 10
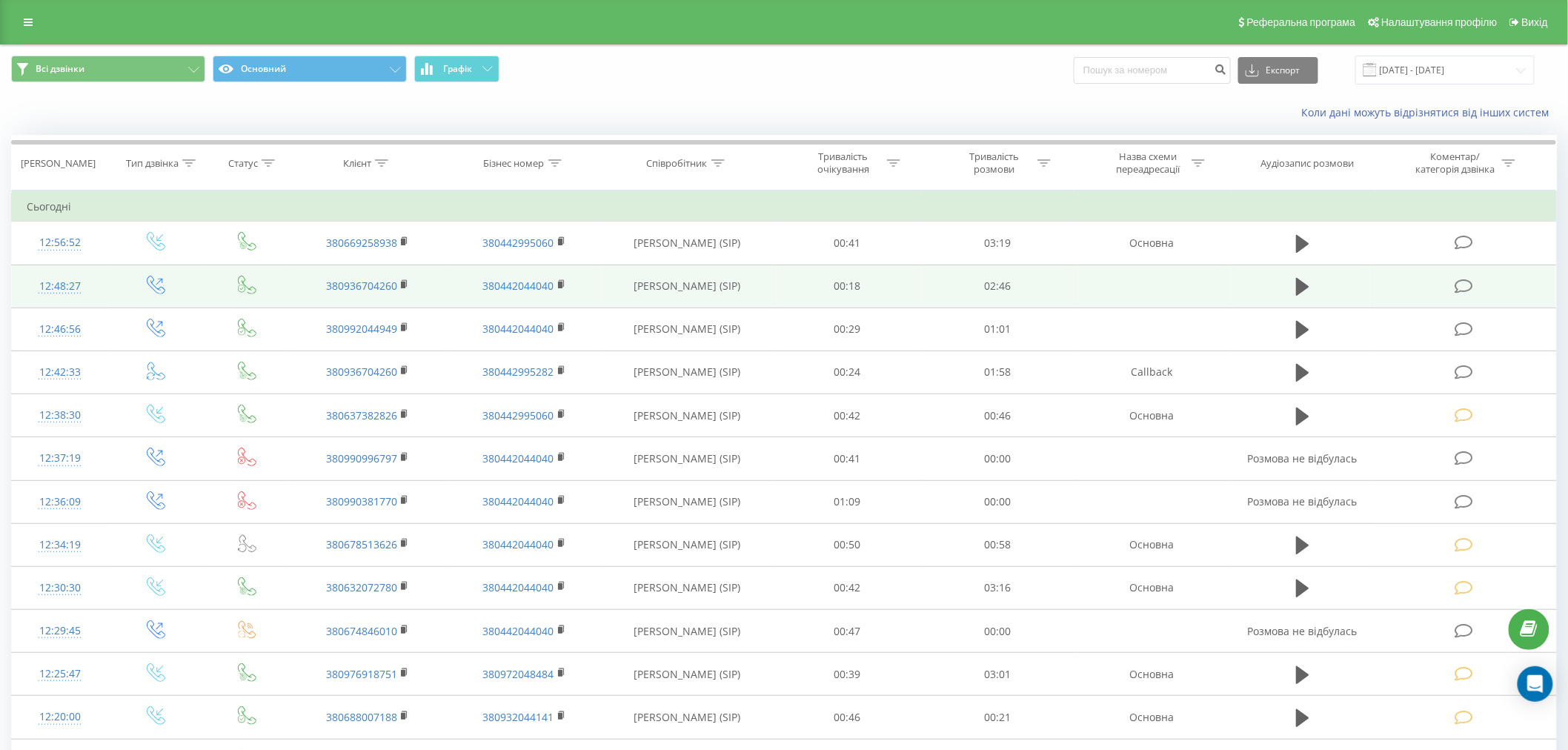
click at [1462, 288] on icon at bounding box center [1464, 286] width 19 height 16
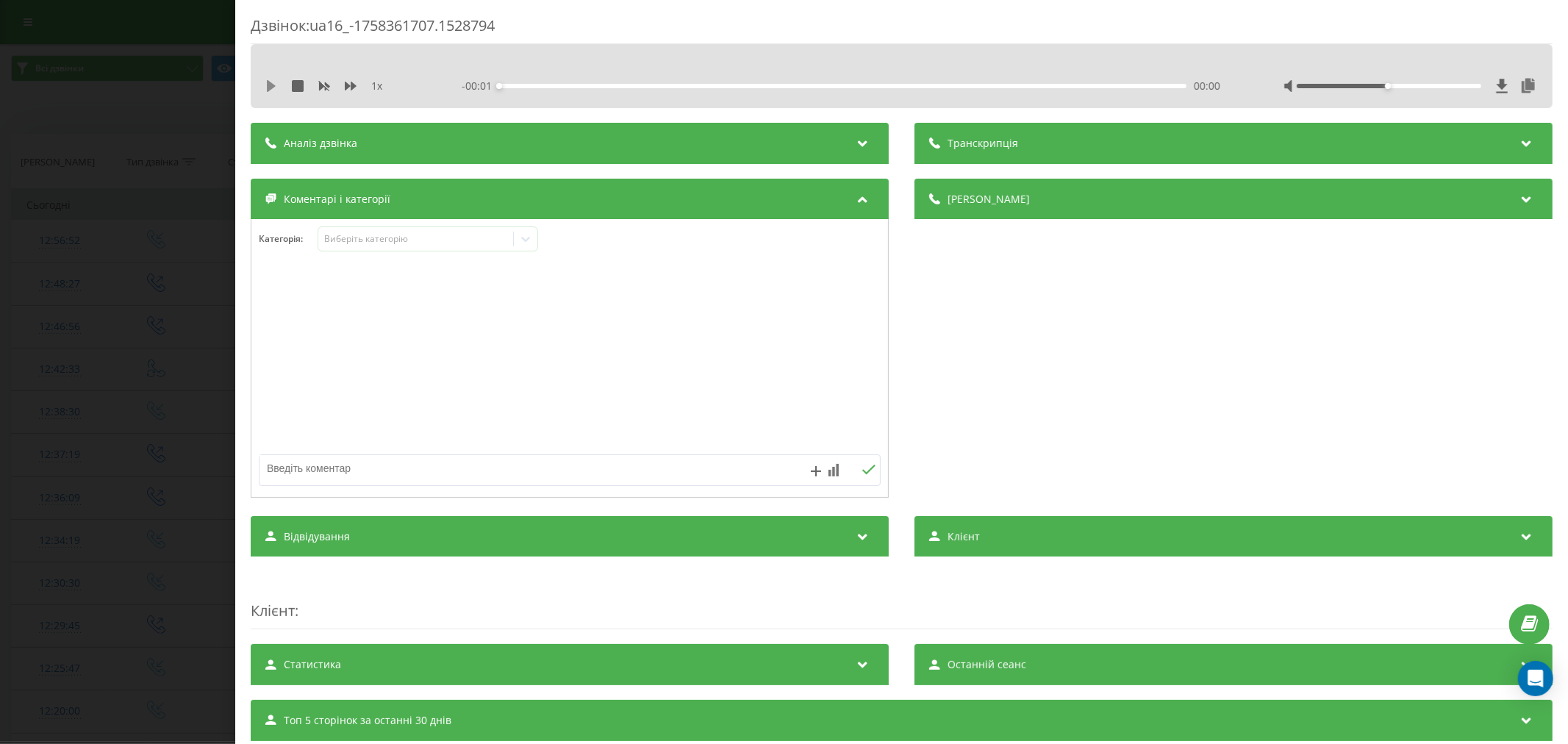
click at [271, 86] on icon at bounding box center [271, 86] width 8 height 12
click at [533, 84] on div "00:08" at bounding box center [843, 86] width 688 height 5
click at [519, 85] on div "00:05" at bounding box center [843, 86] width 688 height 5
click at [552, 86] on div "00:13" at bounding box center [843, 86] width 688 height 5
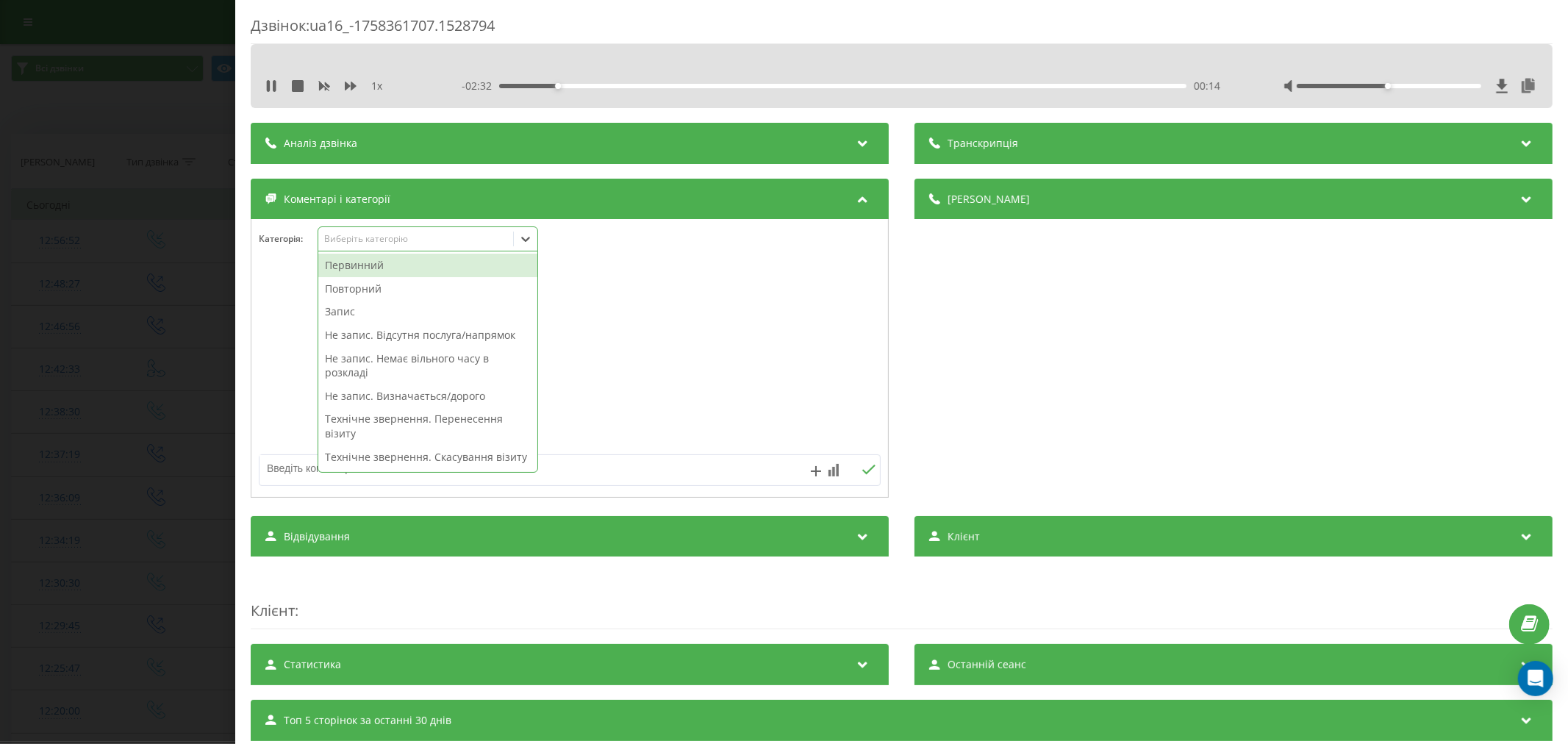
click at [438, 236] on div "Виберіть категорію" at bounding box center [415, 238] width 184 height 12
click at [375, 269] on div "Первинний" at bounding box center [428, 265] width 219 height 23
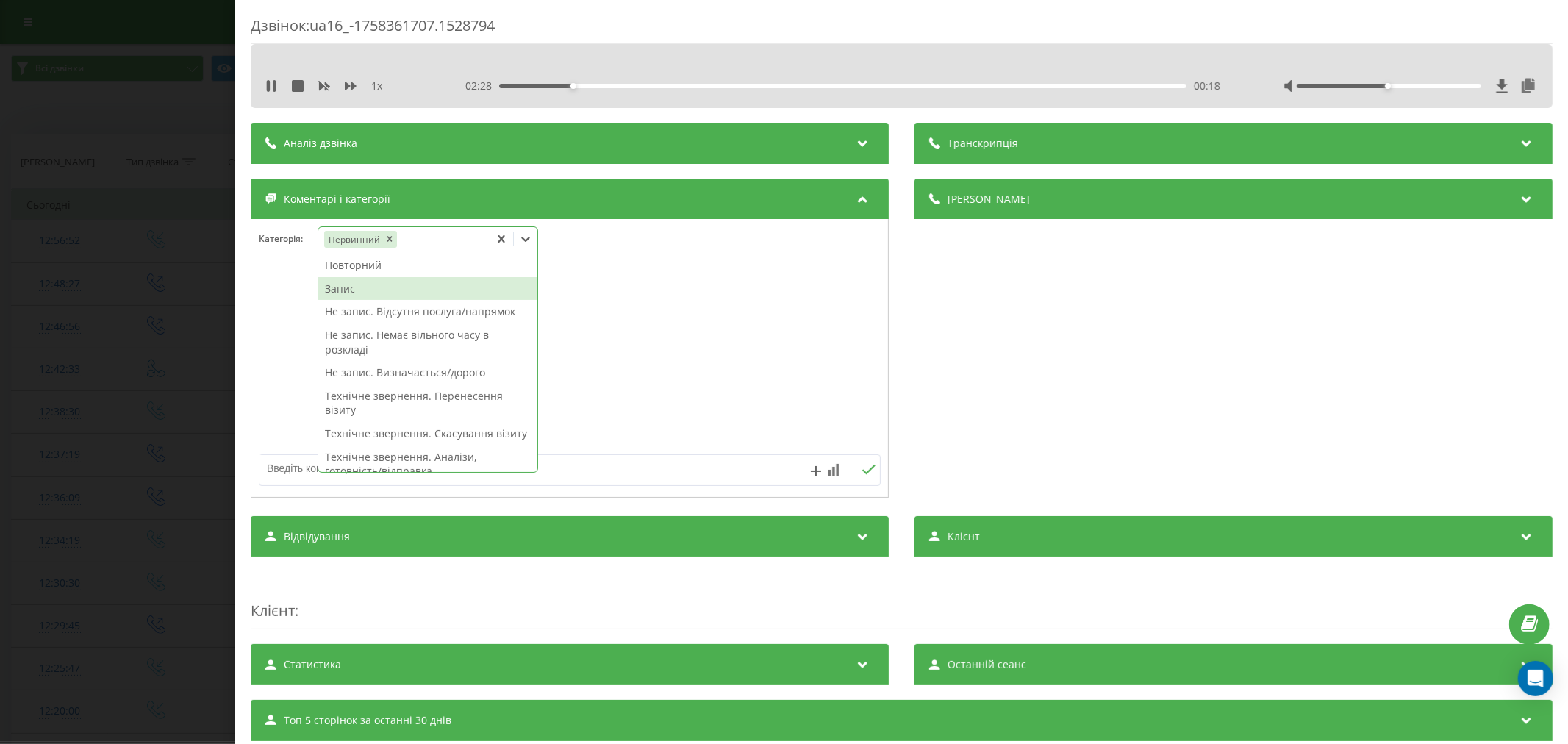
click at [371, 291] on div "Запис" at bounding box center [428, 289] width 219 height 23
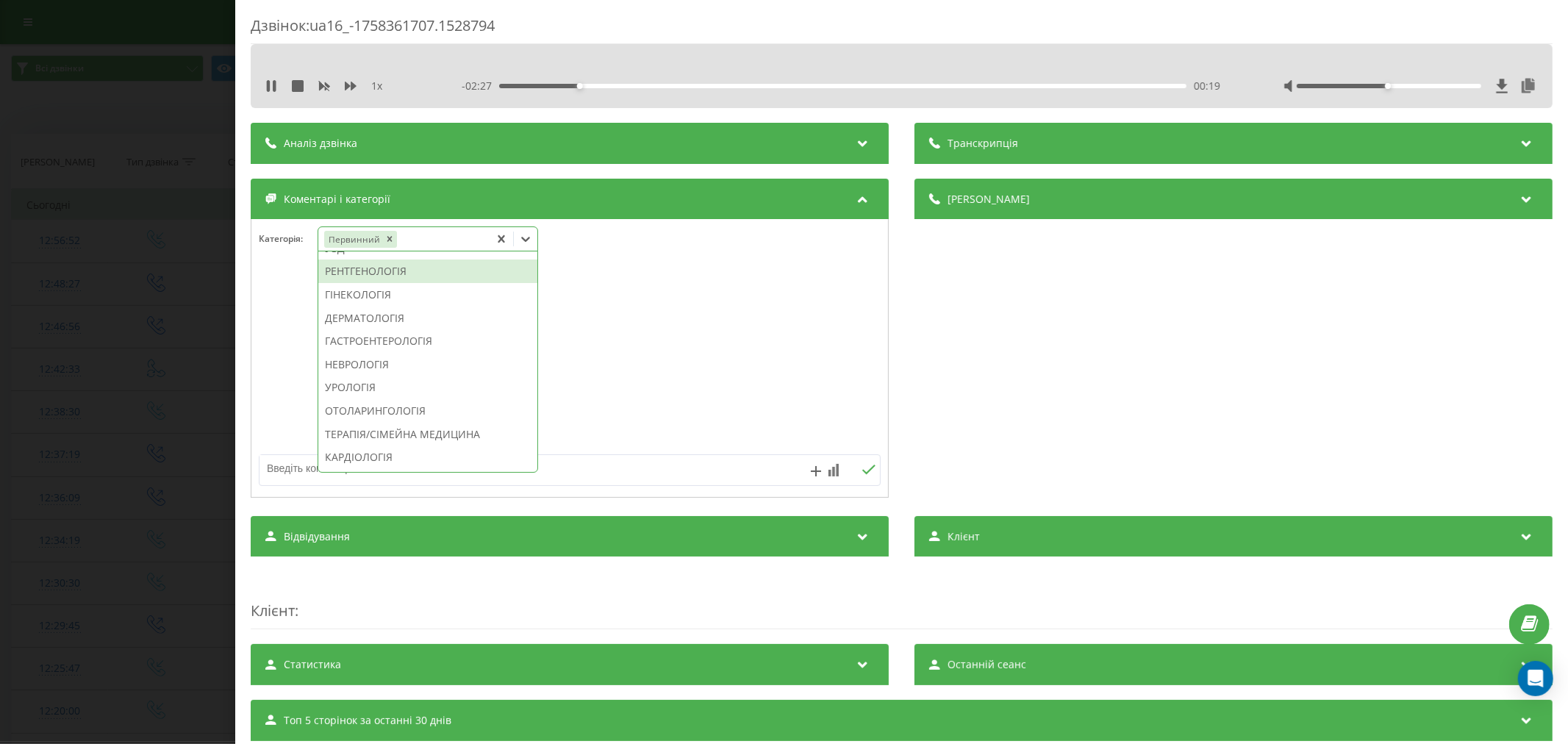
scroll to position [467, 0]
click at [370, 306] on div "ГІНЕКОЛОГІЯ" at bounding box center [428, 294] width 219 height 23
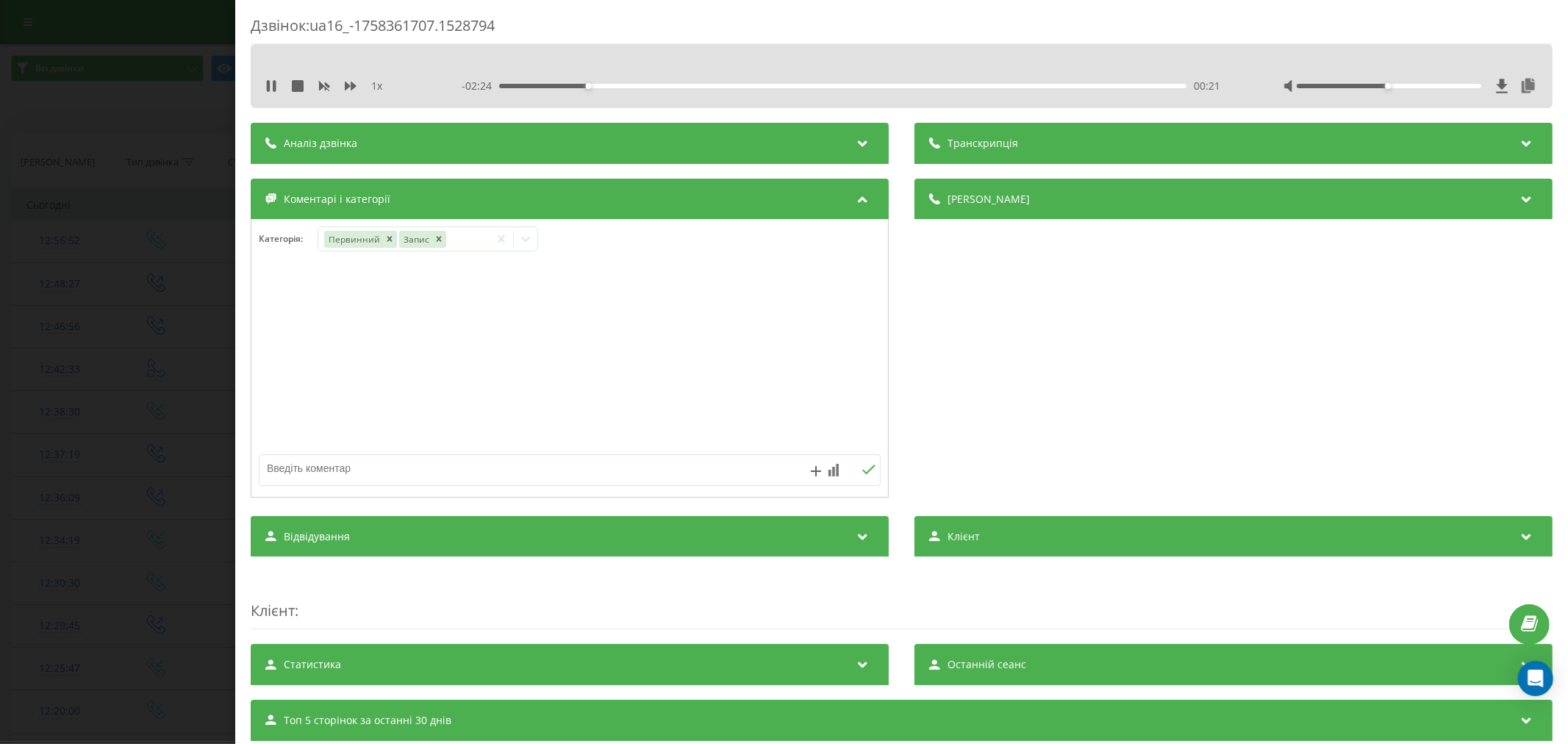
click at [658, 309] on div at bounding box center [569, 359] width 637 height 177
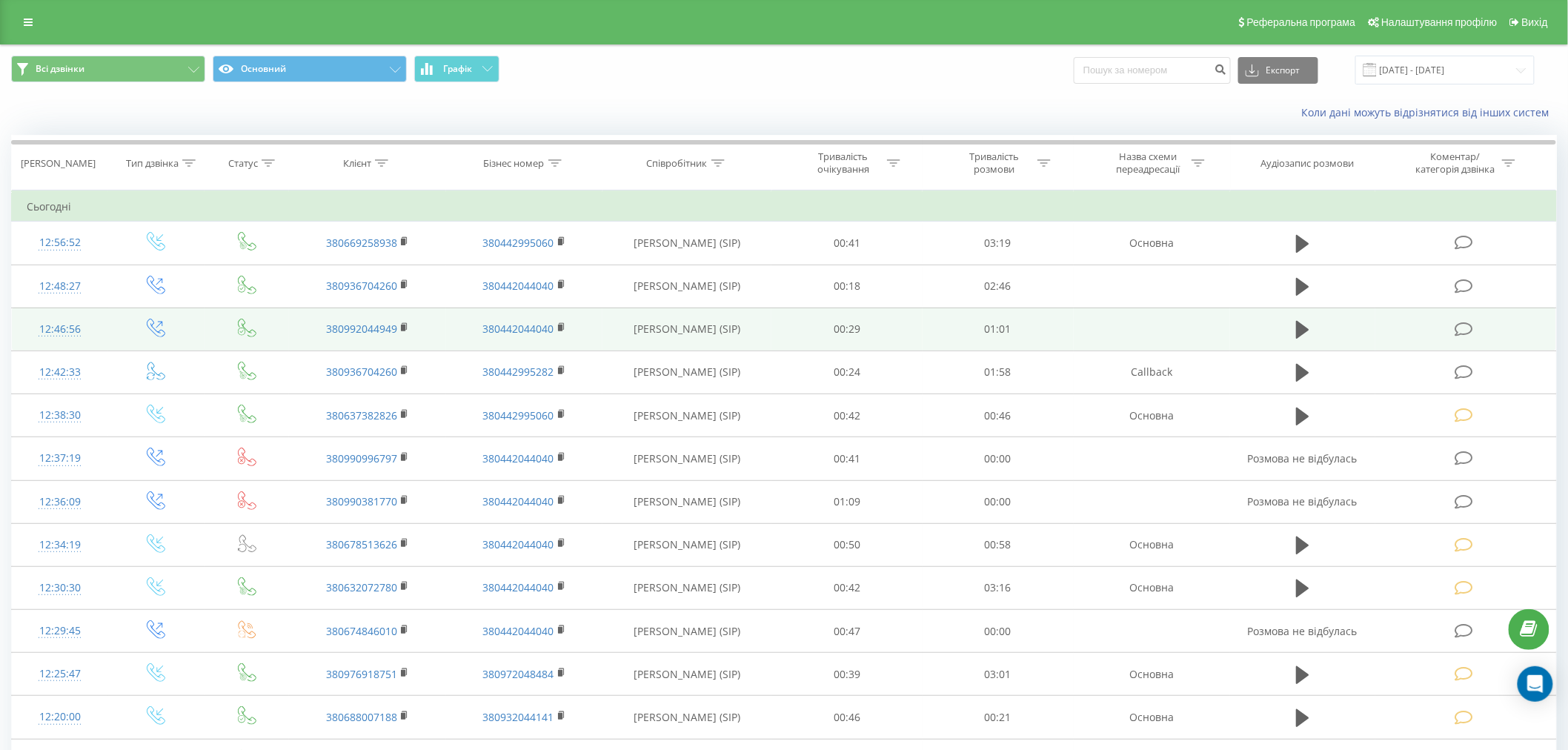
click at [1465, 335] on icon at bounding box center [1464, 329] width 19 height 16
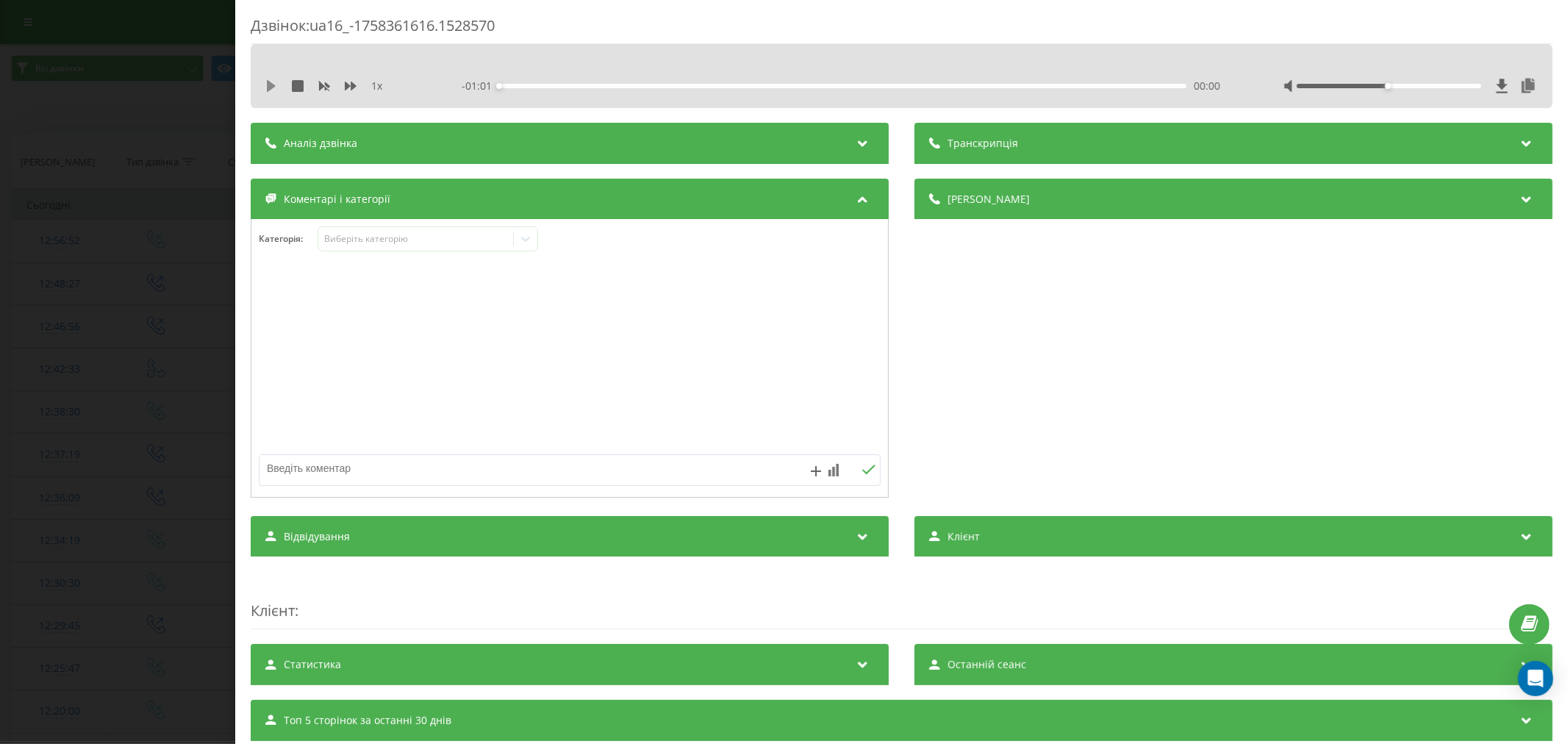
click at [269, 81] on icon at bounding box center [271, 86] width 12 height 12
click at [522, 86] on div "00:00" at bounding box center [843, 86] width 688 height 5
click at [576, 83] on div "- 00:57 00:03 00:03" at bounding box center [843, 86] width 764 height 15
click at [576, 86] on div "00:07" at bounding box center [843, 86] width 688 height 5
click at [407, 240] on div "Виберіть категорію" at bounding box center [415, 238] width 184 height 12
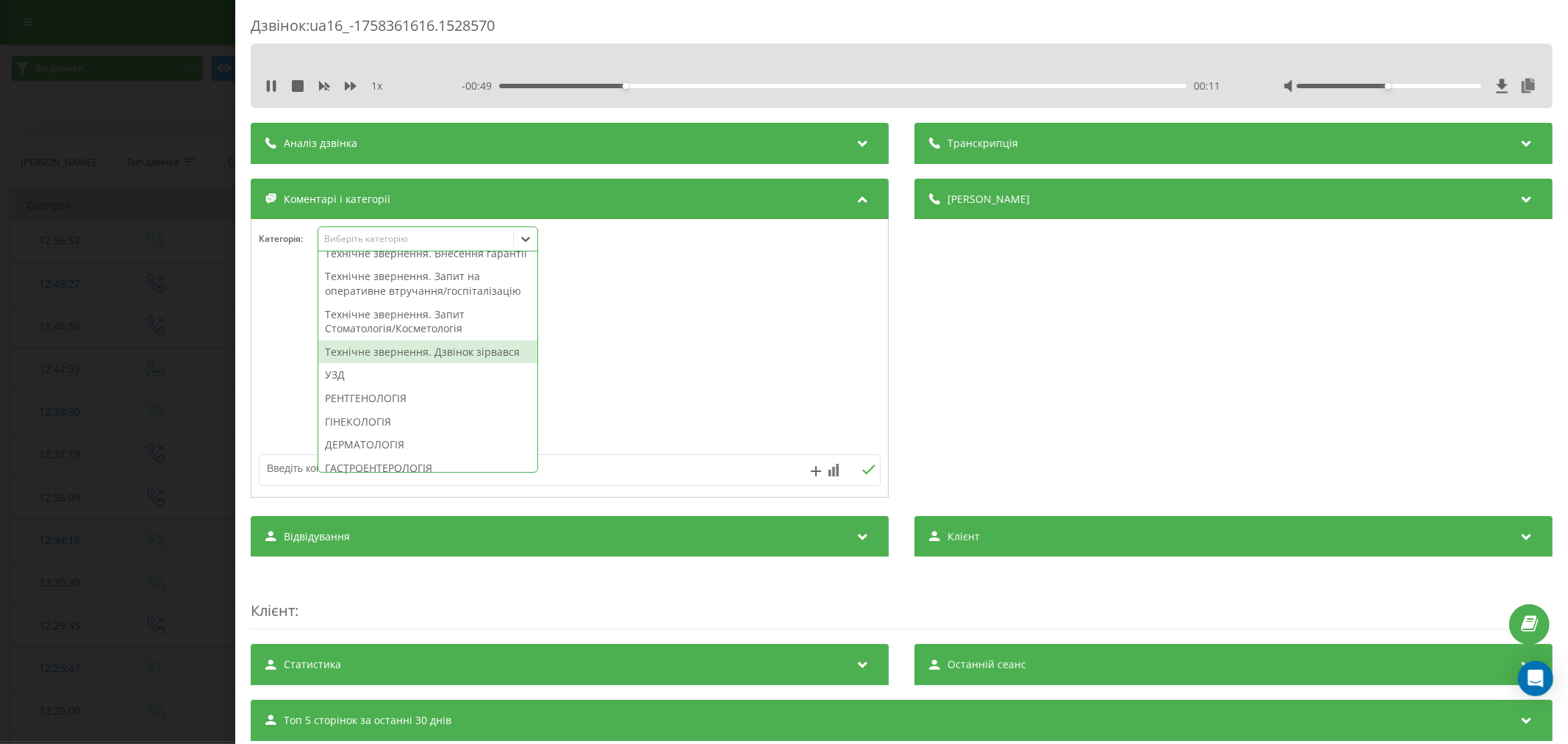
scroll to position [490, 0]
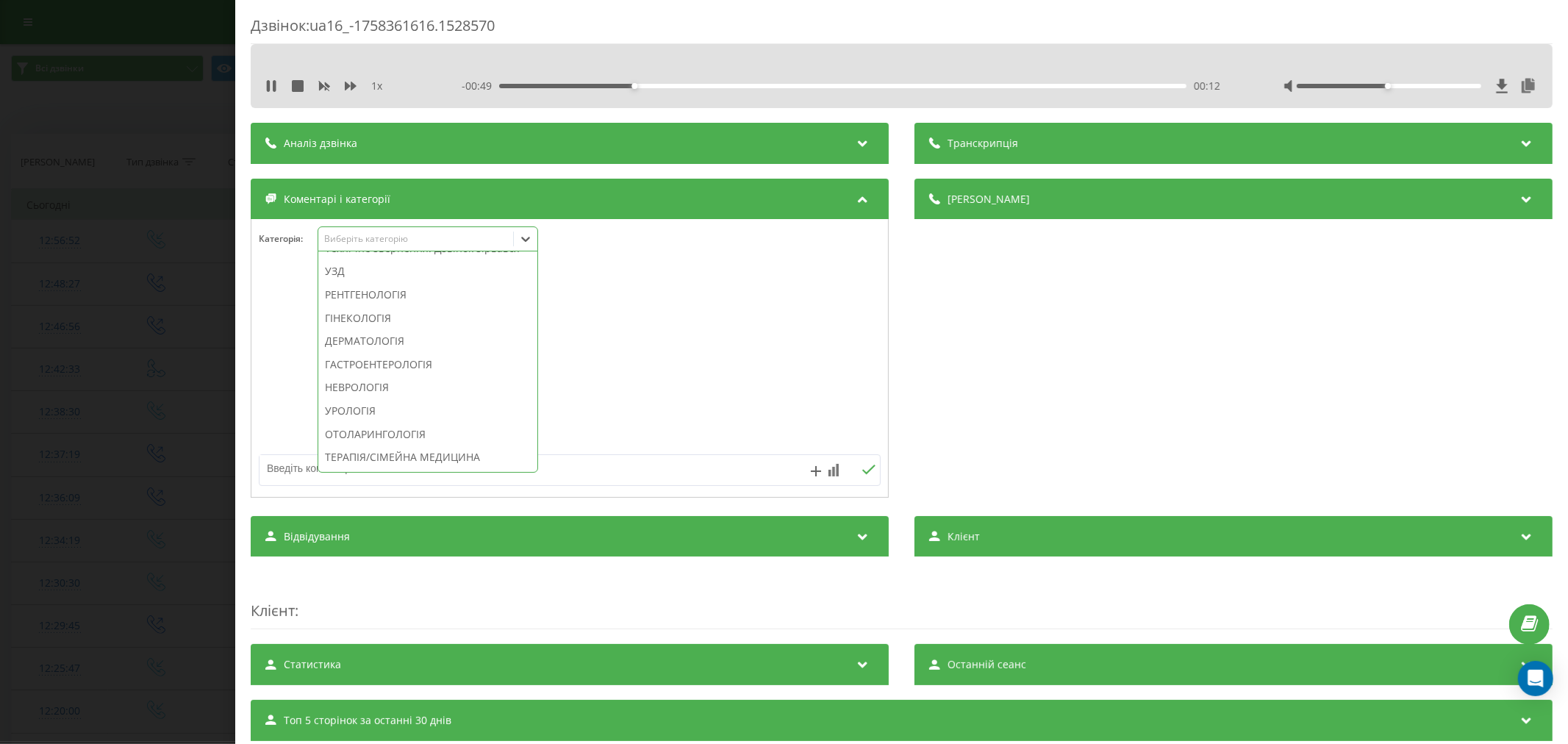
click at [424, 260] on div "Технічне звернення. Дзвінок зірвався" at bounding box center [428, 249] width 219 height 23
click at [694, 296] on div at bounding box center [569, 359] width 637 height 177
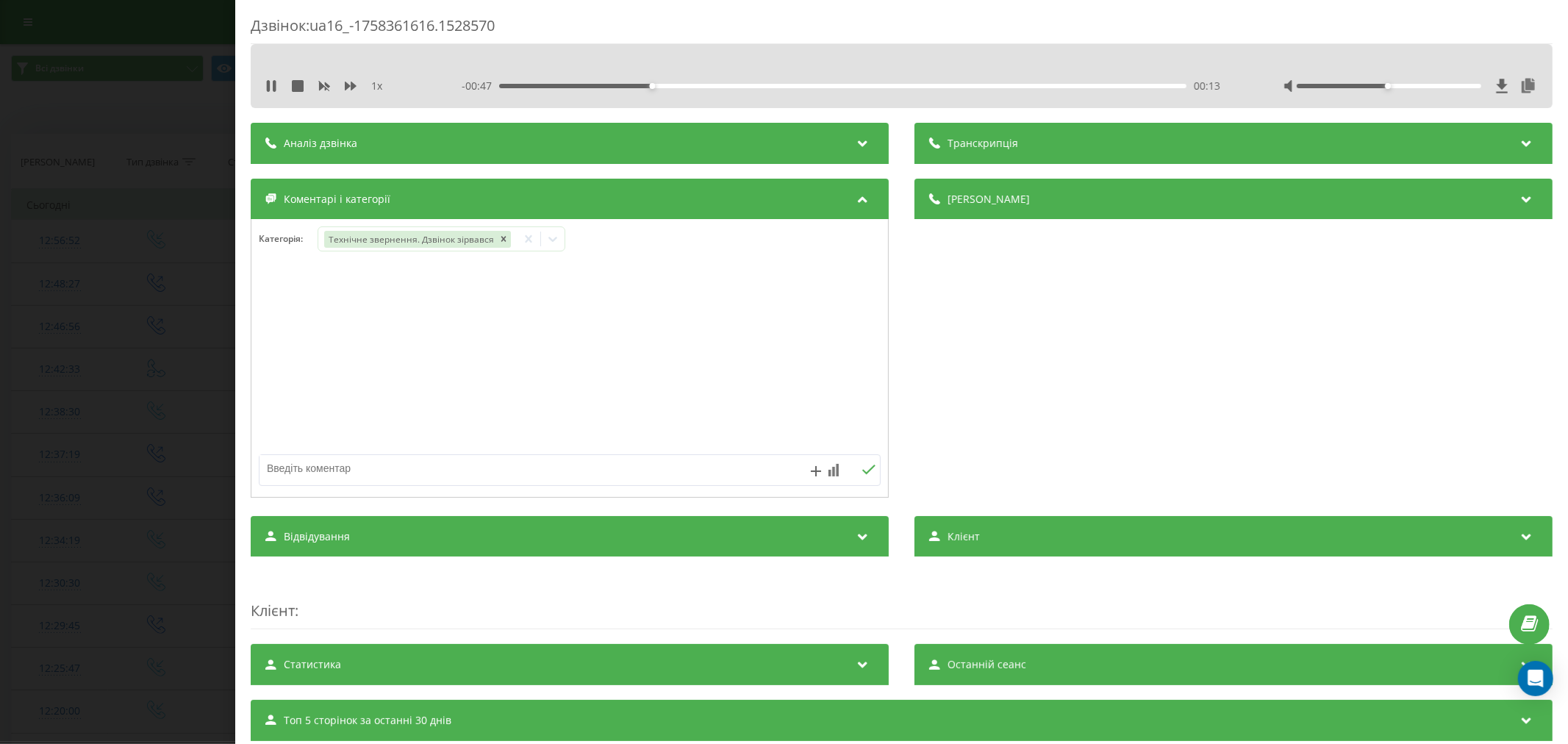
click at [422, 469] on textarea at bounding box center [507, 468] width 496 height 26
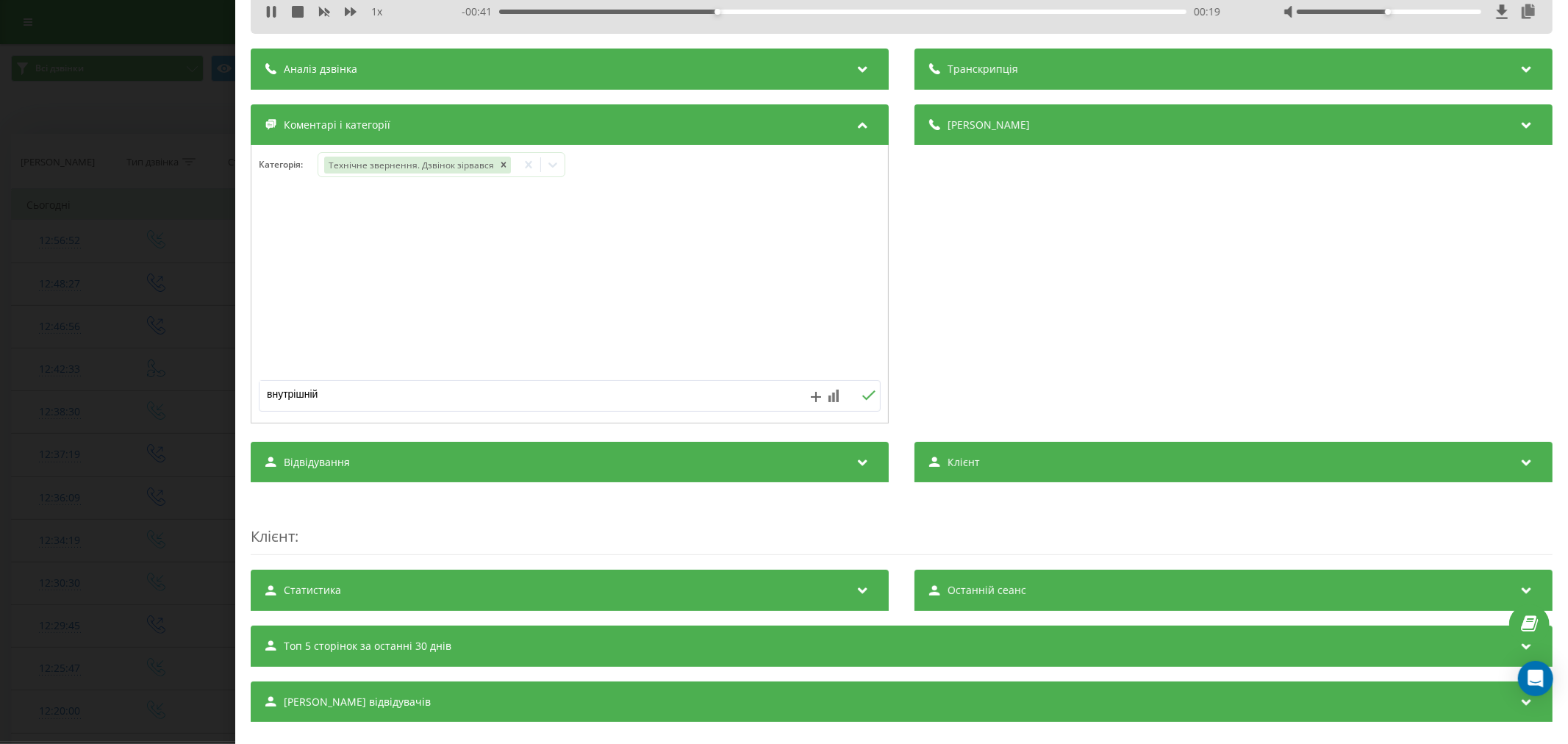
scroll to position [100, 0]
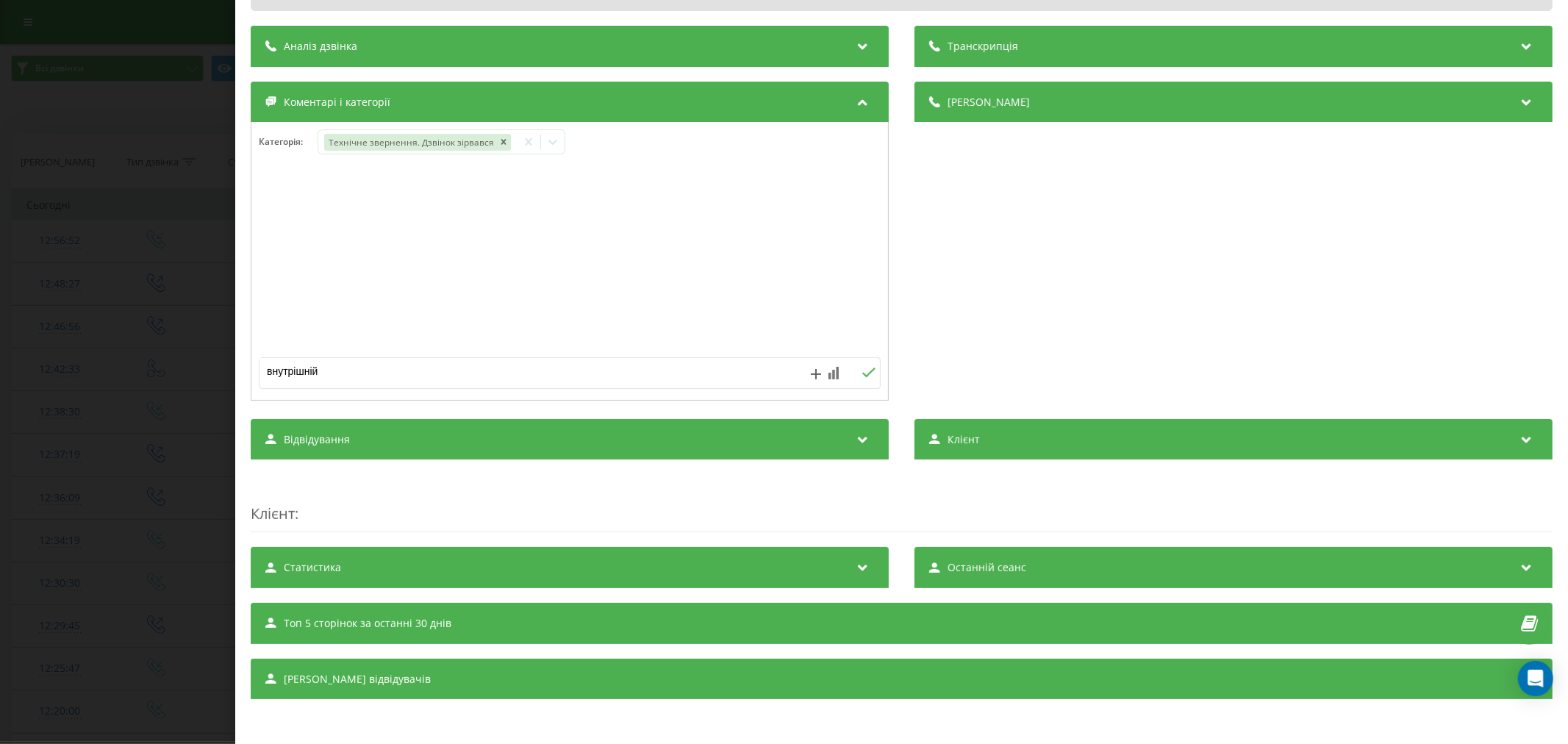
type textarea "внутрішній"
click at [862, 375] on icon at bounding box center [869, 372] width 14 height 10
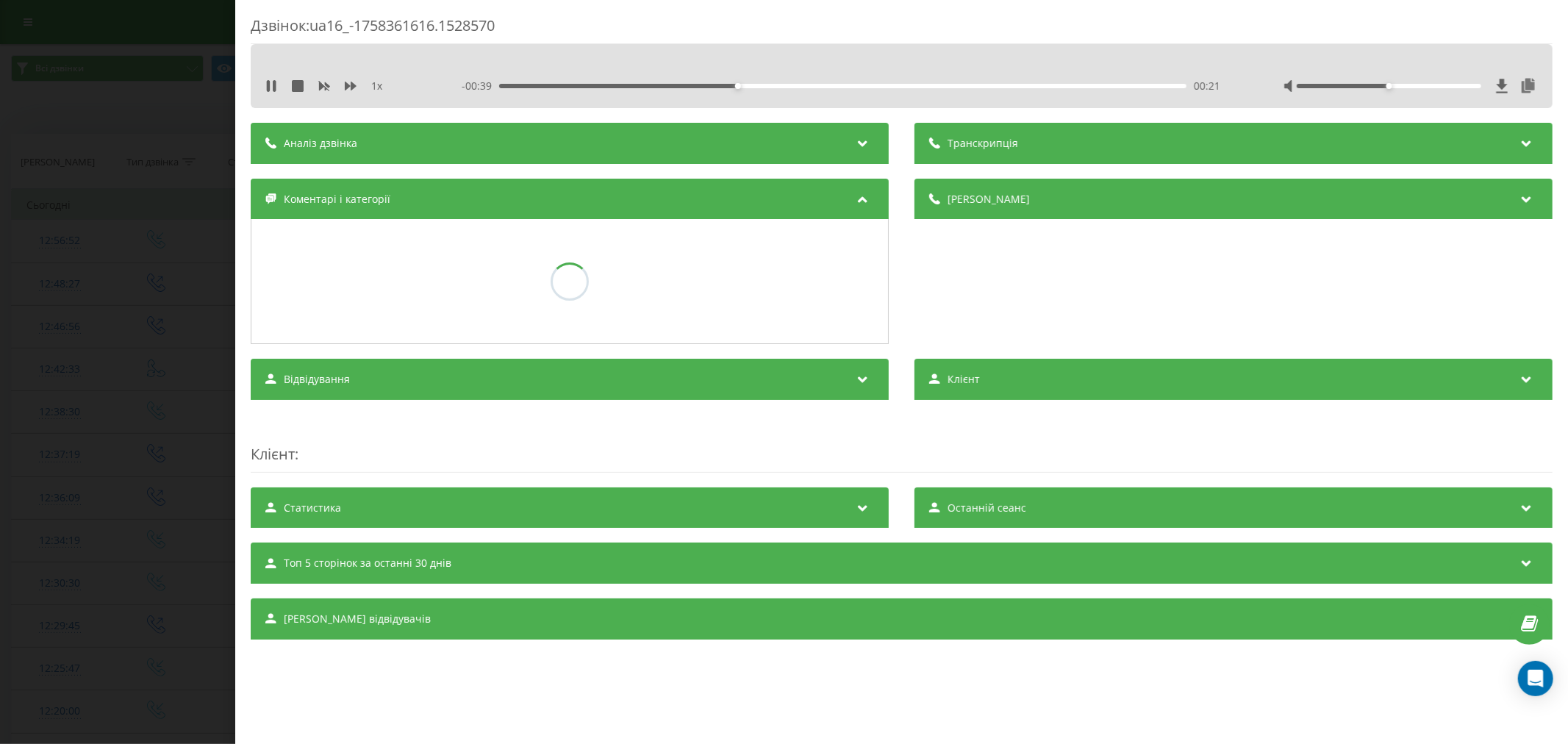
scroll to position [0, 0]
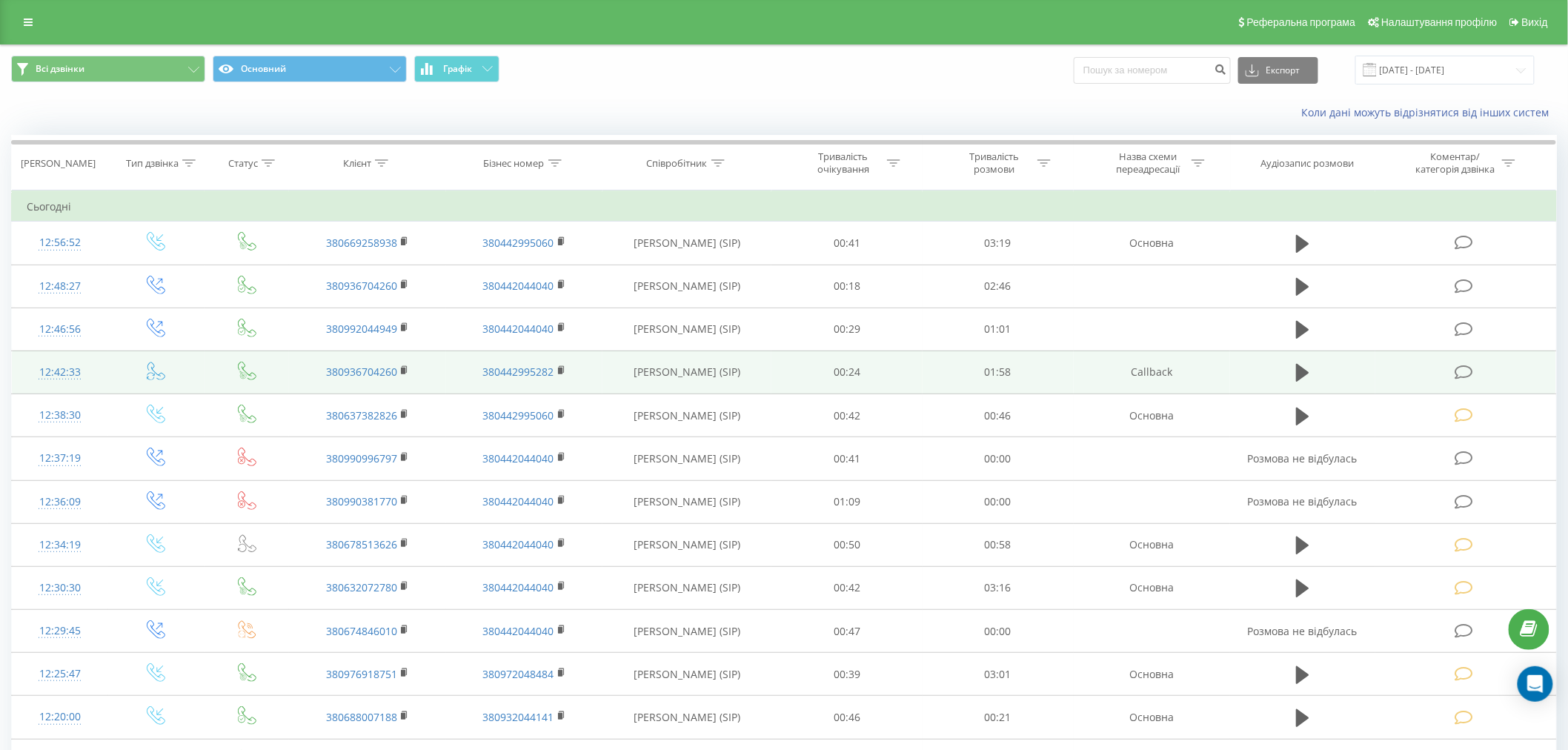
click at [1471, 367] on icon at bounding box center [1464, 373] width 19 height 16
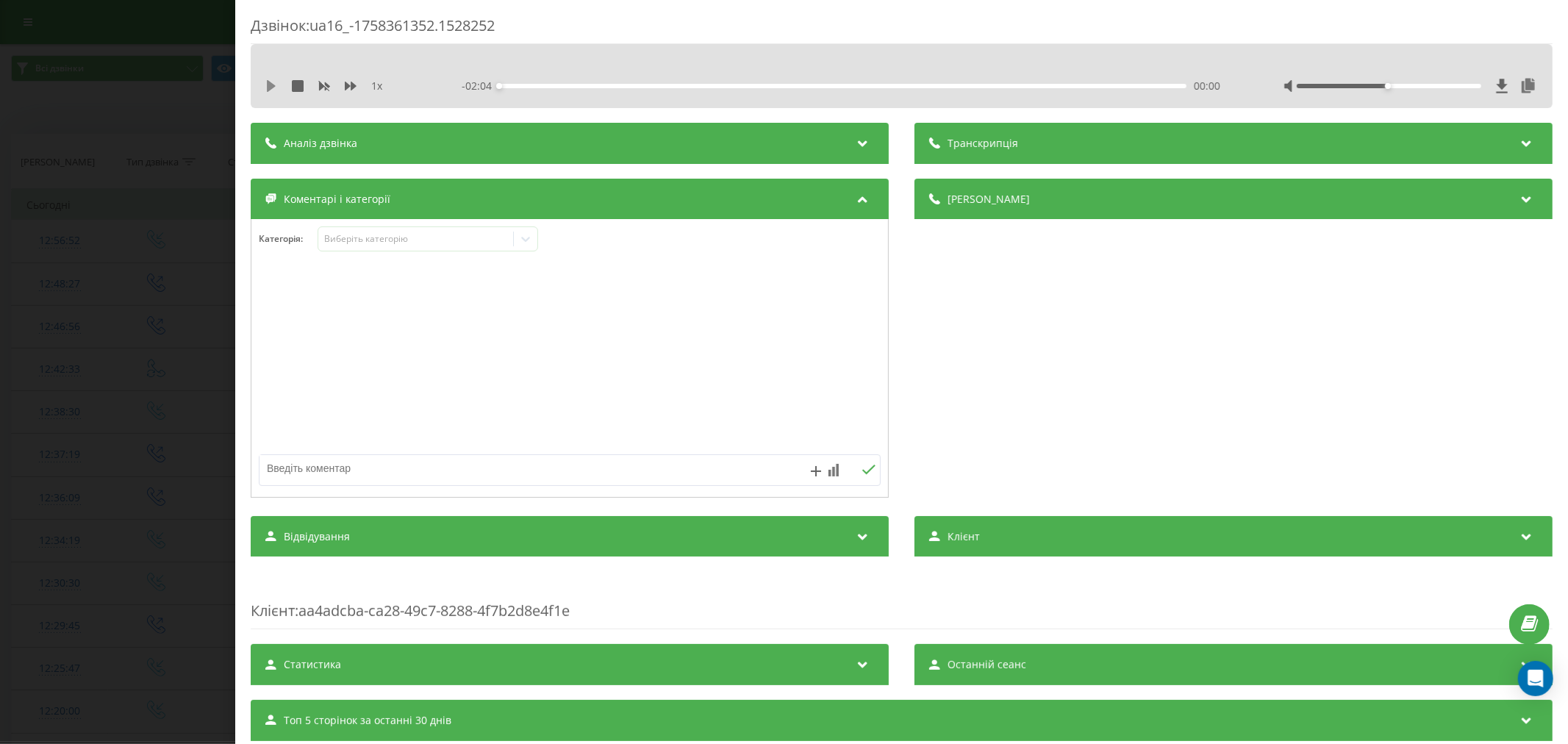
click at [269, 84] on icon at bounding box center [271, 86] width 8 height 12
click at [527, 86] on div "00:05" at bounding box center [843, 86] width 688 height 5
click at [598, 84] on div "00:18" at bounding box center [843, 86] width 688 height 5
click at [398, 243] on div "Виберіть категорію" at bounding box center [415, 238] width 184 height 12
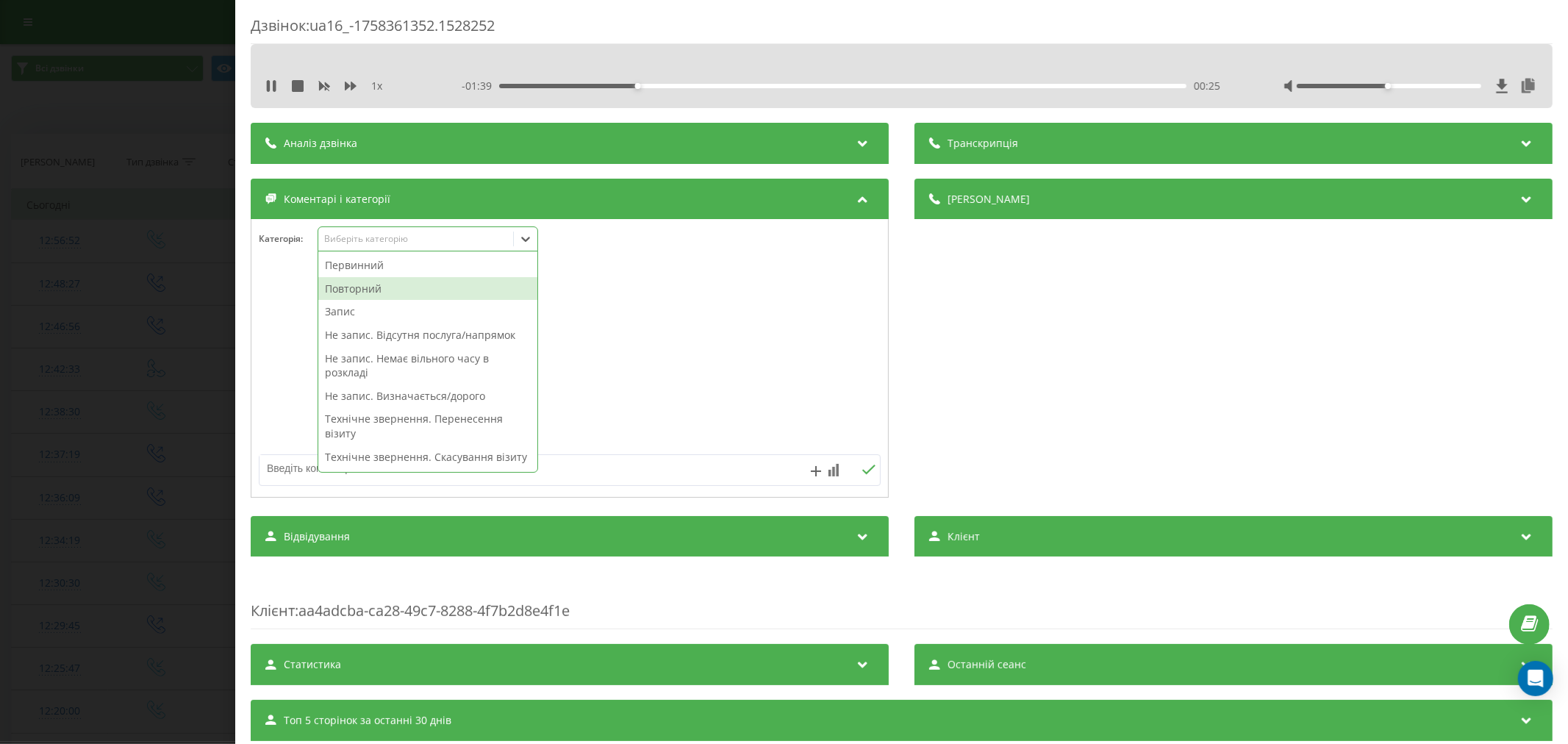
click at [390, 289] on div "Повторний" at bounding box center [428, 289] width 219 height 23
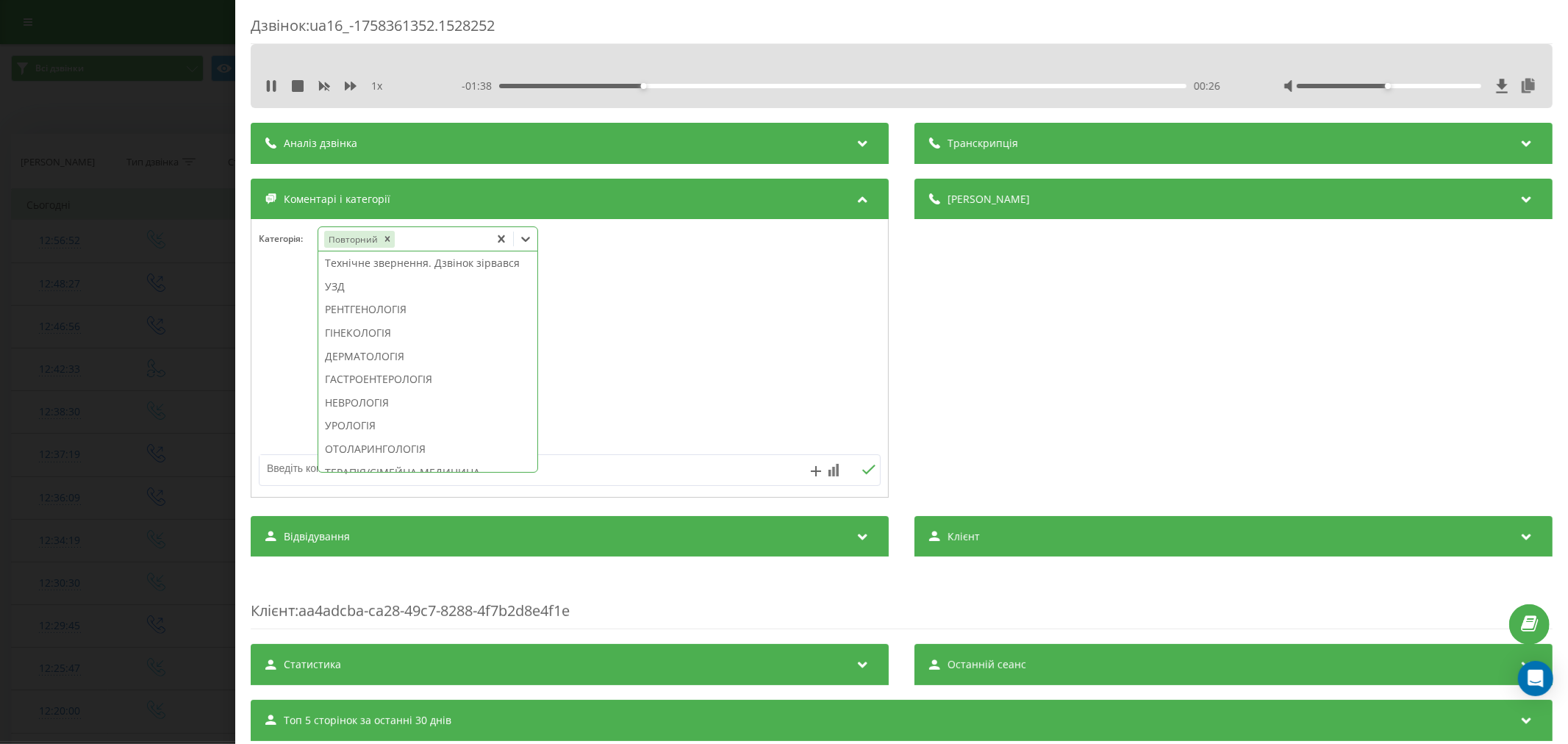
scroll to position [467, 0]
click at [390, 259] on div "Технічне звернення. Дзвінок зірвався" at bounding box center [428, 248] width 219 height 23
click at [728, 350] on div at bounding box center [569, 359] width 637 height 177
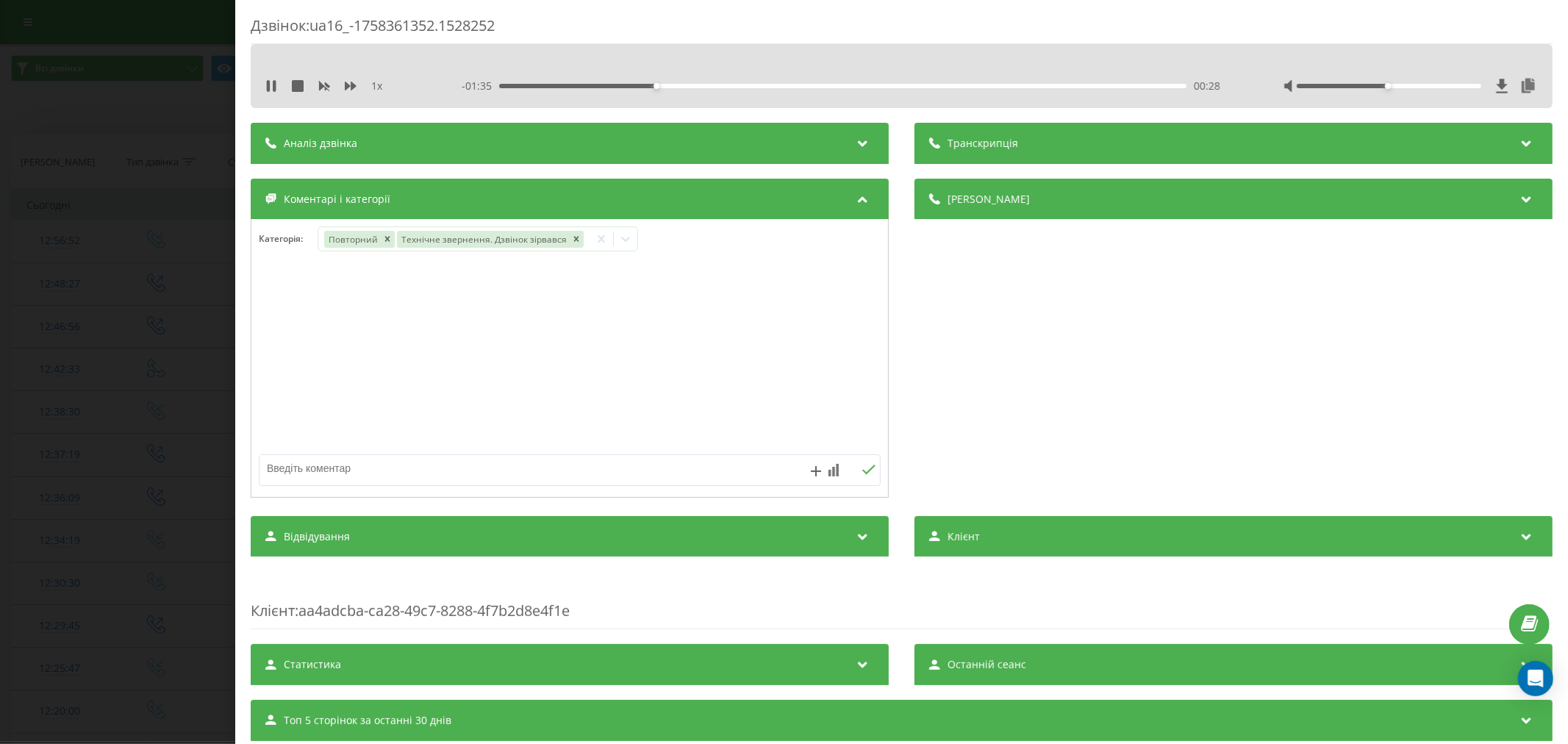
click at [331, 463] on textarea at bounding box center [507, 468] width 496 height 26
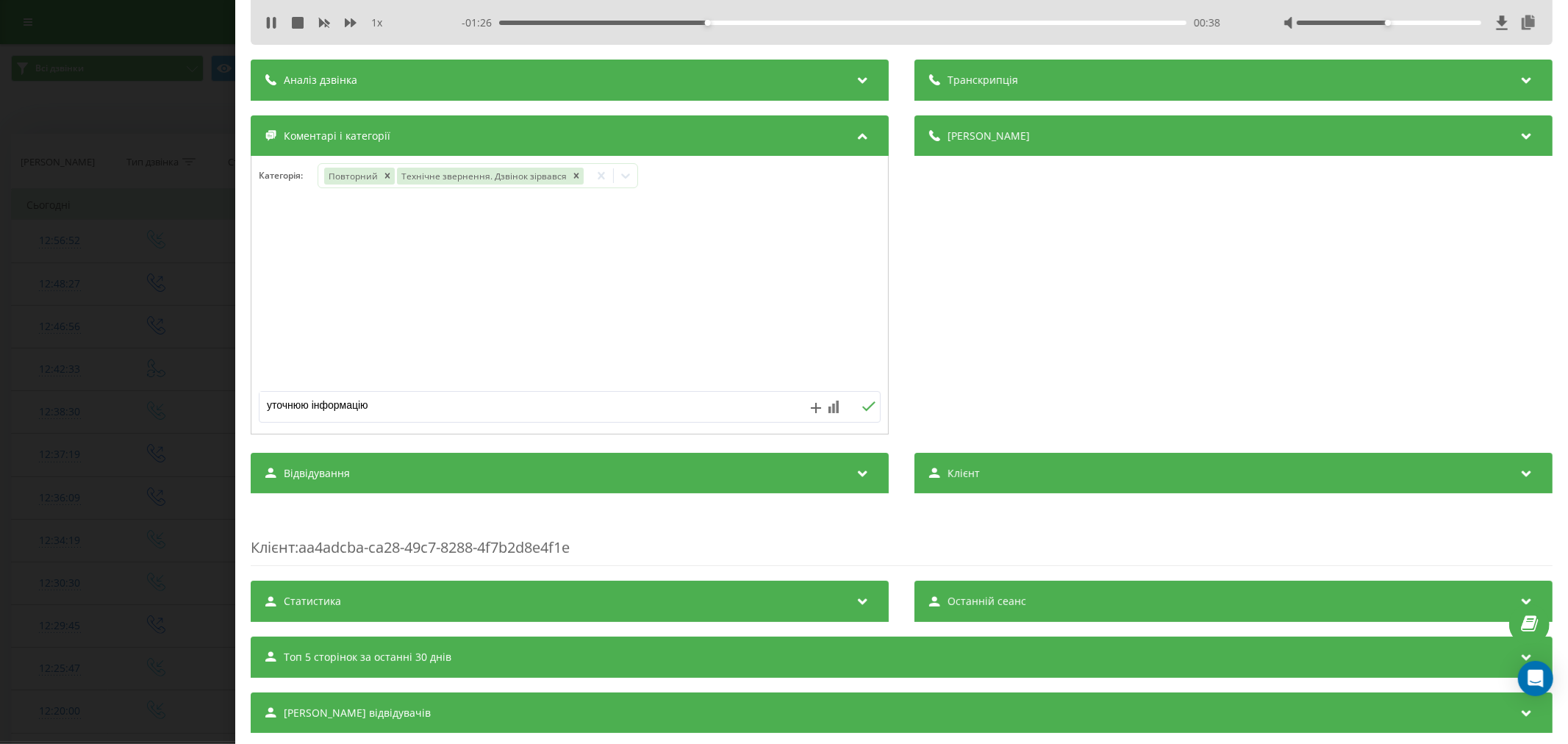
scroll to position [100, 0]
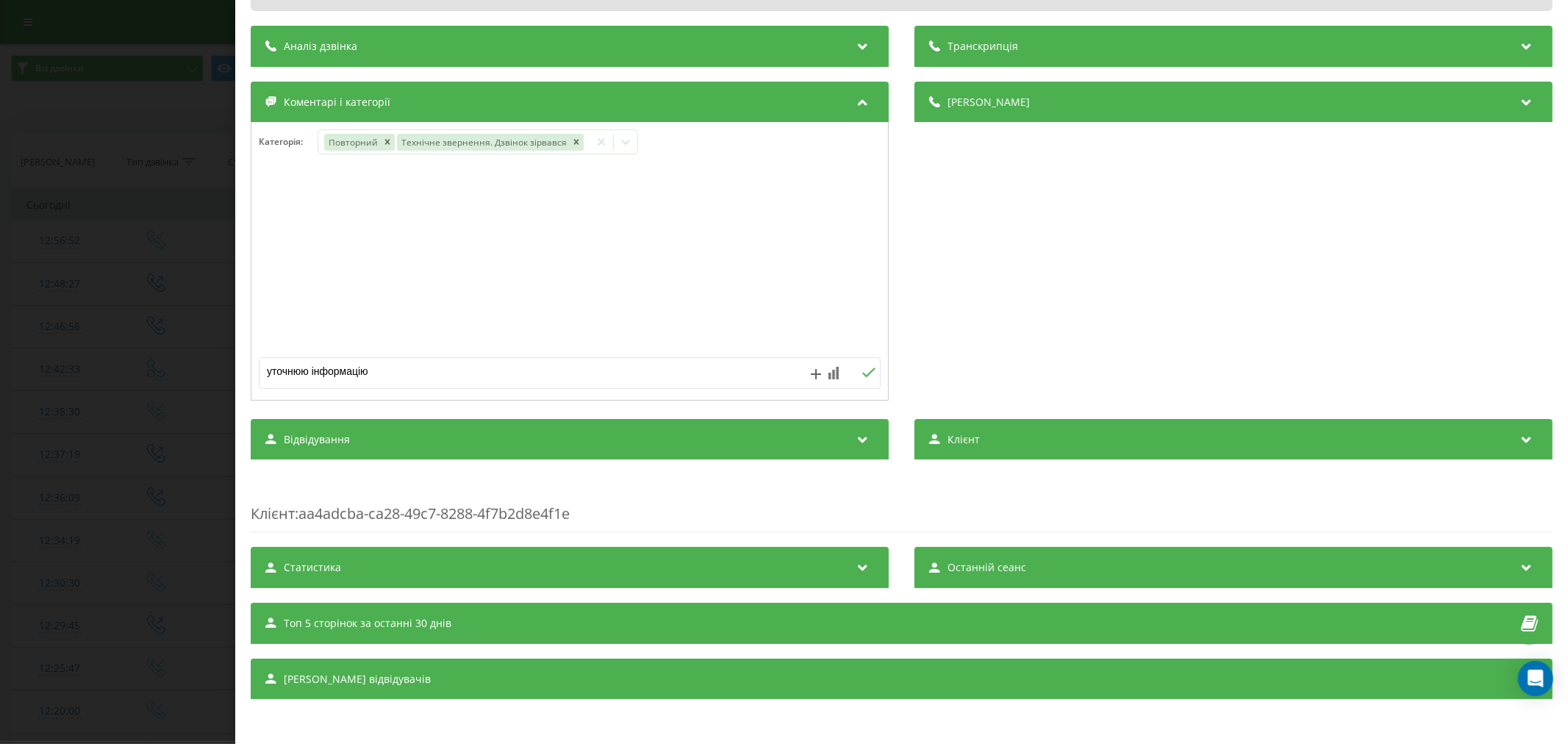
type textarea "уточнюю інформацію"
click at [862, 370] on icon at bounding box center [869, 372] width 14 height 10
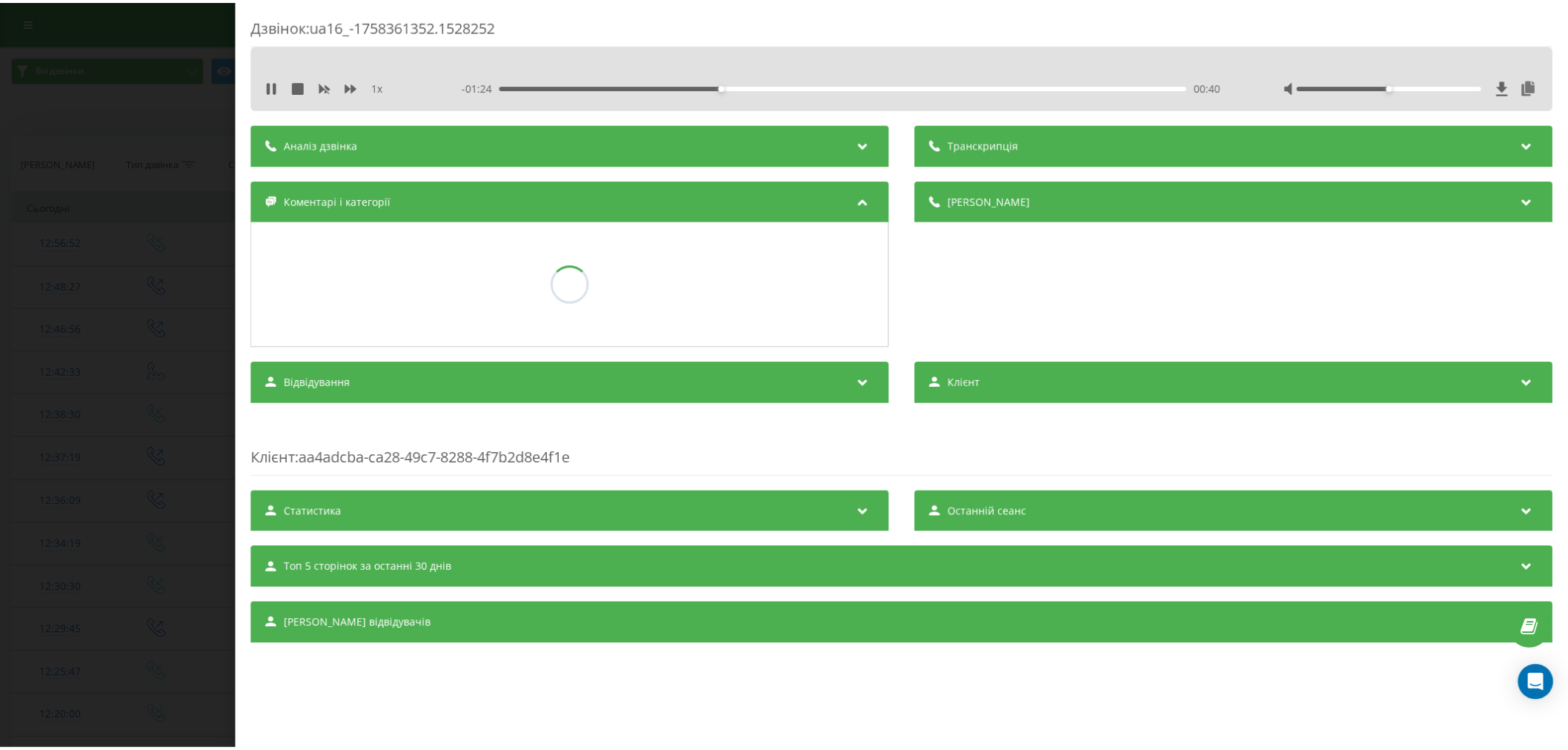
scroll to position [0, 0]
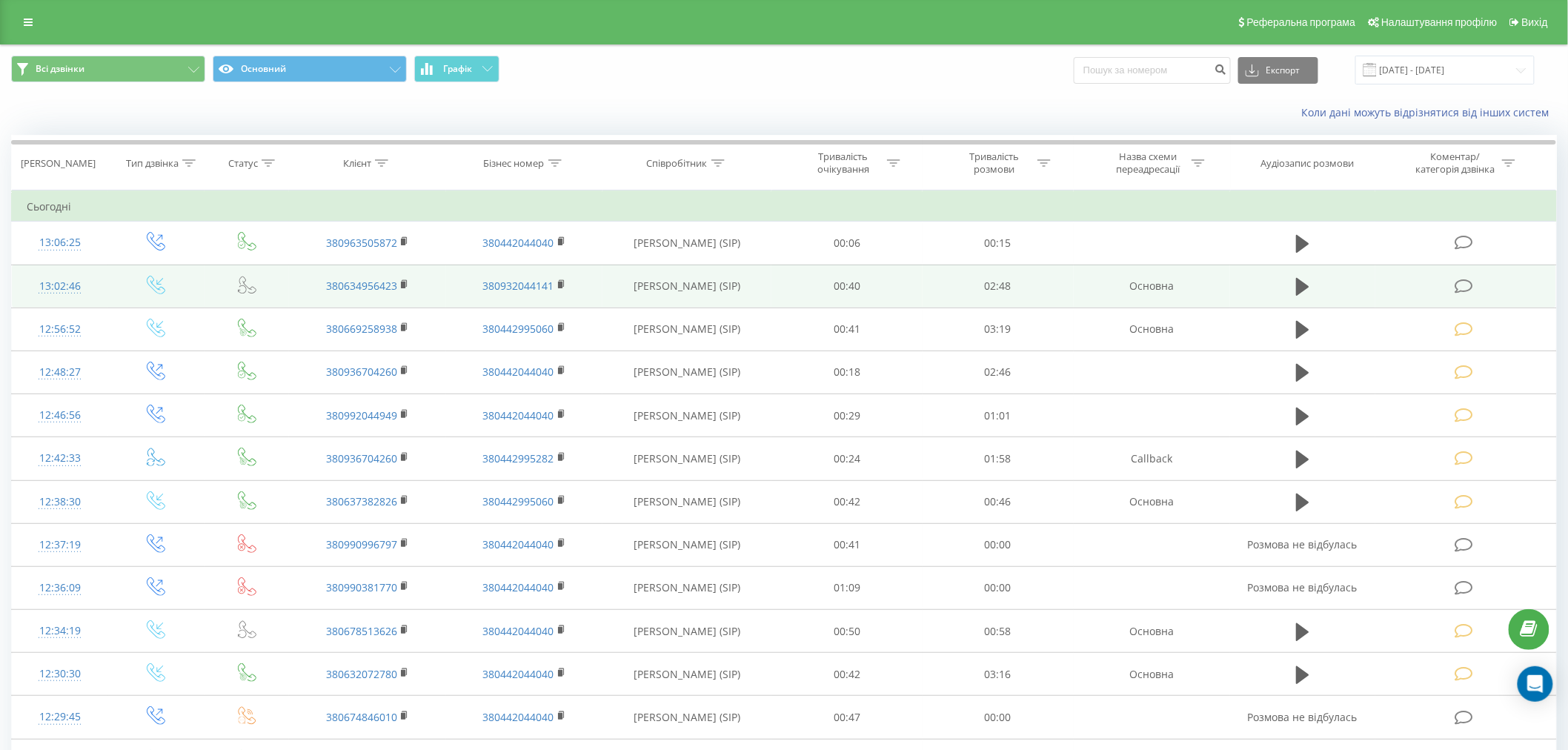
click at [1465, 280] on icon at bounding box center [1464, 286] width 19 height 16
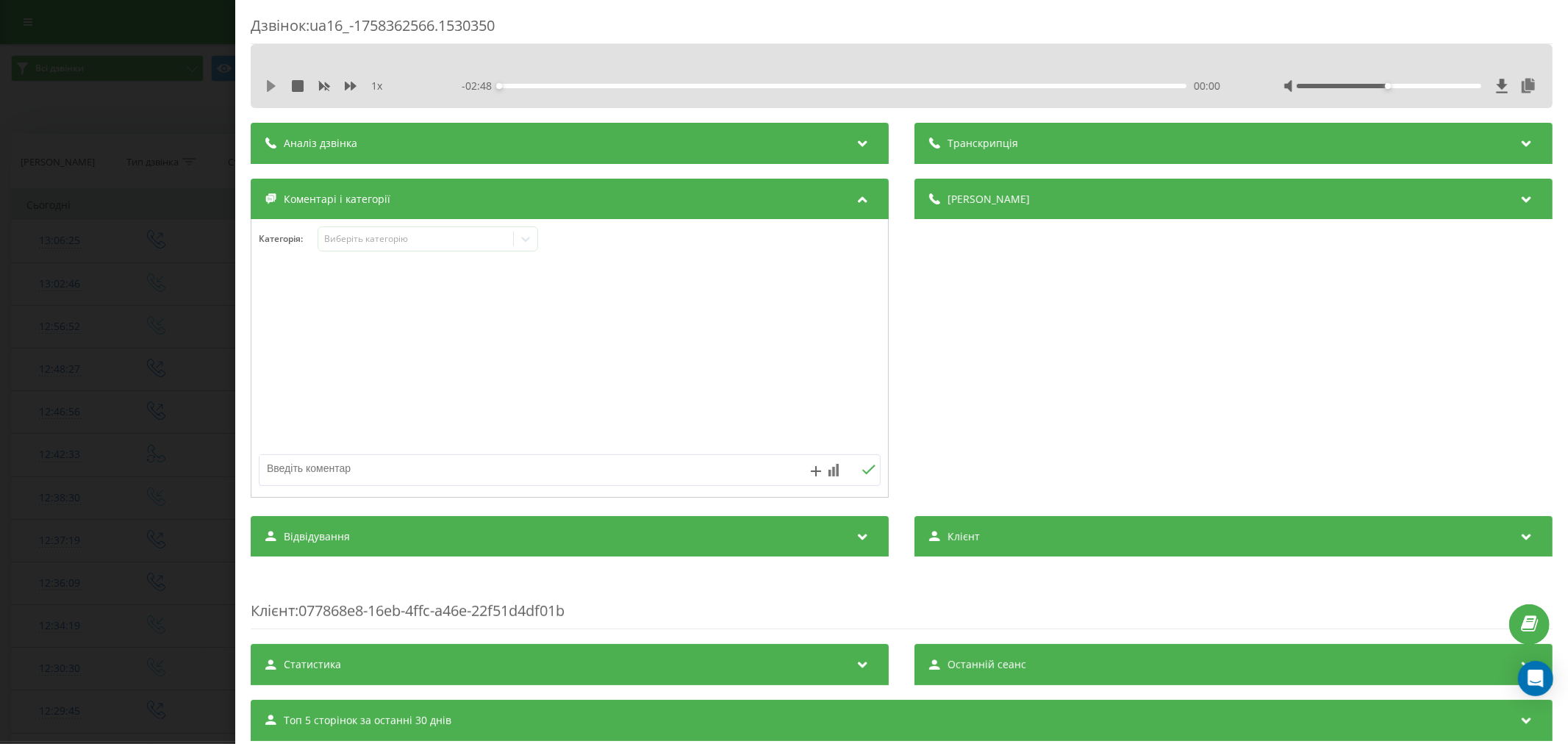
click at [272, 86] on icon at bounding box center [271, 86] width 8 height 12
click at [533, 85] on div "00:09" at bounding box center [843, 86] width 688 height 5
click at [403, 244] on div "Виберіть категорію" at bounding box center [415, 238] width 184 height 12
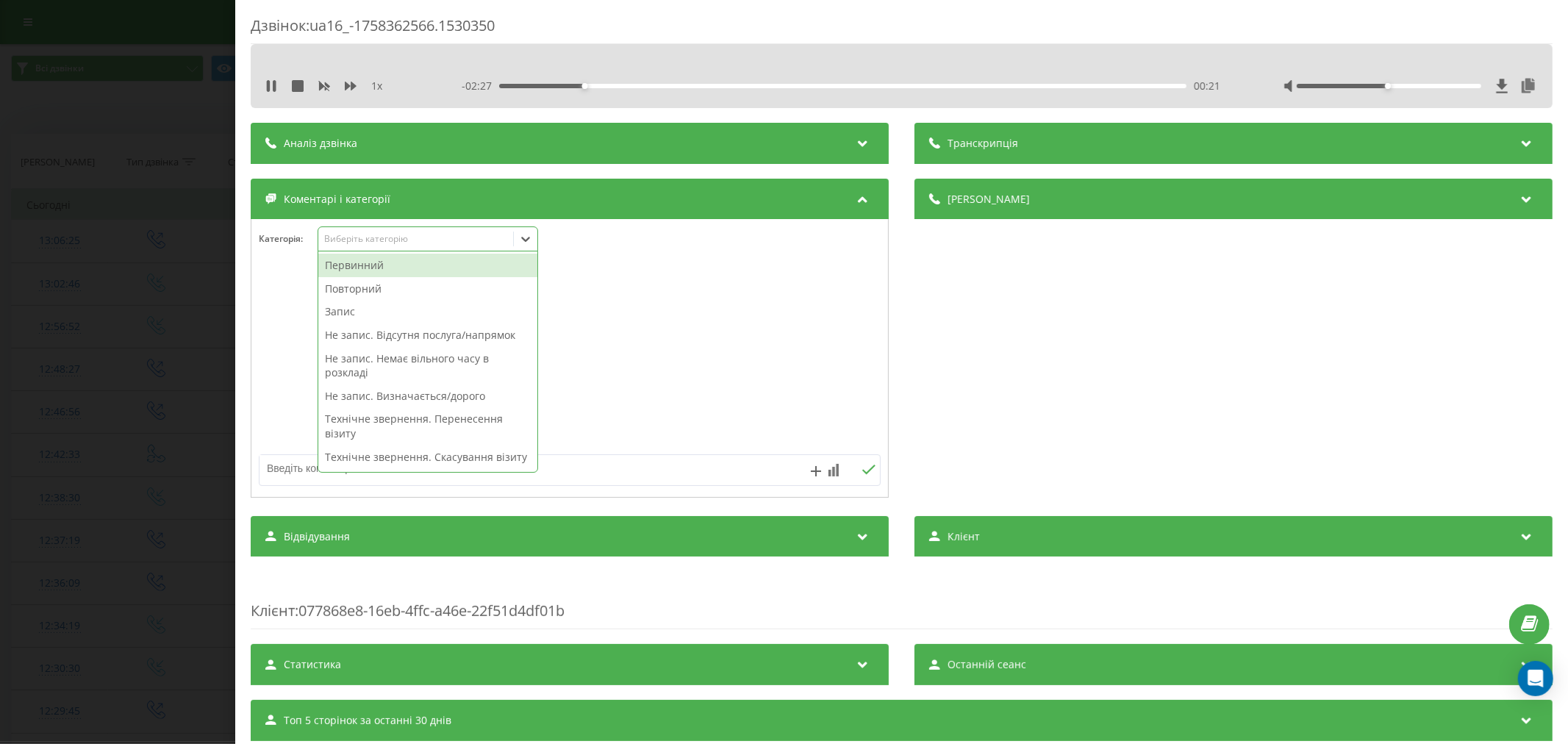
click at [383, 262] on div "Первинний" at bounding box center [428, 265] width 219 height 23
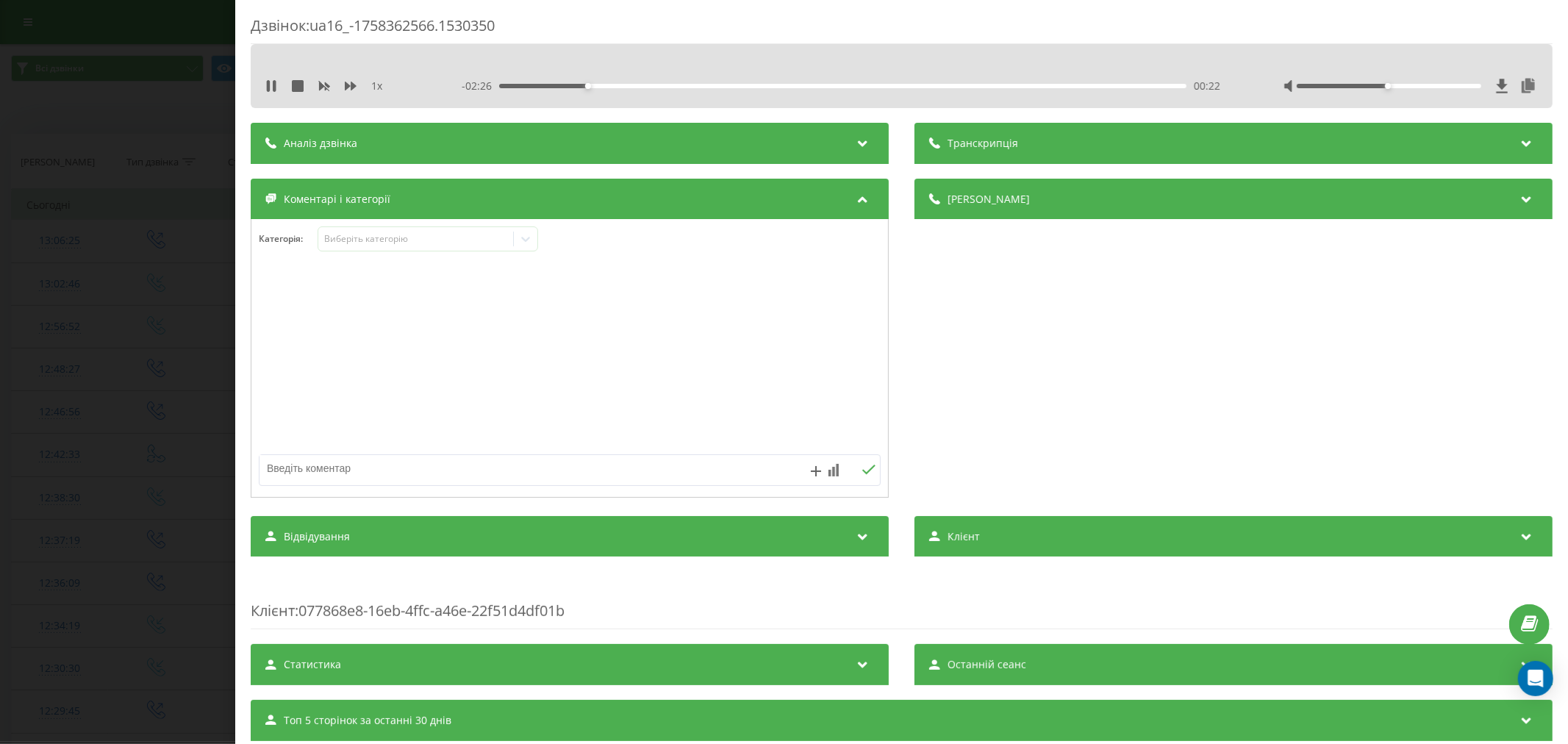
click at [742, 312] on div at bounding box center [569, 359] width 637 height 177
click at [528, 249] on div at bounding box center [525, 238] width 23 height 23
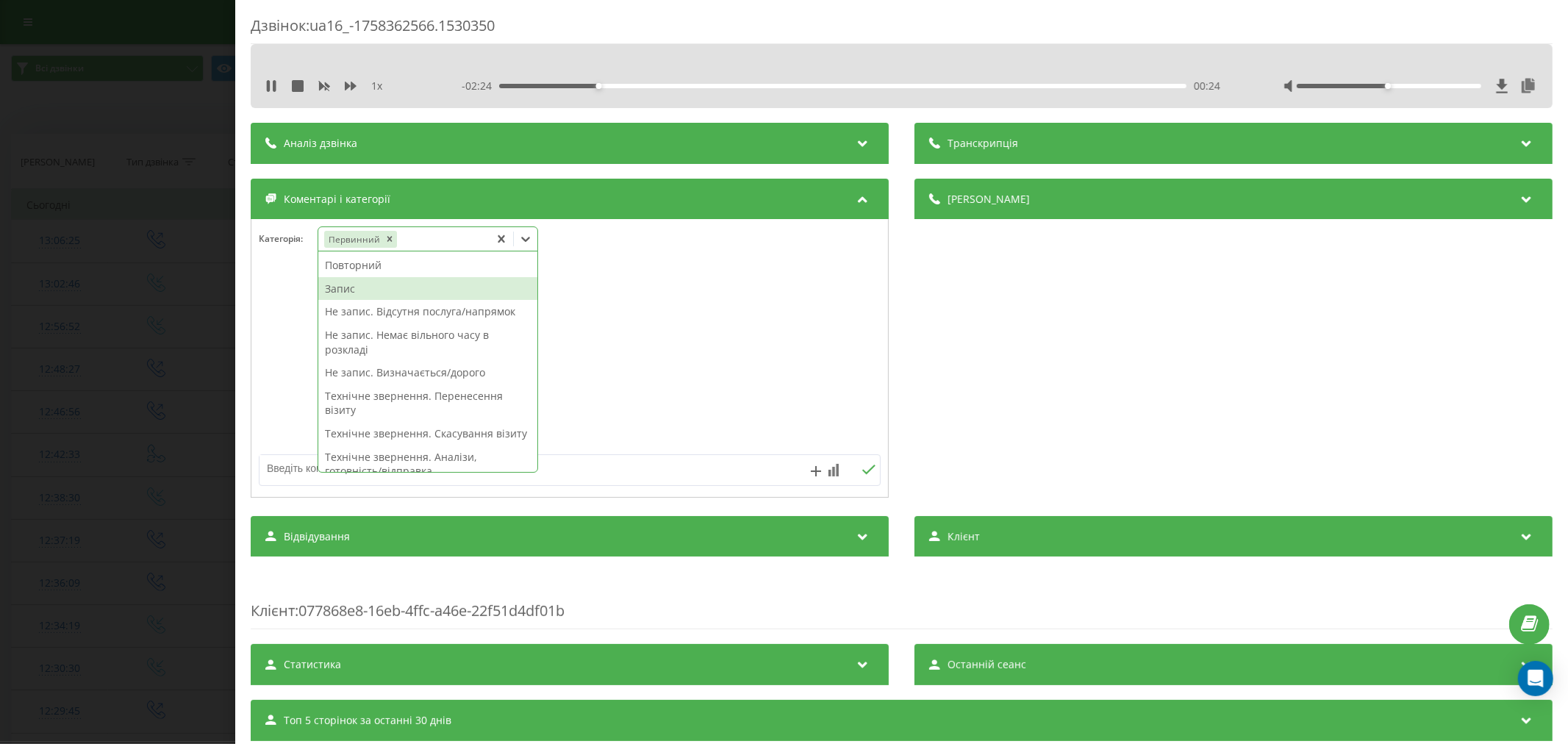
drag, startPoint x: 343, startPoint y: 306, endPoint x: 346, endPoint y: 292, distance: 14.3
click at [346, 292] on div "Повторний Запис Не запис. Відсутня послуга/напрямок Не запис. Немає вільного ча…" at bounding box center [428, 362] width 219 height 221
click at [346, 292] on div "Запис" at bounding box center [428, 289] width 219 height 23
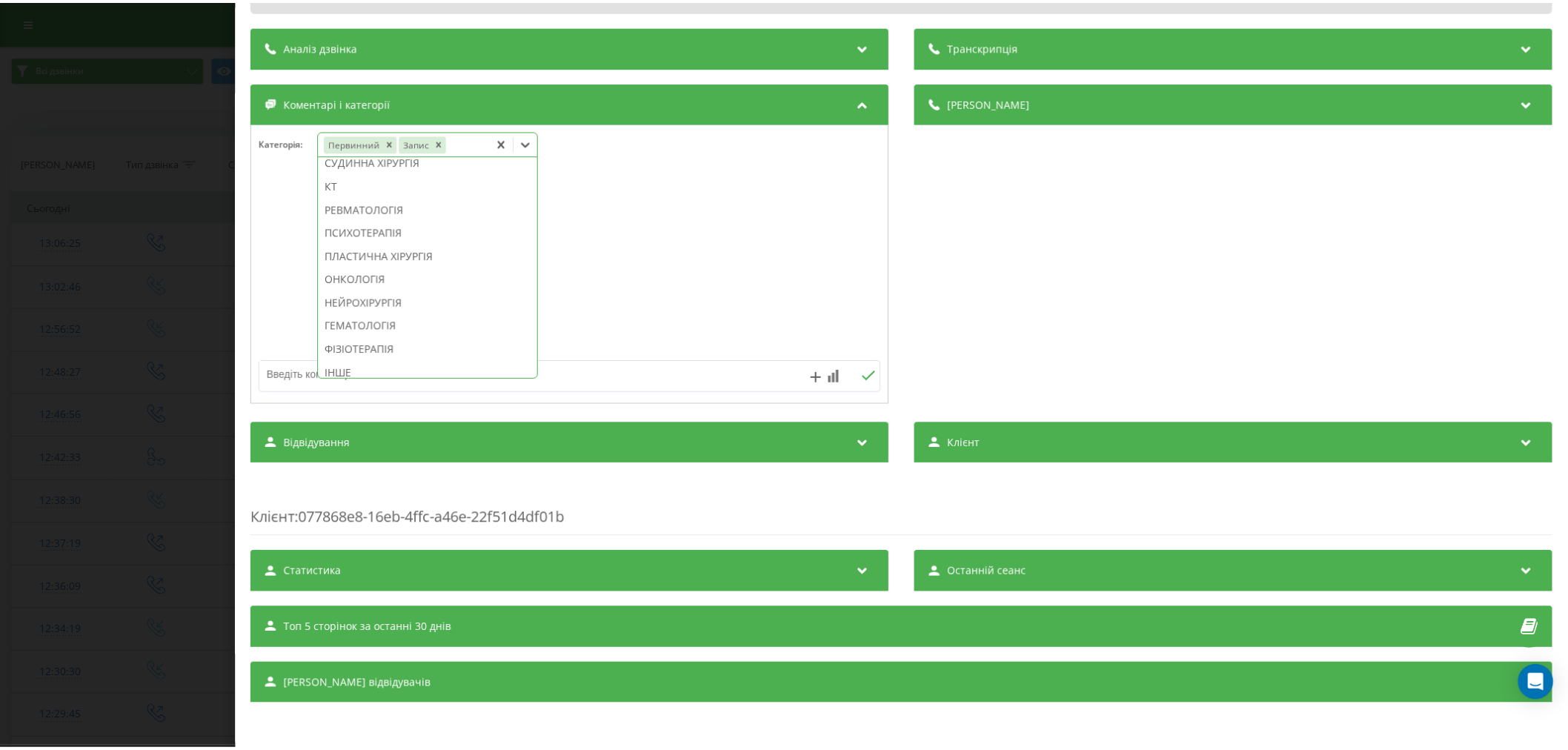
scroll to position [988, 0]
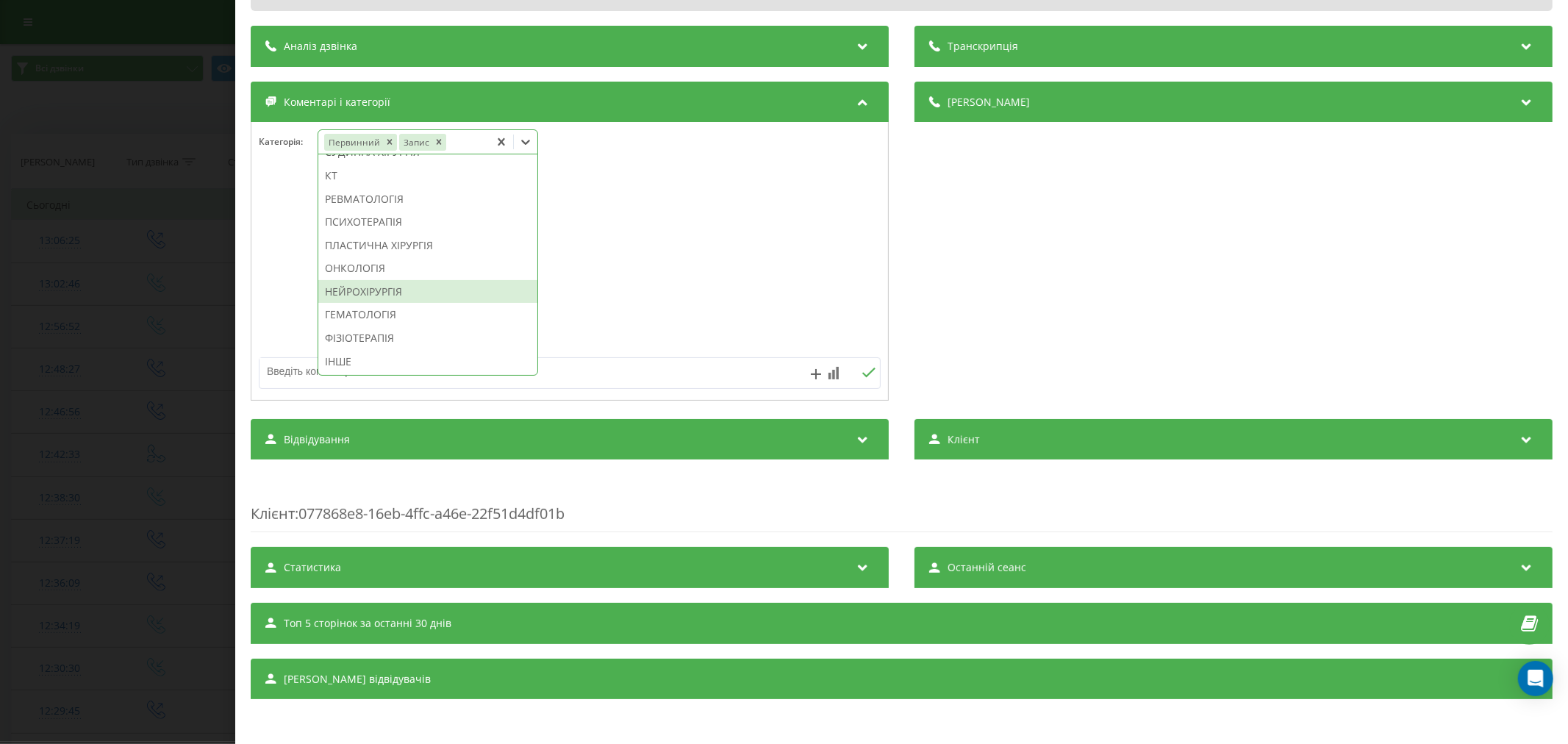
click at [397, 303] on div "НЕЙРОХІРУРГІЯ" at bounding box center [428, 292] width 219 height 23
click at [600, 306] on div at bounding box center [569, 262] width 637 height 177
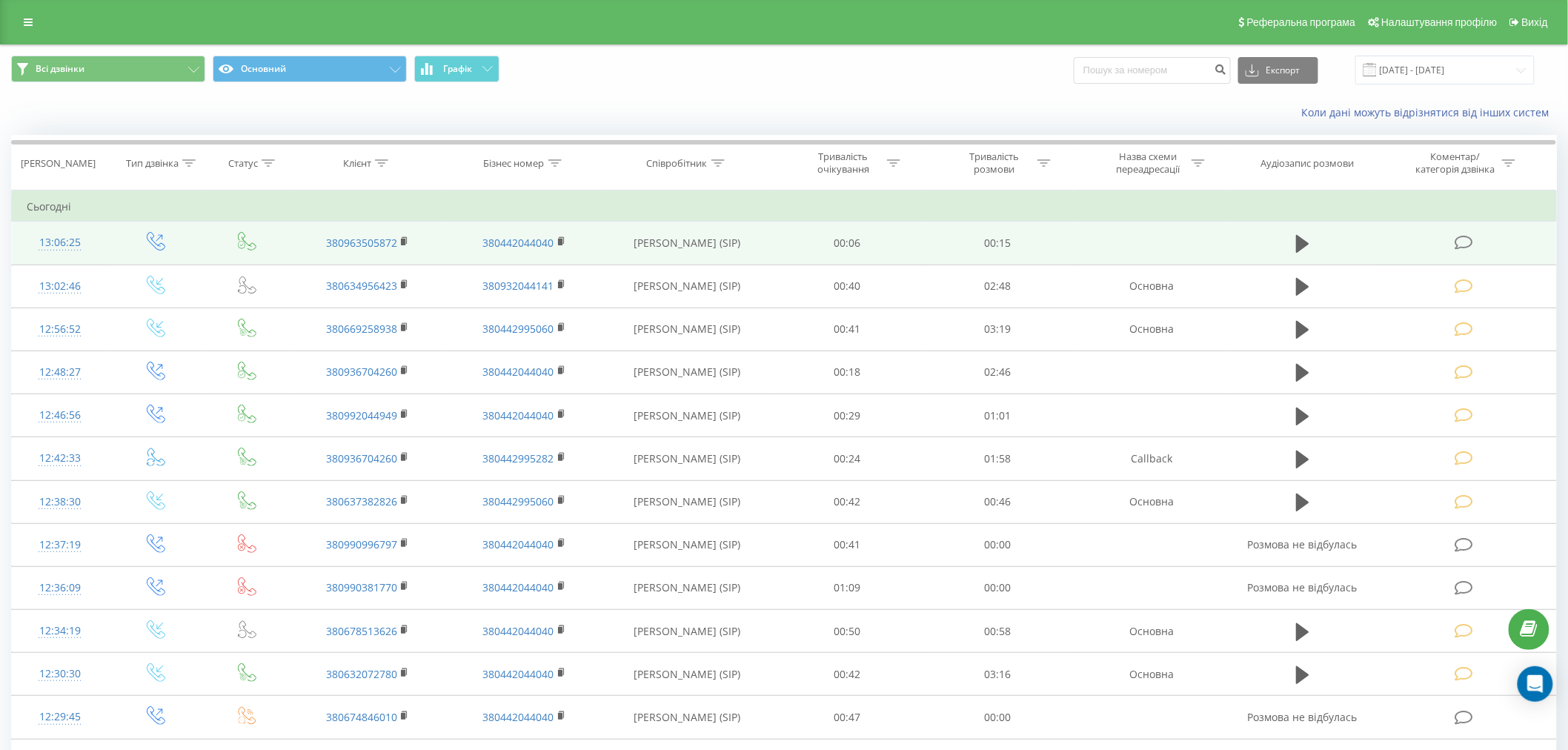
click at [1456, 242] on icon at bounding box center [1464, 243] width 19 height 16
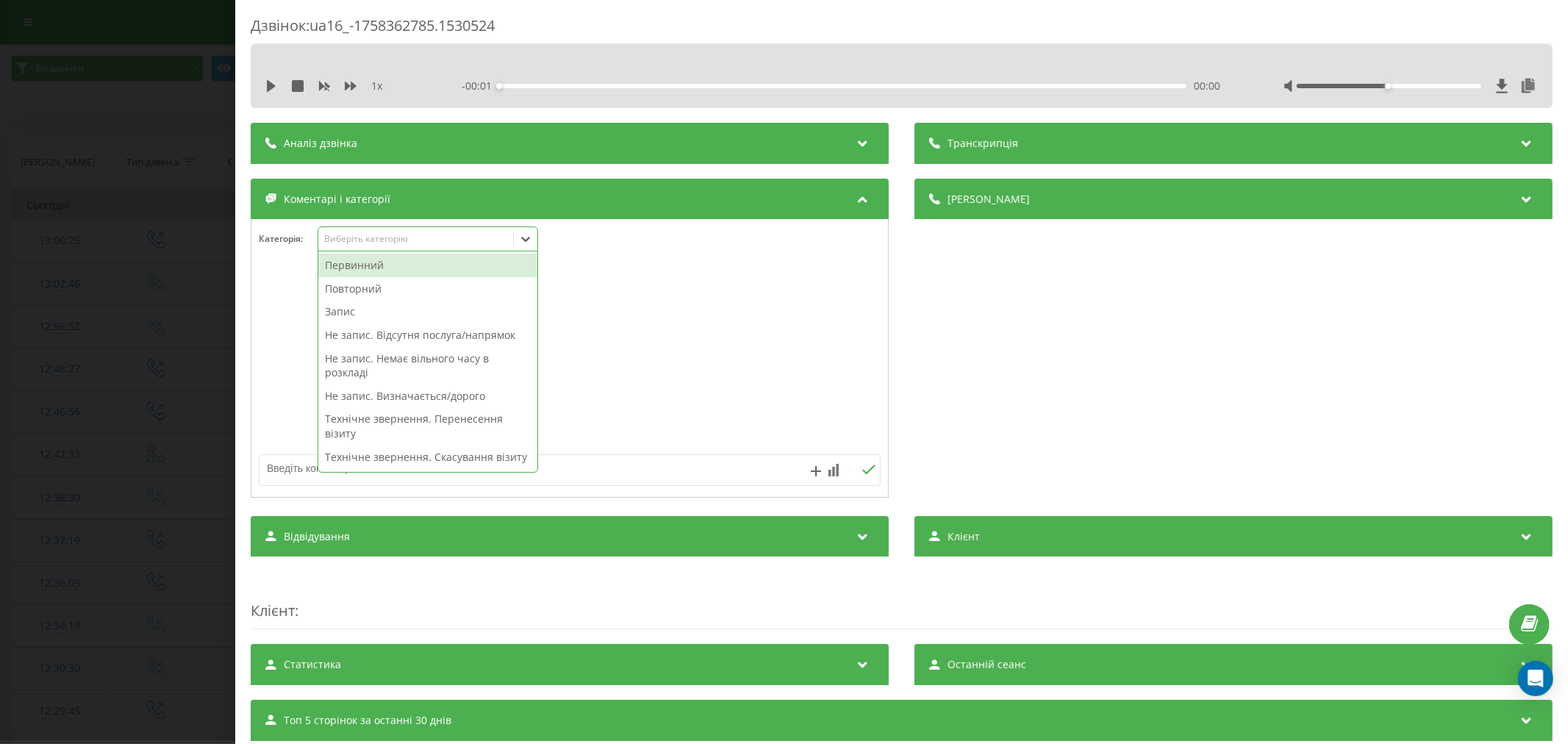
click at [407, 241] on div "Виберіть категорію" at bounding box center [415, 238] width 184 height 12
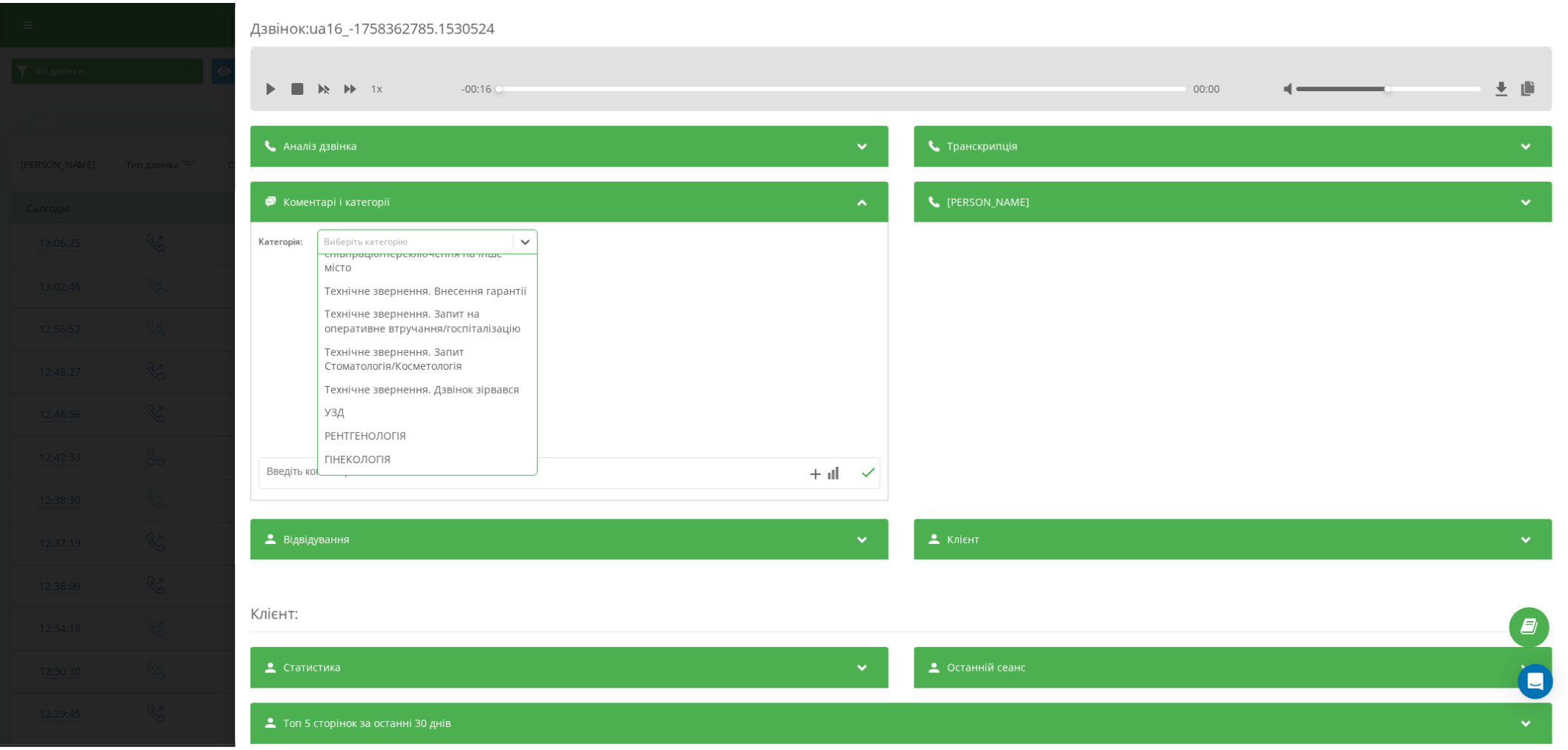
scroll to position [412, 0]
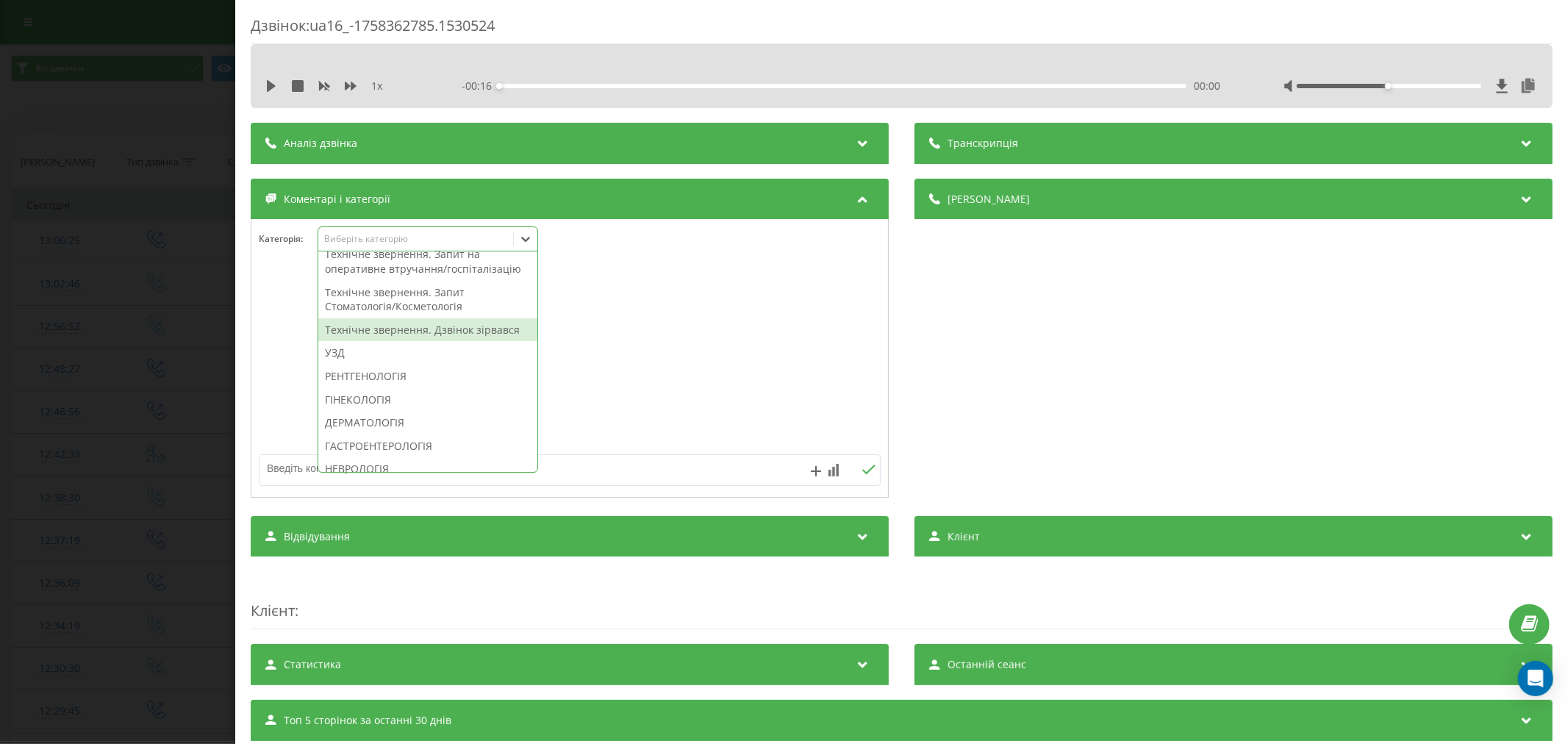
click at [414, 342] on div "Технічне звернення. Дзвінок зірвався" at bounding box center [428, 330] width 219 height 23
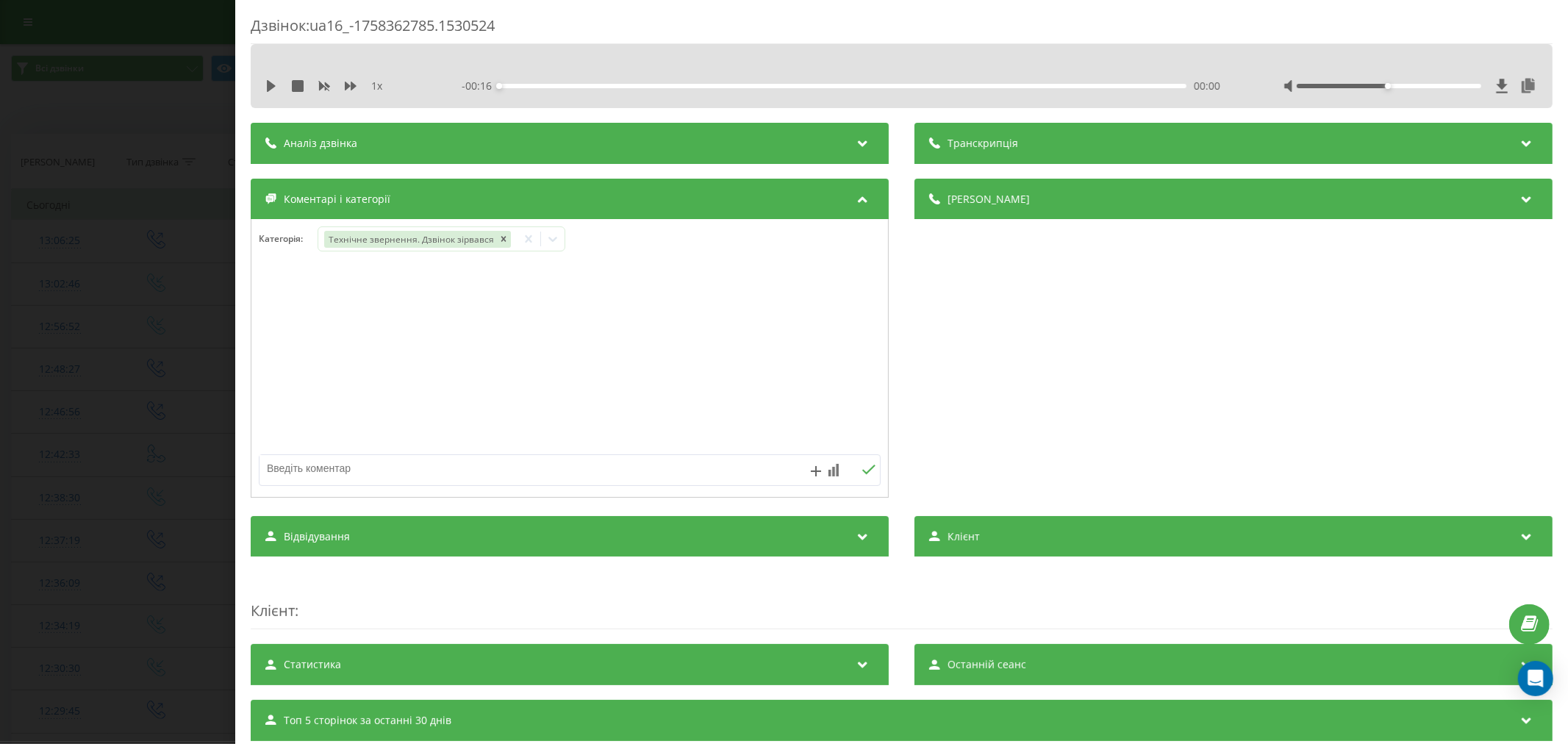
click at [620, 320] on div at bounding box center [569, 359] width 637 height 177
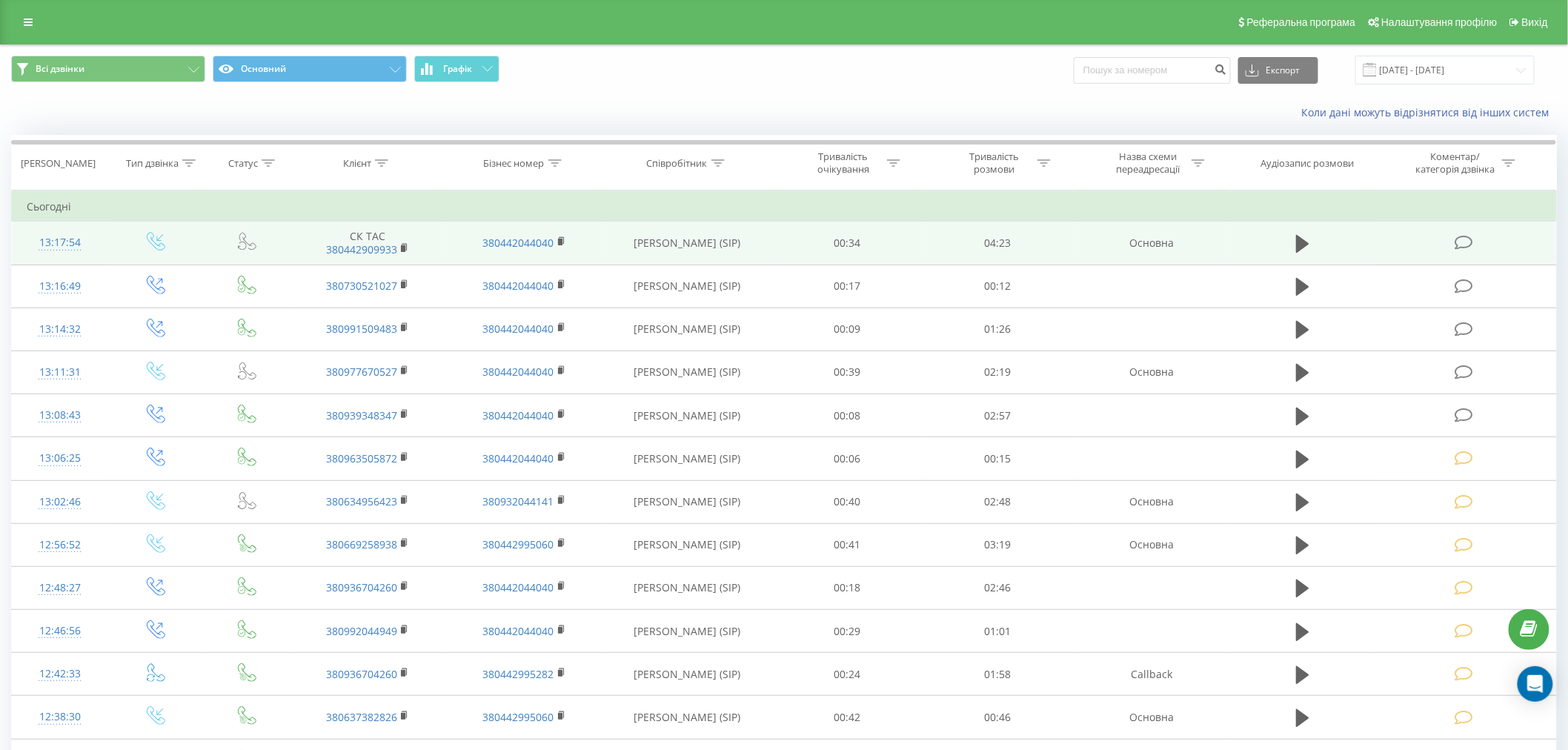
click at [1467, 244] on icon at bounding box center [1464, 243] width 19 height 16
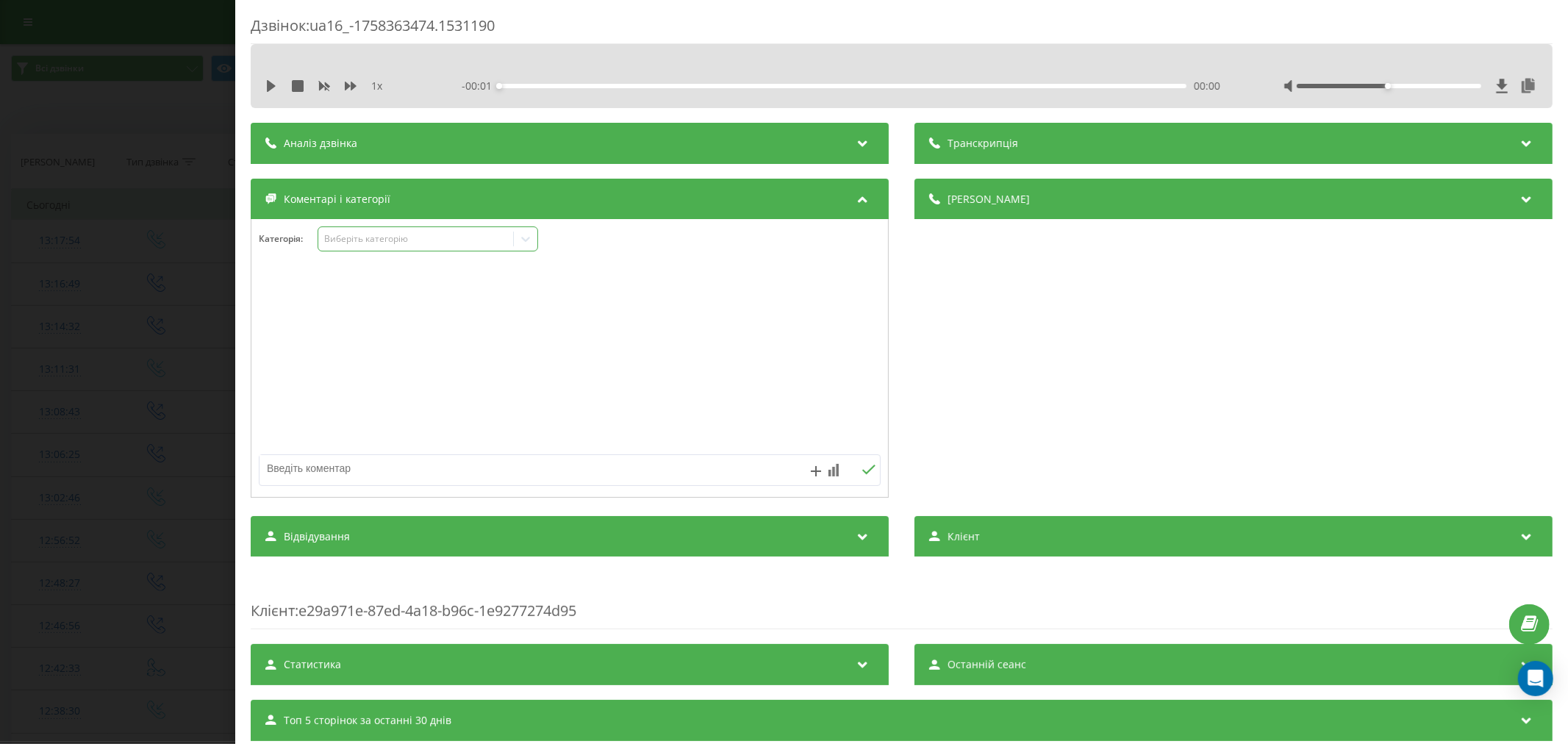
click at [366, 240] on div "Виберіть категорію" at bounding box center [415, 238] width 184 height 12
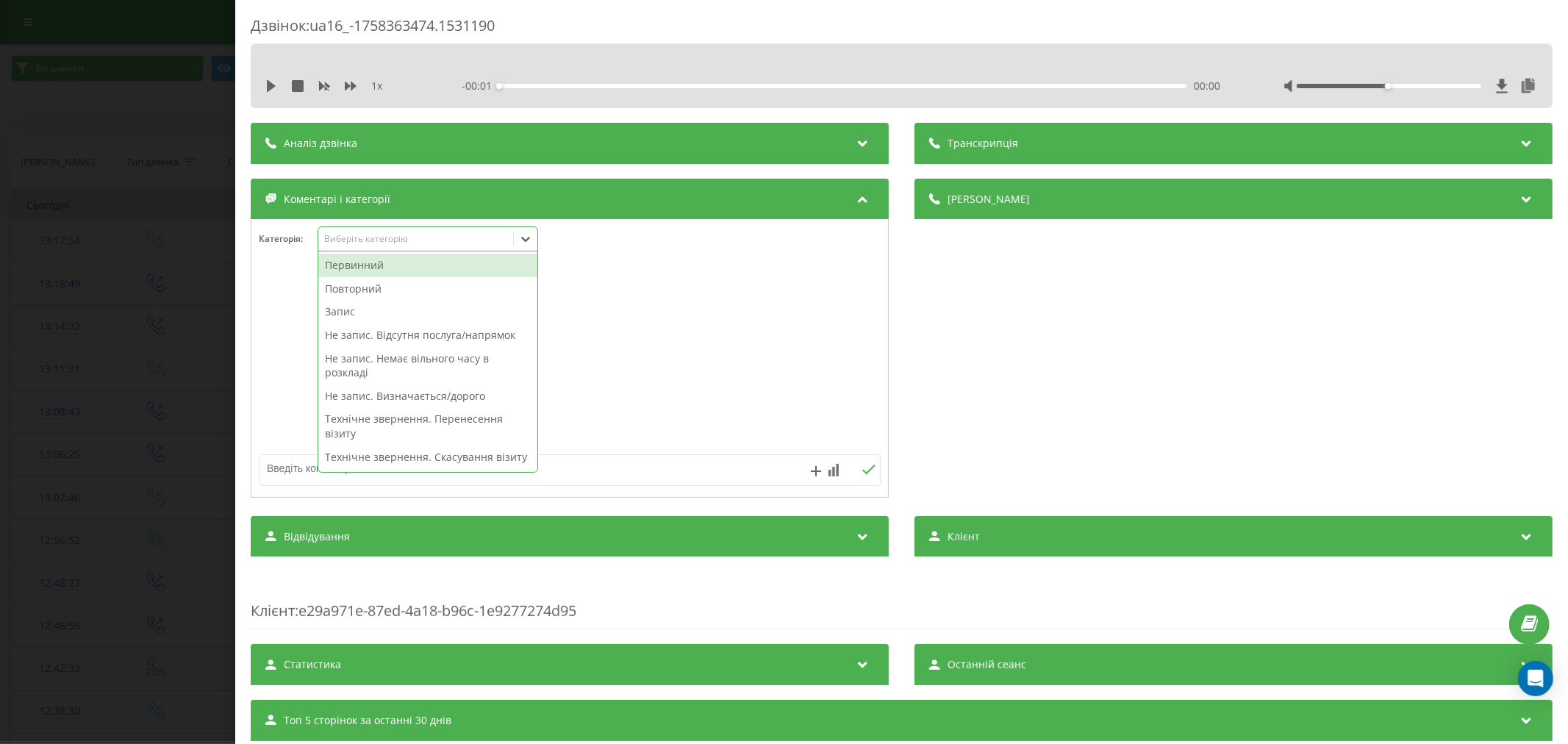
click at [364, 269] on div "Первинний" at bounding box center [428, 265] width 219 height 23
click at [754, 319] on div at bounding box center [569, 359] width 637 height 177
click at [472, 241] on div "Виберіть категорію" at bounding box center [415, 238] width 184 height 12
click at [395, 287] on div "Повторний" at bounding box center [428, 289] width 219 height 23
click at [663, 266] on div "Категорія : option Повторний, selected. 49 results available. Use Up and Down t…" at bounding box center [569, 248] width 637 height 44
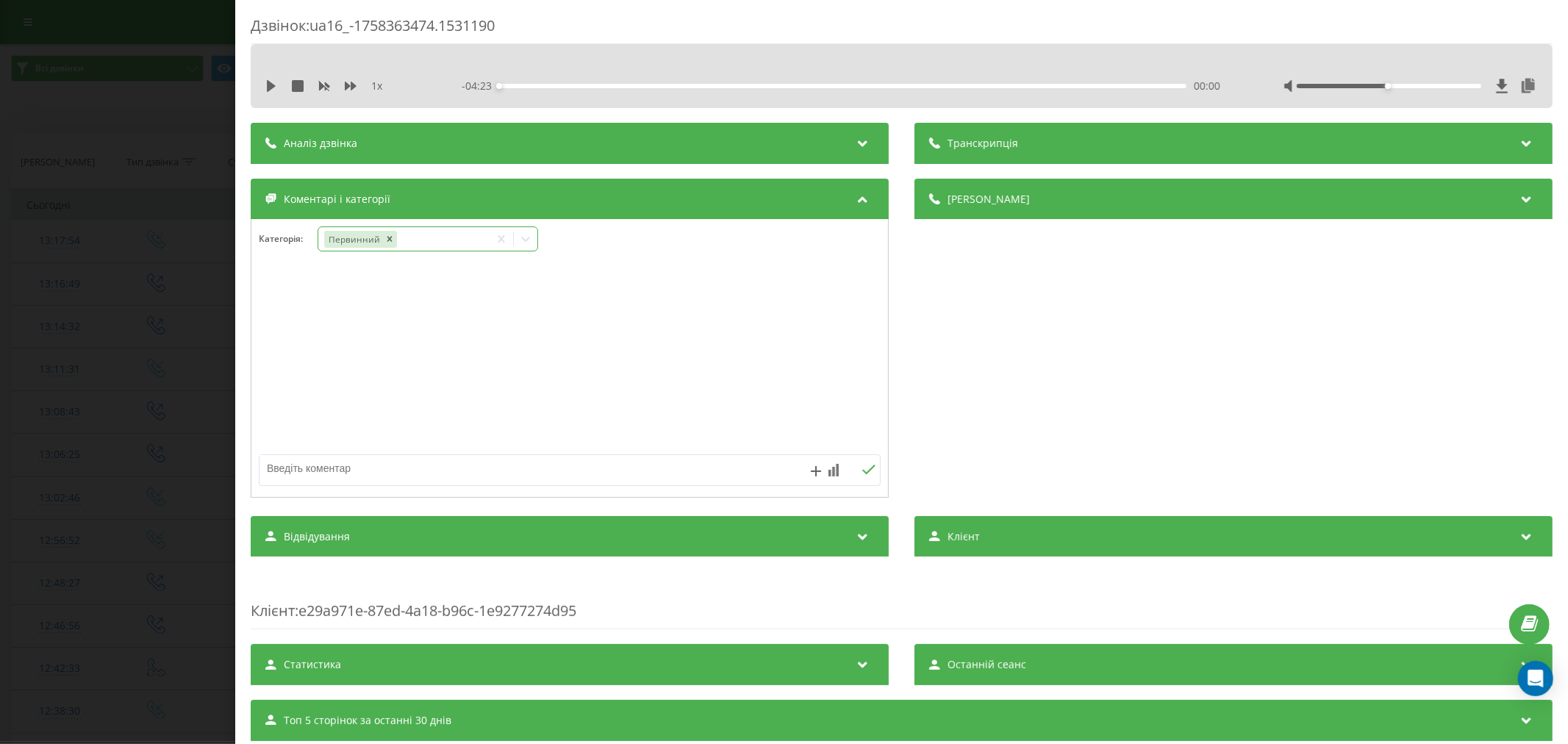
click at [522, 239] on icon at bounding box center [525, 238] width 15 height 15
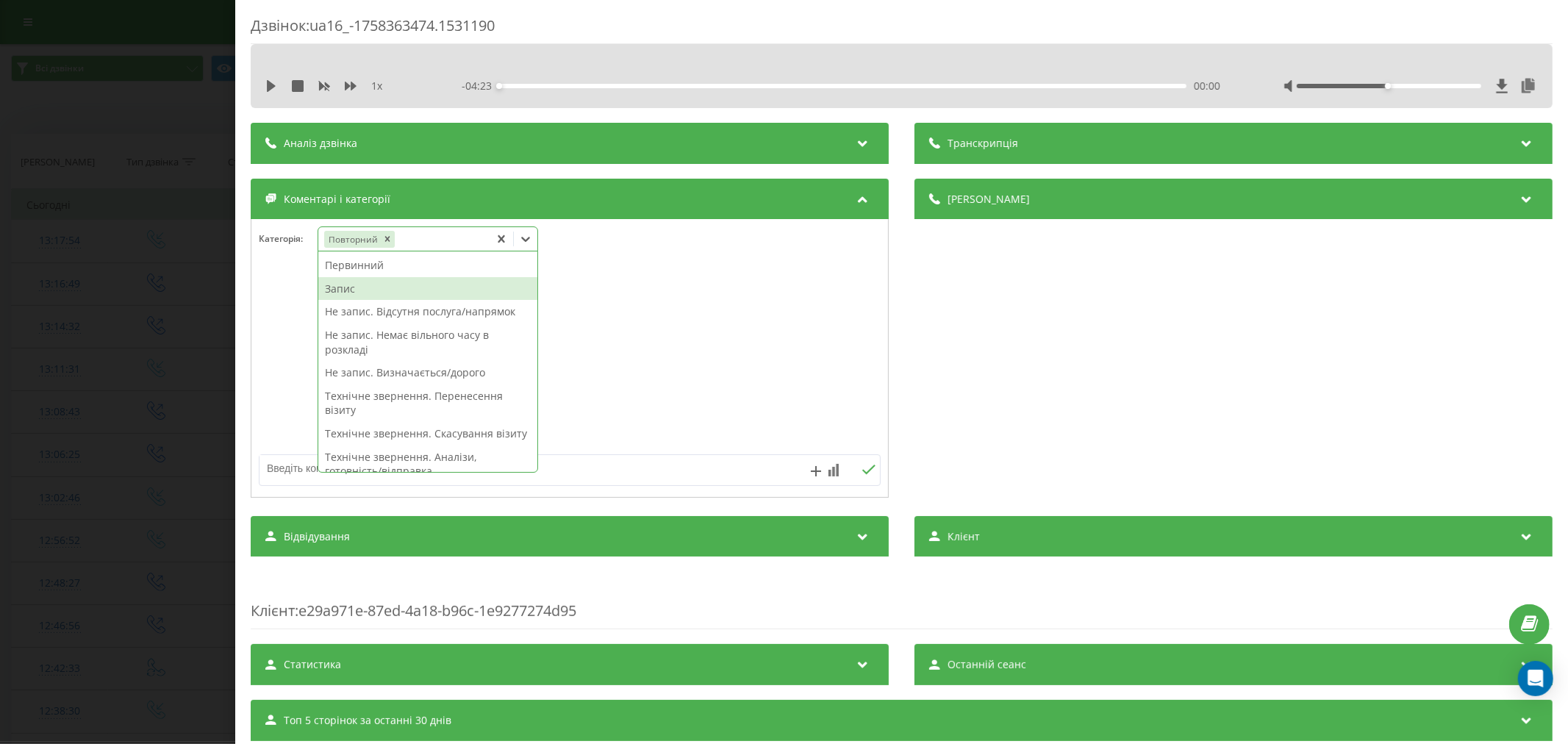
click at [360, 294] on div "Запис" at bounding box center [428, 289] width 219 height 23
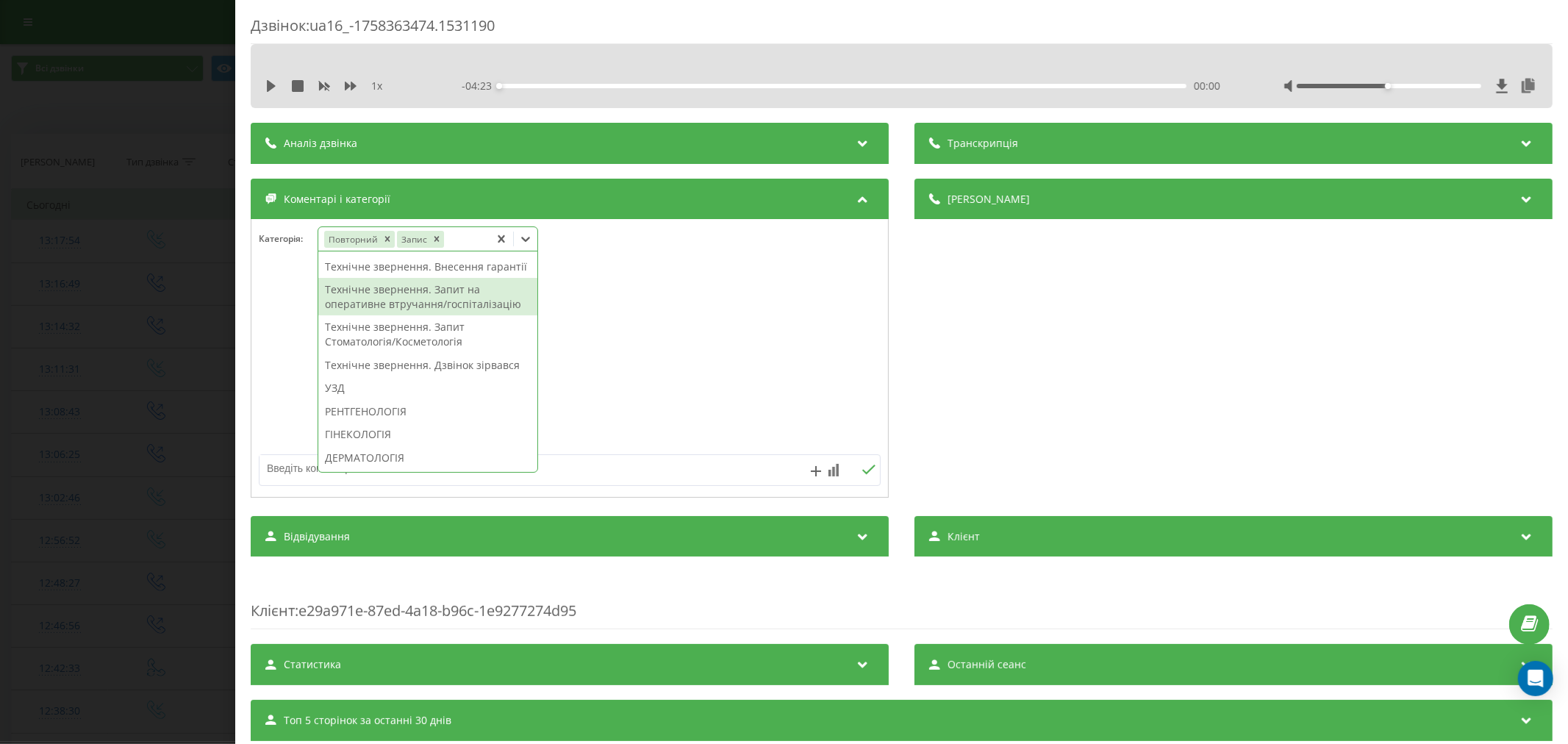
scroll to position [303, 0]
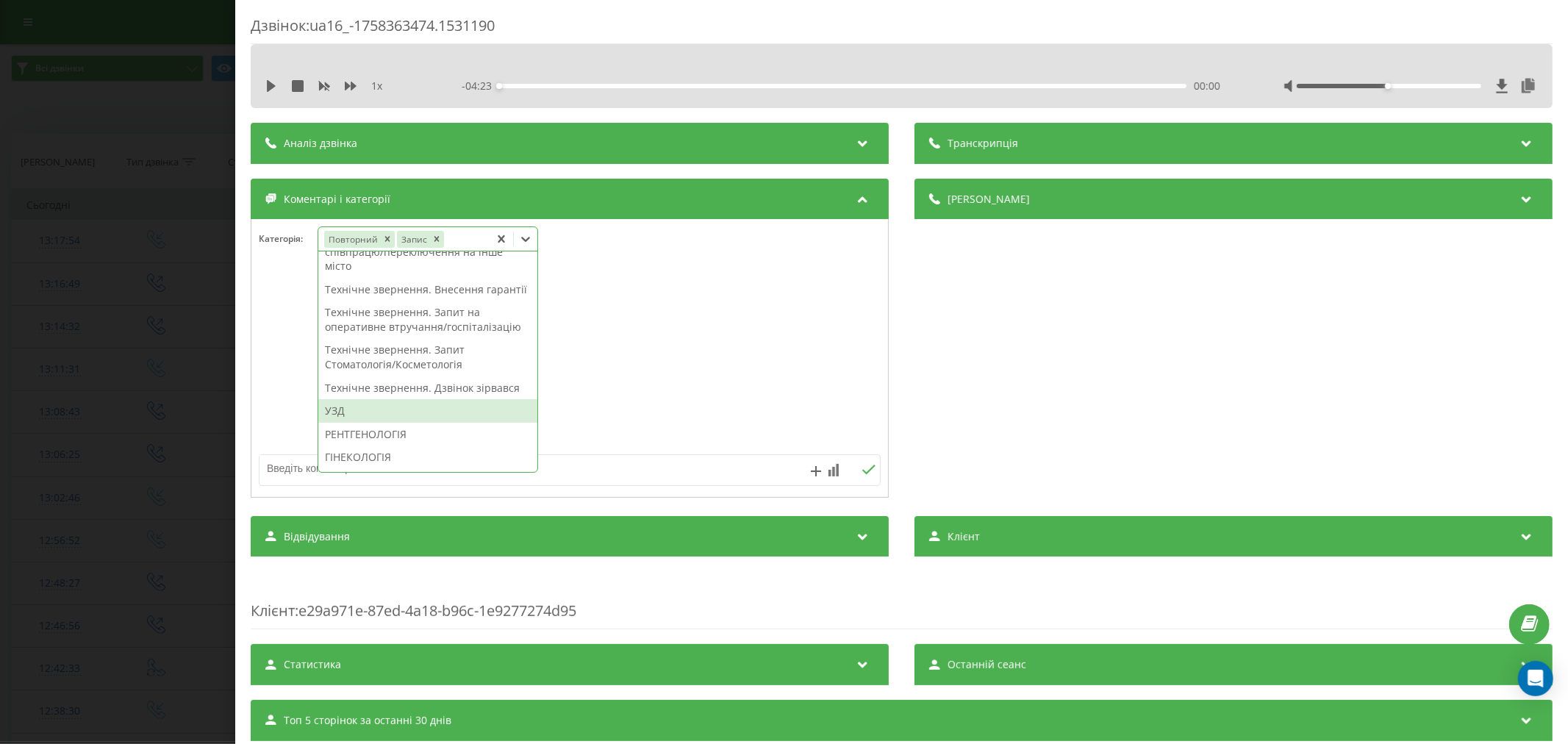
click at [346, 423] on div "УЗД" at bounding box center [428, 411] width 219 height 23
click at [738, 392] on div at bounding box center [569, 359] width 637 height 177
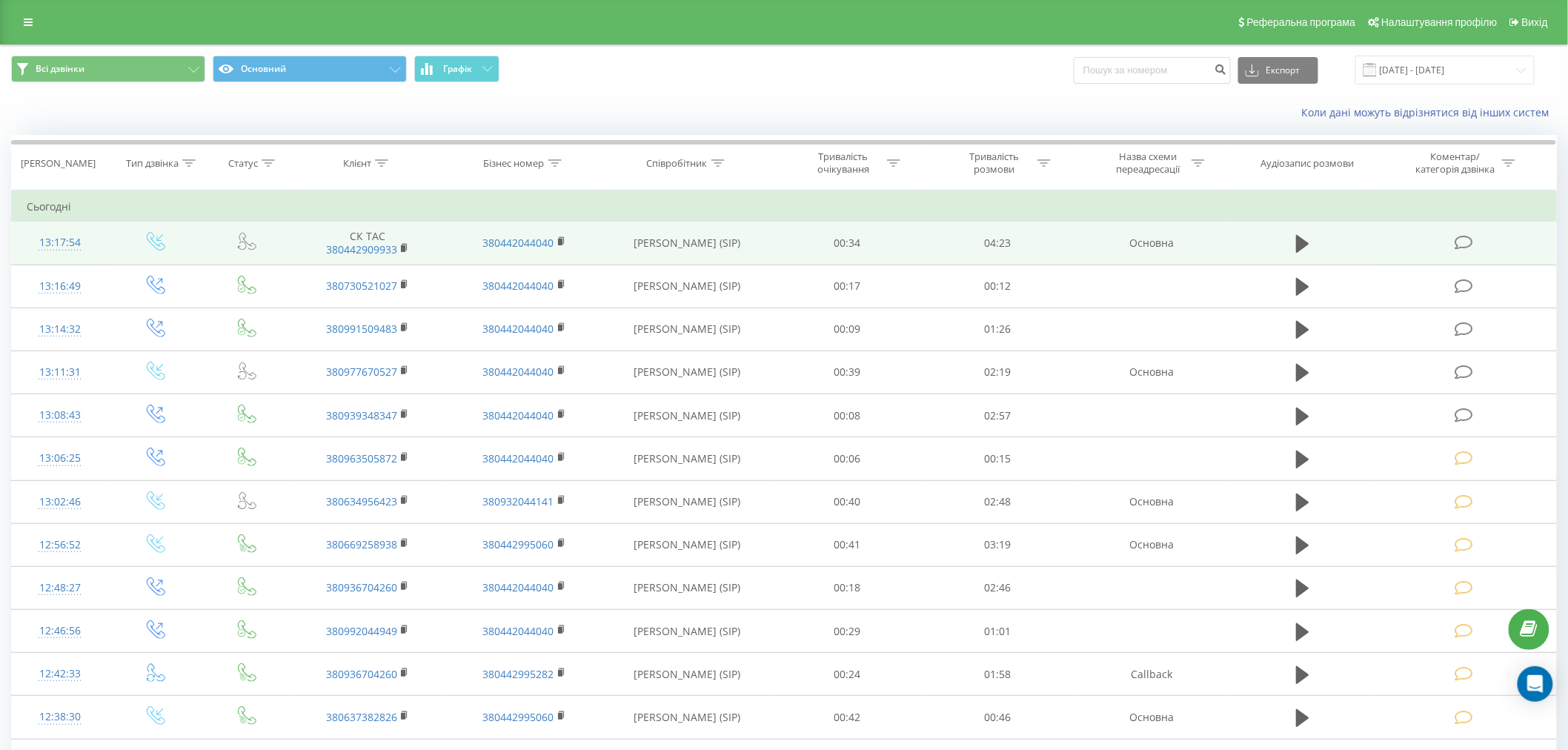
click at [1464, 255] on td at bounding box center [1465, 243] width 180 height 43
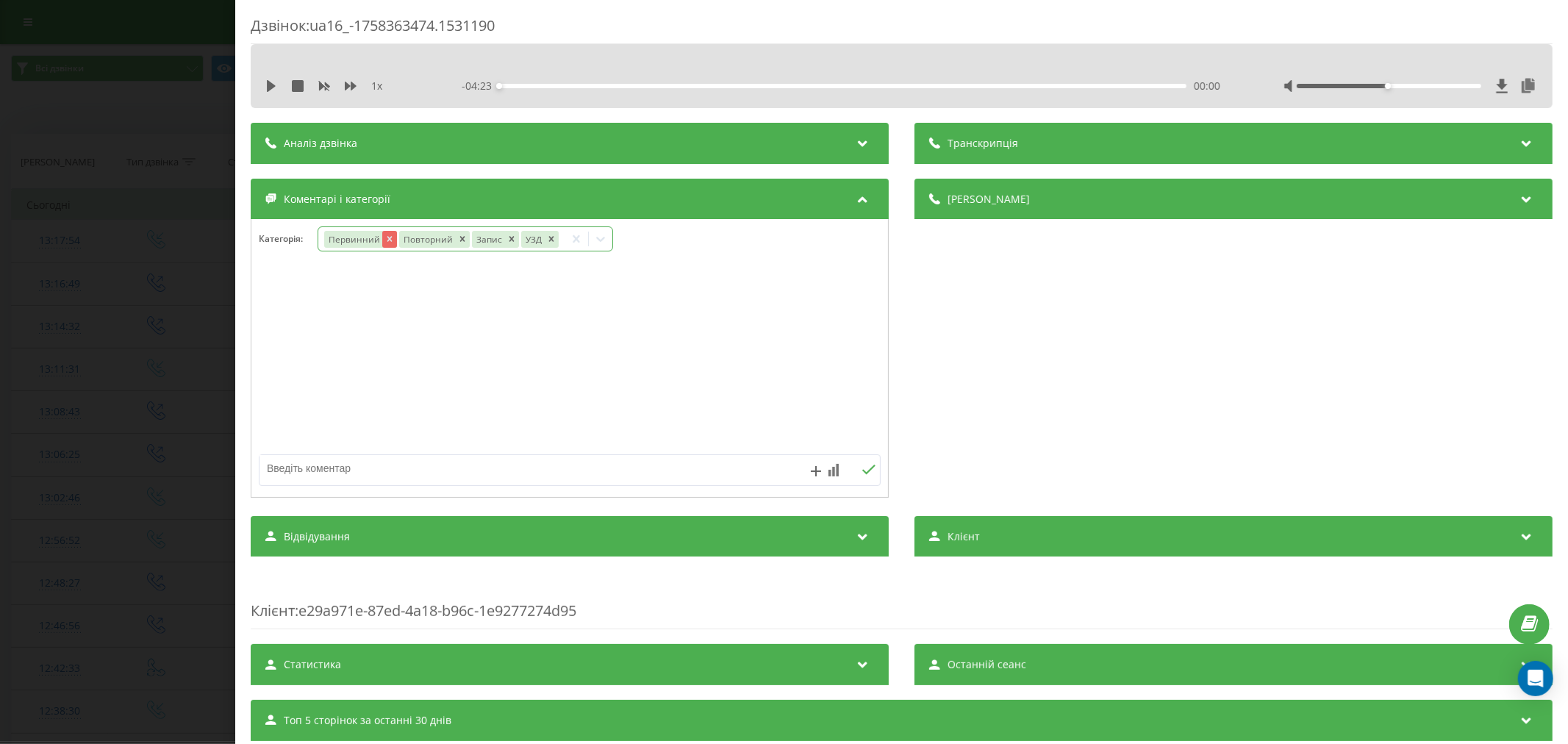
click at [391, 237] on icon "Remove Первинний" at bounding box center [388, 238] width 10 height 10
click at [809, 330] on div at bounding box center [569, 359] width 637 height 177
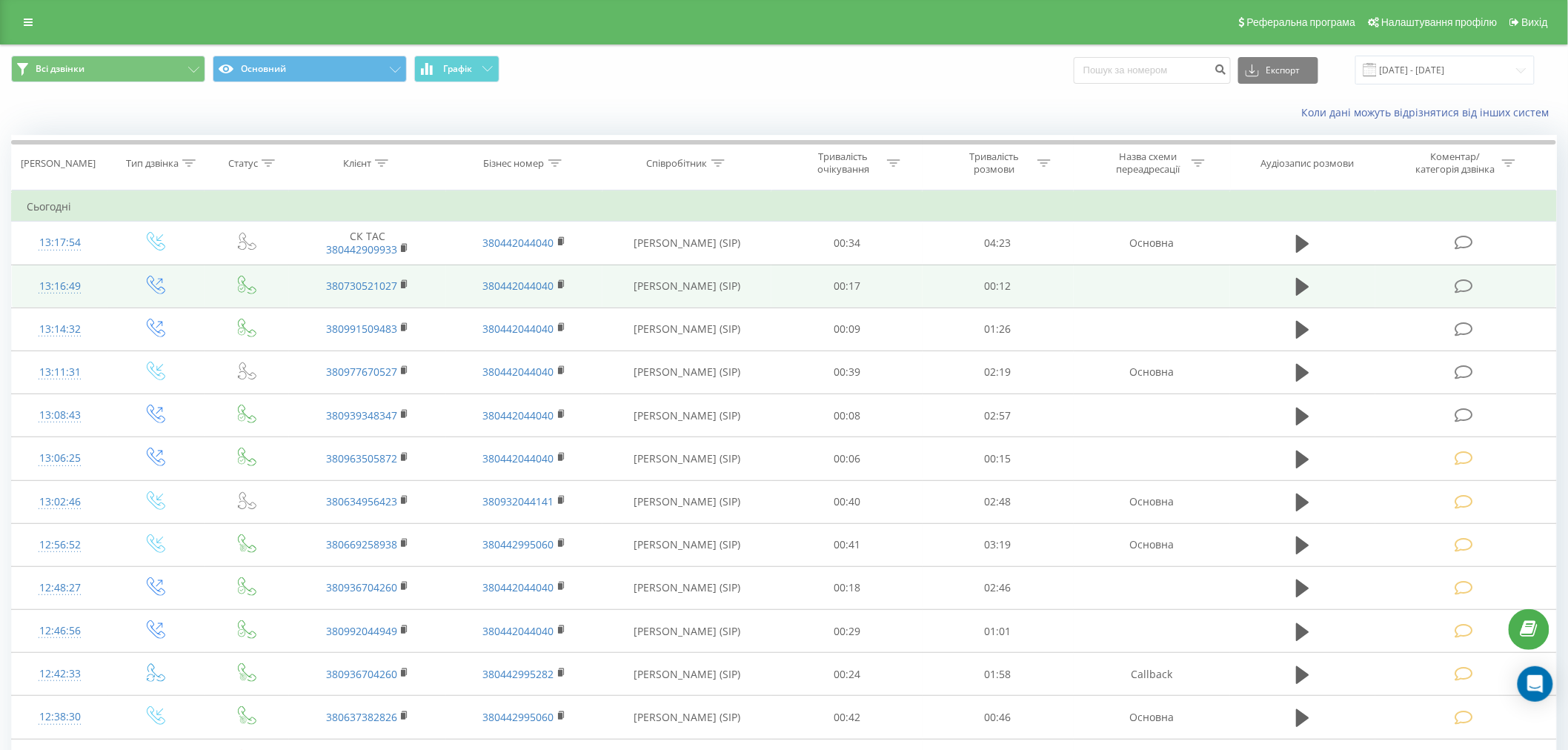
click at [1458, 290] on icon at bounding box center [1464, 286] width 19 height 16
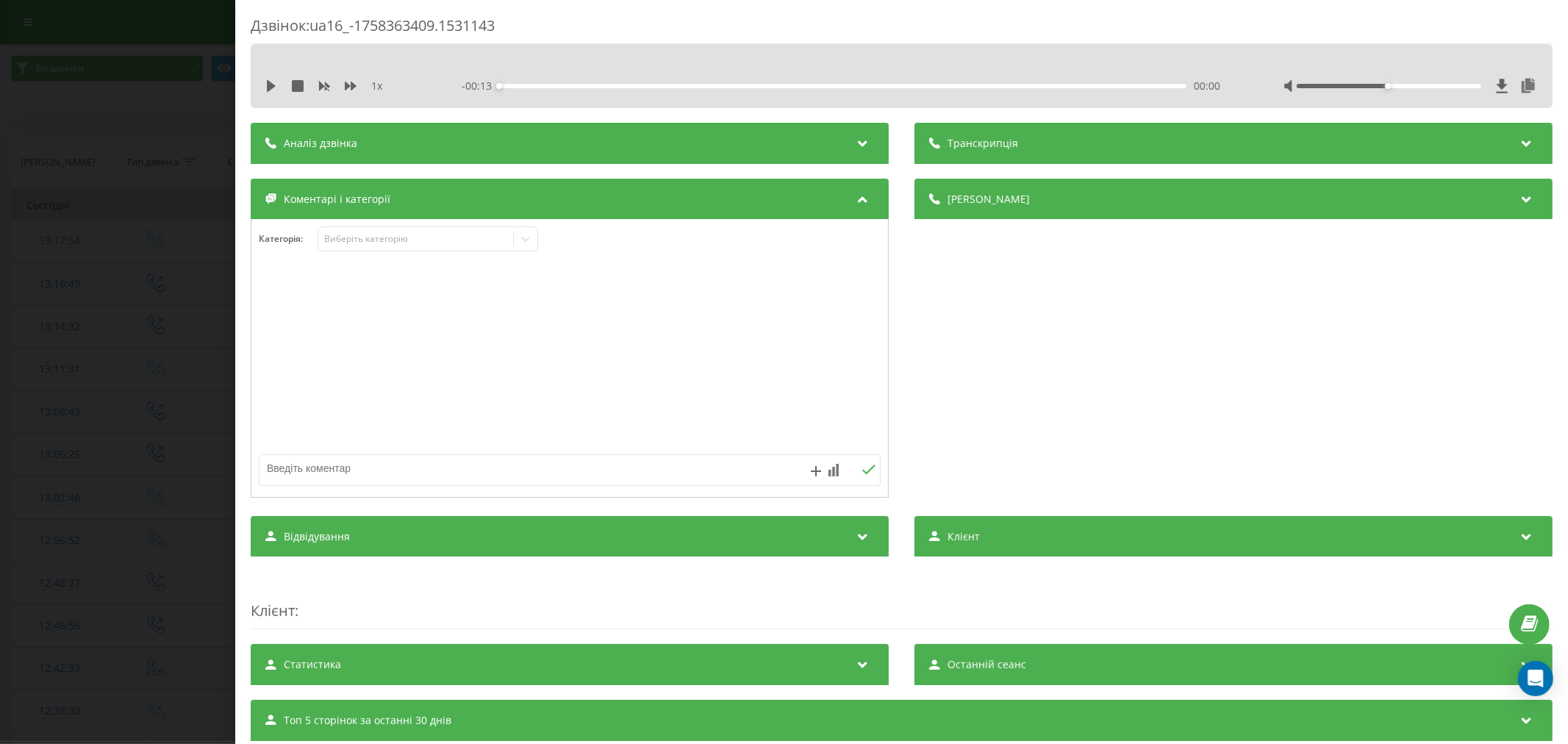
drag, startPoint x: 272, startPoint y: 86, endPoint x: 390, endPoint y: 74, distance: 118.6
click at [272, 86] on icon at bounding box center [271, 86] width 8 height 12
click at [539, 85] on div "00:00" at bounding box center [843, 86] width 688 height 5
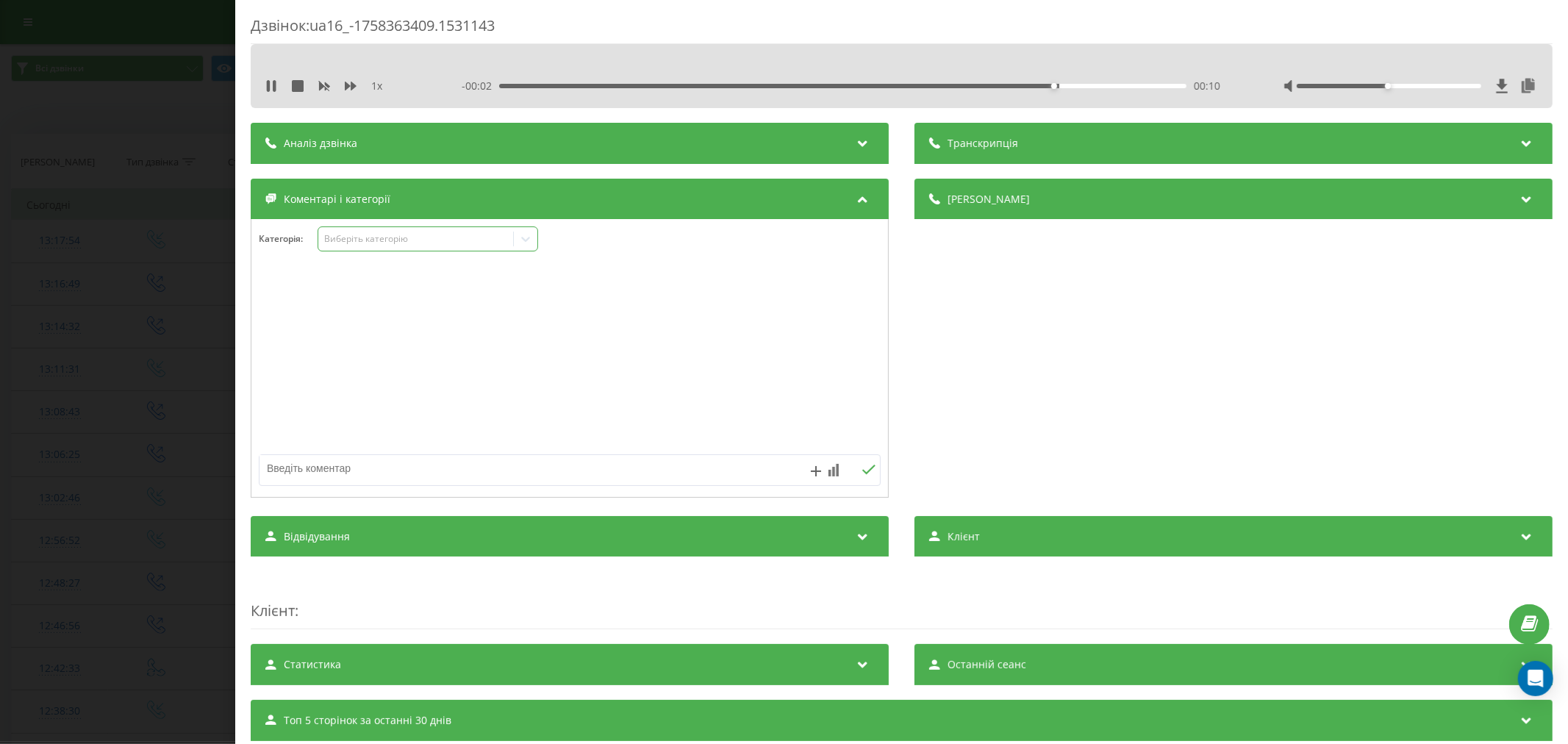
click at [373, 228] on div "Виберіть категорію" at bounding box center [428, 238] width 221 height 25
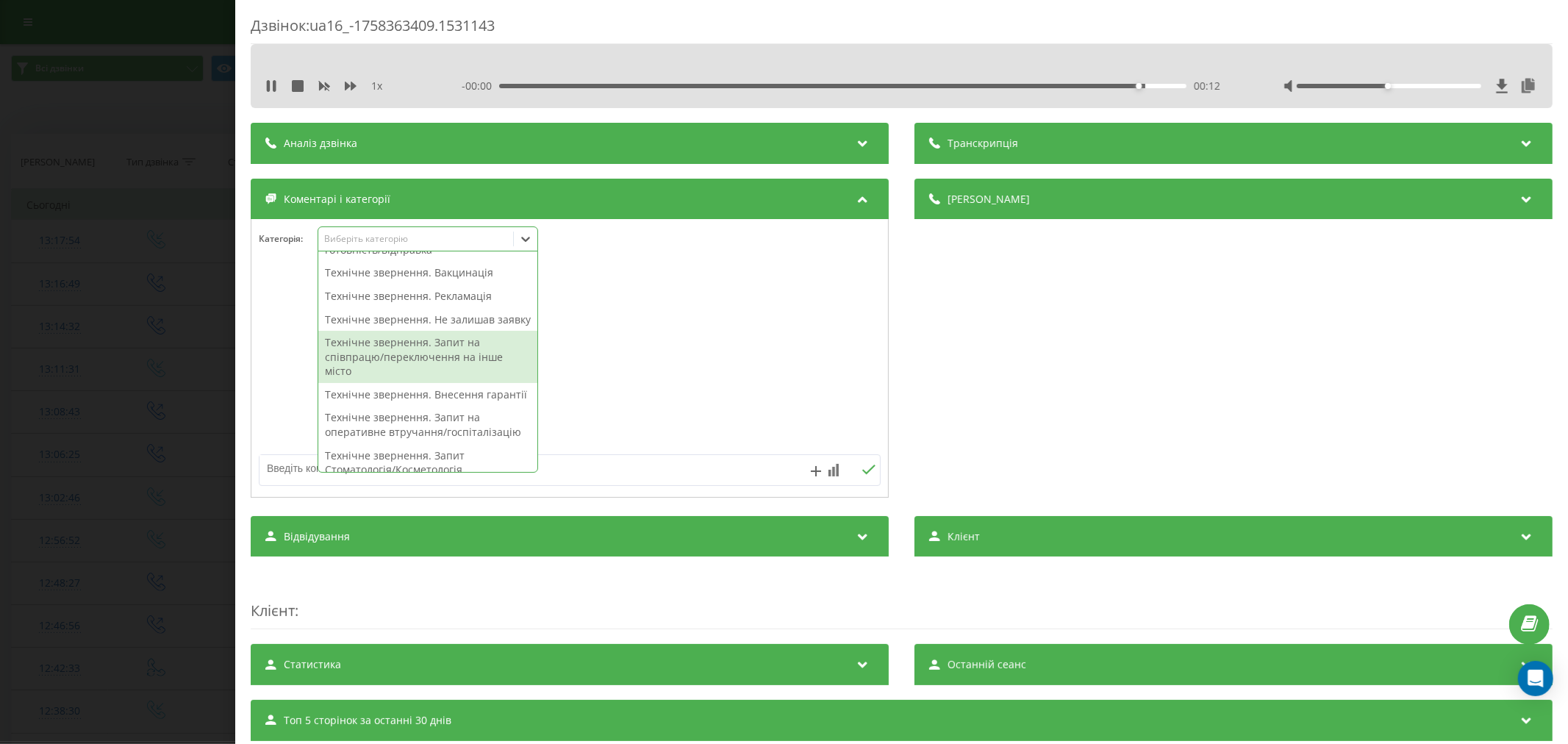
scroll to position [408, 0]
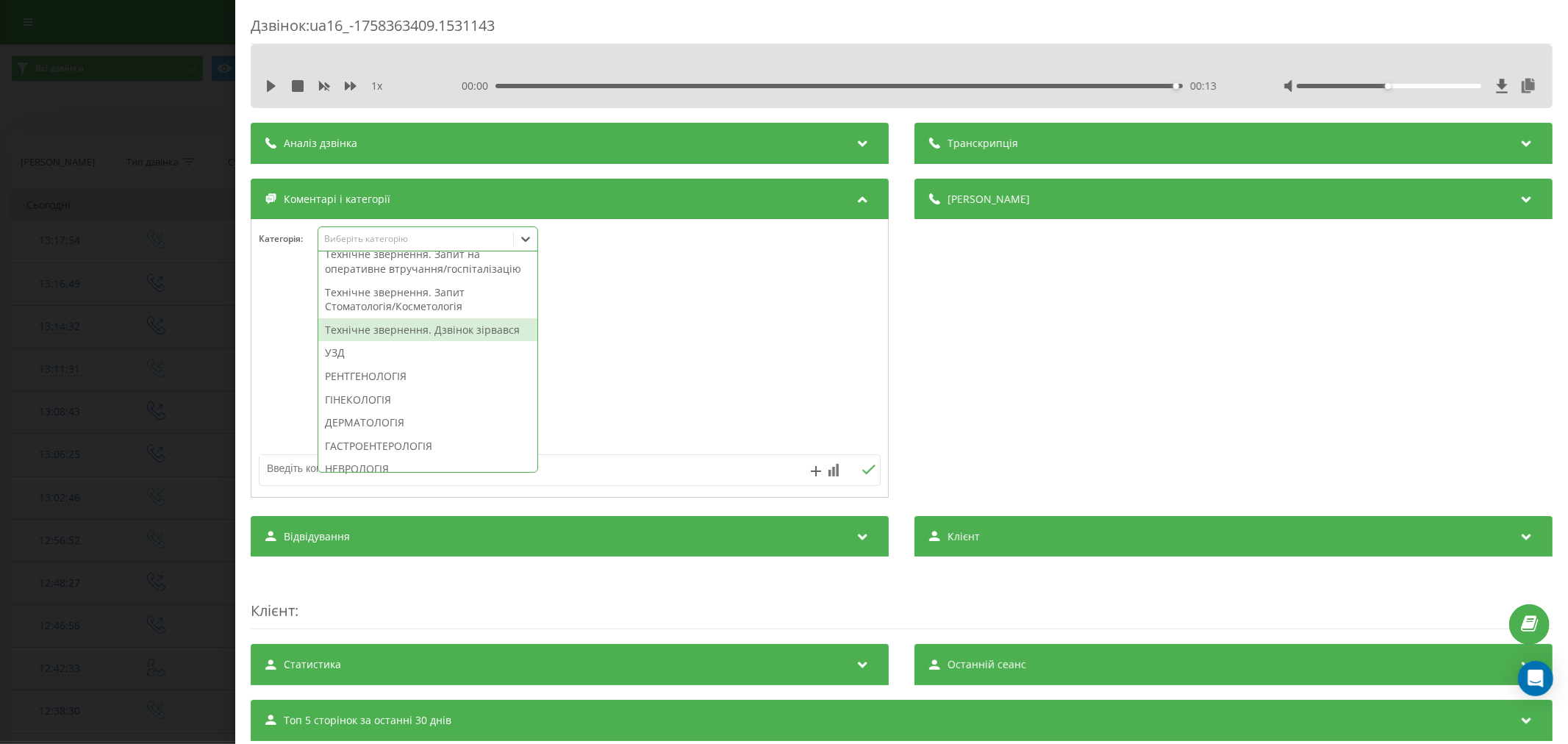
drag, startPoint x: 400, startPoint y: 370, endPoint x: 719, endPoint y: 376, distance: 319.1
click at [401, 342] on div "Технічне звернення. Дзвінок зірвався" at bounding box center [428, 330] width 219 height 23
click at [760, 376] on div at bounding box center [569, 359] width 637 height 177
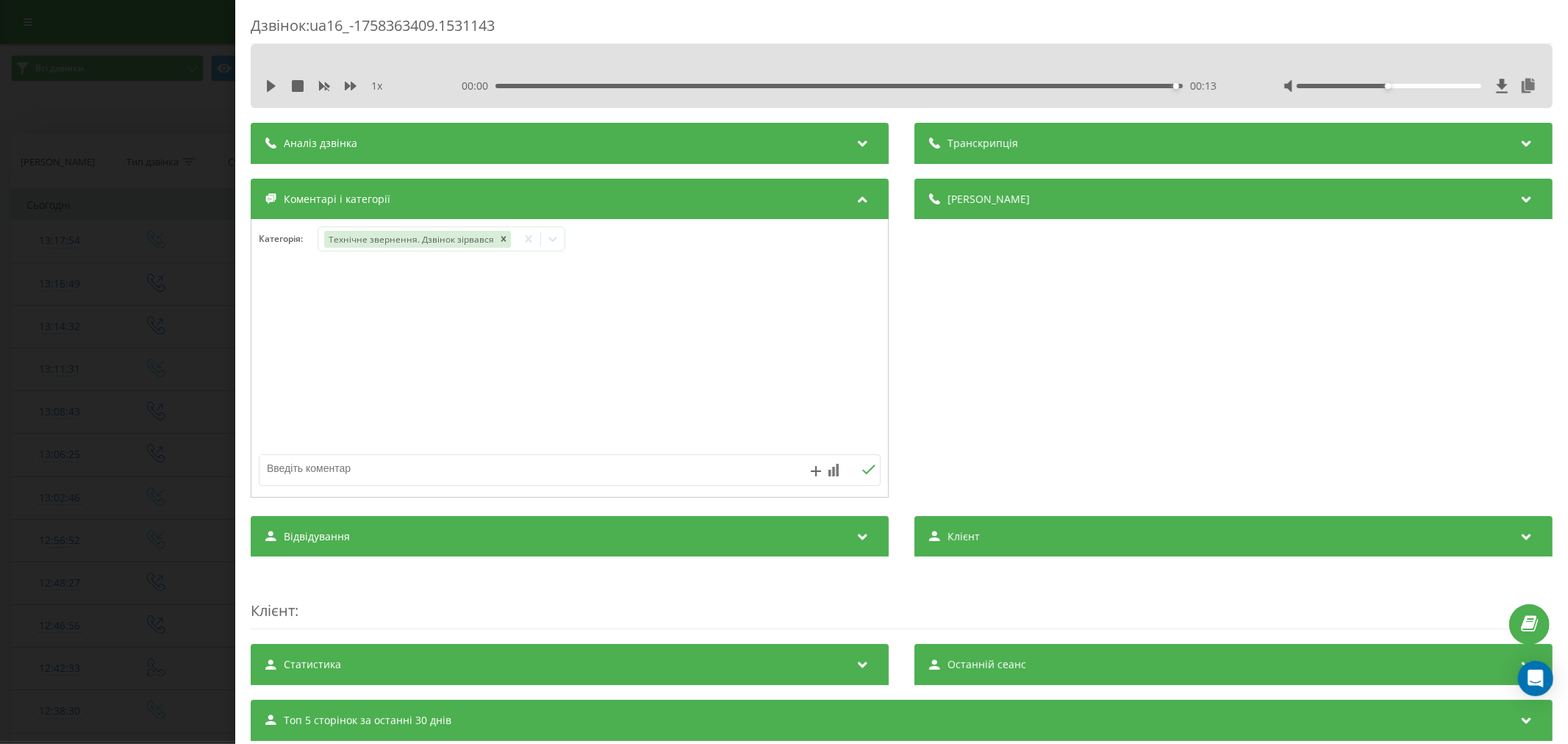
click at [556, 471] on textarea at bounding box center [507, 468] width 496 height 26
click at [407, 471] on textarea "лід уже телф" at bounding box center [507, 468] width 496 height 26
type textarea "лід уже телфонували"
click at [862, 468] on icon at bounding box center [869, 469] width 14 height 10
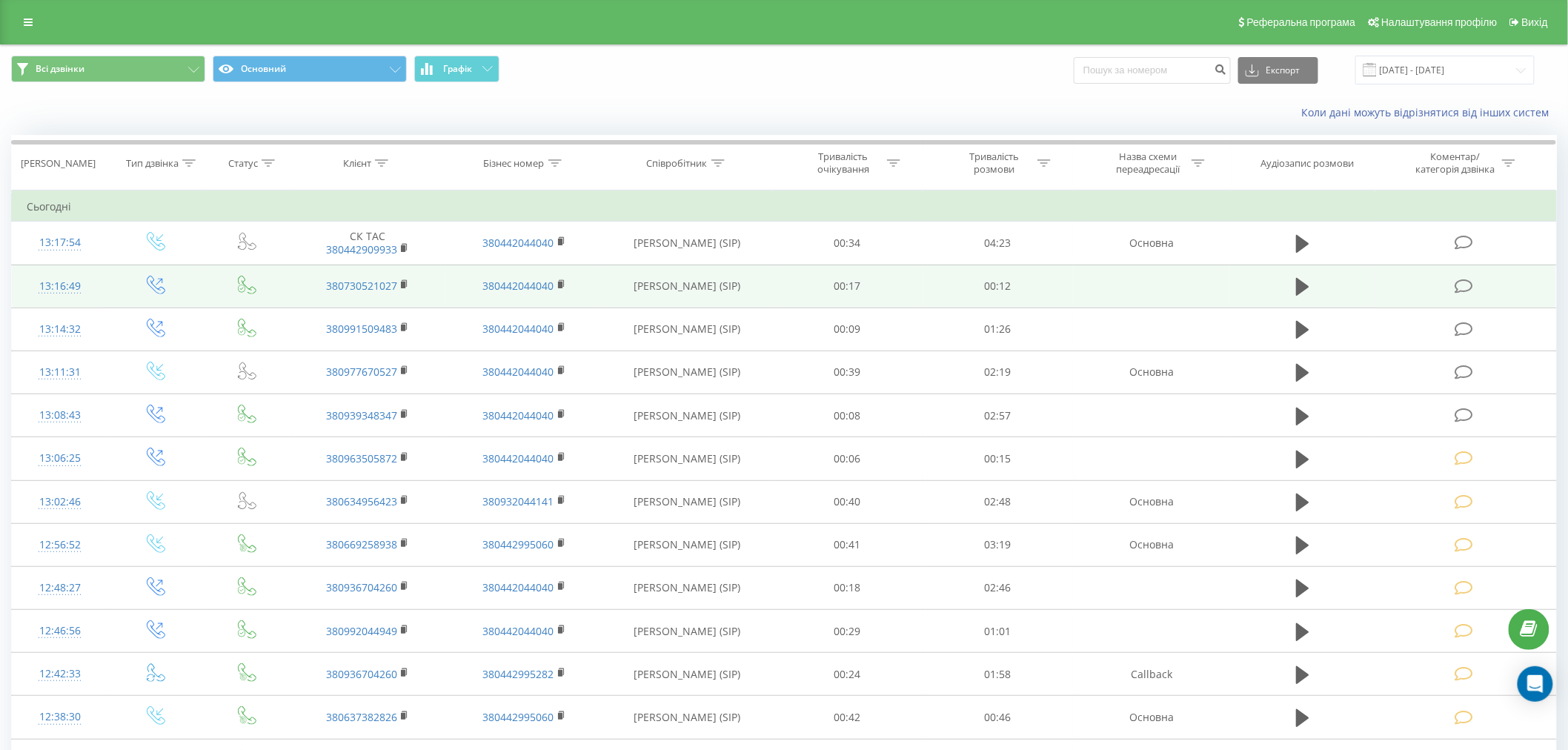
click at [1458, 286] on icon at bounding box center [1464, 286] width 19 height 16
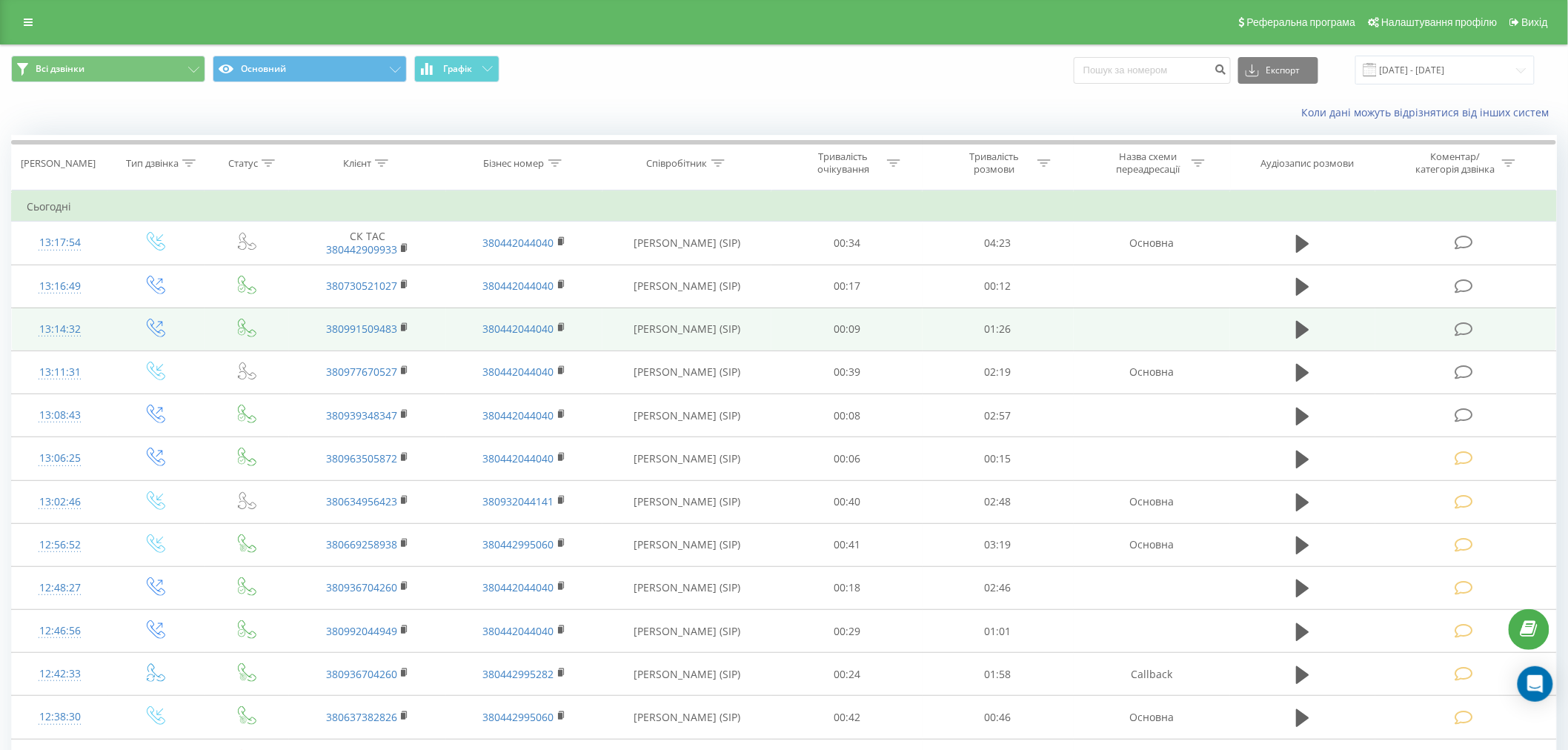
click at [1468, 328] on icon at bounding box center [1464, 329] width 19 height 16
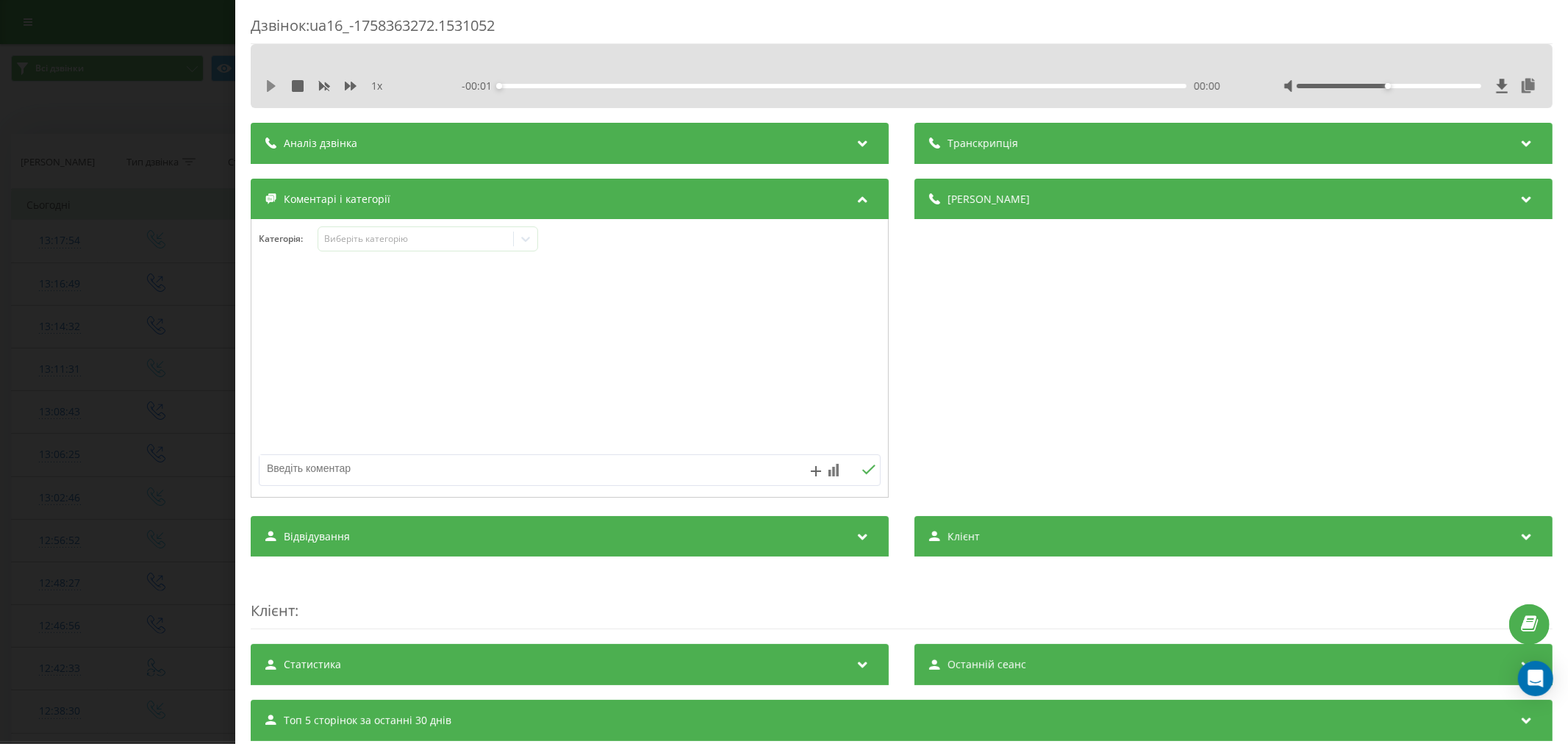
click at [271, 84] on icon at bounding box center [271, 86] width 8 height 12
click at [535, 84] on div "00:04" at bounding box center [843, 86] width 688 height 5
click at [779, 84] on div "00:36" at bounding box center [843, 86] width 688 height 5
click at [530, 86] on div "00:04" at bounding box center [843, 86] width 688 height 5
click at [464, 238] on div "Виберіть категорію" at bounding box center [415, 238] width 184 height 12
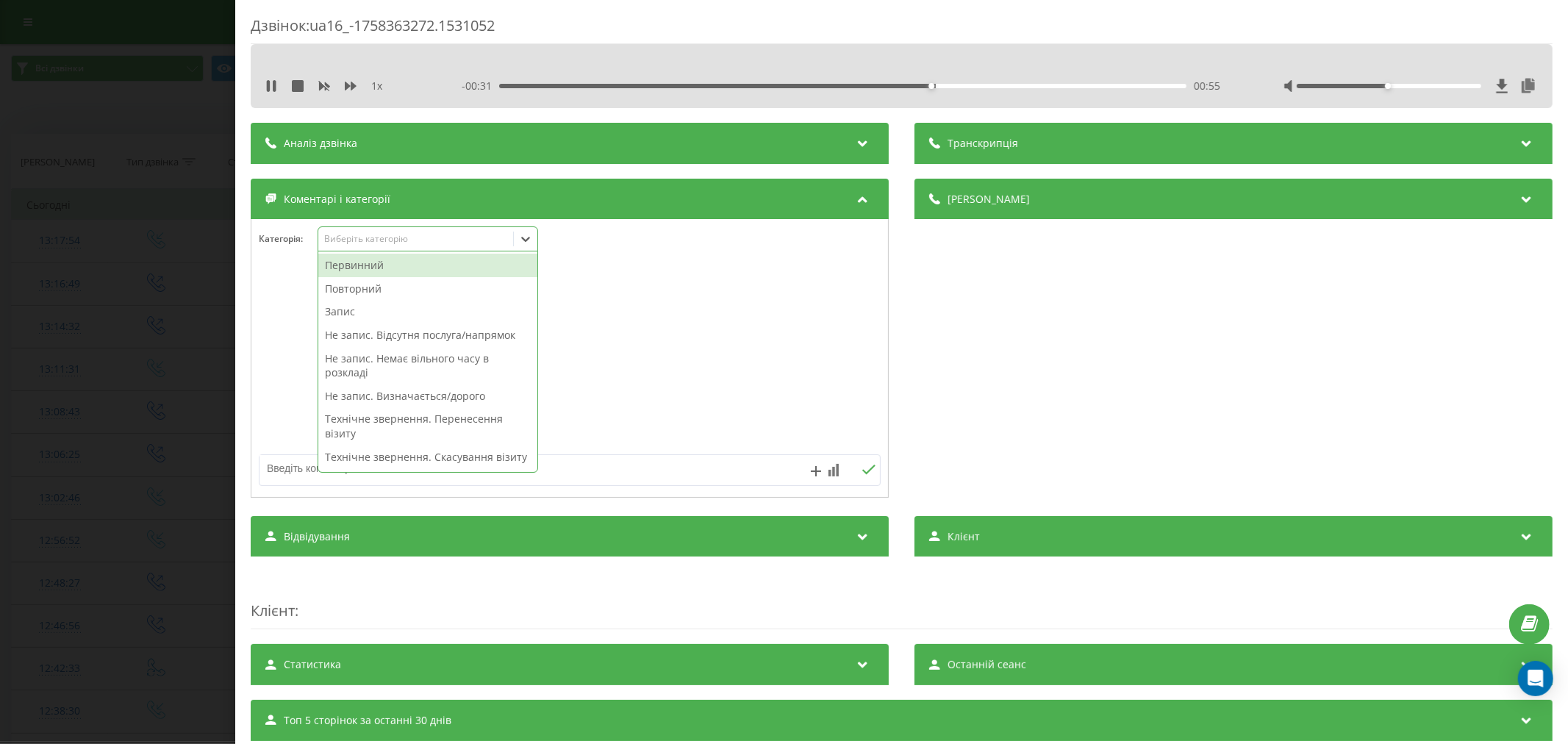
click at [386, 300] on div "Повторний" at bounding box center [428, 289] width 219 height 23
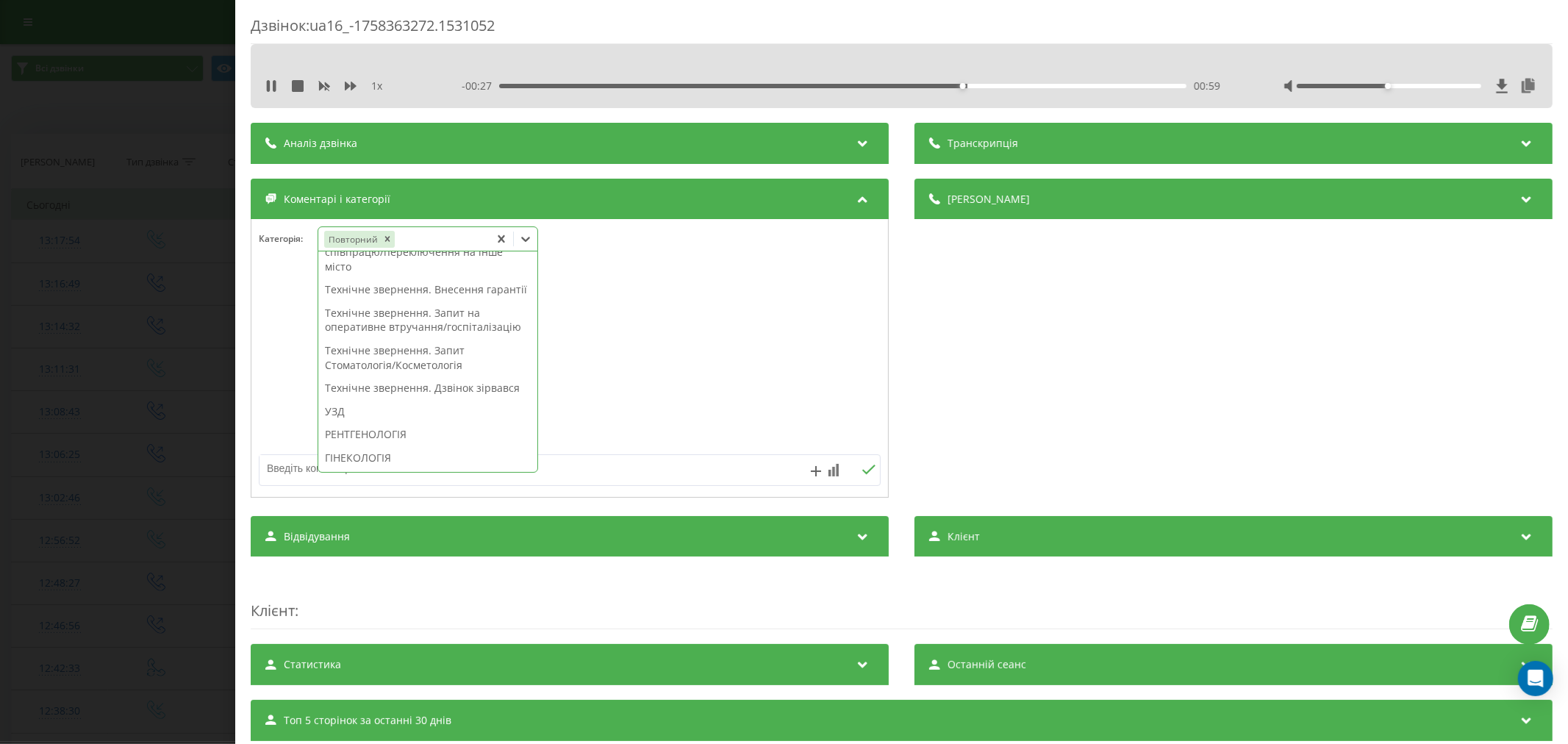
scroll to position [408, 0]
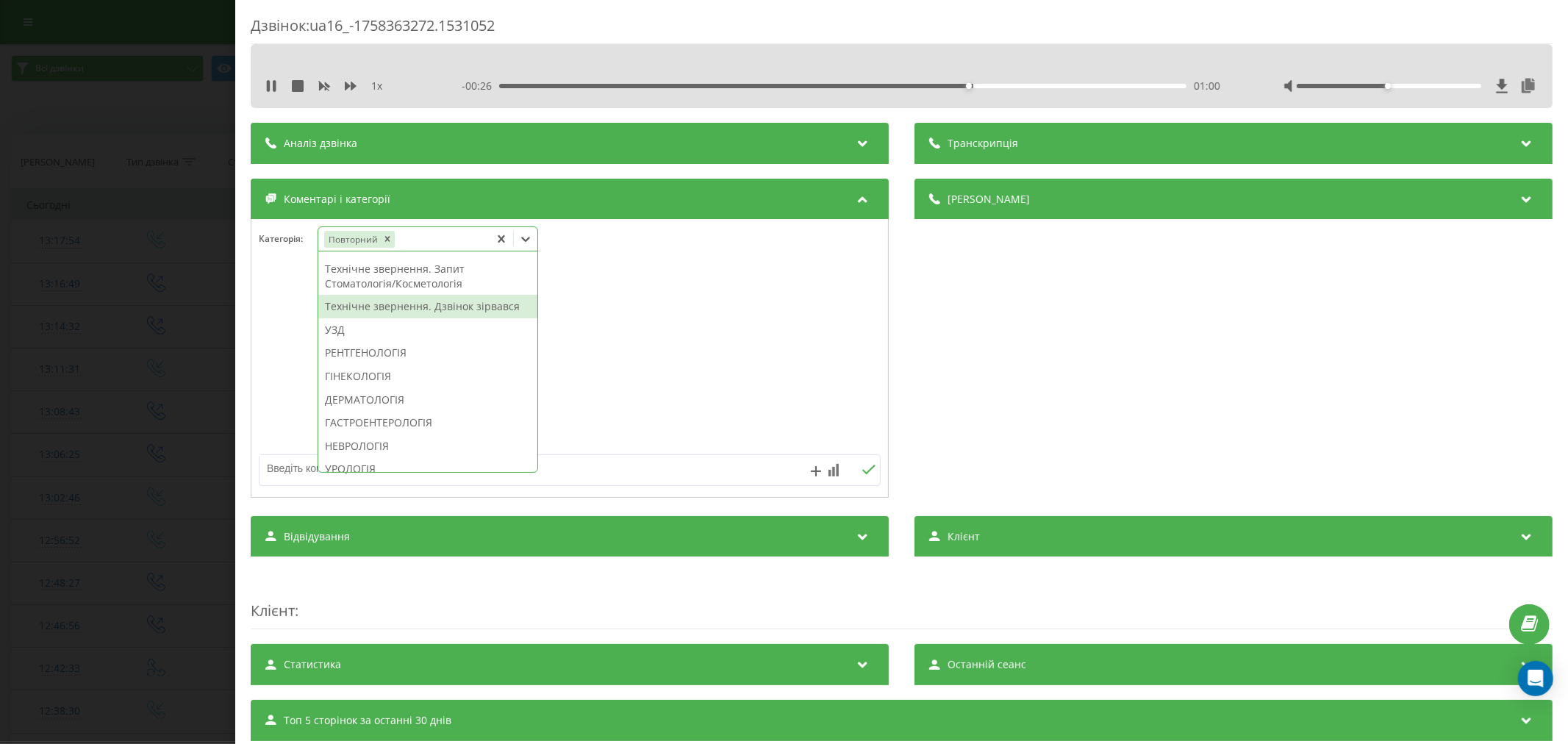
click at [443, 319] on div "Технічне звернення. Дзвінок зірвався" at bounding box center [428, 306] width 219 height 23
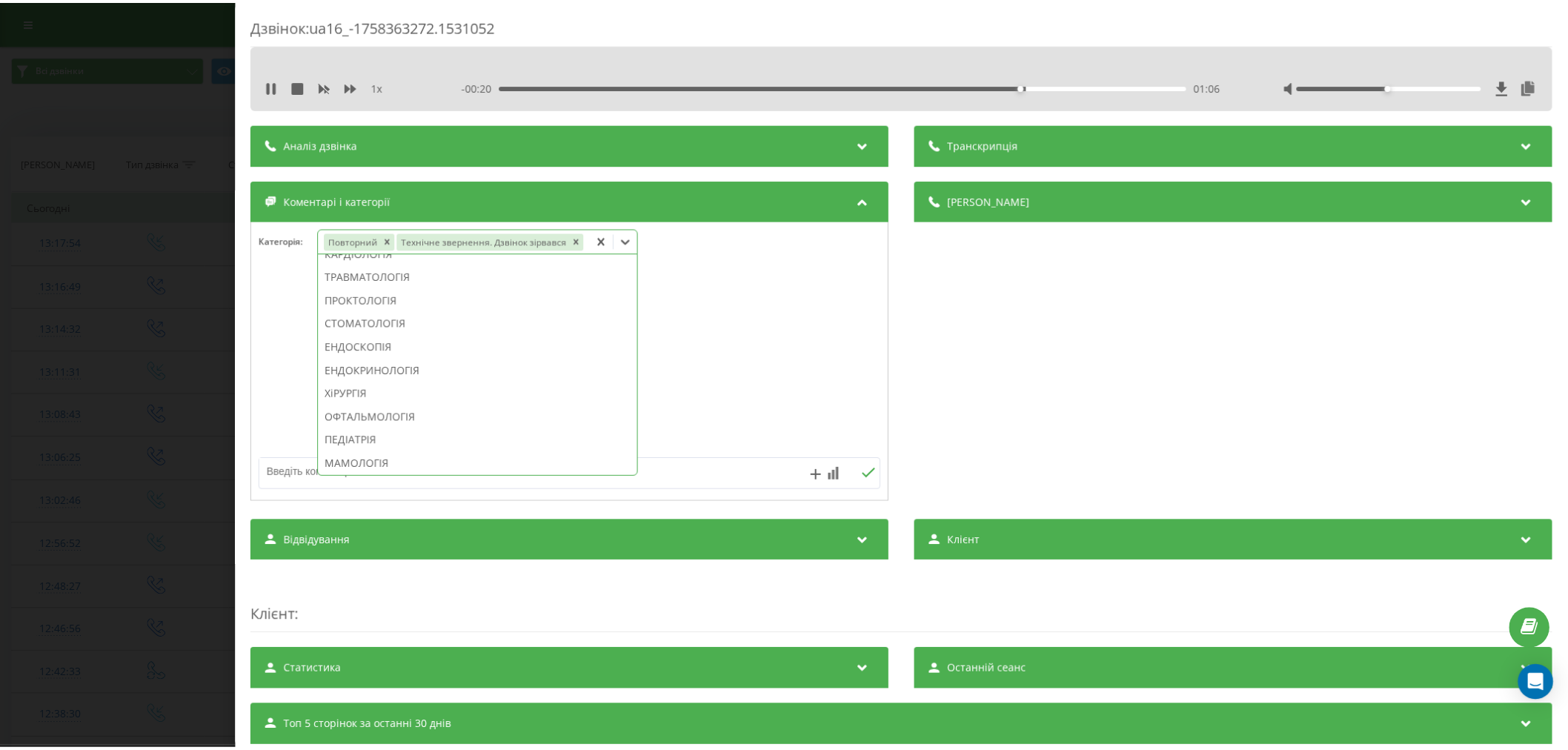
scroll to position [580, 0]
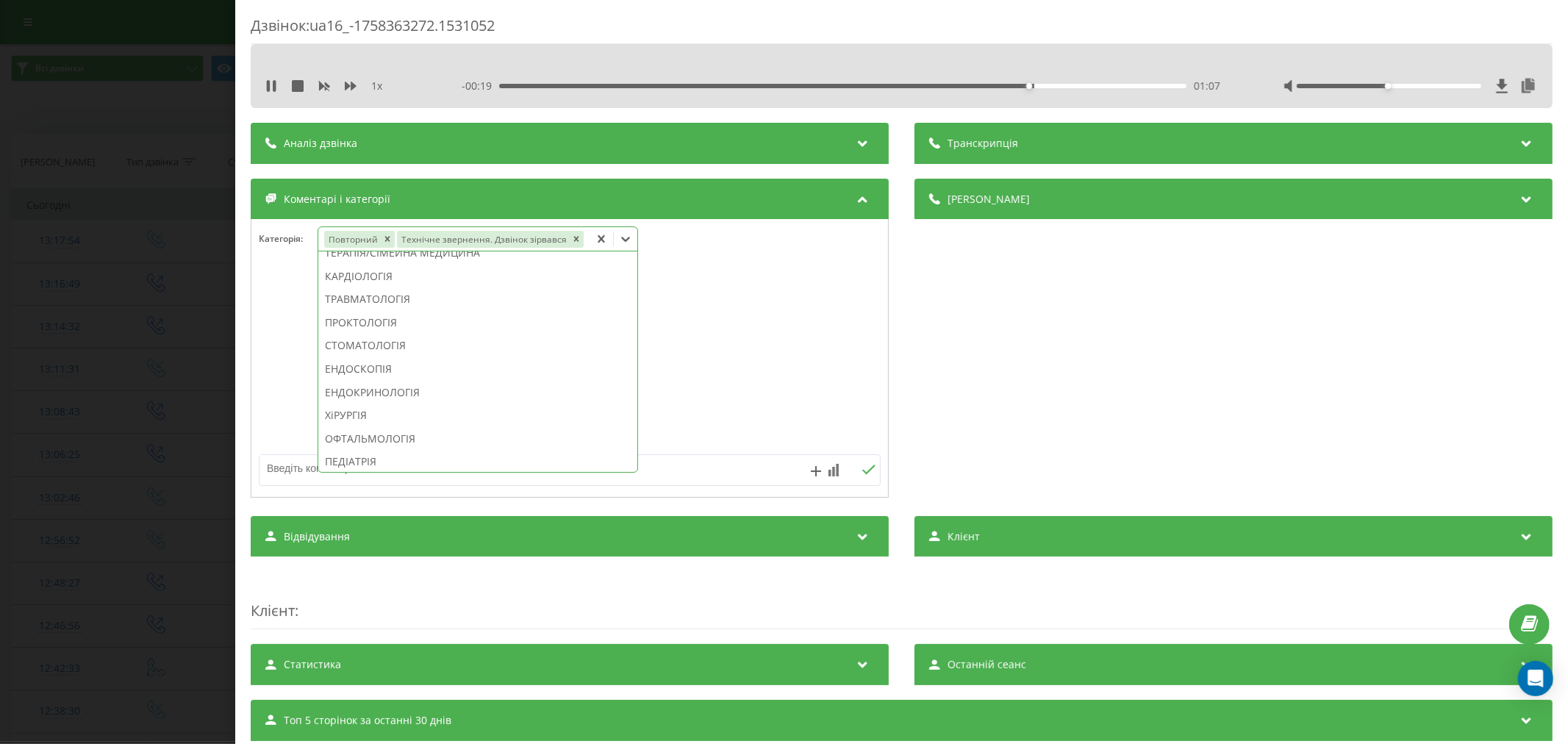
click at [415, 302] on div "ТРАВМАТОЛОГІЯ" at bounding box center [478, 299] width 319 height 23
click at [863, 353] on div at bounding box center [569, 359] width 637 height 177
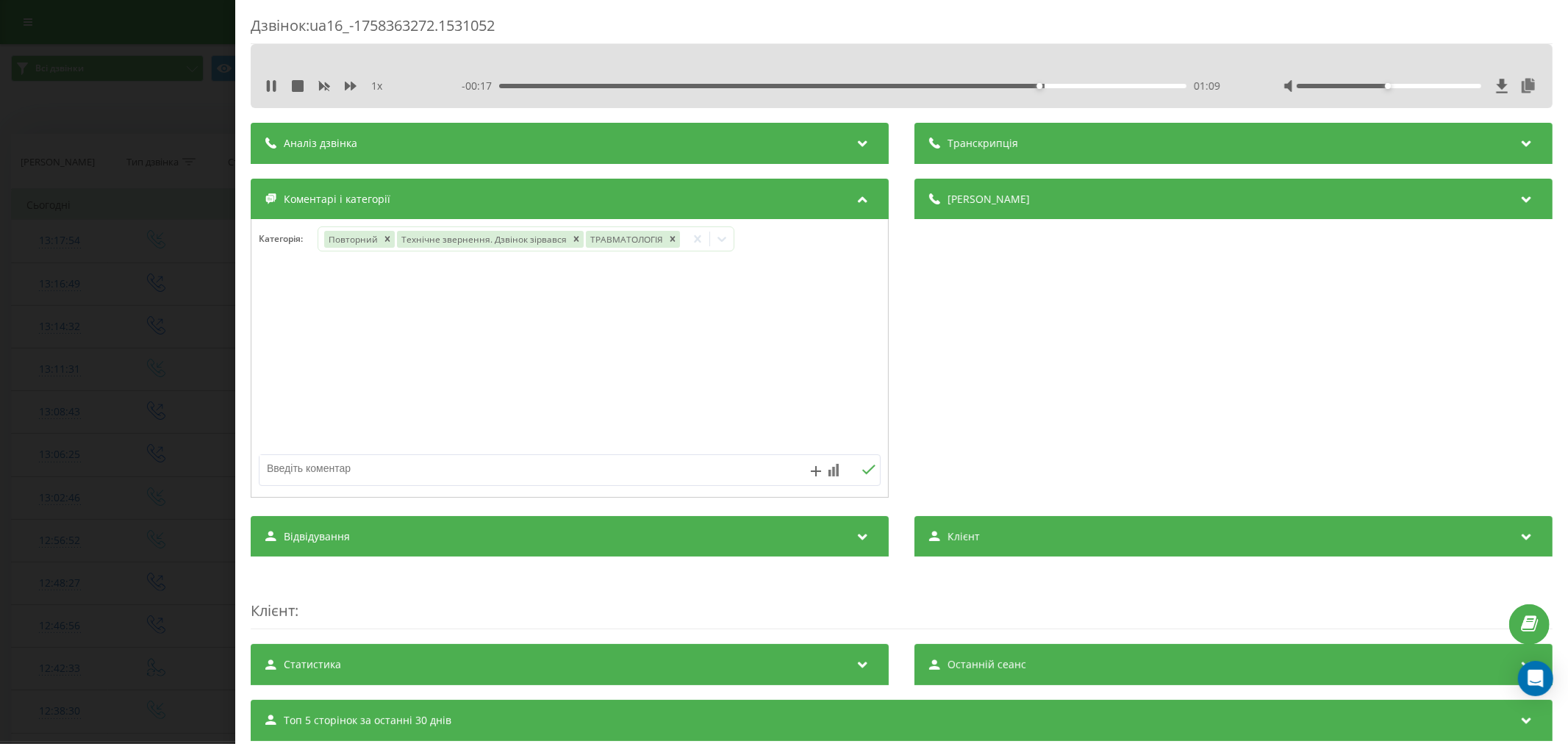
click at [592, 467] on textarea at bounding box center [507, 468] width 496 height 26
type textarea "потрібен травматолог на святошино"
click at [862, 472] on icon at bounding box center [869, 469] width 14 height 10
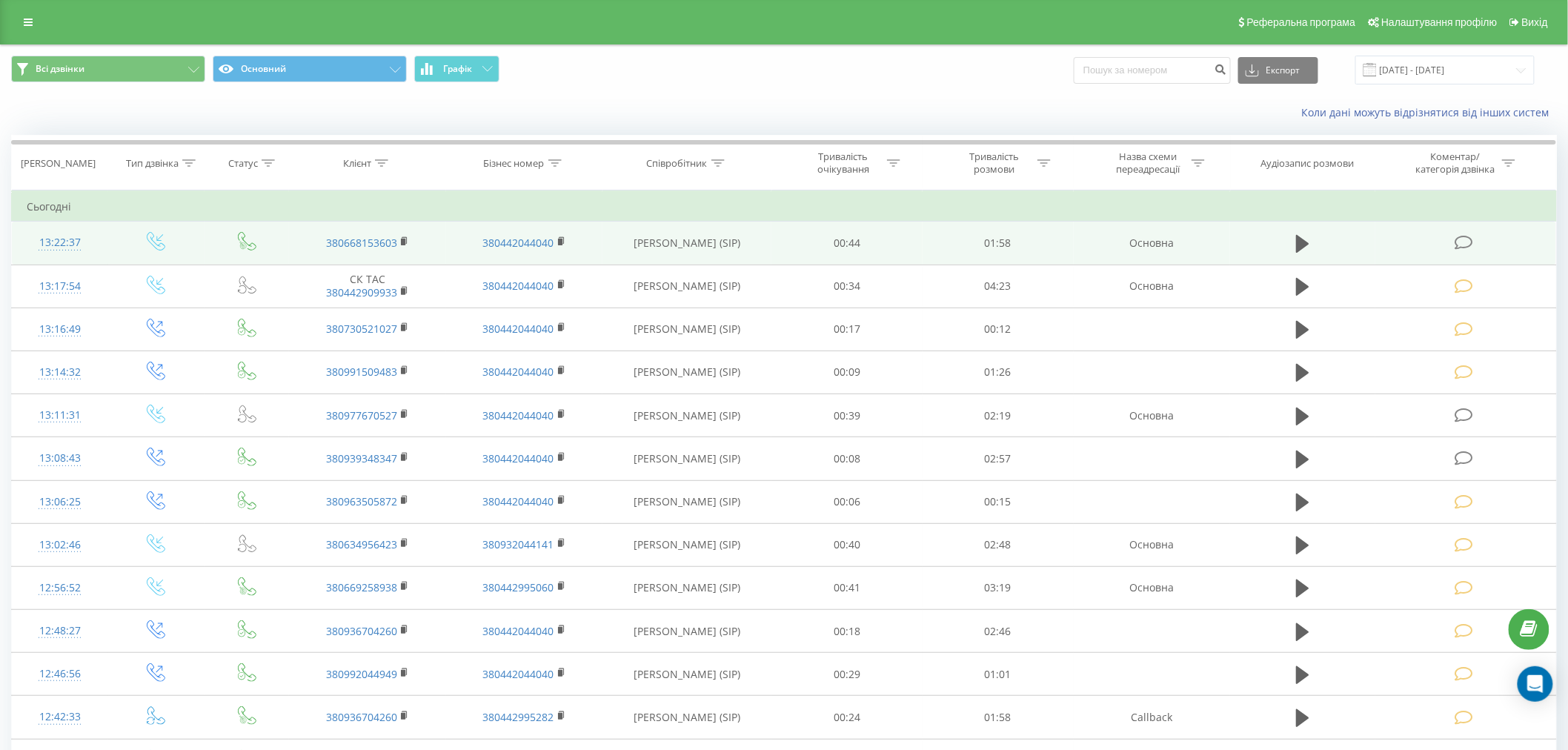
click at [1469, 242] on icon at bounding box center [1464, 243] width 19 height 16
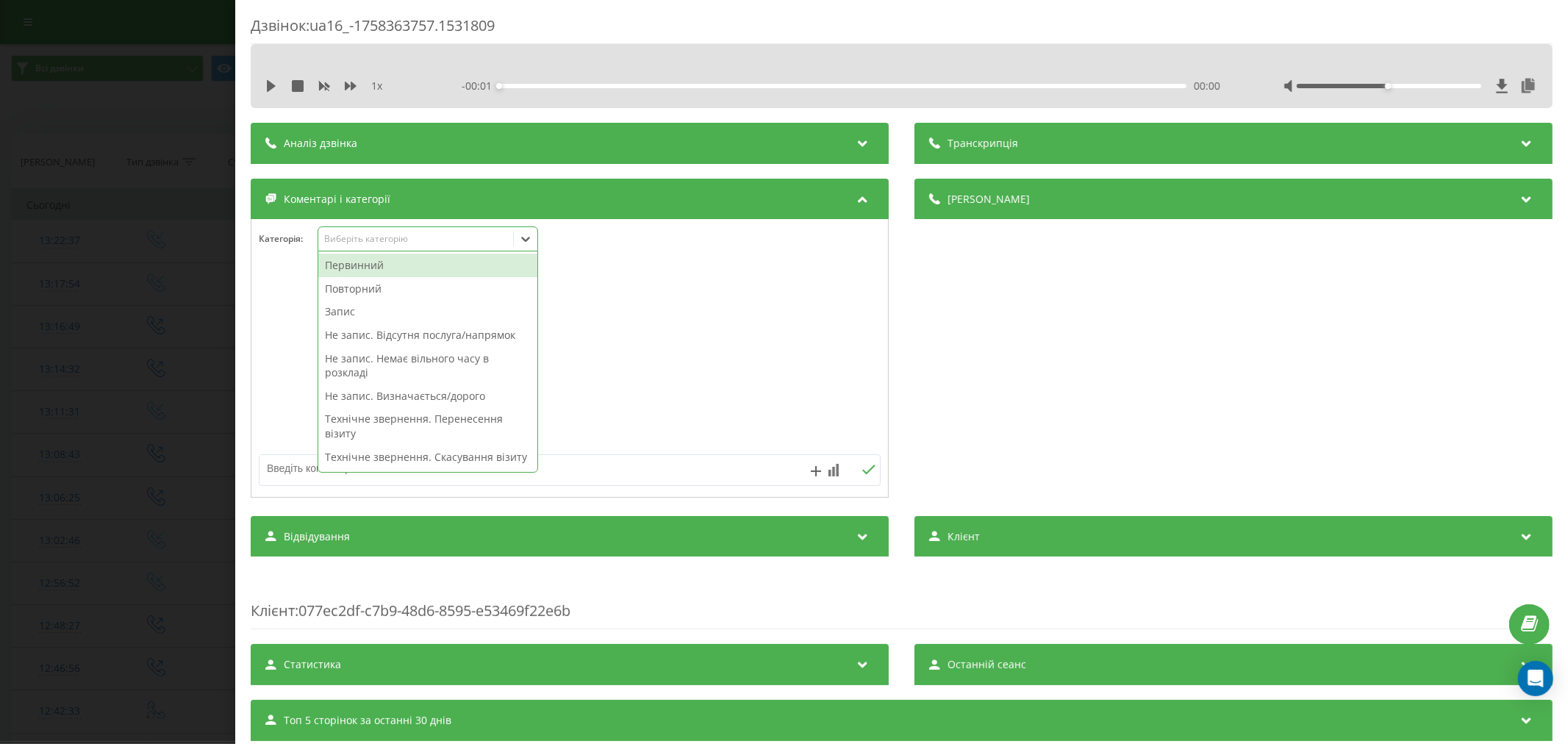
drag, startPoint x: 380, startPoint y: 243, endPoint x: 370, endPoint y: 258, distance: 18.0
click at [379, 245] on div "Виберіть категорію" at bounding box center [415, 238] width 184 height 12
click at [364, 281] on div "Повторний" at bounding box center [428, 289] width 219 height 23
click at [650, 298] on div at bounding box center [569, 359] width 637 height 177
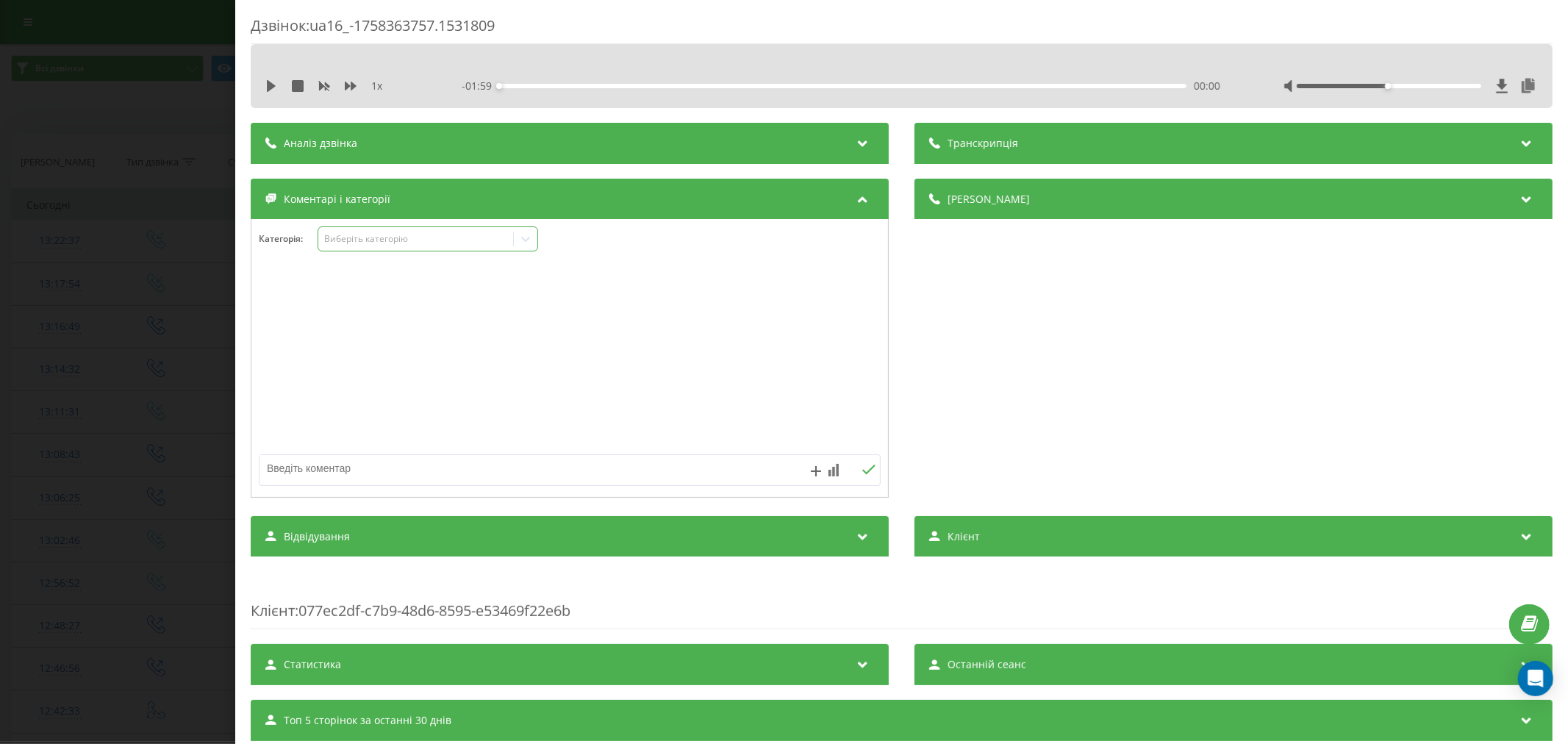
click at [429, 248] on div "Виберіть категорію" at bounding box center [428, 238] width 221 height 25
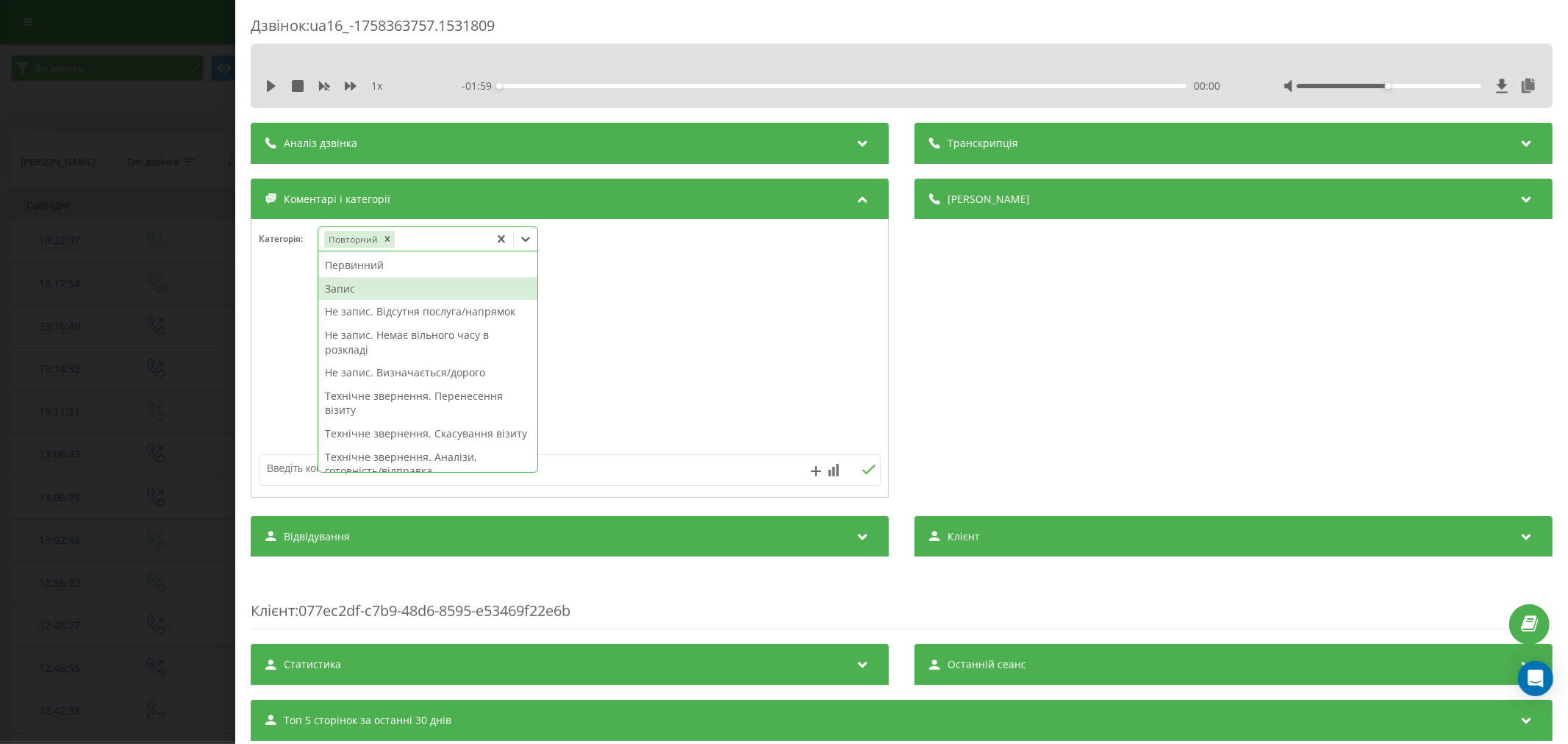
click at [356, 289] on div "Запис" at bounding box center [428, 289] width 219 height 23
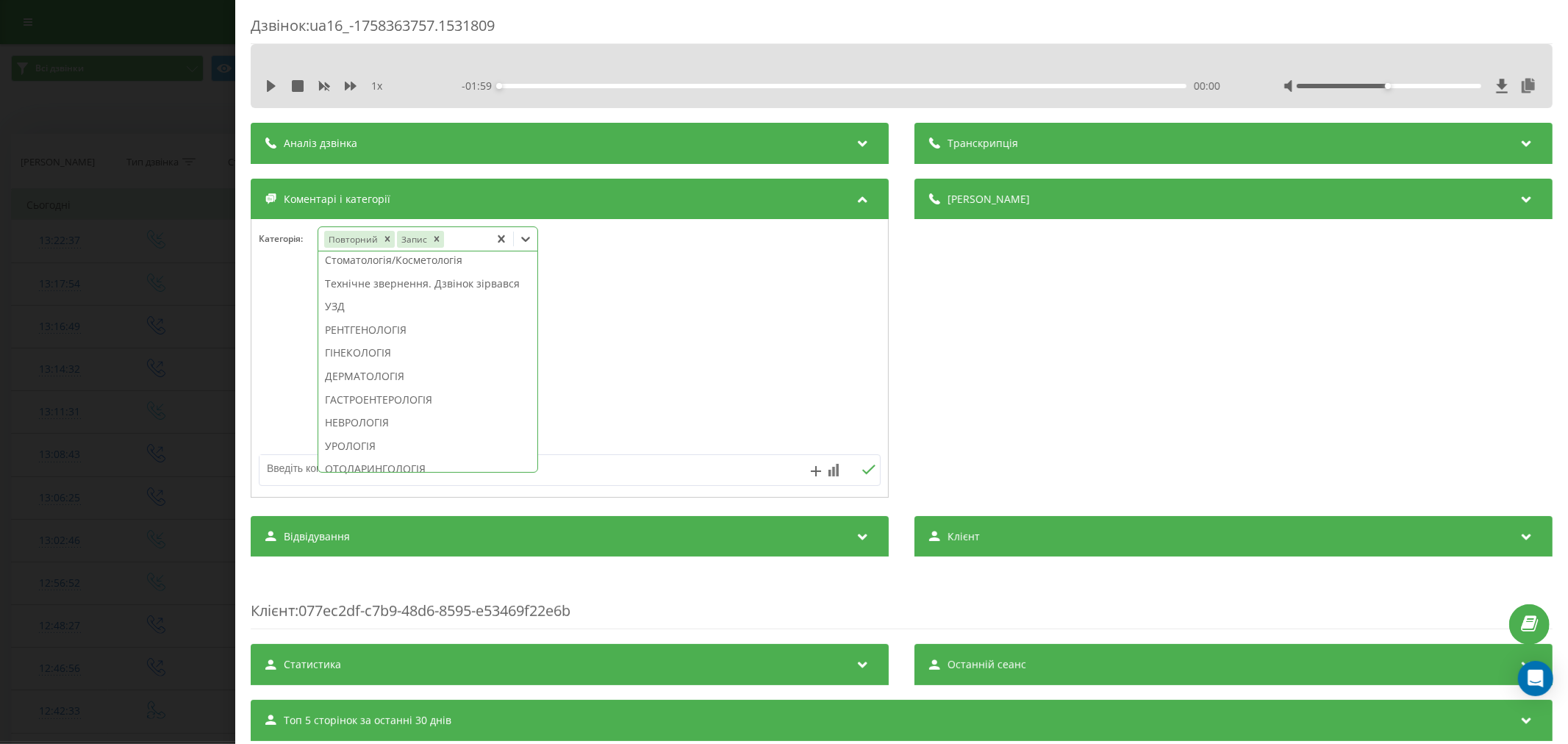
scroll to position [385, 0]
click at [347, 341] on div "УЗД" at bounding box center [428, 330] width 219 height 23
click at [753, 380] on div at bounding box center [569, 359] width 637 height 177
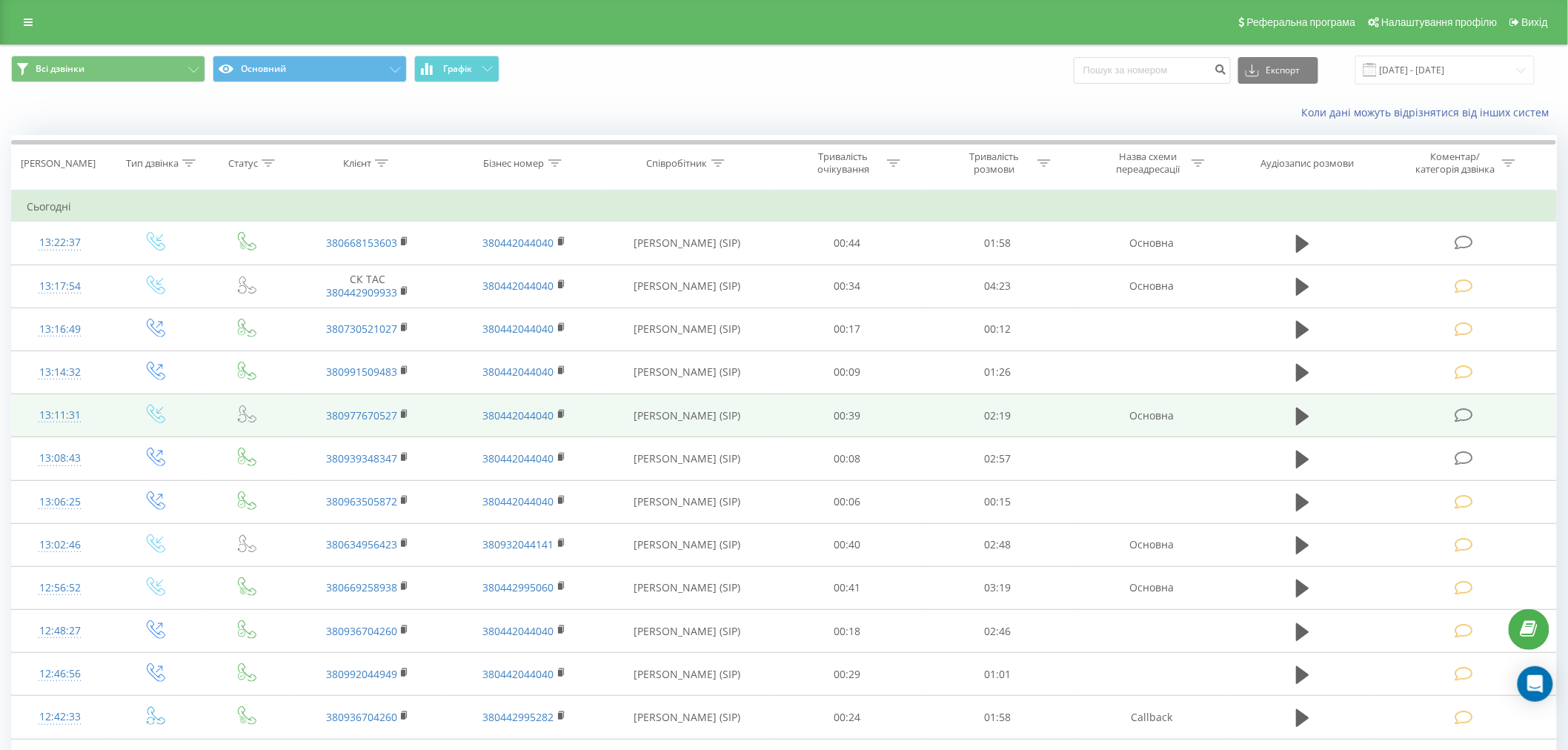
click at [1463, 415] on icon at bounding box center [1464, 415] width 19 height 16
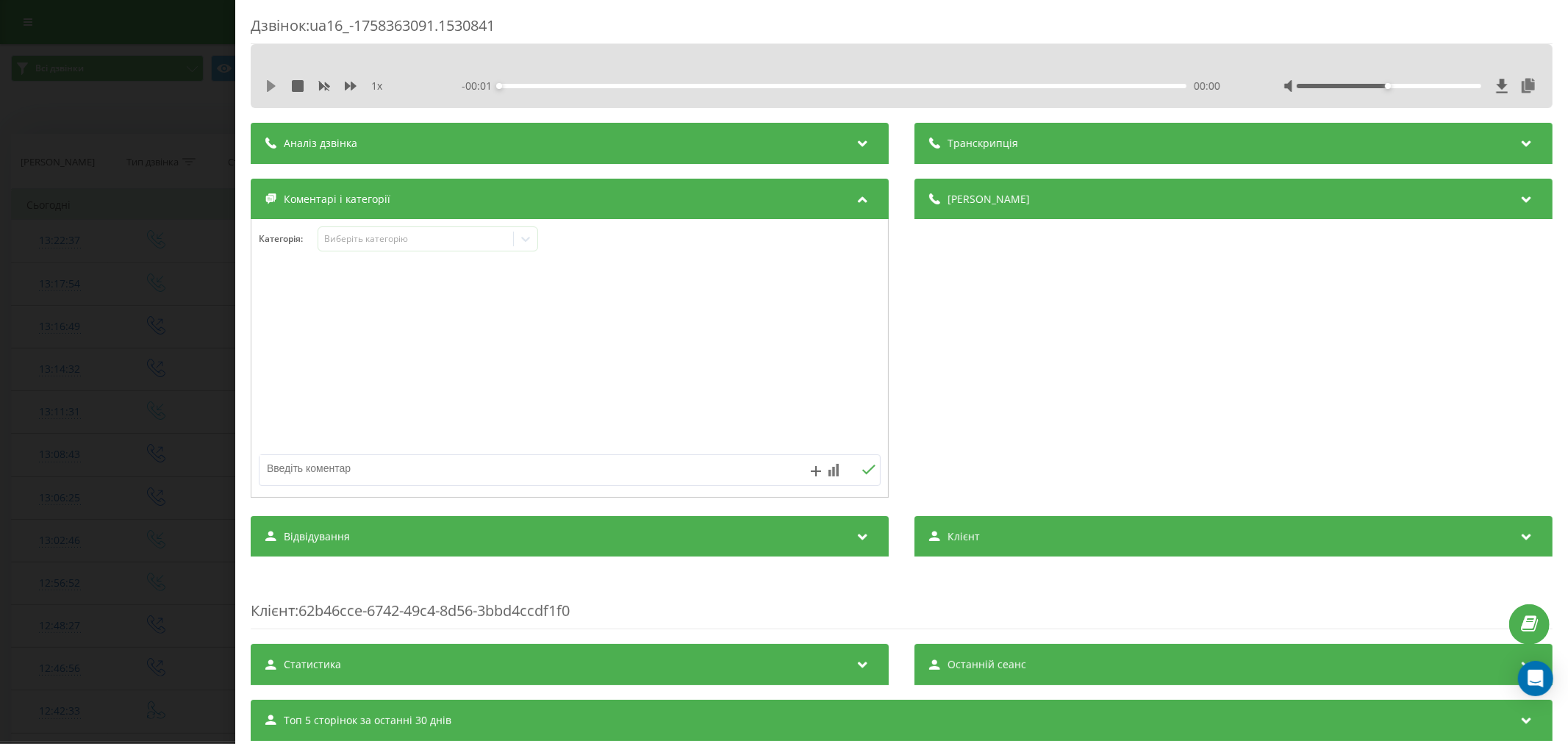
click at [271, 86] on icon at bounding box center [271, 86] width 8 height 12
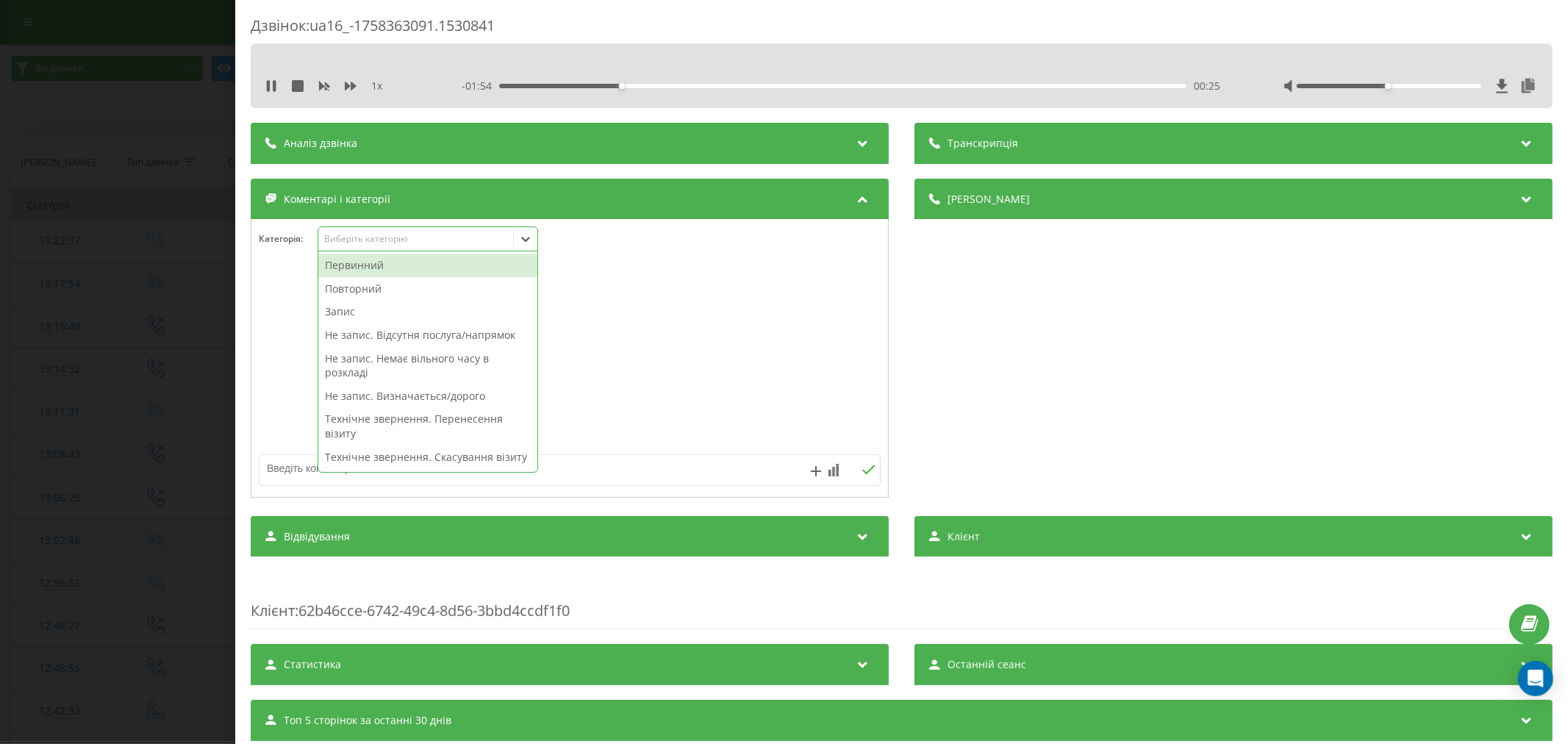
click at [411, 237] on div "Виберіть категорію" at bounding box center [415, 238] width 184 height 12
click at [371, 288] on div "Повторний" at bounding box center [428, 289] width 219 height 23
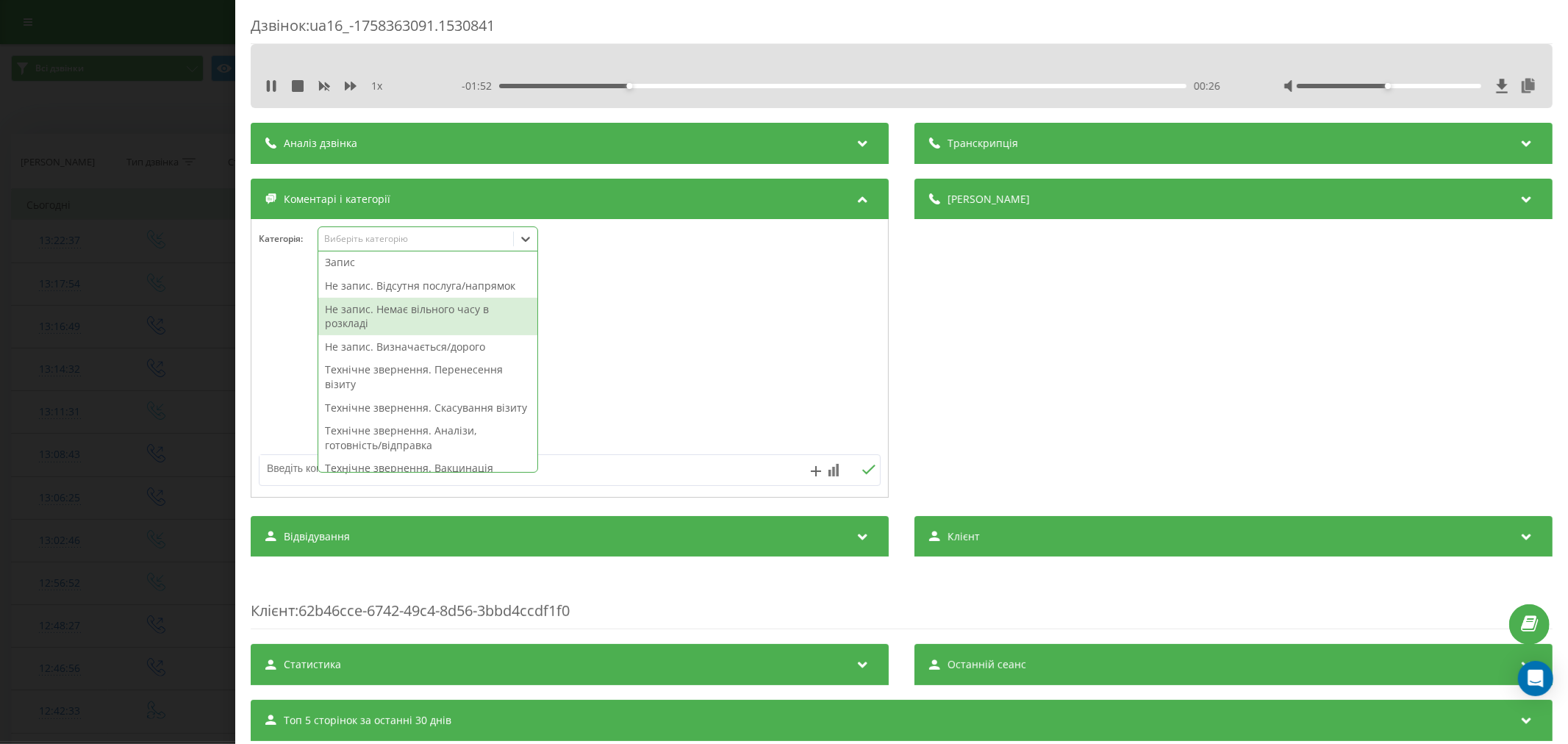
scroll to position [82, 0]
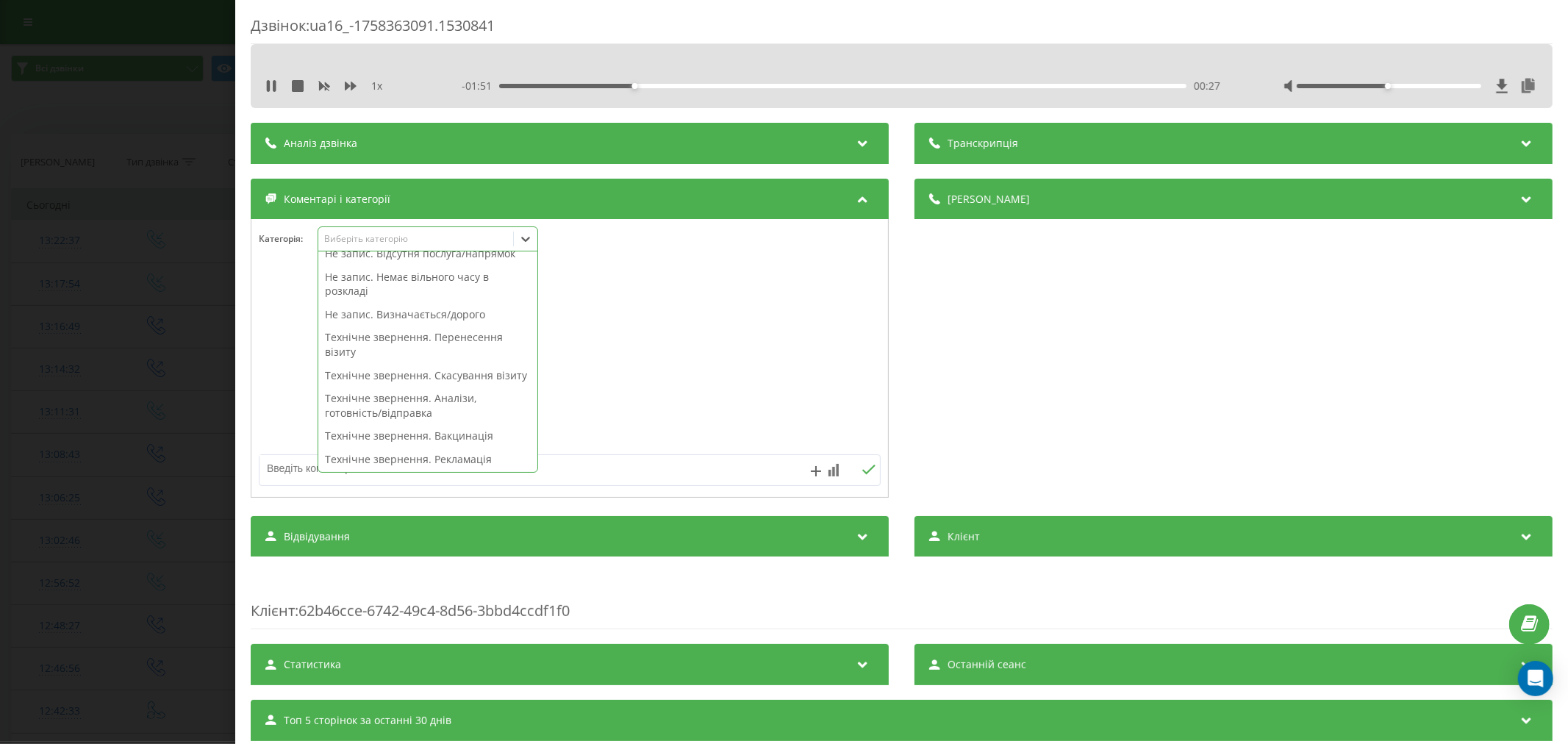
click at [373, 343] on div "Технічне звернення. Перенесення візиту" at bounding box center [428, 344] width 219 height 38
click at [892, 349] on div "Деталі дзвінка Загальне Дата дзвінка 2025-09-20 13:11:31 Тип дзвінка Вхідний Ст…" at bounding box center [901, 340] width 1302 height 323
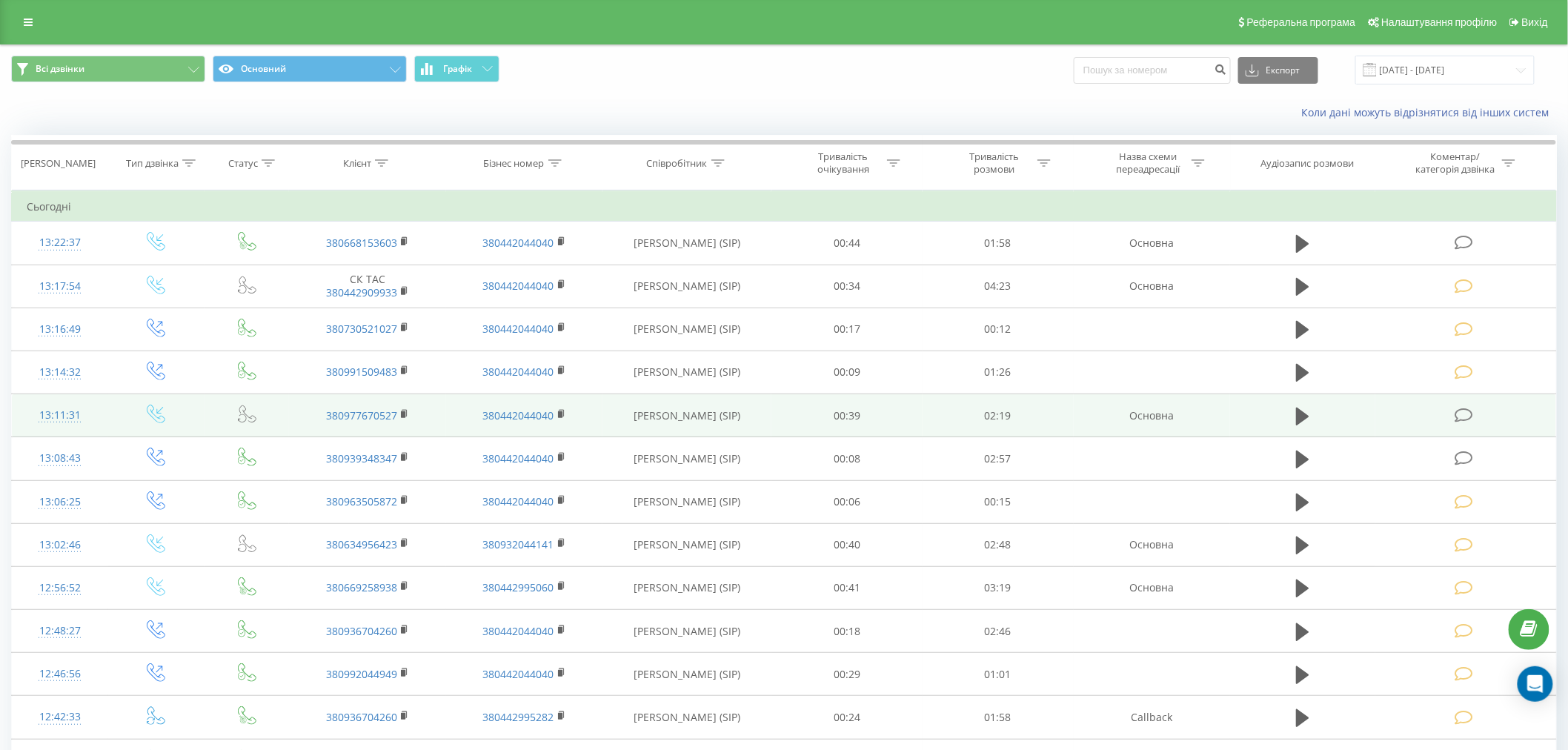
click at [1458, 415] on icon at bounding box center [1464, 415] width 19 height 16
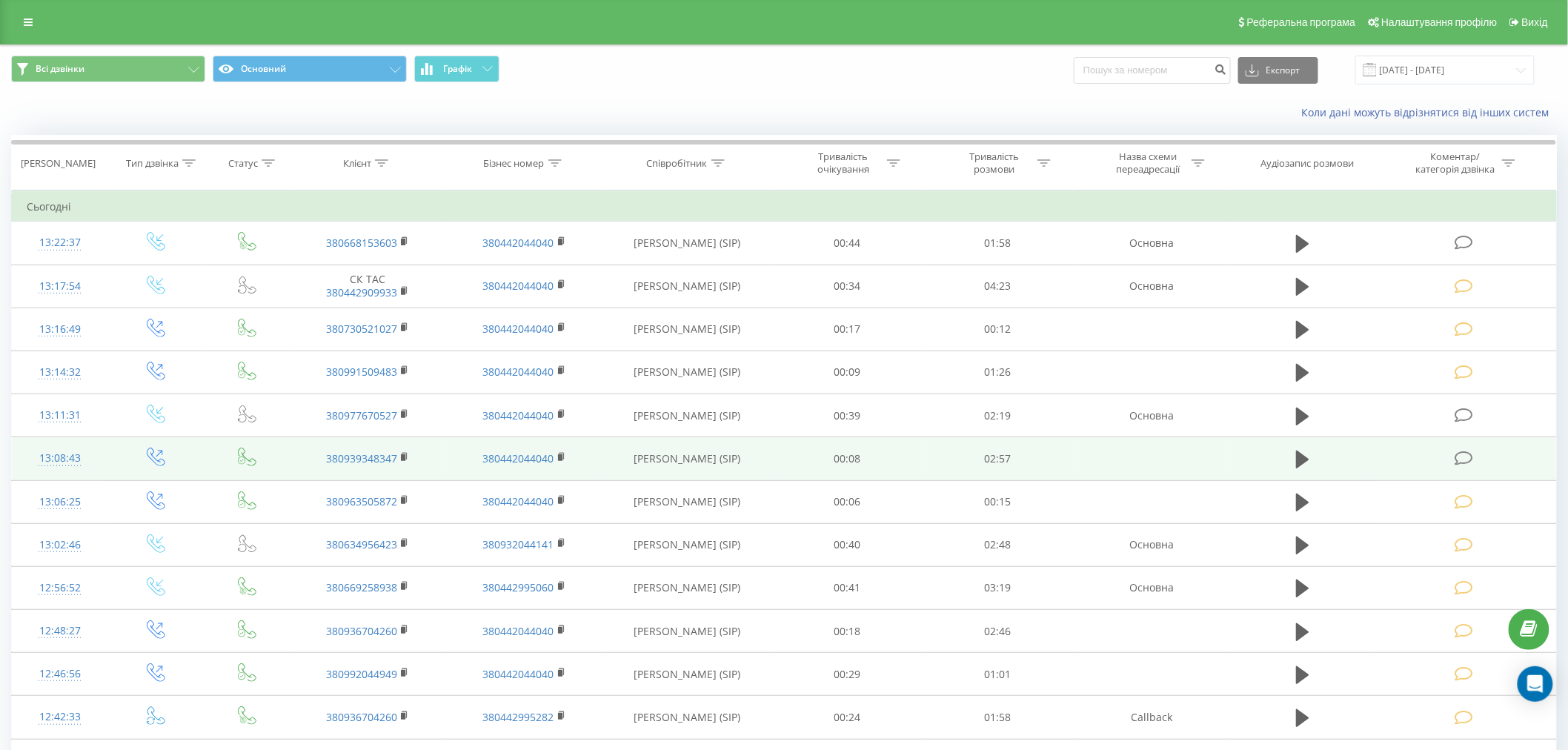
click at [1458, 458] on icon at bounding box center [1464, 458] width 19 height 16
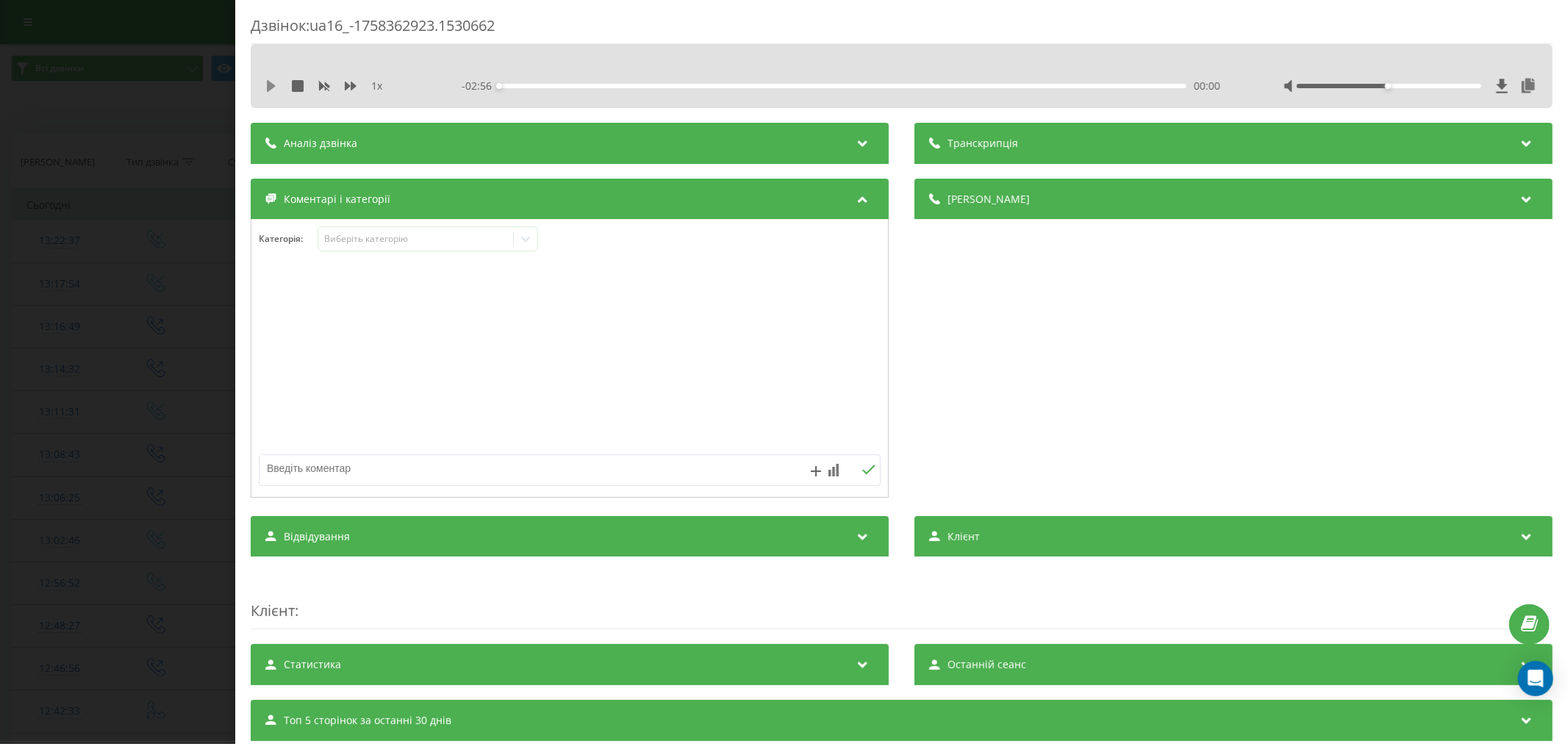
click at [265, 89] on icon at bounding box center [271, 86] width 12 height 12
click at [566, 89] on div "- 02:56 00:00 00:00" at bounding box center [843, 86] width 764 height 15
click at [565, 84] on div "00:17" at bounding box center [843, 86] width 688 height 5
click at [521, 84] on div "00:06" at bounding box center [843, 86] width 688 height 5
click at [594, 83] on div "- 02:47 00:08 00:08" at bounding box center [843, 86] width 764 height 15
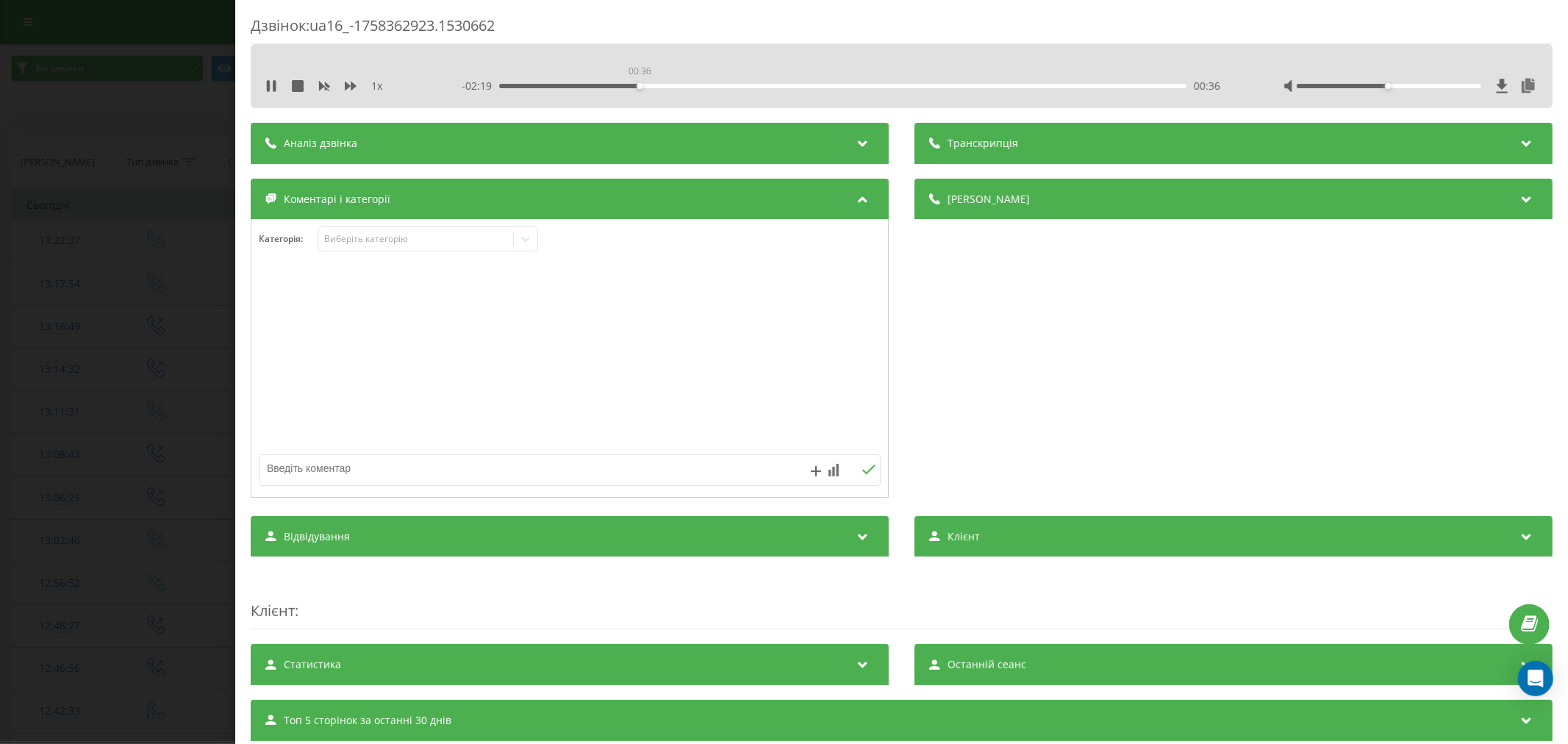
click at [637, 86] on div "00:36" at bounding box center [843, 86] width 688 height 5
click at [708, 85] on div "00:54" at bounding box center [843, 86] width 688 height 5
click at [797, 88] on div "- 01:59 00:56 00:56" at bounding box center [843, 86] width 764 height 15
click at [799, 82] on div "- 01:58 00:57 00:57" at bounding box center [843, 86] width 764 height 15
click at [799, 86] on div "01:18" at bounding box center [843, 86] width 688 height 5
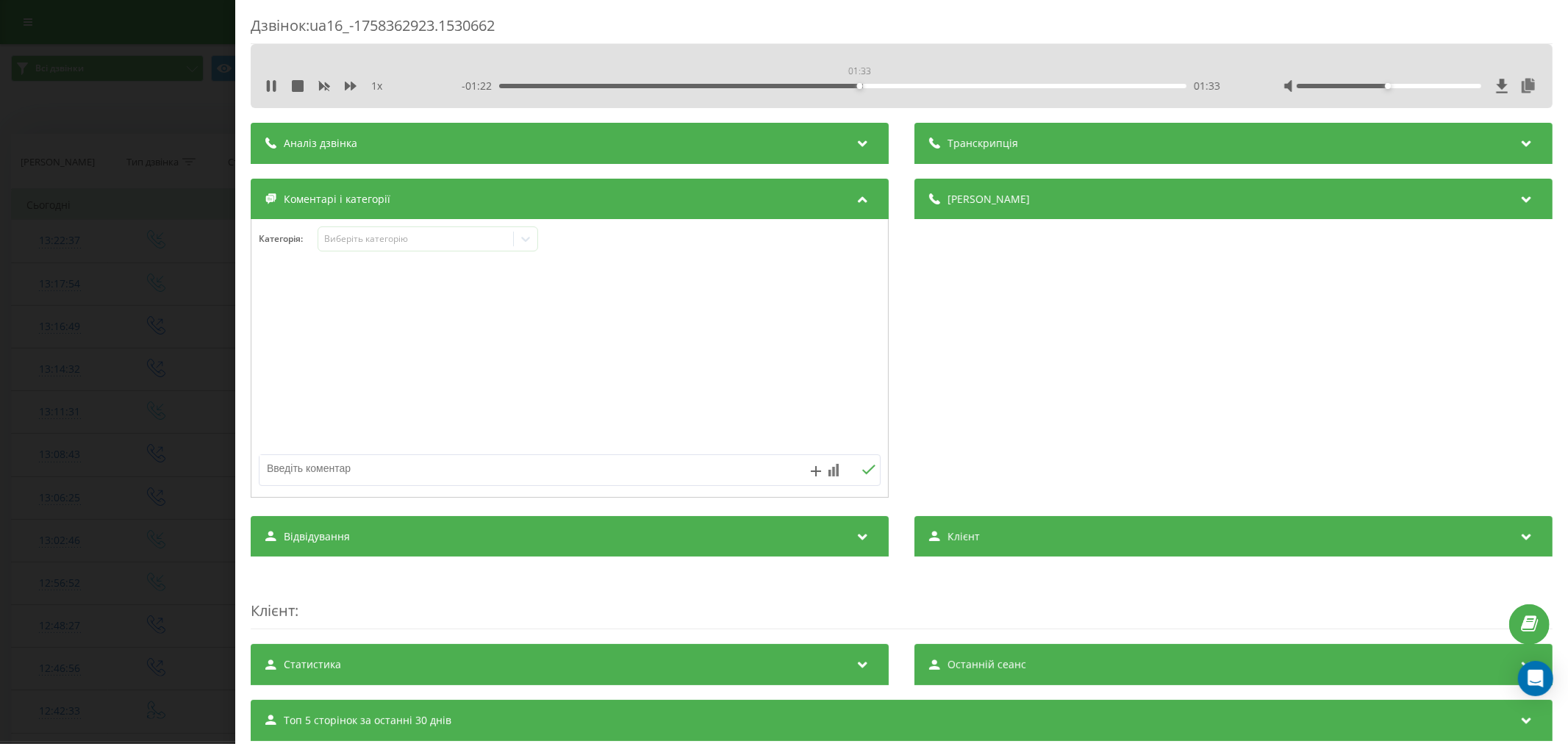
click at [857, 84] on div "01:33" at bounding box center [843, 86] width 688 height 5
click at [1022, 85] on div "02:15" at bounding box center [843, 86] width 688 height 5
click at [1067, 85] on div "02:27" at bounding box center [843, 86] width 688 height 5
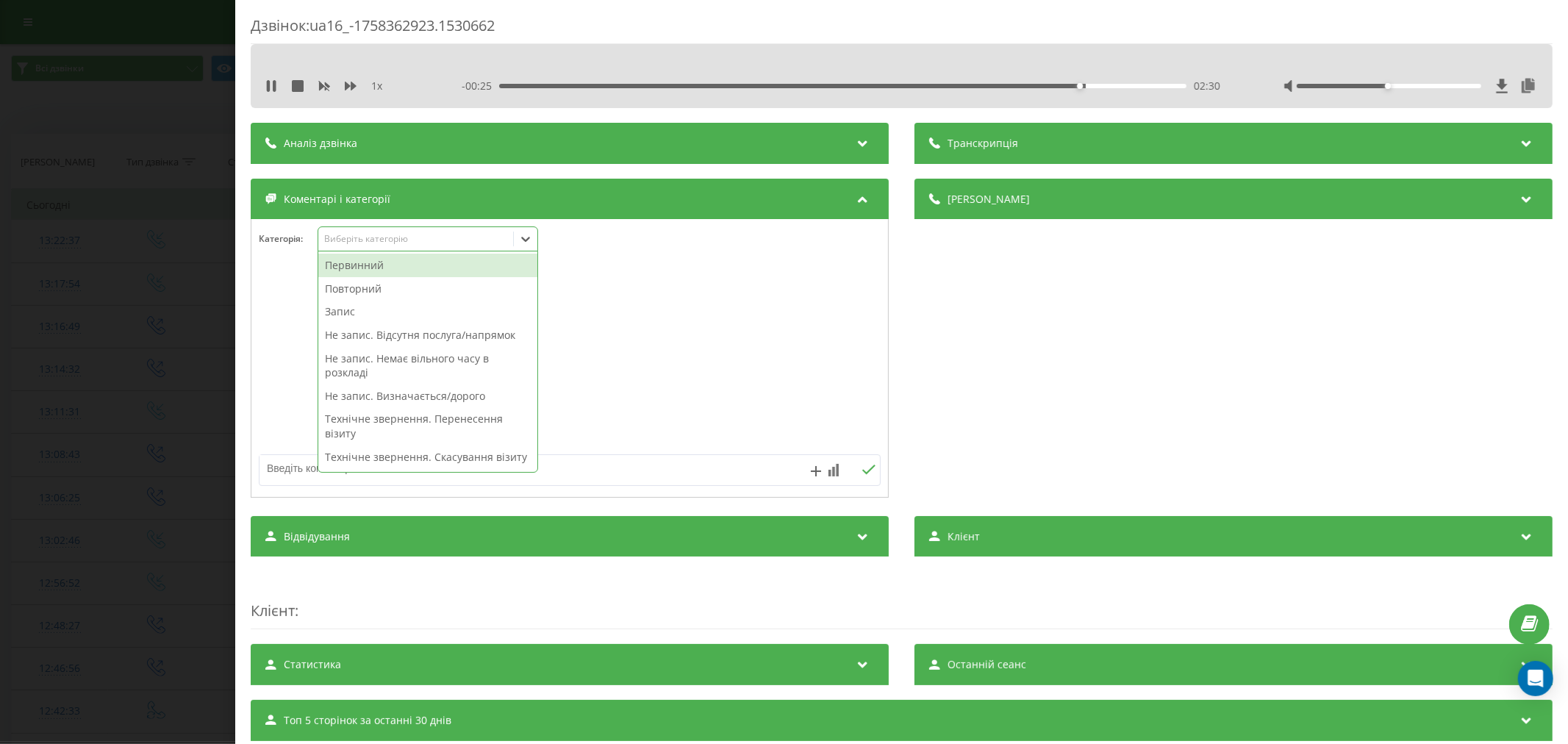
click at [408, 238] on div "Виберіть категорію" at bounding box center [415, 238] width 184 height 12
click at [1130, 89] on div "- 00:21 02:34 02:34" at bounding box center [843, 86] width 764 height 15
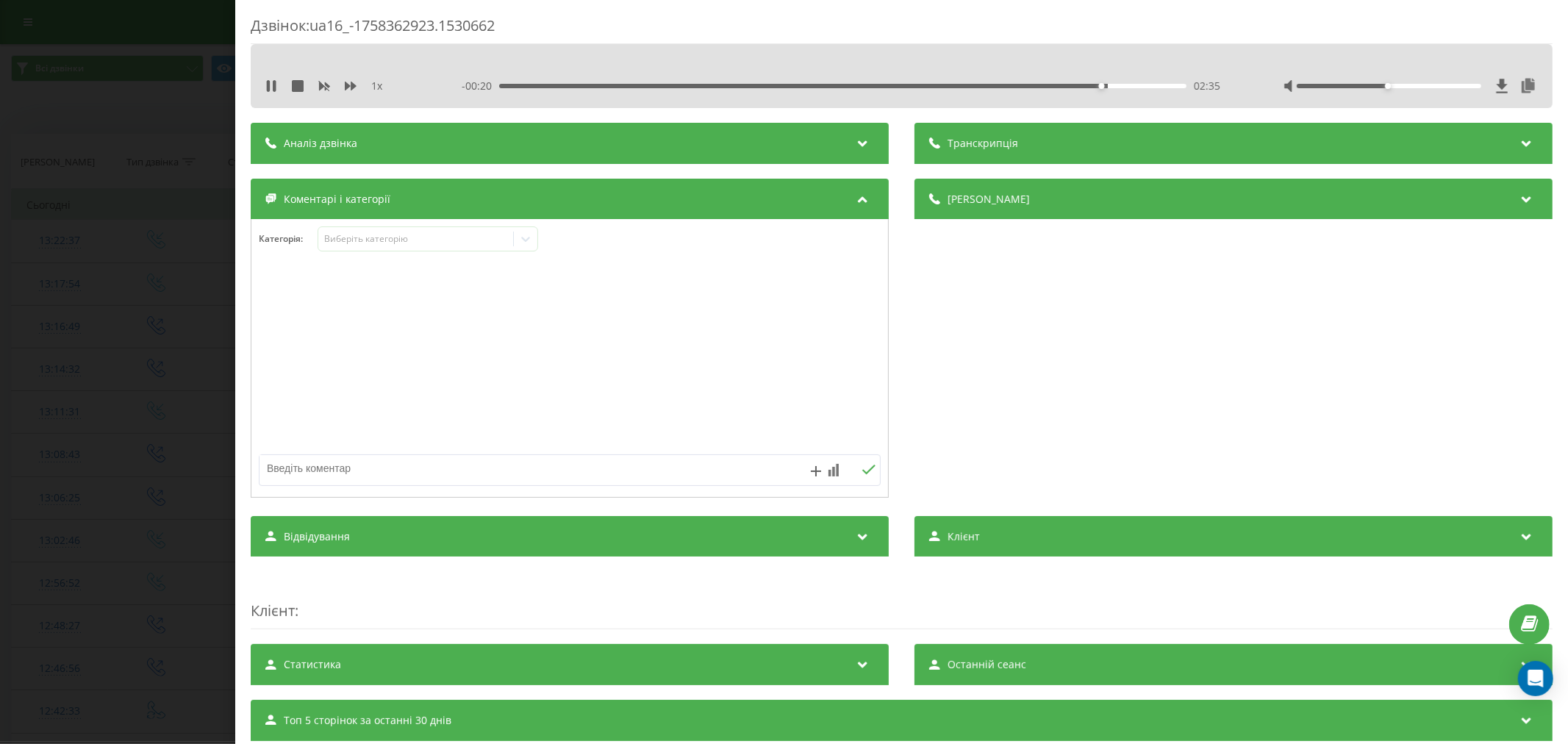
click at [1135, 86] on div "02:35" at bounding box center [843, 86] width 688 height 5
click at [349, 230] on div "Виберіть категорію" at bounding box center [428, 238] width 221 height 25
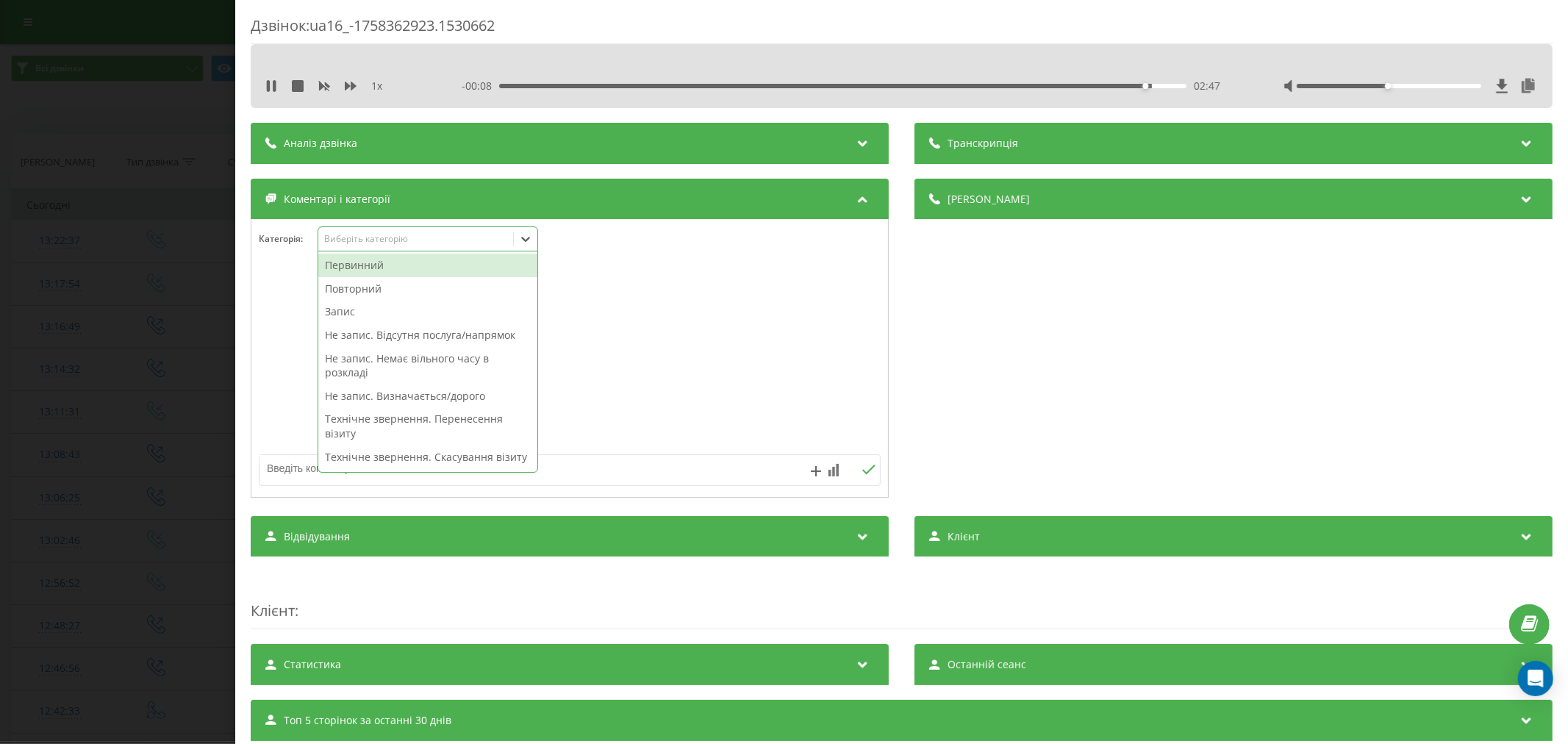
click at [371, 265] on div "Первинний" at bounding box center [428, 265] width 219 height 23
click at [386, 328] on div "Не запис. Немає вільного часу в розкладі" at bounding box center [428, 342] width 219 height 38
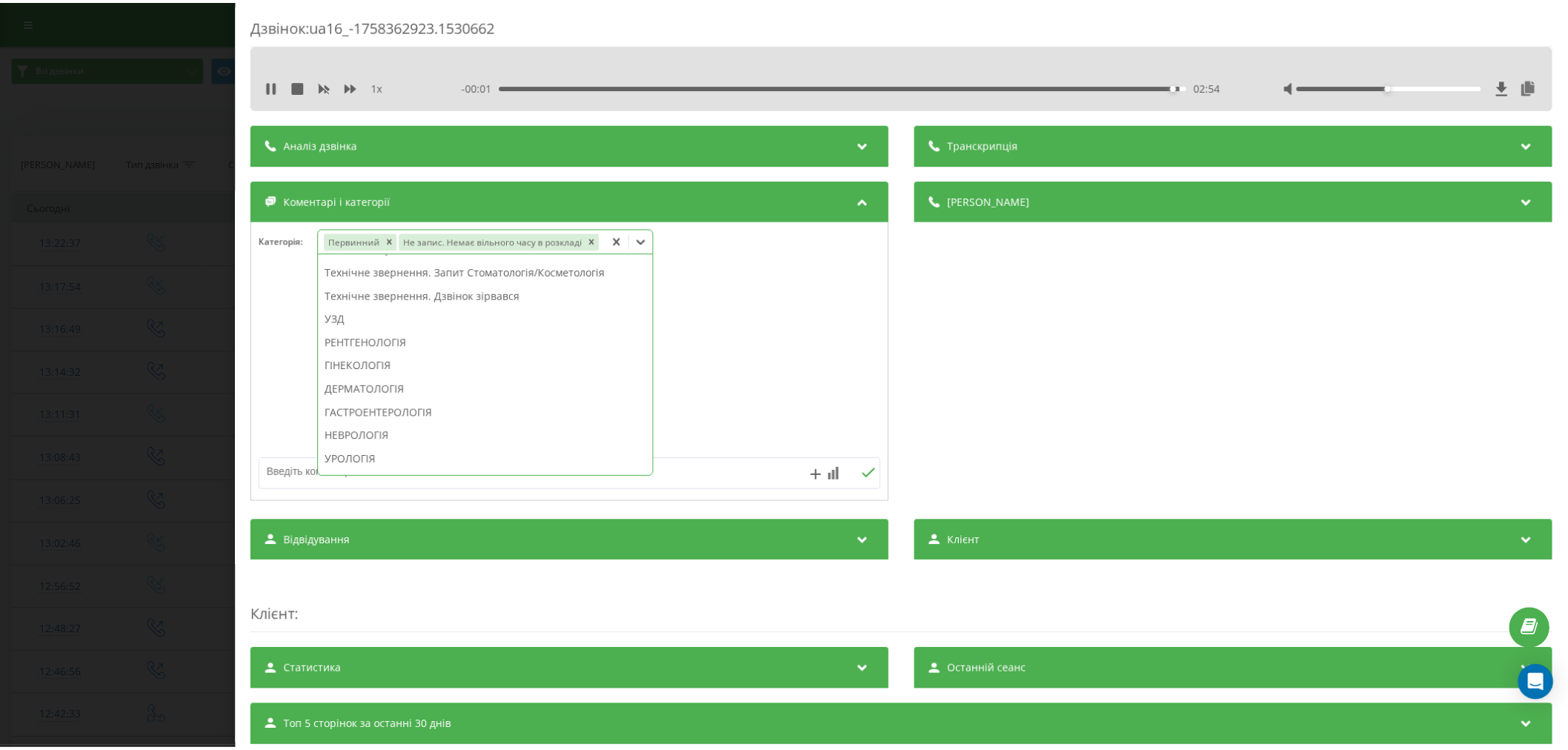
scroll to position [412, 0]
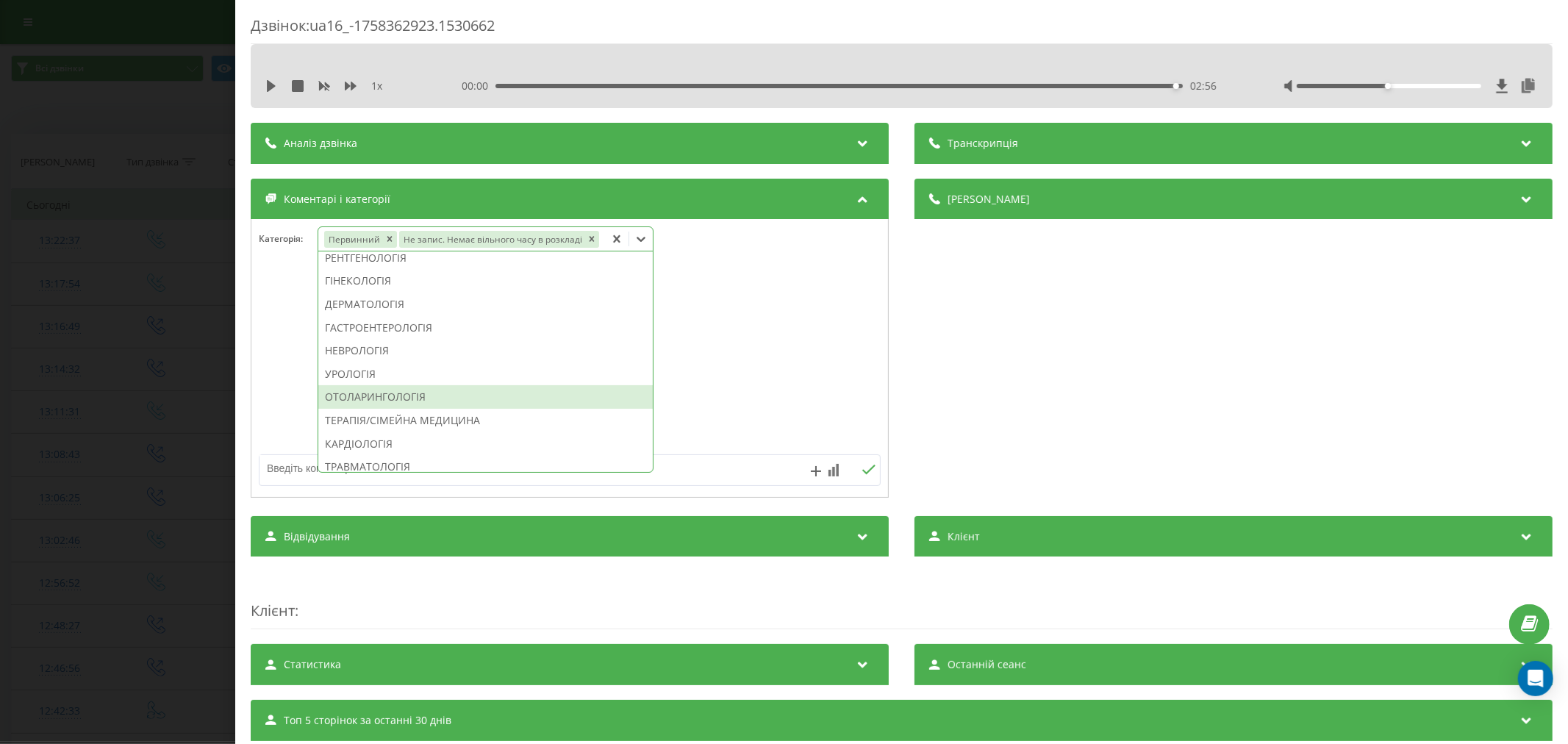
click at [379, 394] on div "ОТОЛАРИНГОЛОГІЯ" at bounding box center [485, 397] width 334 height 23
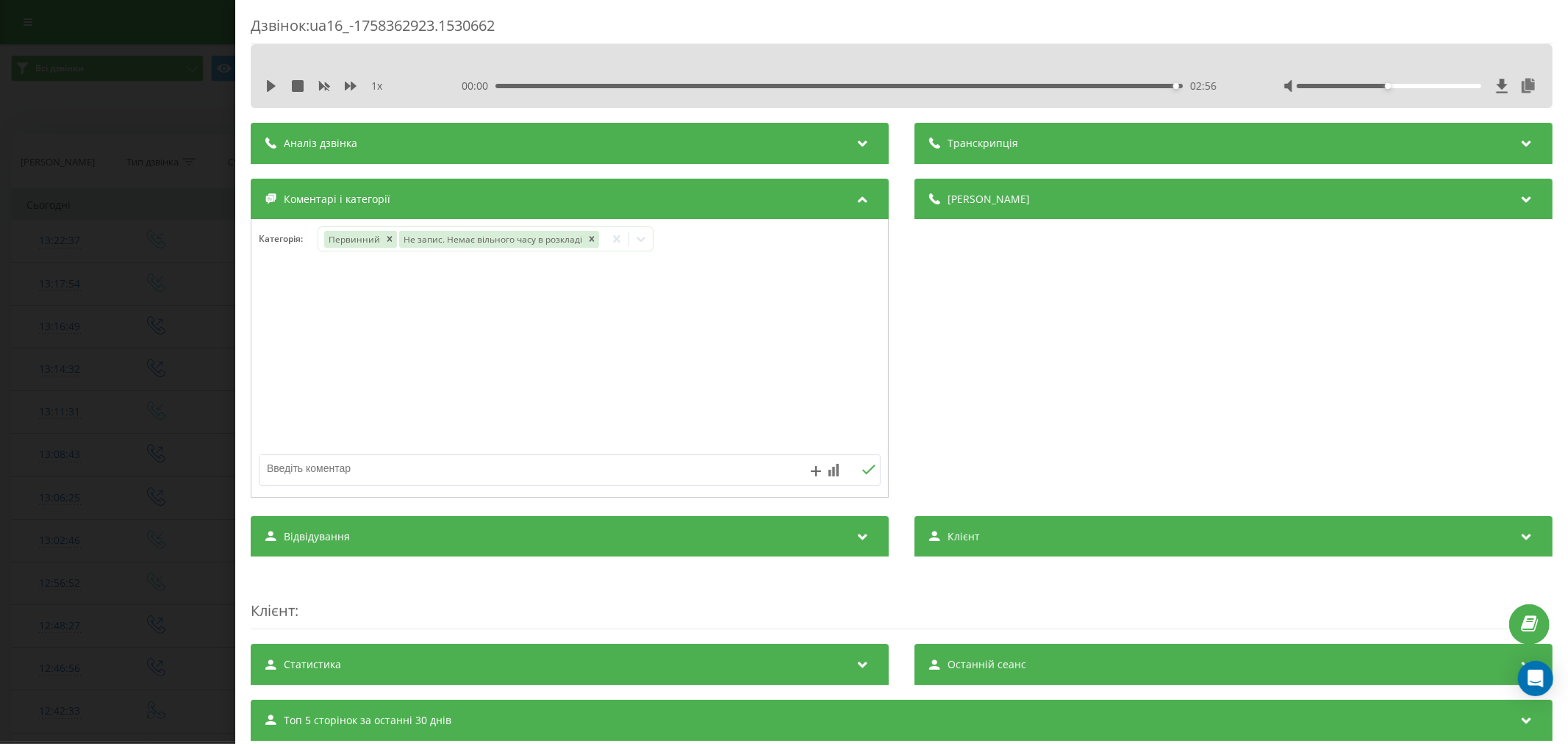
click at [698, 383] on div at bounding box center [569, 359] width 637 height 177
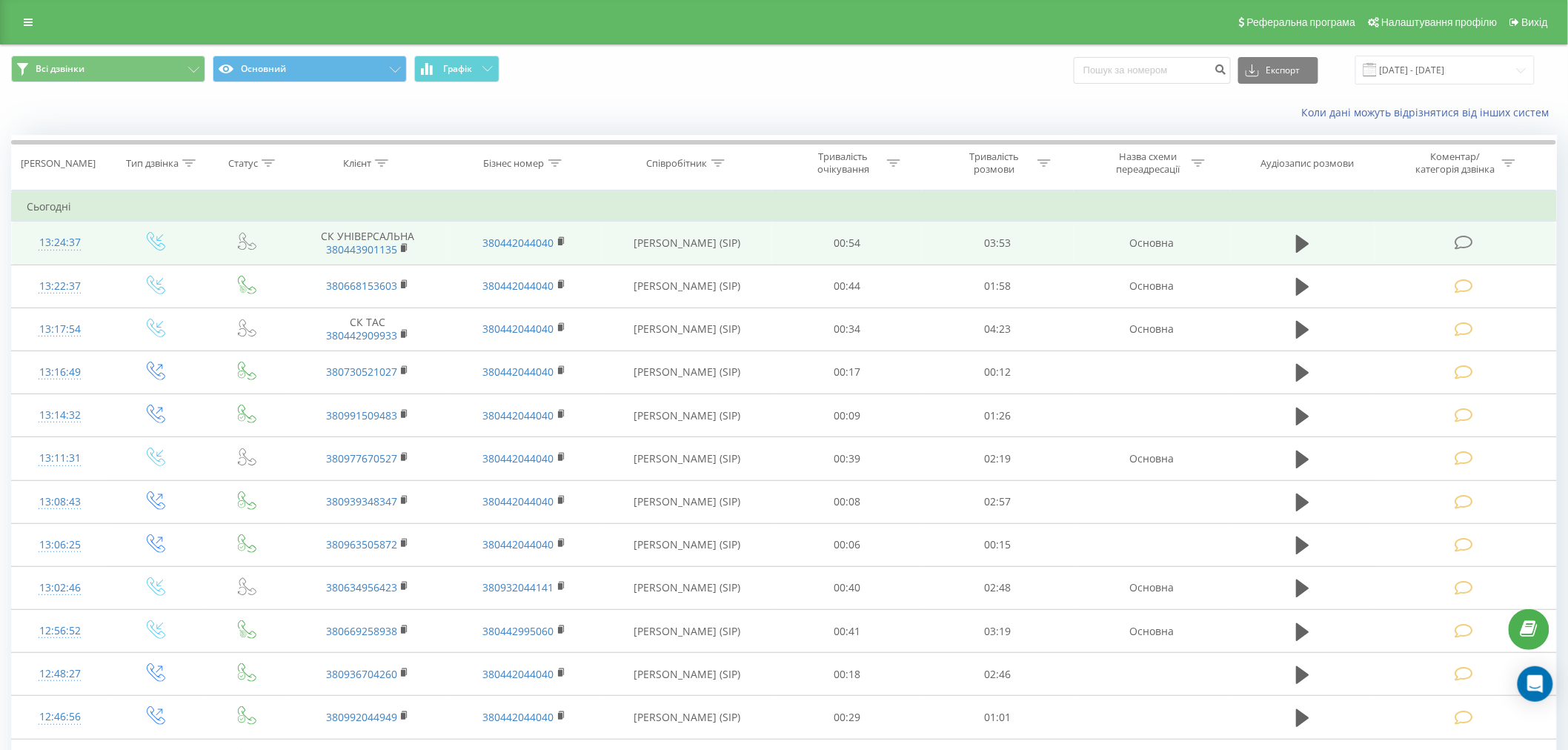
click at [1465, 249] on icon at bounding box center [1464, 243] width 19 height 16
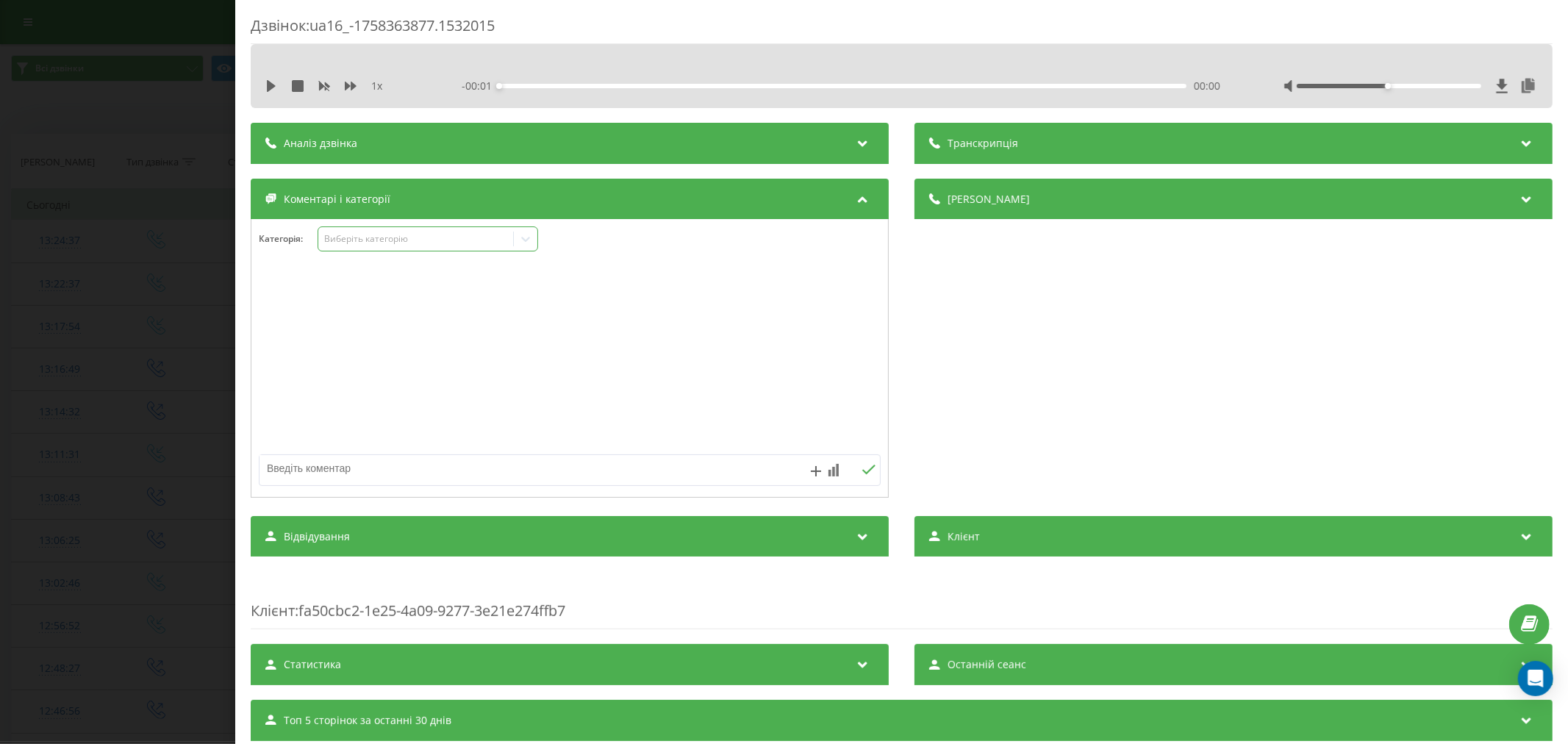
click at [355, 234] on div "Виберіть категорію" at bounding box center [415, 238] width 184 height 12
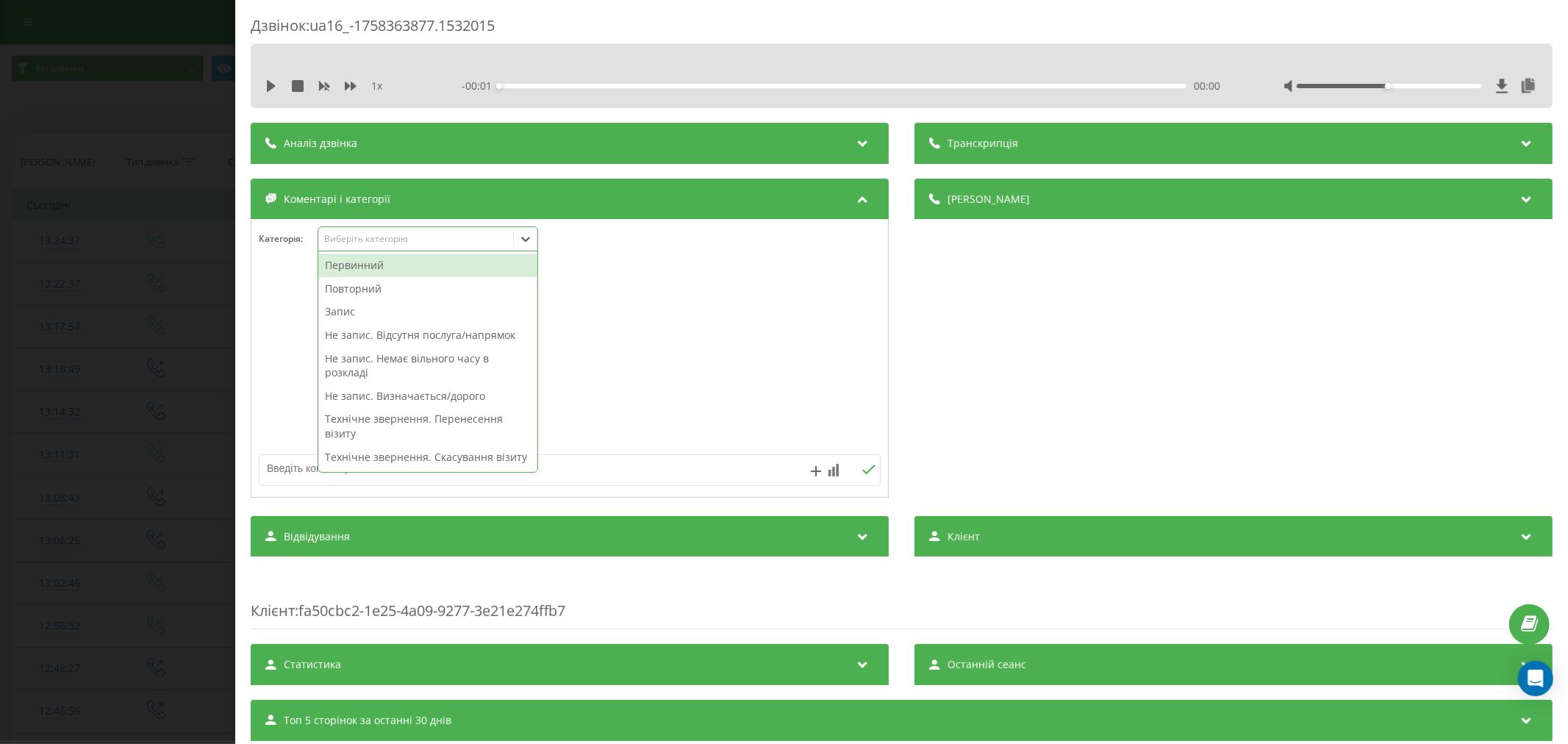
click at [369, 265] on div "Первинний" at bounding box center [428, 265] width 219 height 23
click at [724, 316] on div at bounding box center [569, 359] width 637 height 177
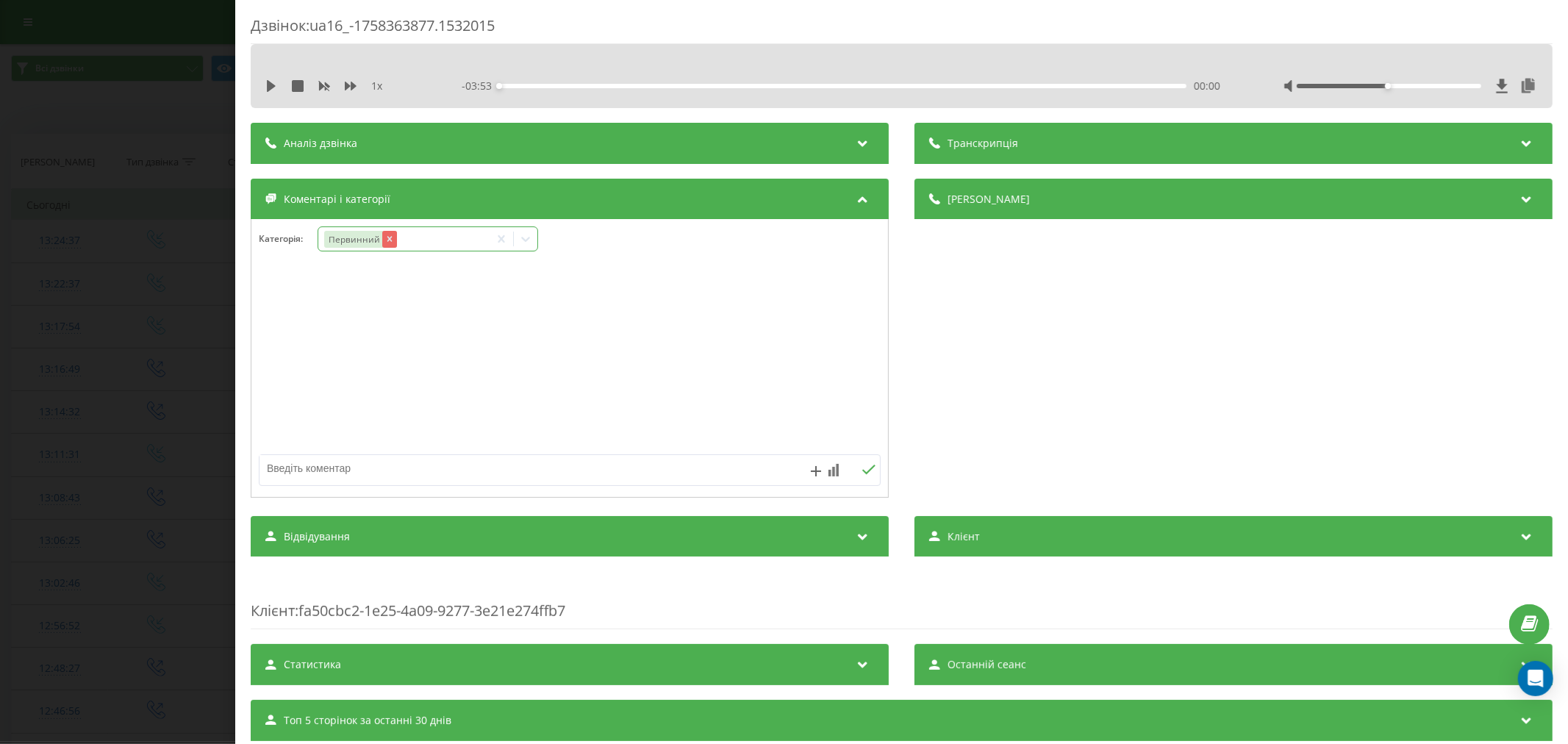
click at [386, 244] on icon "Remove Первинний" at bounding box center [388, 238] width 10 height 10
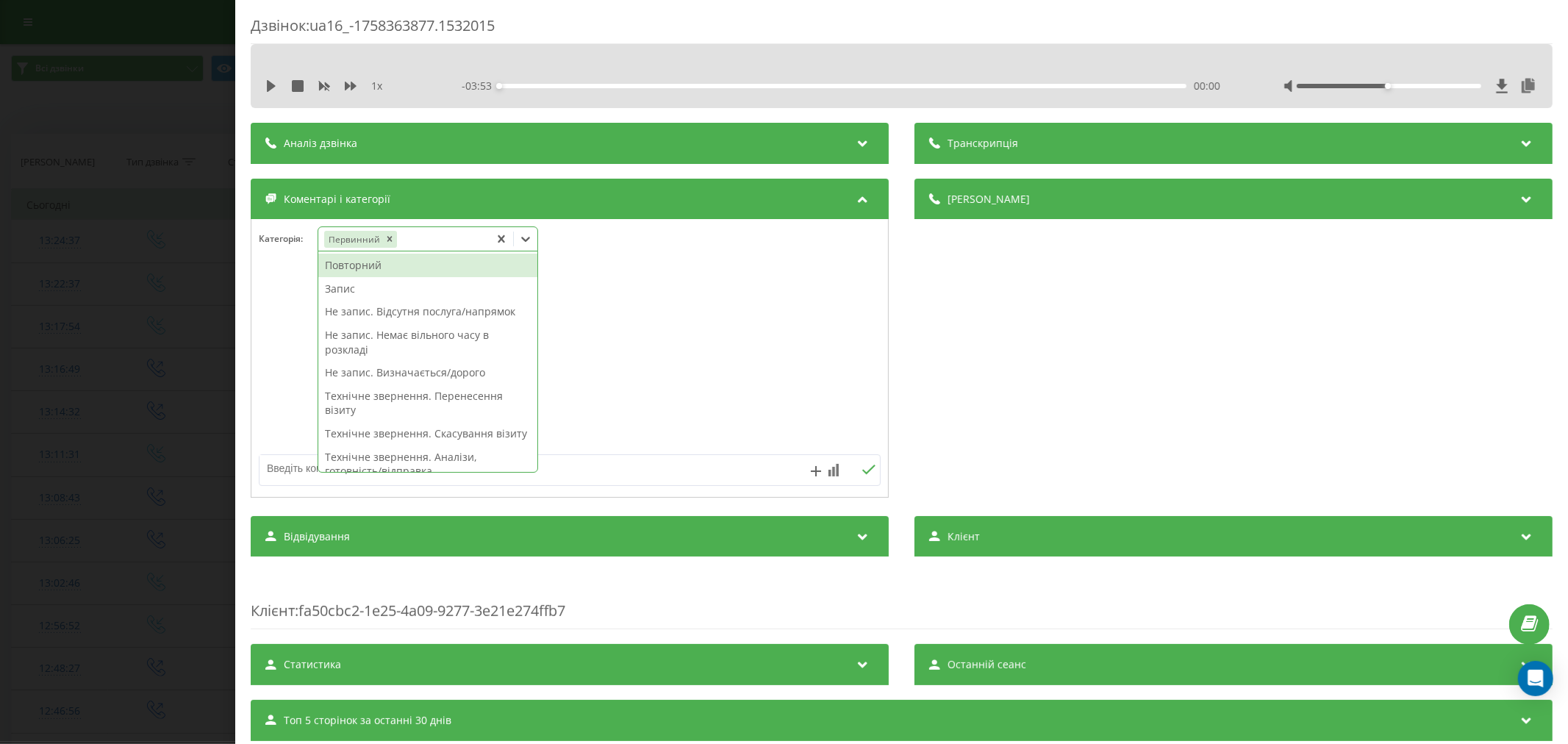
click at [531, 243] on icon at bounding box center [525, 238] width 15 height 15
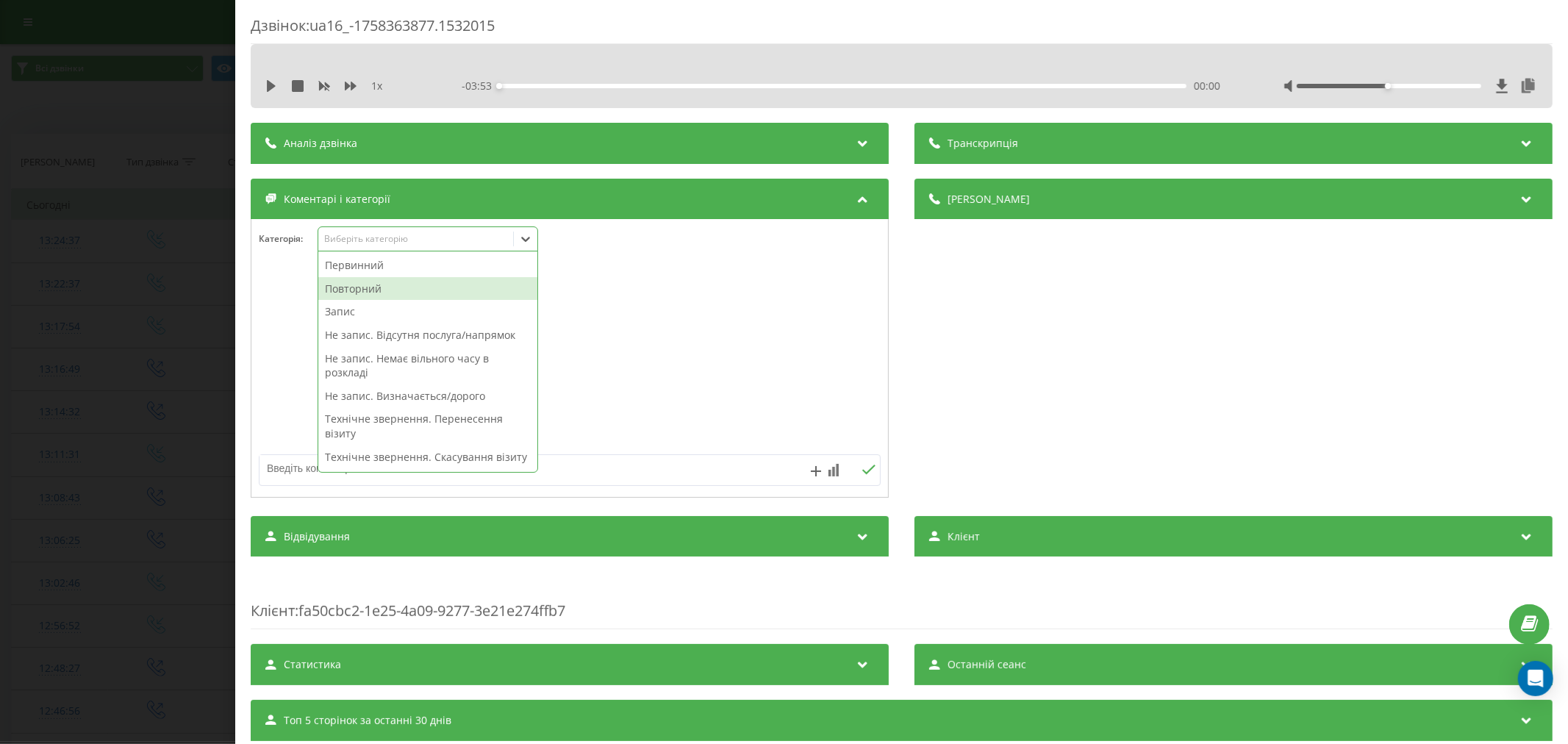
click at [384, 287] on div "Повторний" at bounding box center [428, 289] width 219 height 23
click at [362, 298] on div "Запис" at bounding box center [428, 289] width 219 height 23
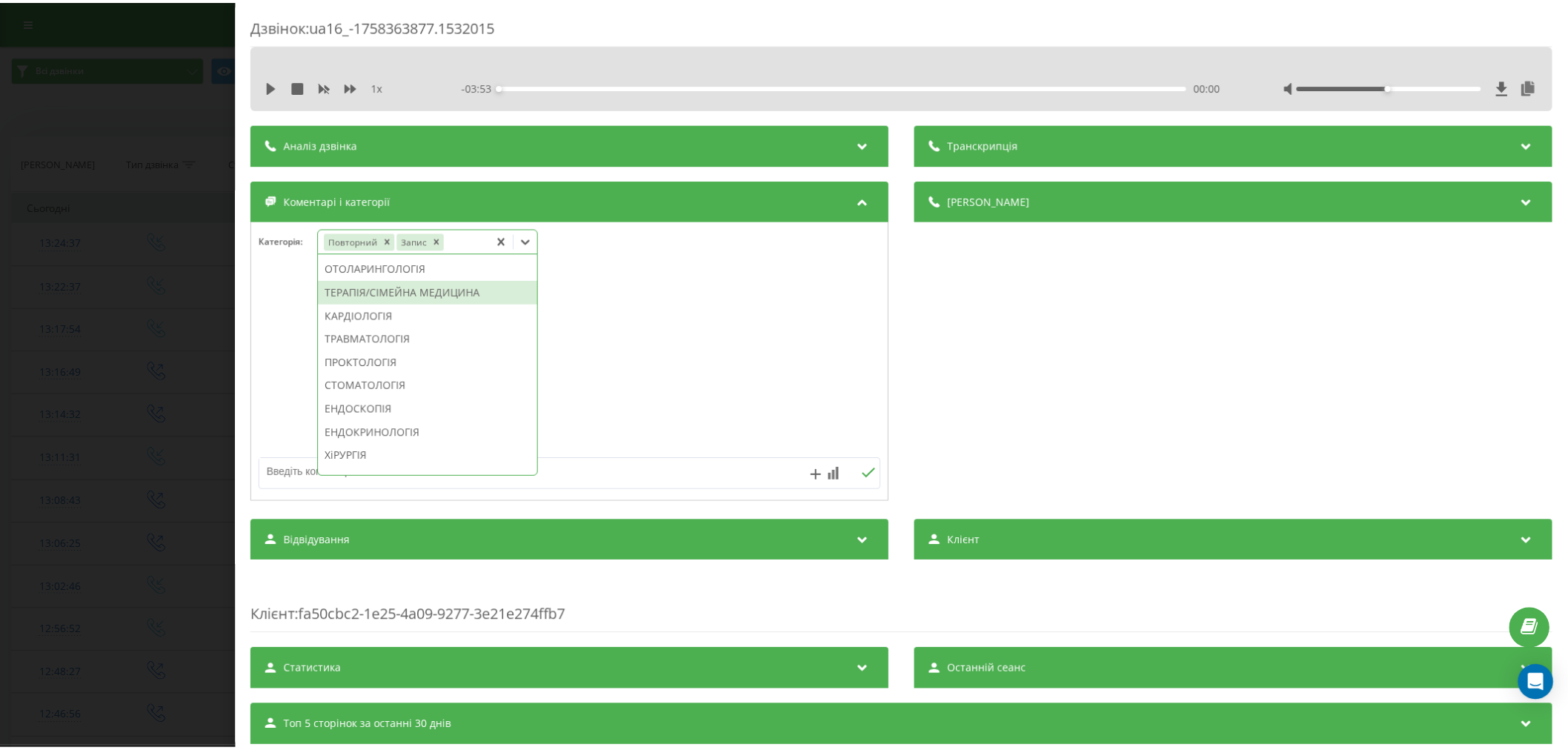
scroll to position [635, 0]
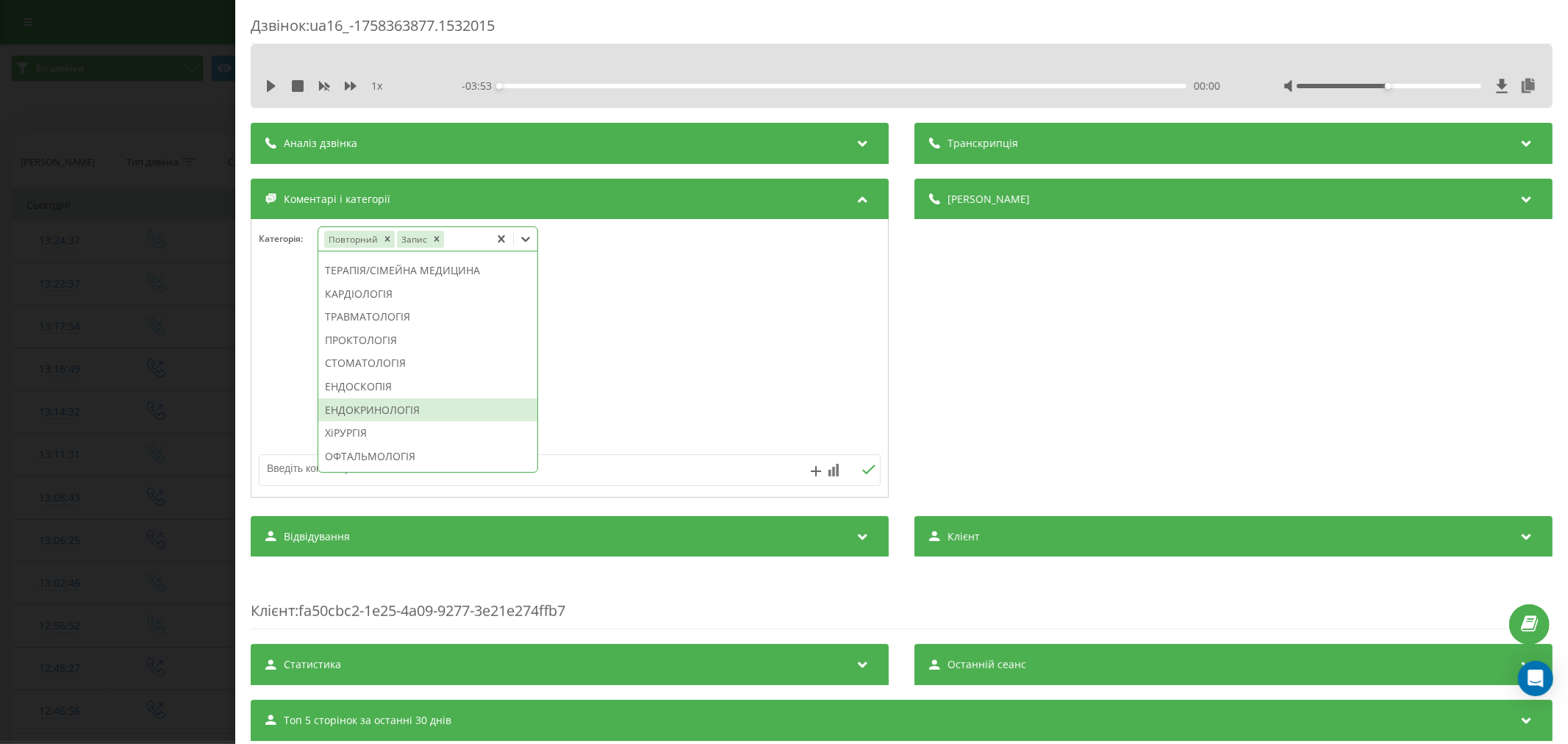
click at [361, 422] on div "ЕНДОКРИНОЛОГІЯ" at bounding box center [428, 410] width 219 height 23
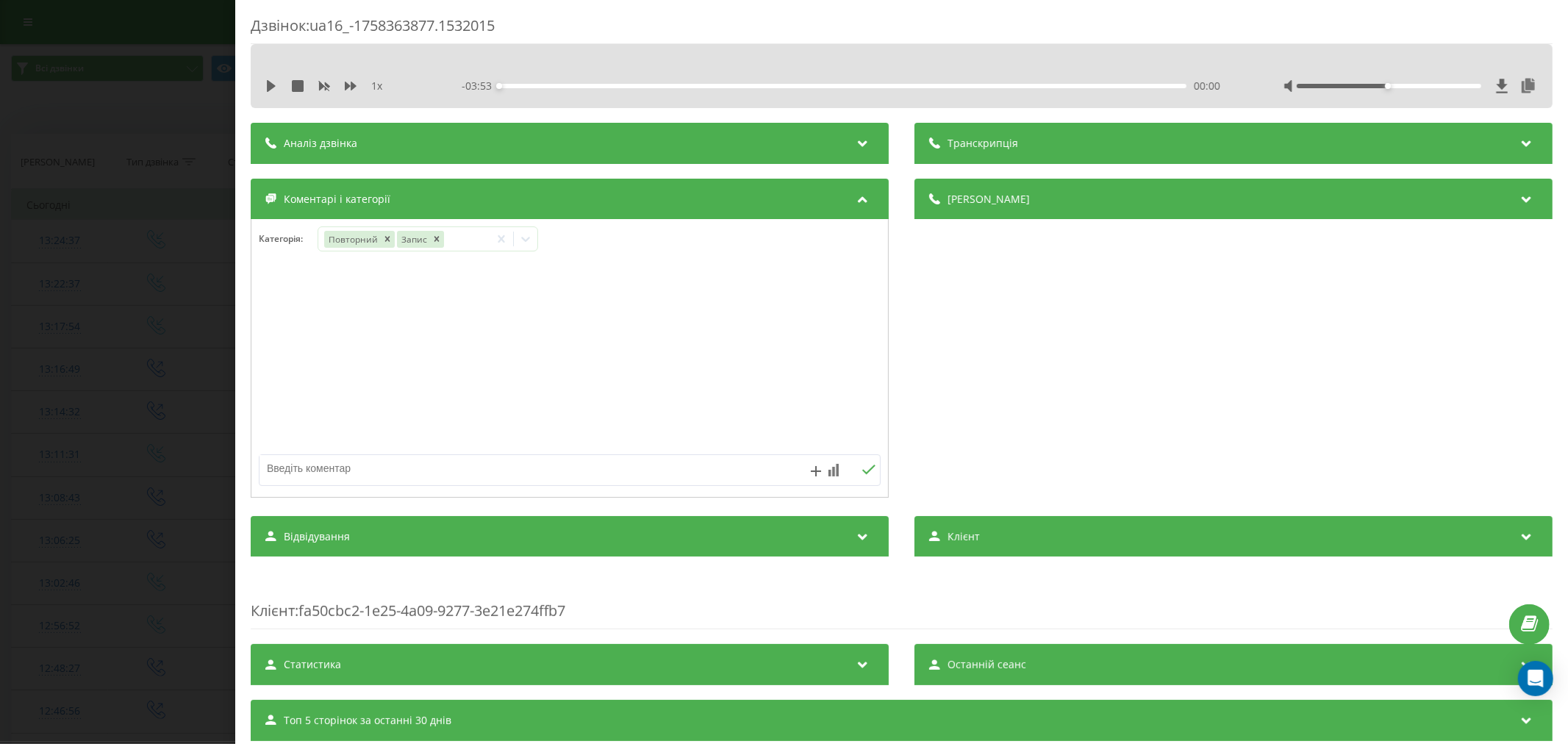
click at [803, 353] on div at bounding box center [569, 359] width 637 height 177
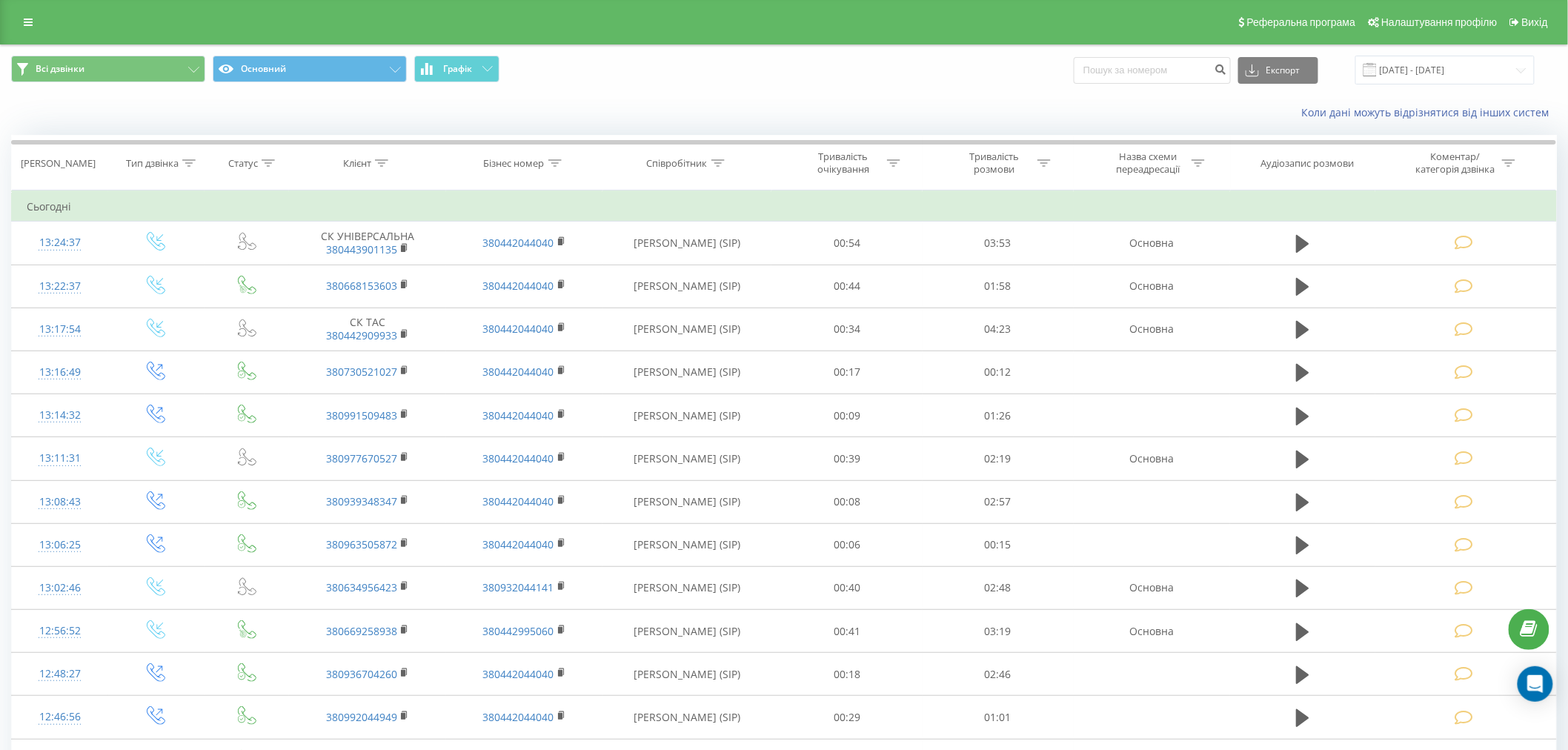
scroll to position [606, 0]
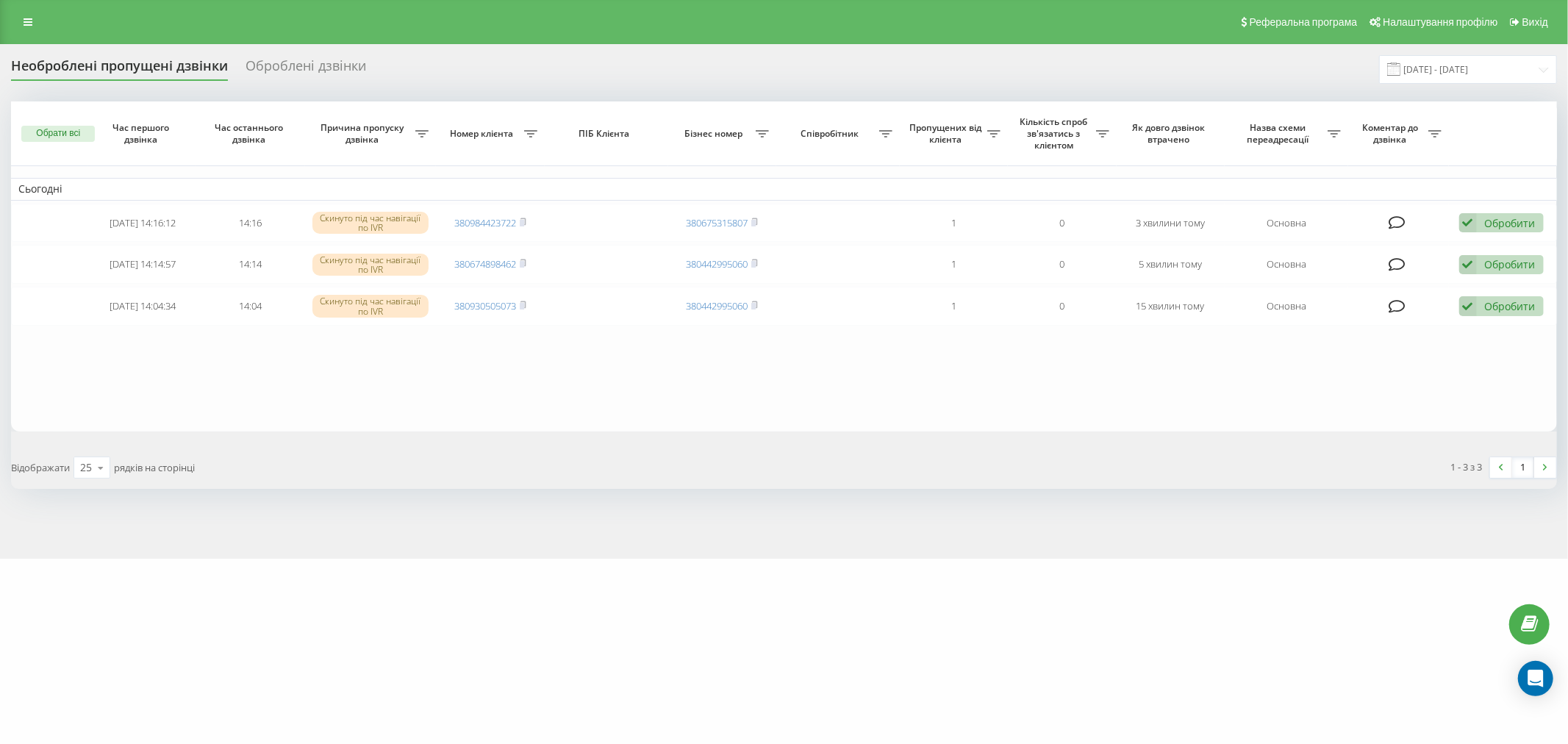
drag, startPoint x: 566, startPoint y: 362, endPoint x: 468, endPoint y: 351, distance: 98.6
click at [468, 351] on table "Сьогодні 2025-09-20 14:16:12 14:16 Скинуто під час навігації по IVR 38098442372…" at bounding box center [784, 266] width 1546 height 330
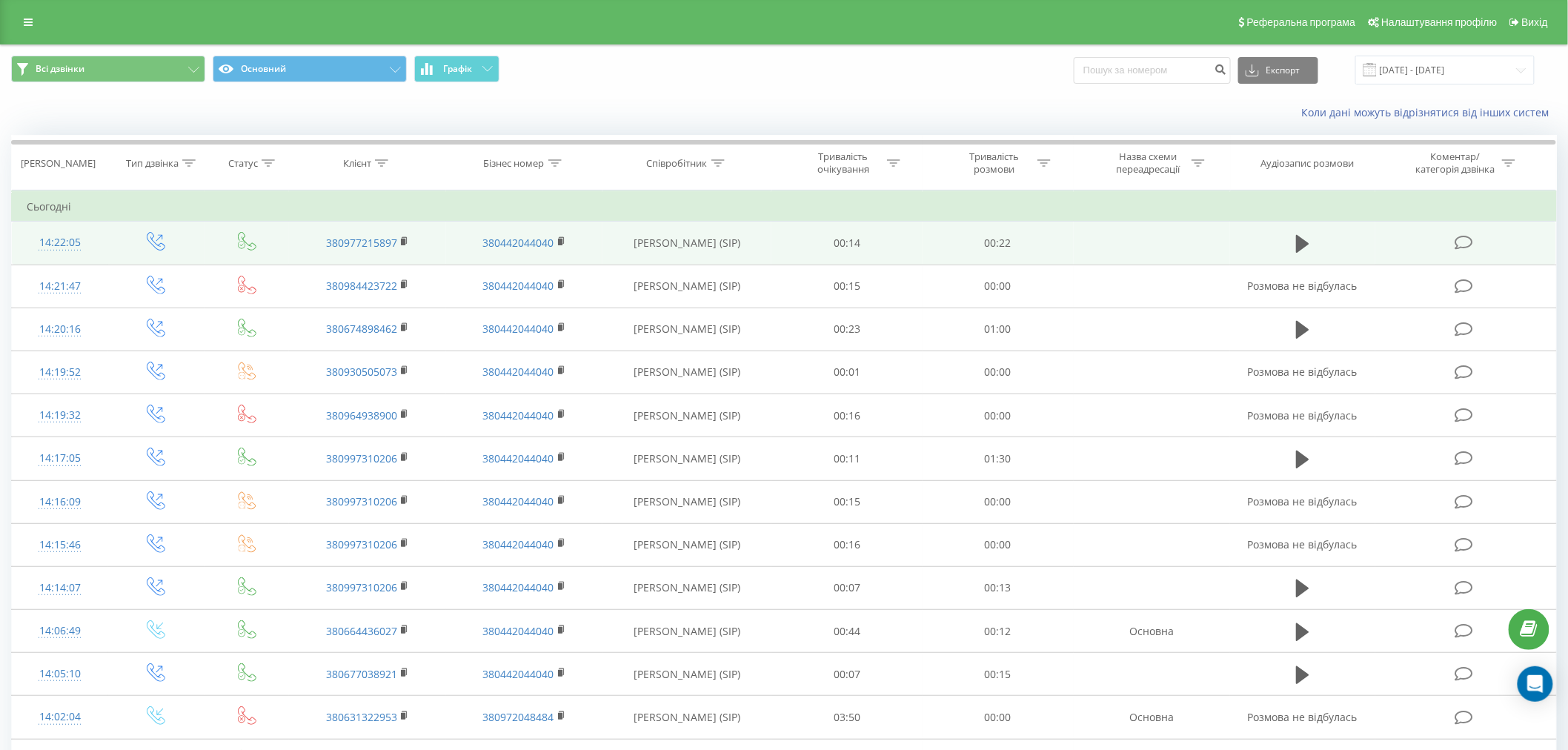
click at [1463, 242] on icon at bounding box center [1464, 243] width 19 height 16
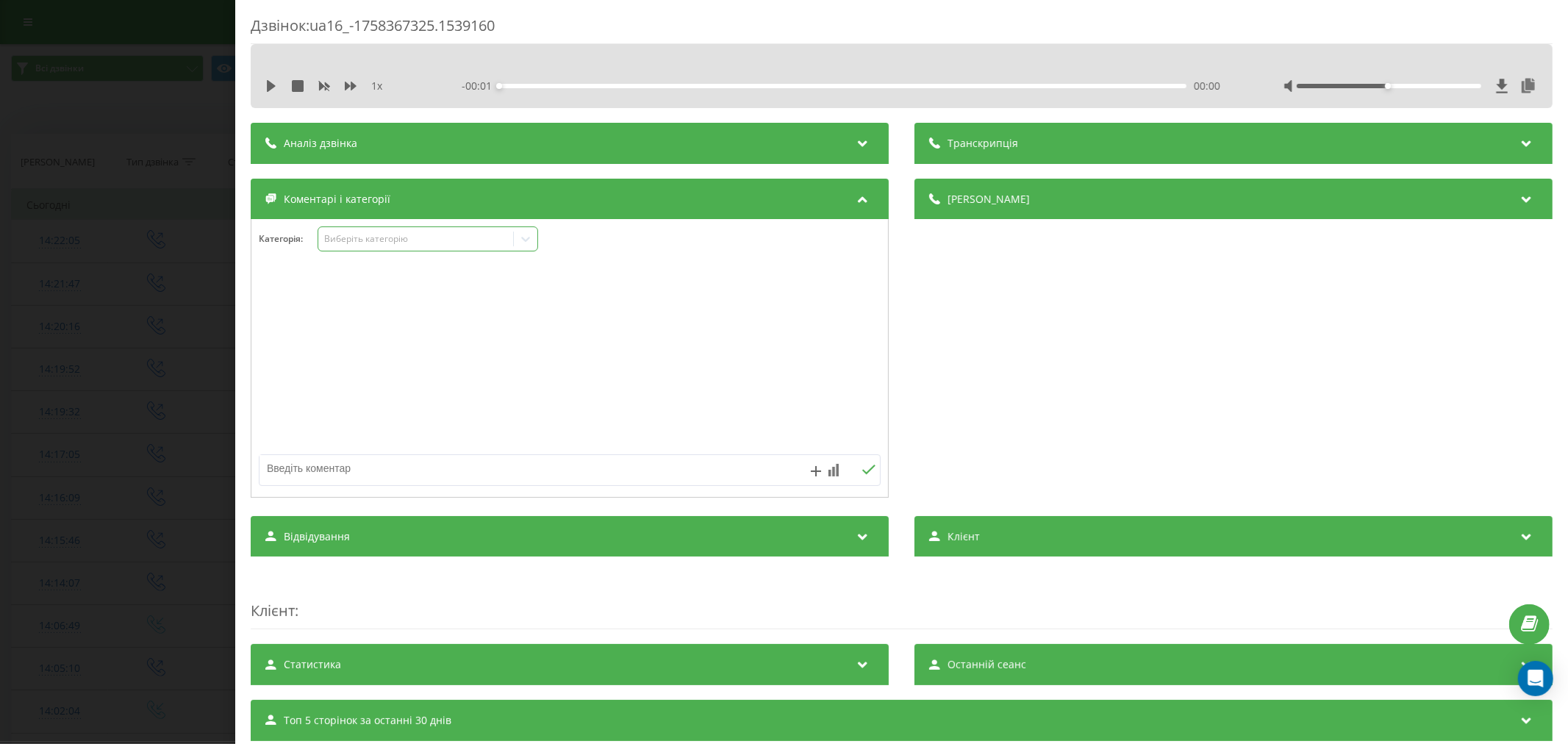
click at [377, 241] on div "Виберіть категорію" at bounding box center [415, 238] width 184 height 12
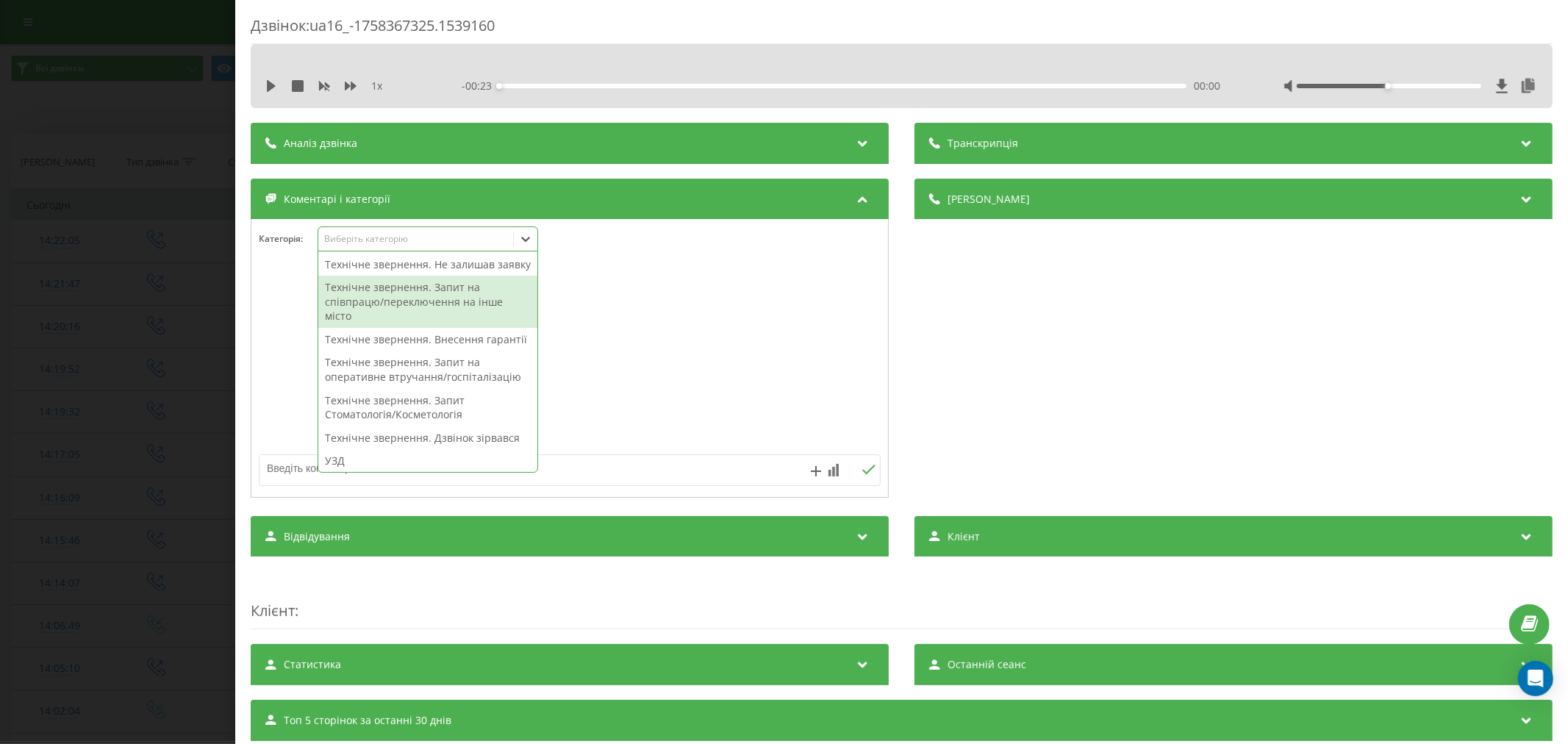
scroll to position [408, 0]
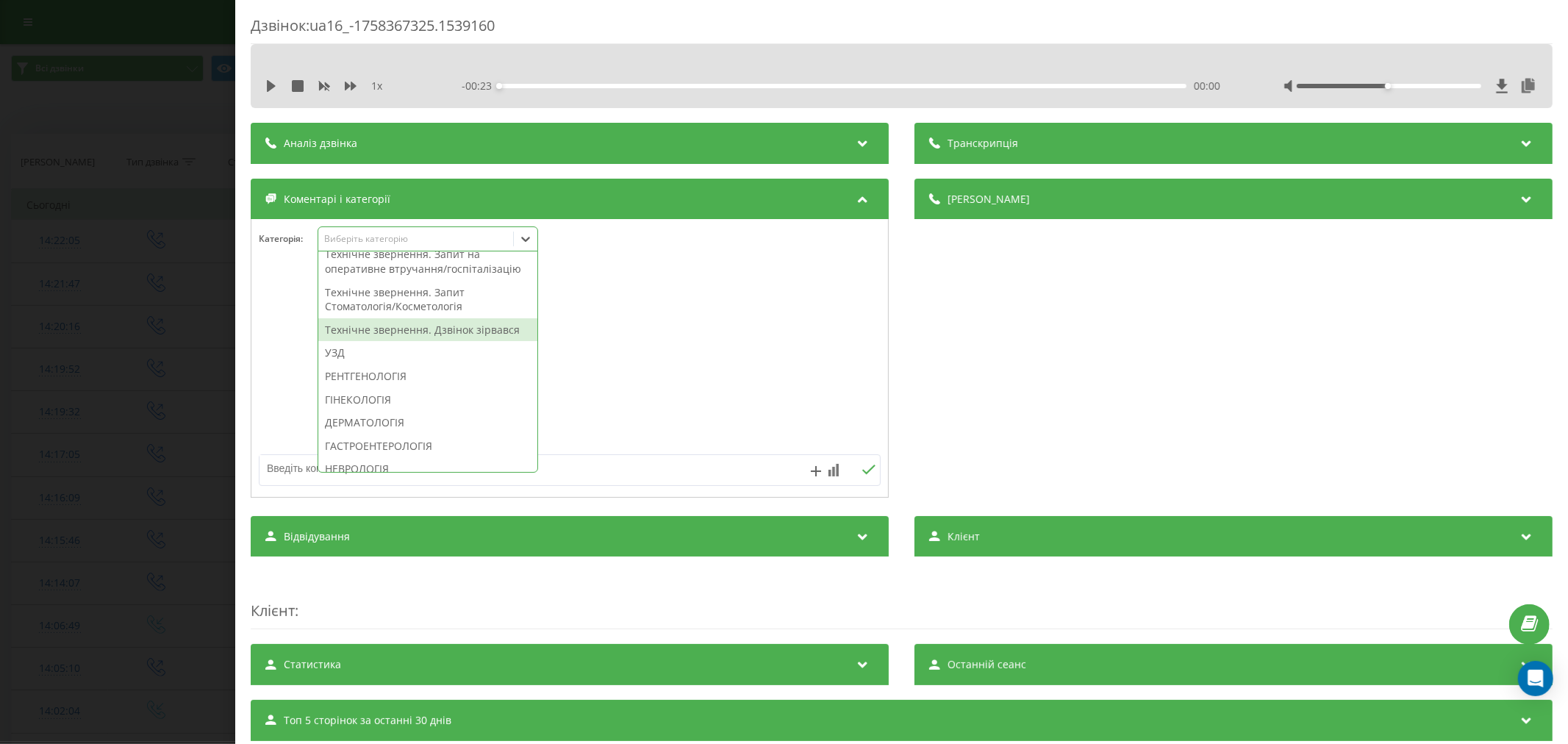
click at [414, 342] on div "Технічне звернення. Дзвінок зірвався" at bounding box center [428, 330] width 219 height 23
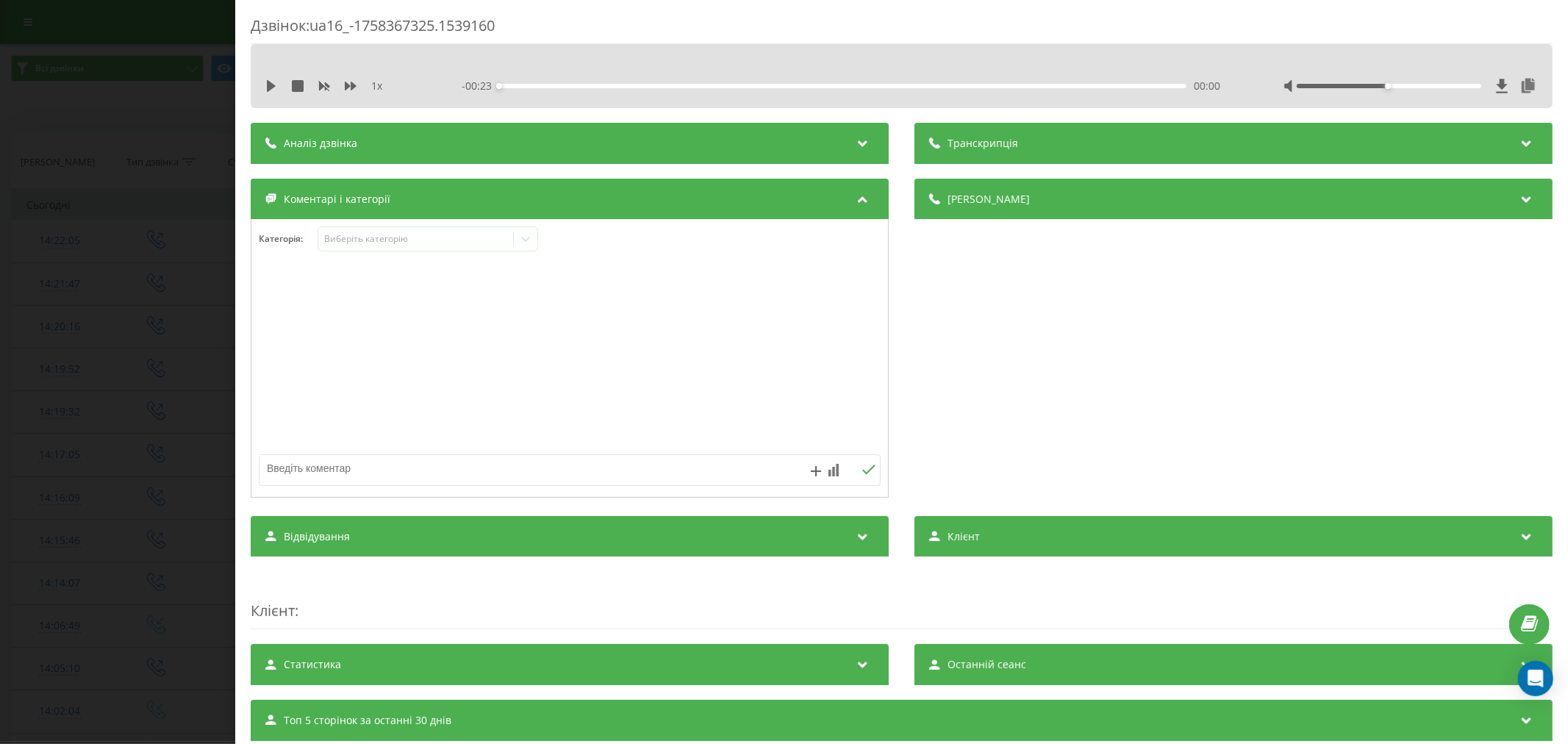
click at [708, 376] on div at bounding box center [569, 359] width 637 height 177
click at [582, 462] on textarea at bounding box center [507, 468] width 496 height 26
type textarea "лід. уже записал"
click at [863, 475] on icon at bounding box center [869, 469] width 14 height 10
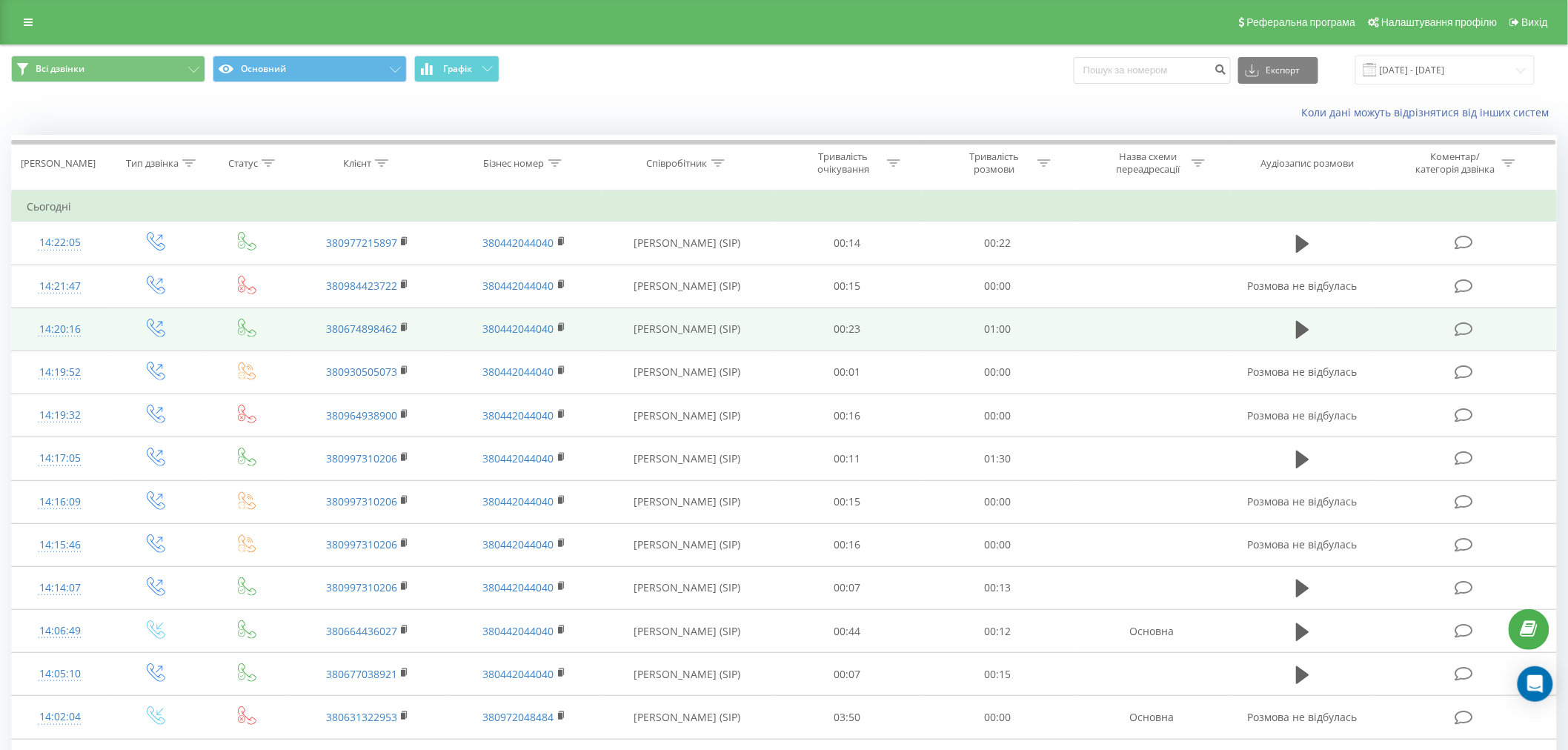
click at [1473, 328] on icon at bounding box center [1464, 329] width 19 height 16
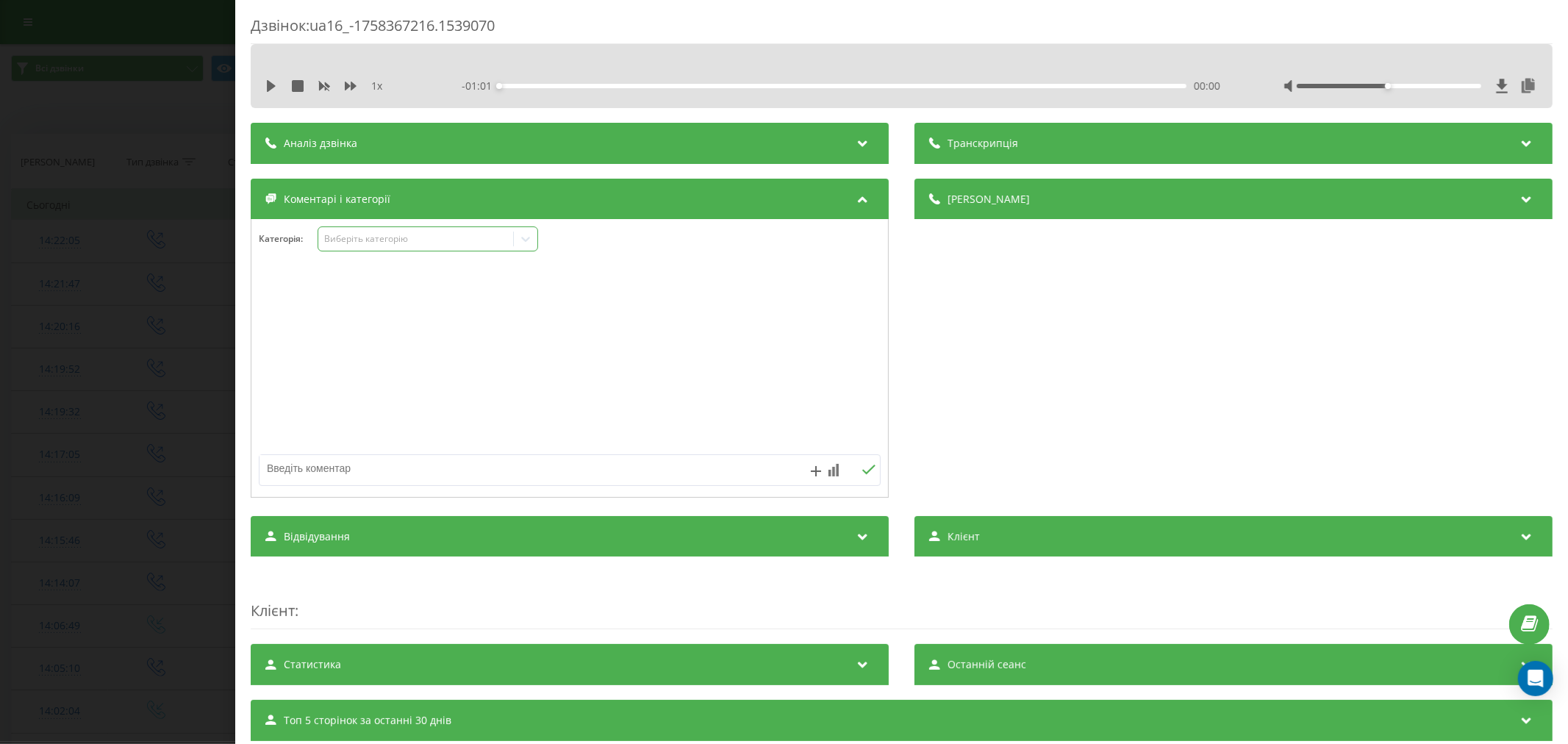
click at [439, 247] on div "Виберіть категорію" at bounding box center [428, 238] width 221 height 25
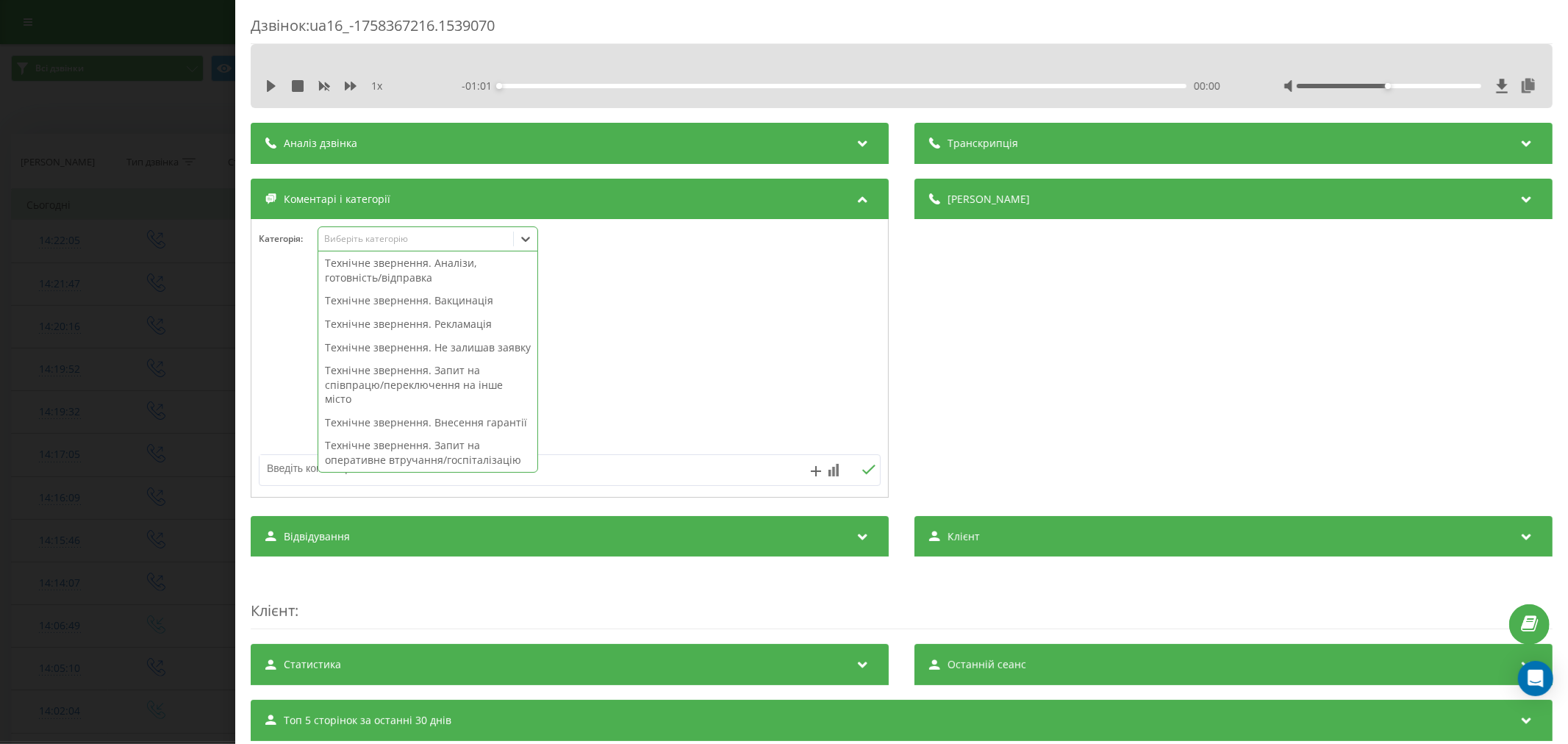
scroll to position [408, 0]
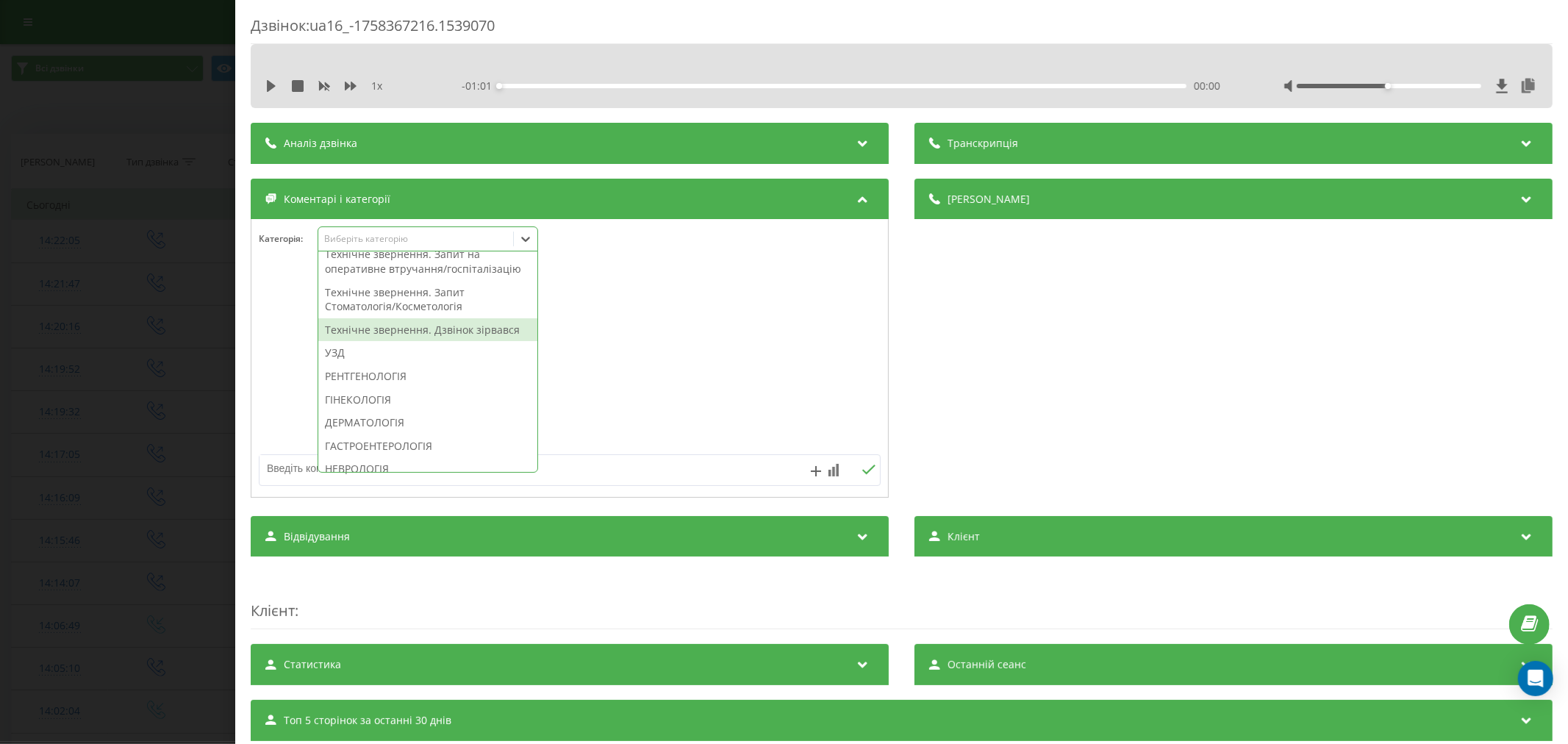
click at [444, 342] on div "Технічне звернення. Дзвінок зірвався" at bounding box center [428, 330] width 219 height 23
click at [687, 414] on div at bounding box center [569, 359] width 637 height 177
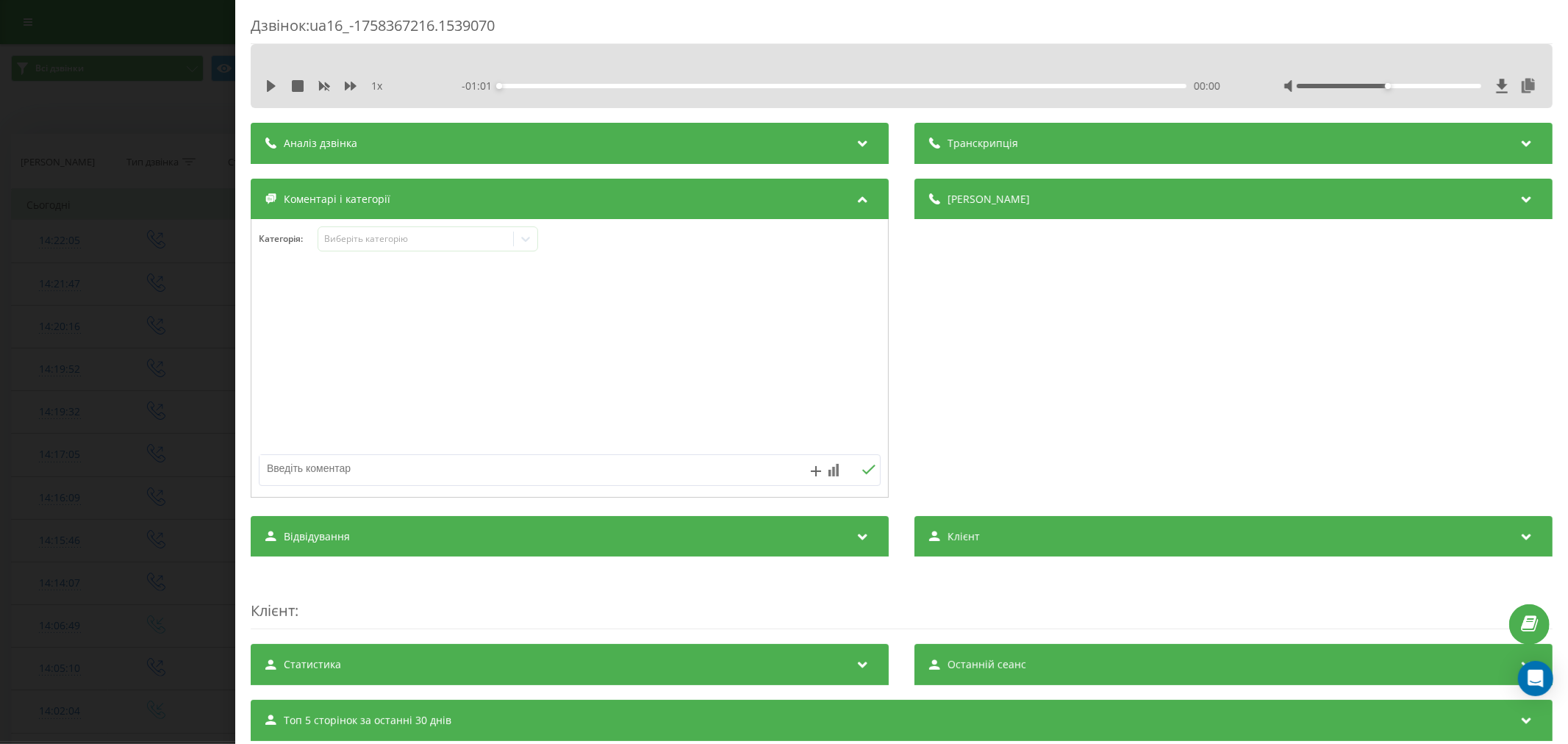
click at [611, 468] on textarea at bounding box center [507, 468] width 496 height 26
type textarea "внутрішній"
click at [858, 476] on button at bounding box center [869, 470] width 23 height 12
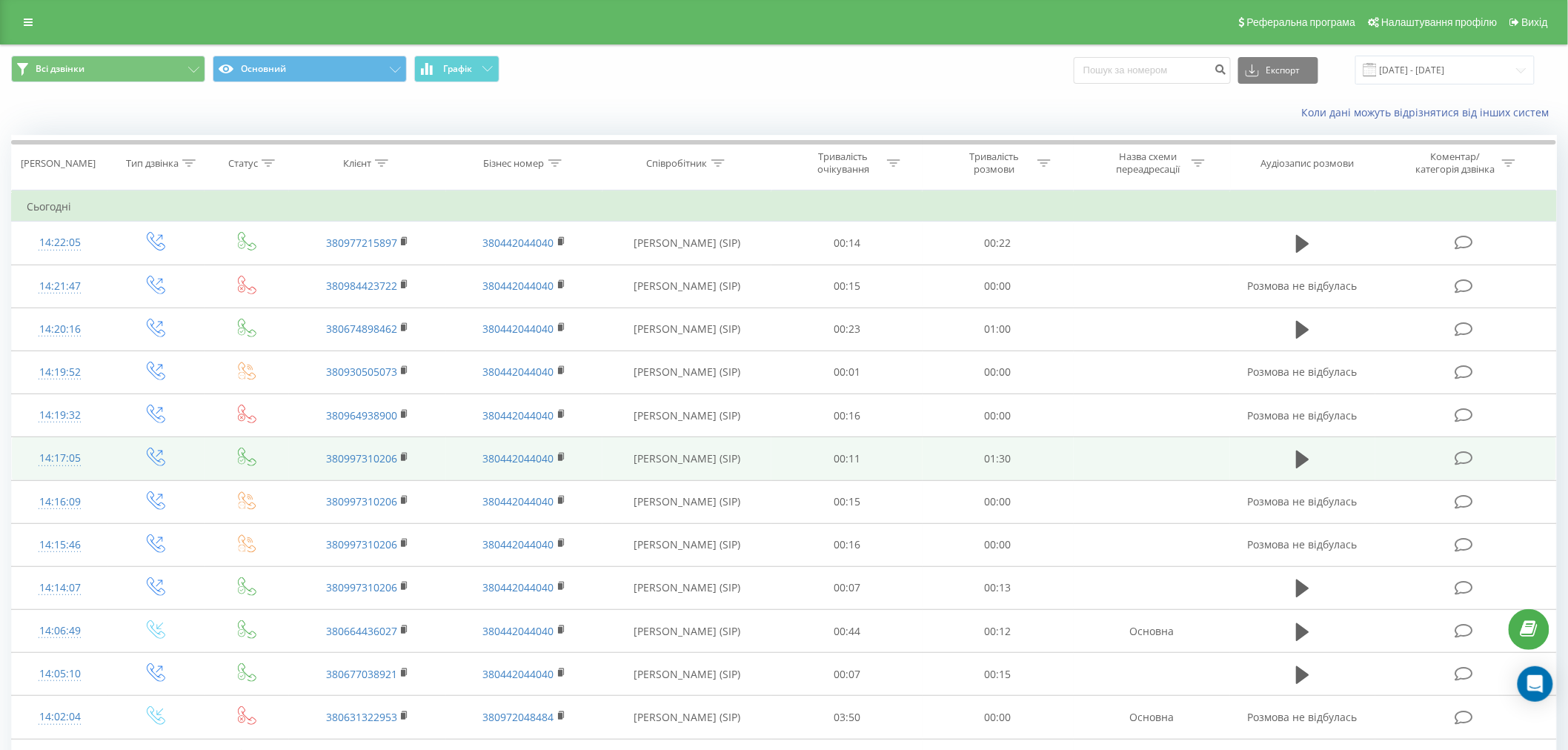
click at [1460, 460] on icon at bounding box center [1464, 458] width 19 height 16
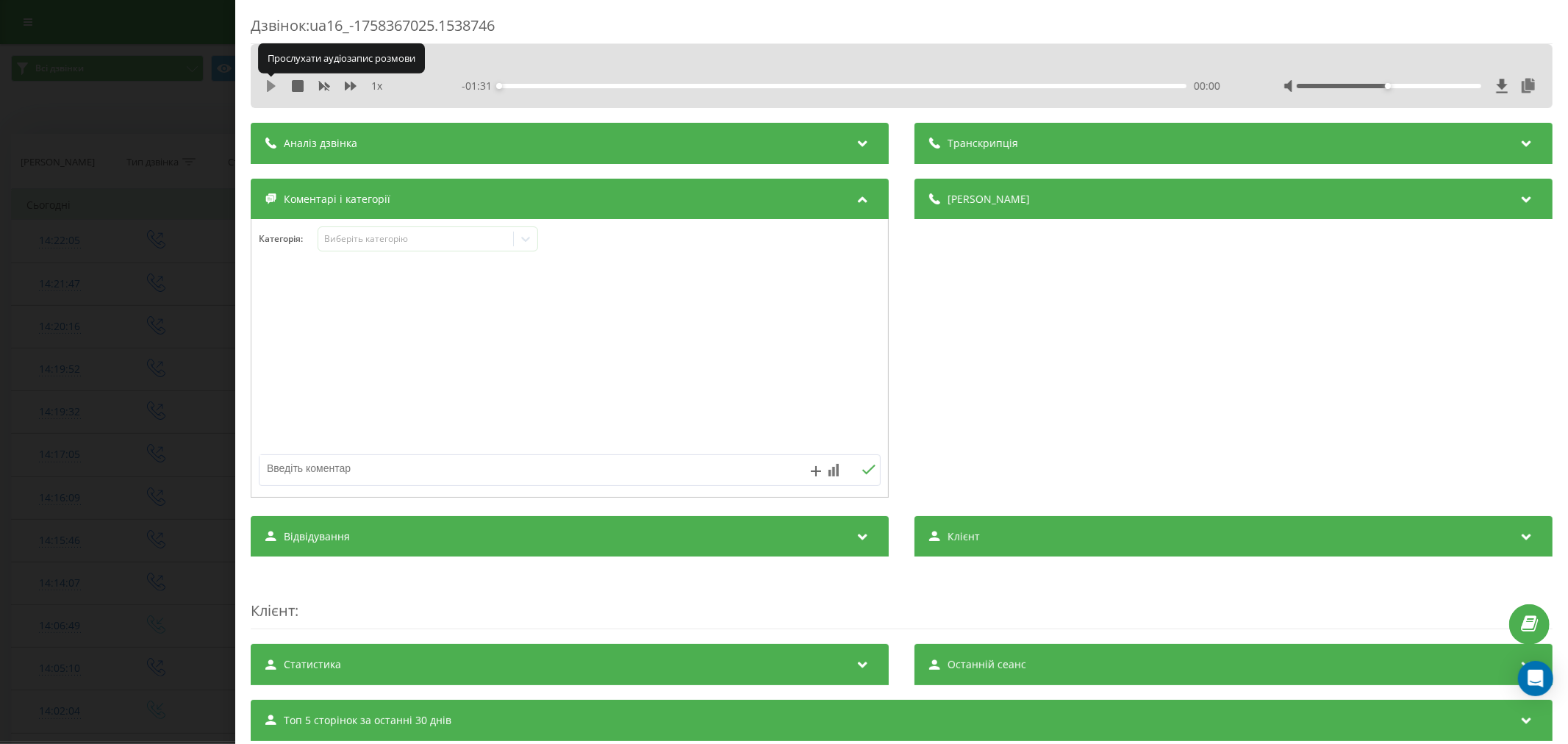
click at [271, 90] on icon at bounding box center [271, 86] width 12 height 12
click at [532, 84] on div "00:01" at bounding box center [843, 86] width 688 height 5
click at [465, 225] on div "Категорія : Виберіть категорію" at bounding box center [569, 358] width 638 height 279
click at [458, 235] on div "Виберіть категорію" at bounding box center [415, 238] width 184 height 12
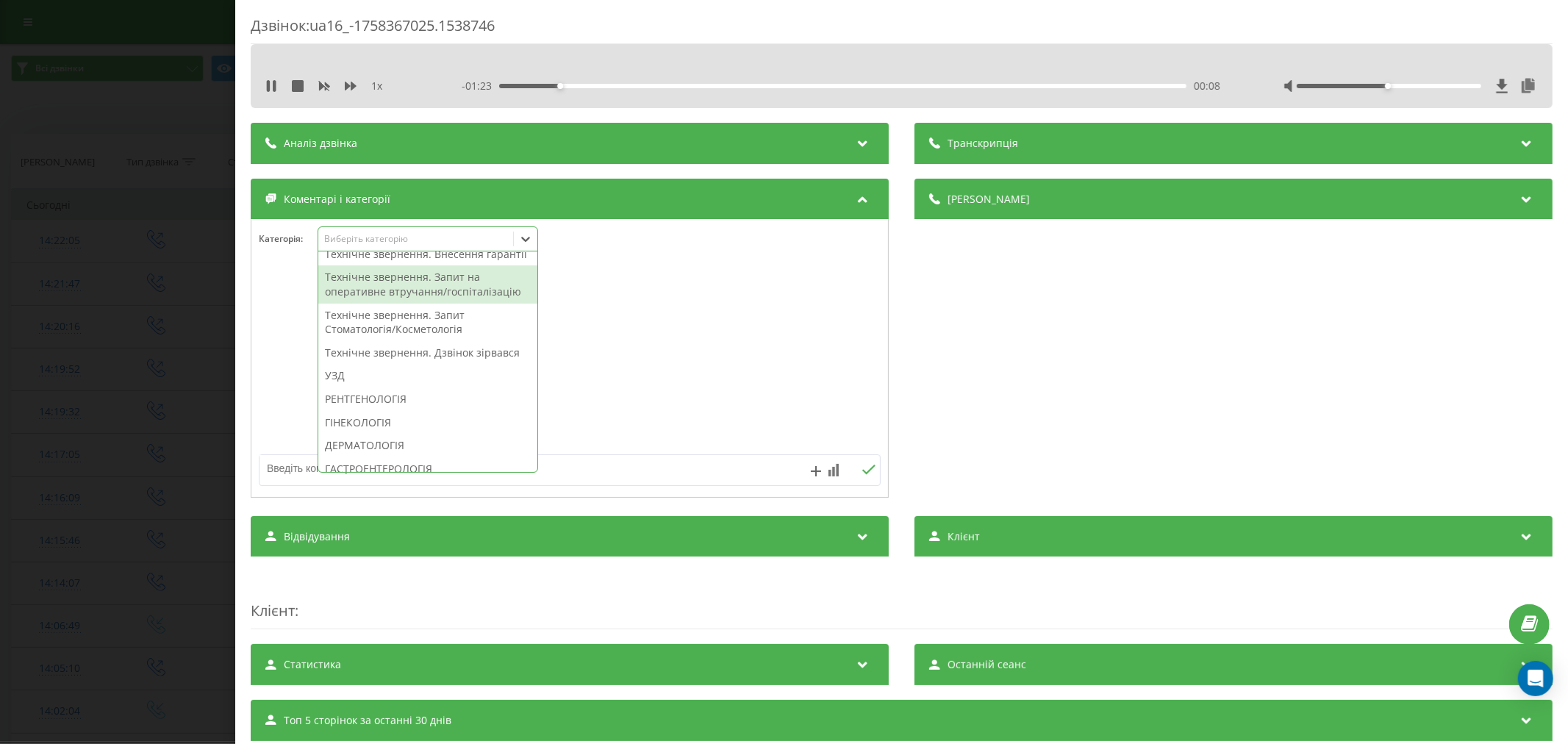
scroll to position [408, 0]
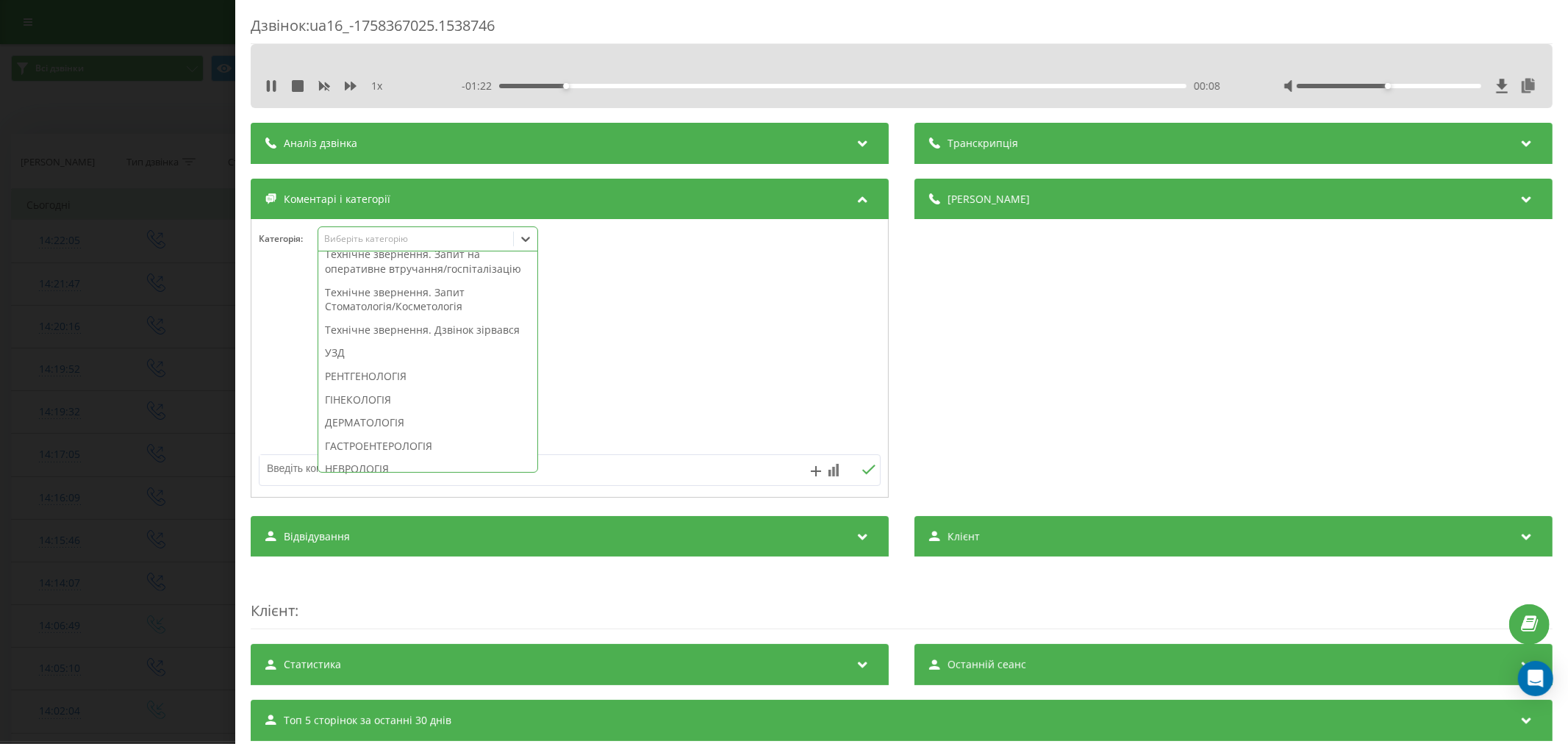
click at [429, 342] on div "Технічне звернення. Дзвінок зірвався" at bounding box center [428, 330] width 219 height 23
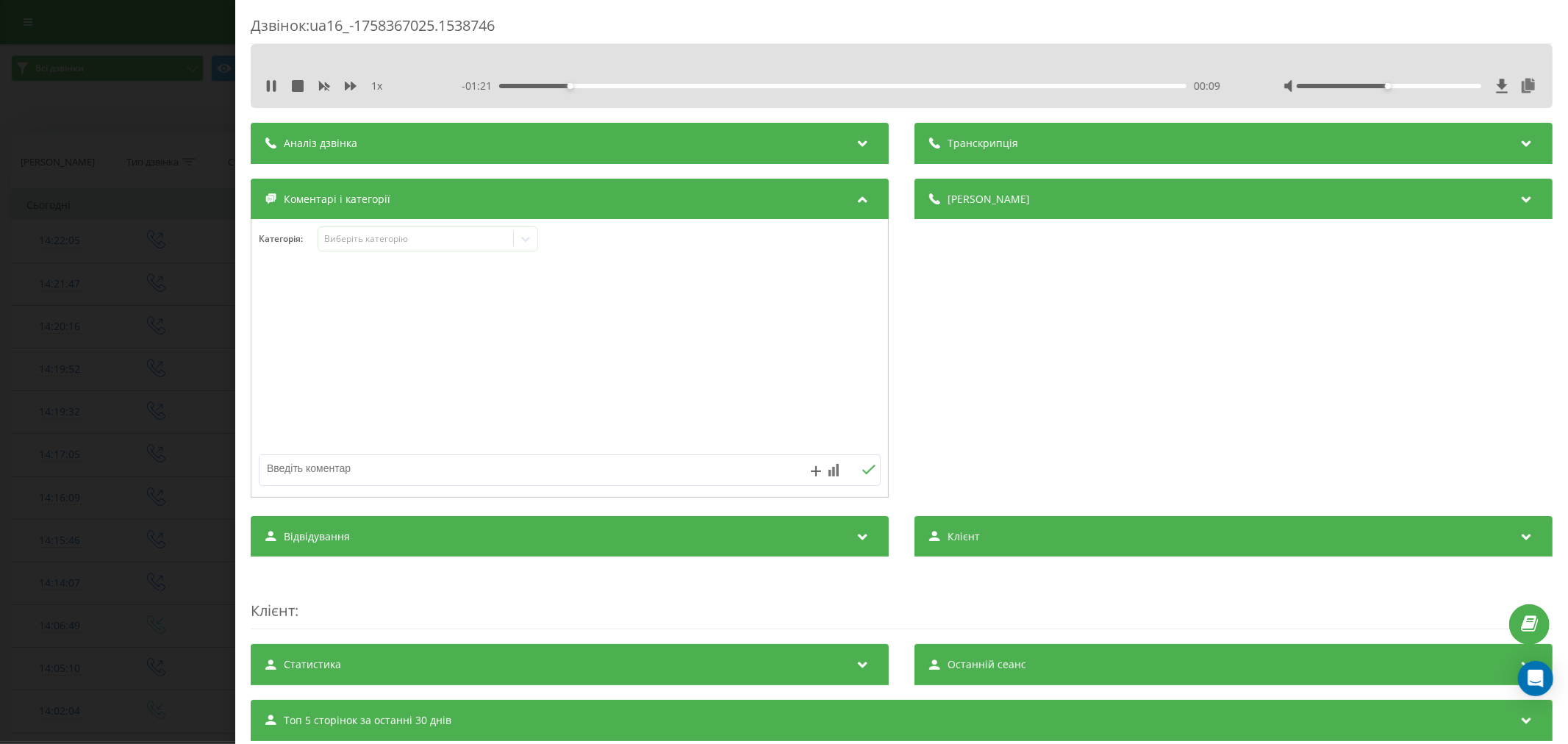
click at [564, 377] on div at bounding box center [569, 359] width 637 height 177
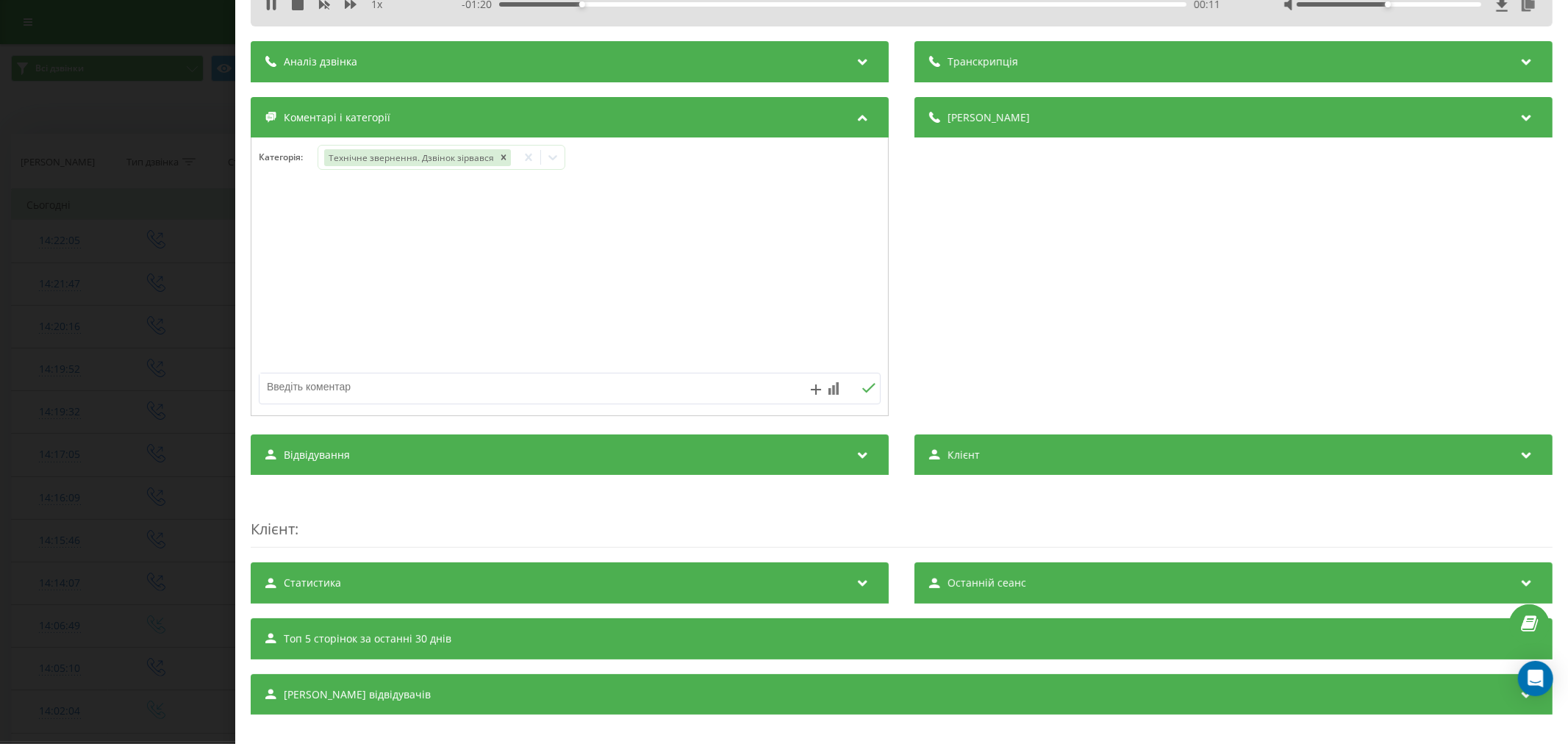
click at [439, 384] on textarea at bounding box center [507, 387] width 496 height 26
type textarea "внутрішній"
click at [857, 390] on button at bounding box center [869, 388] width 23 height 12
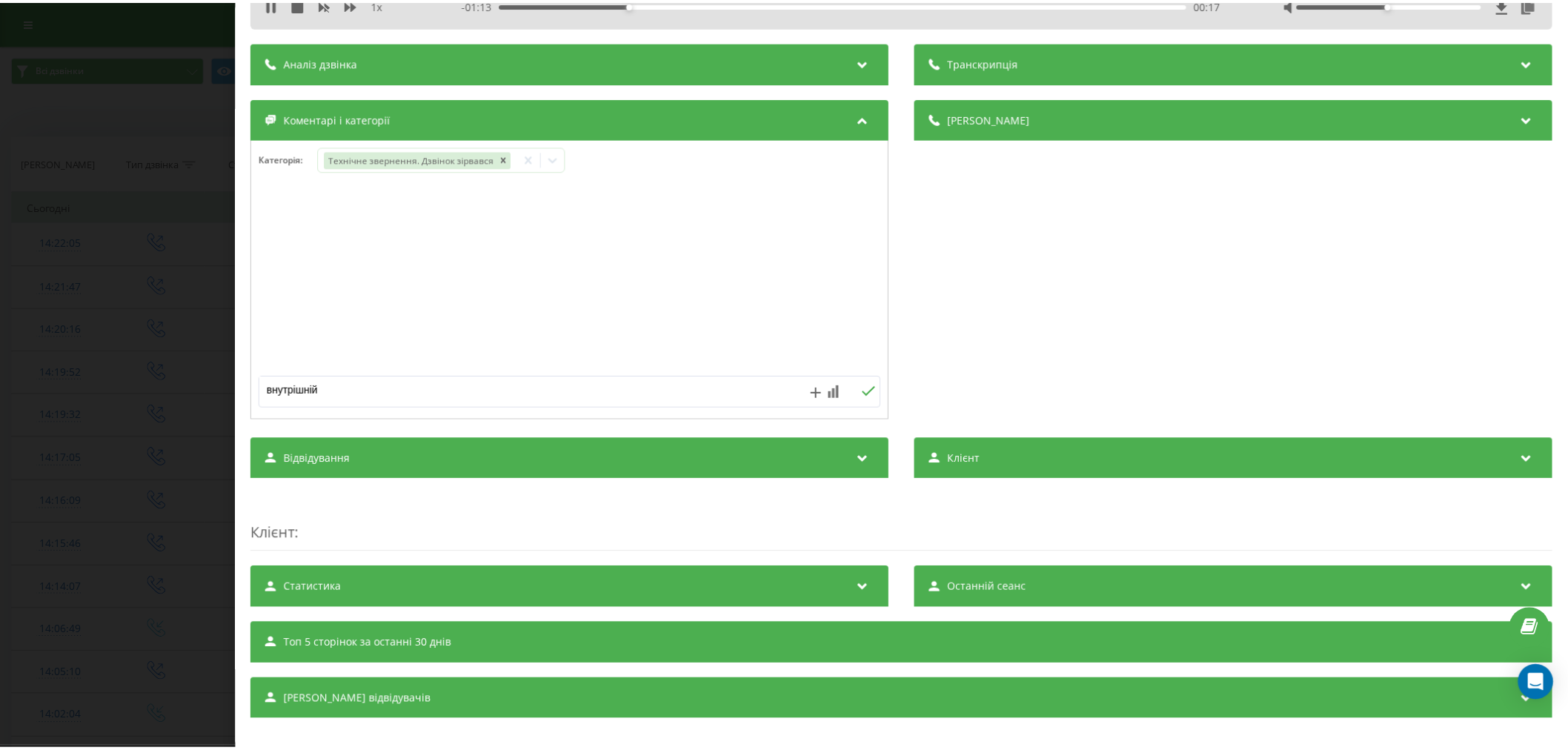
scroll to position [0, 0]
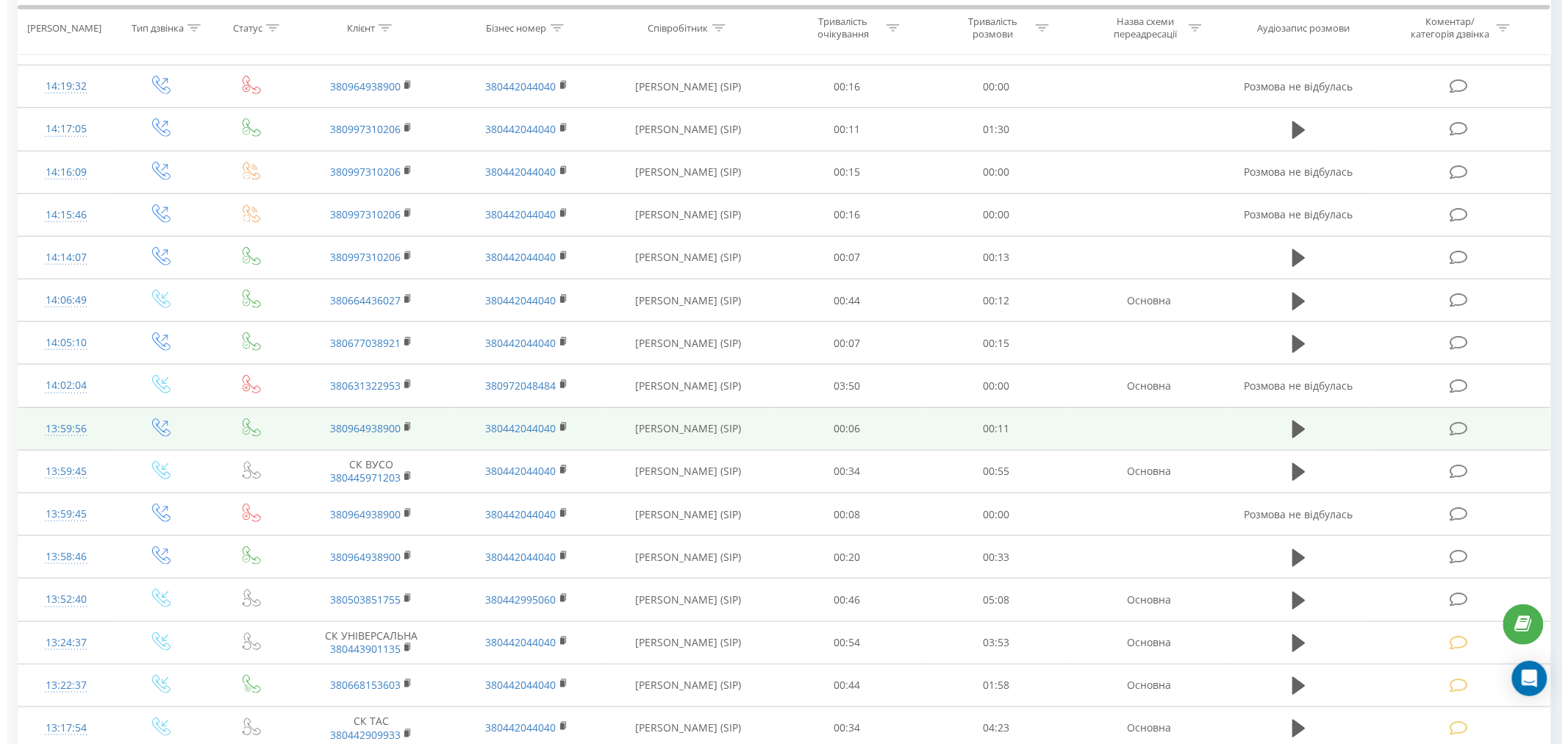
scroll to position [326, 0]
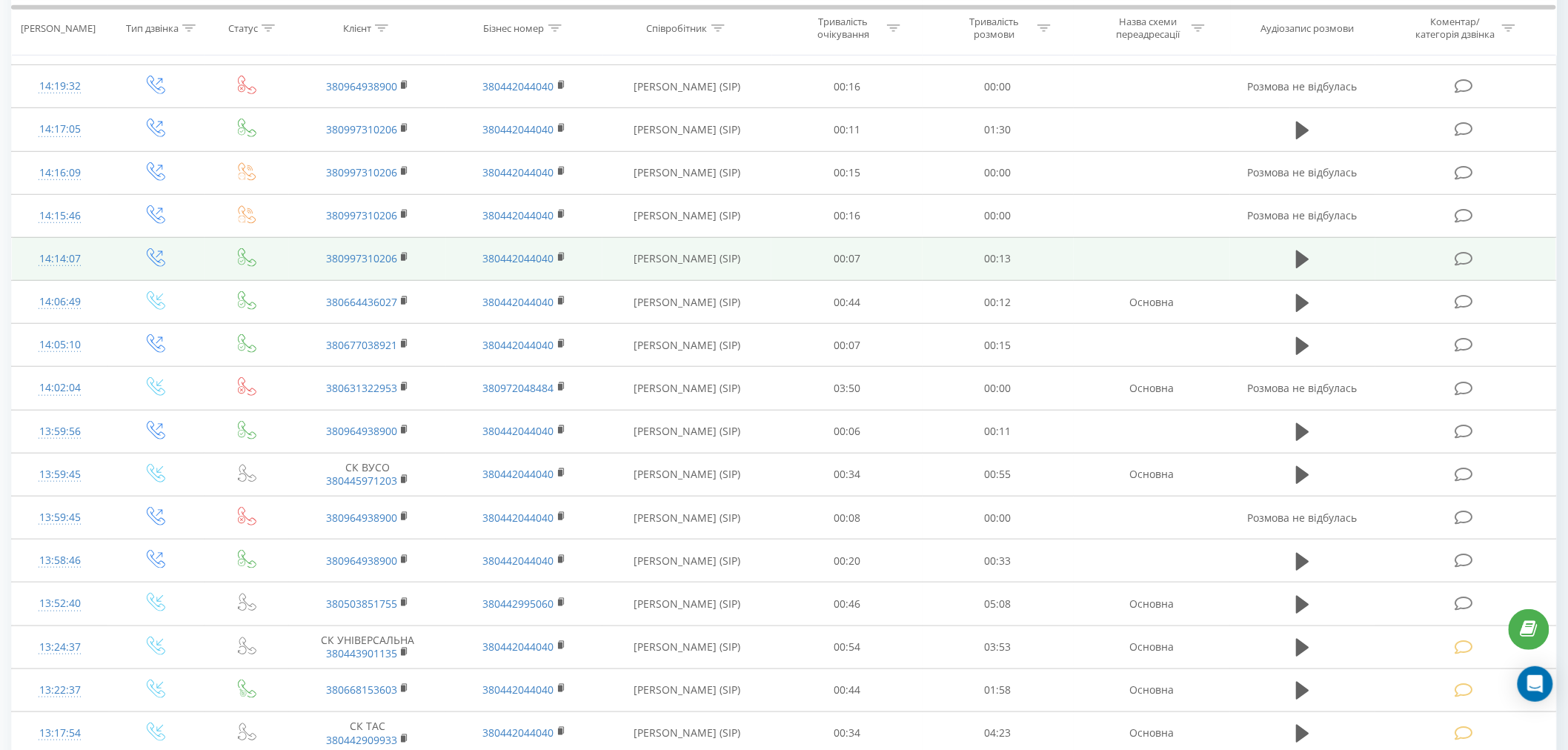
click at [1465, 259] on icon at bounding box center [1464, 259] width 19 height 16
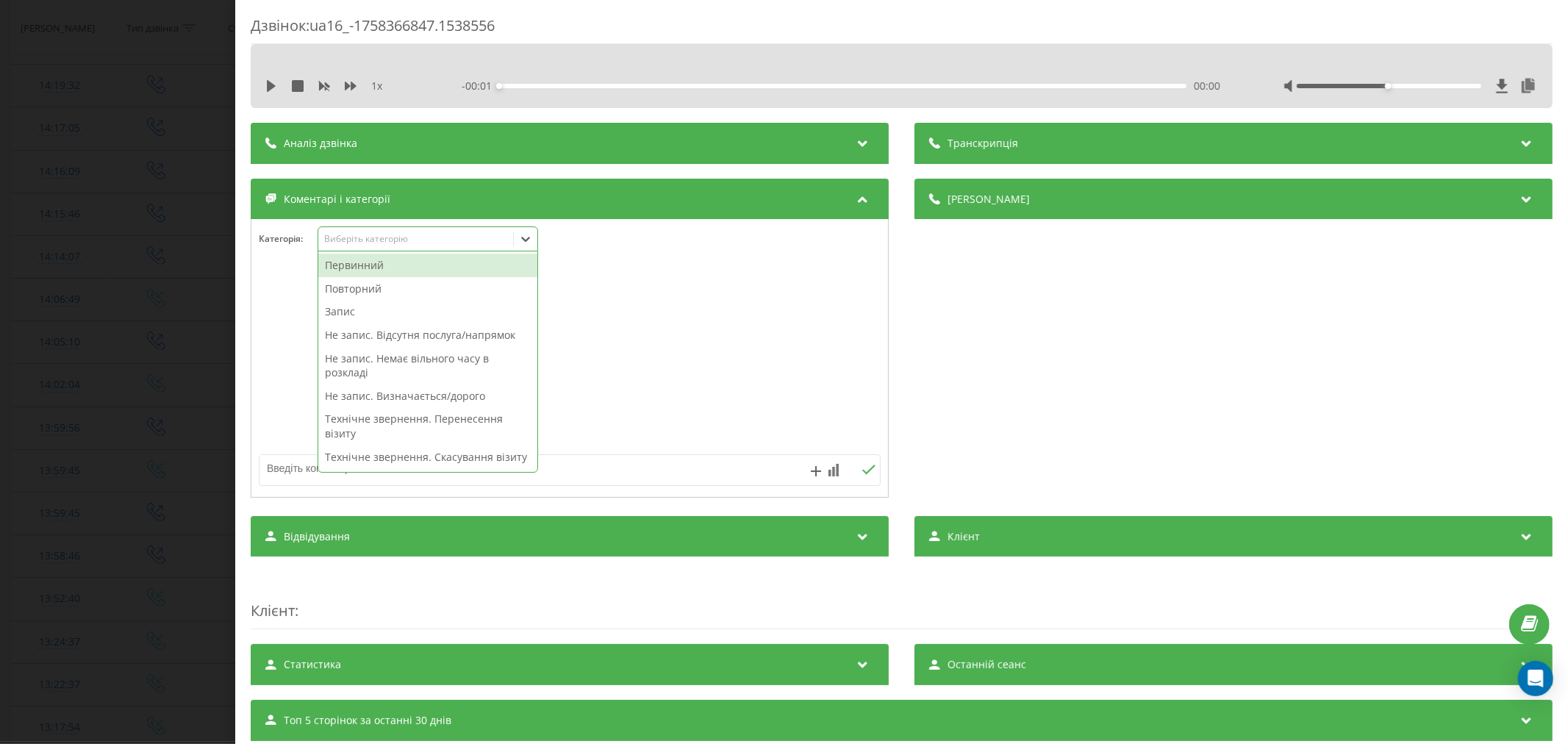
click at [384, 245] on div "Виберіть категорію" at bounding box center [415, 238] width 184 height 12
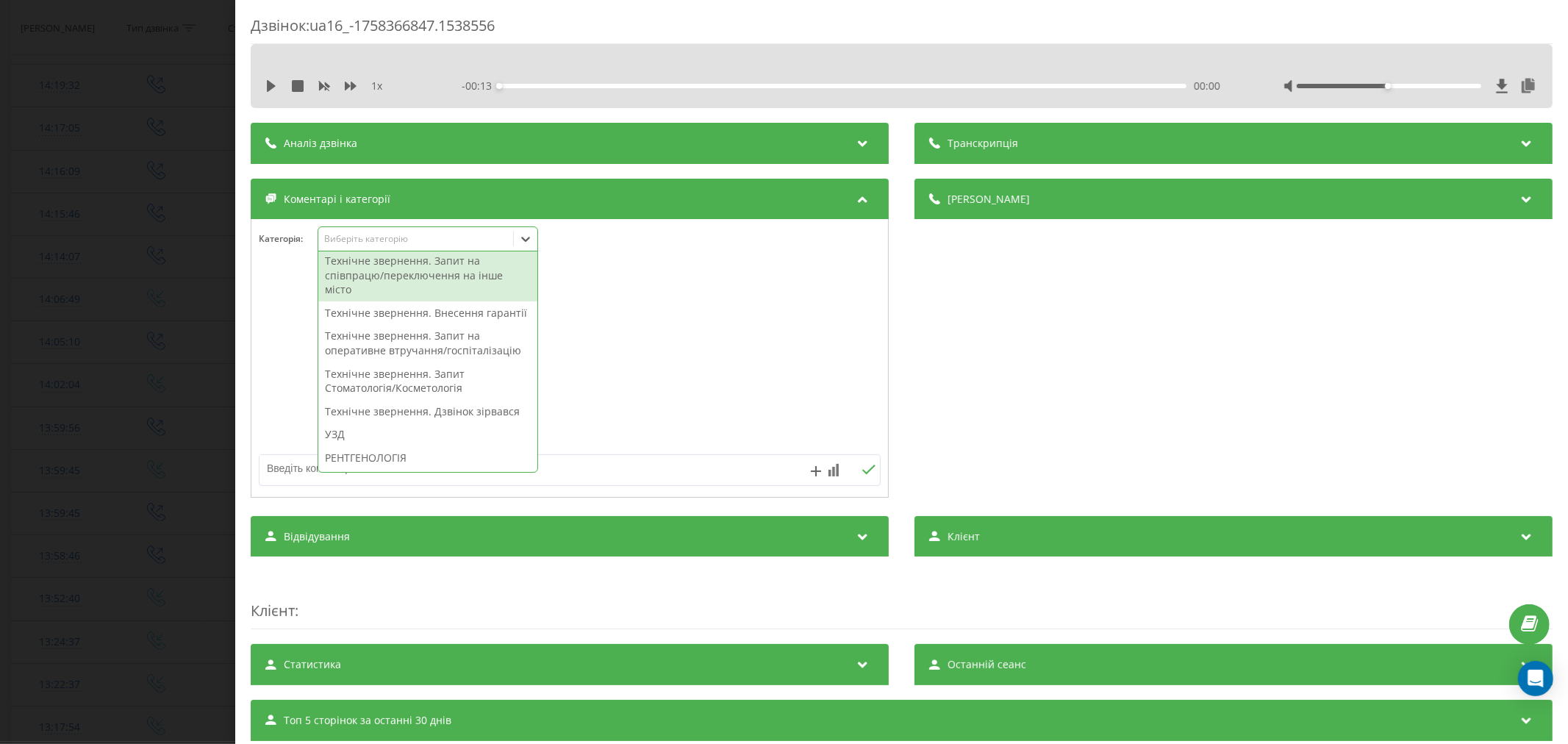
scroll to position [490, 0]
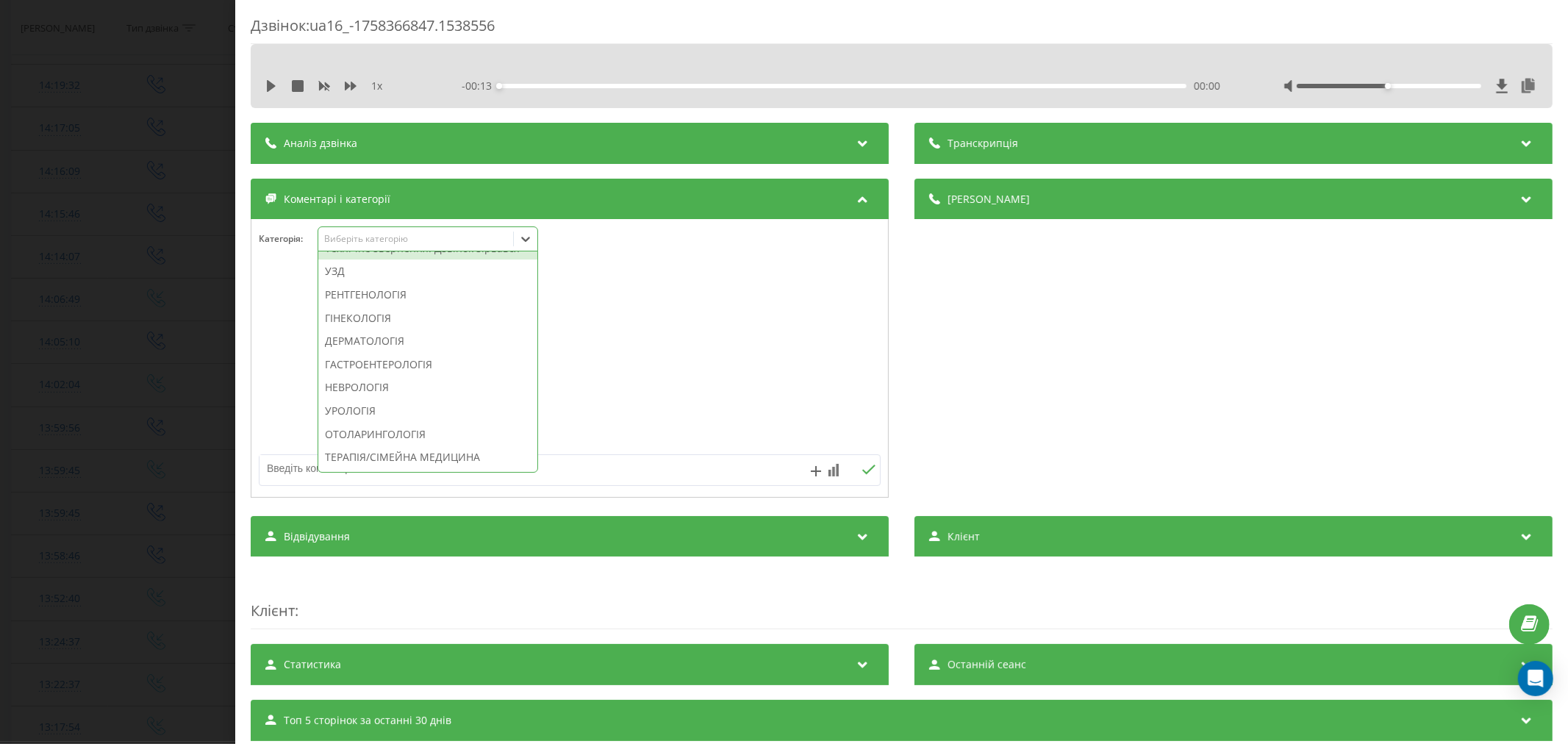
click at [439, 260] on div "Технічне звернення. Дзвінок зірвався" at bounding box center [428, 249] width 219 height 23
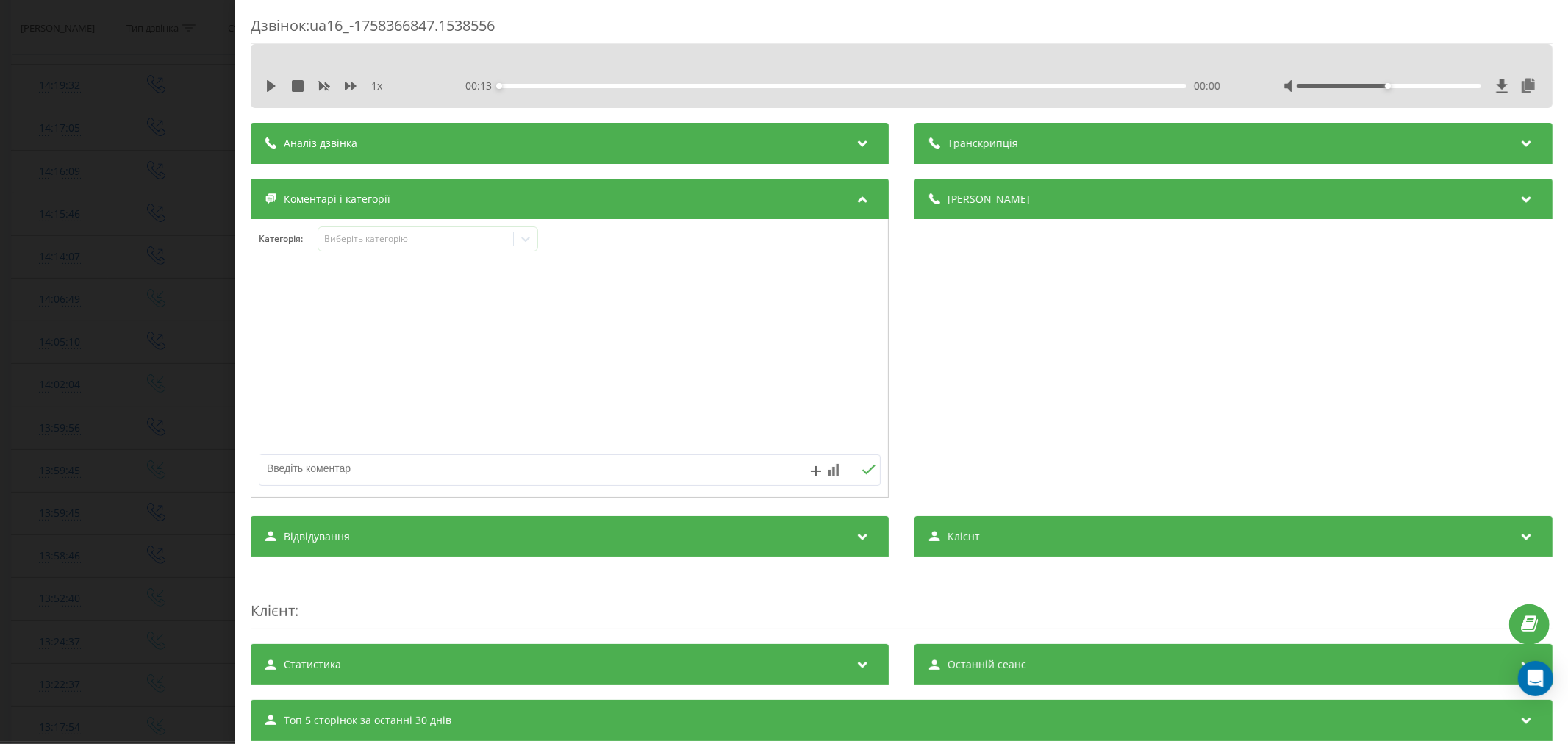
click at [735, 319] on div at bounding box center [569, 359] width 637 height 177
click at [534, 461] on textarea at bounding box center [507, 468] width 496 height 26
type textarea "внутрішн"
click at [862, 475] on icon at bounding box center [869, 469] width 14 height 10
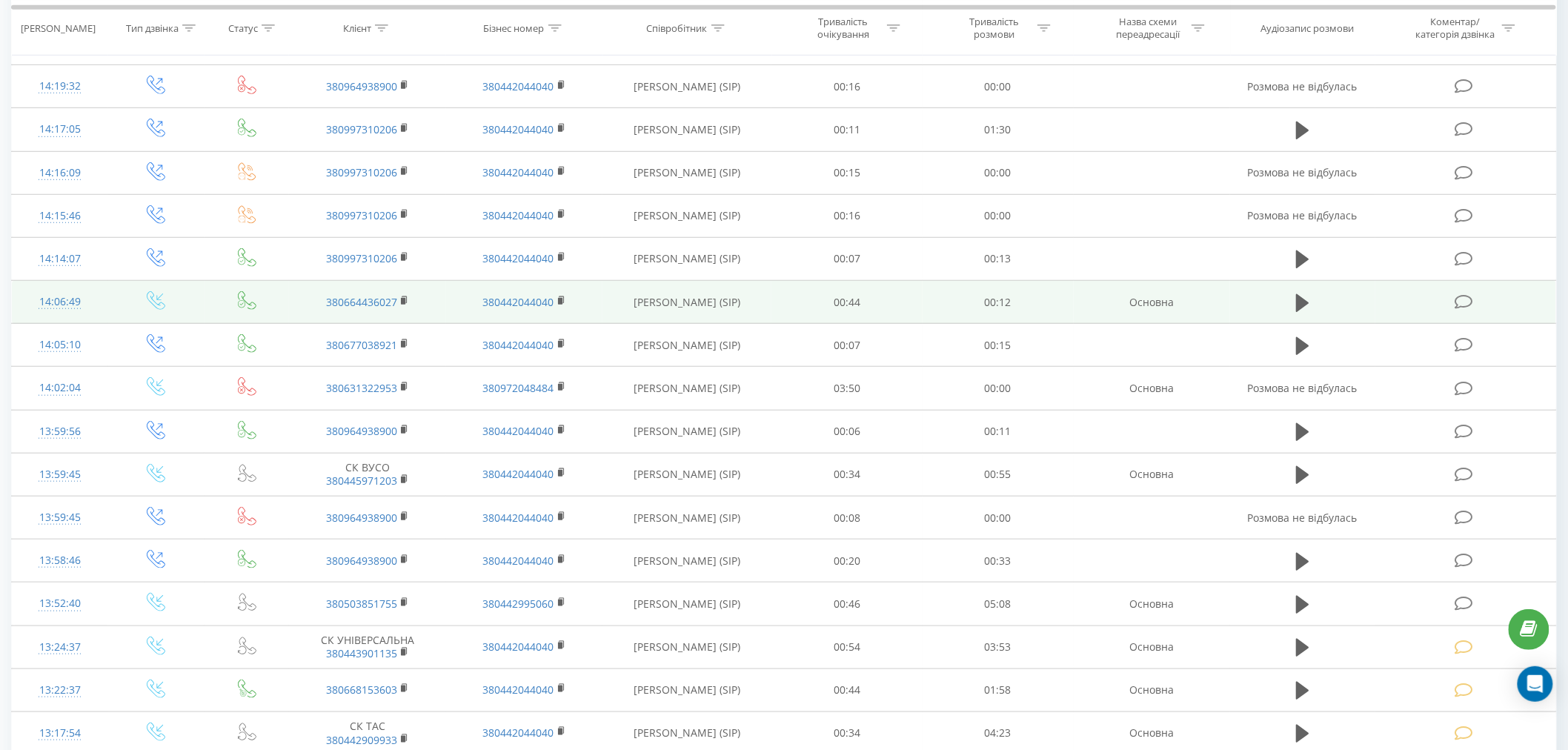
click at [1454, 296] on td at bounding box center [1465, 302] width 180 height 43
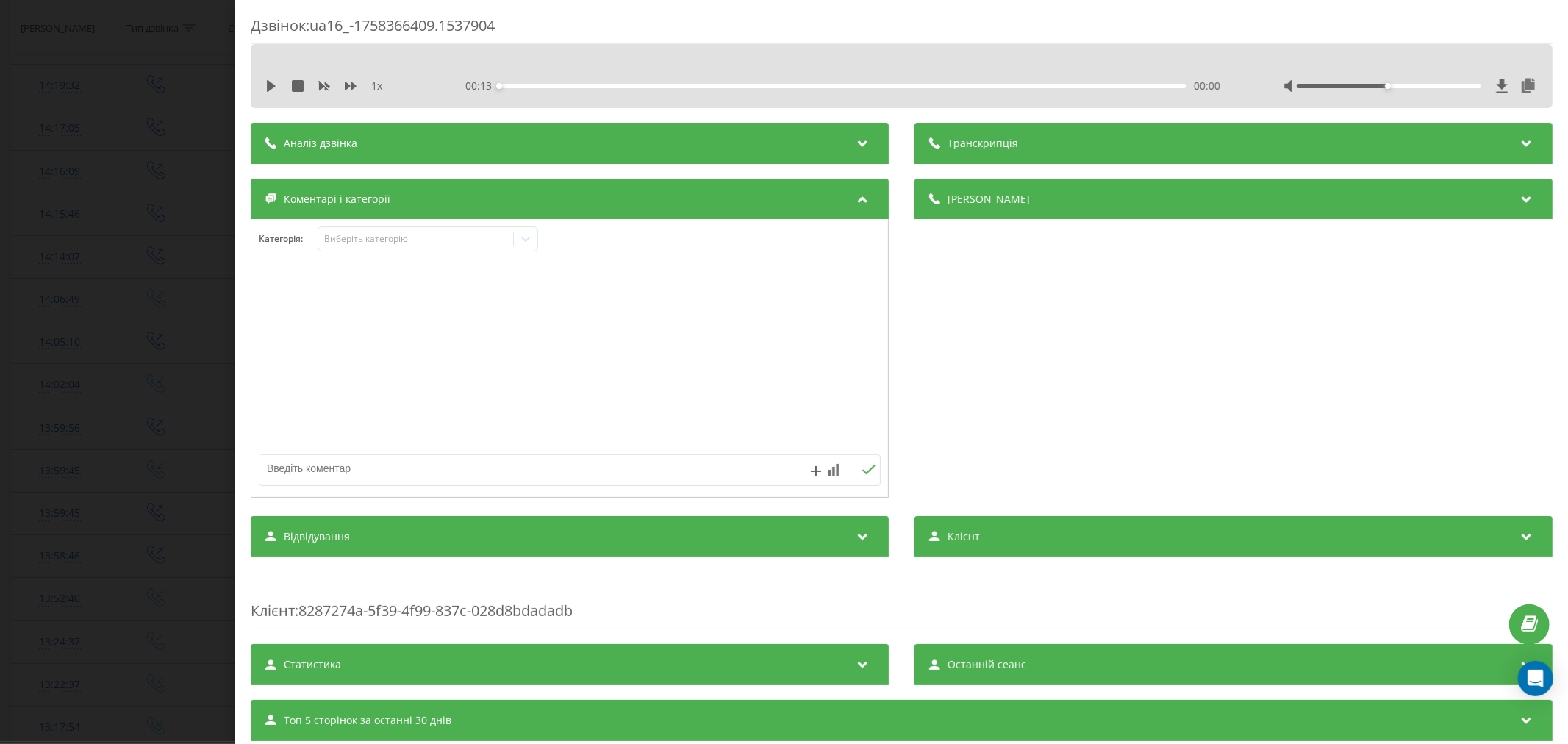
drag, startPoint x: 268, startPoint y: 90, endPoint x: 286, endPoint y: 117, distance: 32.4
click at [268, 89] on icon at bounding box center [271, 86] width 8 height 12
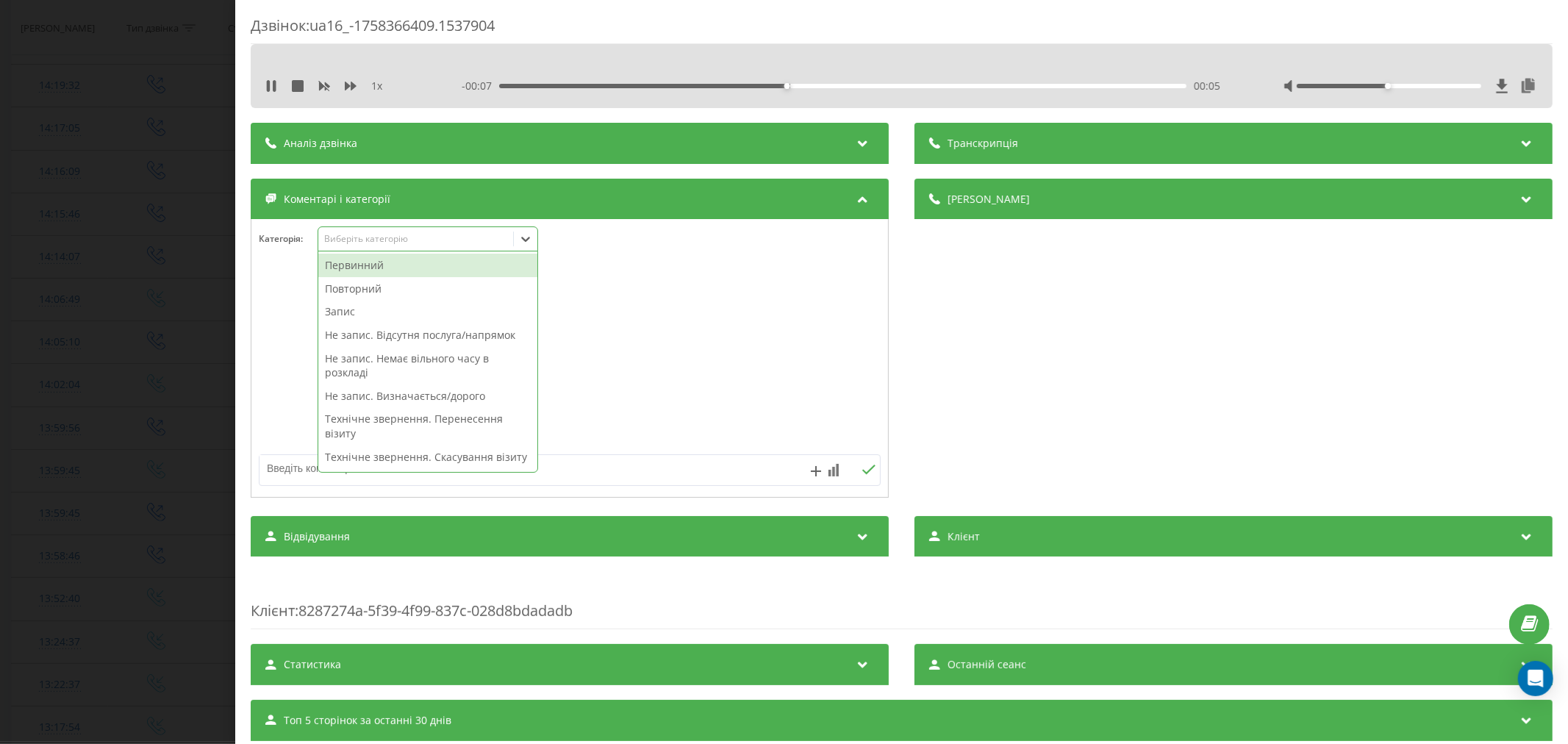
click at [385, 242] on div "Виберіть категорію" at bounding box center [415, 238] width 184 height 12
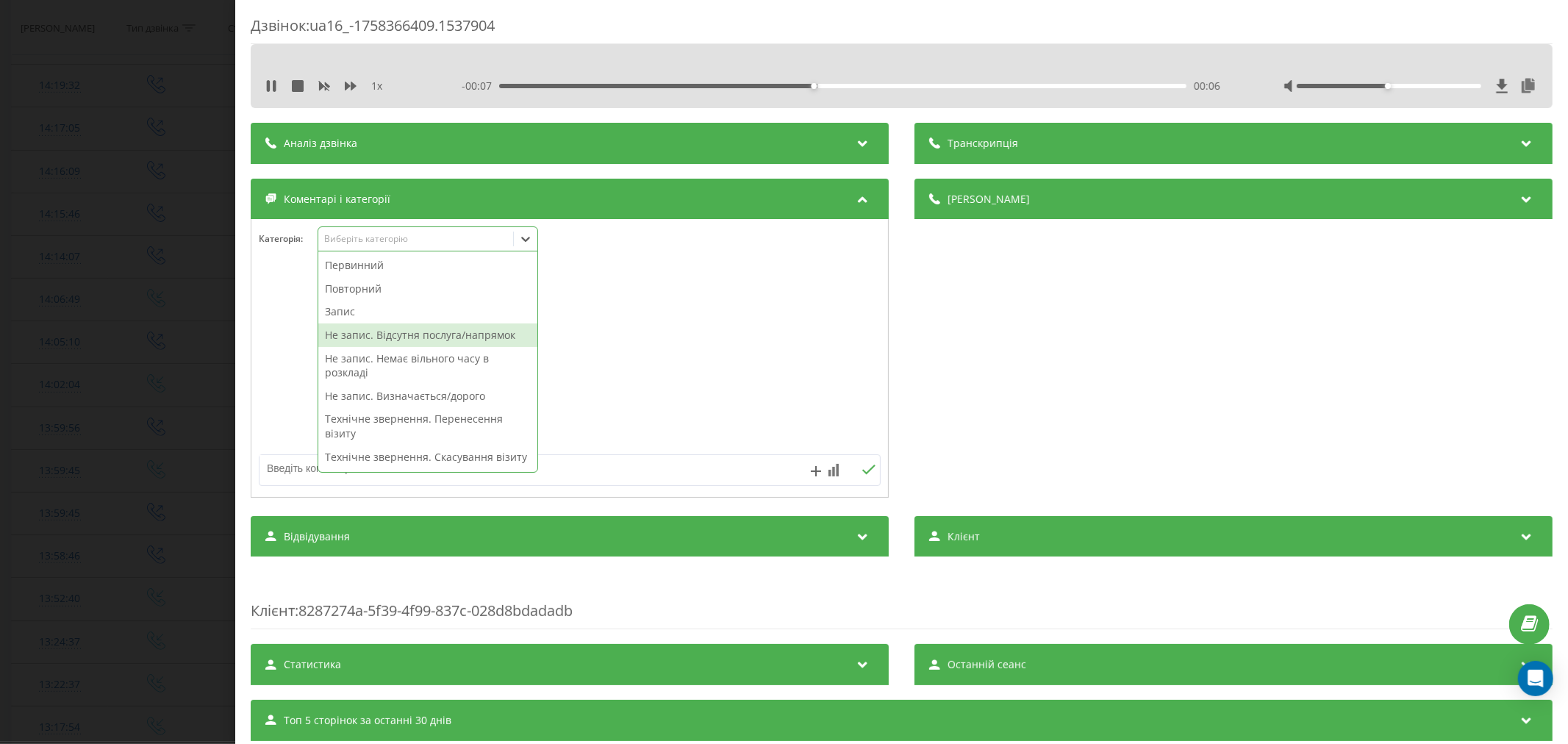
scroll to position [490, 0]
click at [438, 260] on div "Технічне звернення. Дзвінок зірвався" at bounding box center [428, 249] width 219 height 23
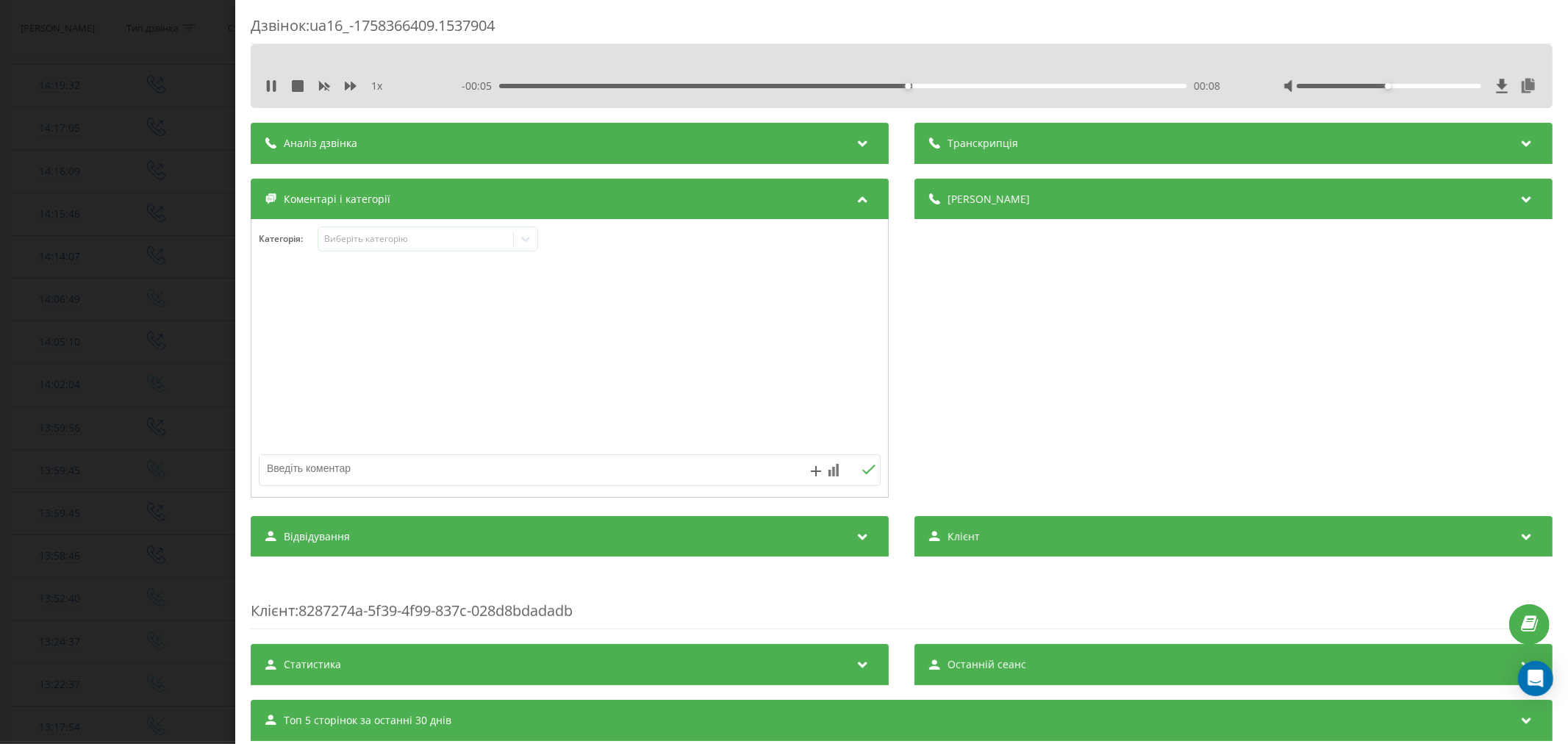
click at [664, 326] on div at bounding box center [569, 359] width 637 height 177
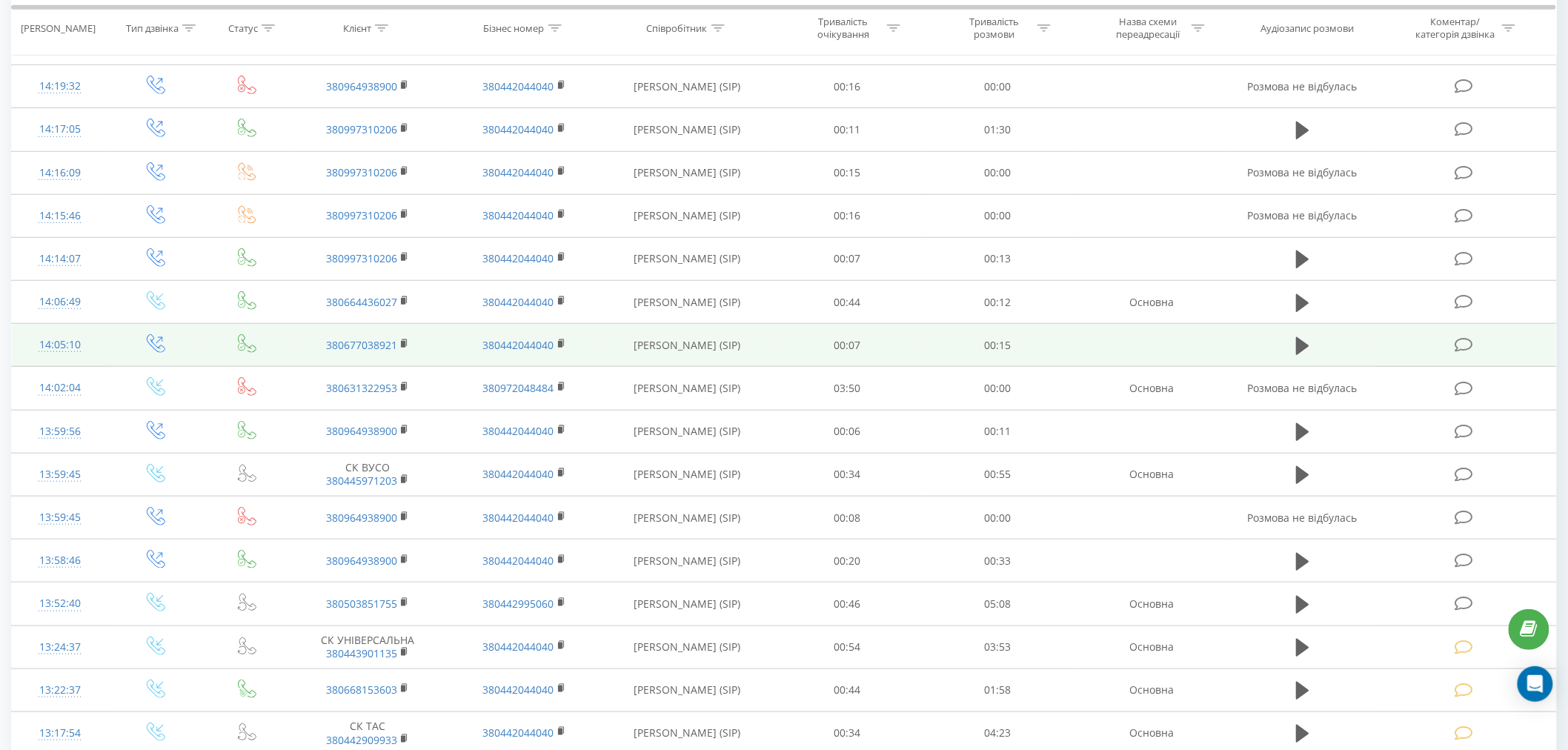
click at [1458, 337] on icon at bounding box center [1464, 345] width 19 height 16
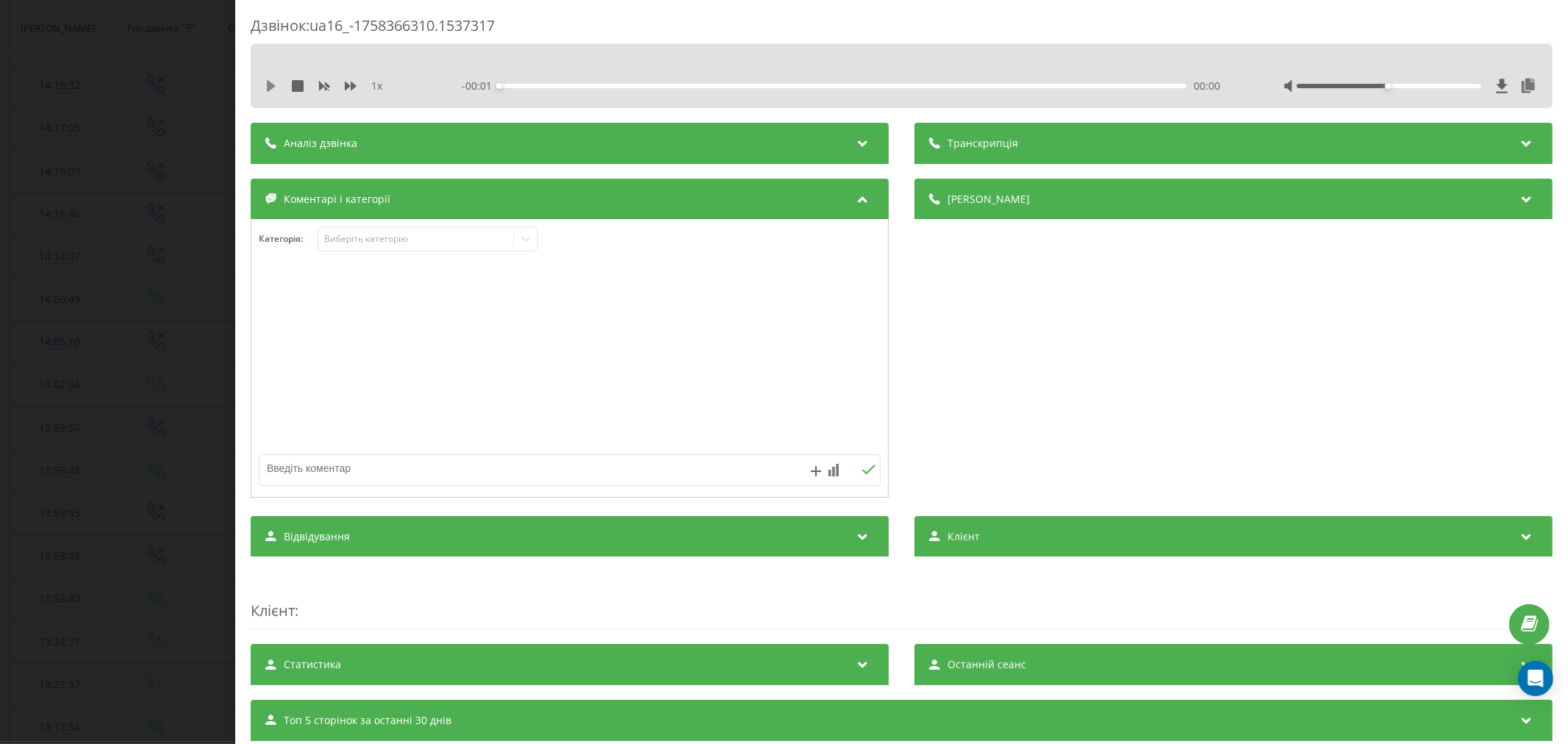
click at [267, 86] on icon at bounding box center [271, 86] width 8 height 12
click at [525, 86] on div "00:00" at bounding box center [529, 86] width 6 height 6
click at [586, 86] on div "00:02" at bounding box center [843, 86] width 688 height 5
click at [452, 240] on div "Виберіть категорію" at bounding box center [415, 238] width 184 height 12
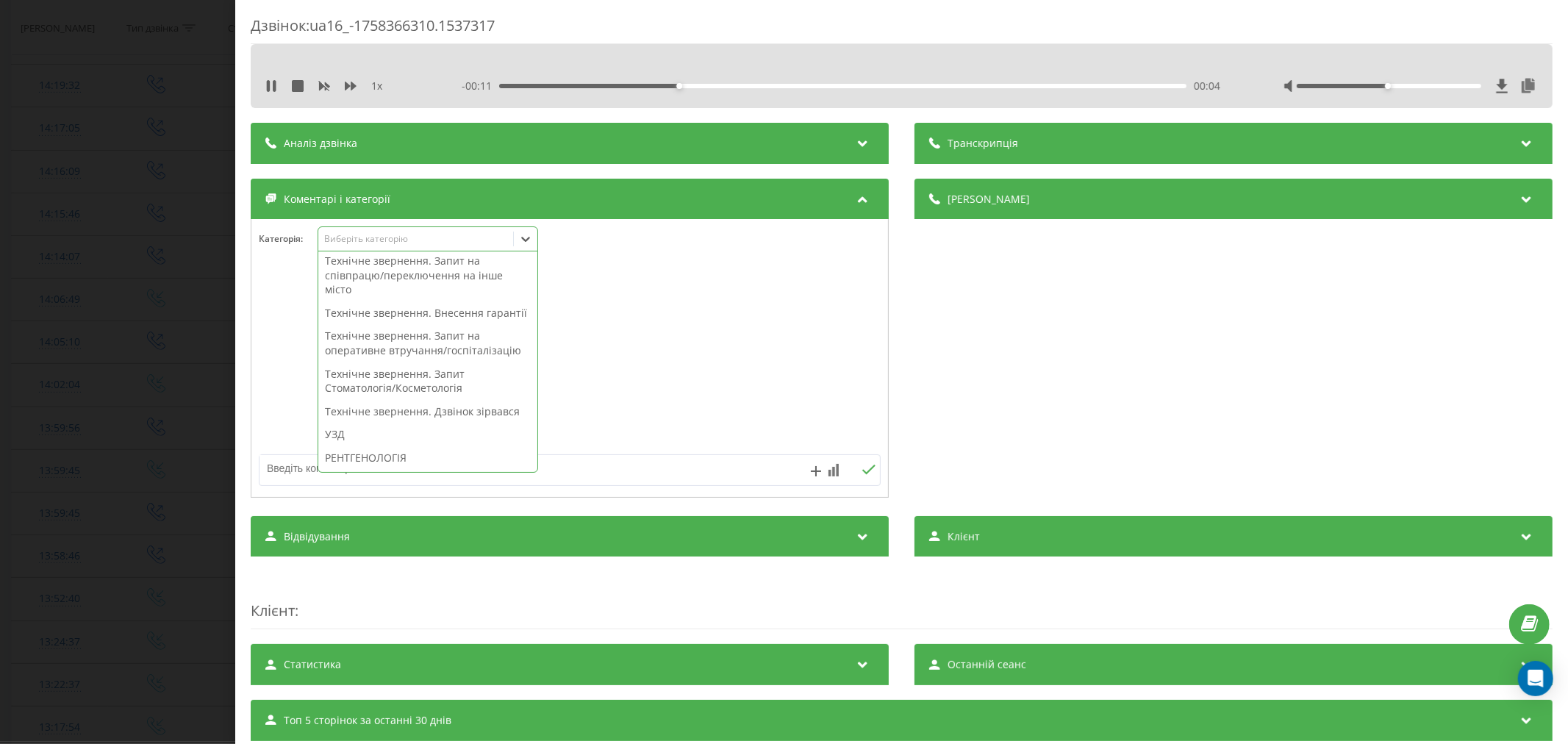
scroll to position [408, 0]
click at [441, 342] on div "Технічне звернення. Дзвінок зірвався" at bounding box center [428, 330] width 219 height 23
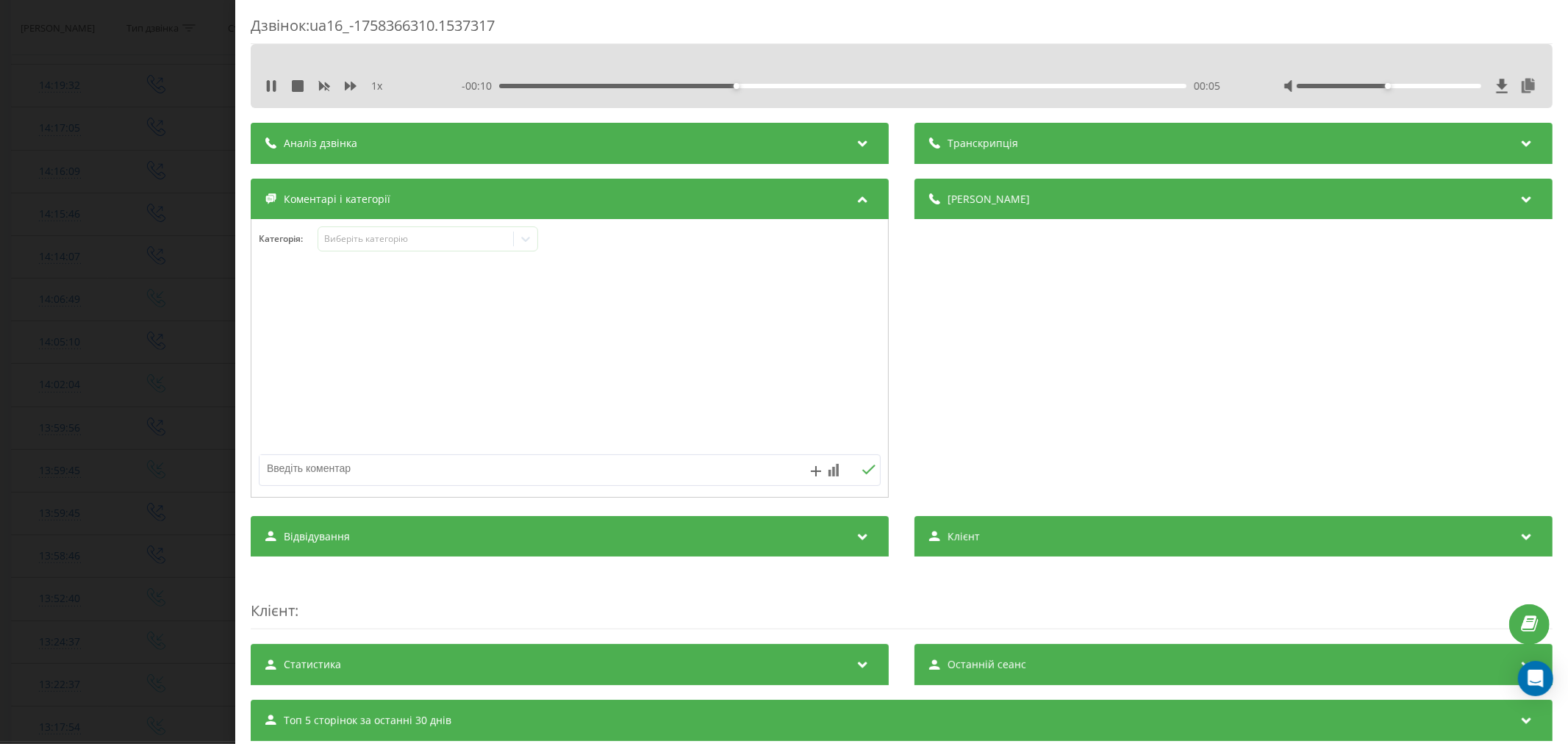
click at [672, 372] on div at bounding box center [569, 359] width 637 height 177
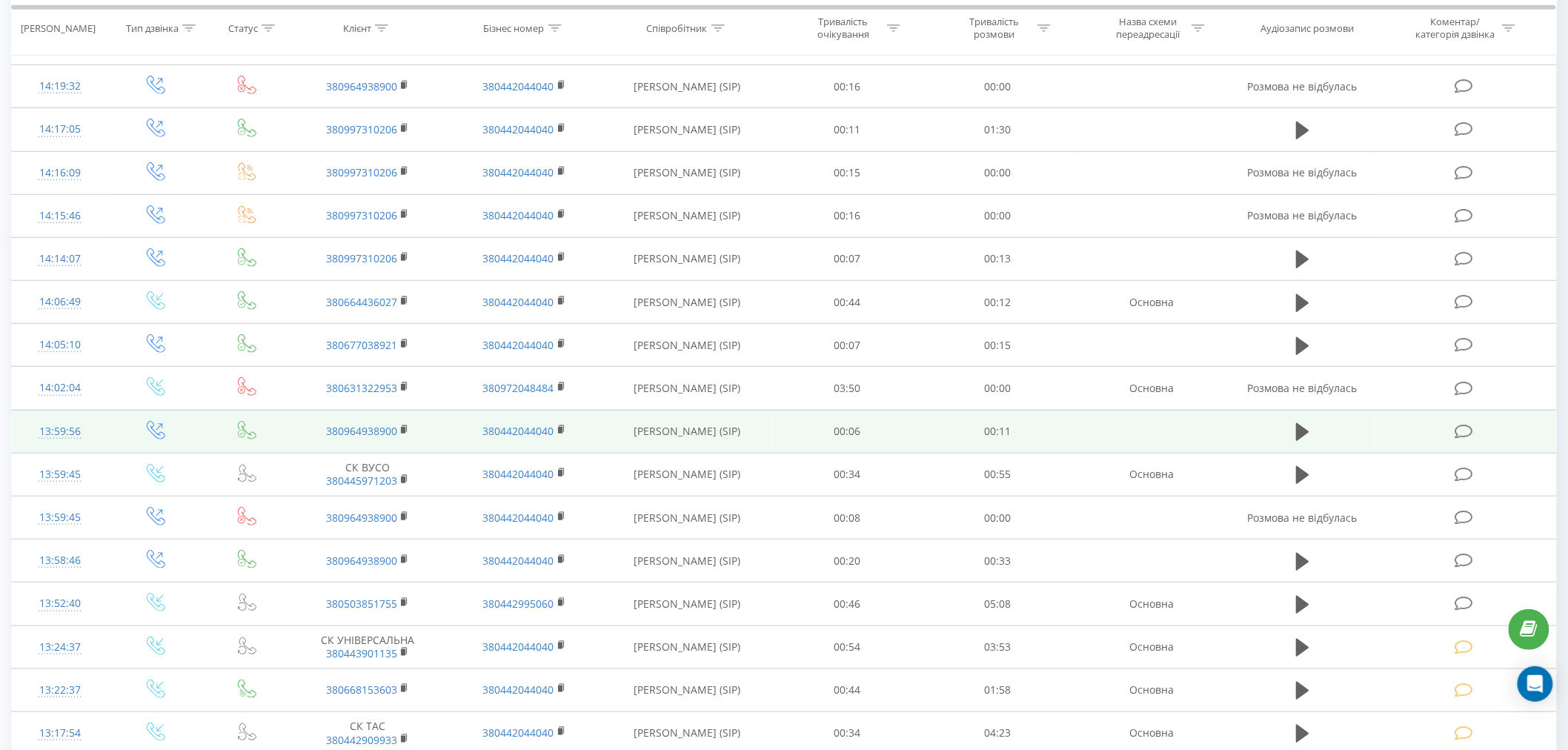
click at [1461, 421] on td at bounding box center [1465, 431] width 180 height 43
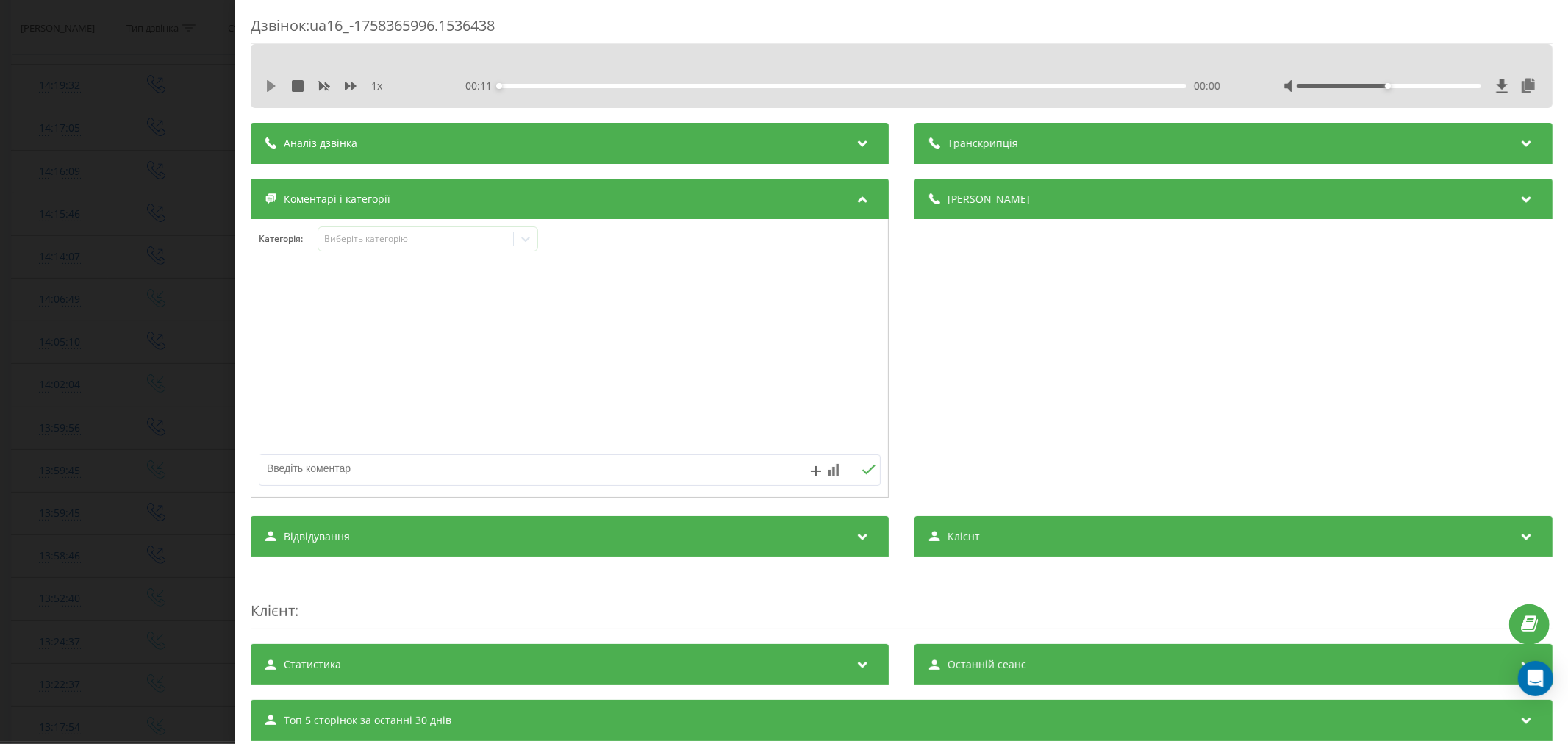
click at [274, 90] on icon at bounding box center [271, 86] width 12 height 12
click at [549, 83] on div "- 00:10 00:00 00:00" at bounding box center [843, 86] width 764 height 15
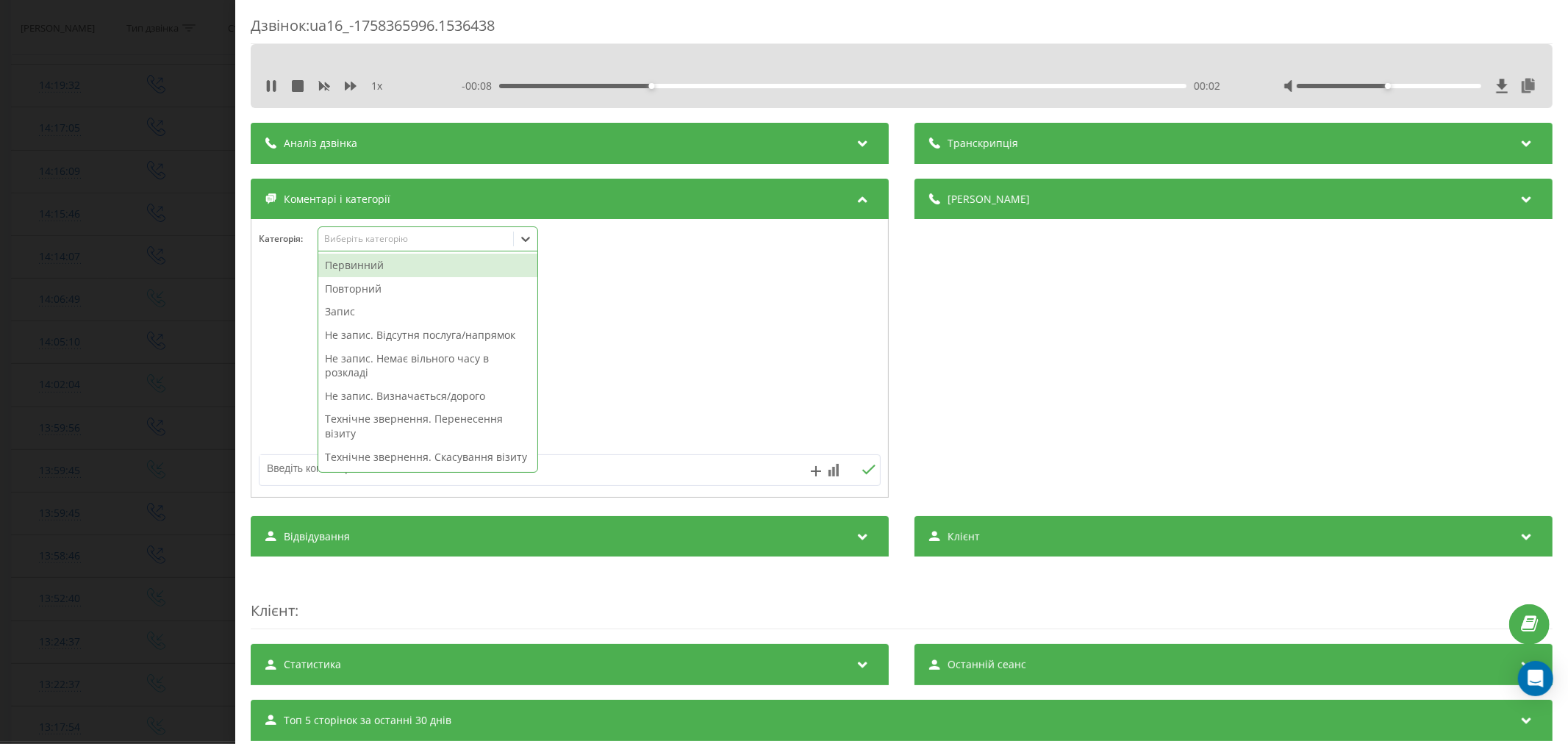
click at [417, 236] on div "Виберіть категорію" at bounding box center [415, 238] width 184 height 12
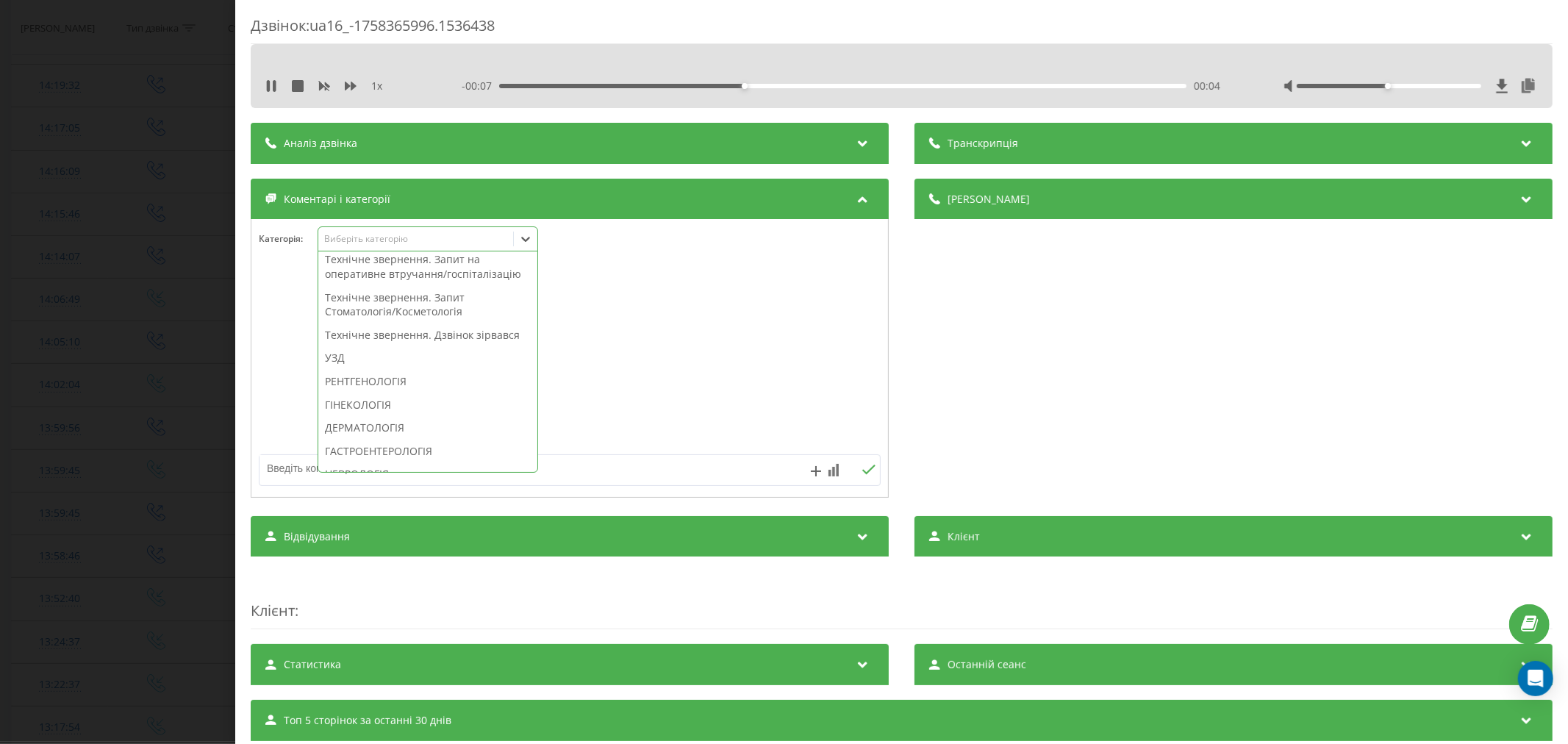
scroll to position [408, 0]
click at [387, 342] on div "Технічне звернення. Дзвінок зірвався" at bounding box center [428, 330] width 219 height 23
click at [607, 383] on div at bounding box center [569, 359] width 637 height 177
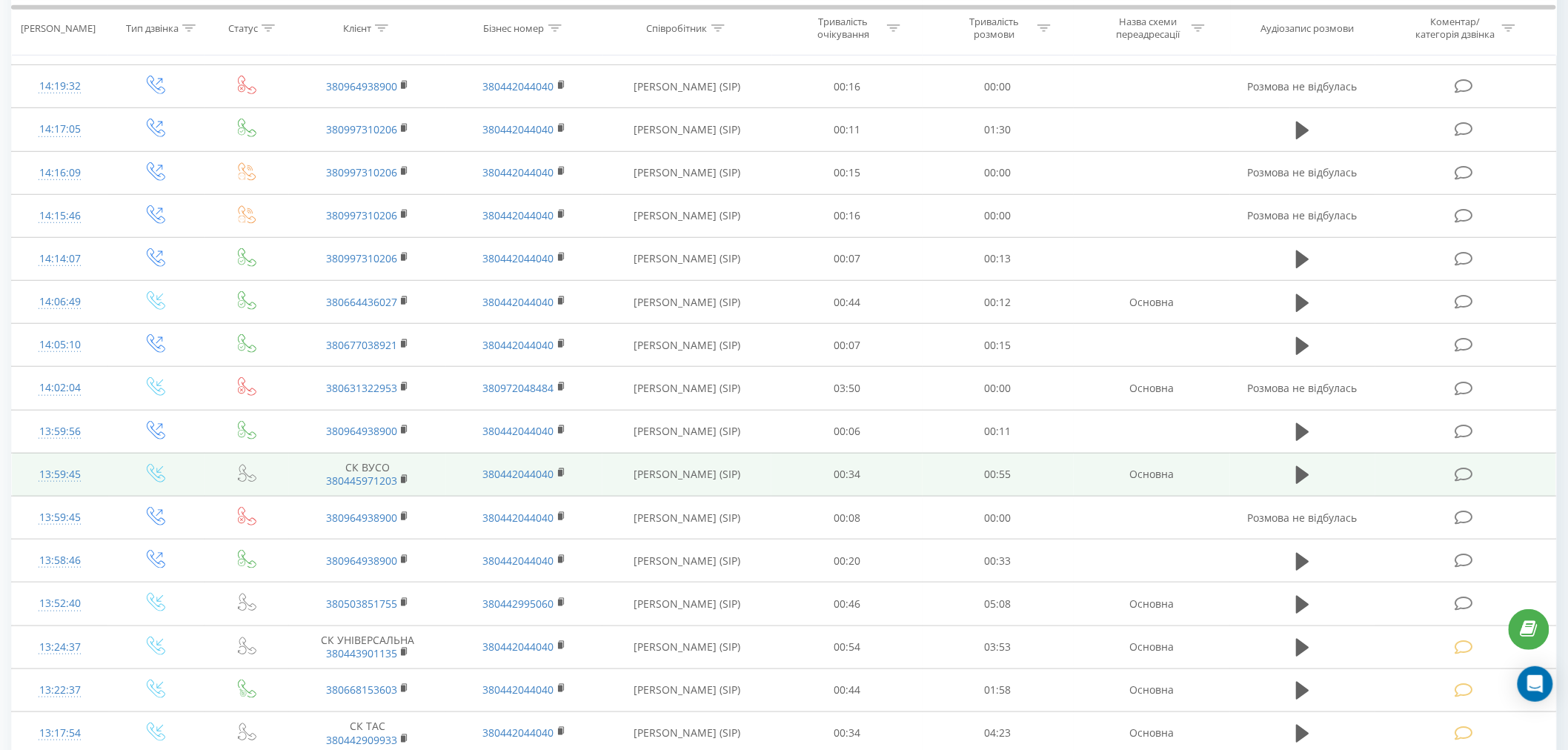
click at [1456, 473] on td at bounding box center [1465, 474] width 180 height 43
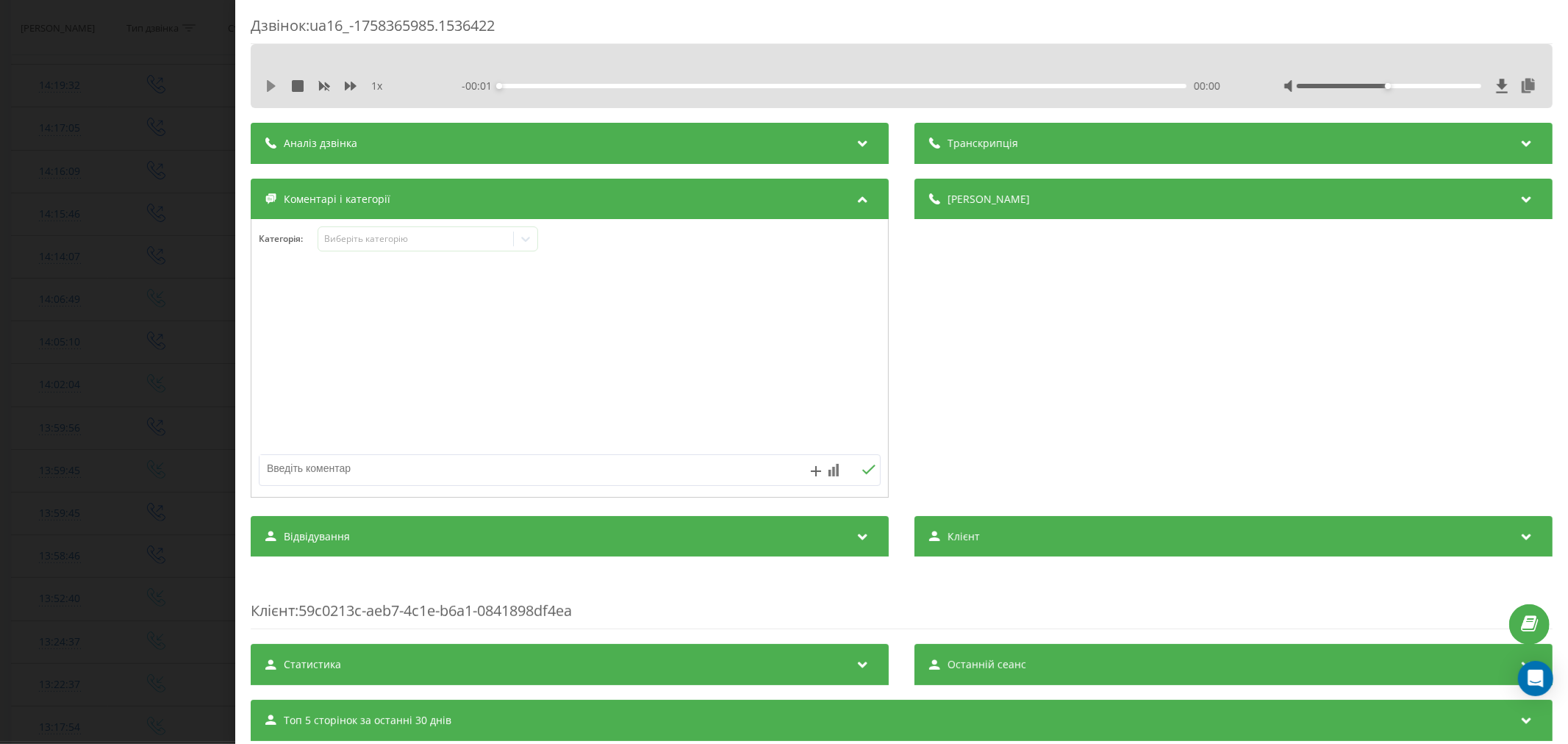
click at [269, 88] on icon at bounding box center [271, 86] width 8 height 12
click at [524, 85] on div "00:00" at bounding box center [843, 86] width 688 height 5
click at [585, 86] on div "00:07" at bounding box center [843, 86] width 688 height 5
click at [397, 230] on div "Виберіть категорію" at bounding box center [428, 238] width 221 height 25
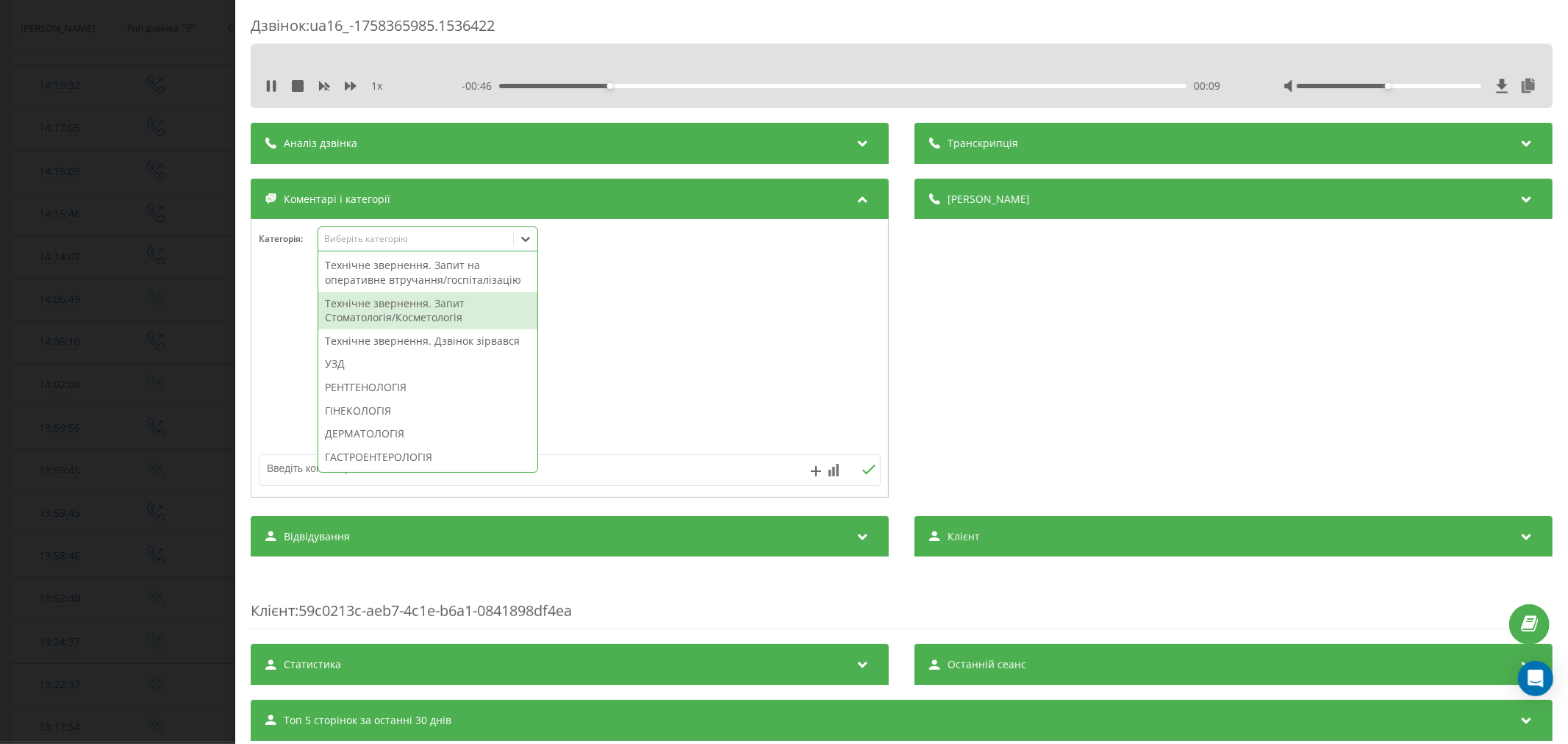
scroll to position [490, 0]
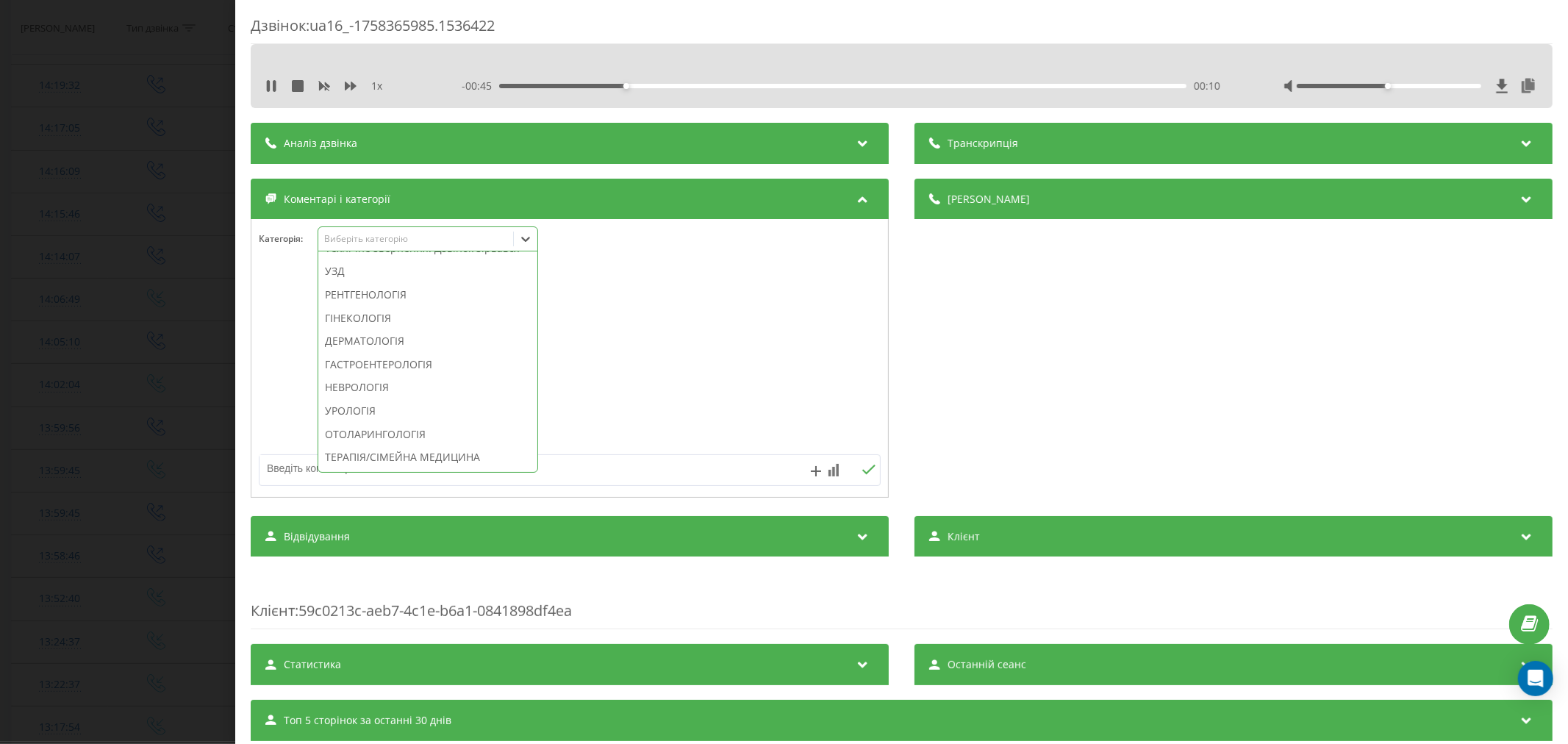
click at [417, 260] on div "Технічне звернення. Дзвінок зірвався" at bounding box center [428, 249] width 219 height 23
click at [667, 347] on div at bounding box center [569, 359] width 637 height 177
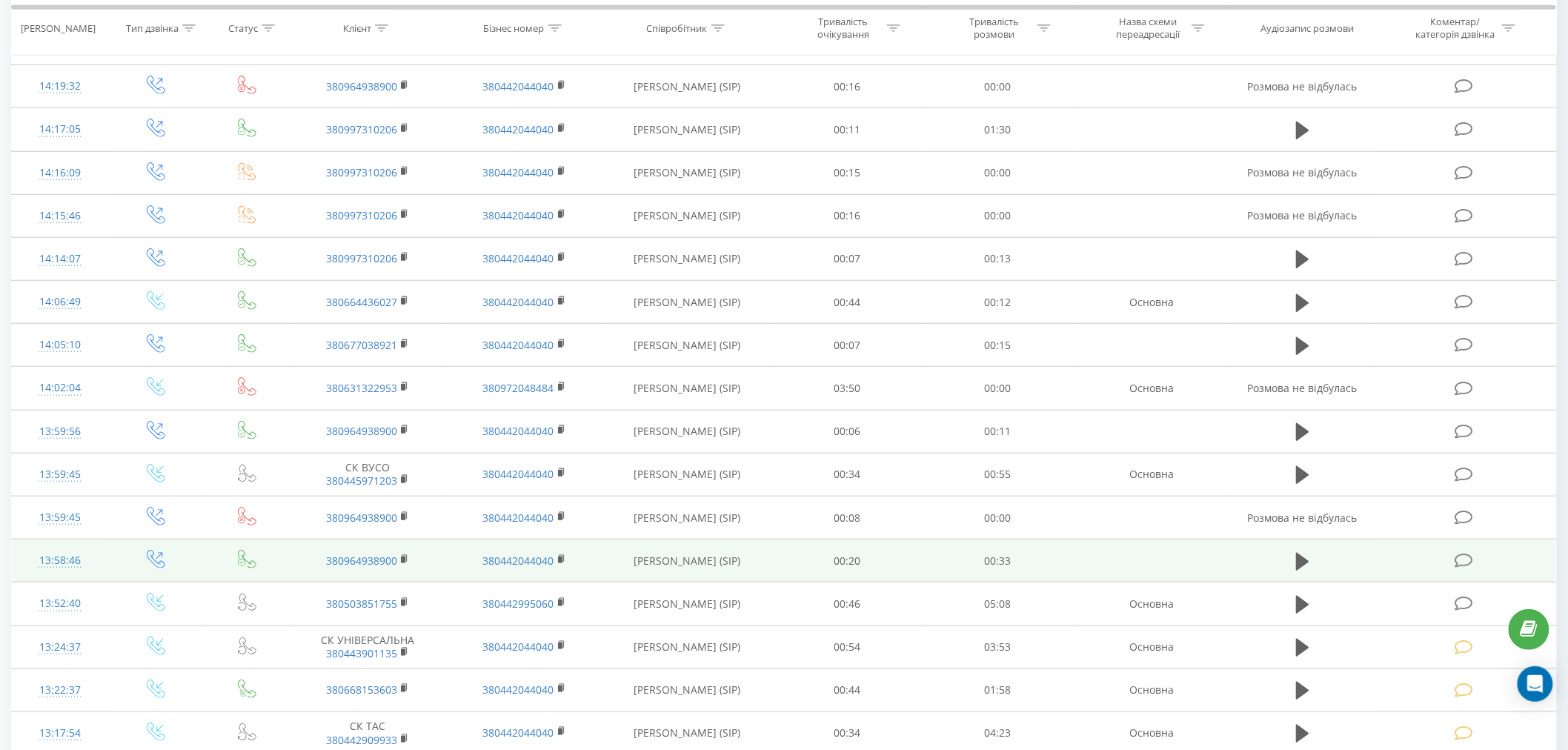
click at [1460, 565] on icon at bounding box center [1464, 561] width 19 height 16
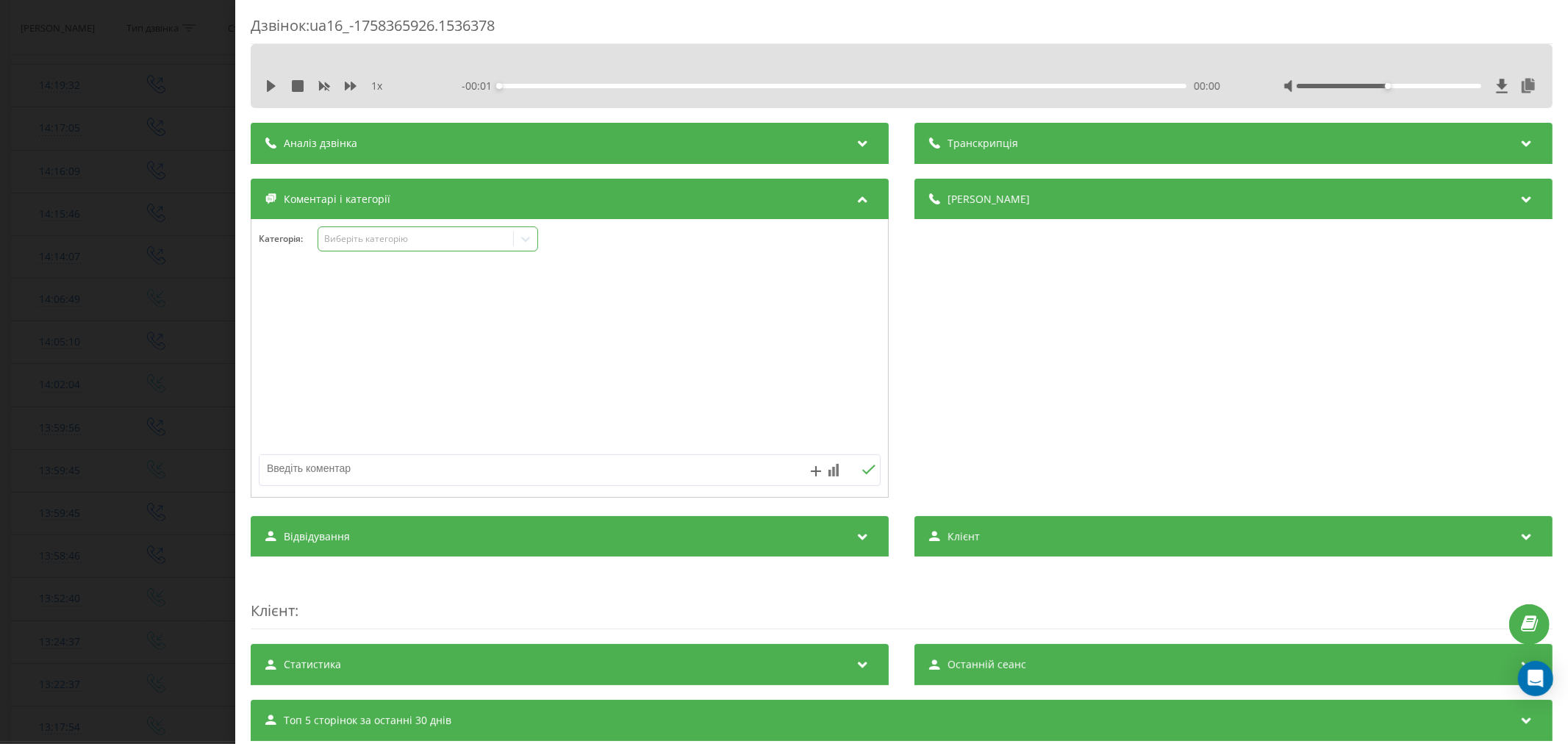
click at [380, 239] on div "Виберіть категорію" at bounding box center [415, 238] width 184 height 12
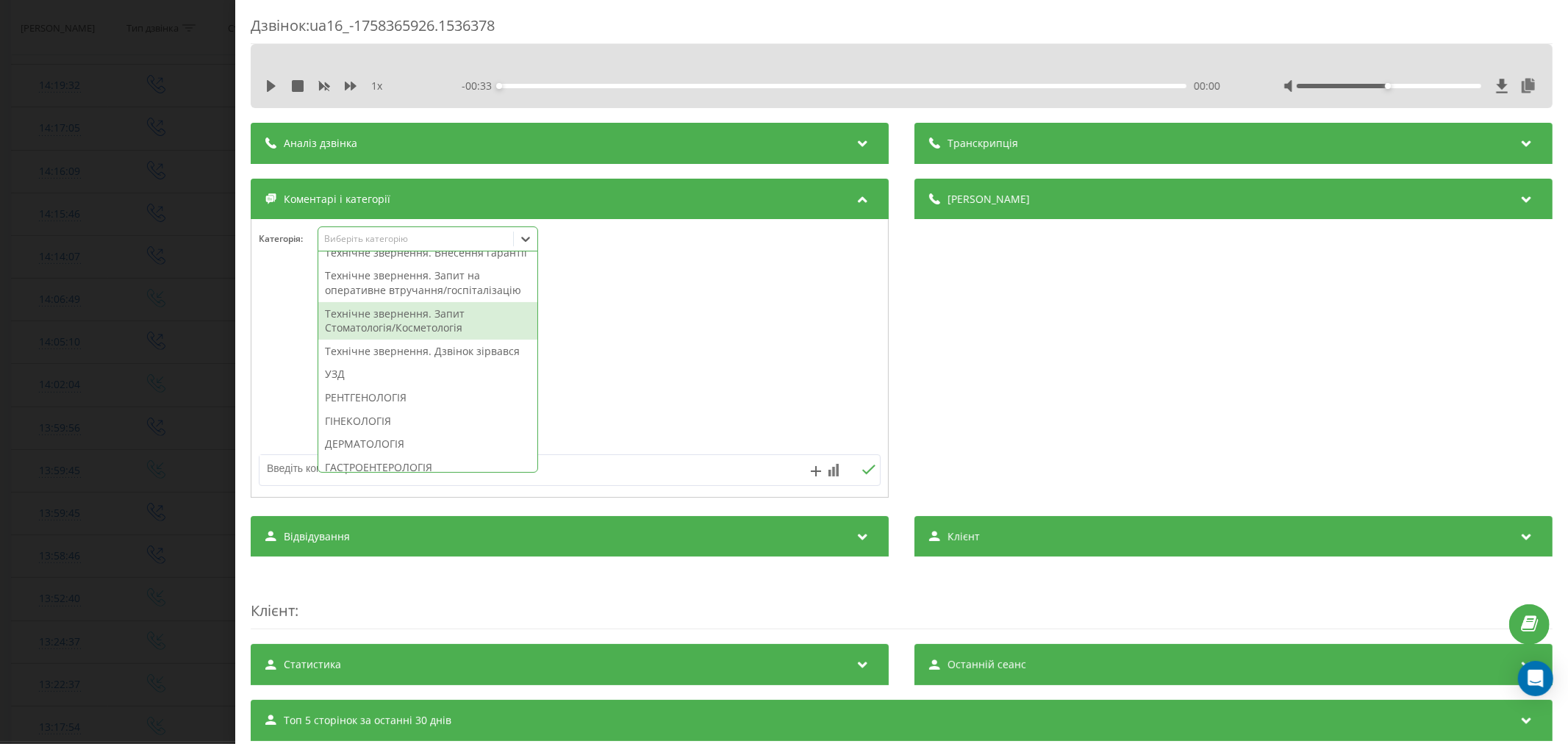
scroll to position [408, 0]
click at [401, 342] on div "Технічне звернення. Дзвінок зірвався" at bounding box center [428, 330] width 219 height 23
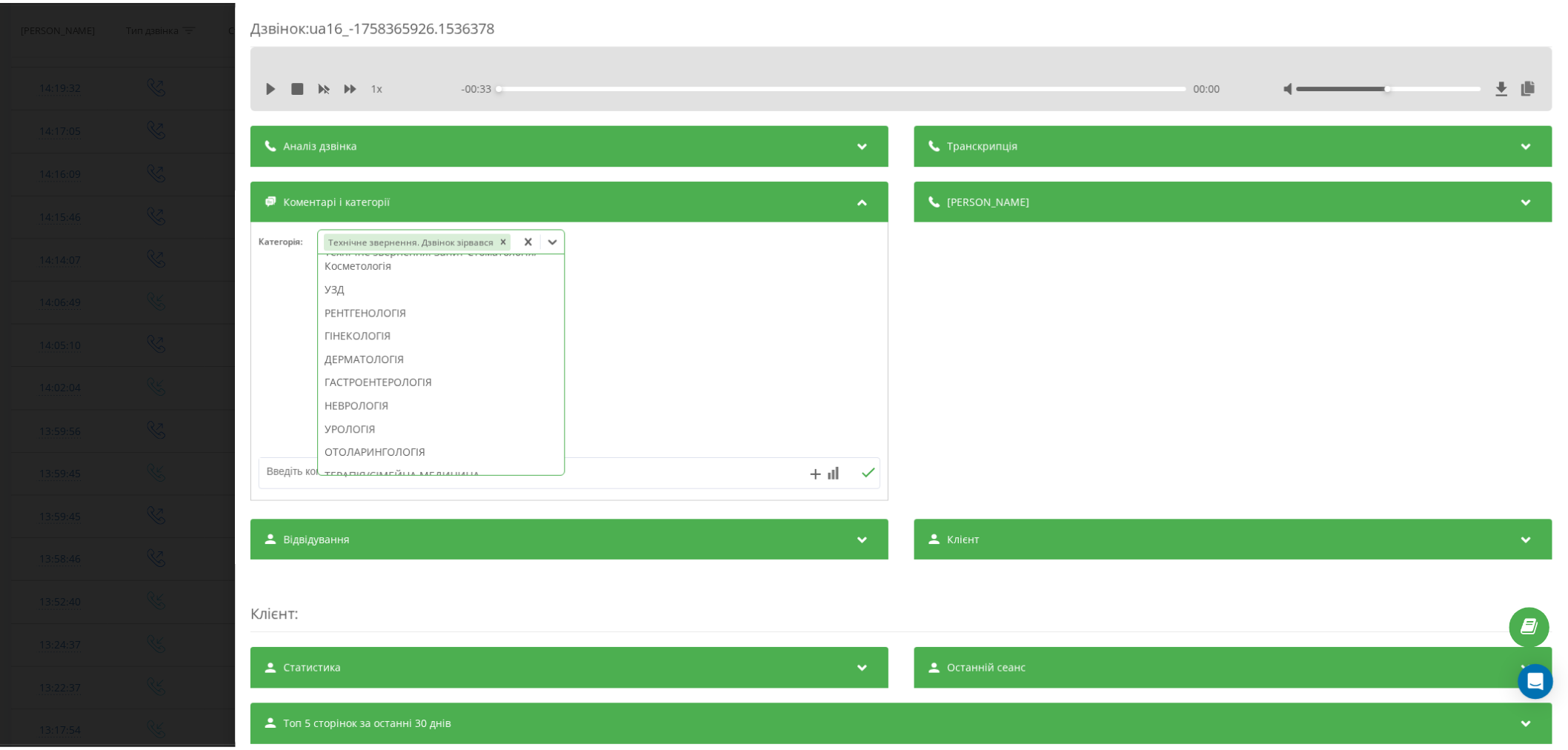
scroll to position [0, 0]
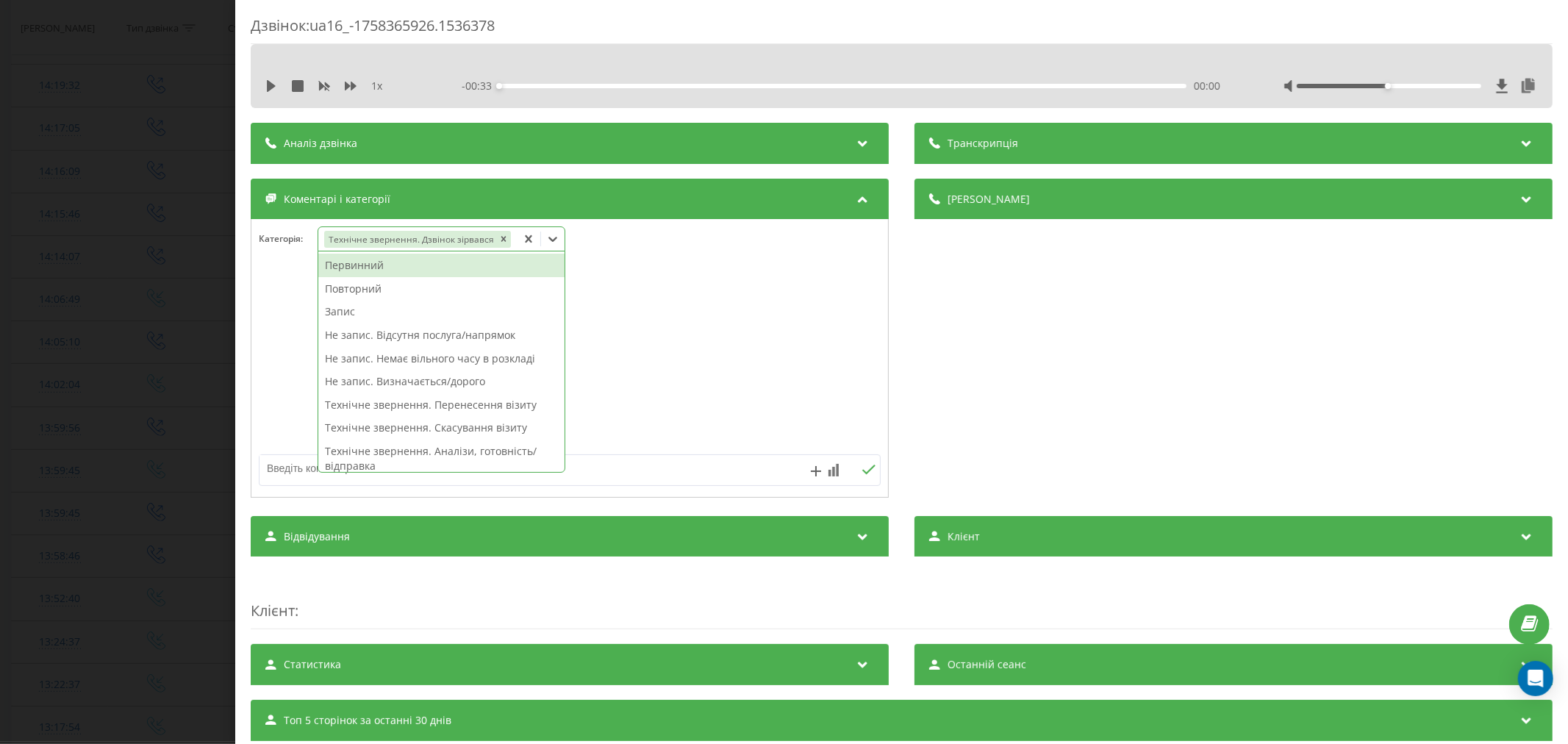
drag, startPoint x: 638, startPoint y: 377, endPoint x: 627, endPoint y: 369, distance: 13.6
click at [640, 377] on div at bounding box center [569, 359] width 637 height 177
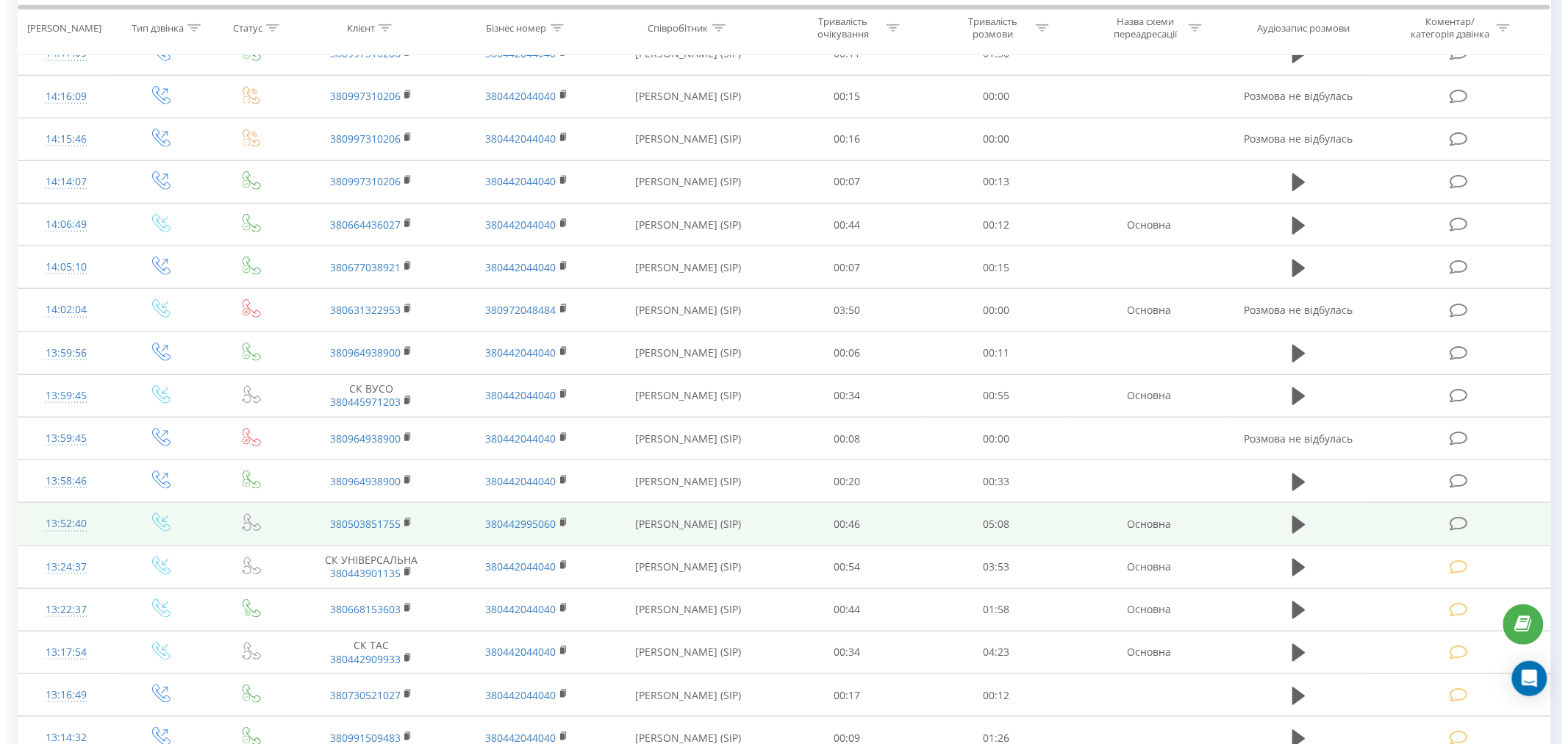
scroll to position [408, 0]
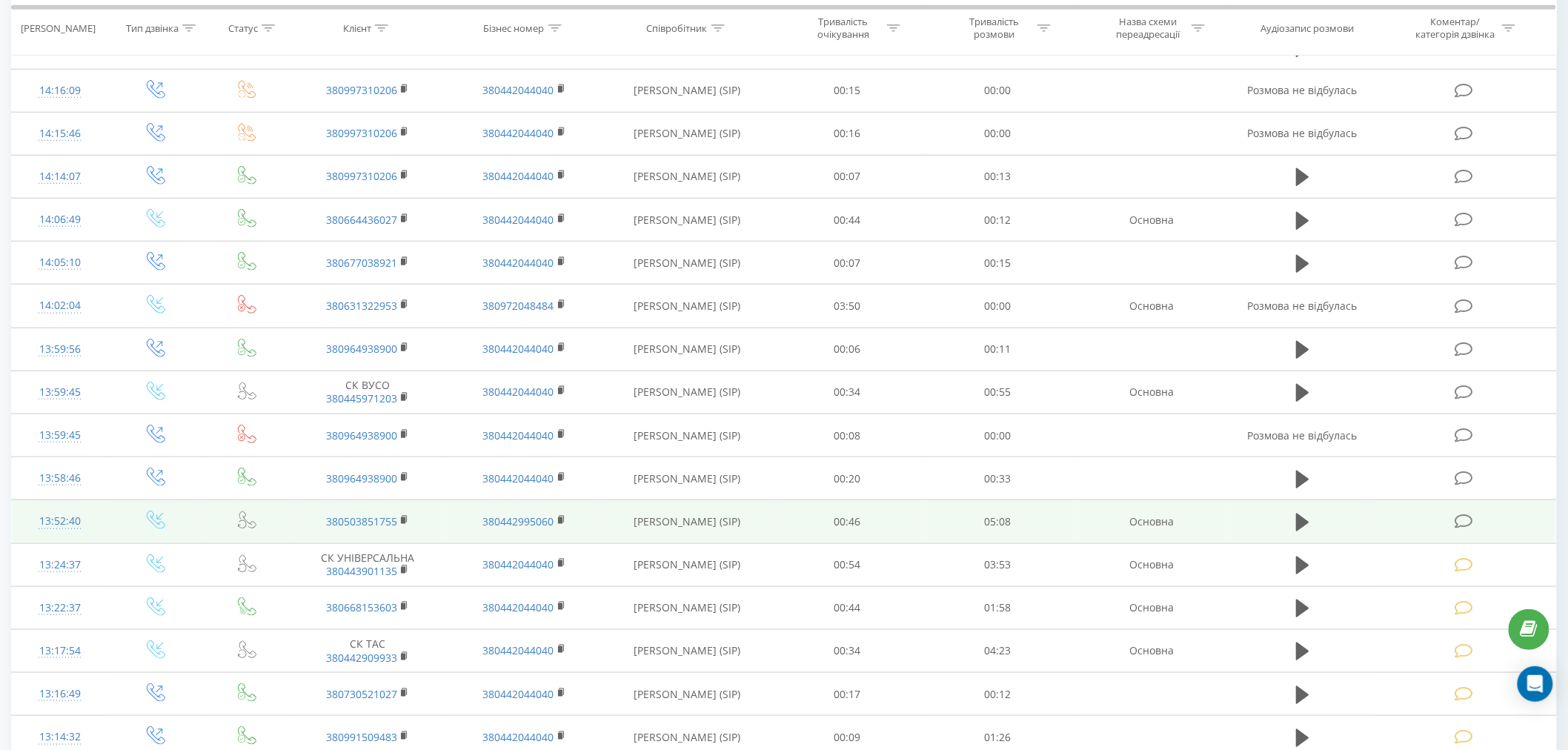
click at [1467, 523] on icon at bounding box center [1464, 521] width 19 height 16
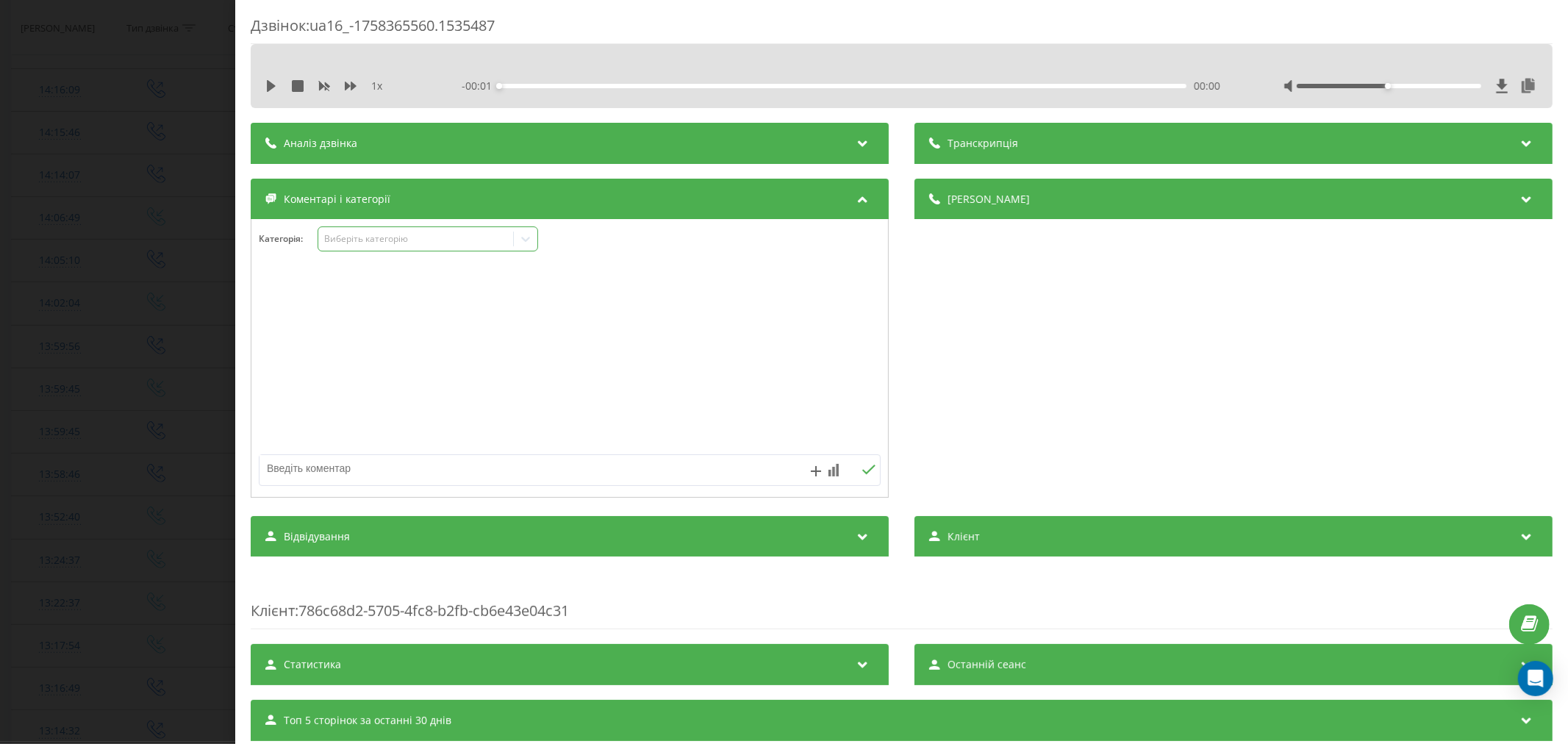
click at [360, 241] on div "Виберіть категорію" at bounding box center [415, 238] width 184 height 12
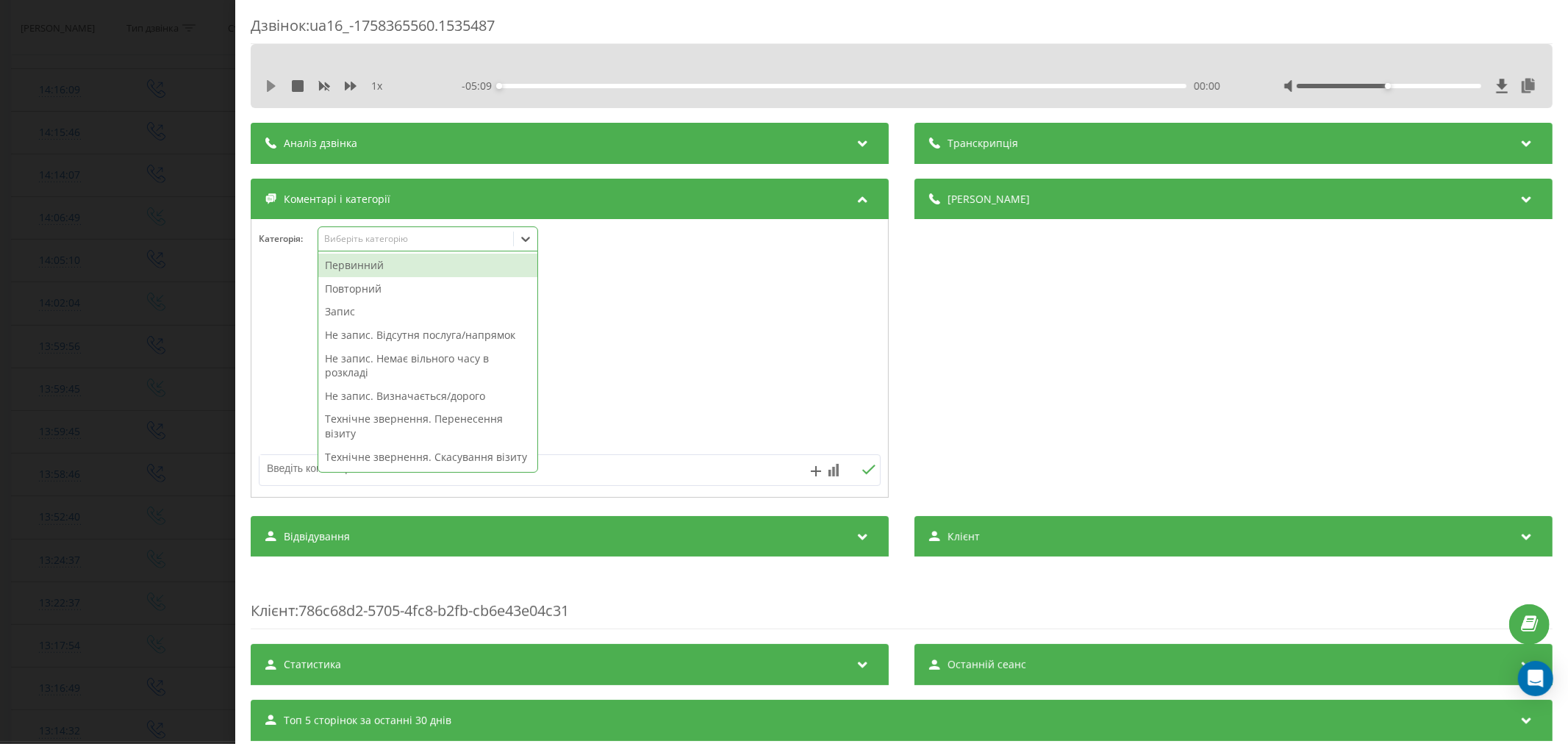
click at [272, 90] on icon at bounding box center [271, 86] width 12 height 12
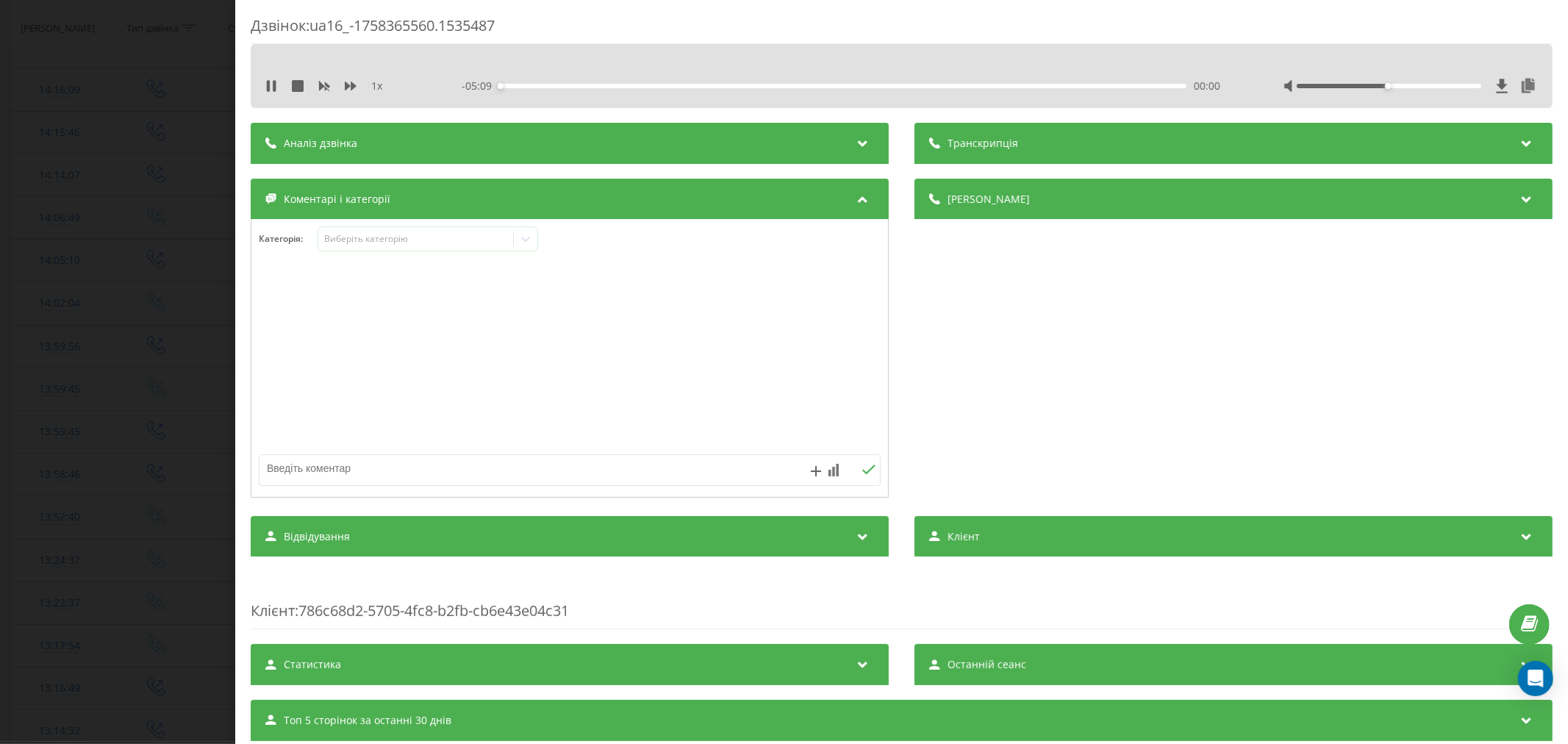
click at [544, 86] on div "00:00" at bounding box center [843, 86] width 688 height 5
click at [539, 84] on div "00:00" at bounding box center [843, 86] width 688 height 5
click at [584, 84] on div "00:39" at bounding box center [843, 86] width 688 height 5
click at [529, 86] on div "00:41" at bounding box center [843, 86] width 688 height 5
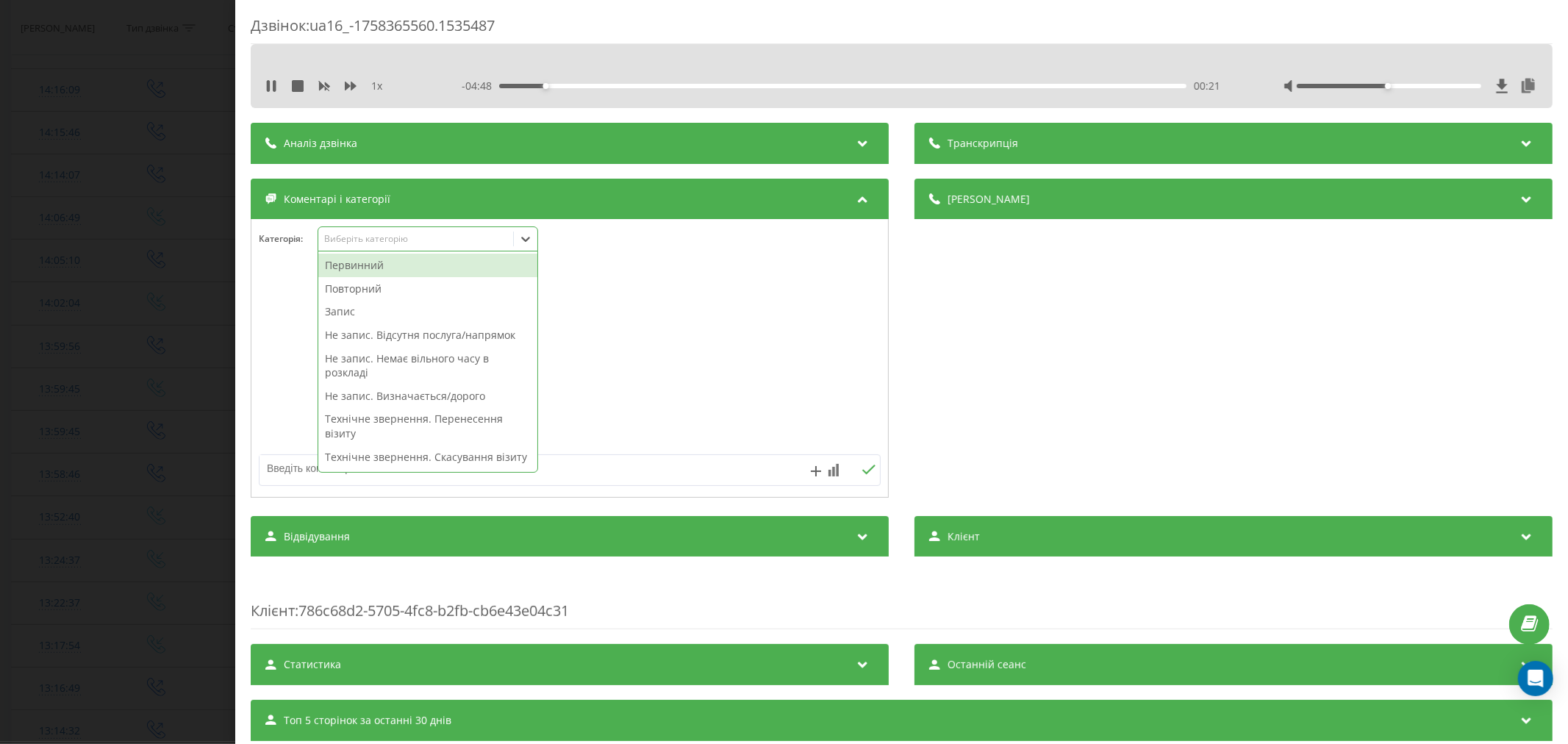
click at [355, 241] on div "Виберіть категорію" at bounding box center [415, 238] width 184 height 12
click at [353, 289] on div "Повторний" at bounding box center [428, 289] width 219 height 23
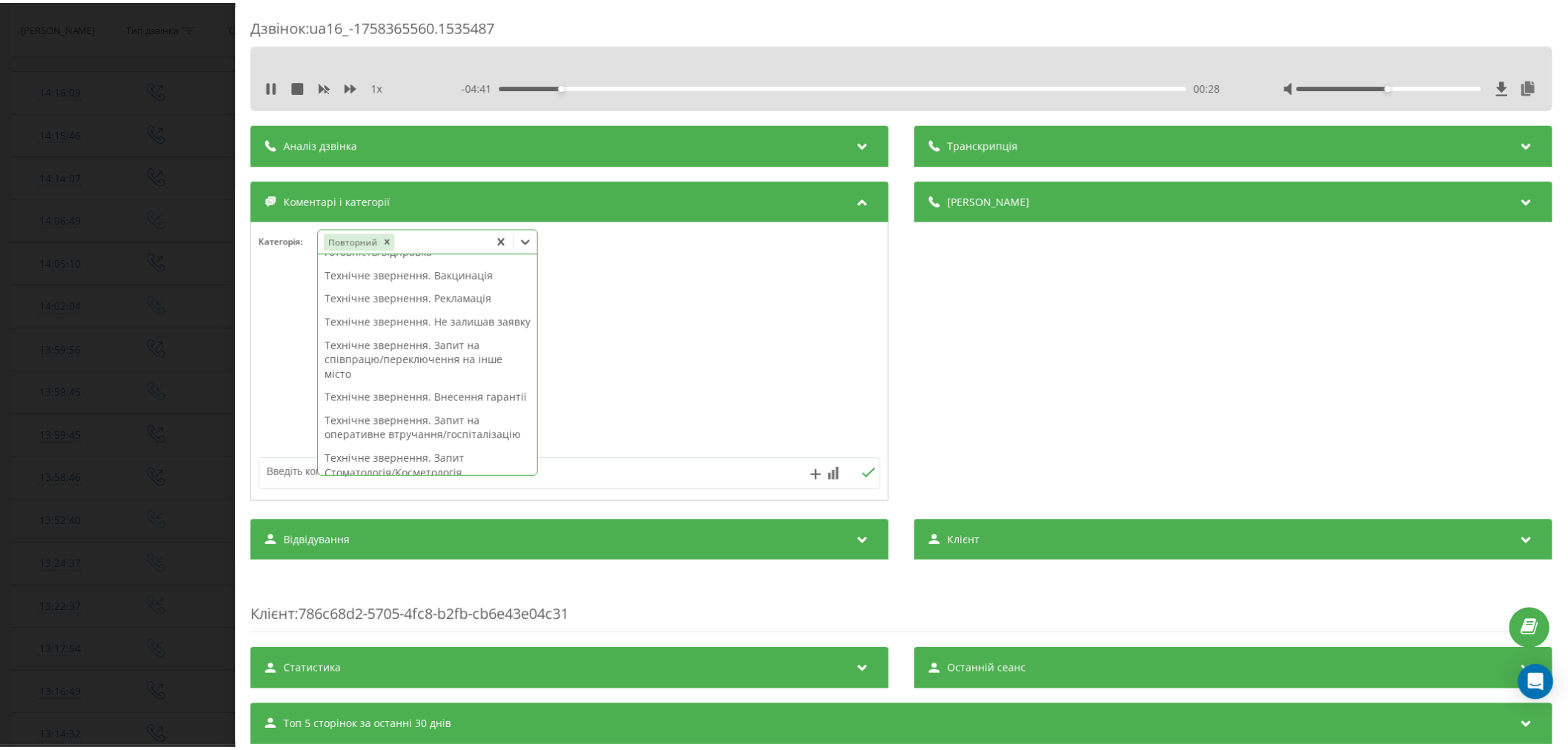
scroll to position [388, 0]
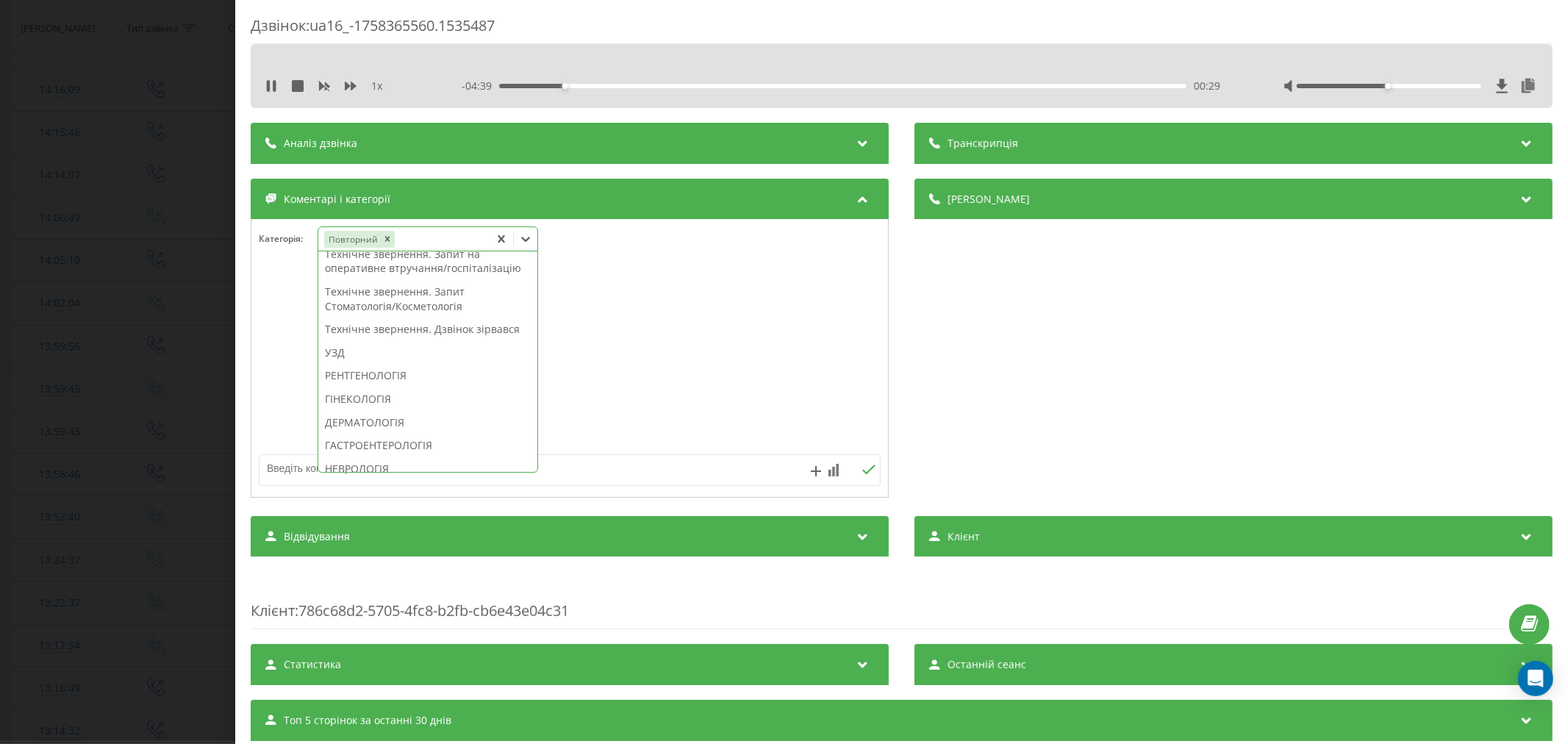
click at [370, 341] on div "Технічне звернення. Дзвінок зірвався" at bounding box center [428, 330] width 219 height 23
click at [681, 387] on div at bounding box center [569, 359] width 637 height 177
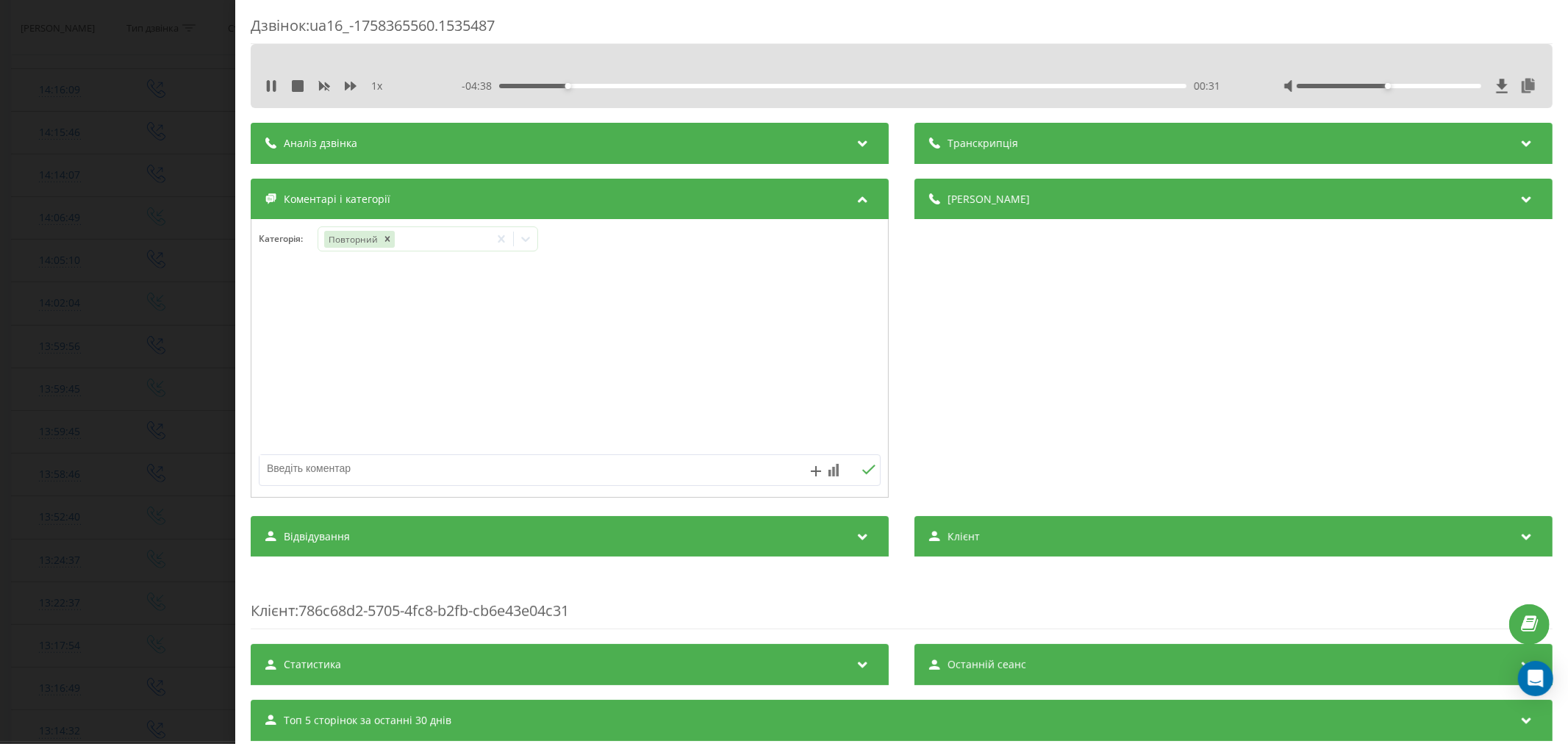
drag, startPoint x: 531, startPoint y: 469, endPoint x: 522, endPoint y: 461, distance: 12.0
click at [534, 468] on textarea at bounding box center [507, 468] width 496 height 26
type textarea "уточнення по кількості пройдених массажів"
click at [862, 468] on icon at bounding box center [869, 469] width 14 height 10
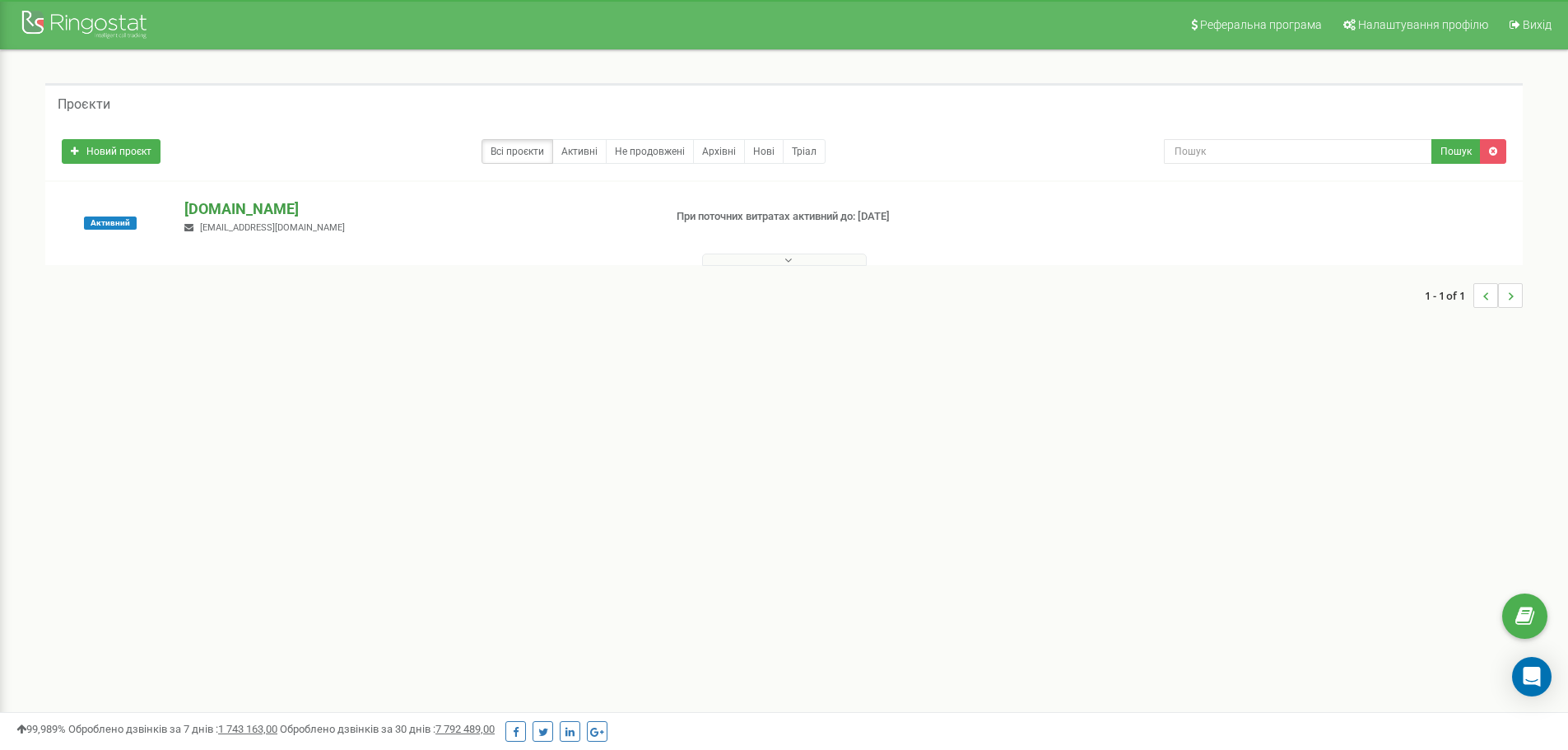
click at [259, 207] on p "[DOMAIN_NAME]" at bounding box center [416, 209] width 465 height 22
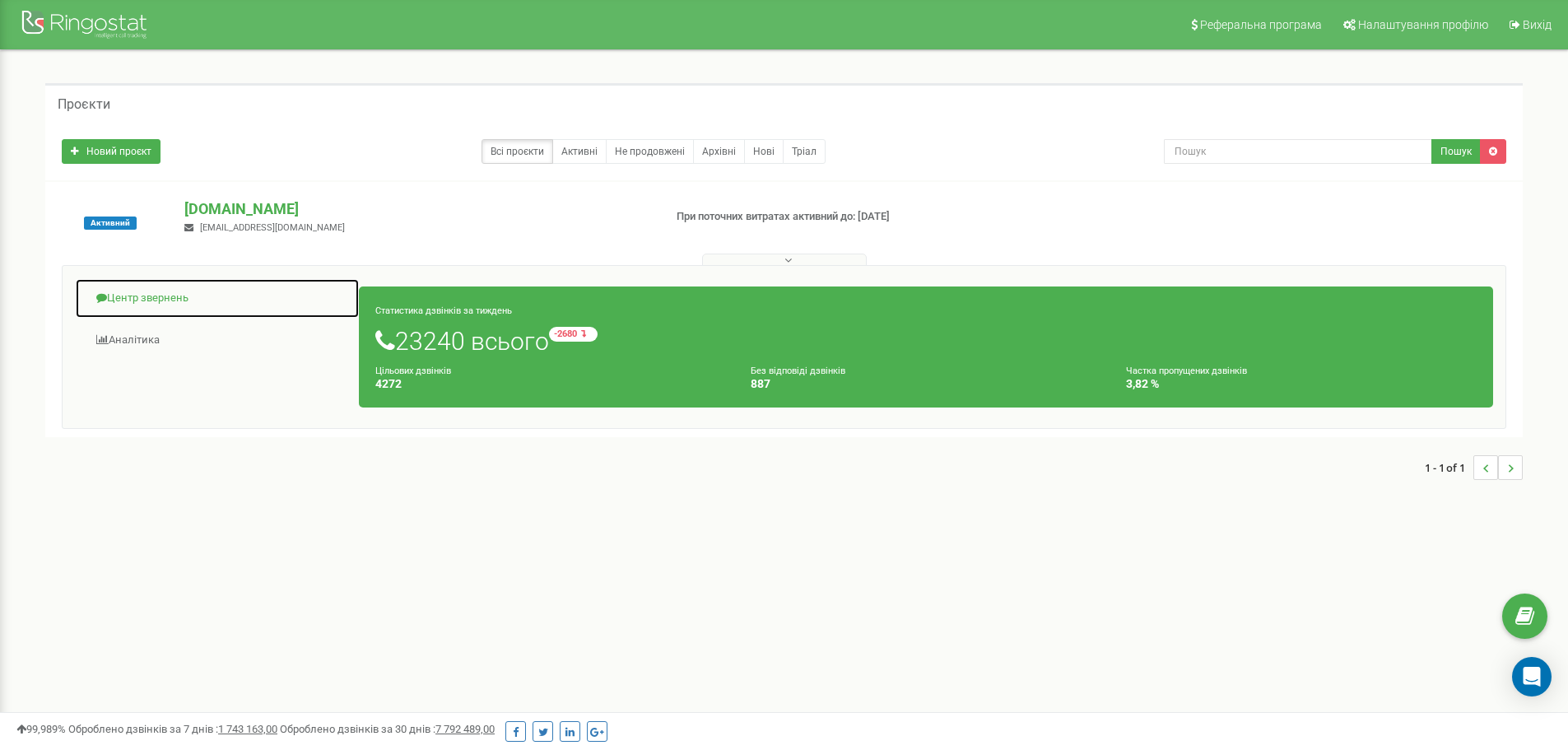
click at [144, 298] on link "Центр звернень" at bounding box center [218, 298] width 285 height 41
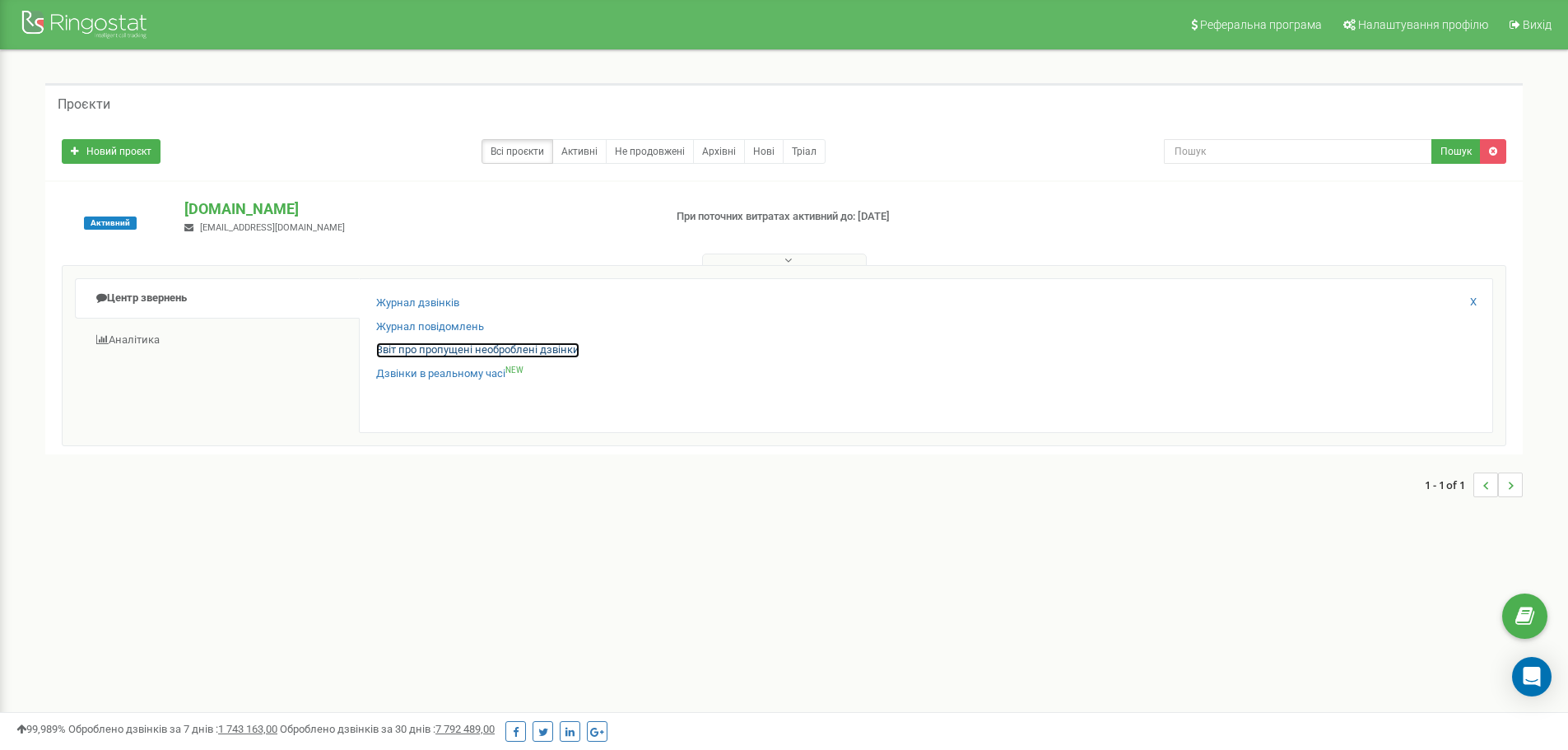
click at [435, 352] on link "Звіт про пропущені необроблені дзвінки" at bounding box center [477, 350] width 203 height 16
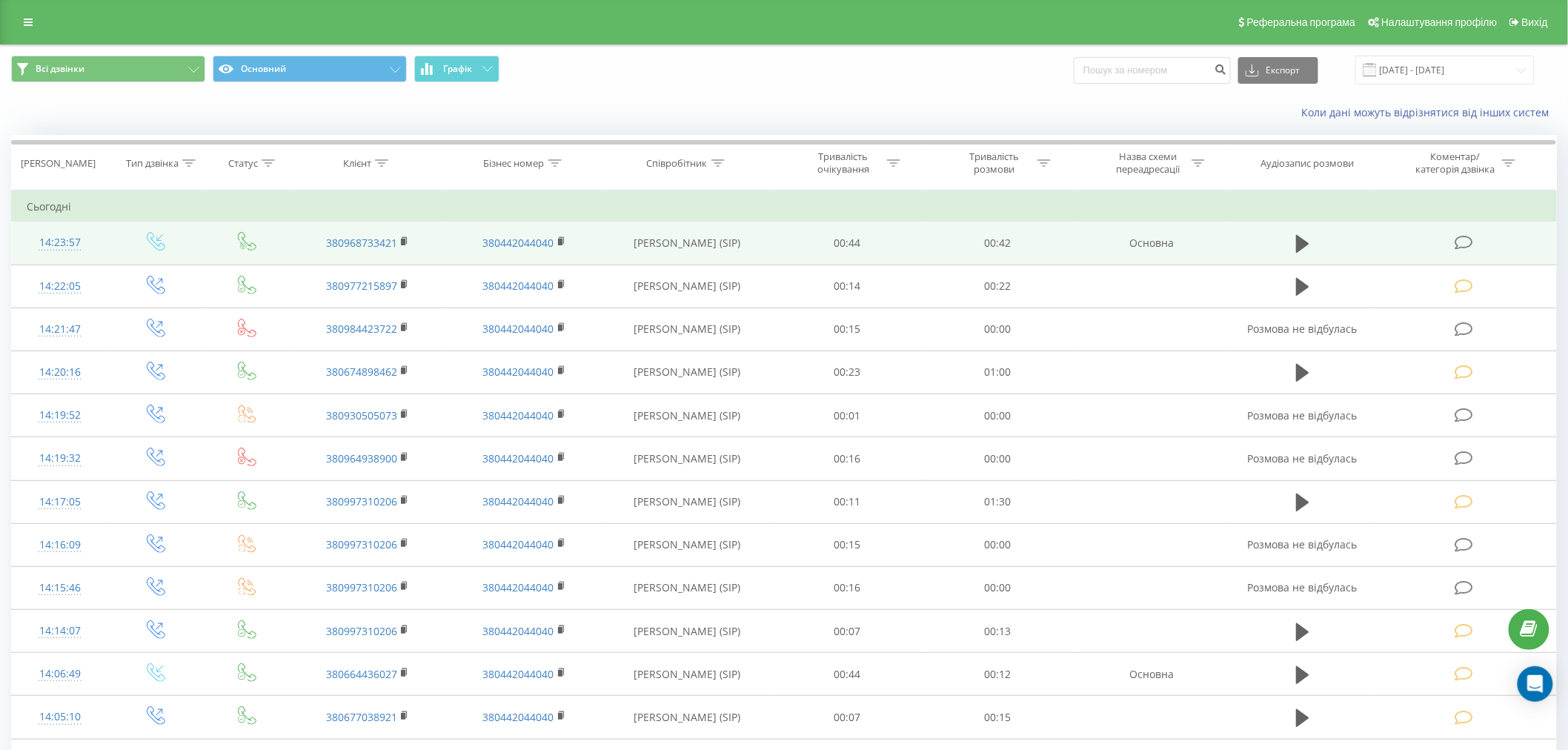
click at [1469, 243] on icon at bounding box center [1464, 243] width 19 height 16
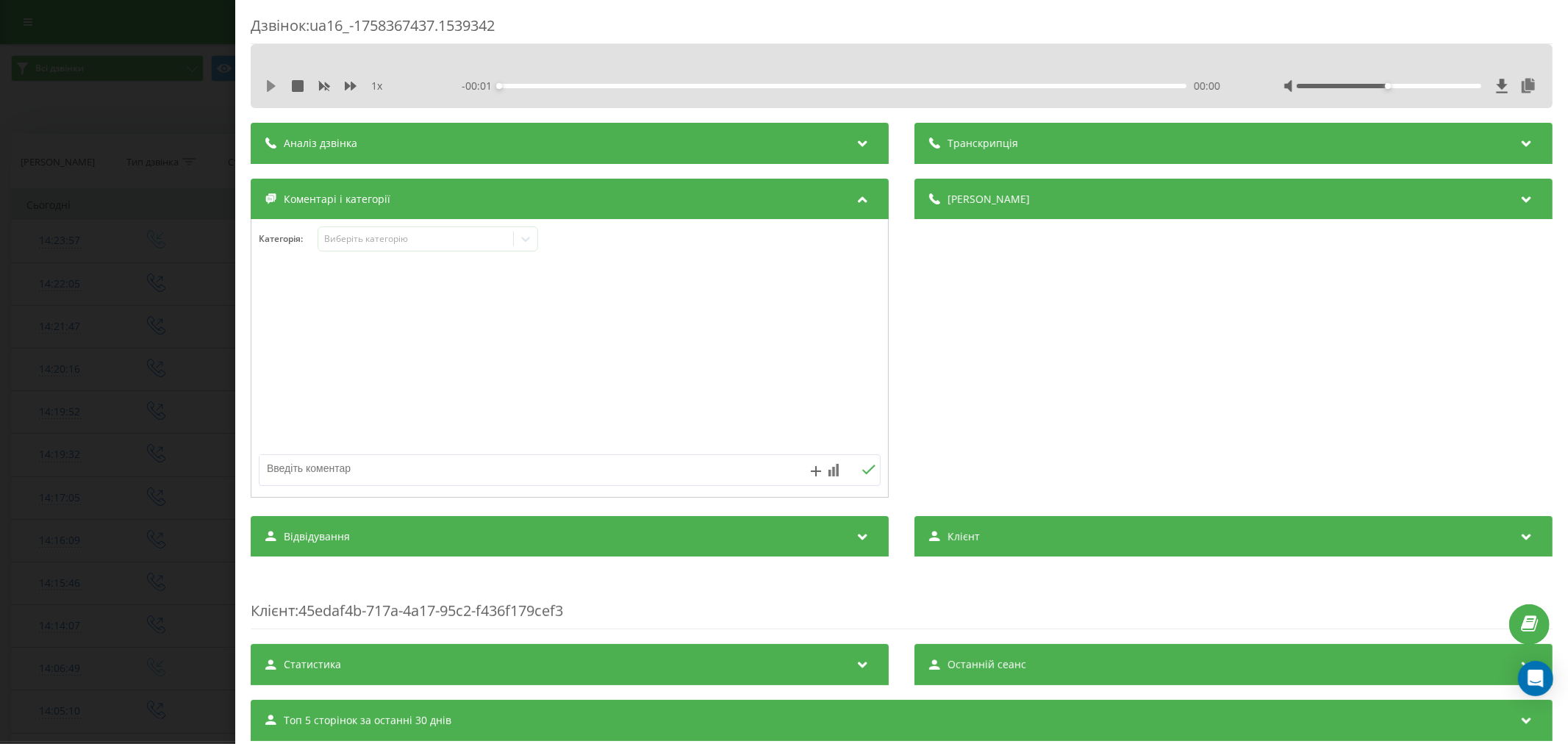
click at [270, 86] on icon at bounding box center [271, 86] width 8 height 12
click at [536, 84] on div "00:00" at bounding box center [843, 86] width 688 height 5
click at [623, 86] on div "00:08" at bounding box center [843, 86] width 688 height 5
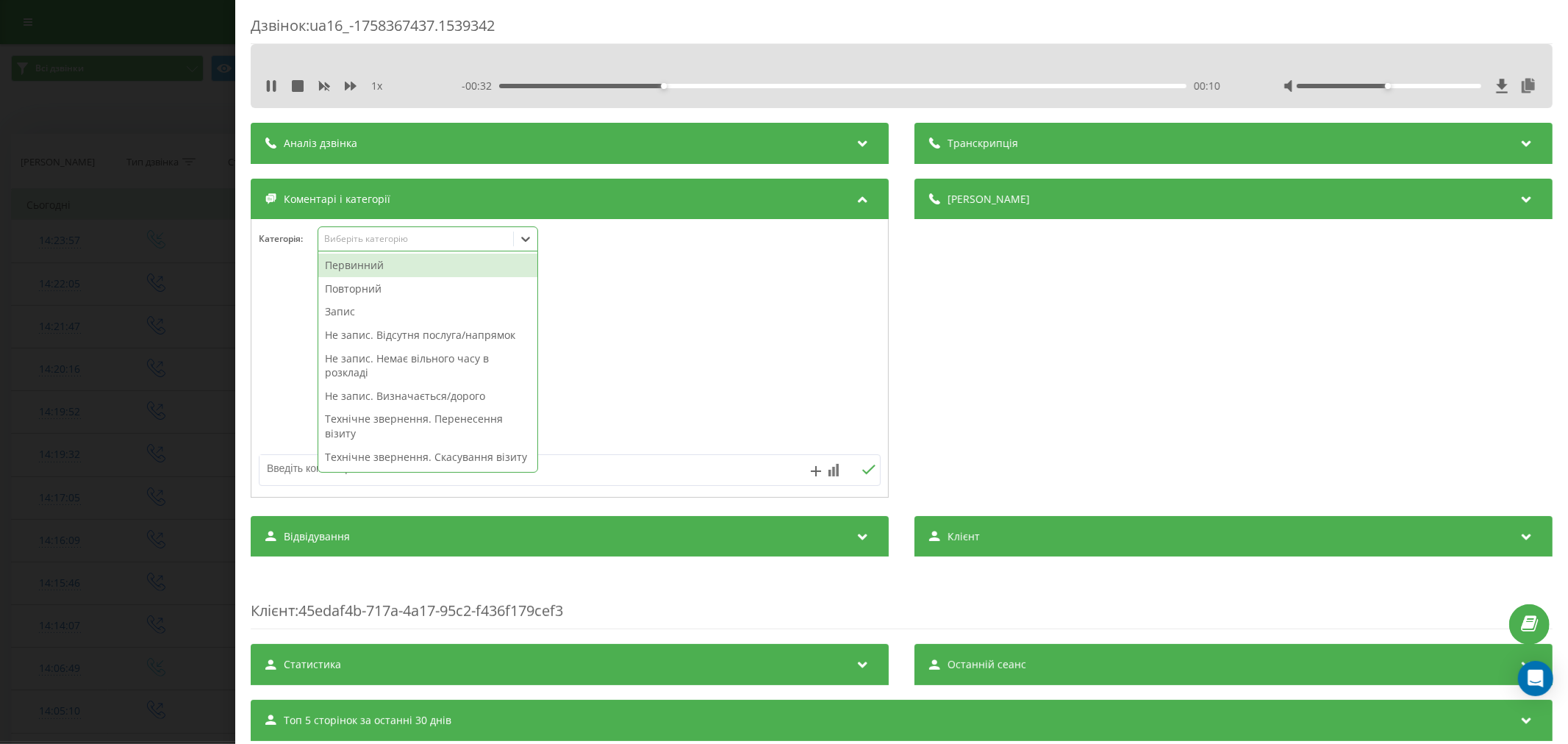
click at [425, 236] on div "Виберіть категорію" at bounding box center [415, 238] width 184 height 12
click at [390, 285] on div "Повторний" at bounding box center [428, 289] width 219 height 23
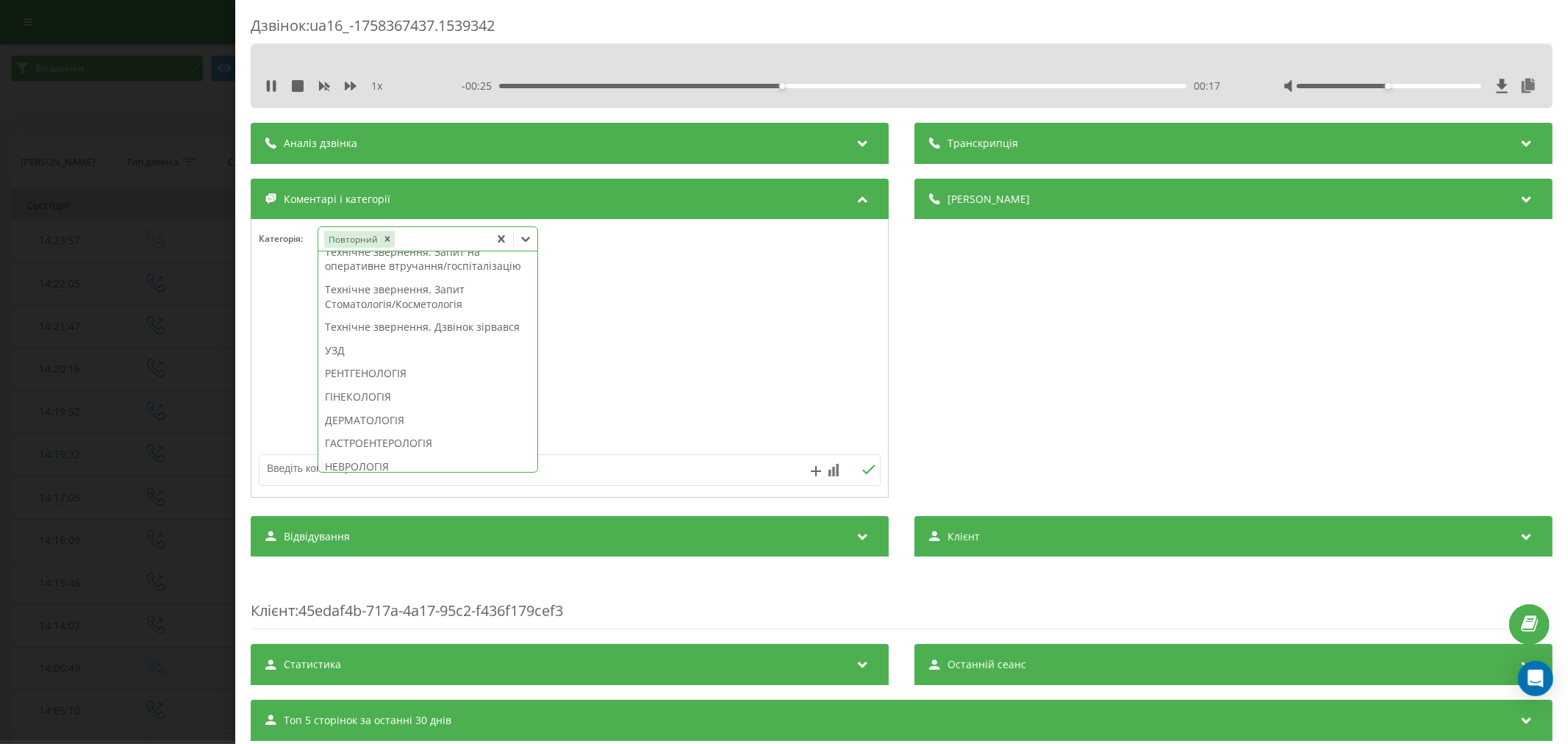
scroll to position [408, 0]
click at [373, 319] on div "Технічне звернення. Дзвінок зірвався" at bounding box center [428, 306] width 219 height 23
click at [386, 330] on div "ДЕРМАТОЛОГІЯ" at bounding box center [428, 318] width 219 height 23
click at [654, 374] on div at bounding box center [569, 359] width 637 height 177
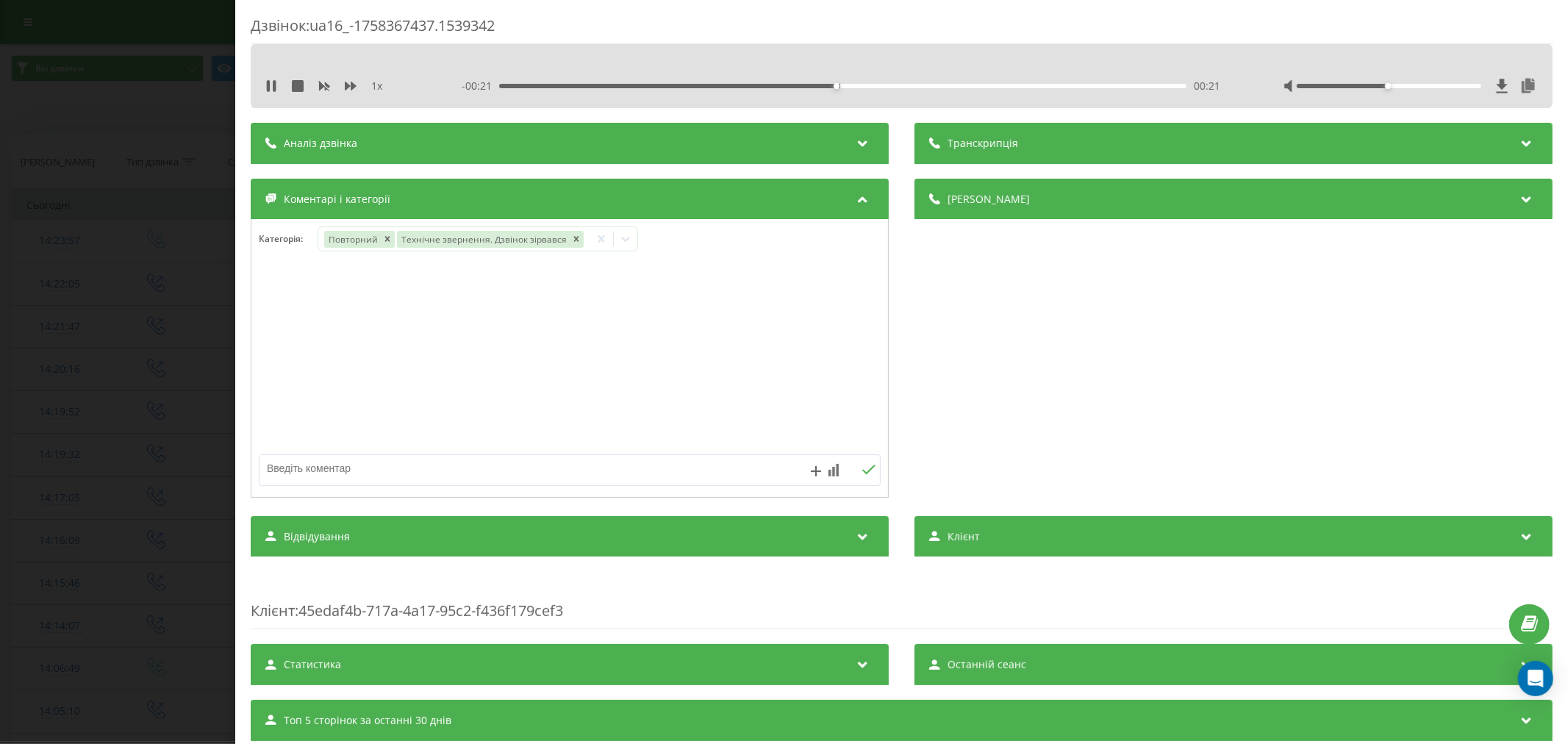
click at [472, 467] on textarea at bounding box center [507, 468] width 496 height 26
type textarea "16 років без батьків"
drag, startPoint x: 863, startPoint y: 471, endPoint x: 740, endPoint y: 364, distance: 163.0
click at [864, 471] on icon at bounding box center [869, 469] width 13 height 9
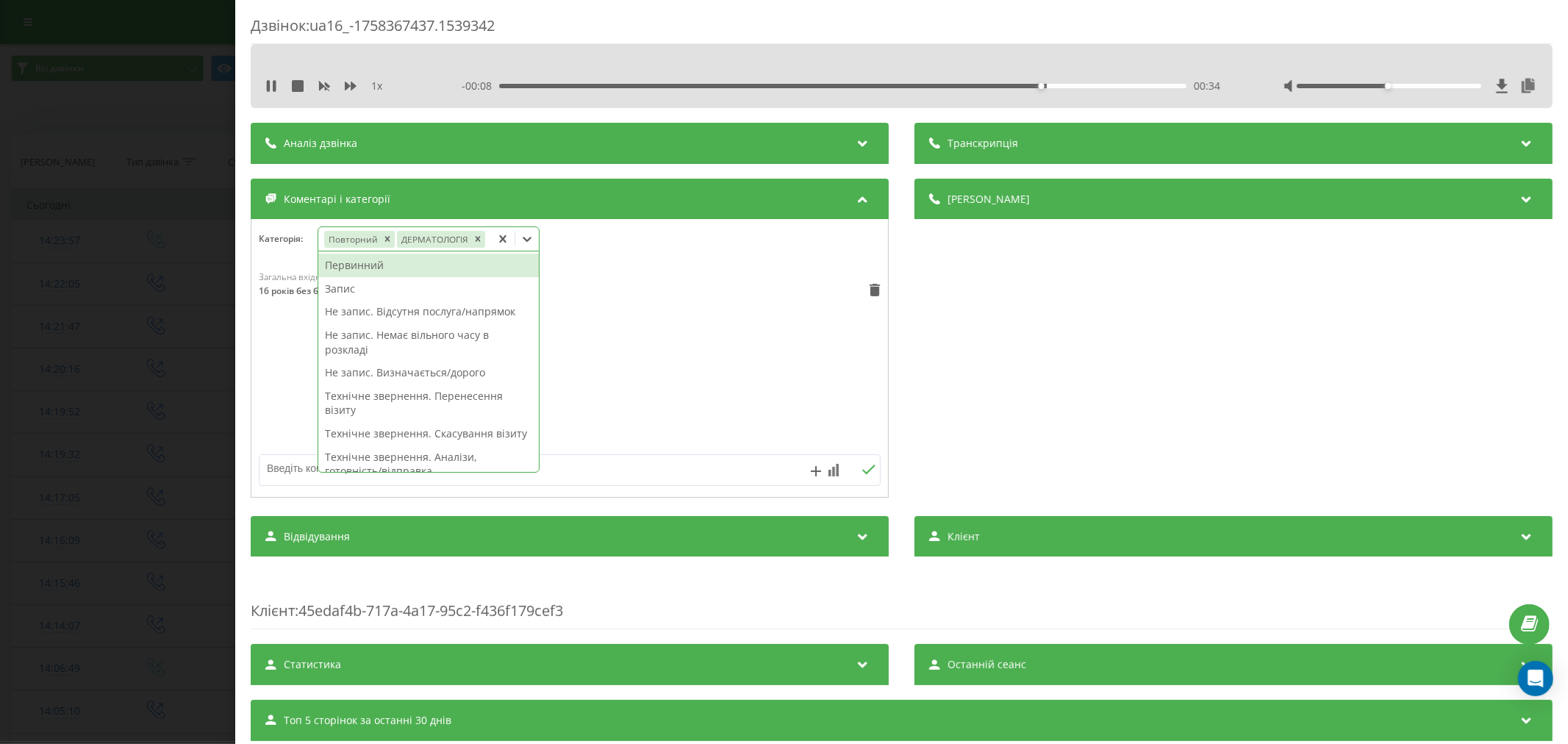
click at [533, 245] on icon at bounding box center [527, 238] width 15 height 15
click at [479, 240] on icon "Remove ДЕРМАТОЛОГІЯ" at bounding box center [477, 238] width 10 height 10
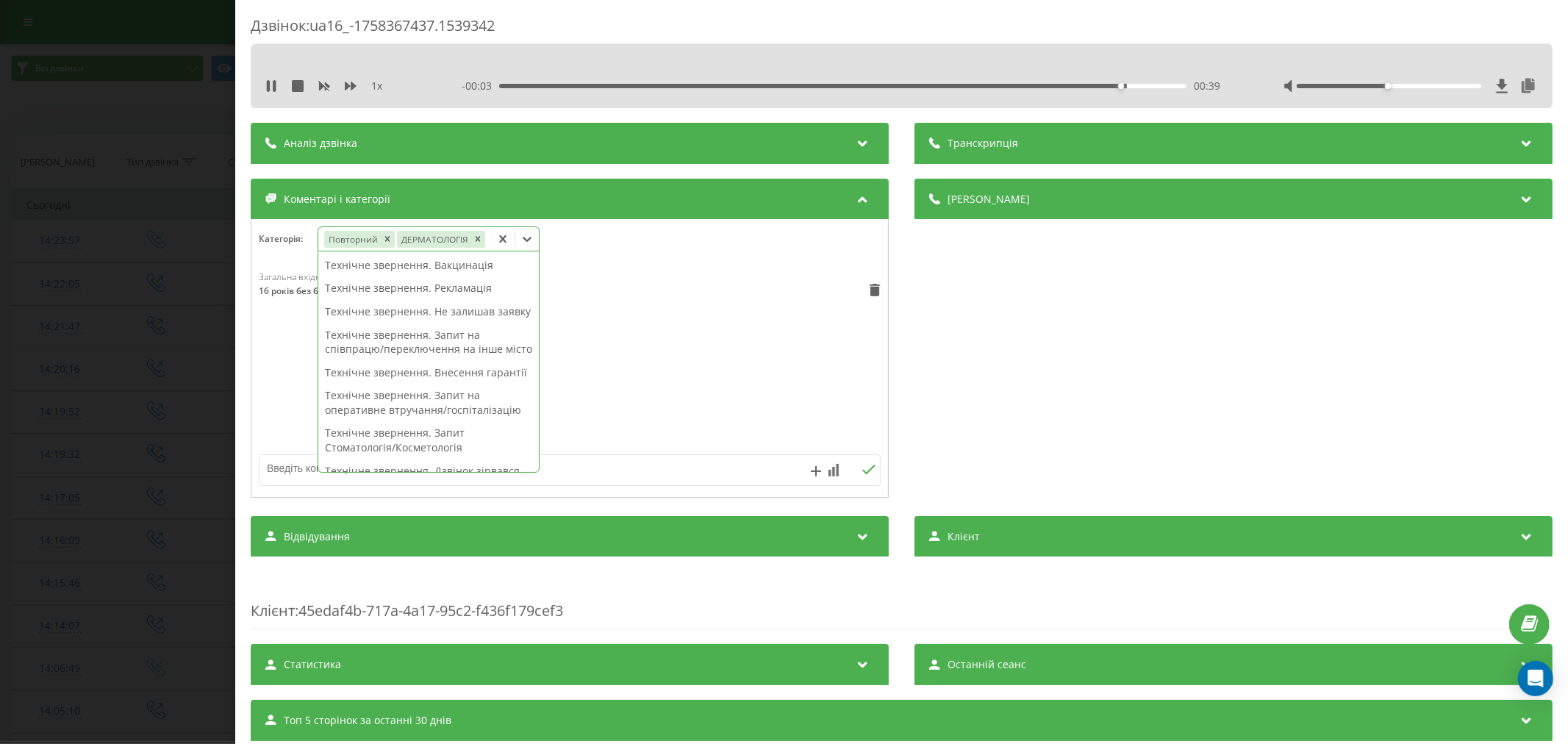
scroll to position [326, 0]
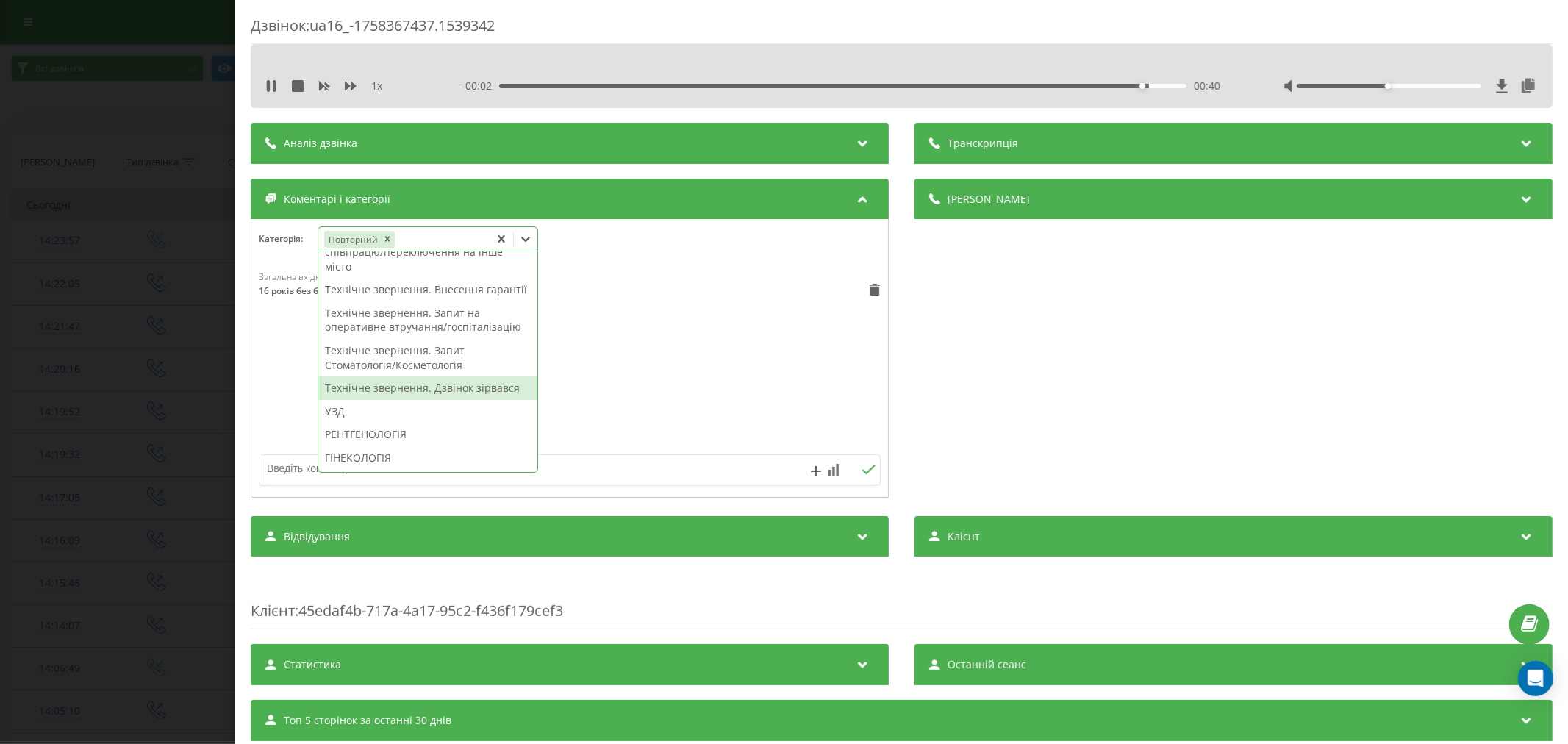
click at [452, 400] on div "Технічне звернення. Дзвінок зірвався" at bounding box center [428, 388] width 219 height 23
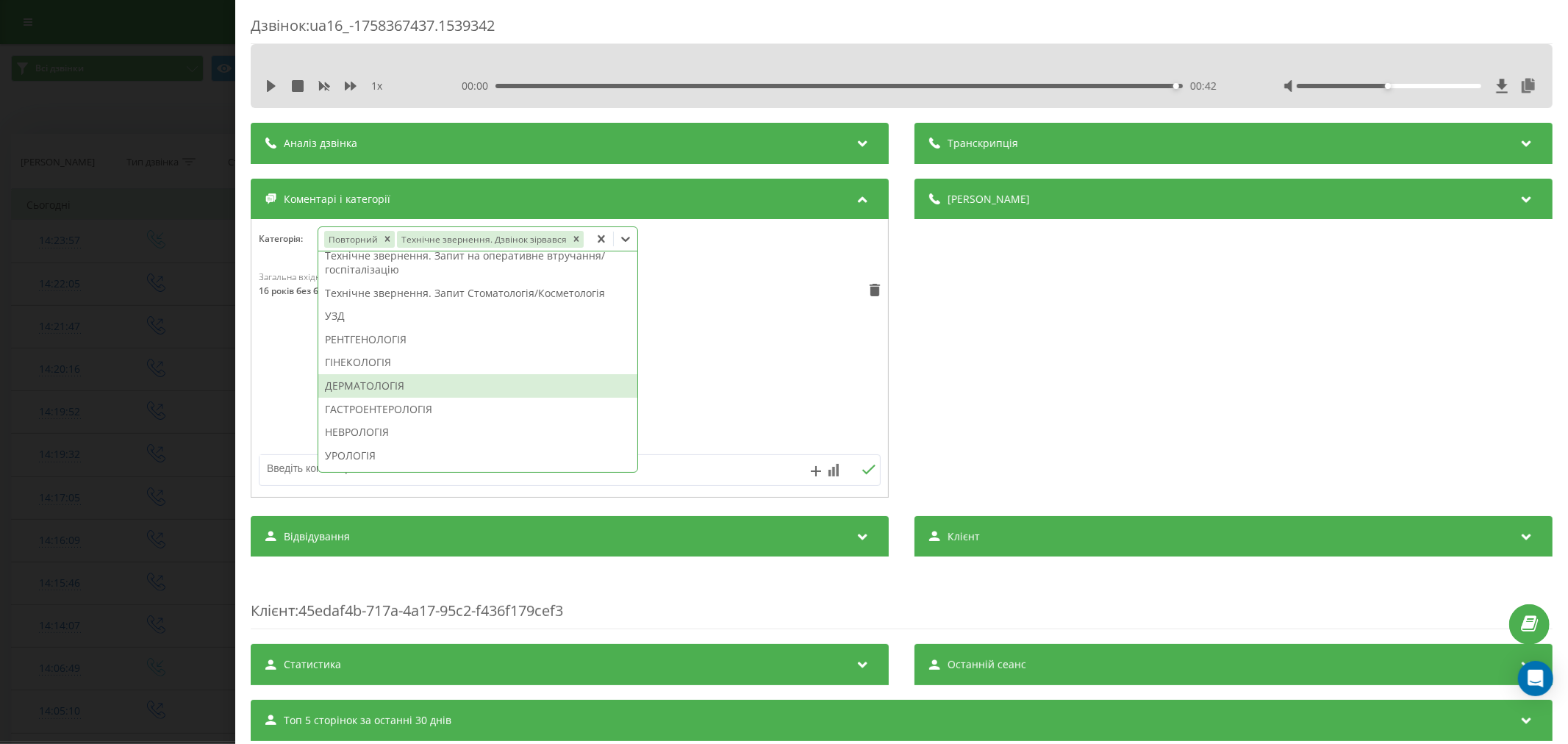
click at [397, 391] on div "ДЕРМАТОЛОГІЯ" at bounding box center [478, 386] width 319 height 23
click at [745, 377] on div "Загальна вхідна вісім 14:28, 20 Вересня 2025 16 років без батьків" at bounding box center [569, 359] width 637 height 177
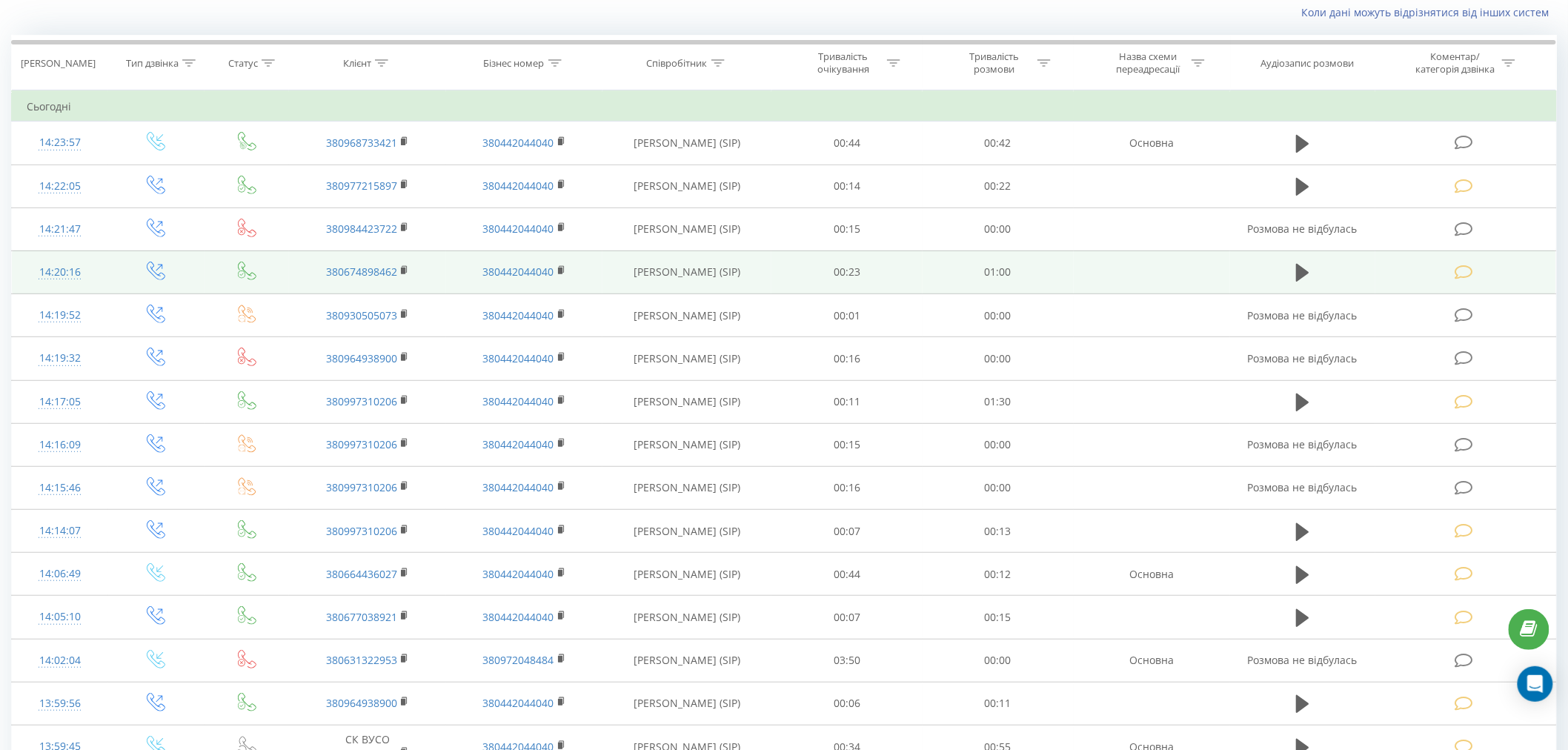
scroll to position [82, 0]
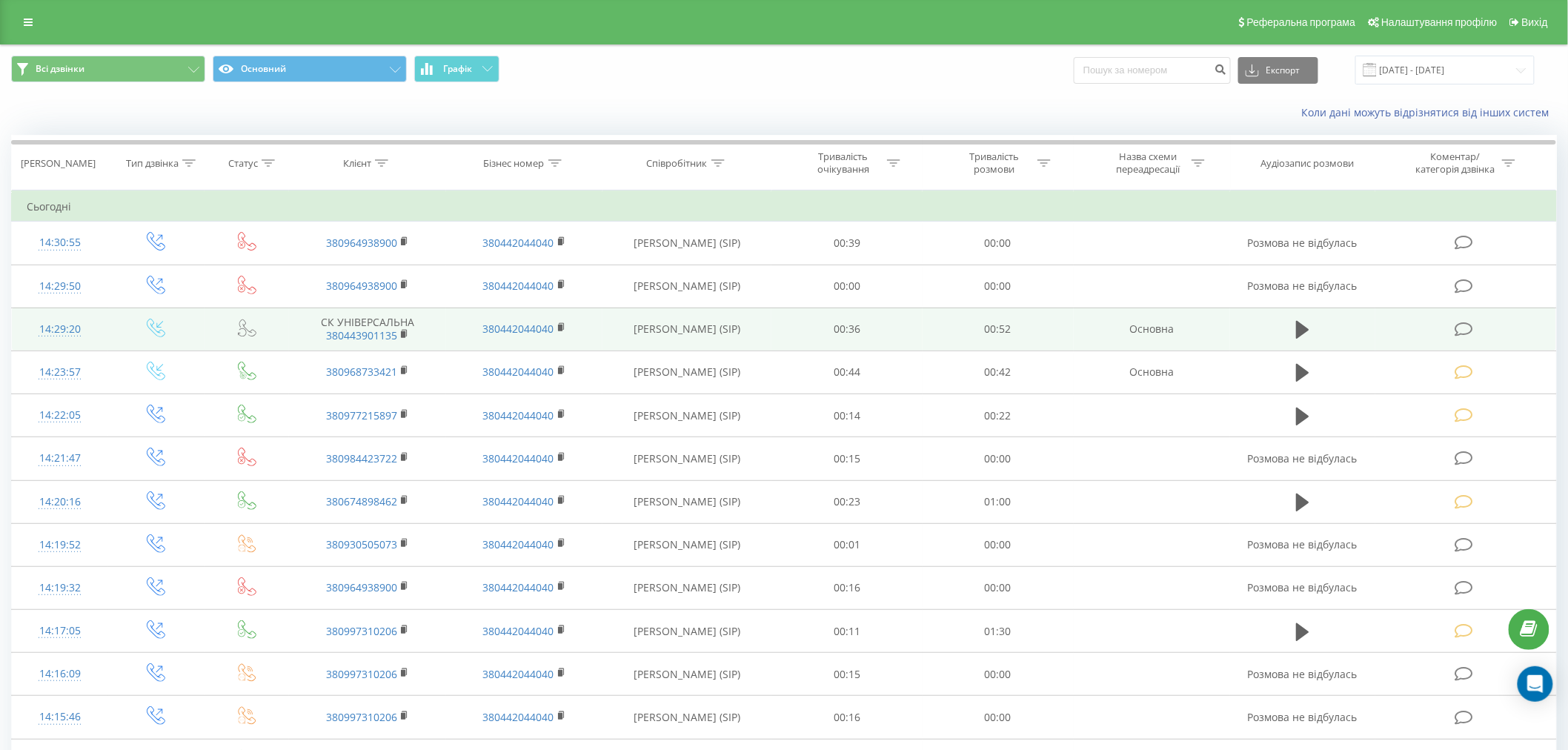
click at [1471, 330] on icon at bounding box center [1464, 329] width 19 height 16
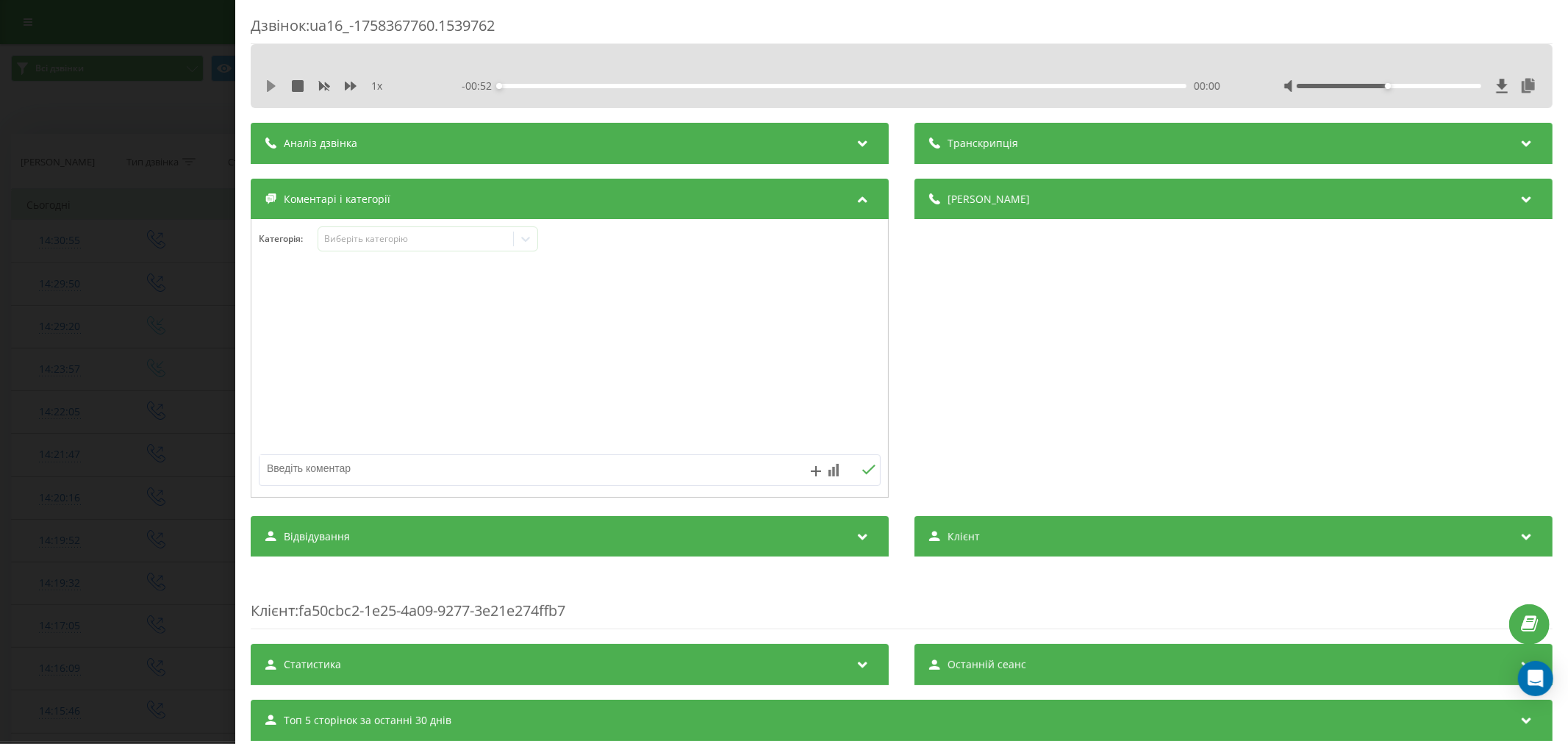
click at [272, 86] on icon at bounding box center [271, 86] width 8 height 12
click at [518, 84] on div "00:01" at bounding box center [843, 86] width 688 height 5
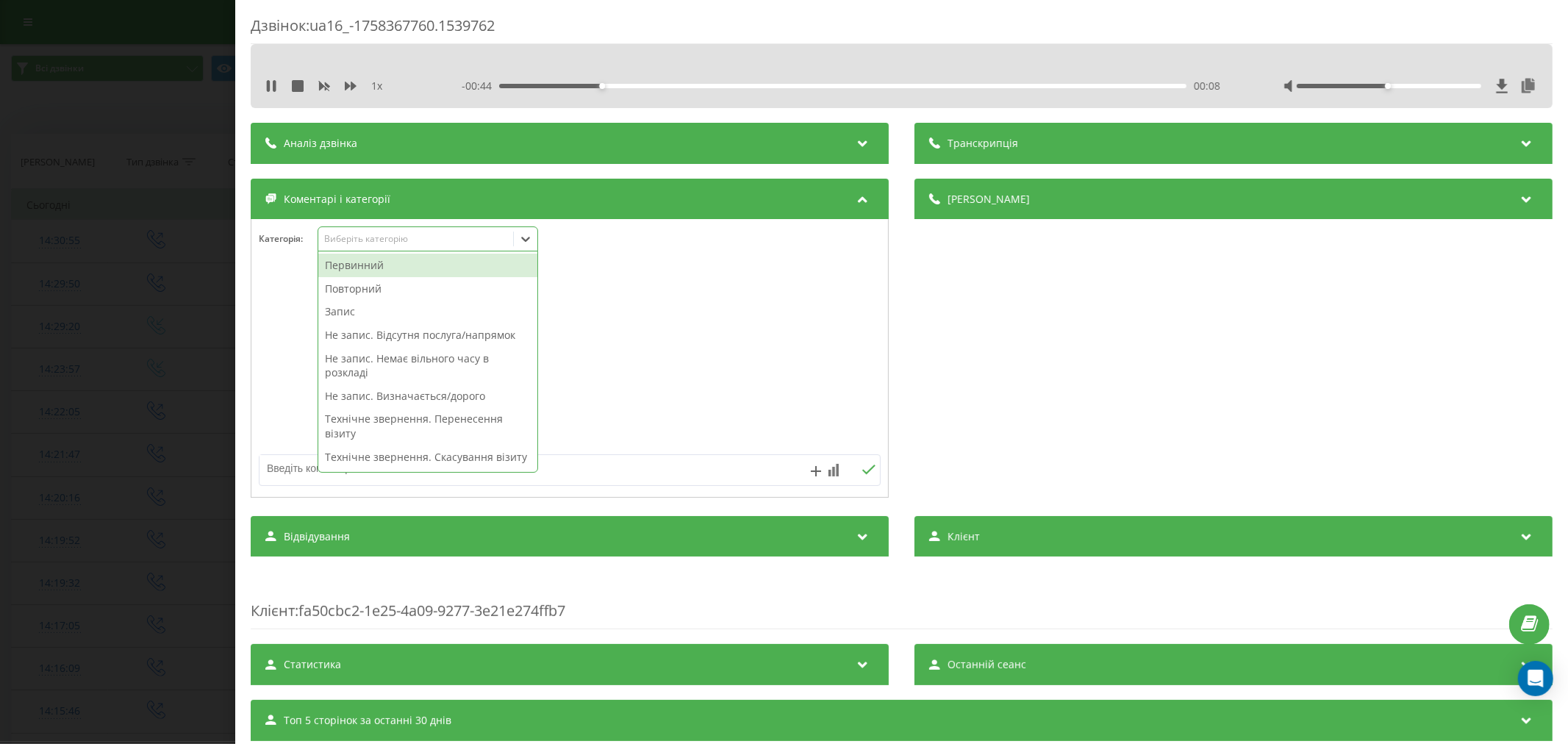
click at [474, 244] on div "Виберіть категорію" at bounding box center [415, 238] width 184 height 12
click at [363, 292] on div "Повторний" at bounding box center [428, 289] width 219 height 23
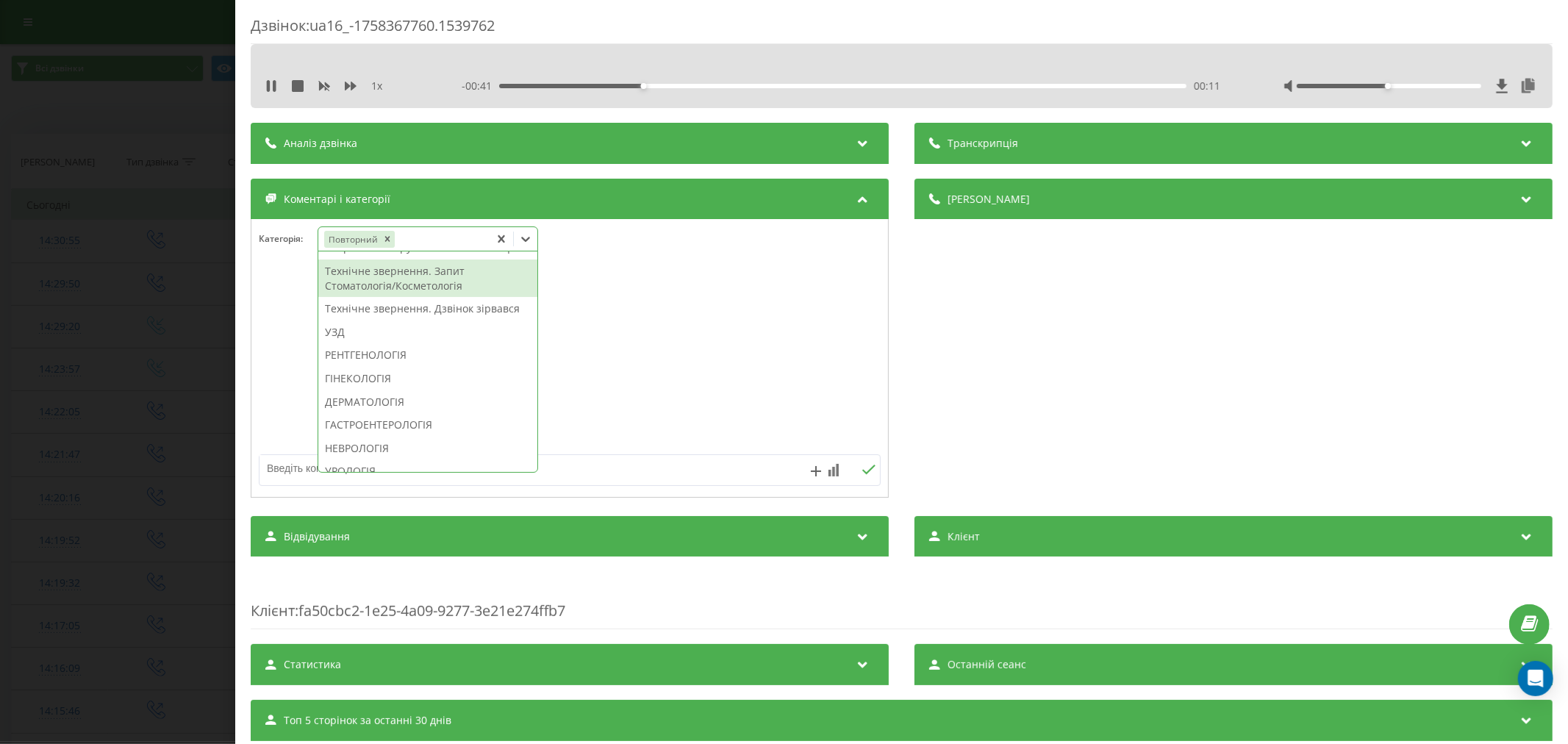
scroll to position [466, 0]
click at [382, 260] on div "Технічне звернення. Дзвінок зірвався" at bounding box center [428, 249] width 219 height 23
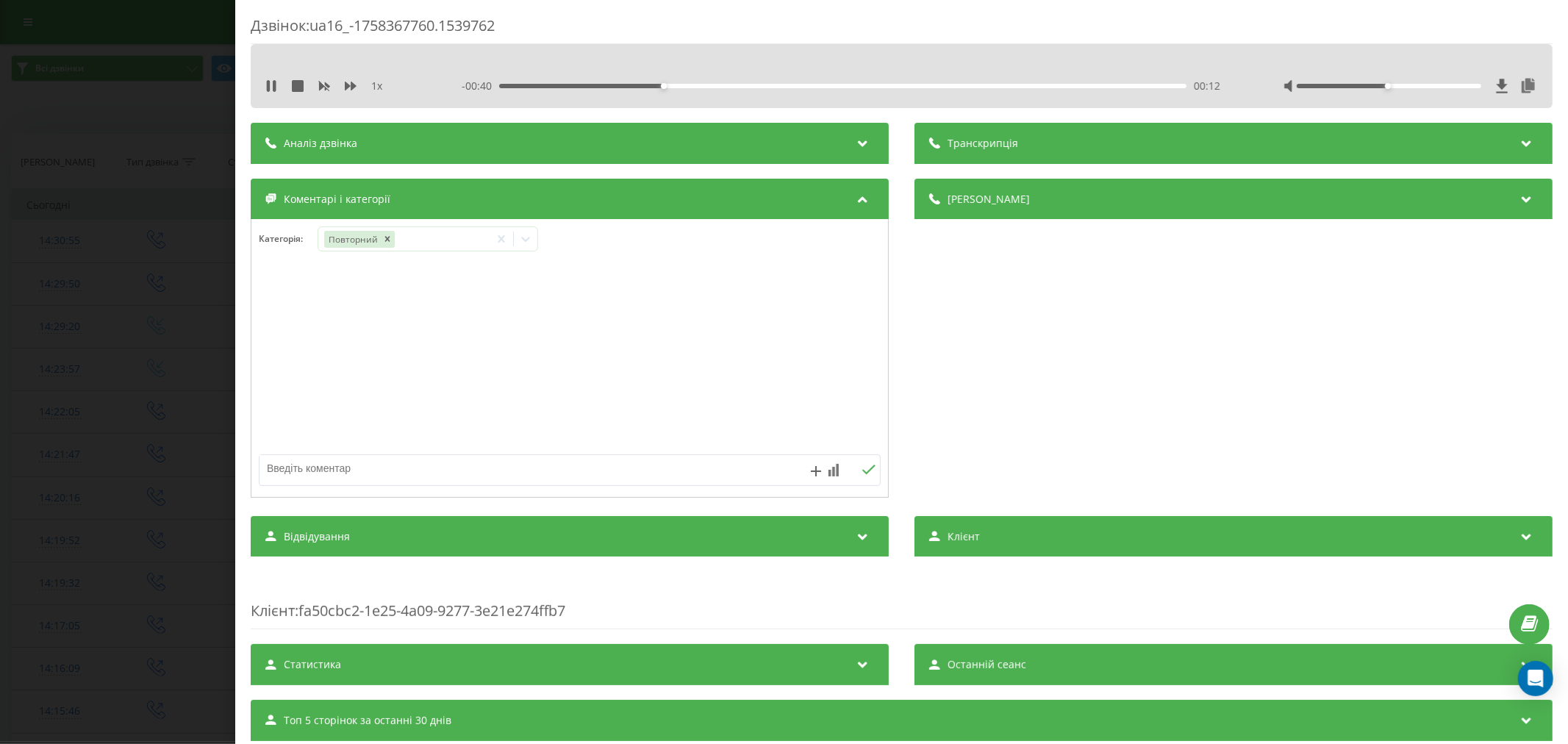
click at [752, 356] on div at bounding box center [569, 359] width 637 height 177
click at [618, 241] on icon at bounding box center [625, 238] width 15 height 15
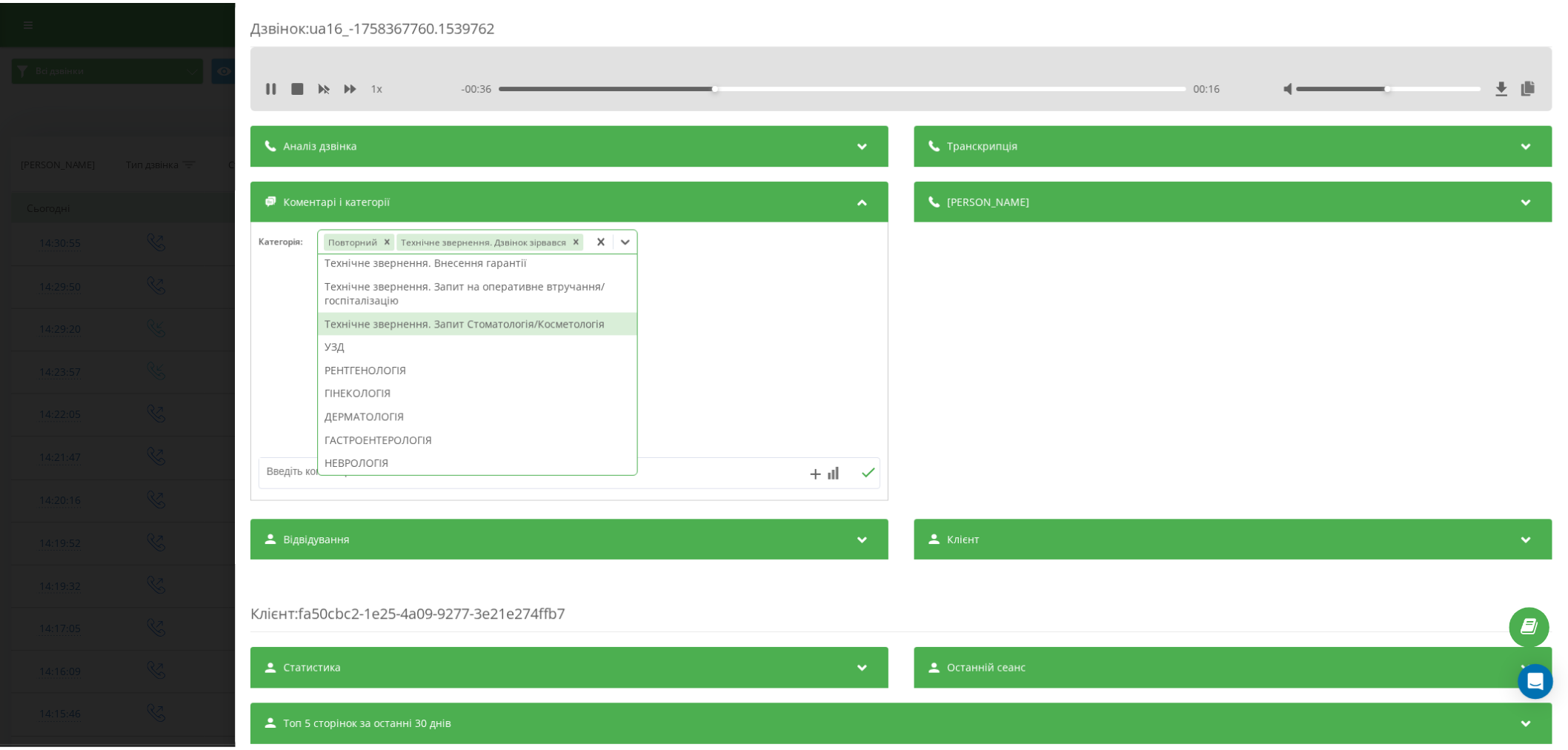
scroll to position [329, 0]
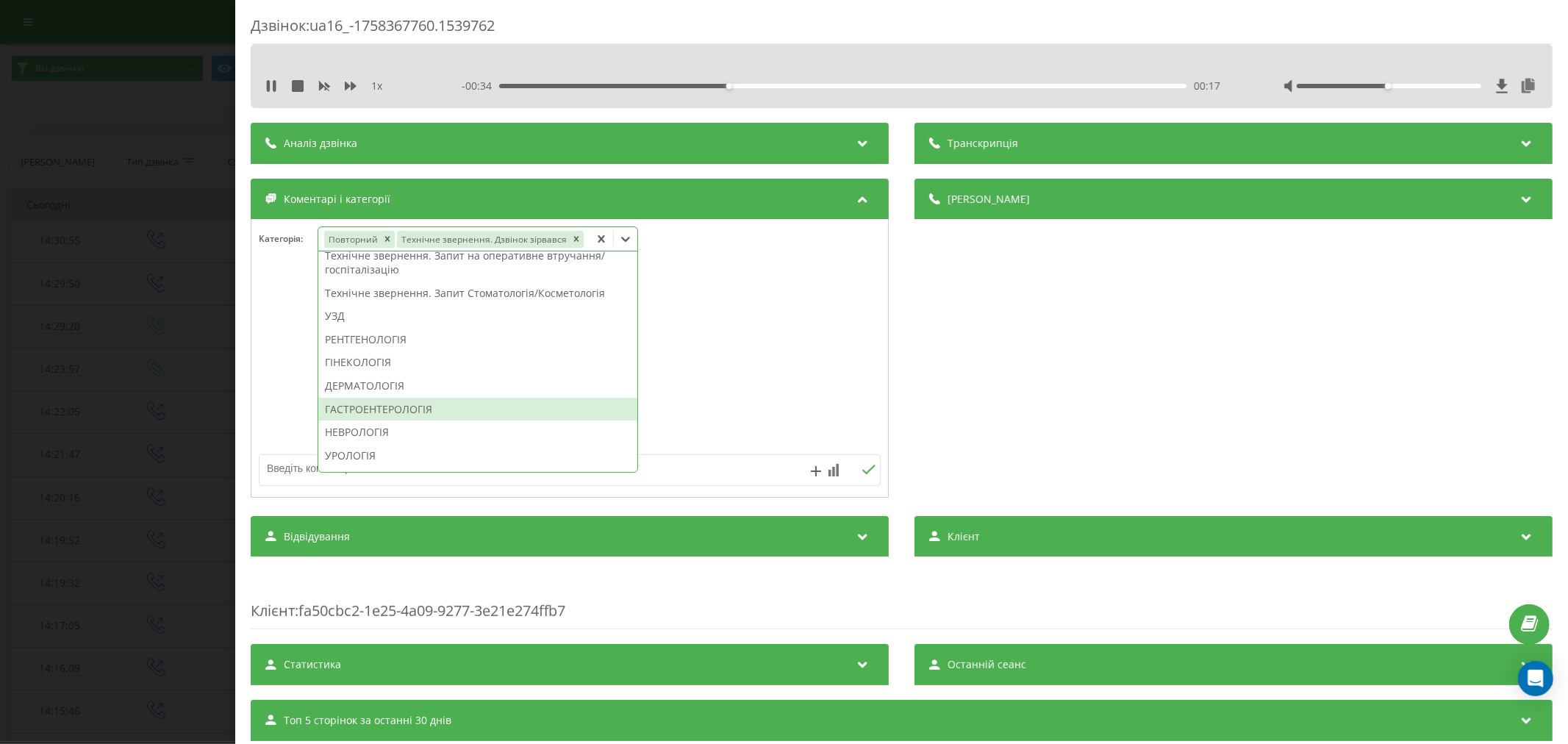
click at [419, 409] on div "ГАСТРОЕНТЕРОЛОГІЯ" at bounding box center [478, 409] width 319 height 23
click at [704, 445] on div at bounding box center [569, 359] width 637 height 177
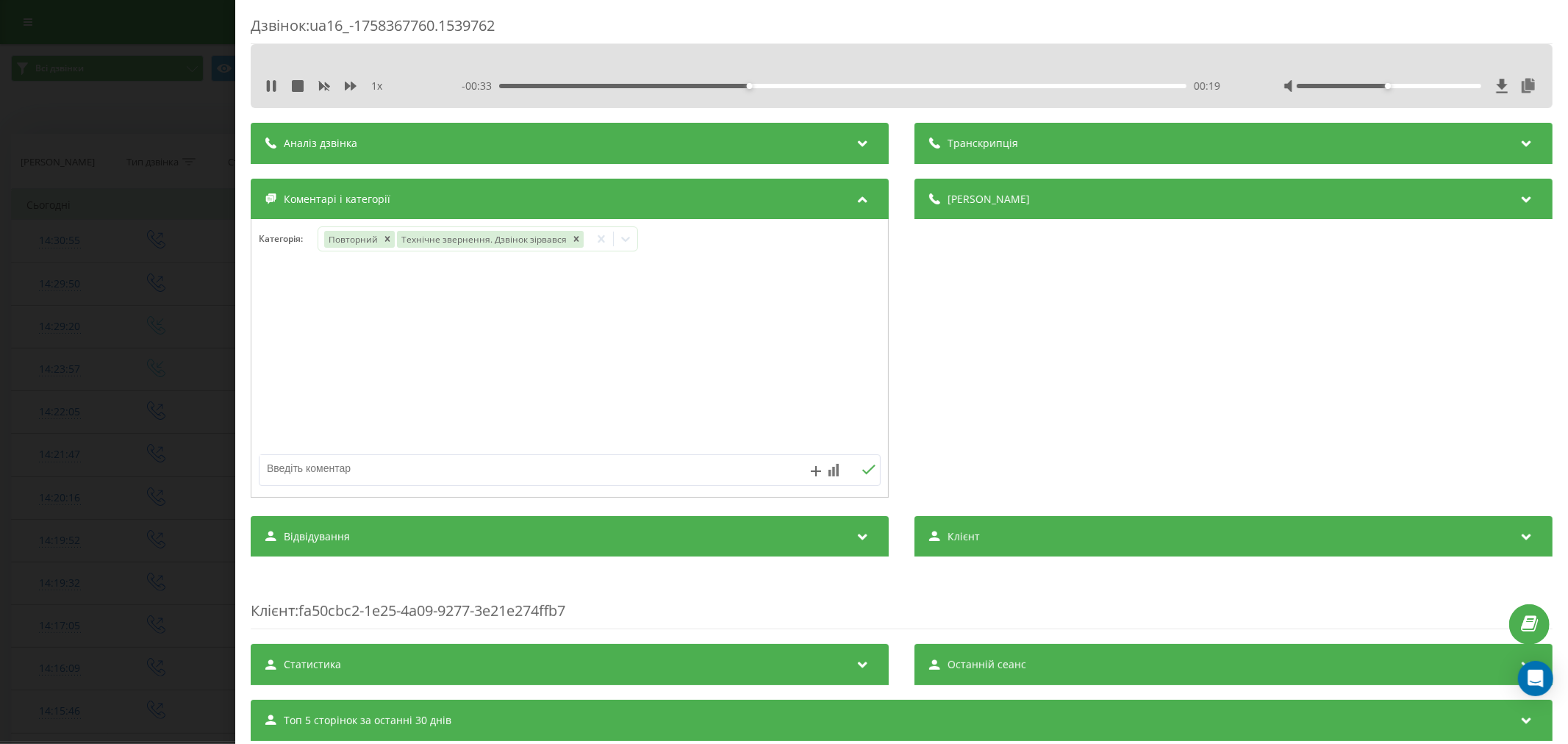
drag, startPoint x: 623, startPoint y: 468, endPoint x: 614, endPoint y: 473, distance: 10.3
click at [621, 468] on textarea at bounding box center [507, 468] width 496 height 26
type textarea "страховая. будуть пропонувати"
click at [865, 475] on icon at bounding box center [869, 469] width 14 height 10
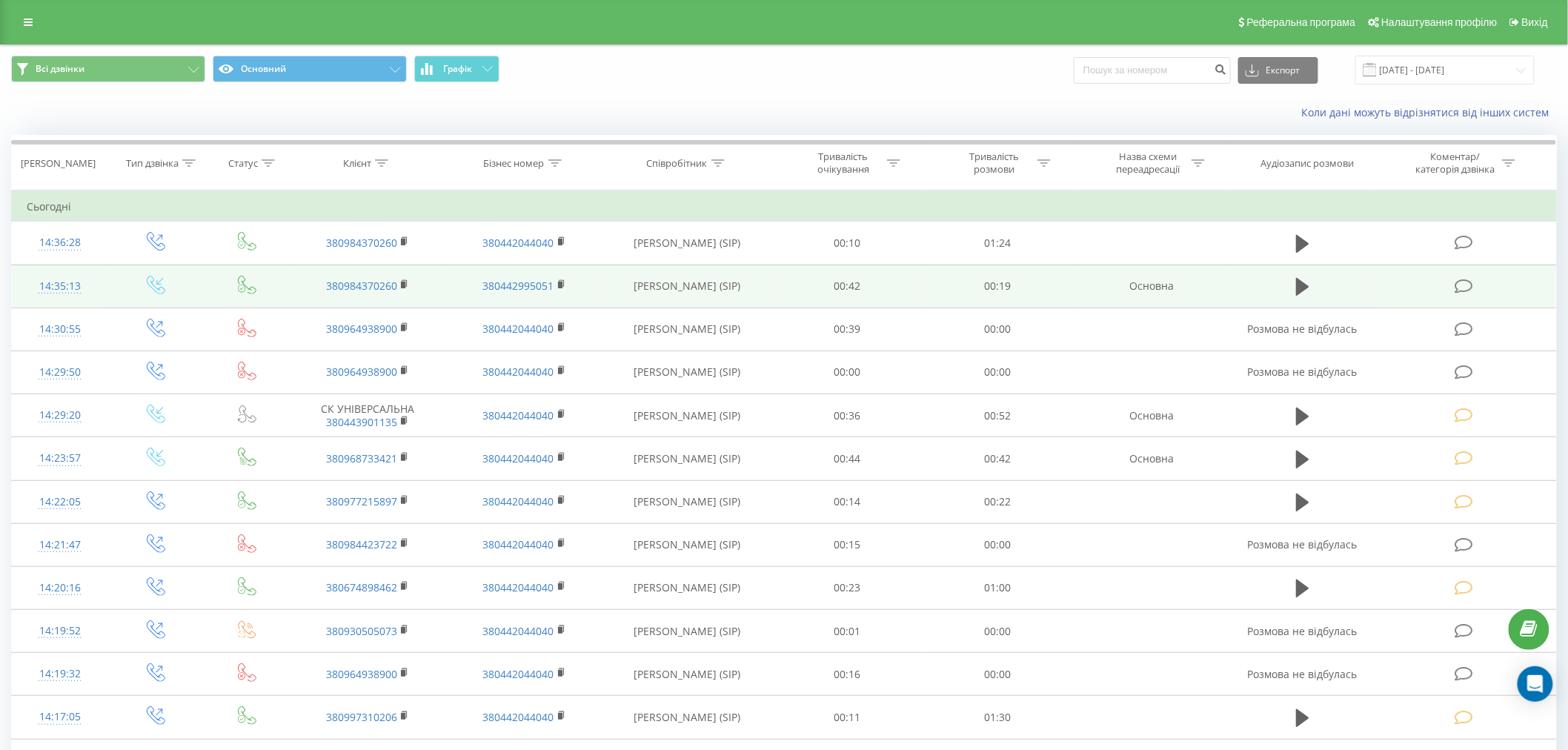
click at [1461, 290] on icon at bounding box center [1464, 286] width 19 height 16
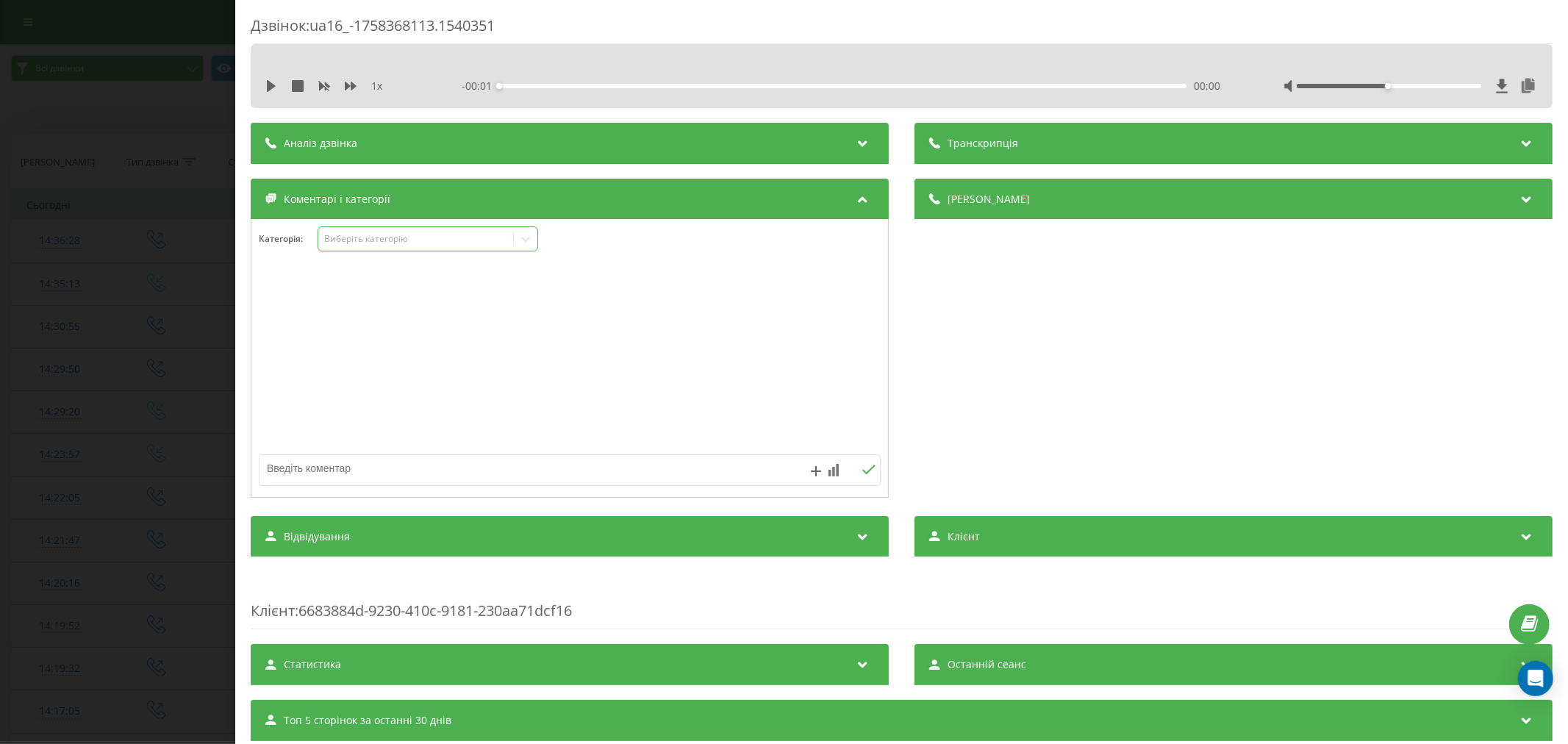
click at [373, 239] on div "Виберіть категорію" at bounding box center [415, 238] width 184 height 12
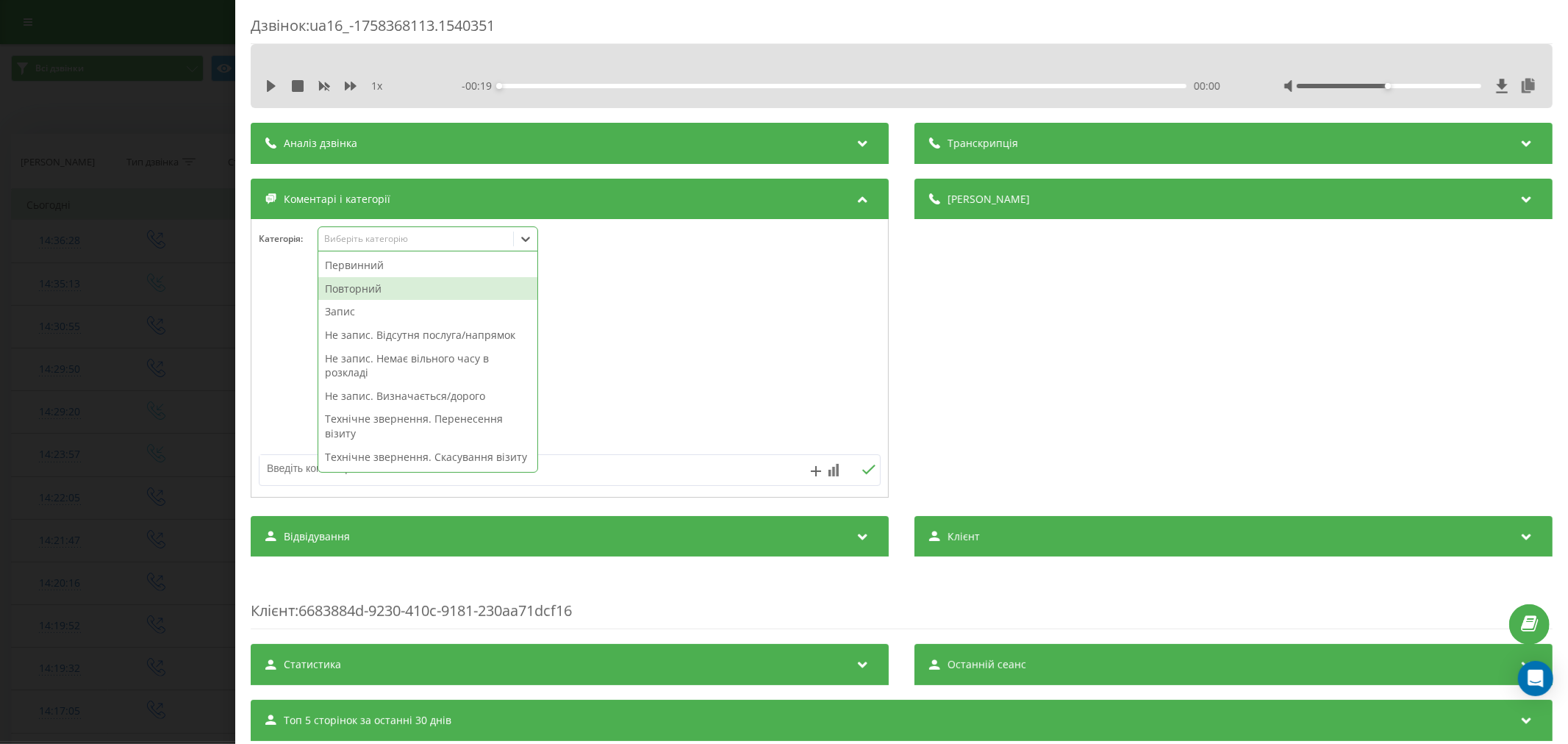
click at [366, 287] on div "Повторний" at bounding box center [428, 289] width 219 height 23
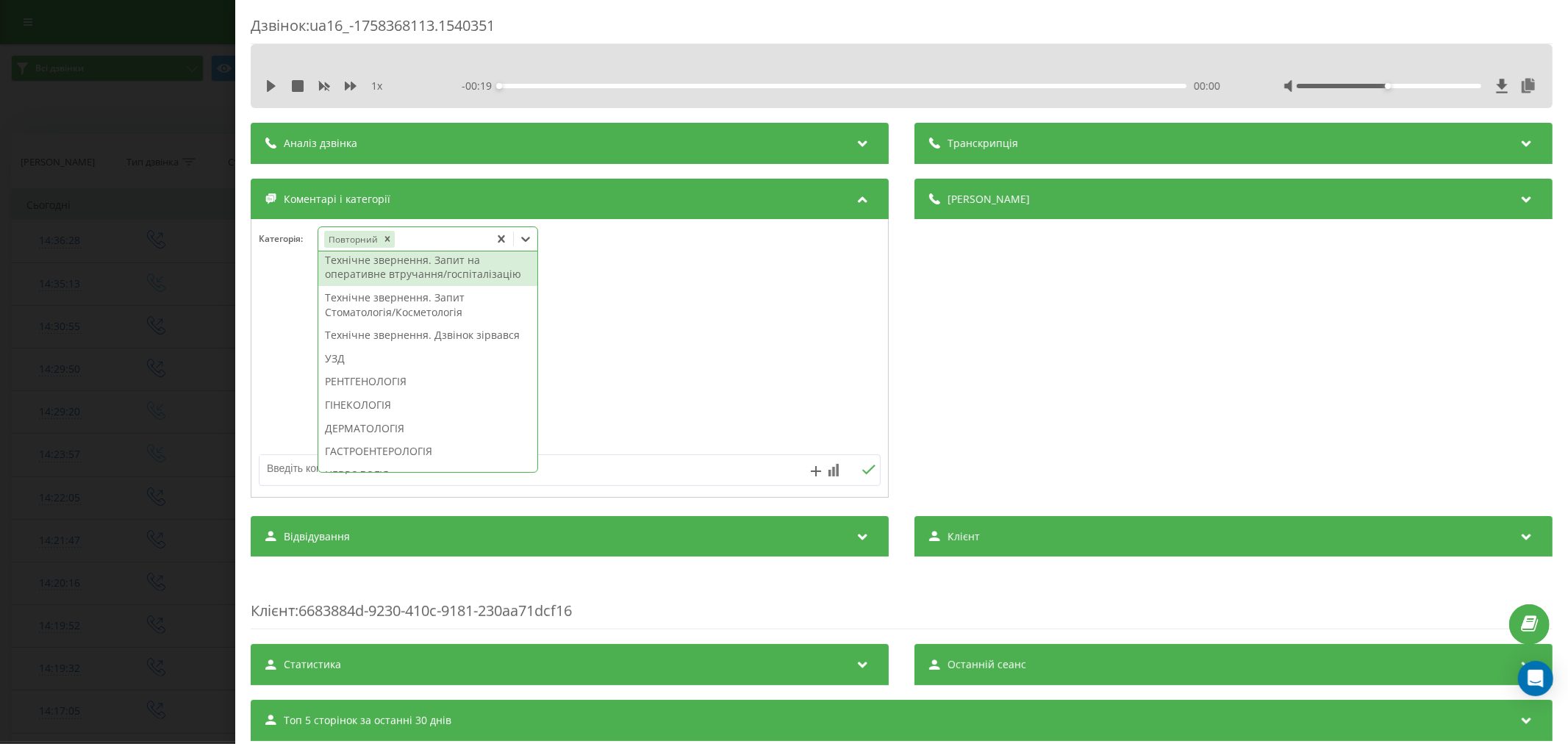
scroll to position [408, 0]
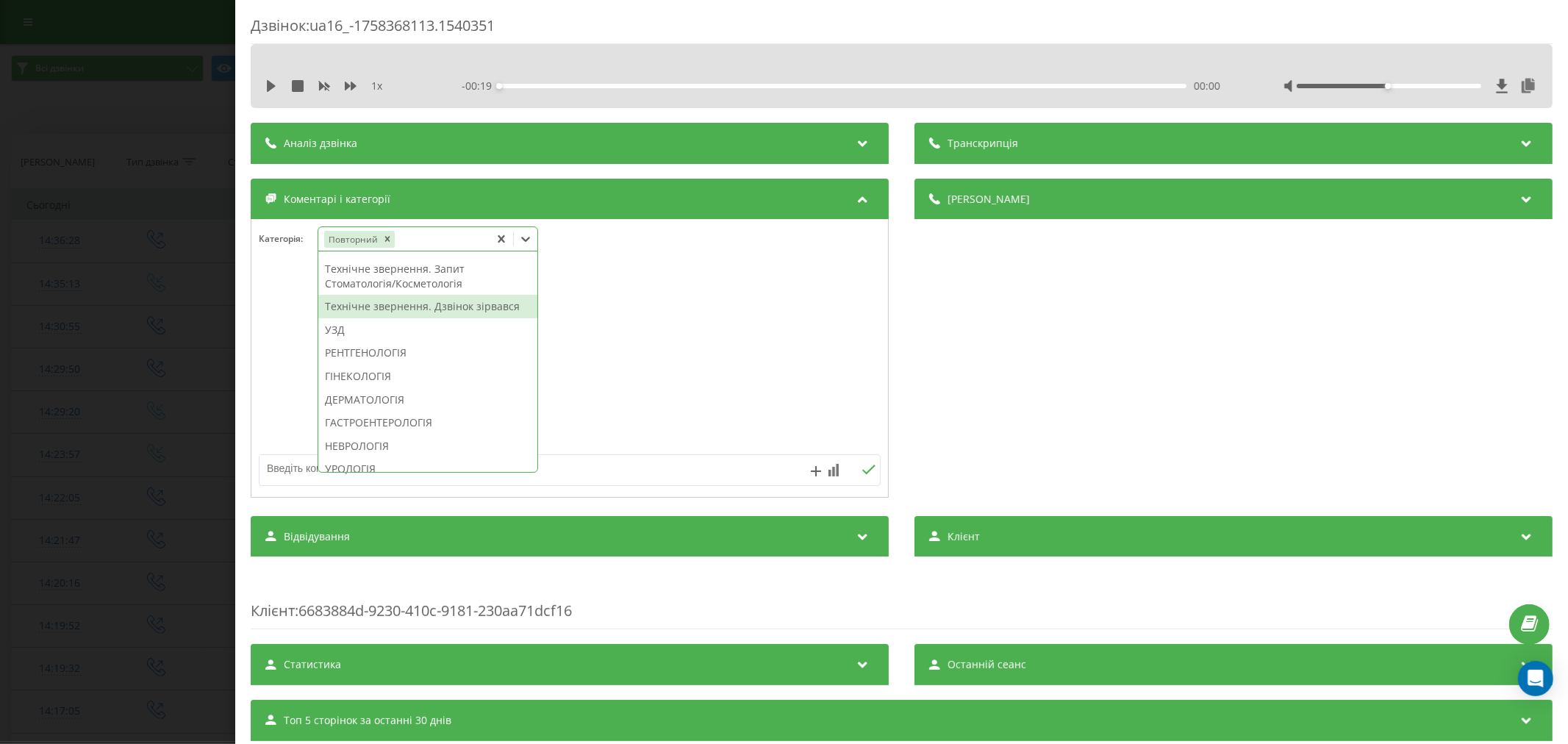
click at [383, 319] on div "Технічне звернення. Дзвінок зірвався" at bounding box center [428, 306] width 219 height 23
click at [650, 387] on div at bounding box center [569, 359] width 637 height 177
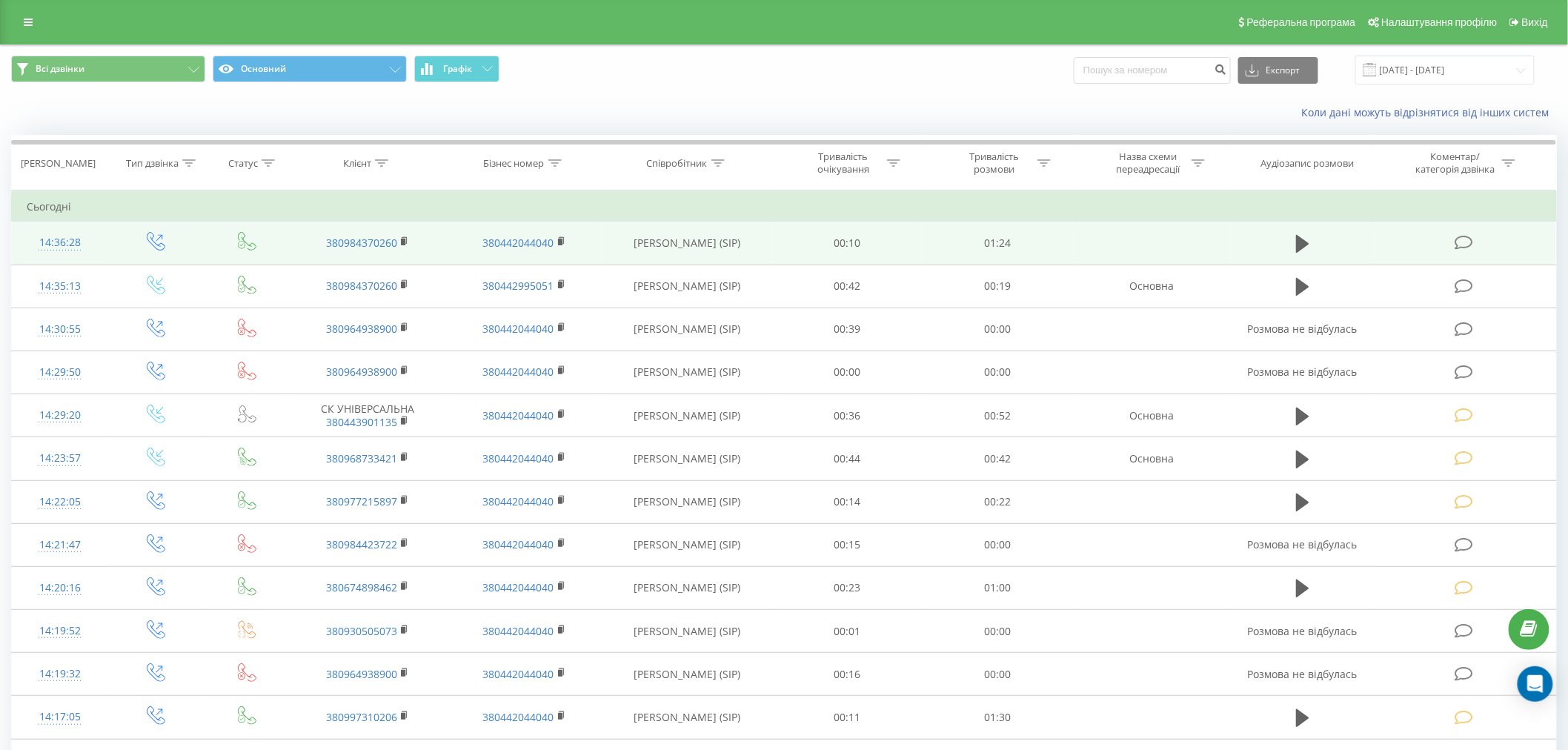
click at [1460, 244] on icon at bounding box center [1464, 243] width 19 height 16
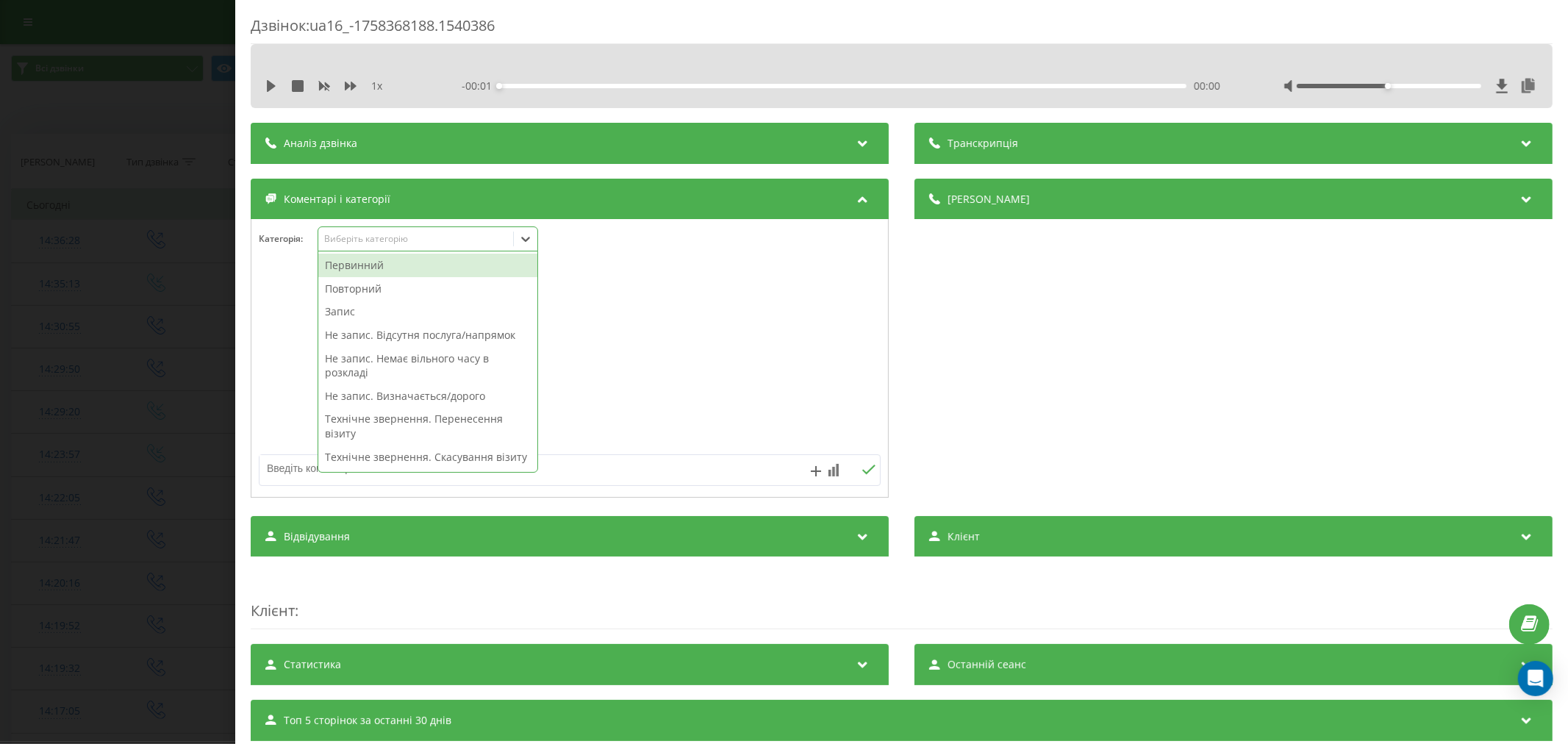
click at [397, 232] on div "Виберіть категорію" at bounding box center [428, 238] width 221 height 25
click at [378, 295] on div "Повторний" at bounding box center [428, 289] width 219 height 23
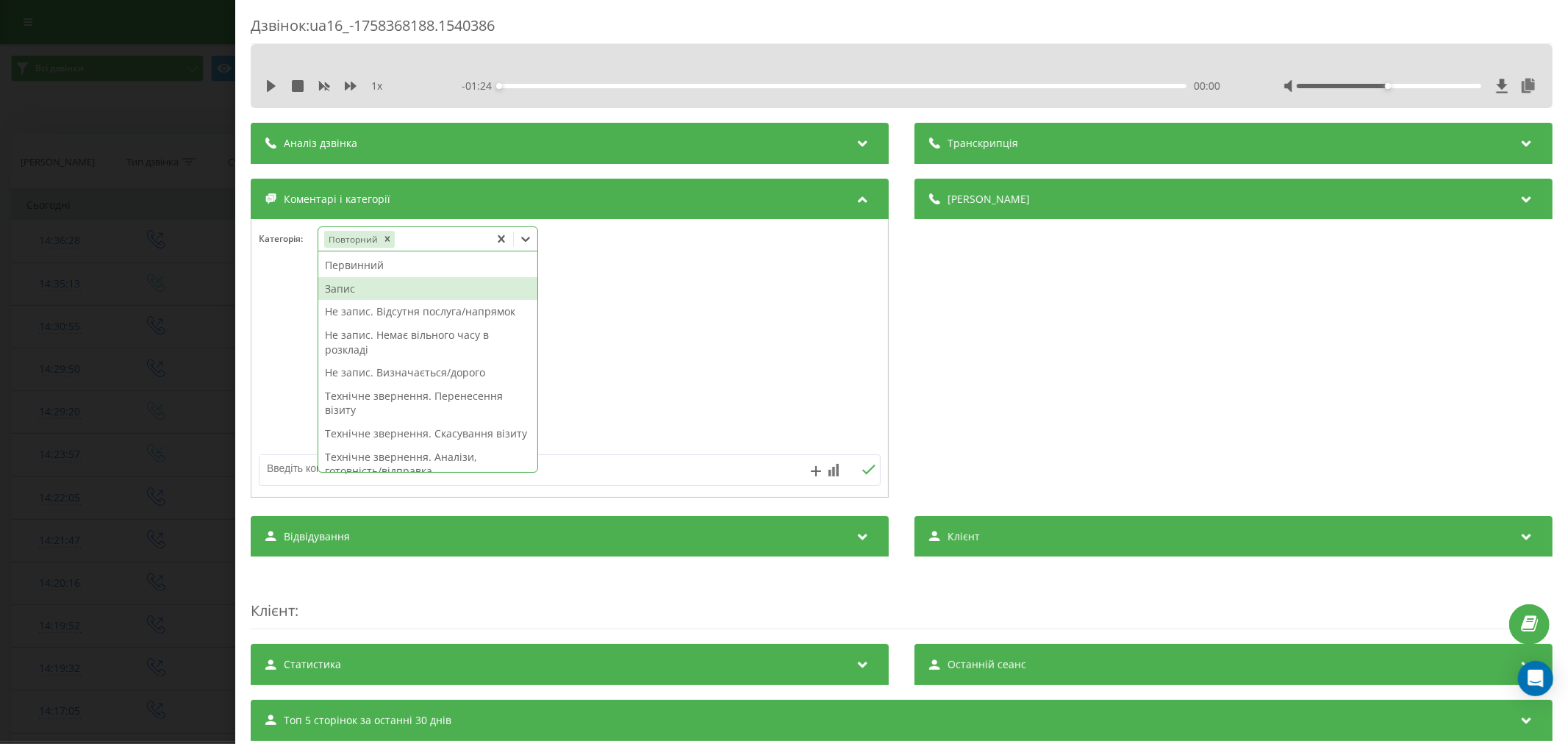
click at [356, 289] on div "Запис" at bounding box center [428, 289] width 219 height 23
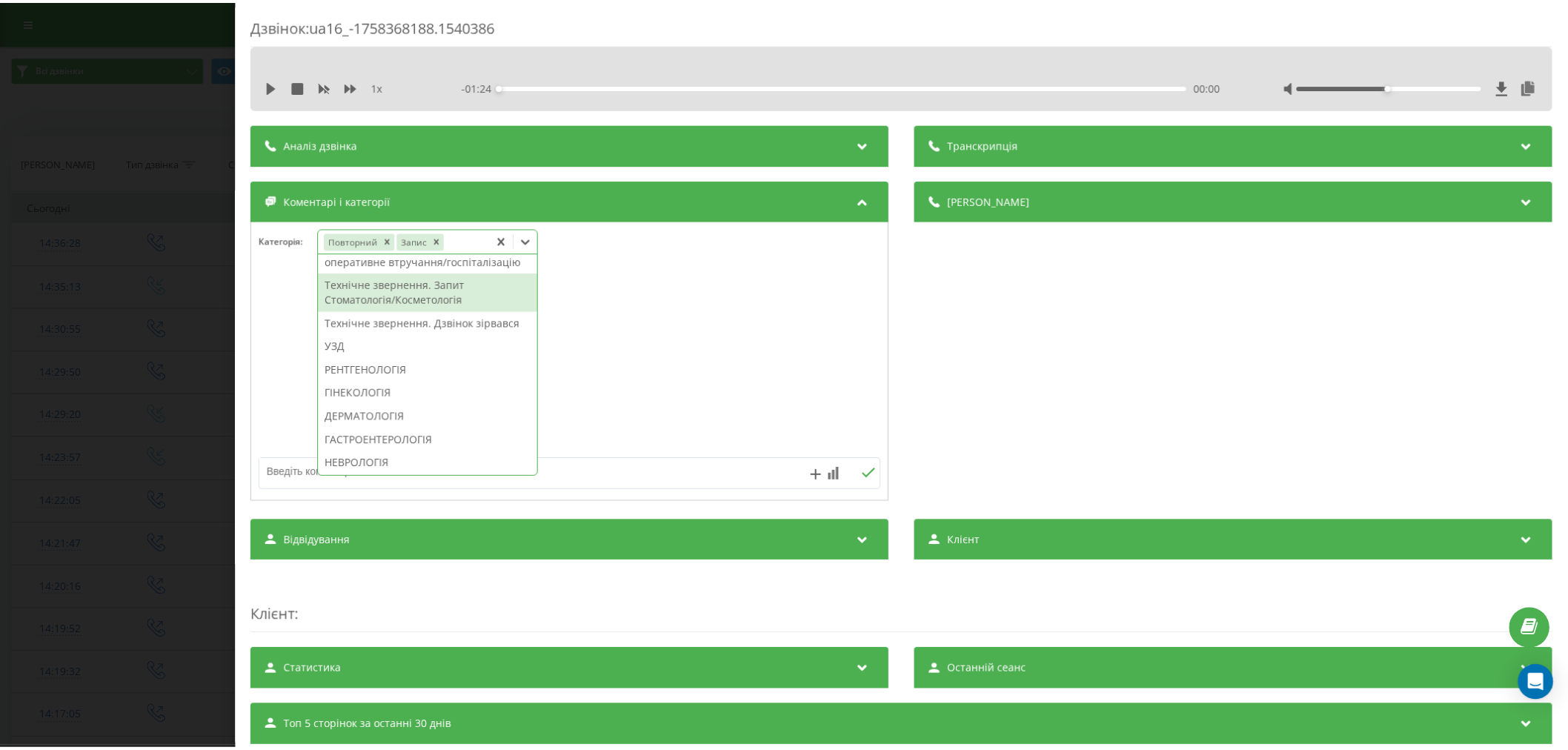
scroll to position [470, 0]
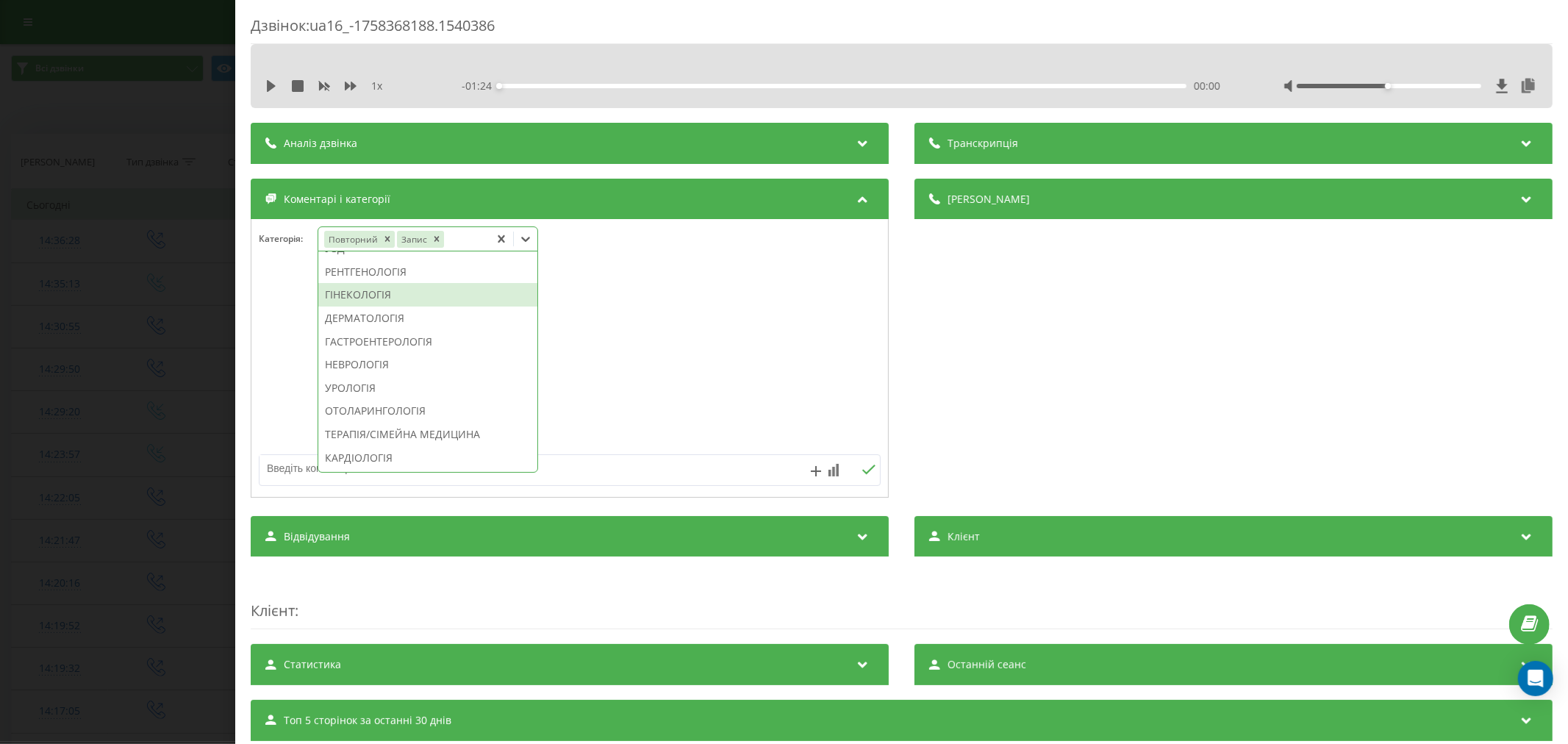
click at [343, 306] on div "ГІНЕКОЛОГІЯ" at bounding box center [428, 295] width 219 height 23
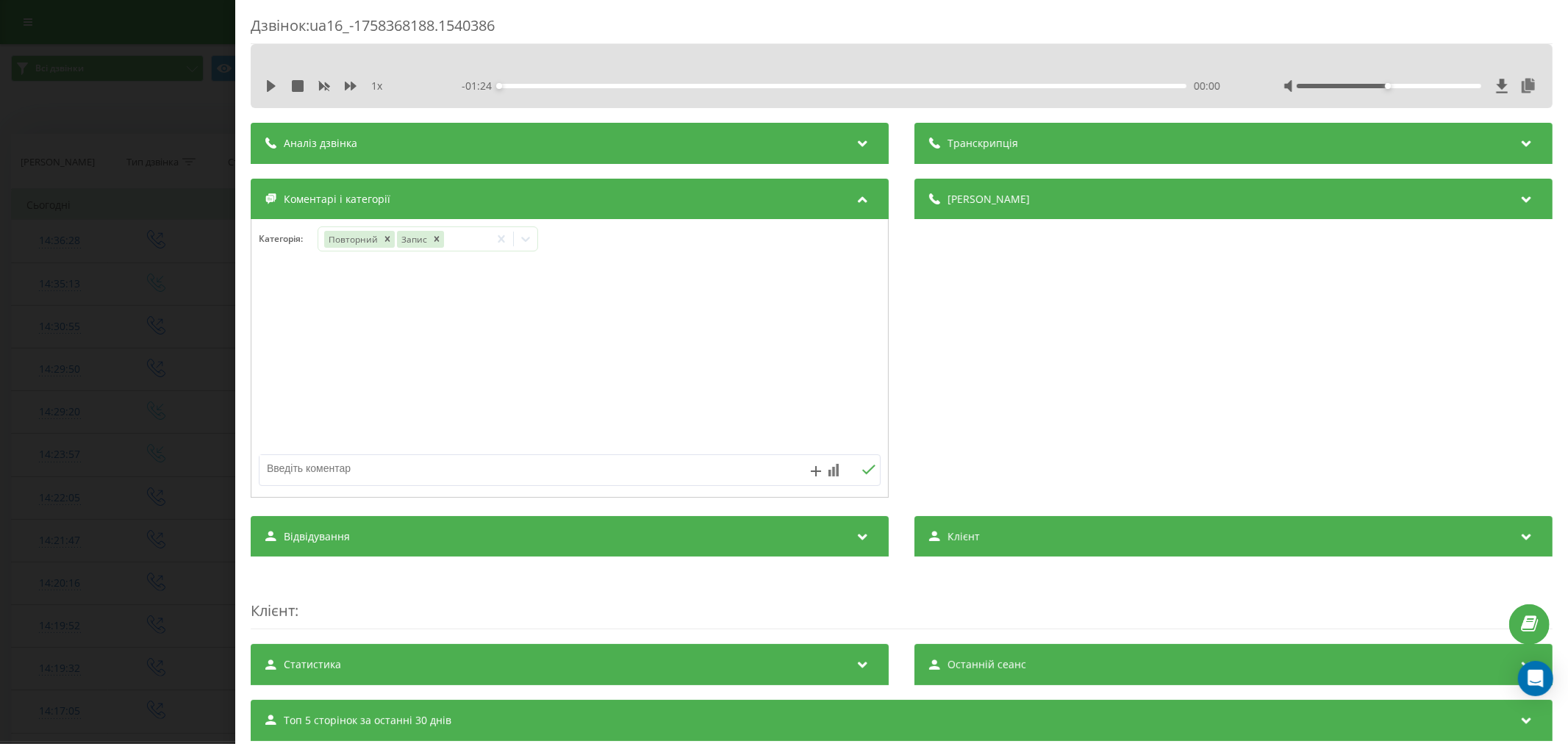
drag, startPoint x: 629, startPoint y: 343, endPoint x: 599, endPoint y: 340, distance: 30.1
click at [630, 343] on div at bounding box center [569, 359] width 637 height 177
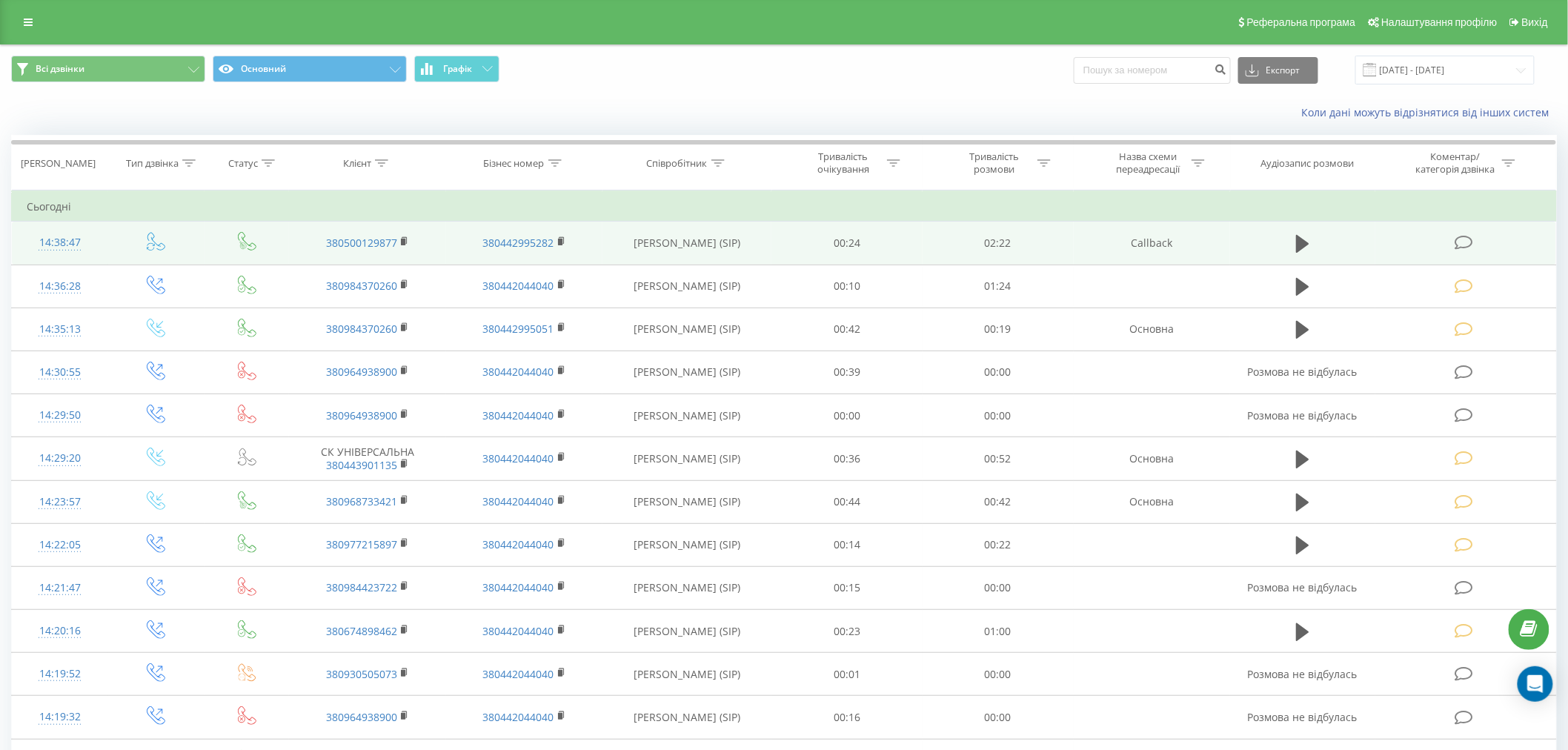
click at [1464, 235] on icon at bounding box center [1464, 243] width 19 height 16
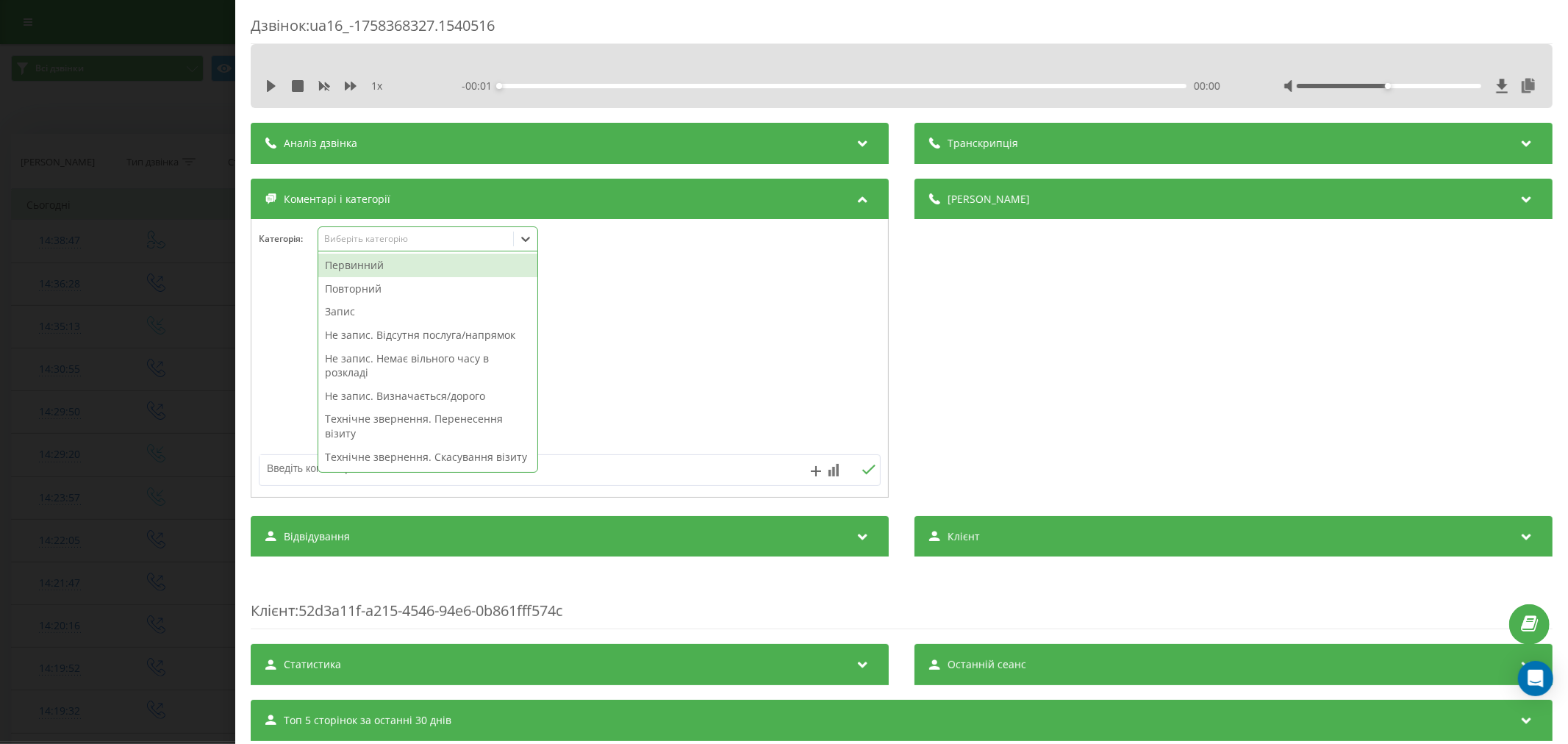
click at [379, 247] on div "Виберіть категорію" at bounding box center [428, 238] width 221 height 25
click at [370, 290] on div "Повторний" at bounding box center [428, 289] width 219 height 23
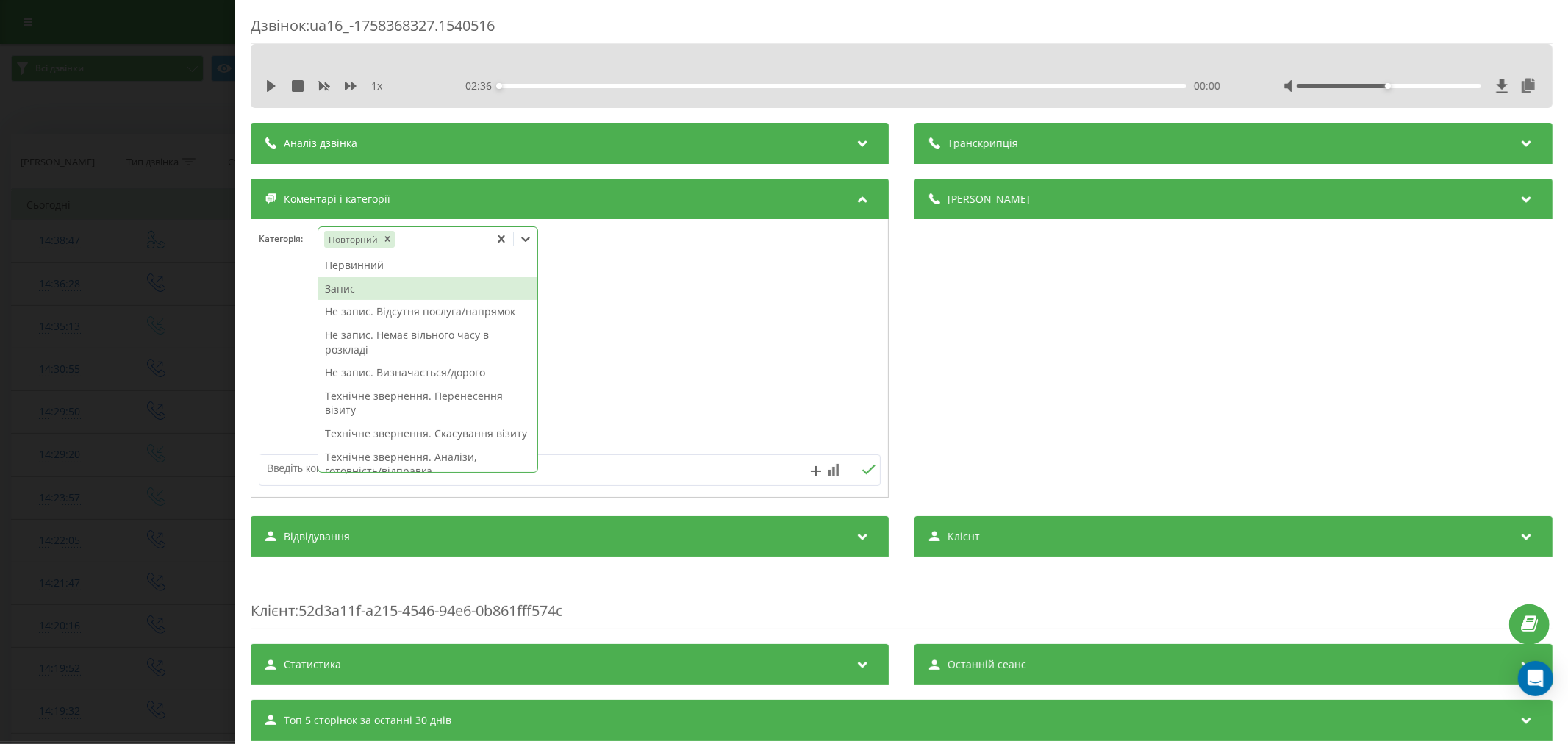
click at [358, 288] on div "Запис" at bounding box center [428, 289] width 219 height 23
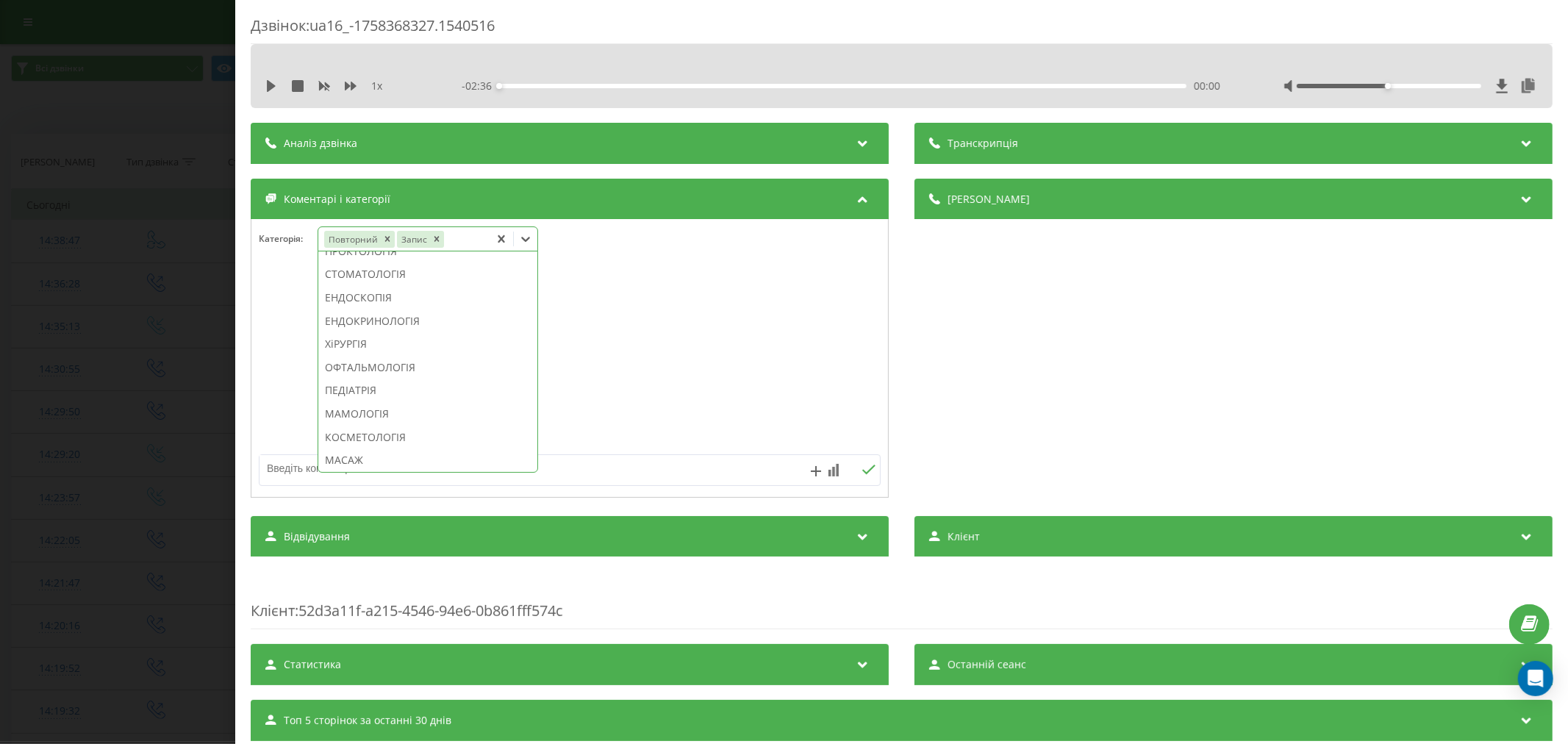
scroll to position [736, 0]
click at [384, 270] on div "СТОМАТОЛОГІЯ" at bounding box center [428, 258] width 219 height 23
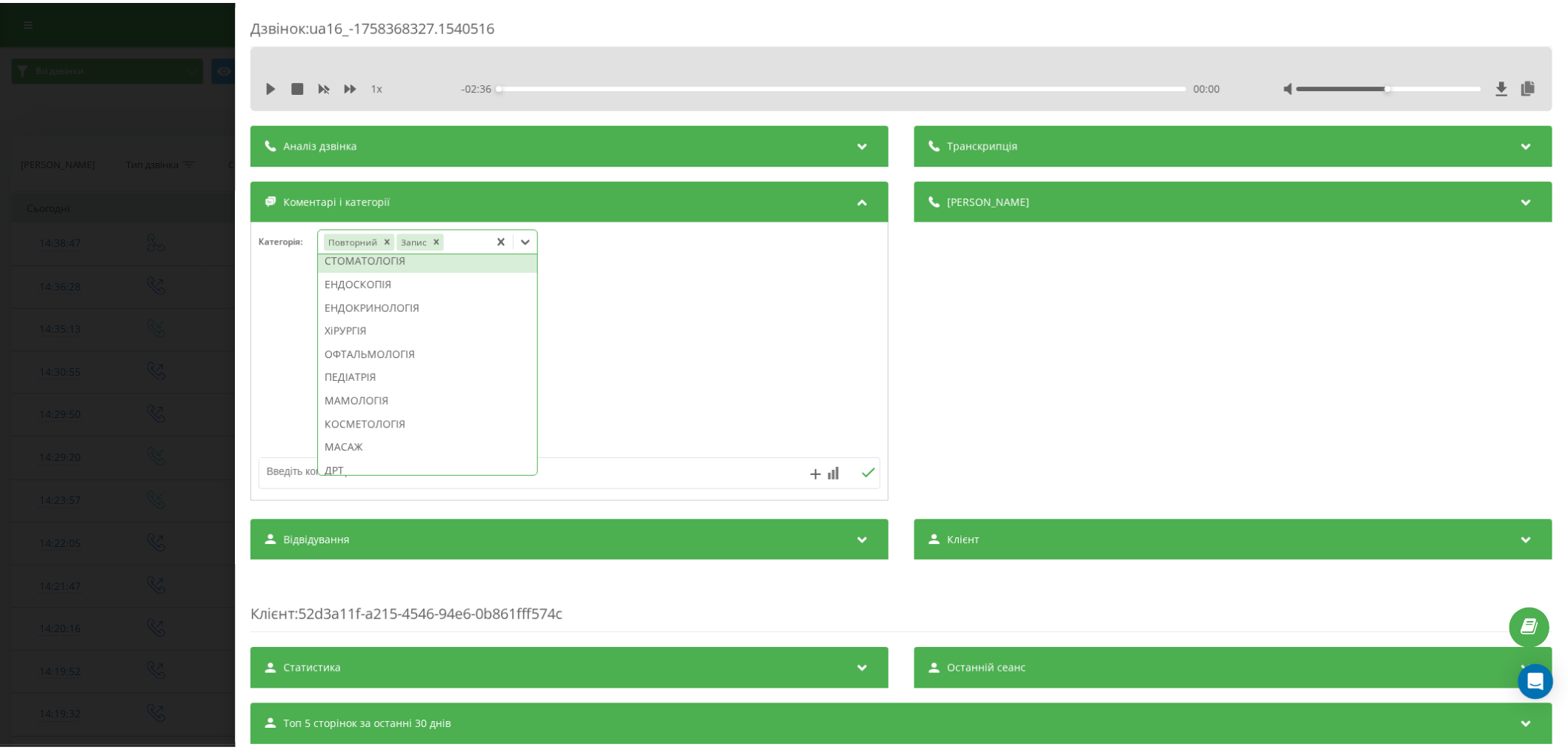
scroll to position [0, 0]
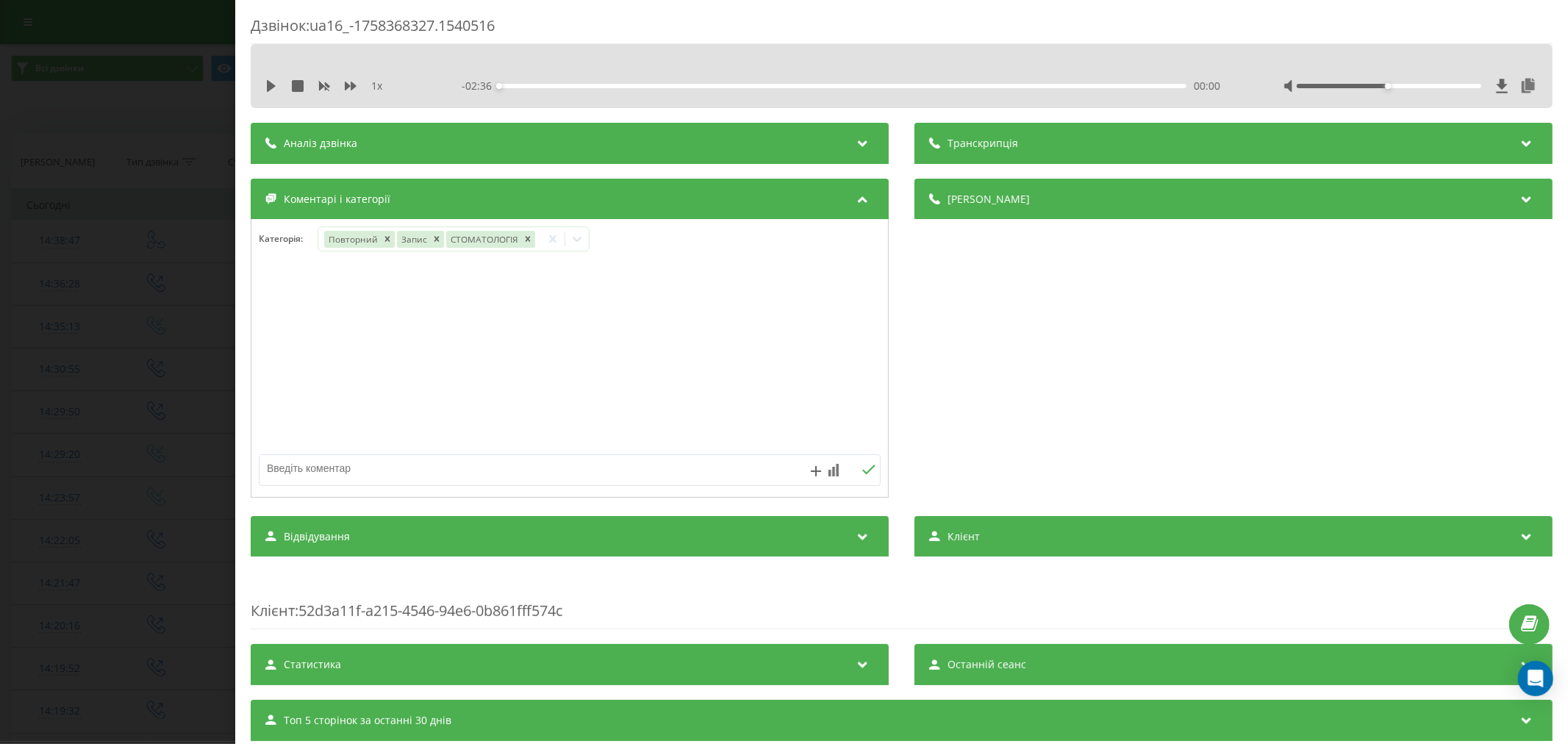
click at [708, 326] on div at bounding box center [569, 359] width 637 height 177
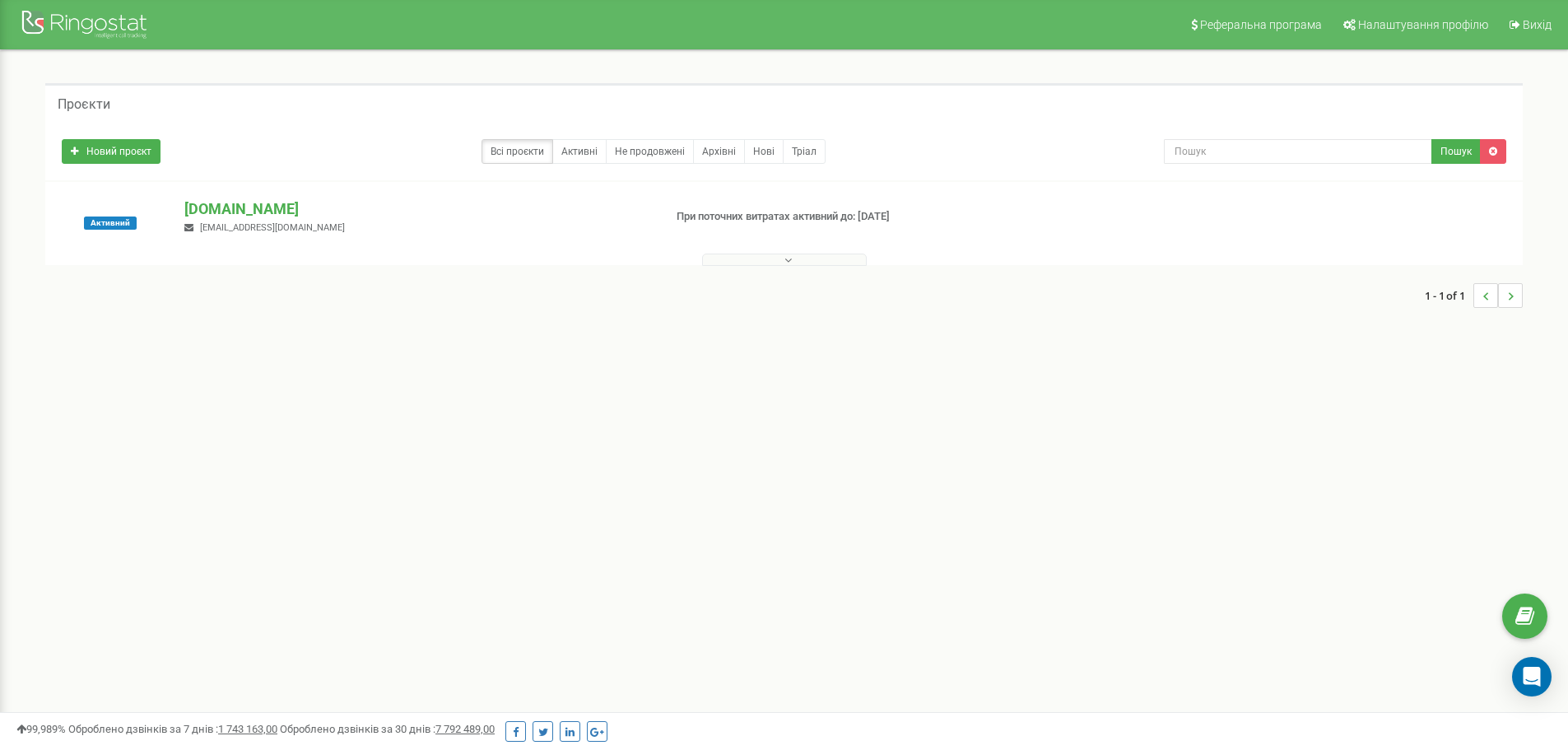
drag, startPoint x: 411, startPoint y: 280, endPoint x: 451, endPoint y: 281, distance: 40.0
click at [451, 281] on div "1 - 1 of 1" at bounding box center [784, 296] width 1477 height 58
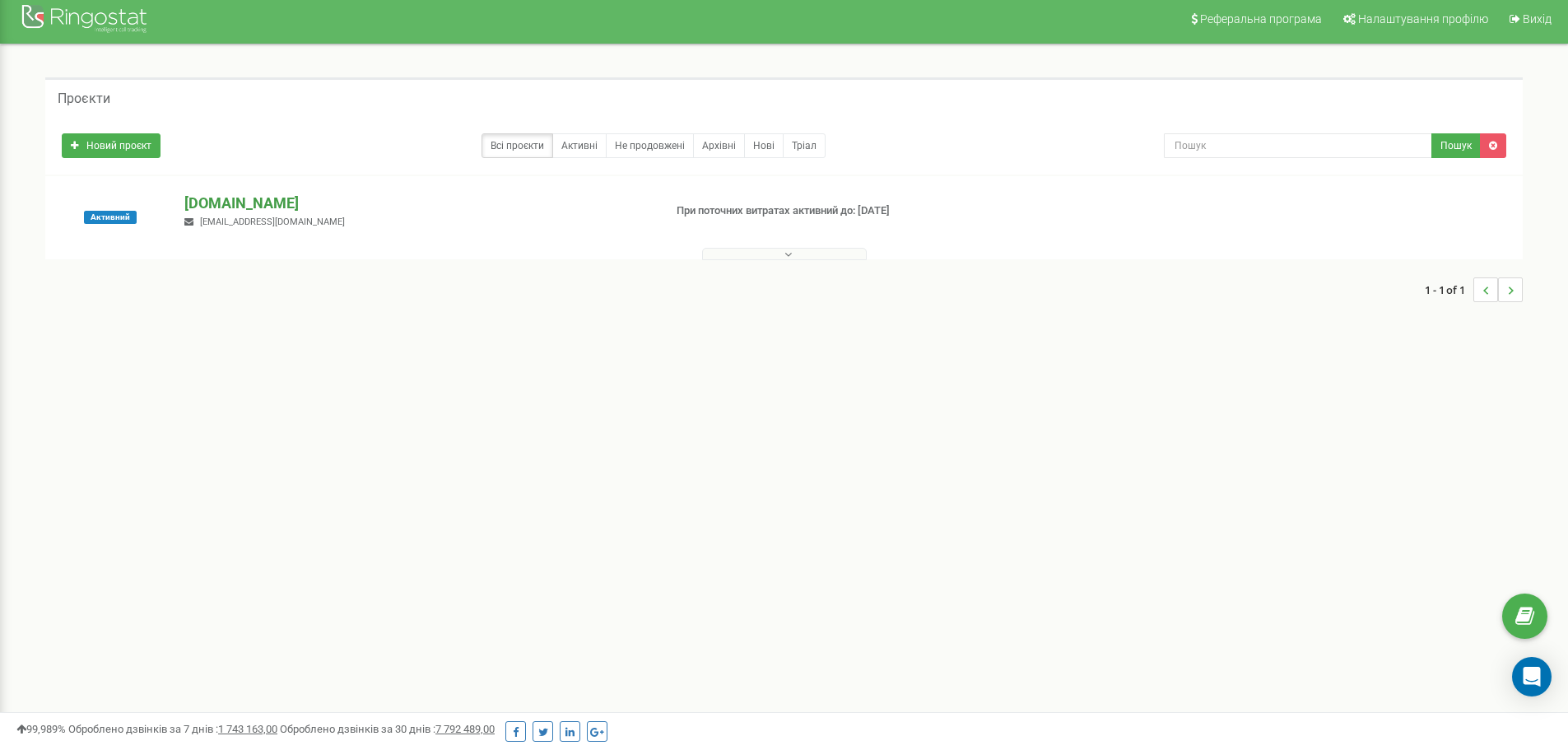
click at [235, 207] on p "[DOMAIN_NAME]" at bounding box center [416, 203] width 465 height 22
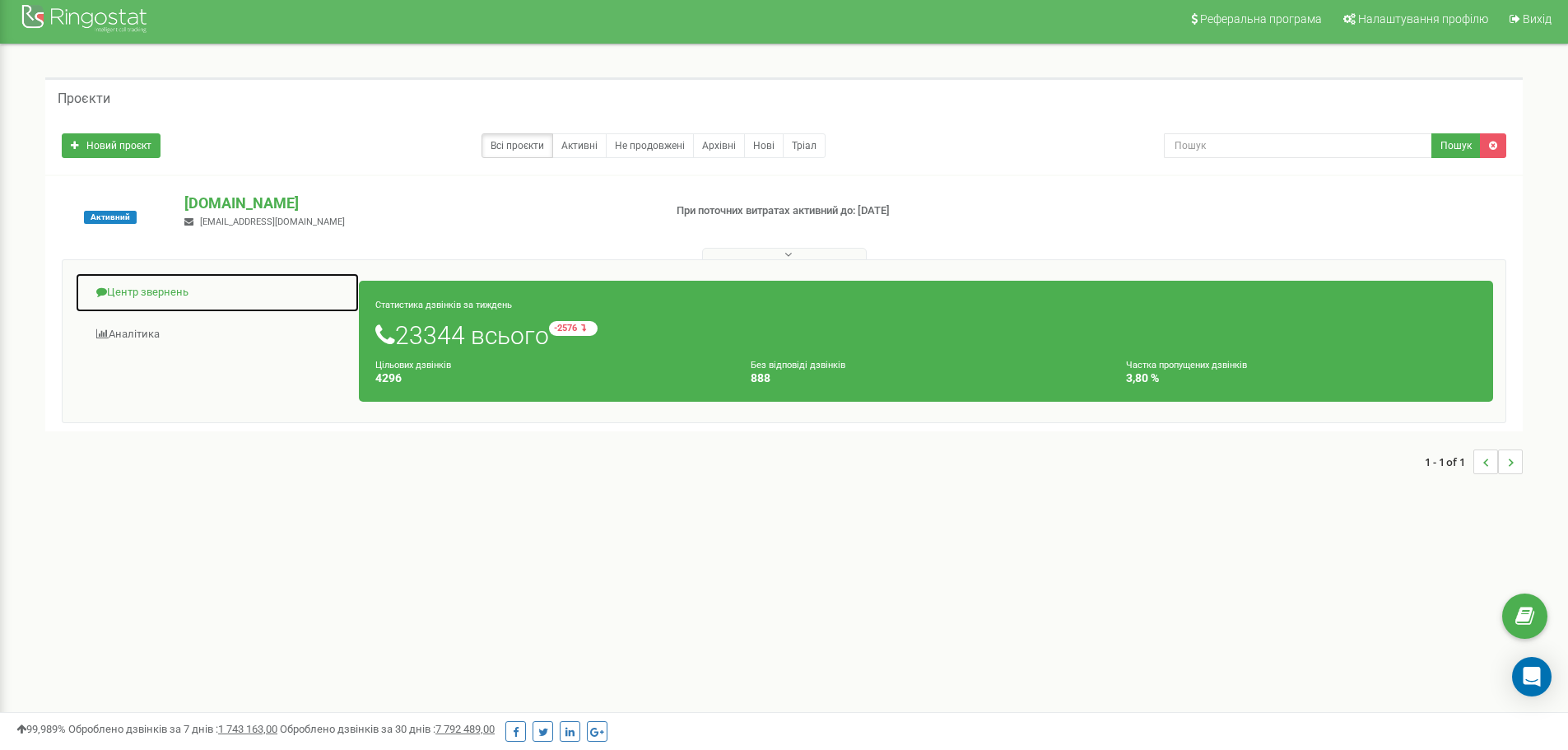
click at [157, 291] on link "Центр звернень" at bounding box center [218, 292] width 285 height 41
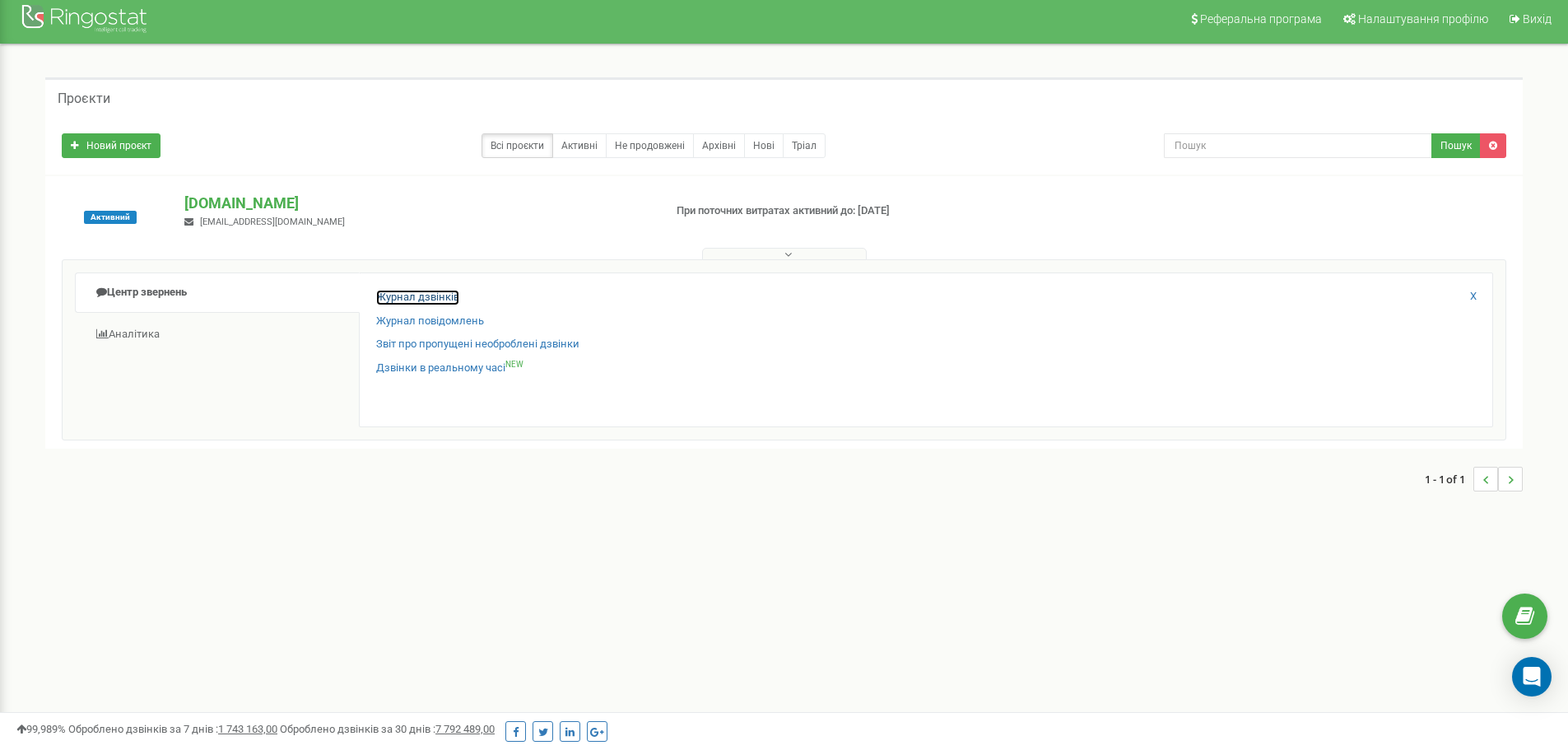
click at [414, 297] on link "Журнал дзвінків" at bounding box center [417, 297] width 83 height 16
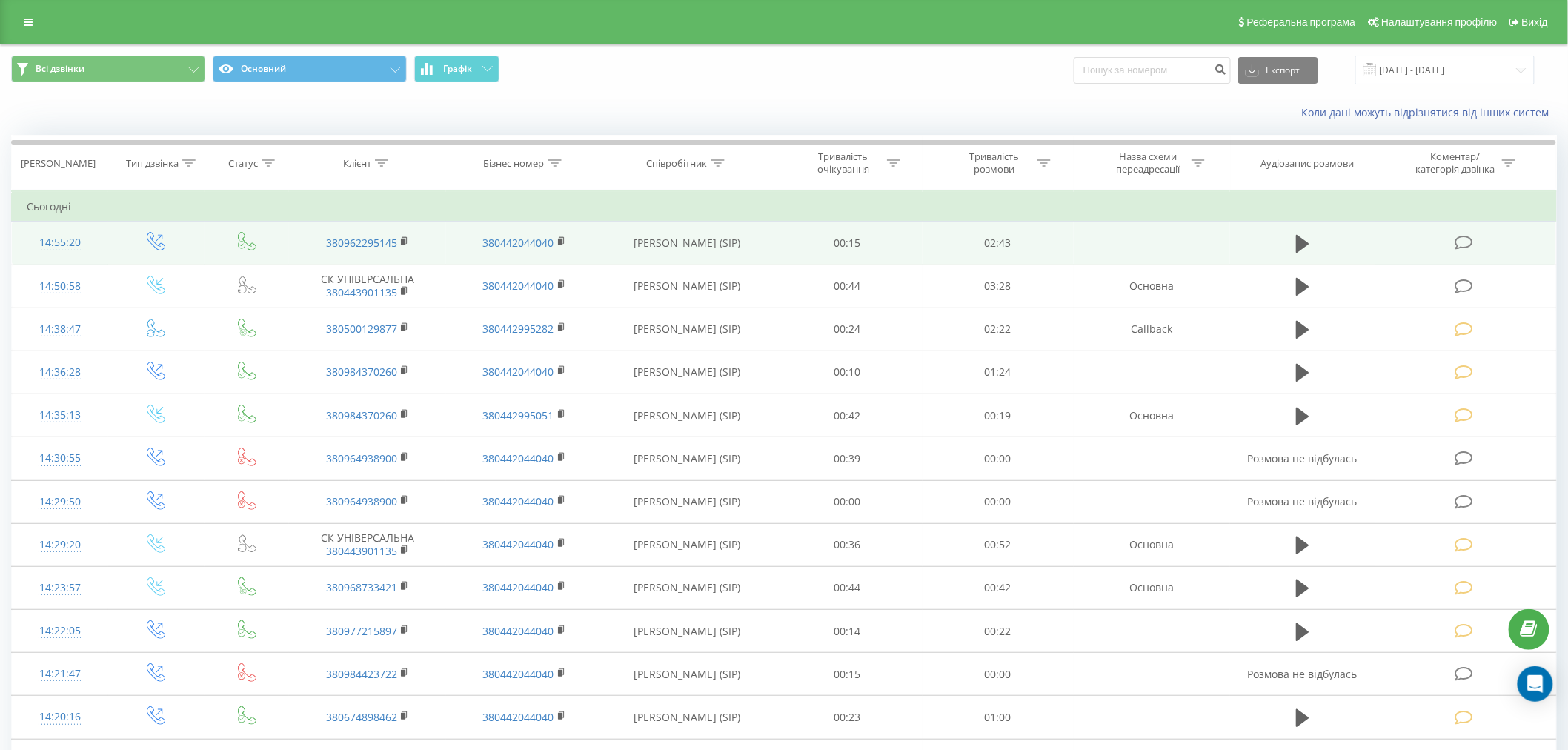
click at [1468, 242] on icon at bounding box center [1464, 243] width 19 height 16
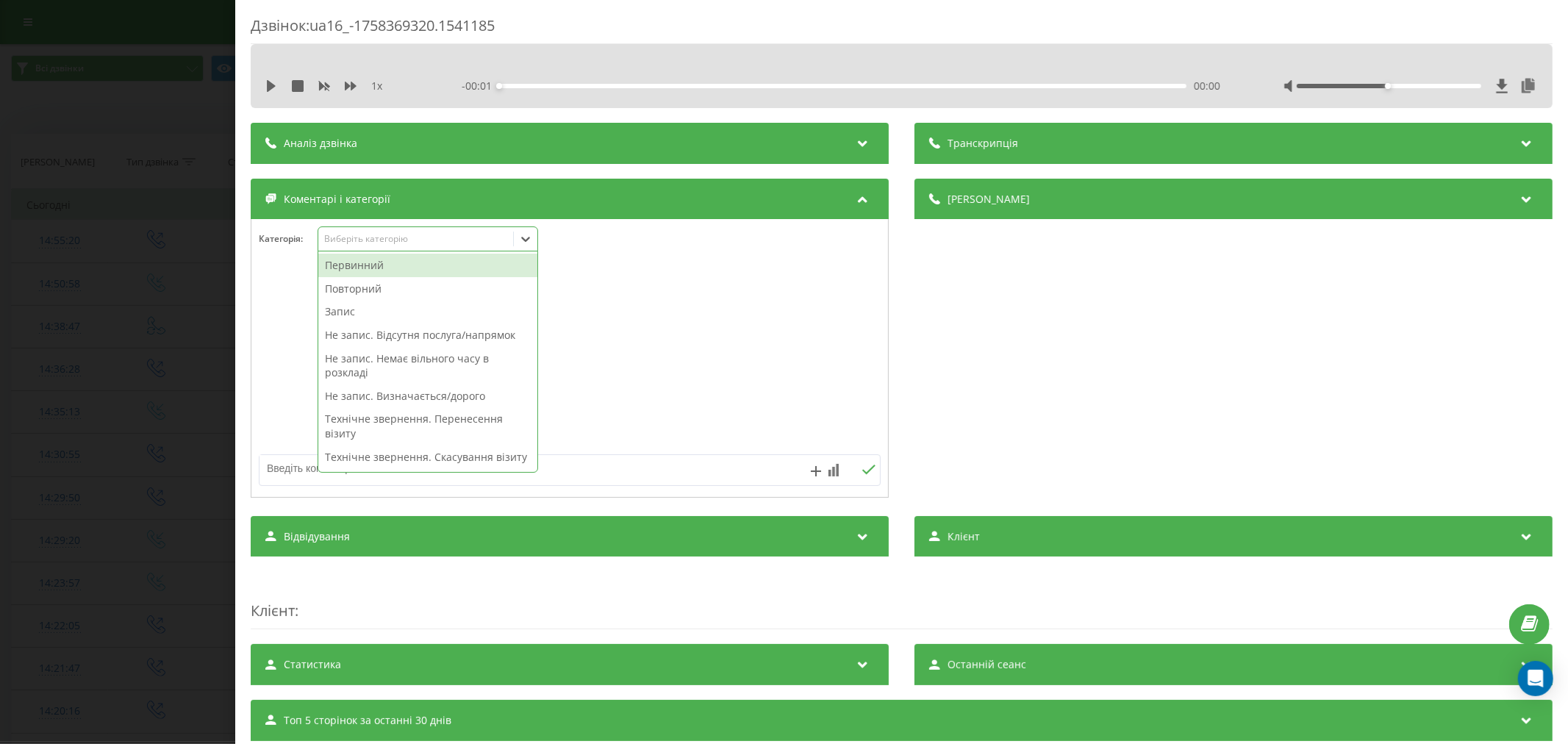
click at [366, 241] on div "Виберіть категорію" at bounding box center [415, 238] width 184 height 12
click at [368, 258] on div "Первинний" at bounding box center [428, 265] width 219 height 23
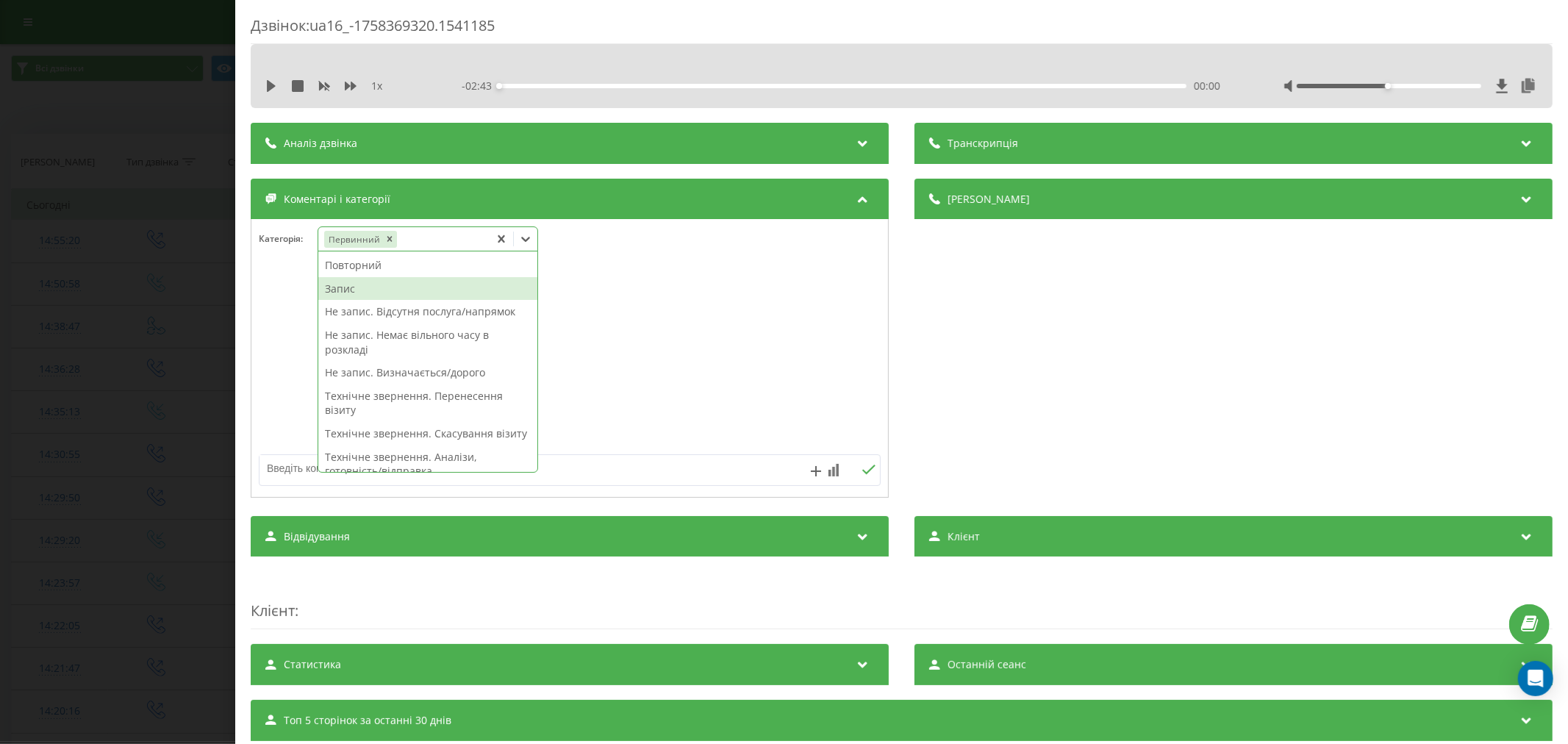
click at [354, 282] on div "Запис" at bounding box center [428, 289] width 219 height 23
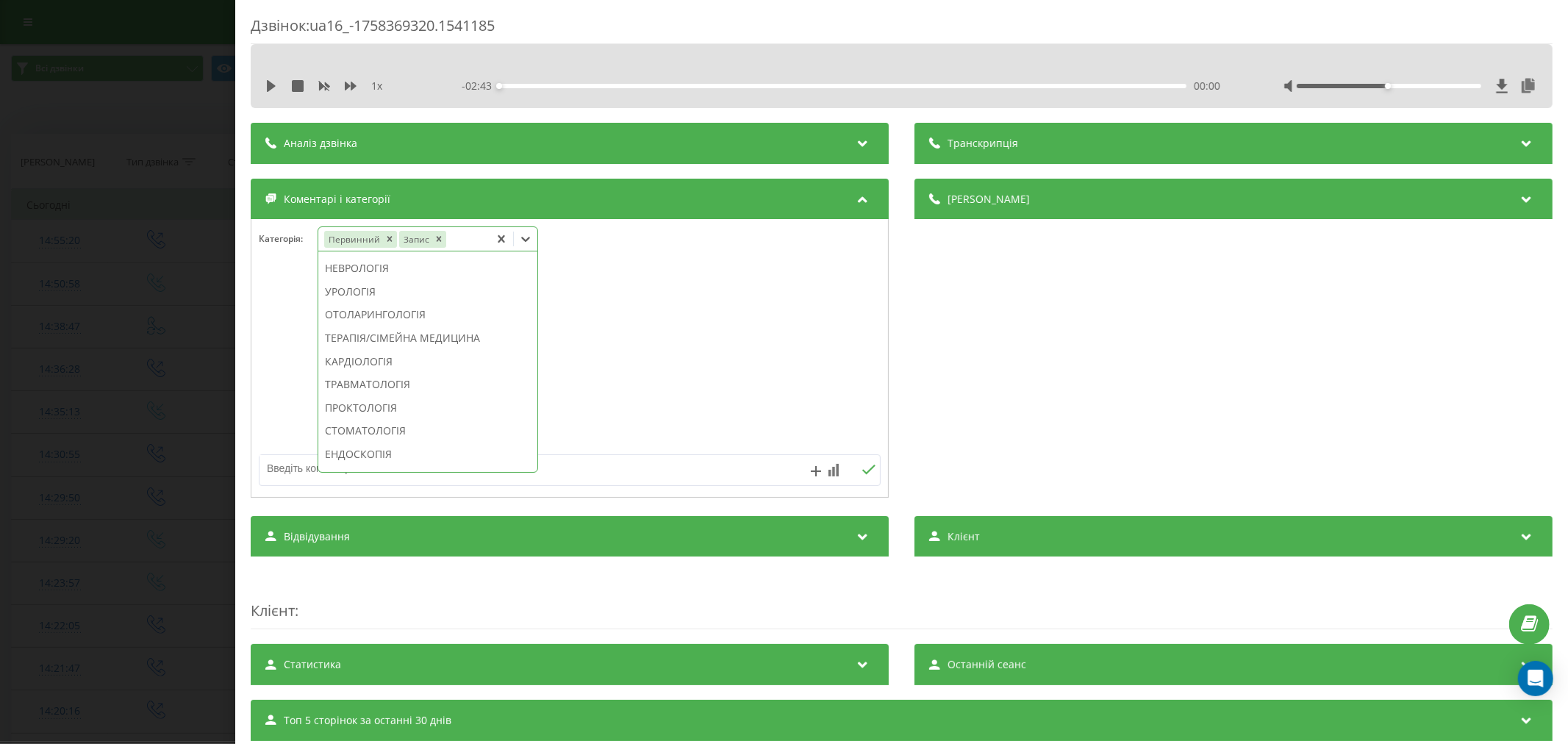
scroll to position [571, 0]
click at [384, 341] on div "ТЕРАПІЯ/СІМЕЙНА МЕДИЦИНА" at bounding box center [428, 330] width 219 height 23
click at [794, 362] on div at bounding box center [569, 359] width 637 height 177
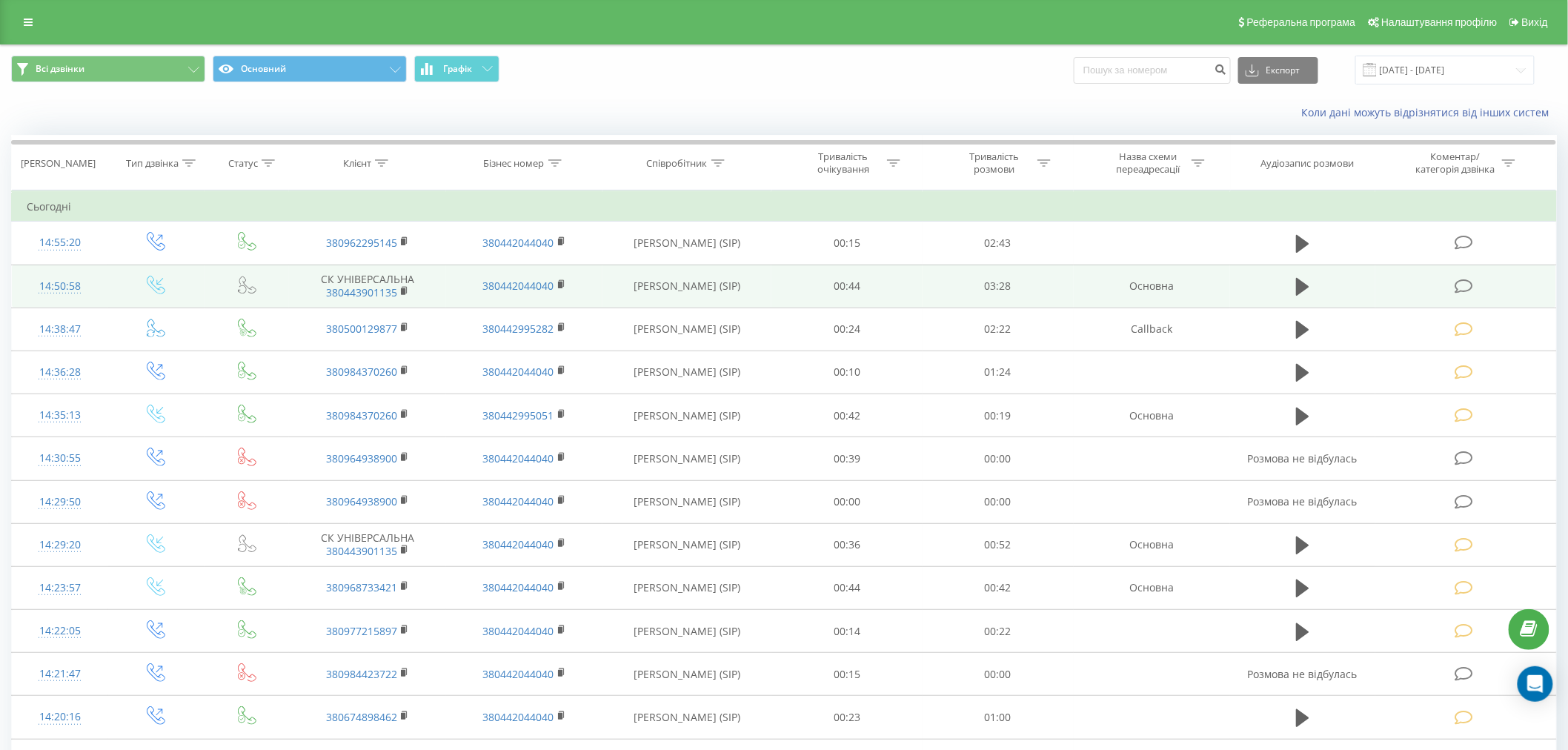
click at [1463, 282] on icon at bounding box center [1464, 286] width 19 height 16
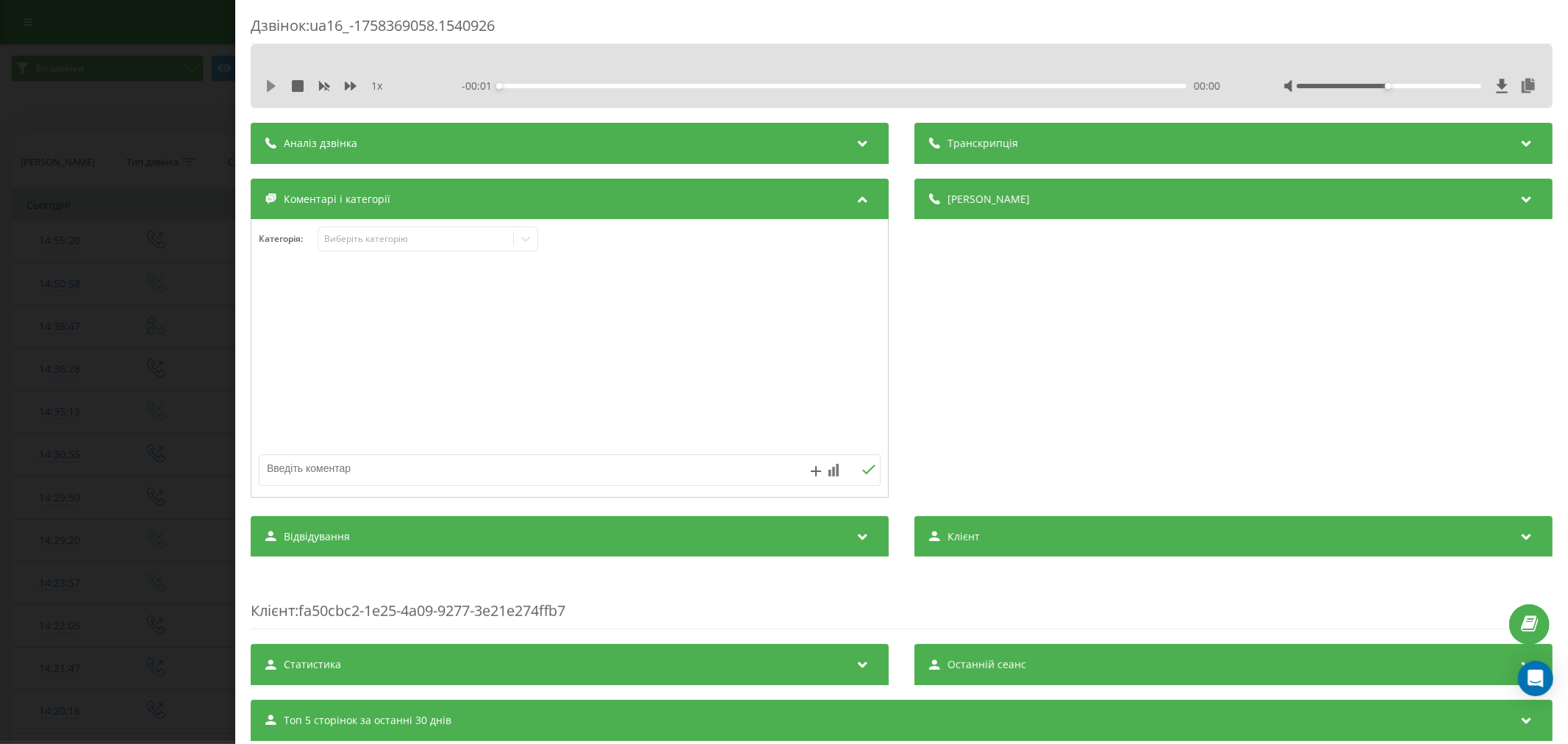
click at [269, 88] on icon at bounding box center [271, 86] width 8 height 12
click at [515, 86] on div "00:00" at bounding box center [843, 86] width 688 height 5
click at [576, 86] on div "00:24" at bounding box center [843, 86] width 688 height 5
click at [611, 85] on div "00:35" at bounding box center [843, 86] width 688 height 5
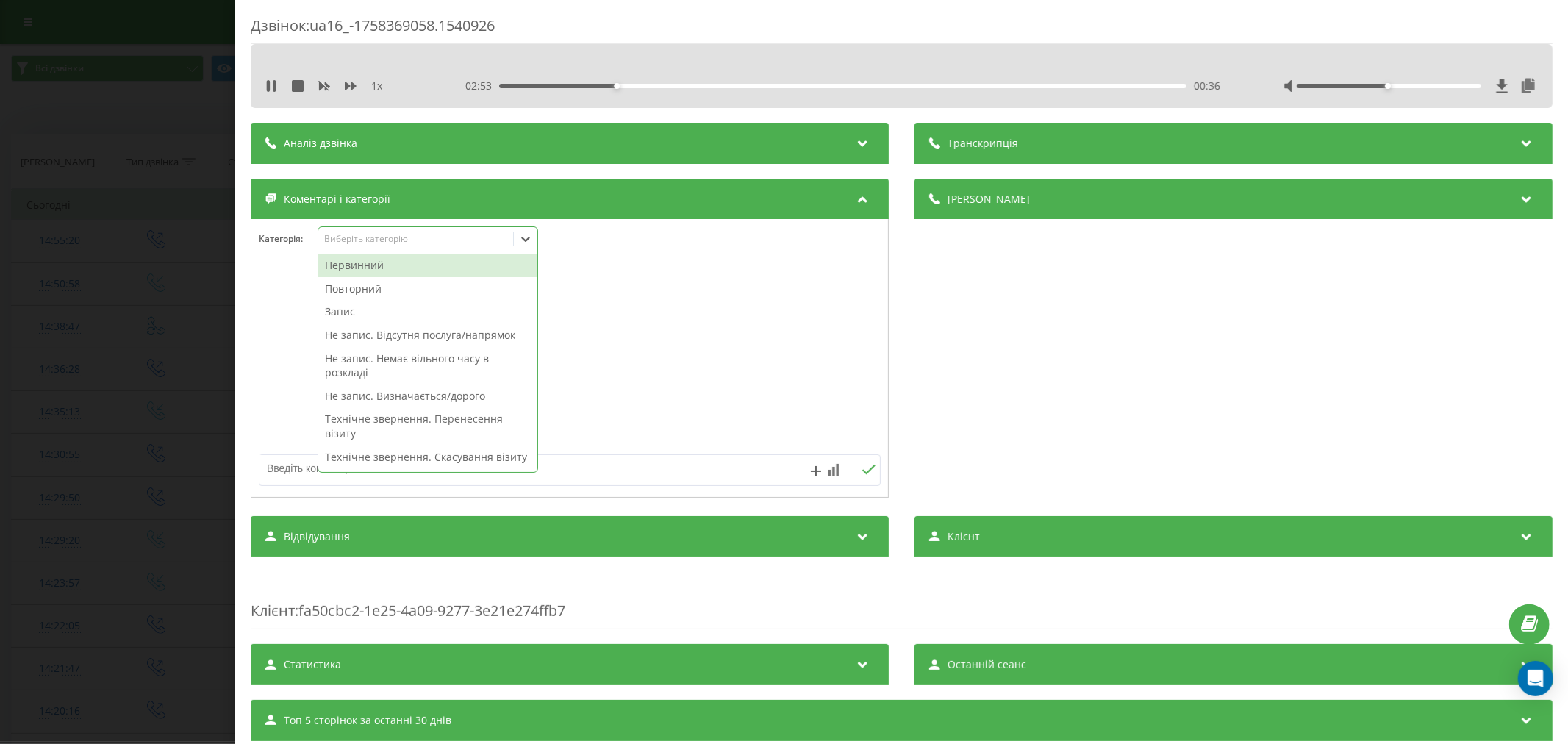
click at [424, 238] on div "Виберіть категорію" at bounding box center [415, 238] width 184 height 12
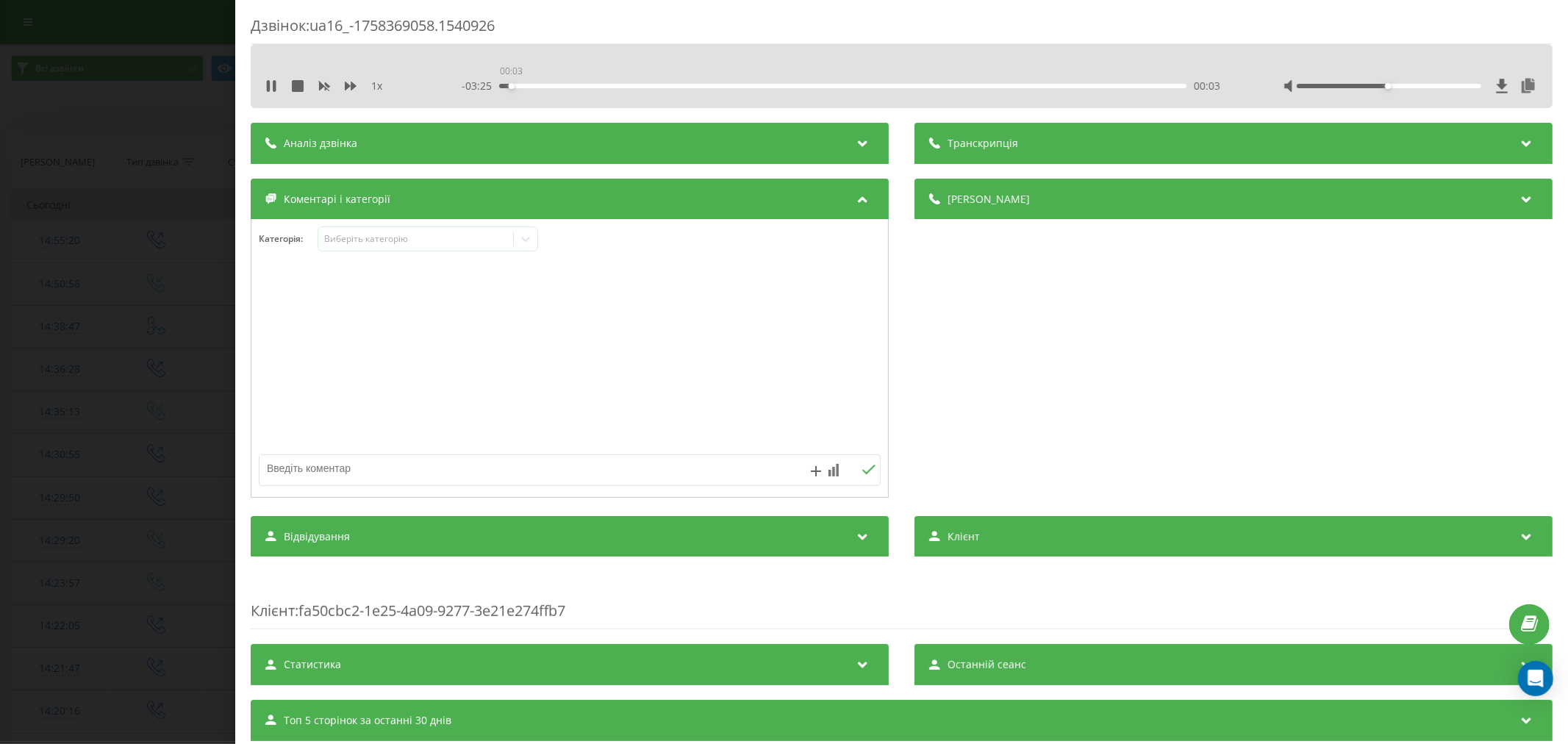
click at [509, 86] on div "00:03" at bounding box center [843, 86] width 688 height 5
click at [370, 241] on div "Виберіть категорію" at bounding box center [415, 238] width 184 height 12
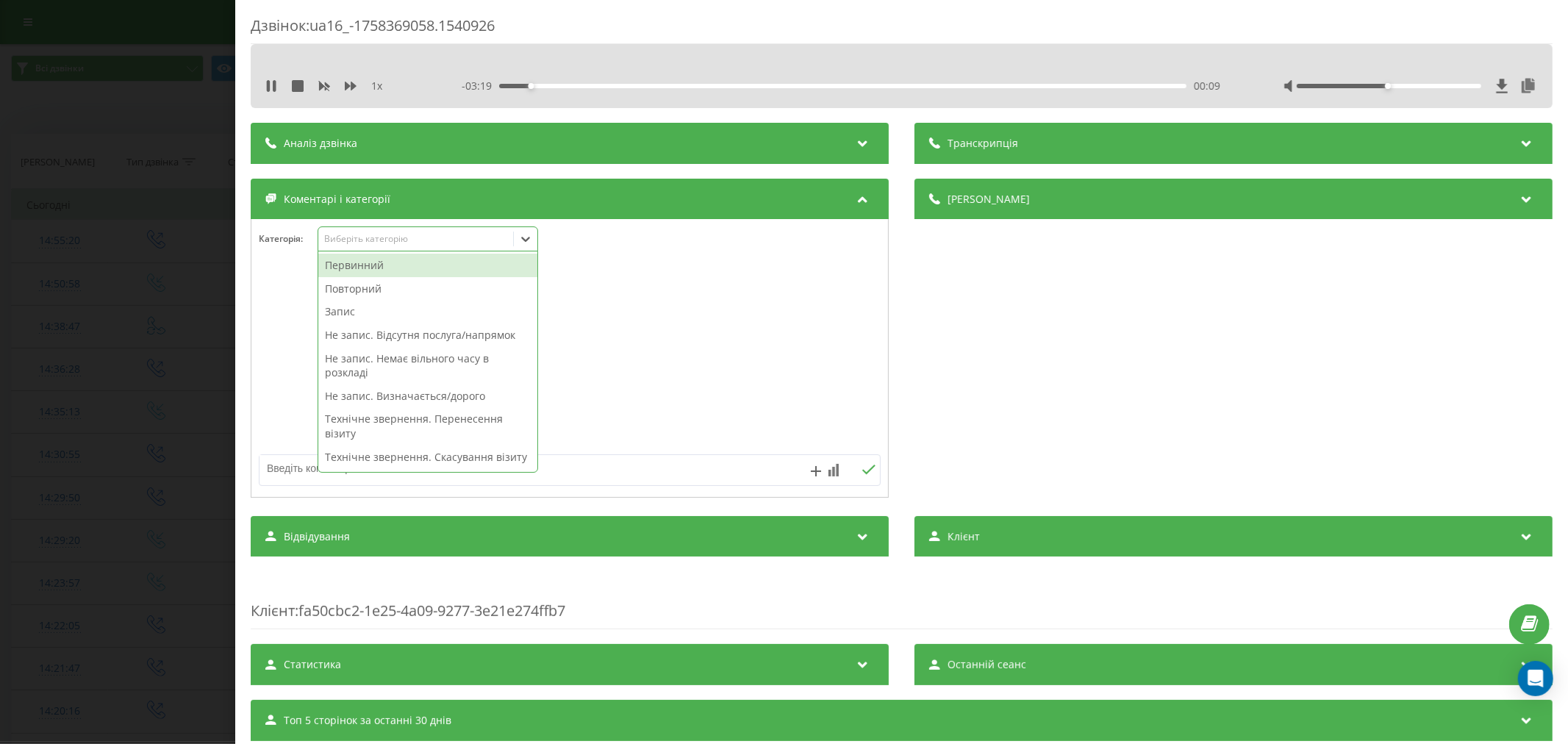
click at [367, 294] on div "Повторний" at bounding box center [428, 289] width 219 height 23
click at [360, 289] on div "Запис" at bounding box center [428, 289] width 219 height 23
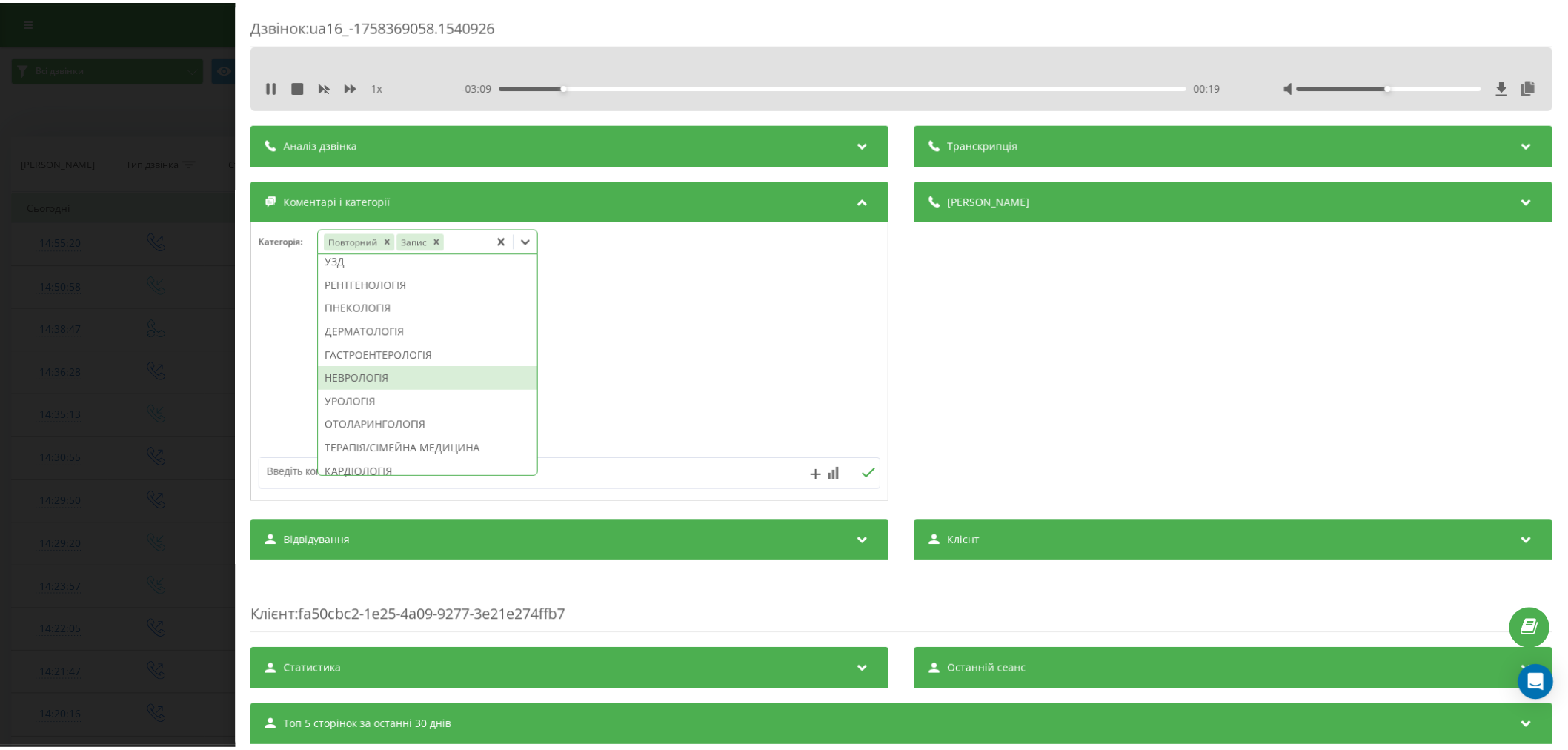
scroll to position [450, 0]
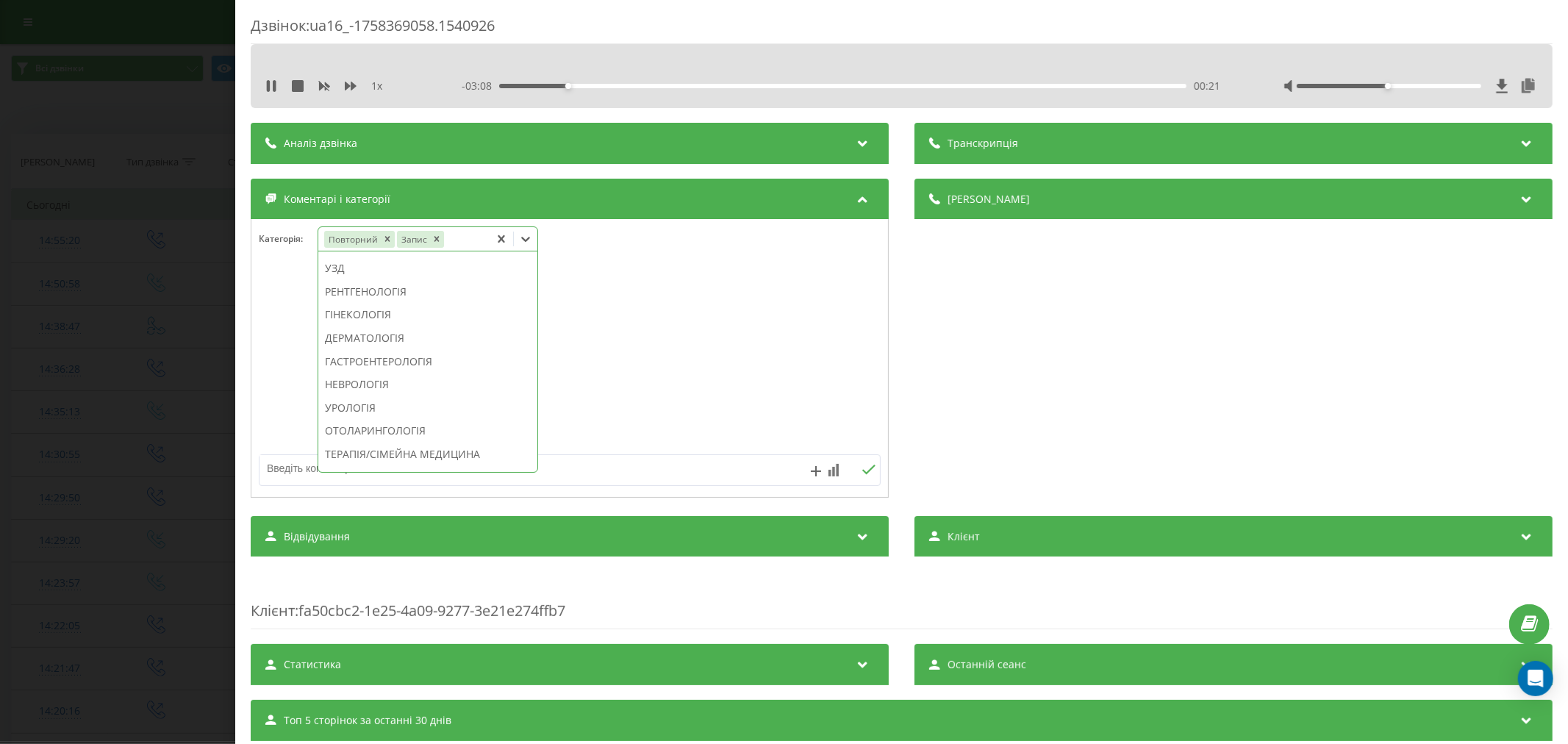
click at [366, 280] on div "УЗД" at bounding box center [428, 268] width 219 height 23
